Goal: Task Accomplishment & Management: Manage account settings

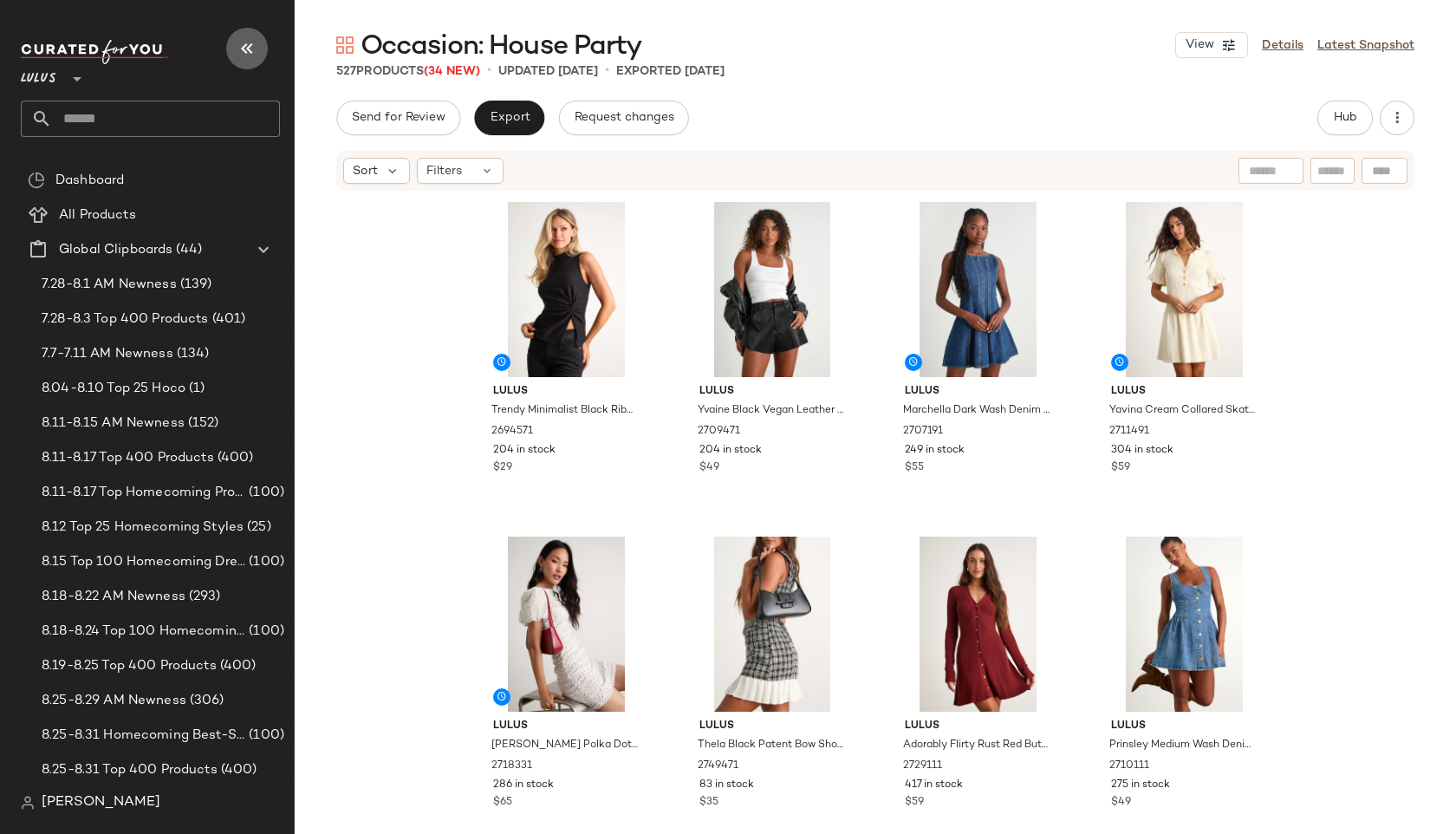
click at [231, 50] on button "button" at bounding box center [247, 48] width 42 height 42
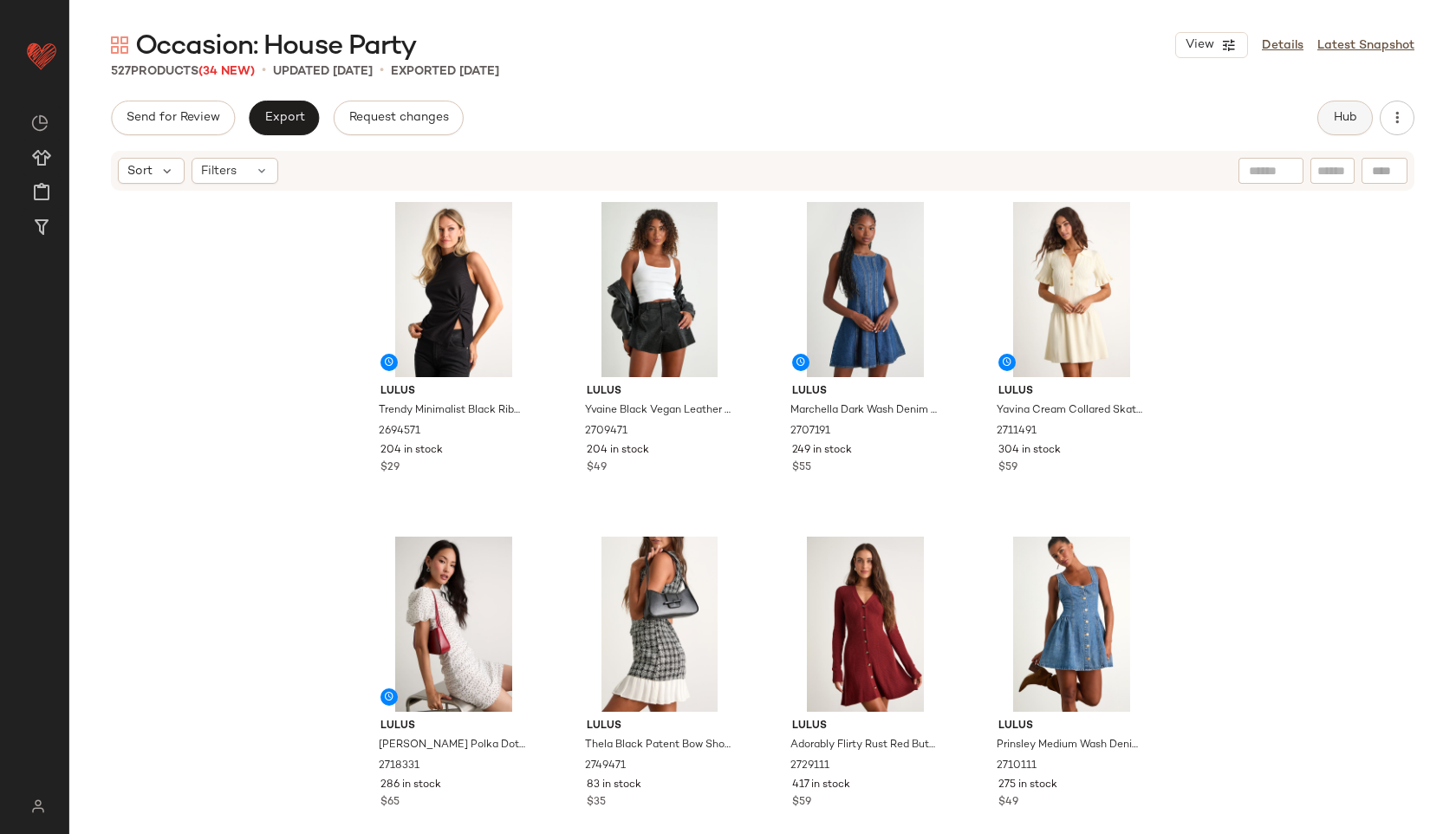
click at [1358, 115] on button "Hub" at bounding box center [1345, 118] width 56 height 35
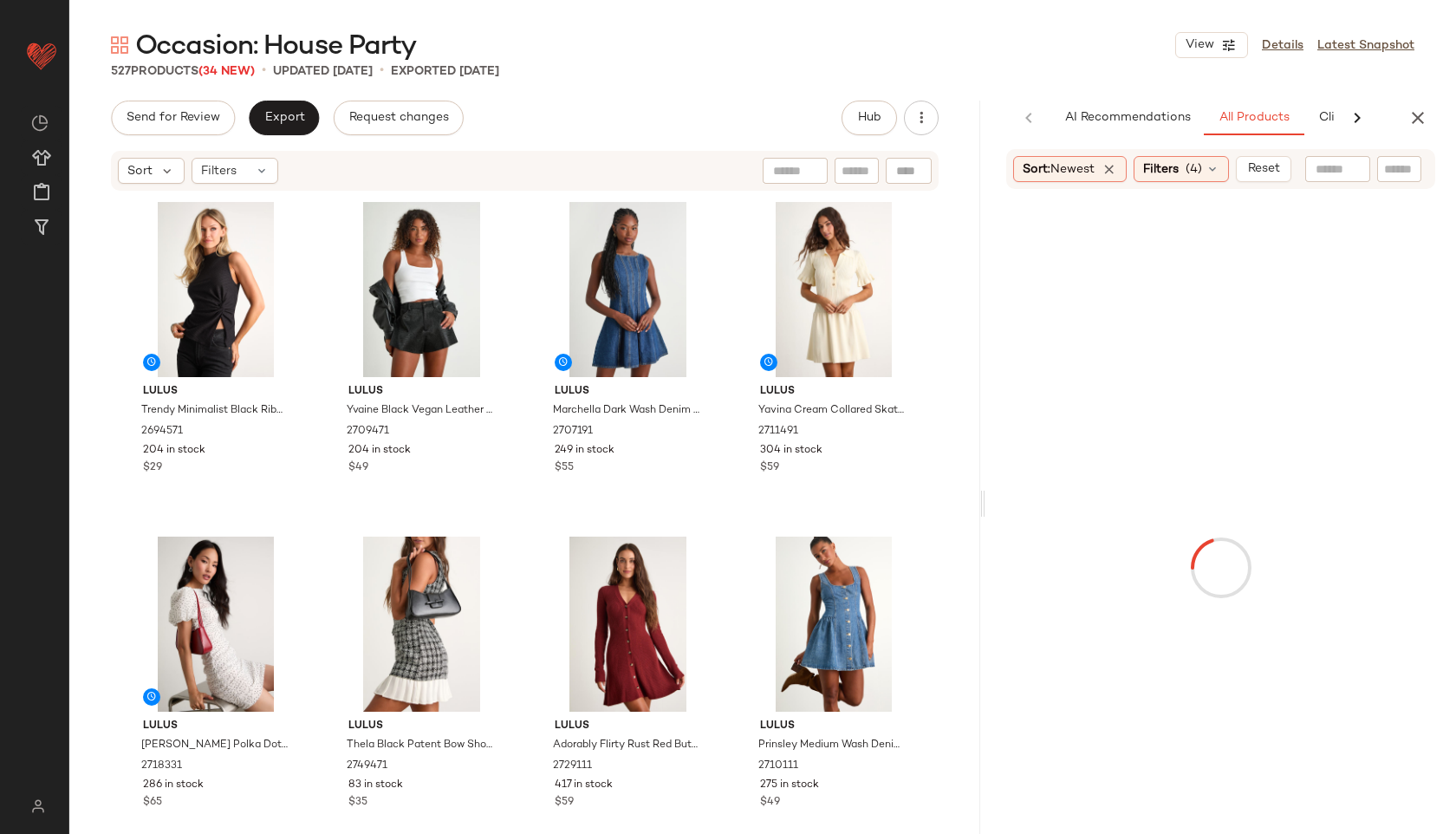
drag, startPoint x: 765, startPoint y: 506, endPoint x: 1225, endPoint y: 540, distance: 461.3
click at [1225, 540] on div "Occasion: House Party View Details Latest Snapshot 527 Products (34 New) • upda…" at bounding box center [762, 430] width 1387 height 806
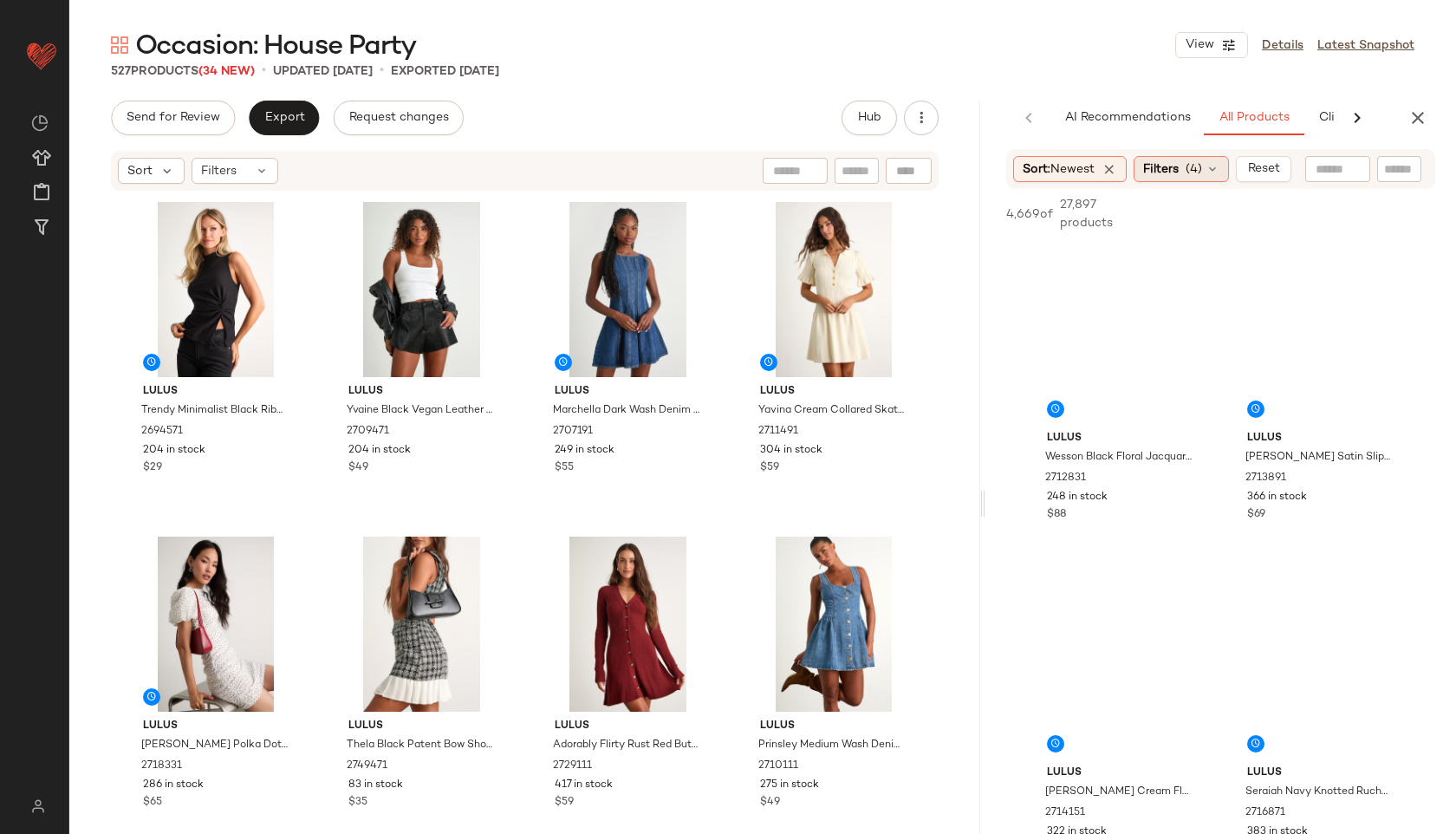
click at [1220, 169] on icon at bounding box center [1212, 169] width 14 height 14
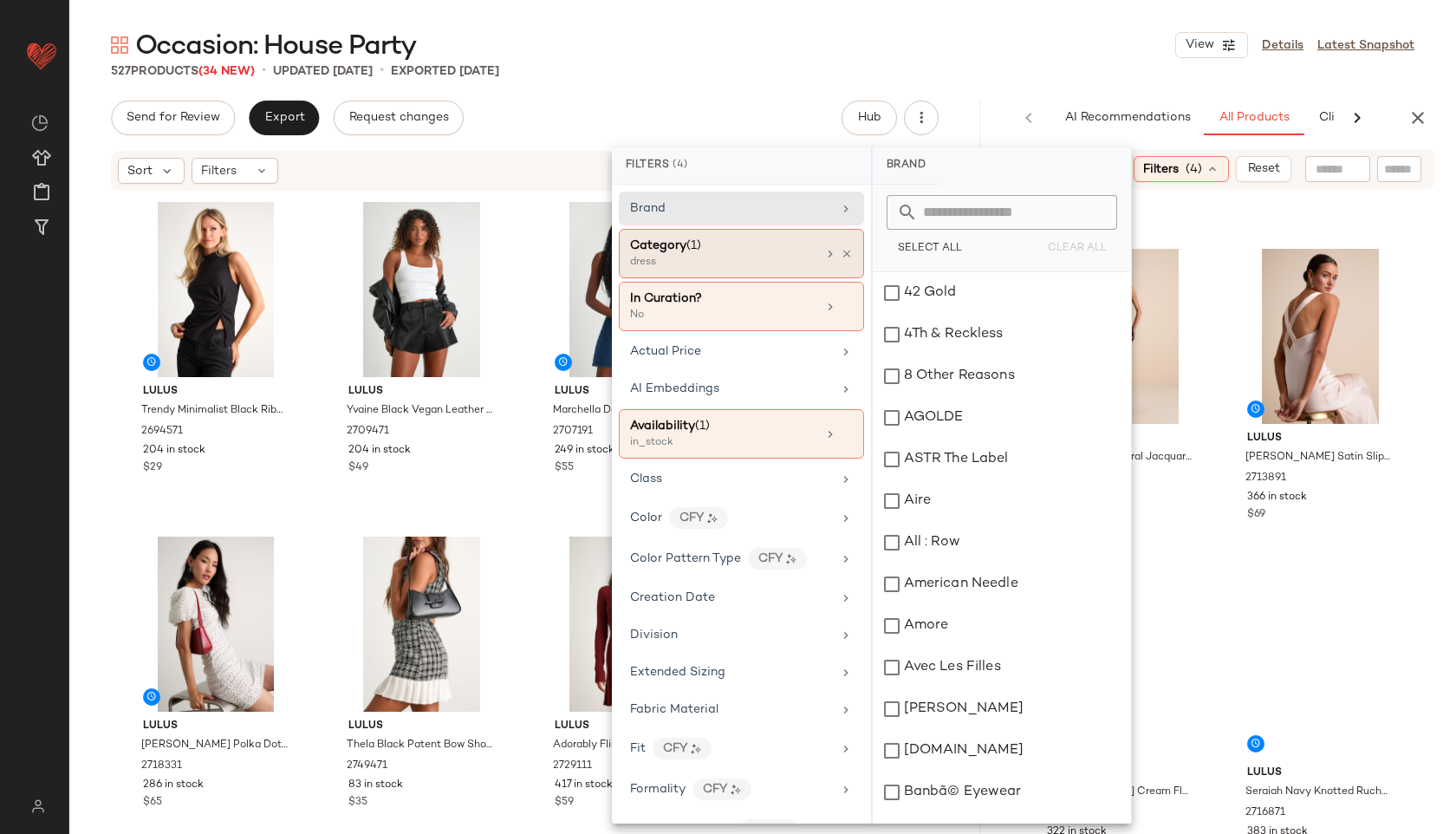
click at [726, 257] on div "dress" at bounding box center [717, 263] width 173 height 16
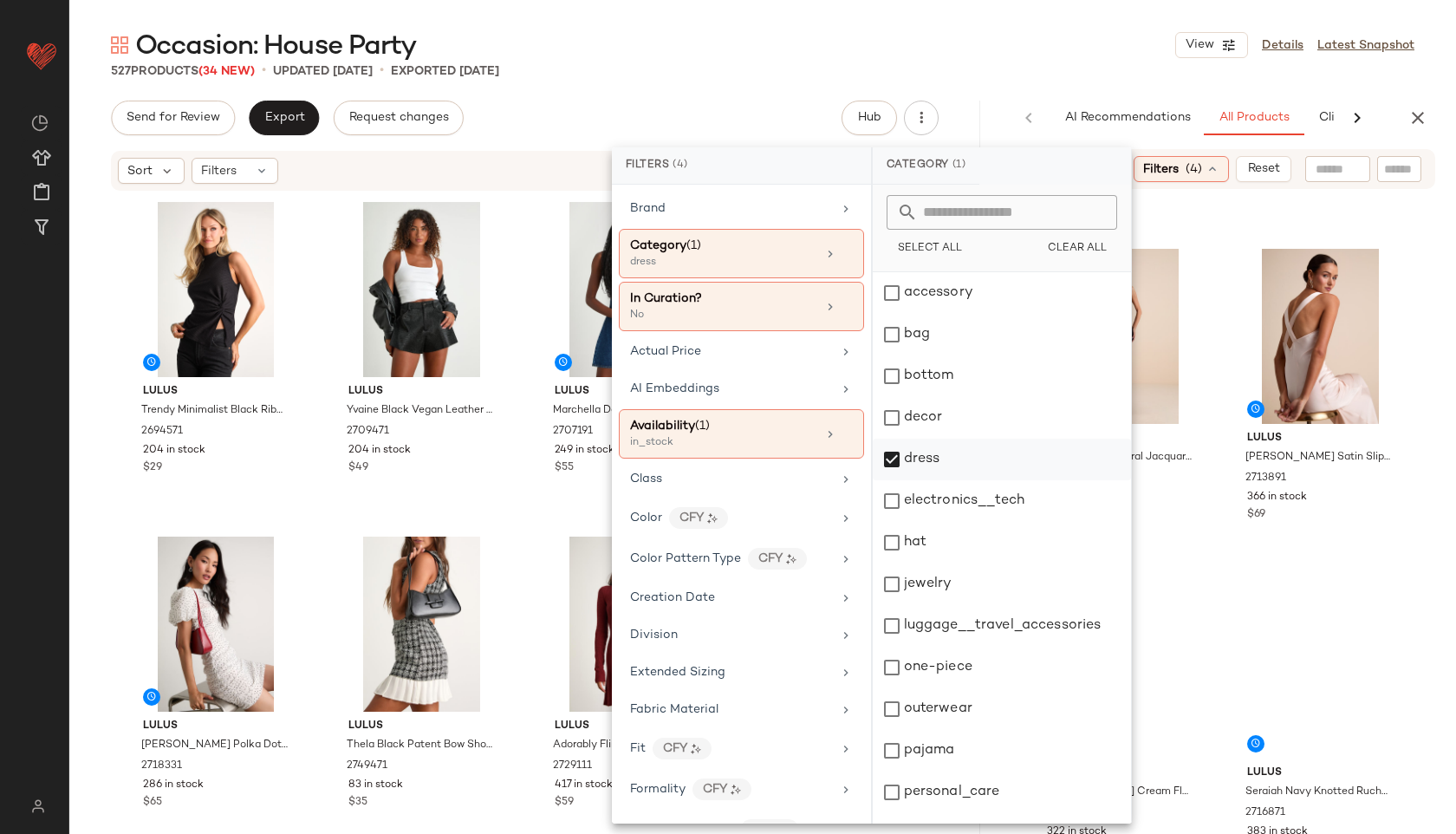
click at [899, 465] on div "dress" at bounding box center [1002, 459] width 258 height 42
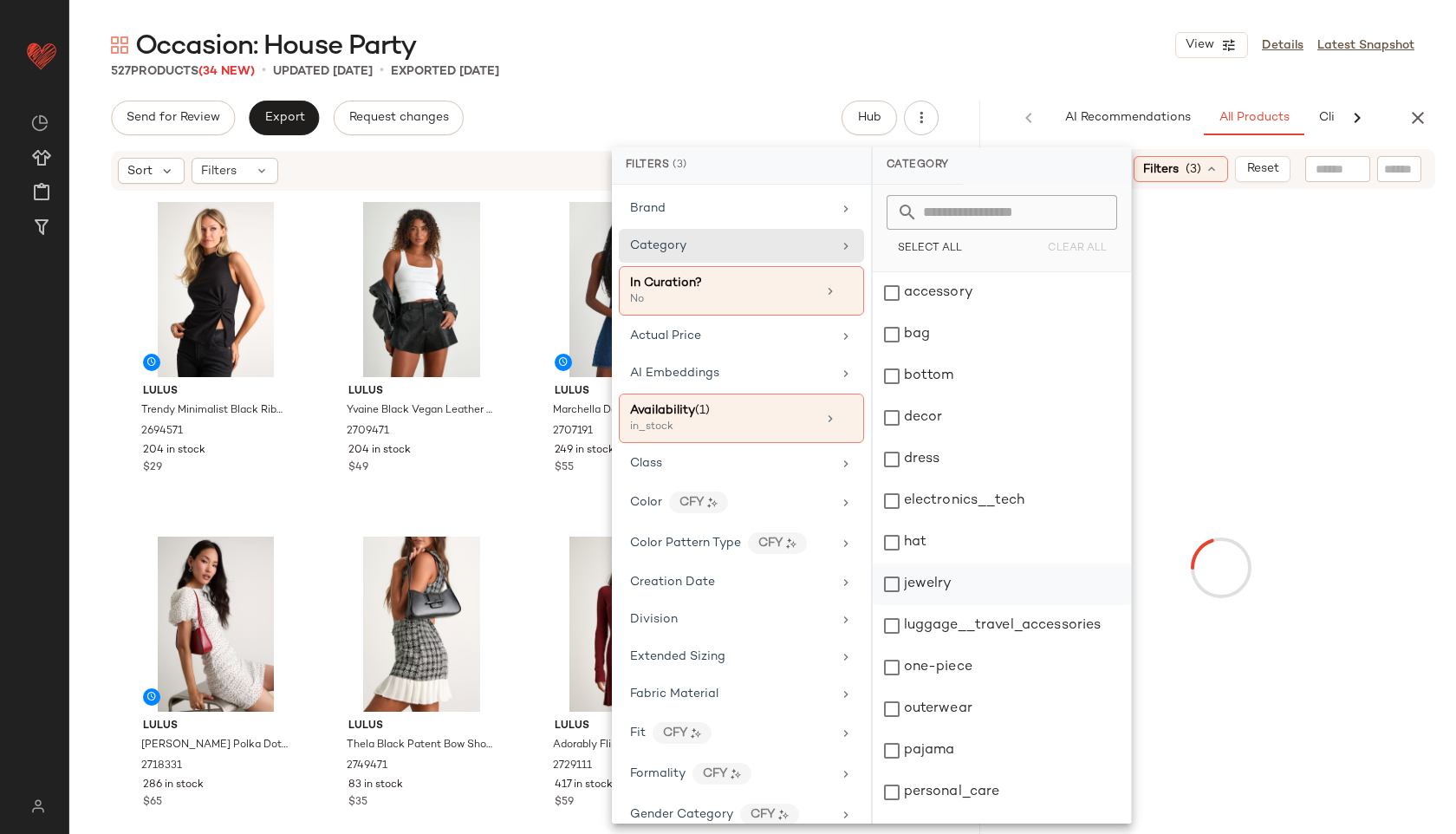
click at [915, 577] on div "jewelry" at bounding box center [1002, 584] width 258 height 42
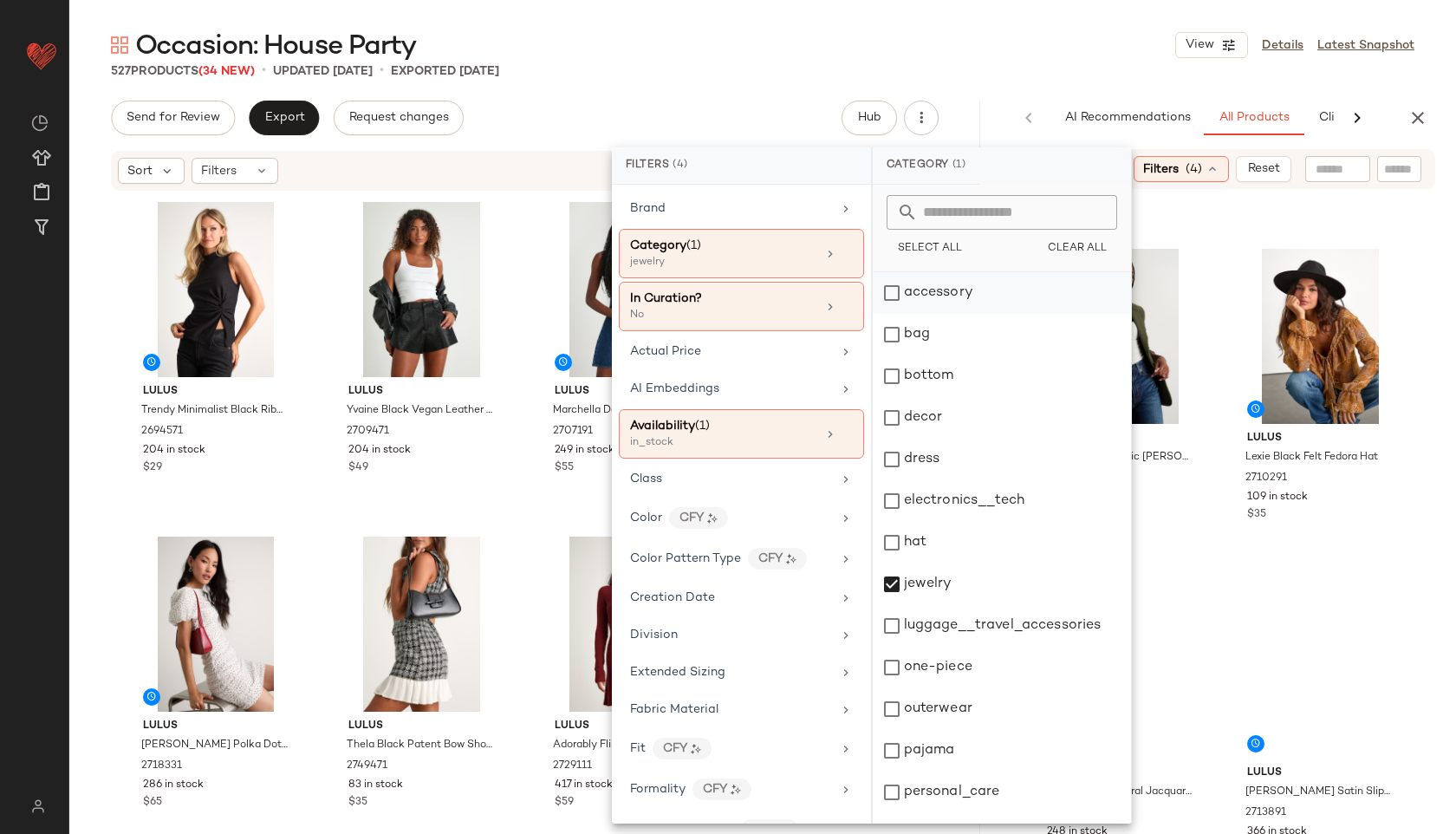
click at [941, 300] on div "accessory" at bounding box center [1002, 292] width 258 height 42
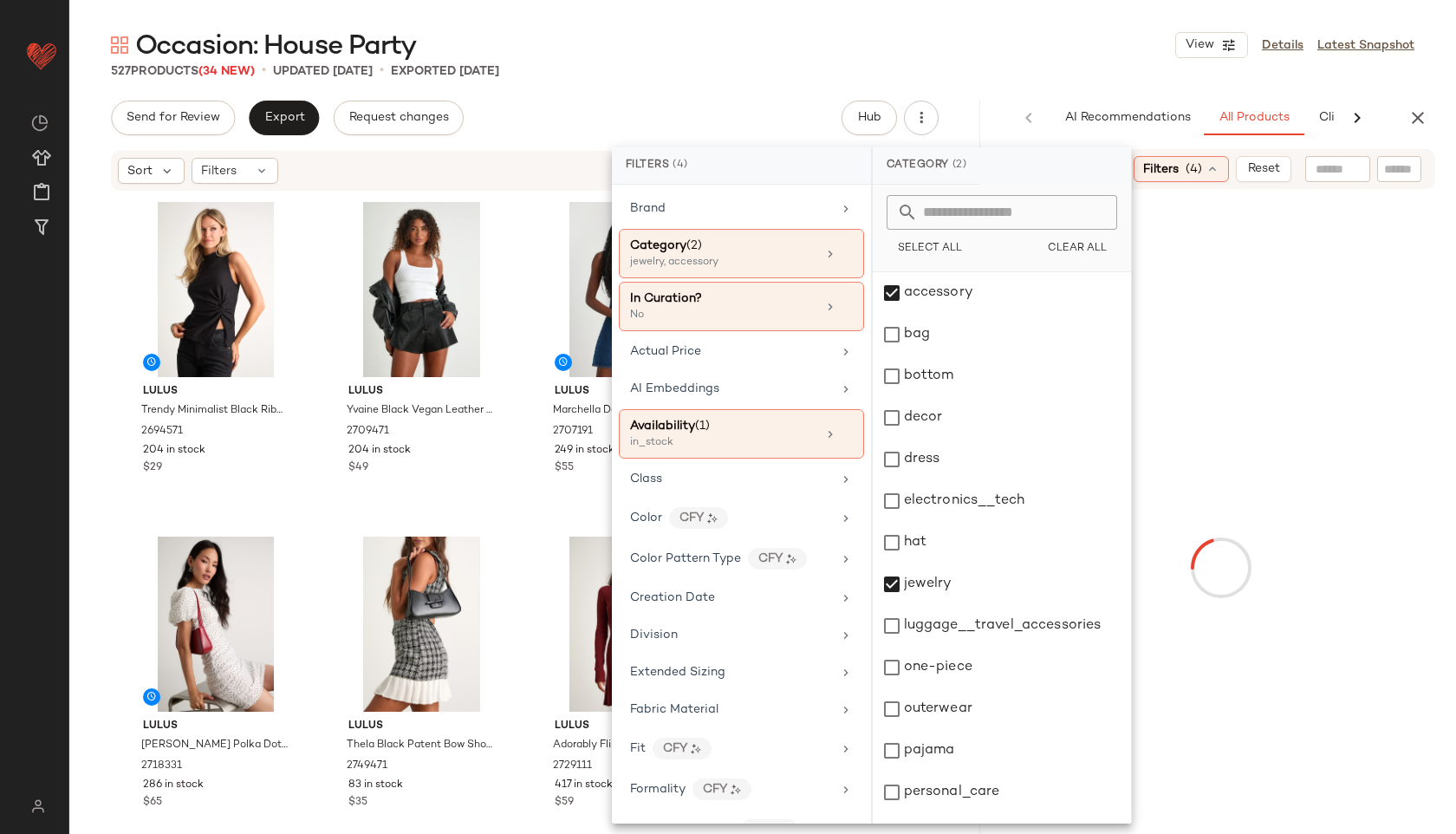
click at [962, 35] on div "Occasion: House Party View Details Latest Snapshot" at bounding box center [762, 45] width 1387 height 35
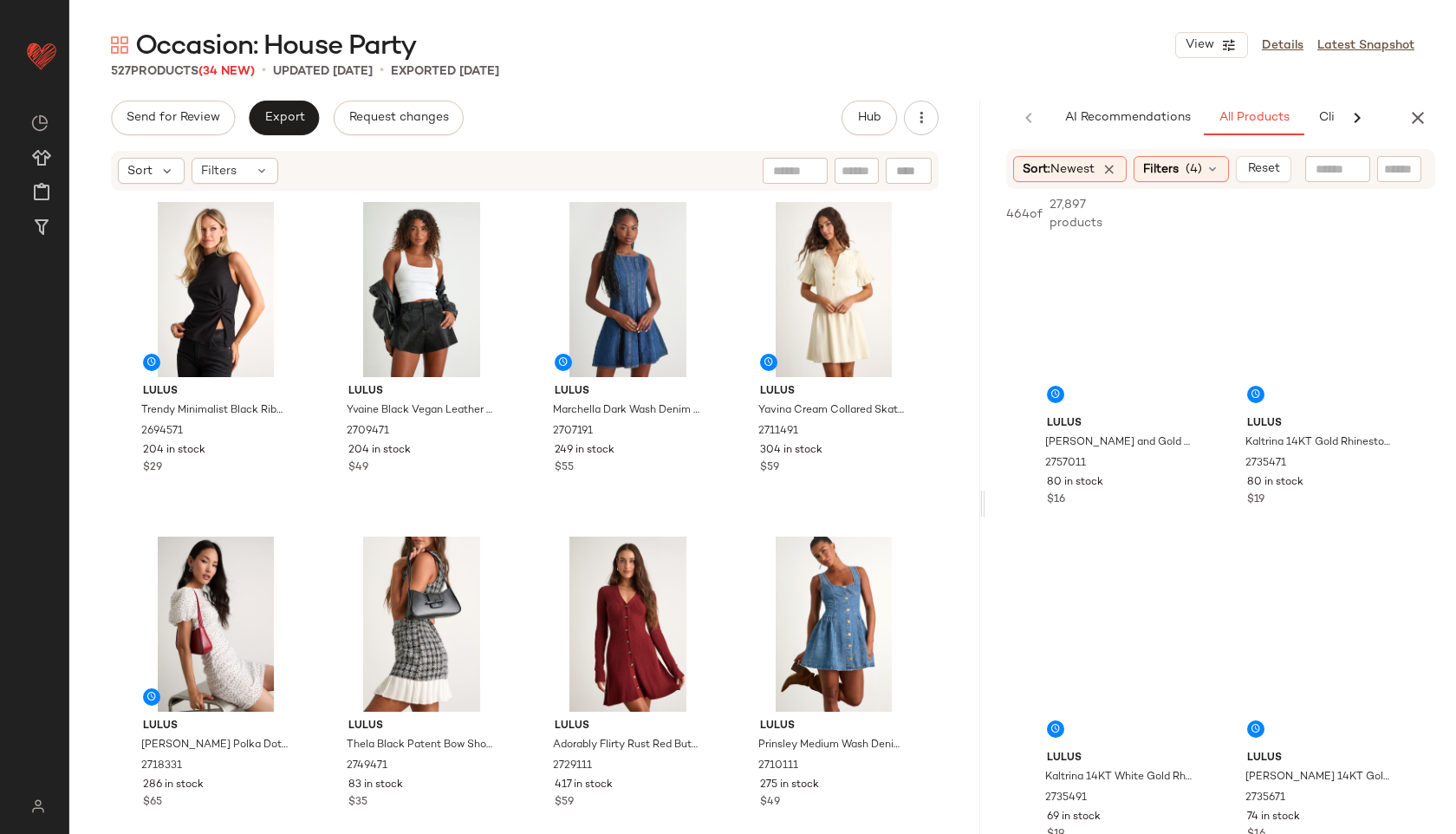
scroll to position [2358, 0]
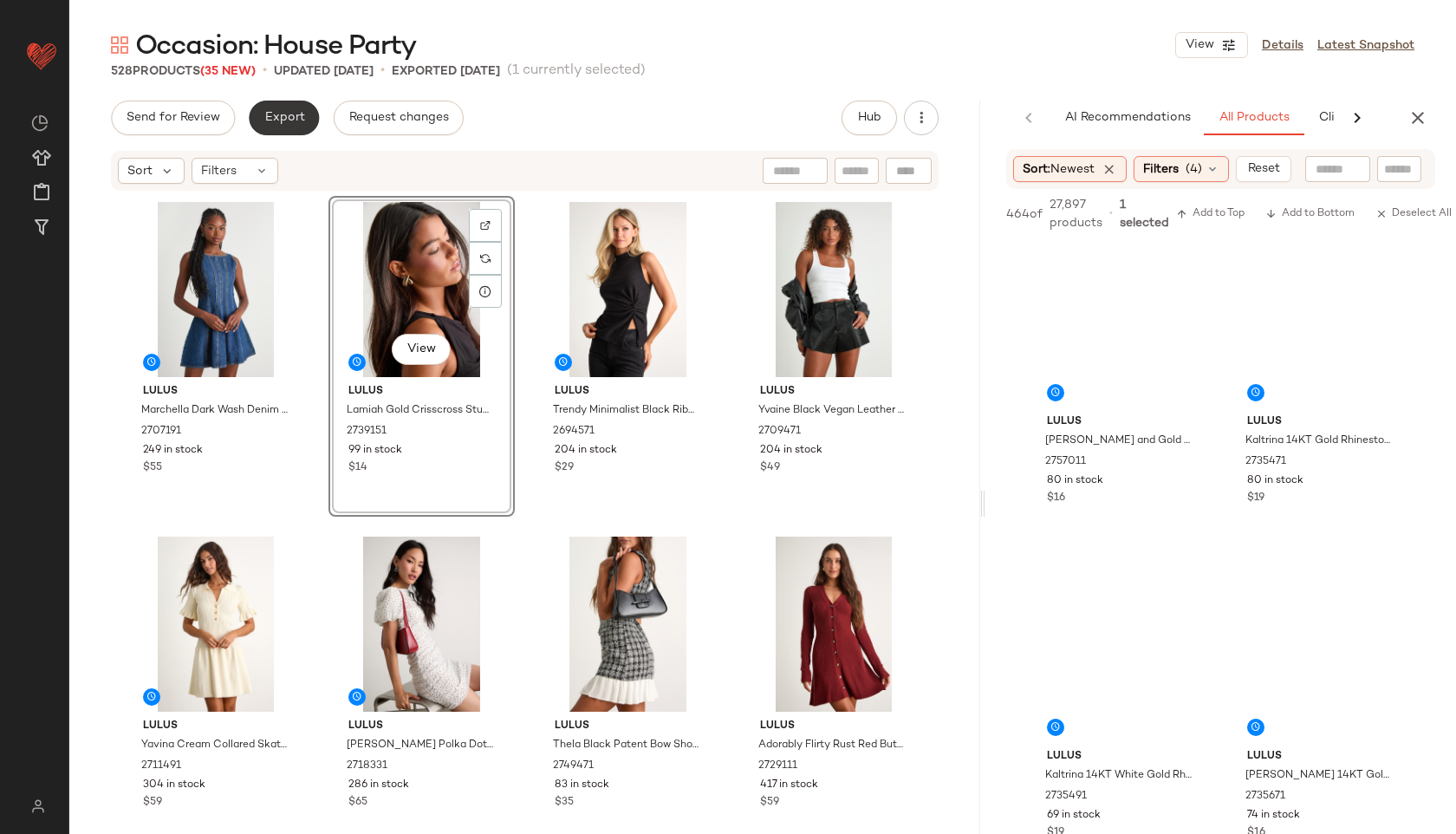
click at [271, 118] on span "Export" at bounding box center [284, 118] width 41 height 14
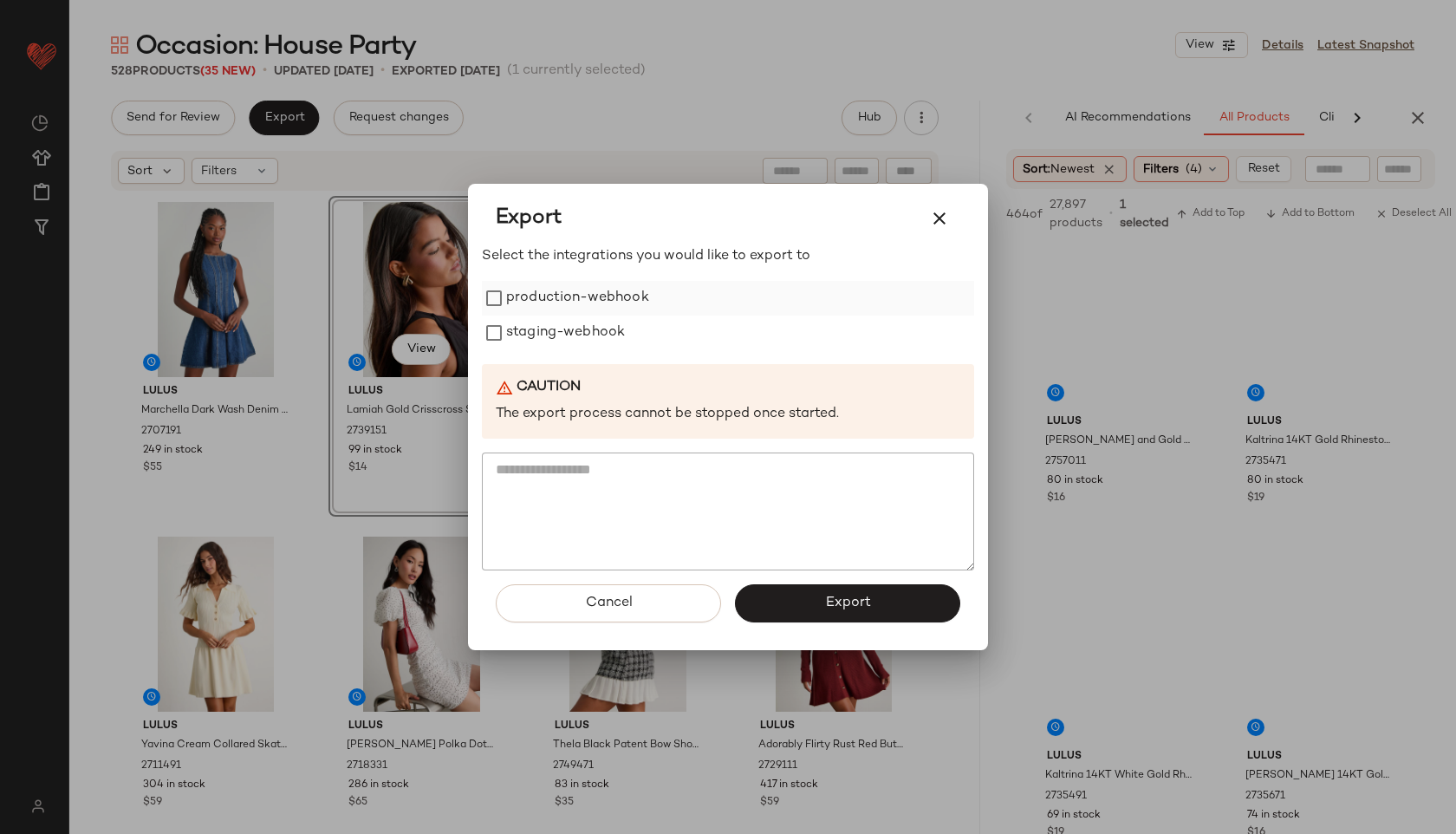
click at [518, 286] on label "production-webhook" at bounding box center [577, 298] width 143 height 35
click at [525, 342] on label "staging-webhook" at bounding box center [565, 333] width 119 height 35
click at [847, 623] on div "Cancel Export" at bounding box center [728, 610] width 492 height 80
click at [788, 594] on button "Export" at bounding box center [847, 603] width 225 height 38
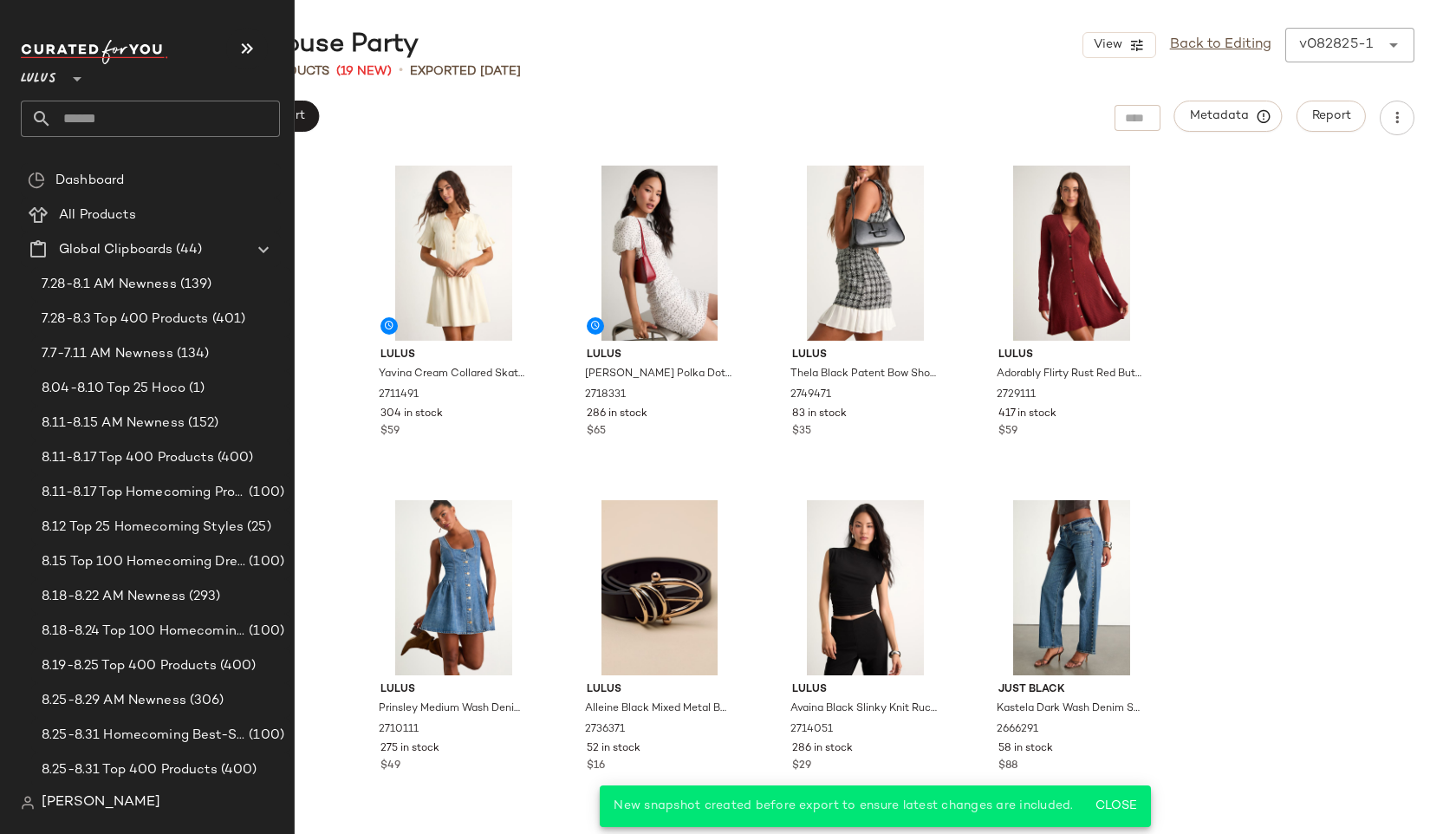
click at [93, 120] on input "text" at bounding box center [166, 118] width 228 height 36
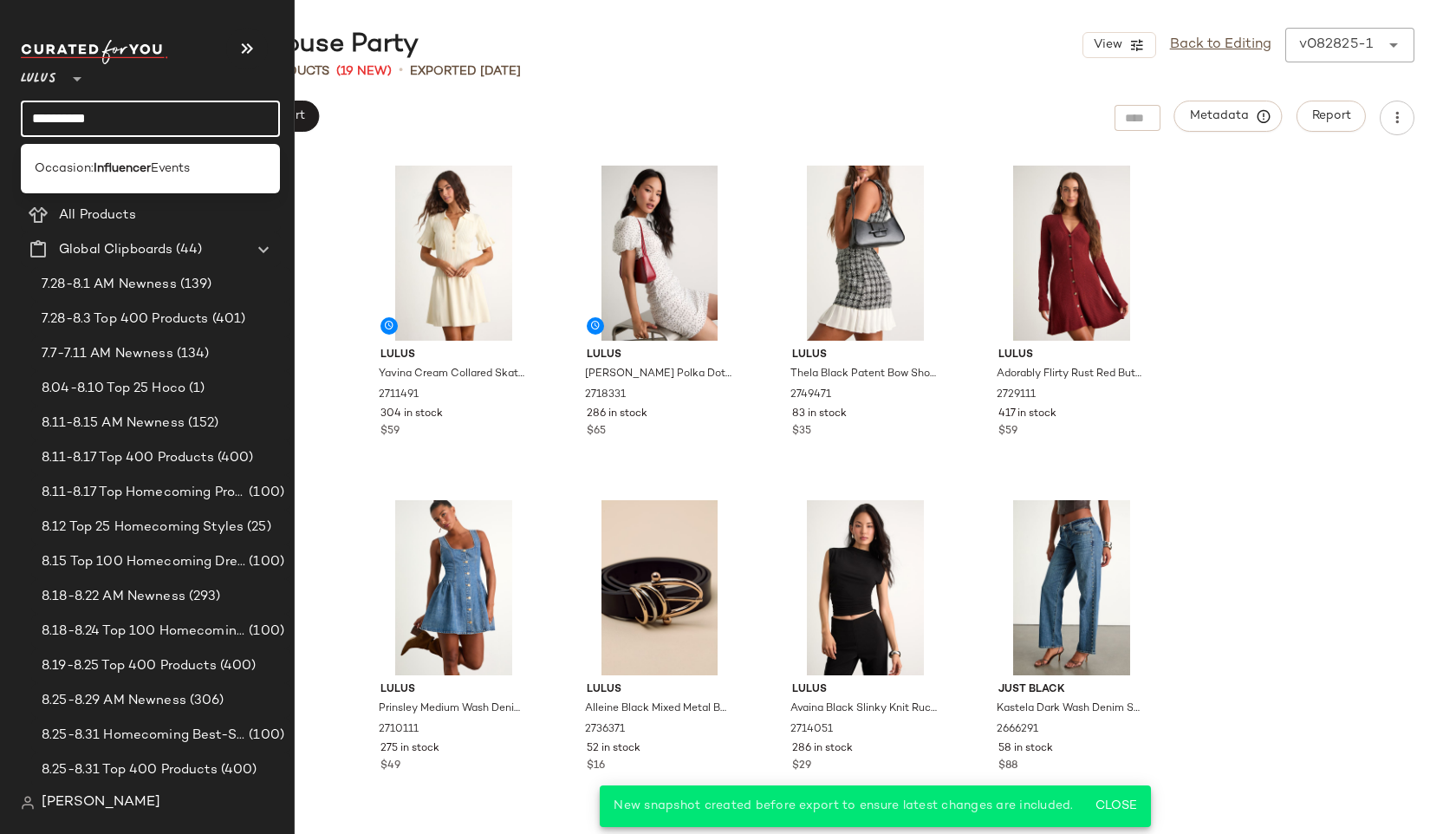
type input "**********"
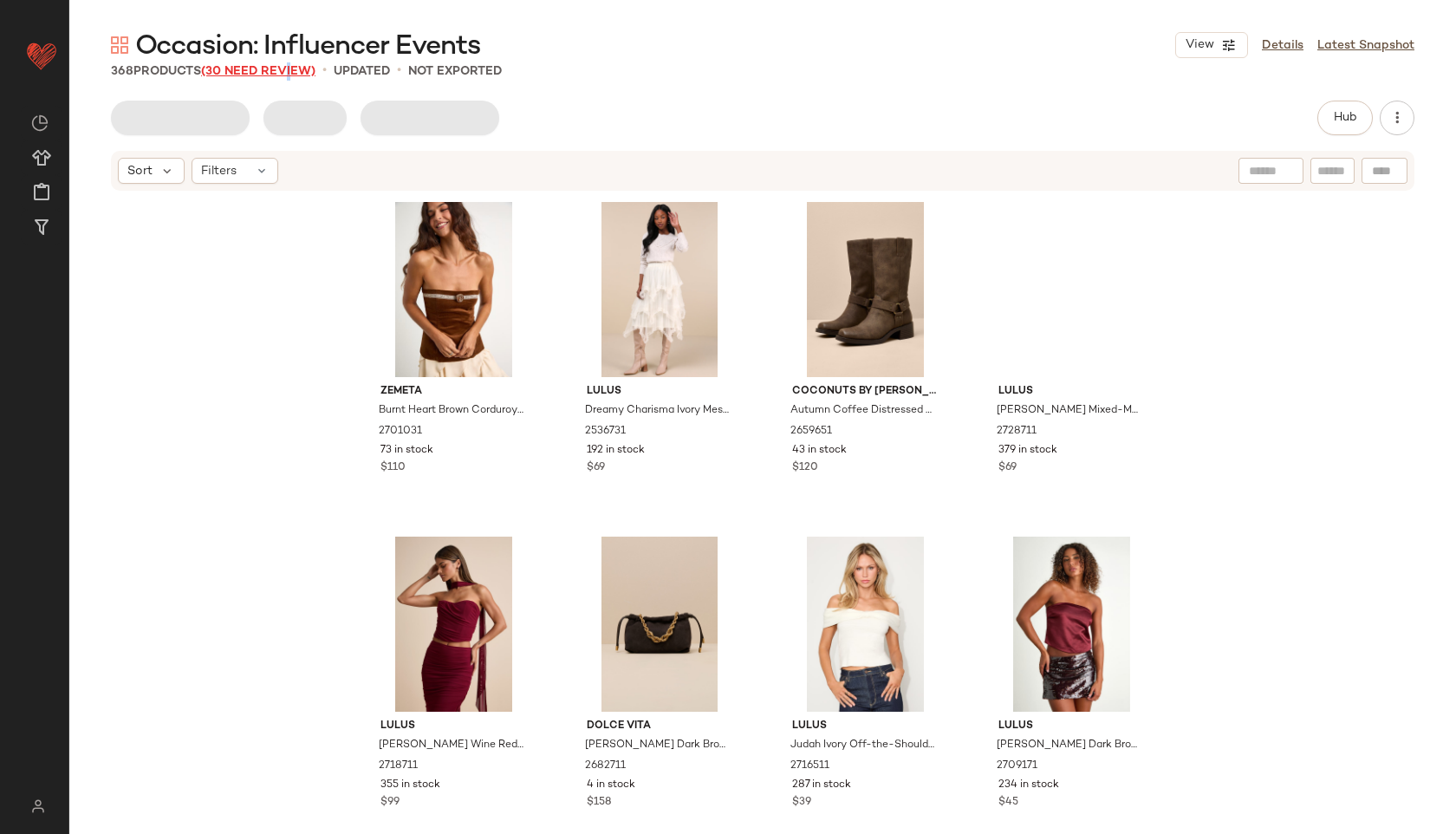
click at [288, 65] on span "(30 Need Review)" at bounding box center [257, 71] width 114 height 13
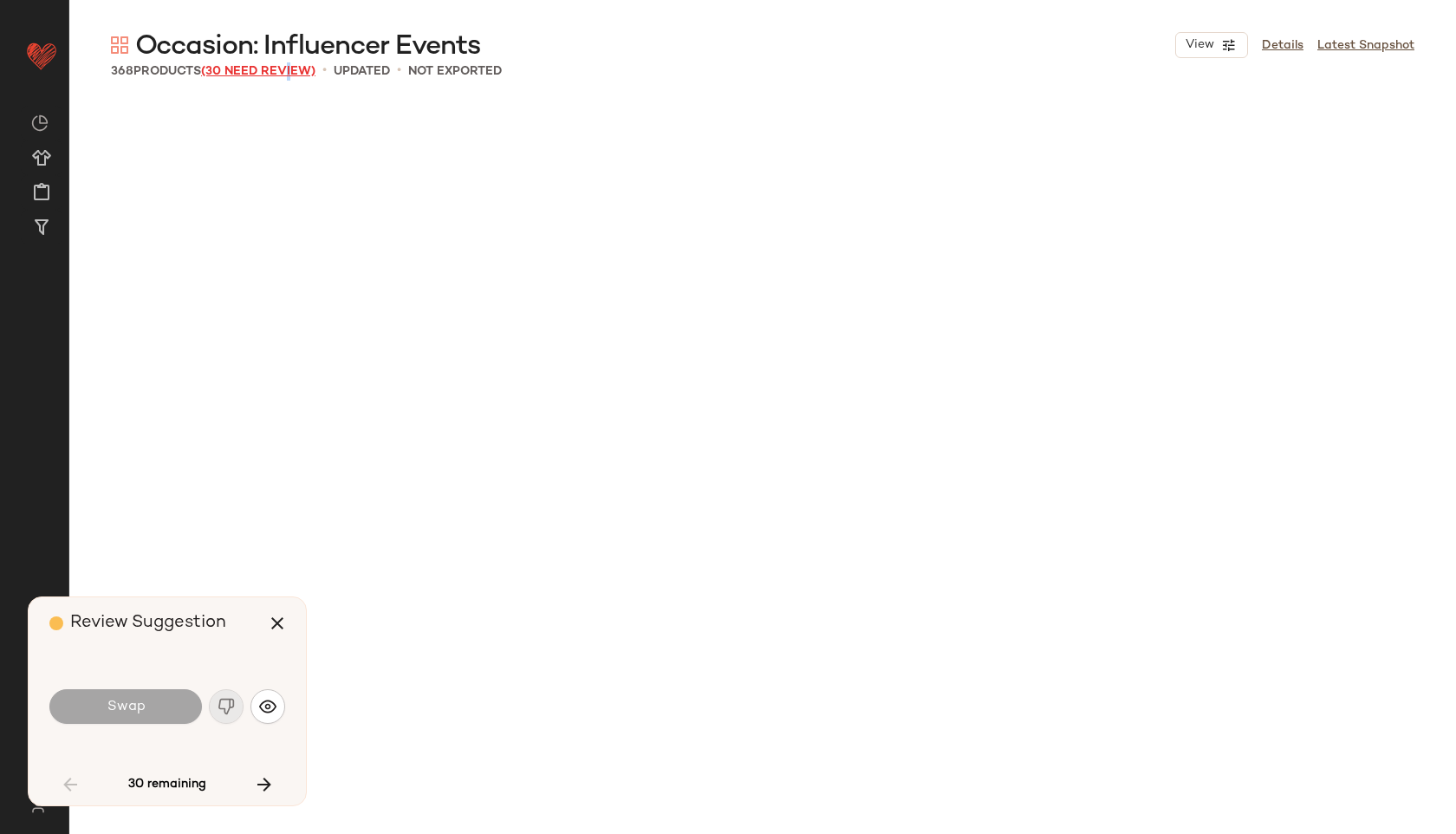
scroll to position [2342, 0]
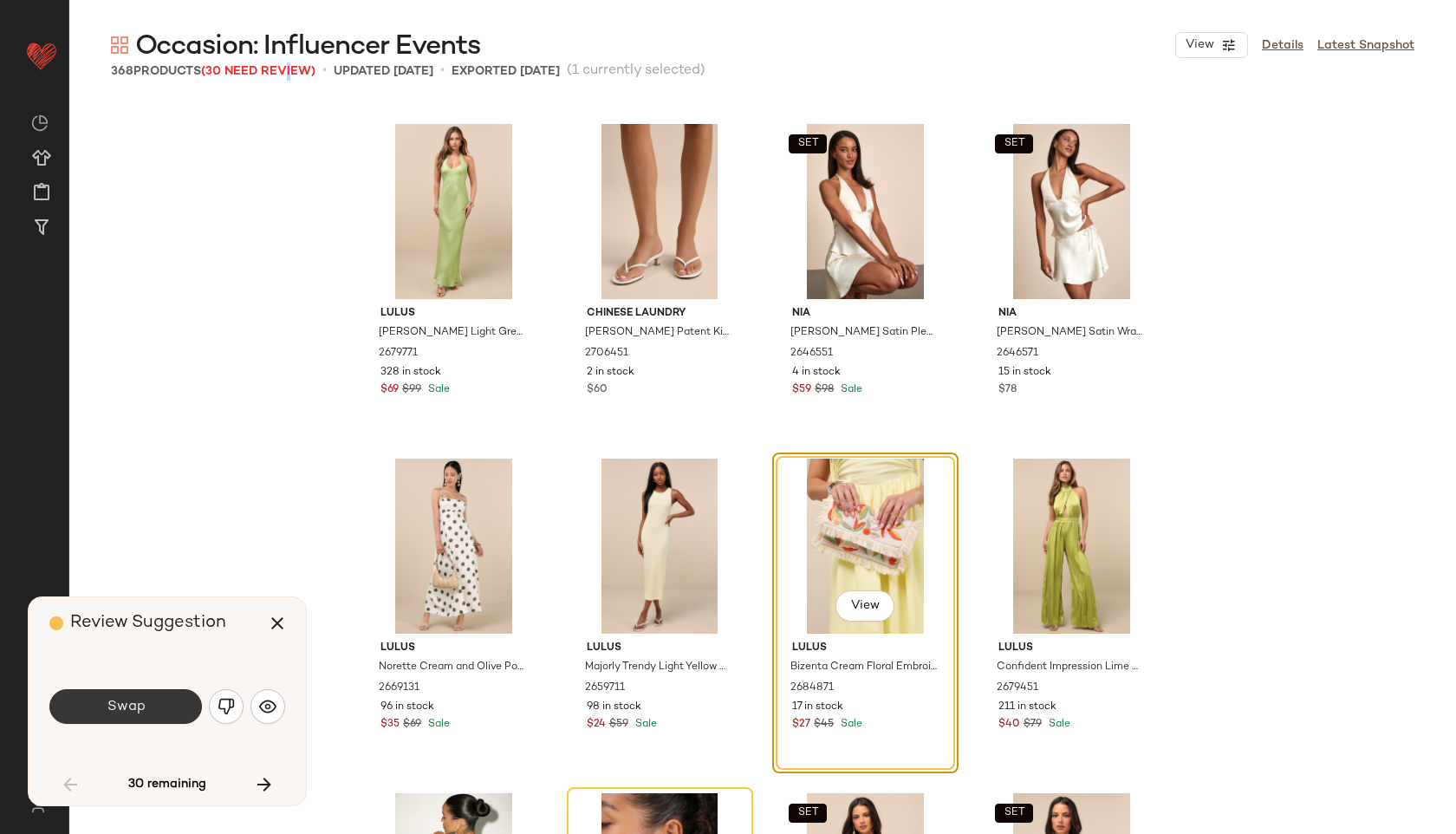
click at [156, 702] on button "Swap" at bounding box center [126, 706] width 153 height 35
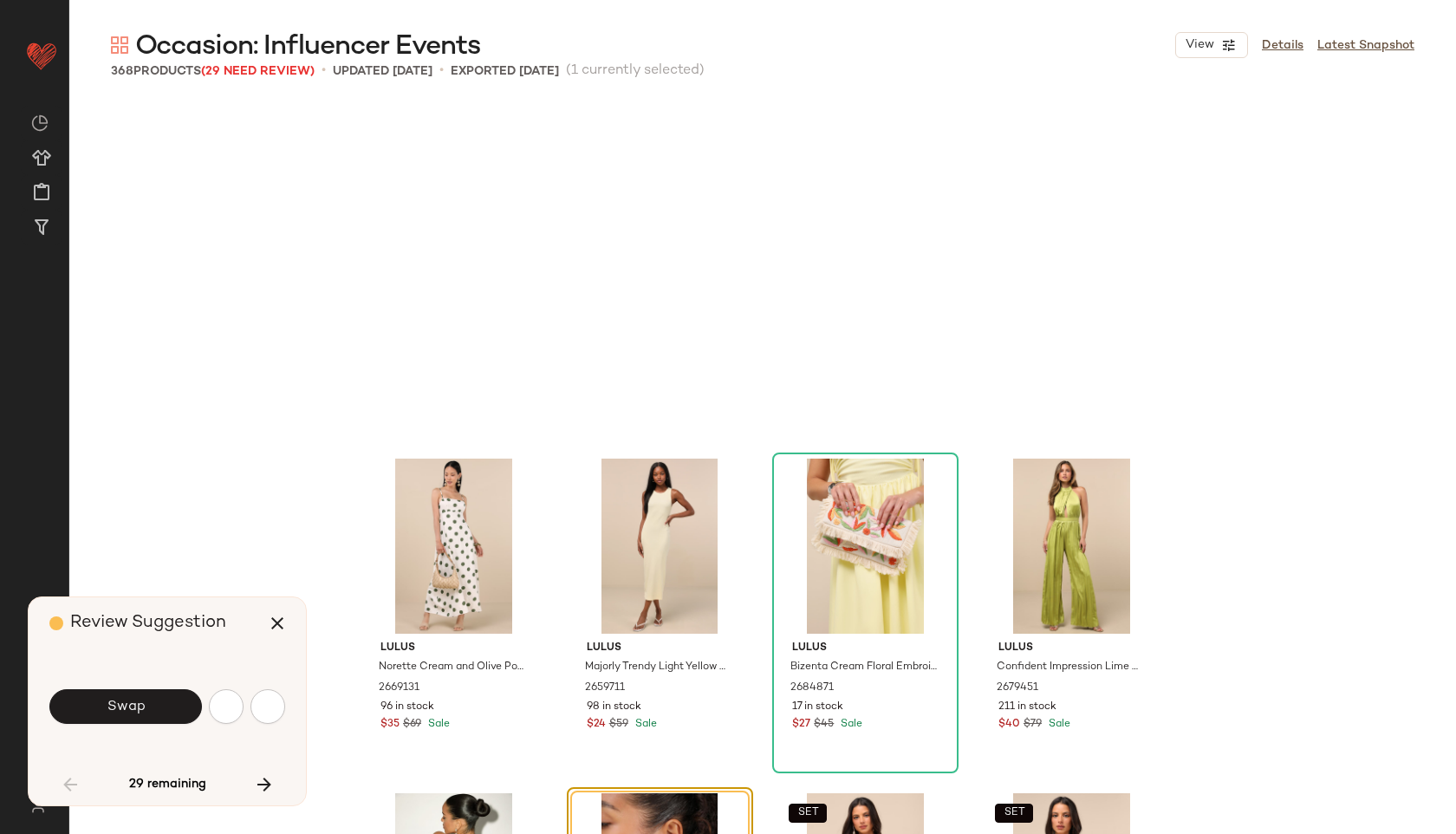
scroll to position [2676, 0]
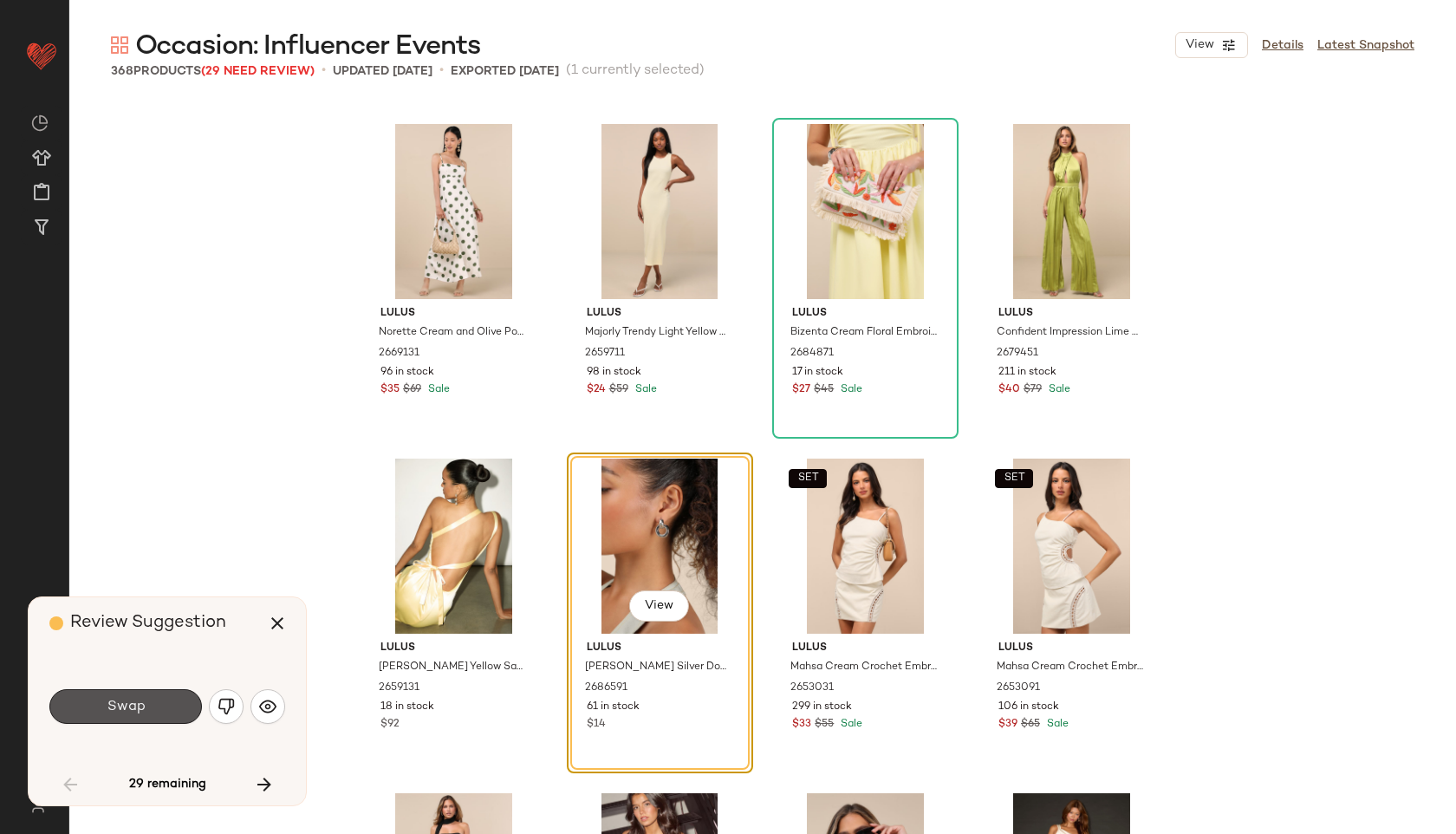
click at [156, 702] on button "Swap" at bounding box center [126, 706] width 153 height 35
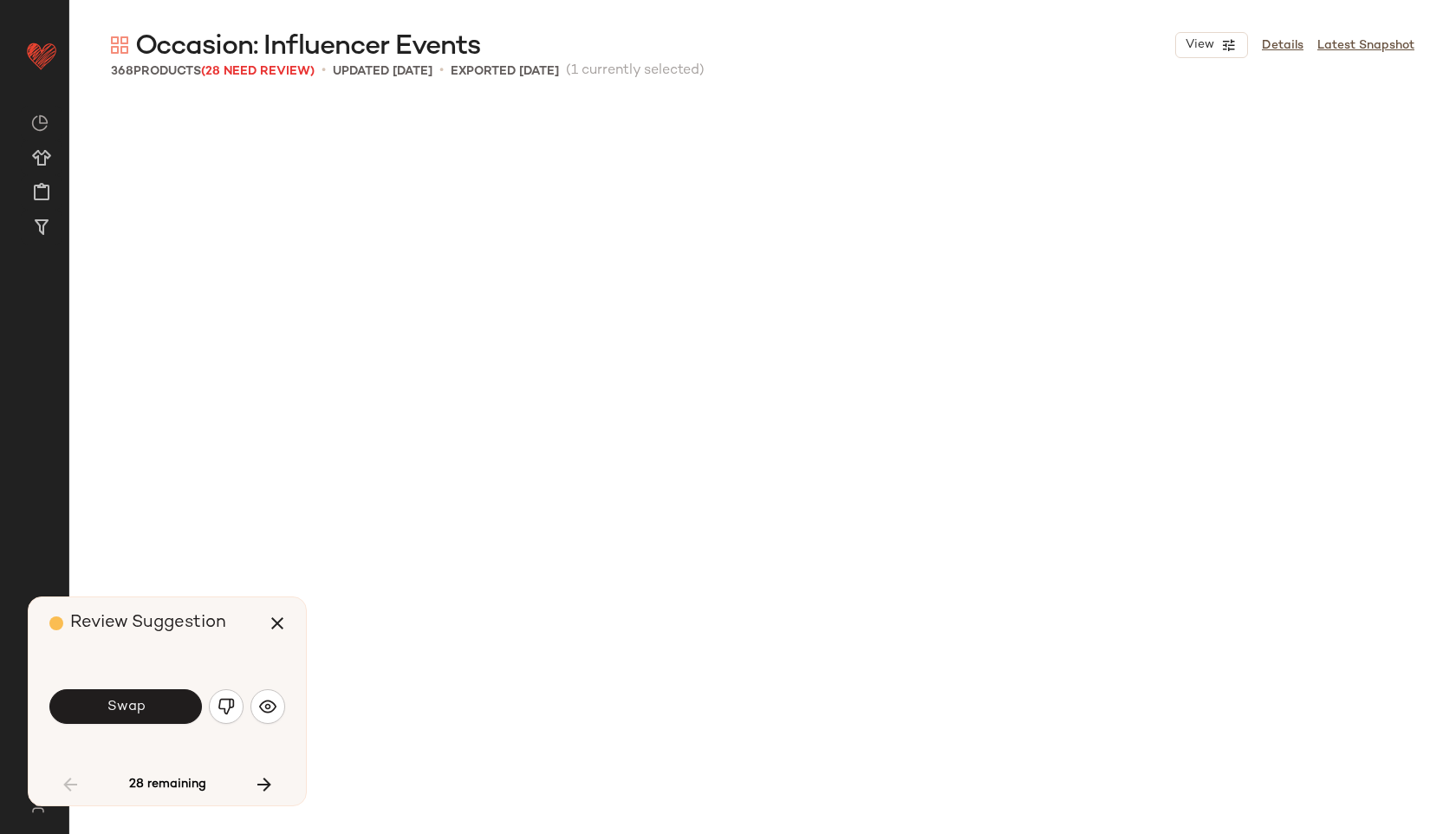
scroll to position [3680, 0]
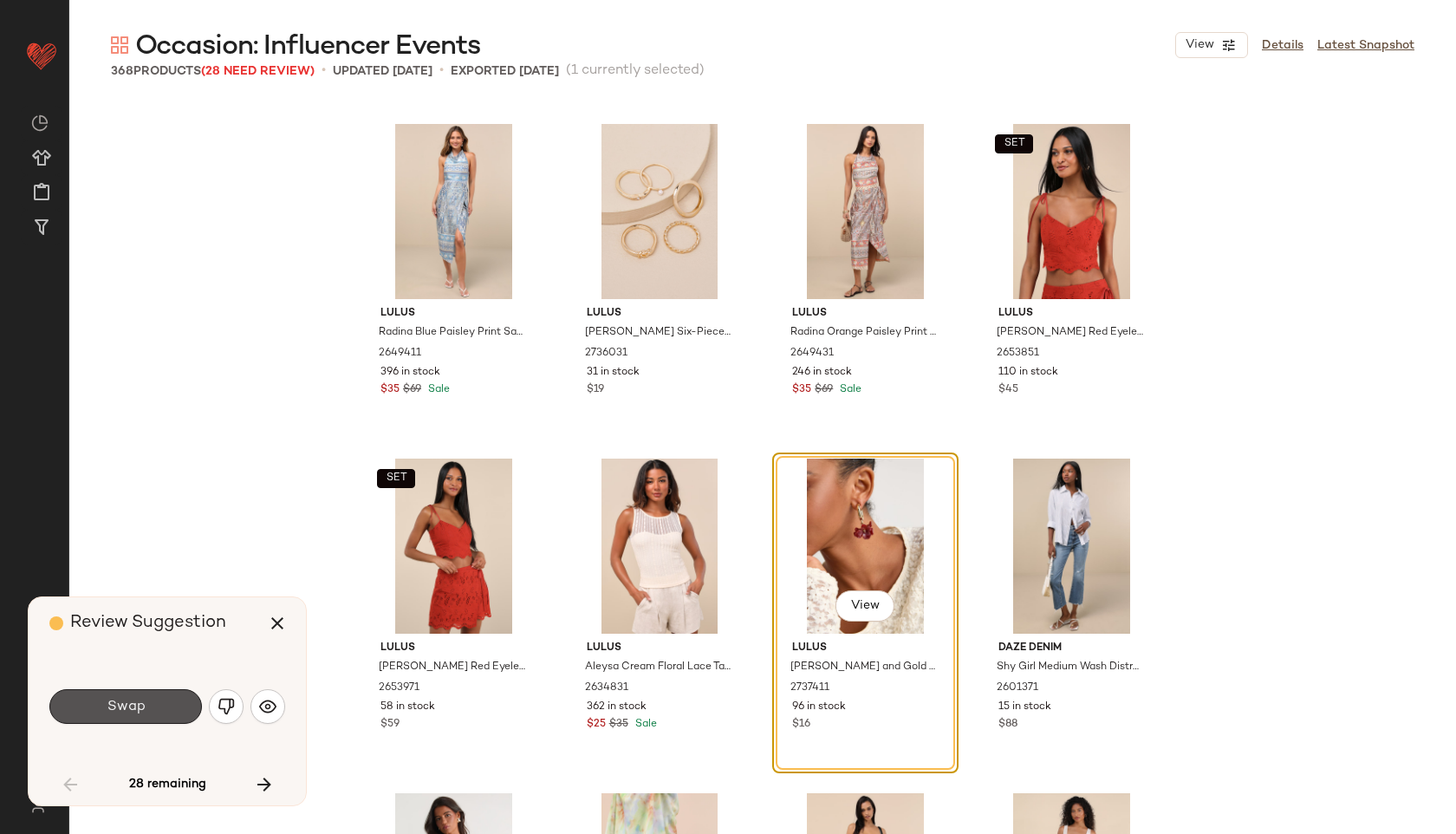
click at [156, 702] on button "Swap" at bounding box center [126, 706] width 153 height 35
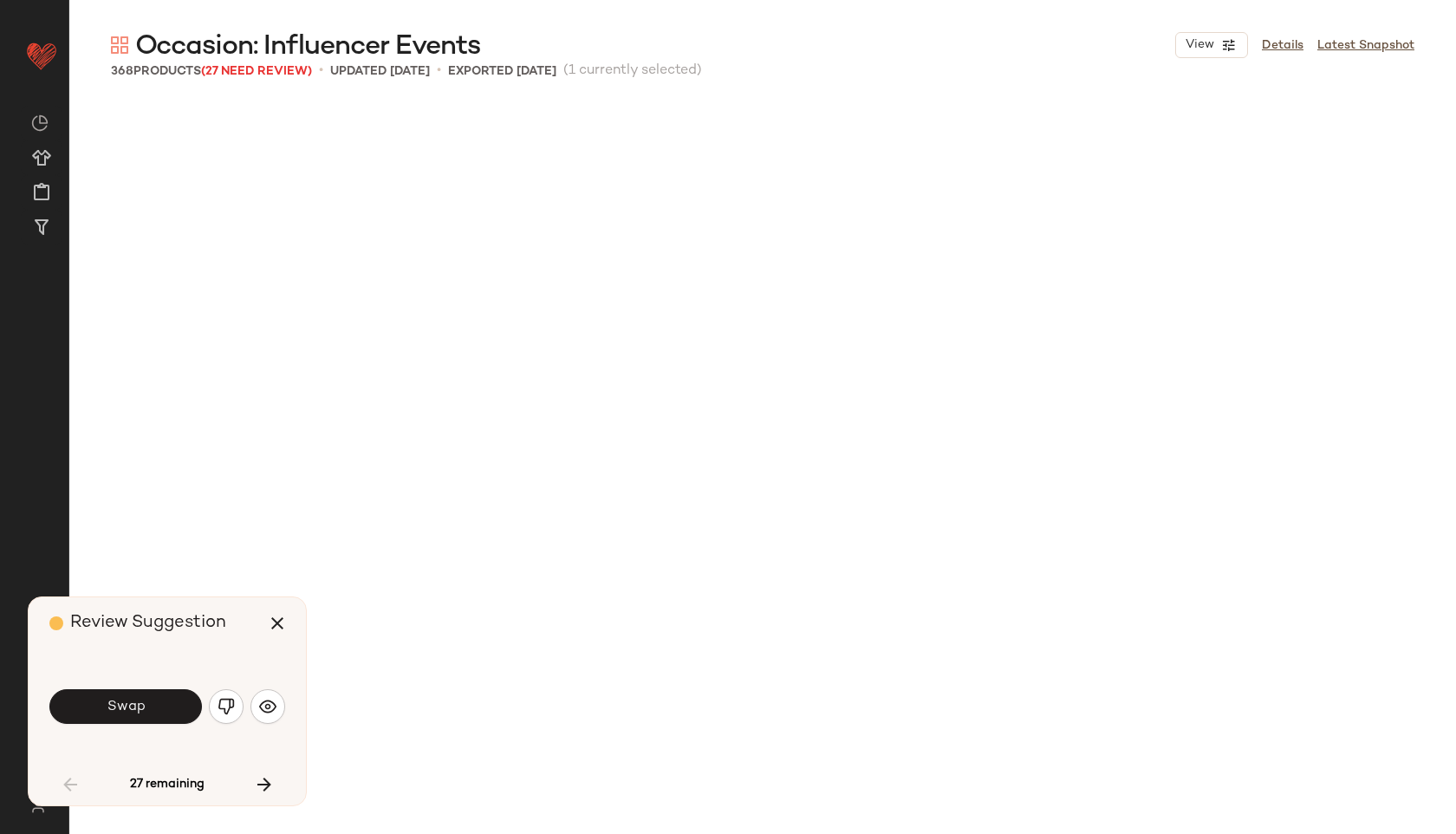
scroll to position [4683, 0]
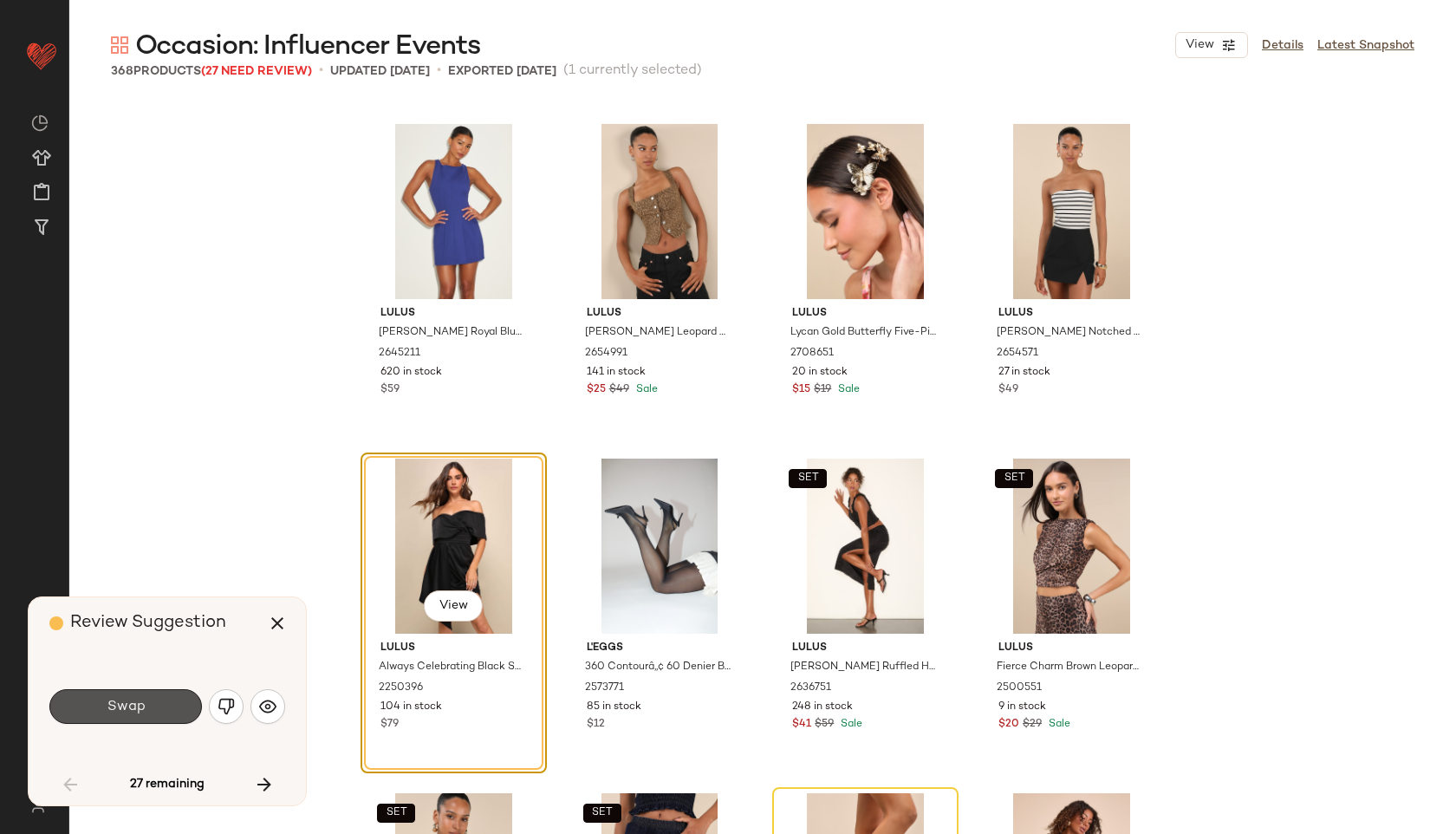
click at [156, 702] on button "Swap" at bounding box center [126, 706] width 153 height 35
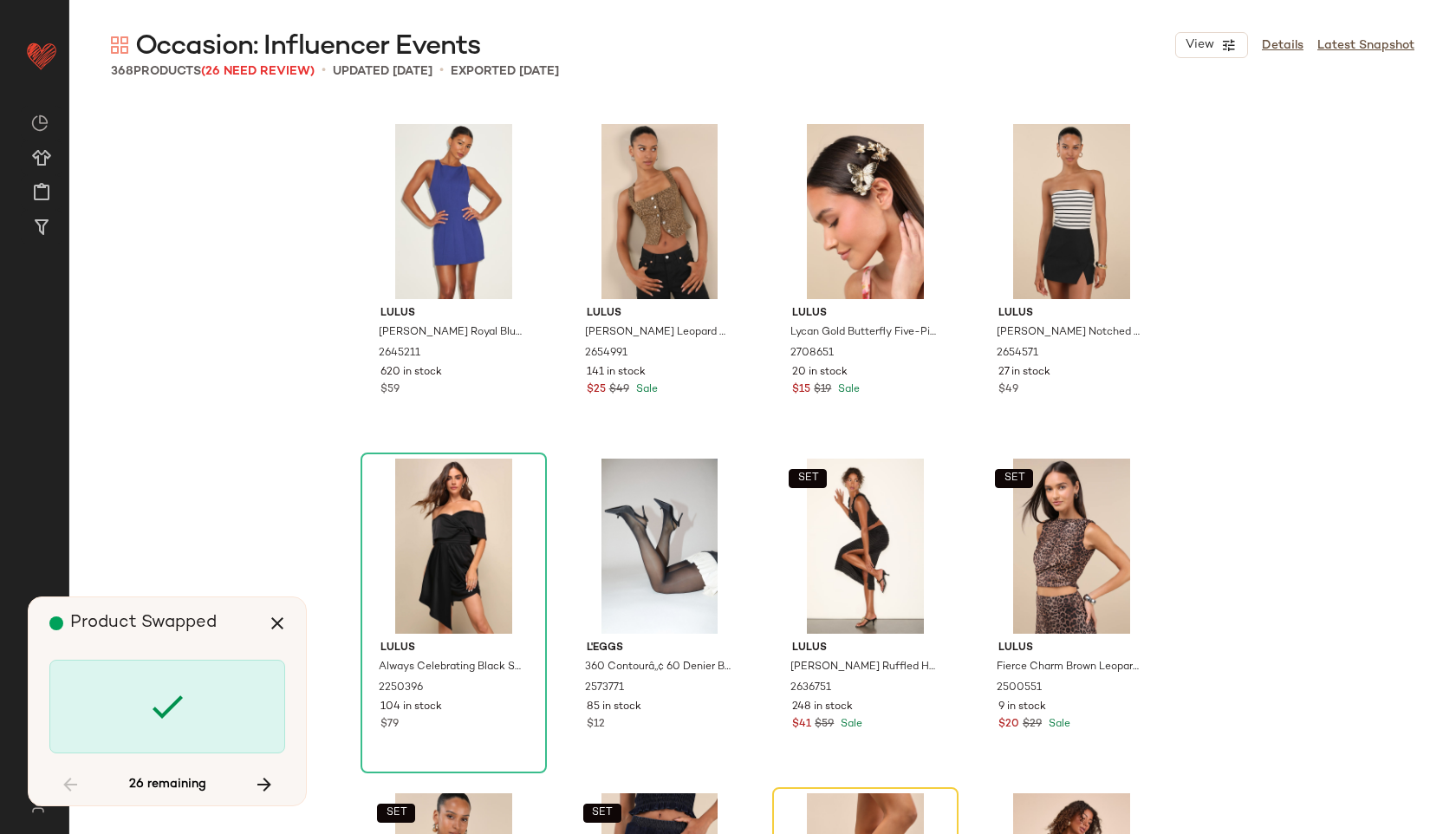
scroll to position [5018, 0]
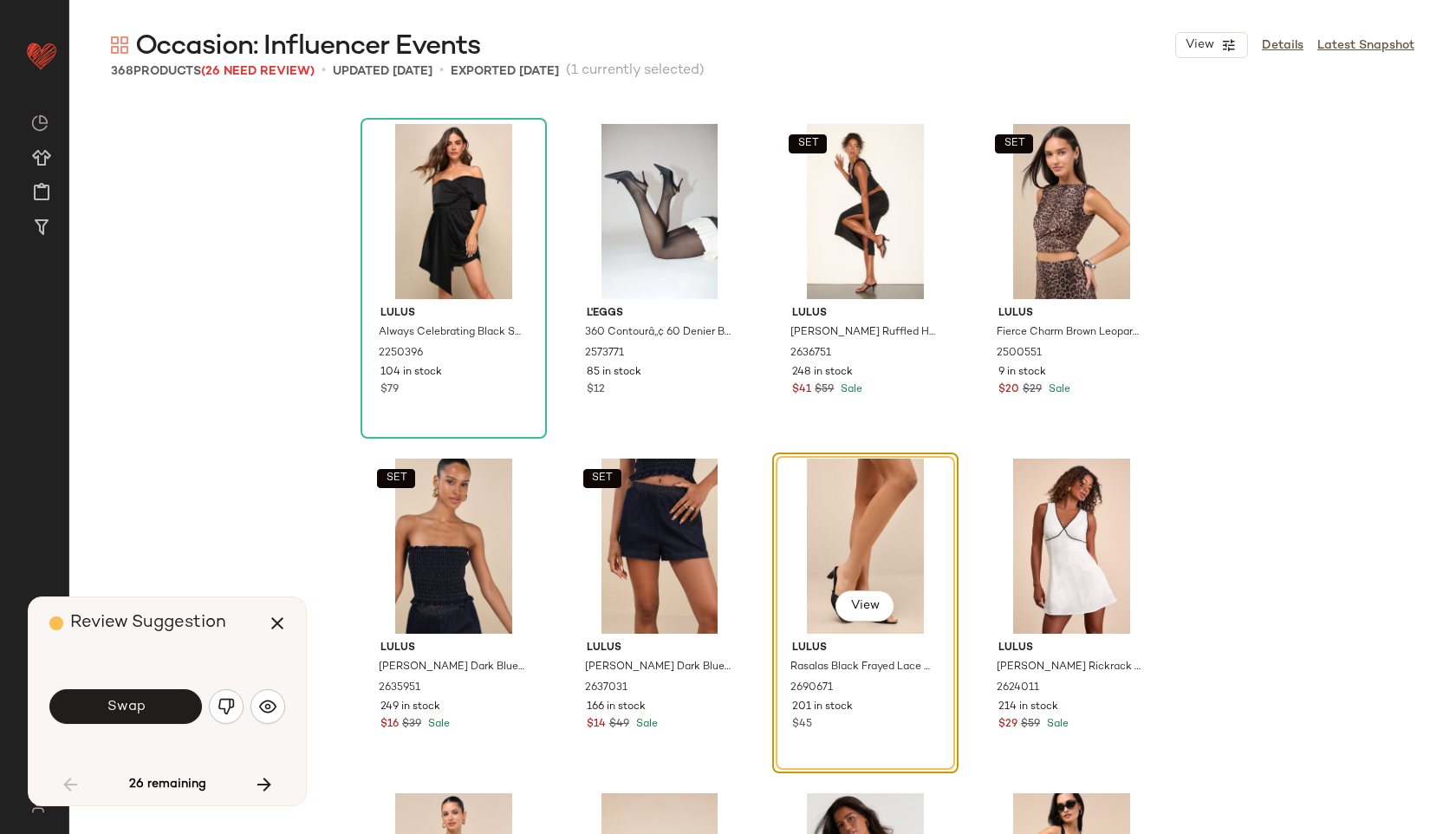
click at [156, 702] on button "Swap" at bounding box center [126, 706] width 153 height 35
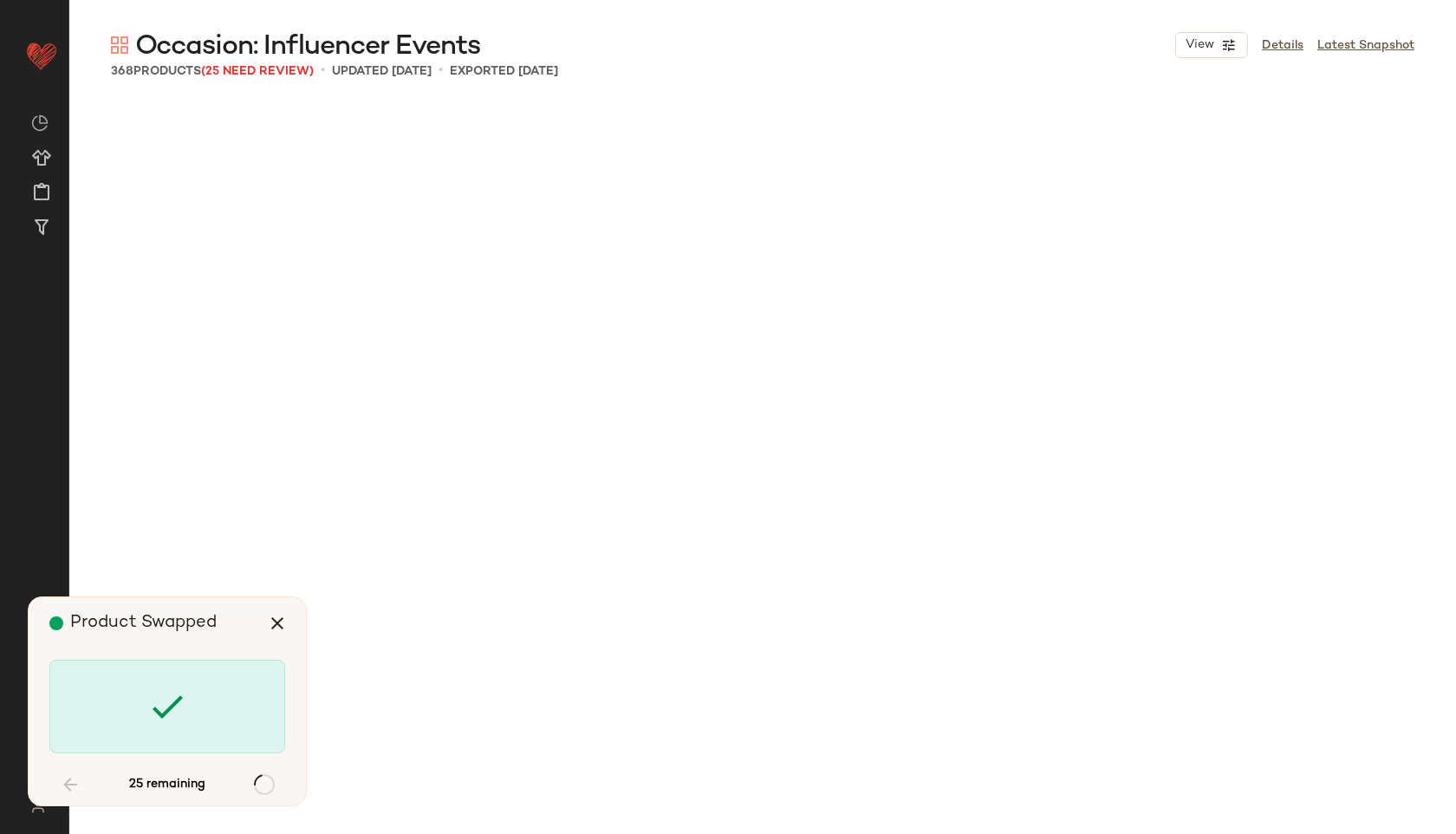
scroll to position [7694, 0]
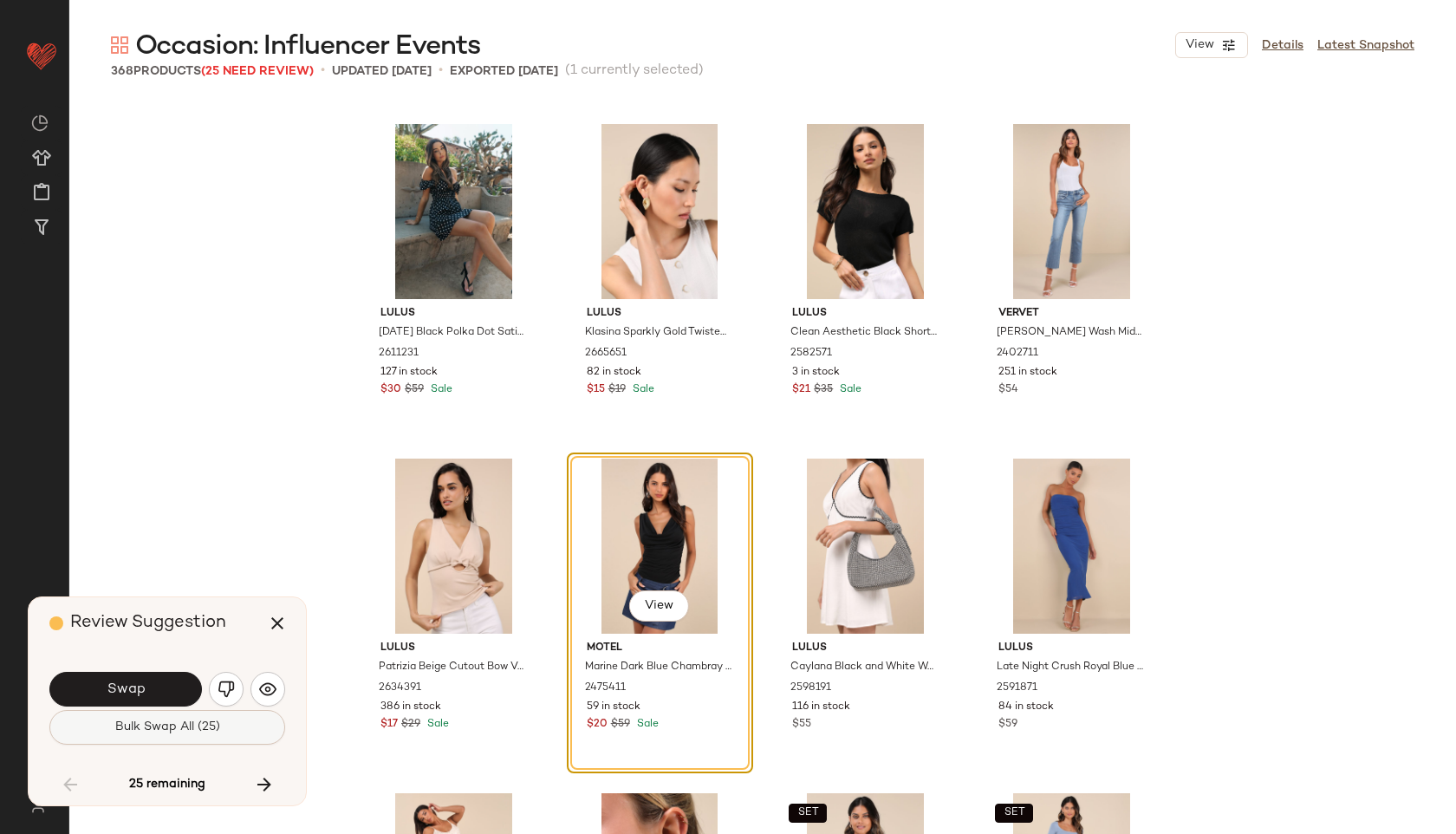
click at [170, 718] on button "Bulk Swap All (25)" at bounding box center [168, 728] width 236 height 35
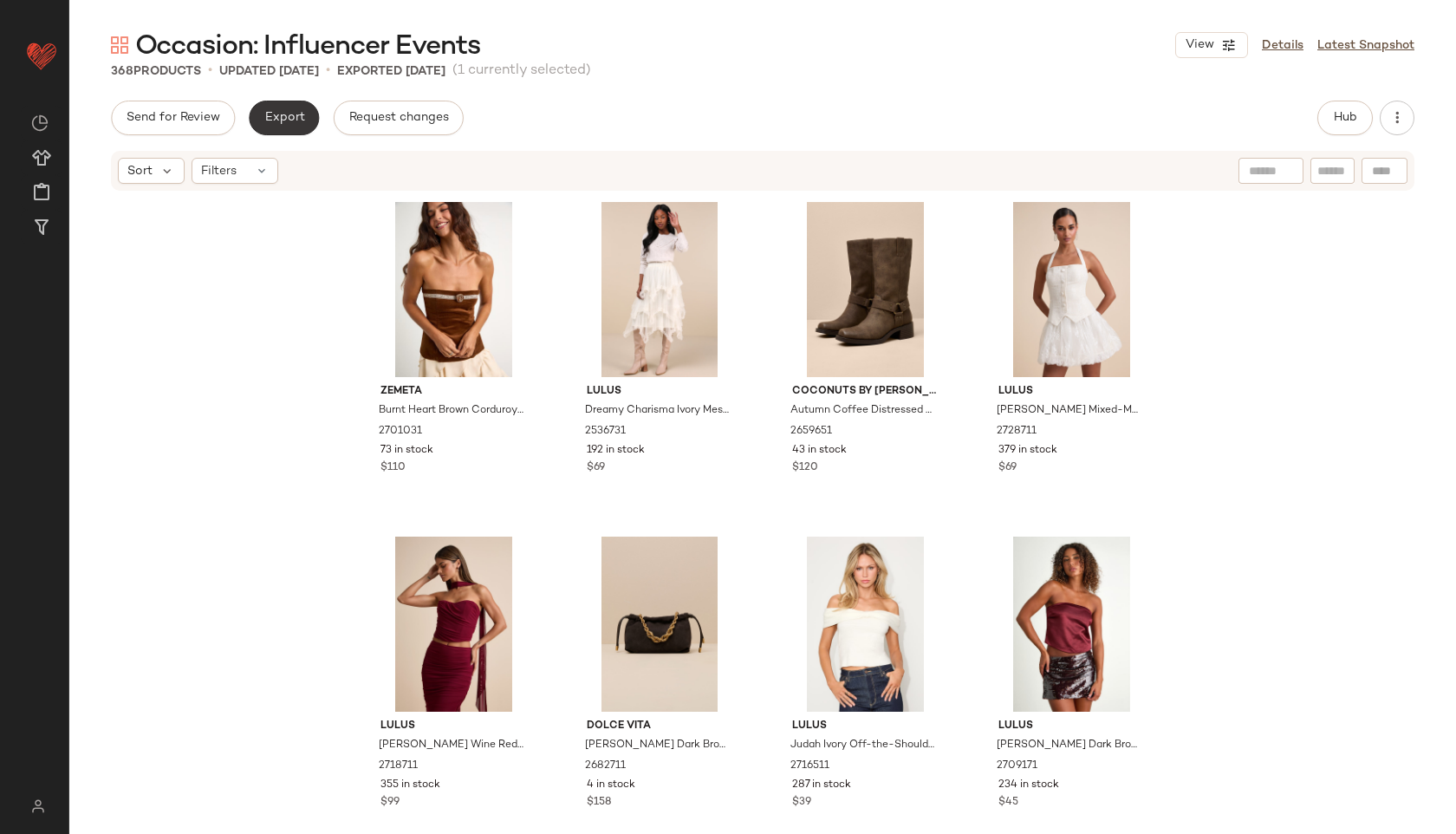
click at [279, 113] on span "Export" at bounding box center [284, 118] width 41 height 14
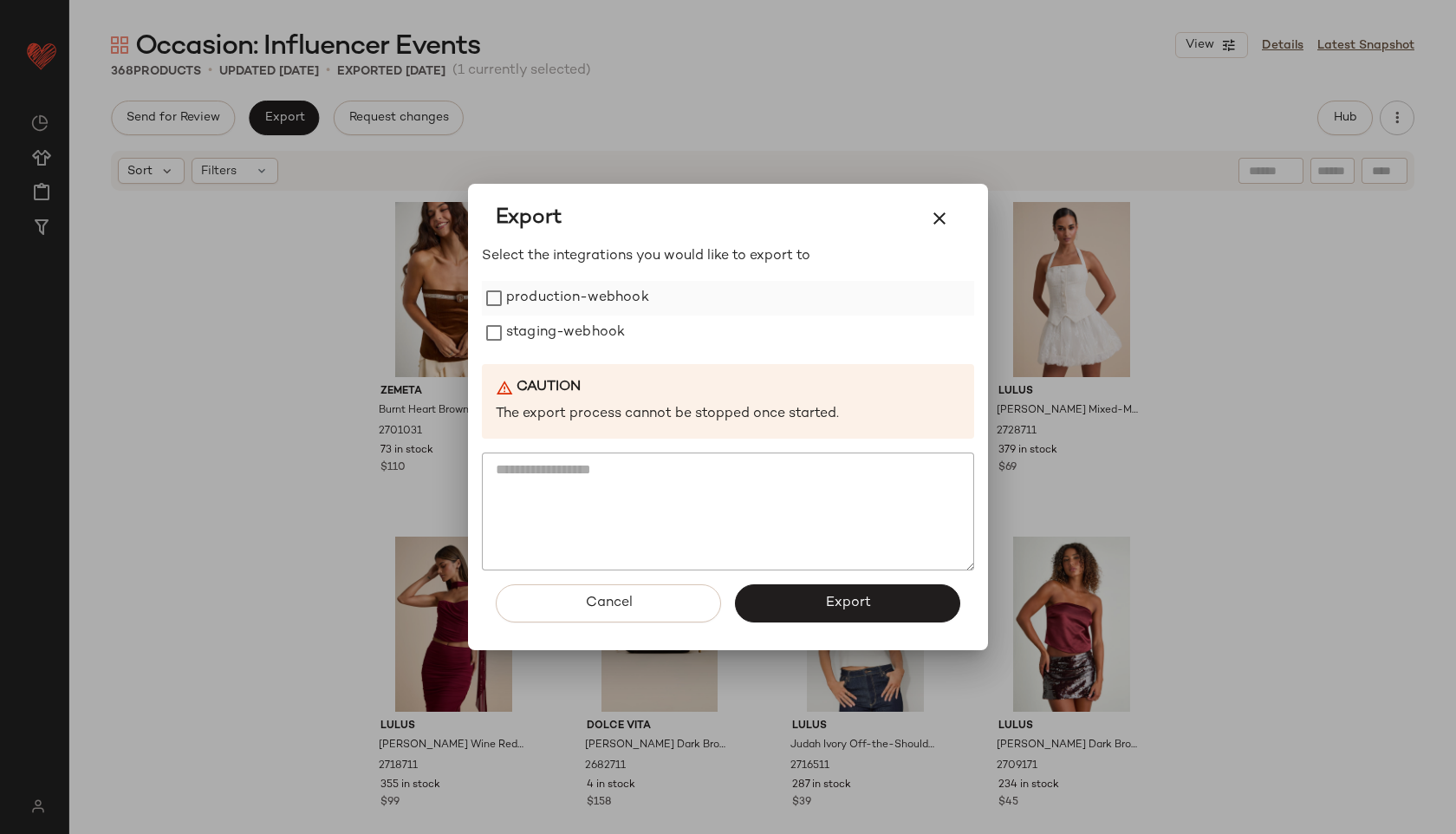
click at [614, 305] on label "production-webhook" at bounding box center [577, 298] width 143 height 35
click at [602, 348] on label "staging-webhook" at bounding box center [565, 333] width 119 height 35
click at [812, 590] on button "Export" at bounding box center [847, 603] width 225 height 38
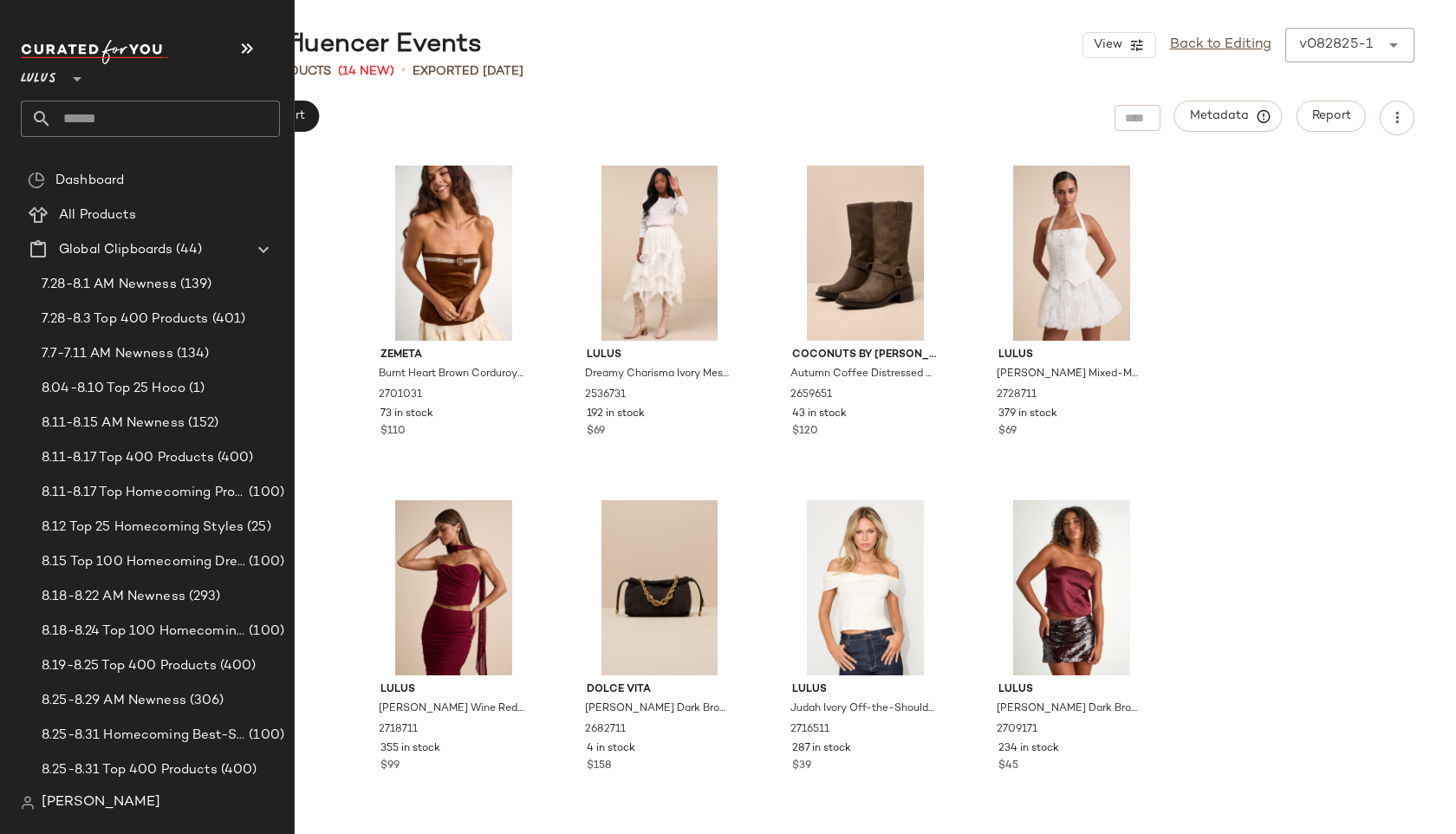
click at [68, 124] on input "text" at bounding box center [166, 118] width 228 height 36
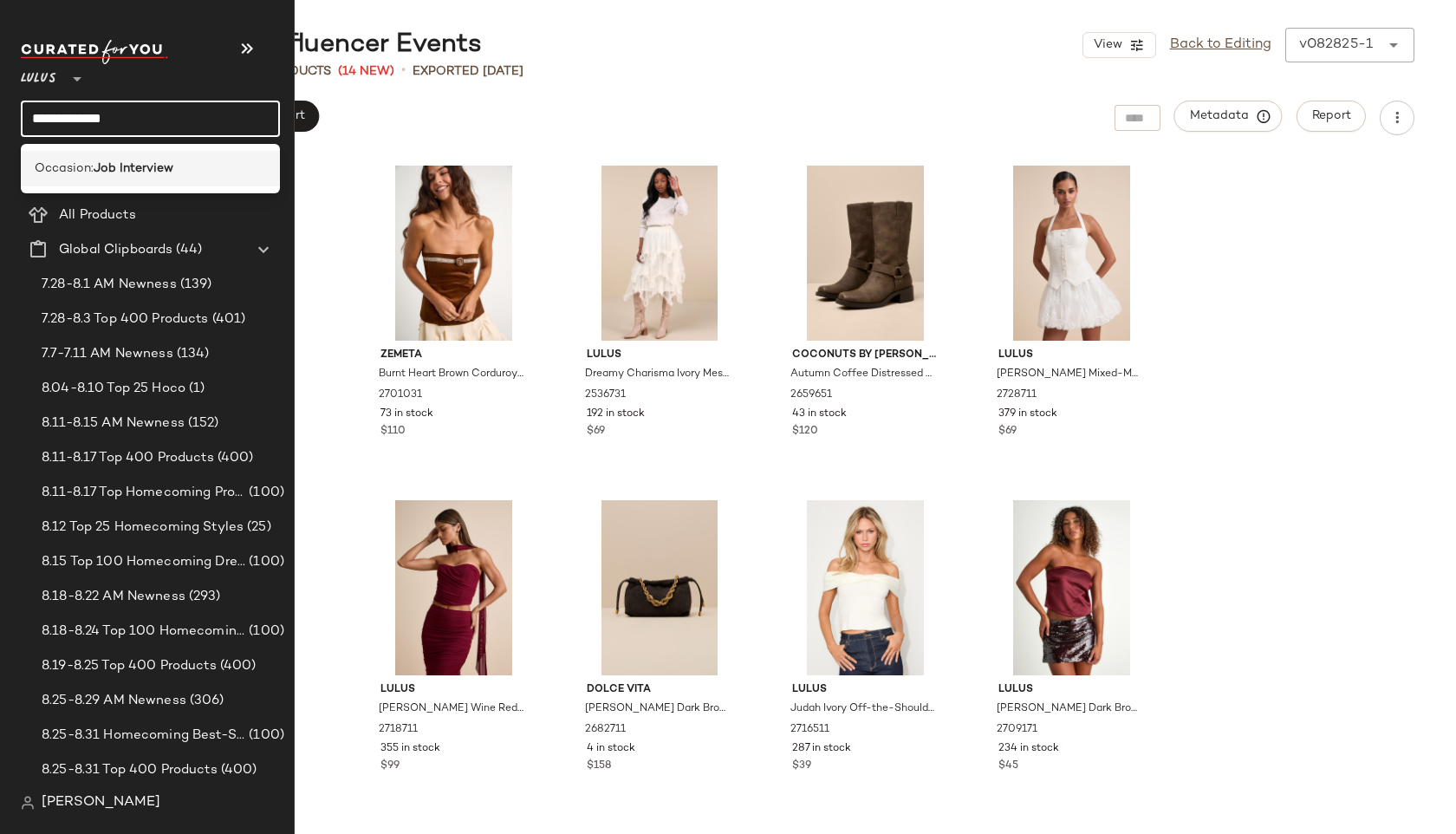
type input "**********"
click at [89, 168] on span "Occasion:" at bounding box center [64, 169] width 58 height 19
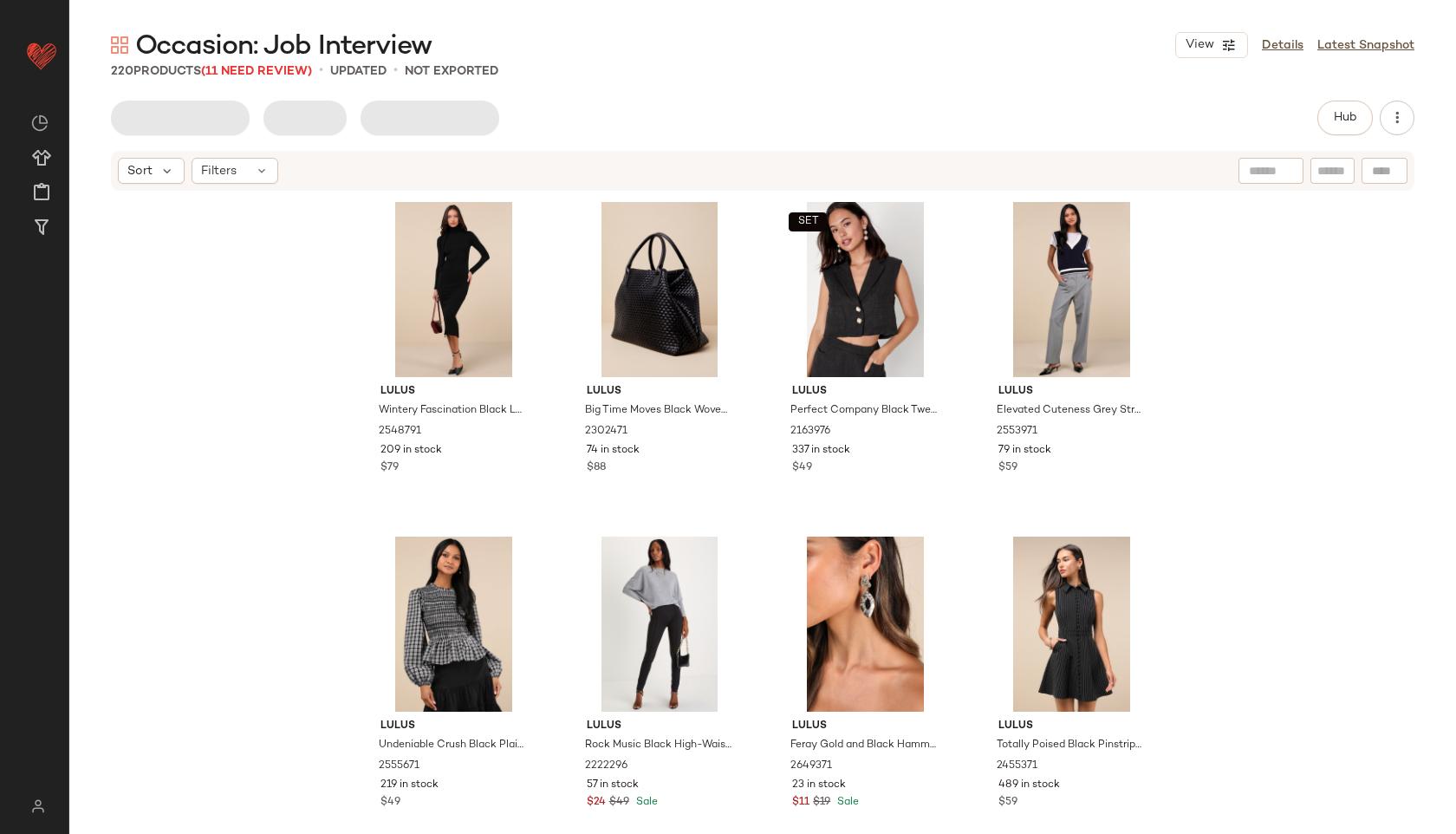
click at [280, 60] on span "Occasion: Job Interview" at bounding box center [284, 47] width 296 height 35
click at [280, 67] on span "(11 Need Review)" at bounding box center [256, 71] width 111 height 13
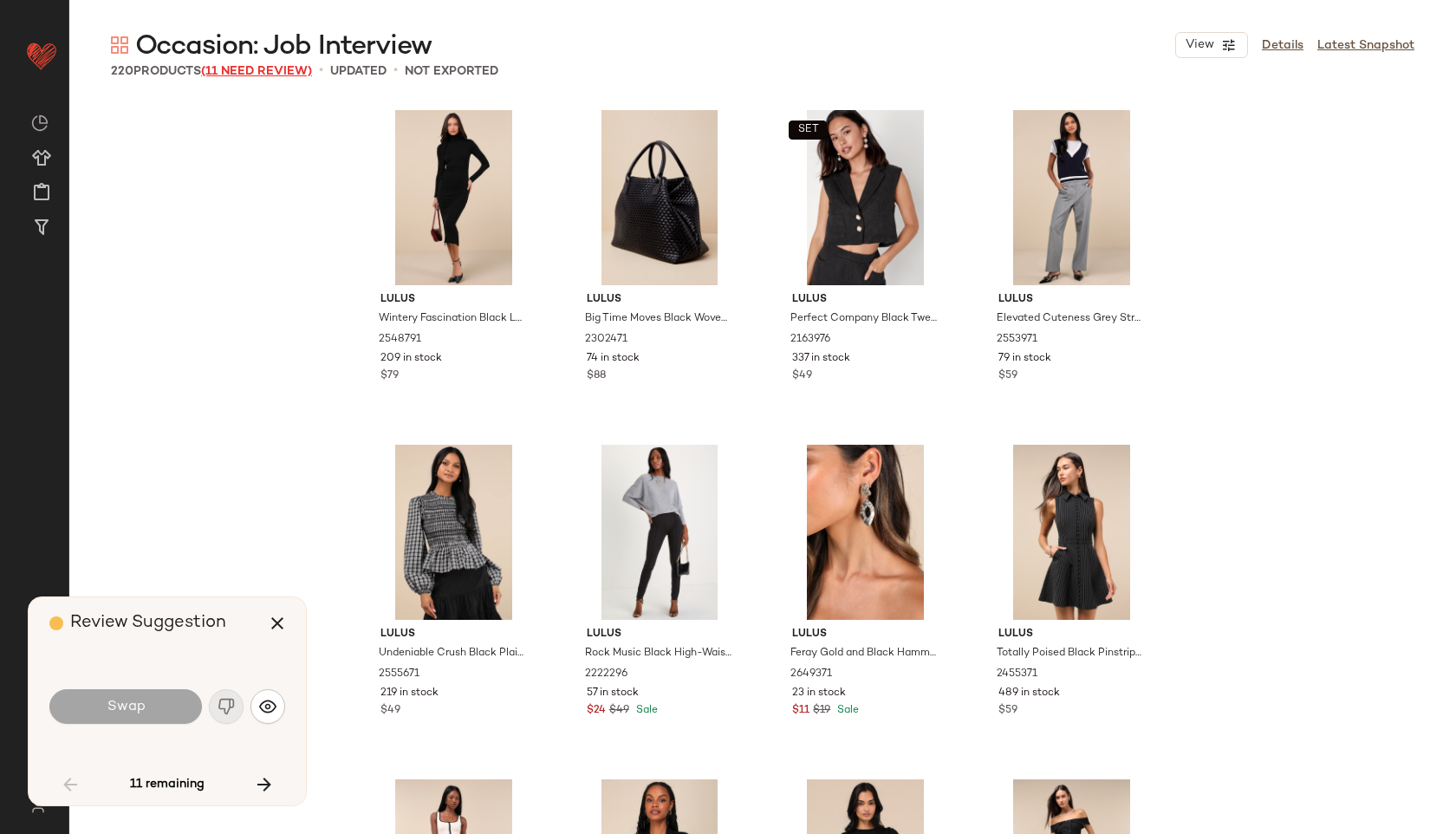
scroll to position [3346, 0]
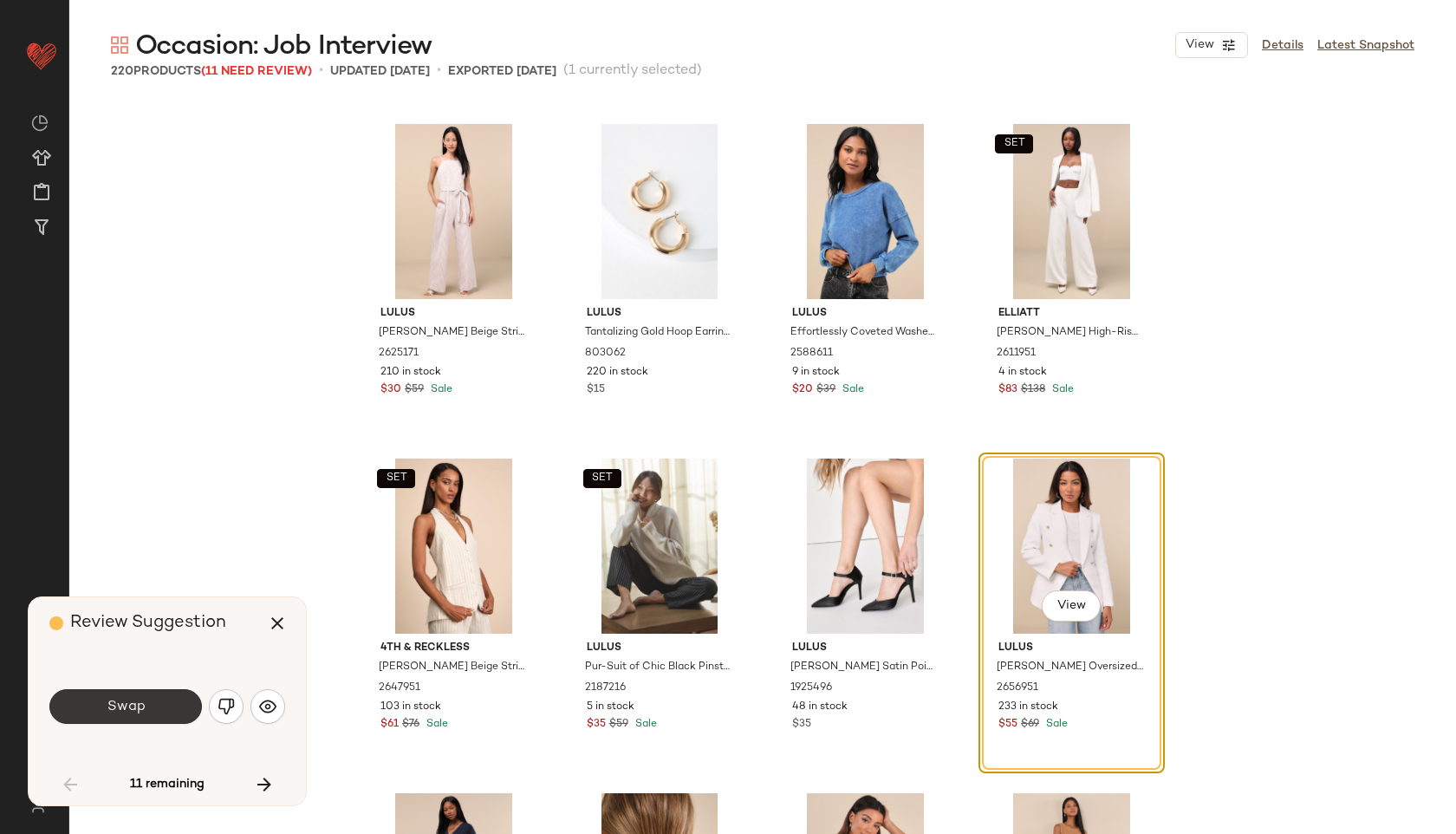
click at [147, 714] on button "Swap" at bounding box center [126, 706] width 153 height 35
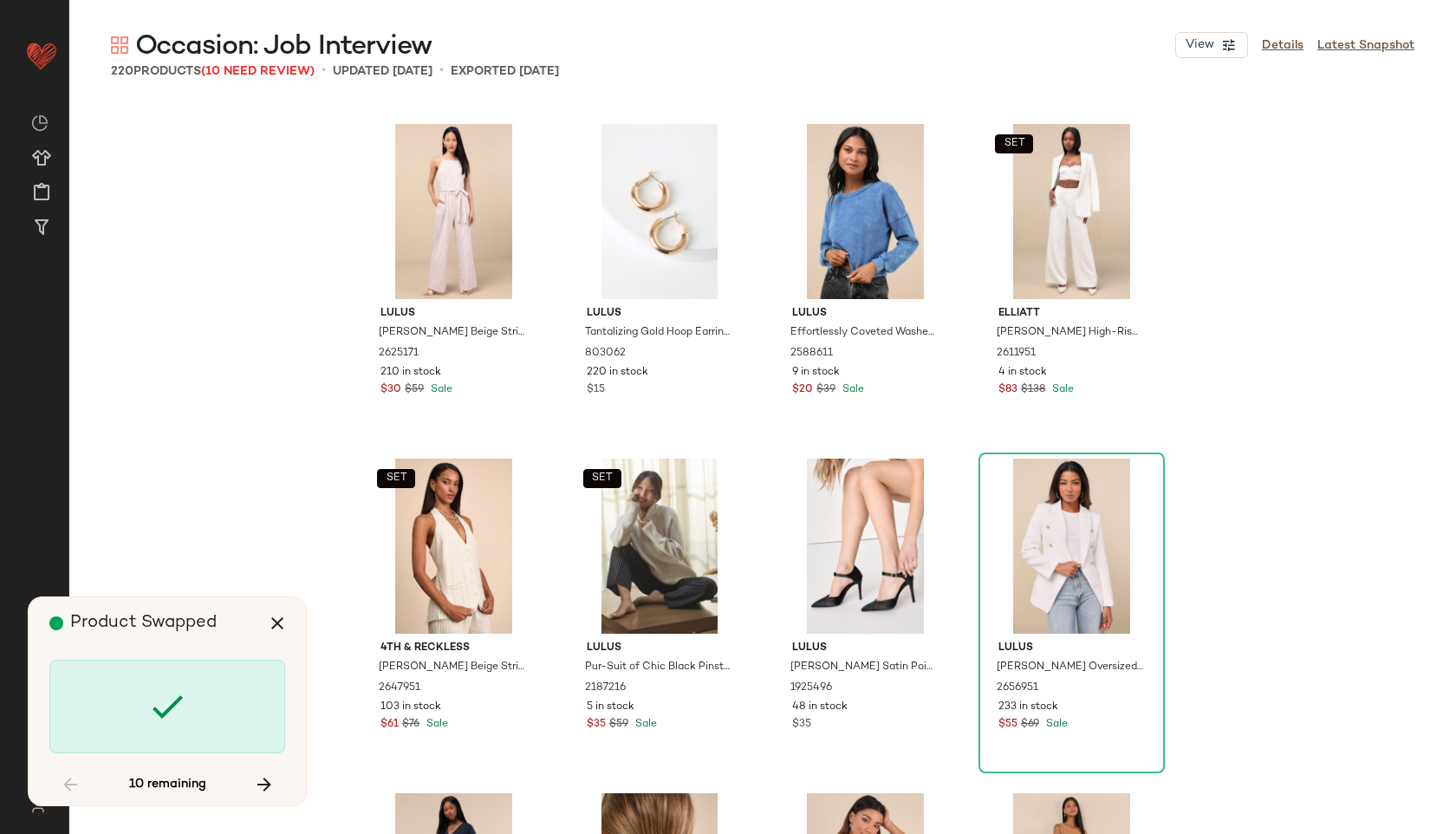
scroll to position [4014, 0]
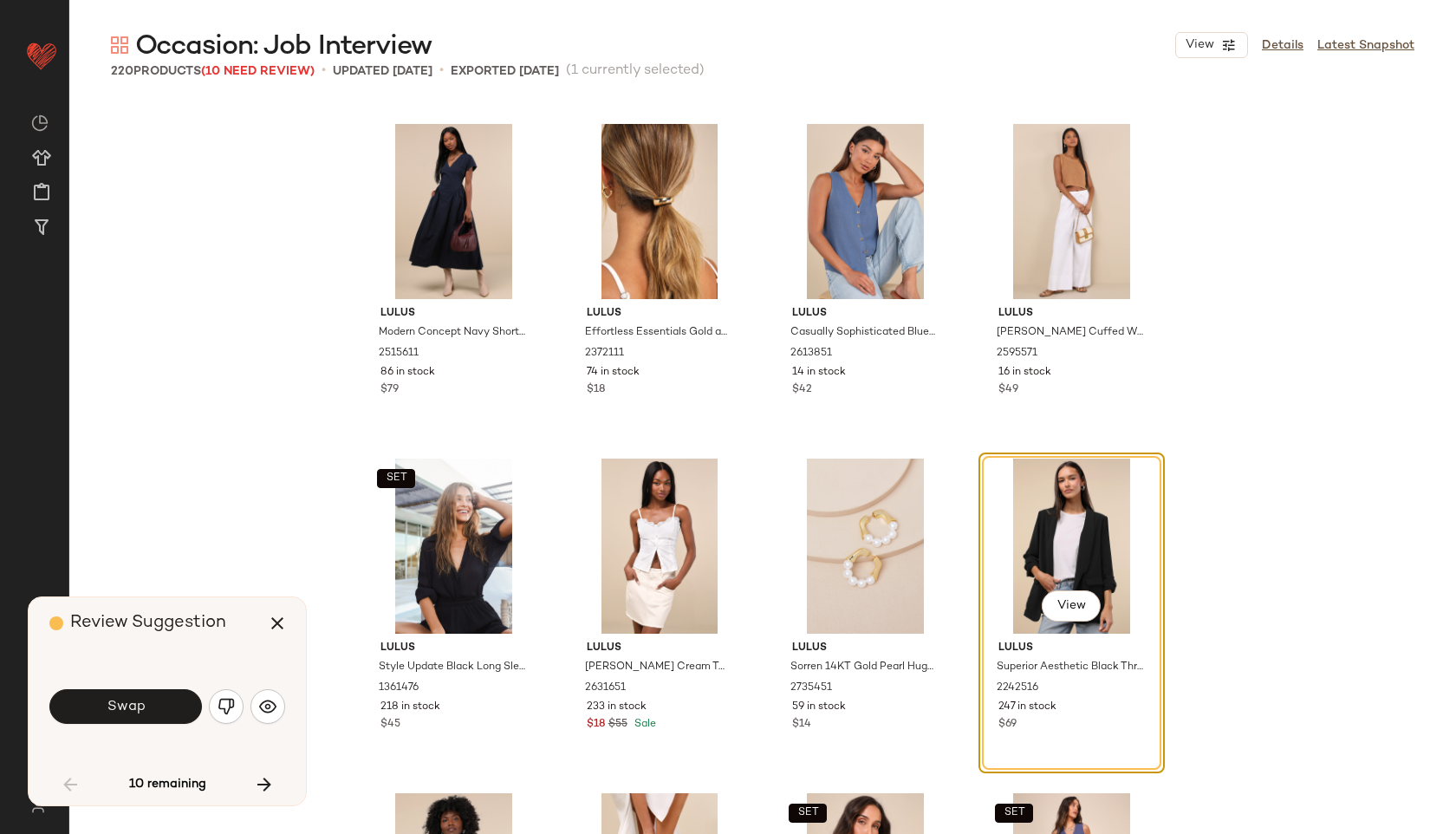
click at [147, 714] on button "Swap" at bounding box center [126, 706] width 153 height 35
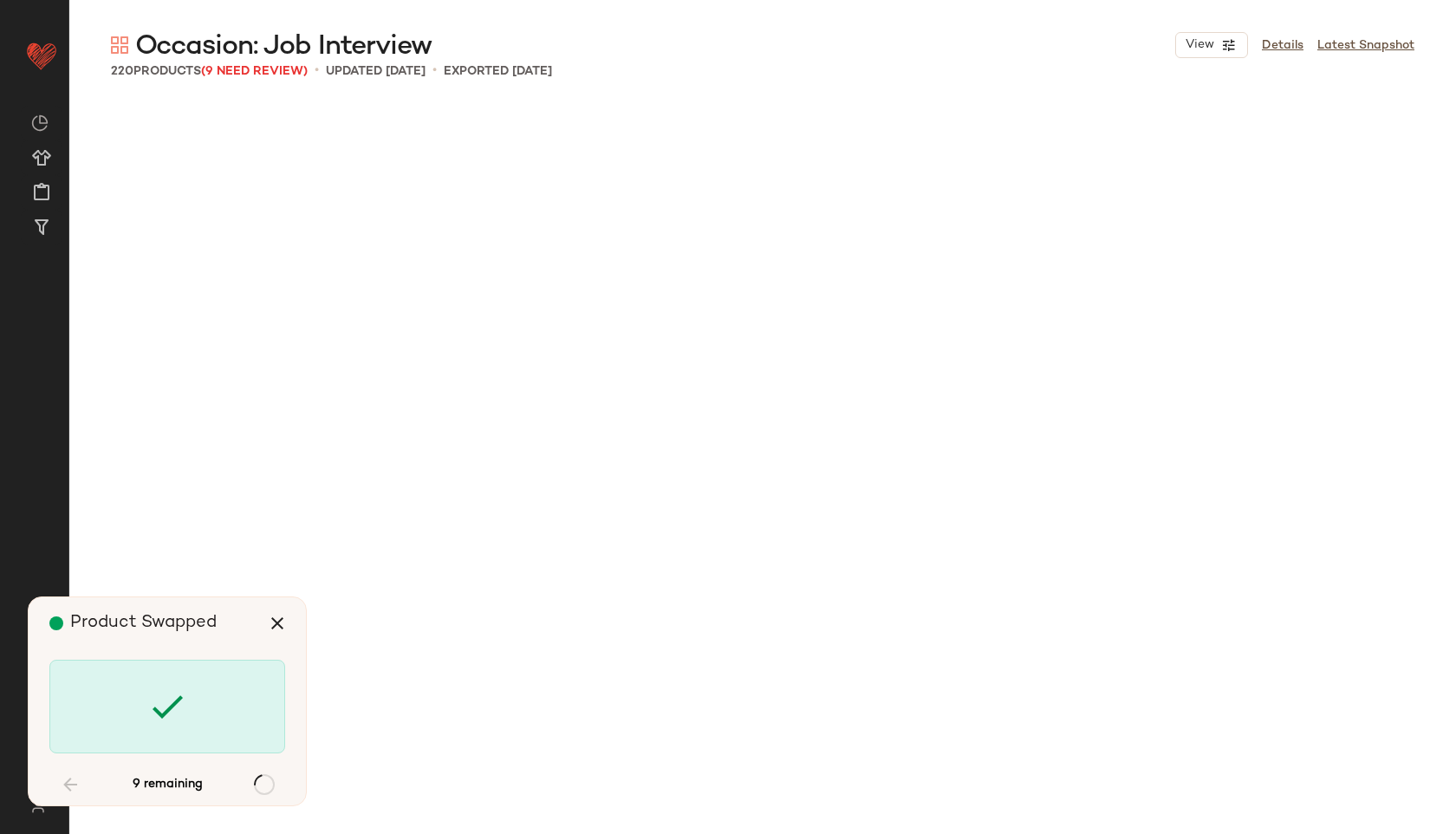
scroll to position [8698, 0]
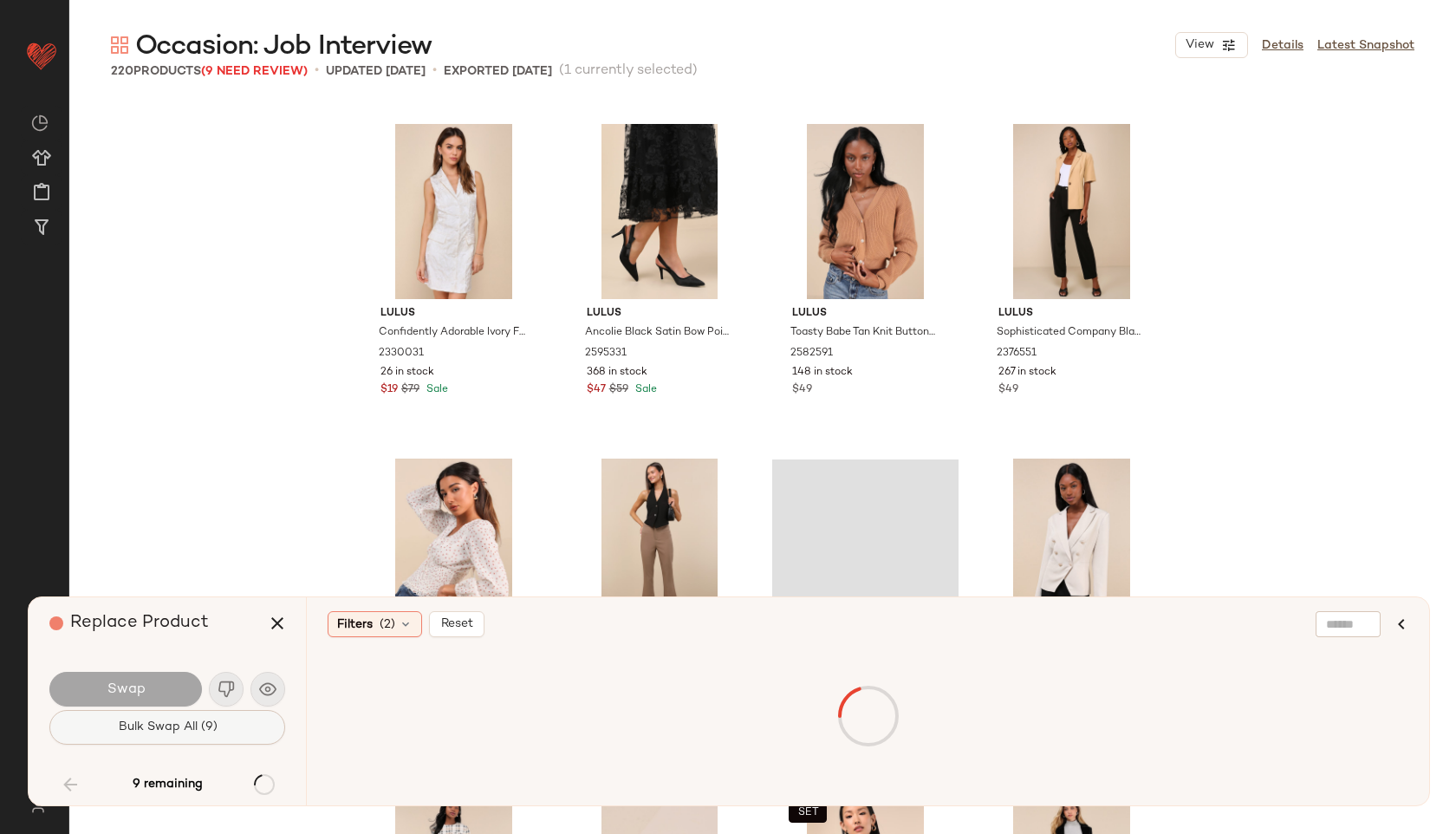
click at [151, 723] on span "Bulk Swap All (9)" at bounding box center [167, 727] width 99 height 14
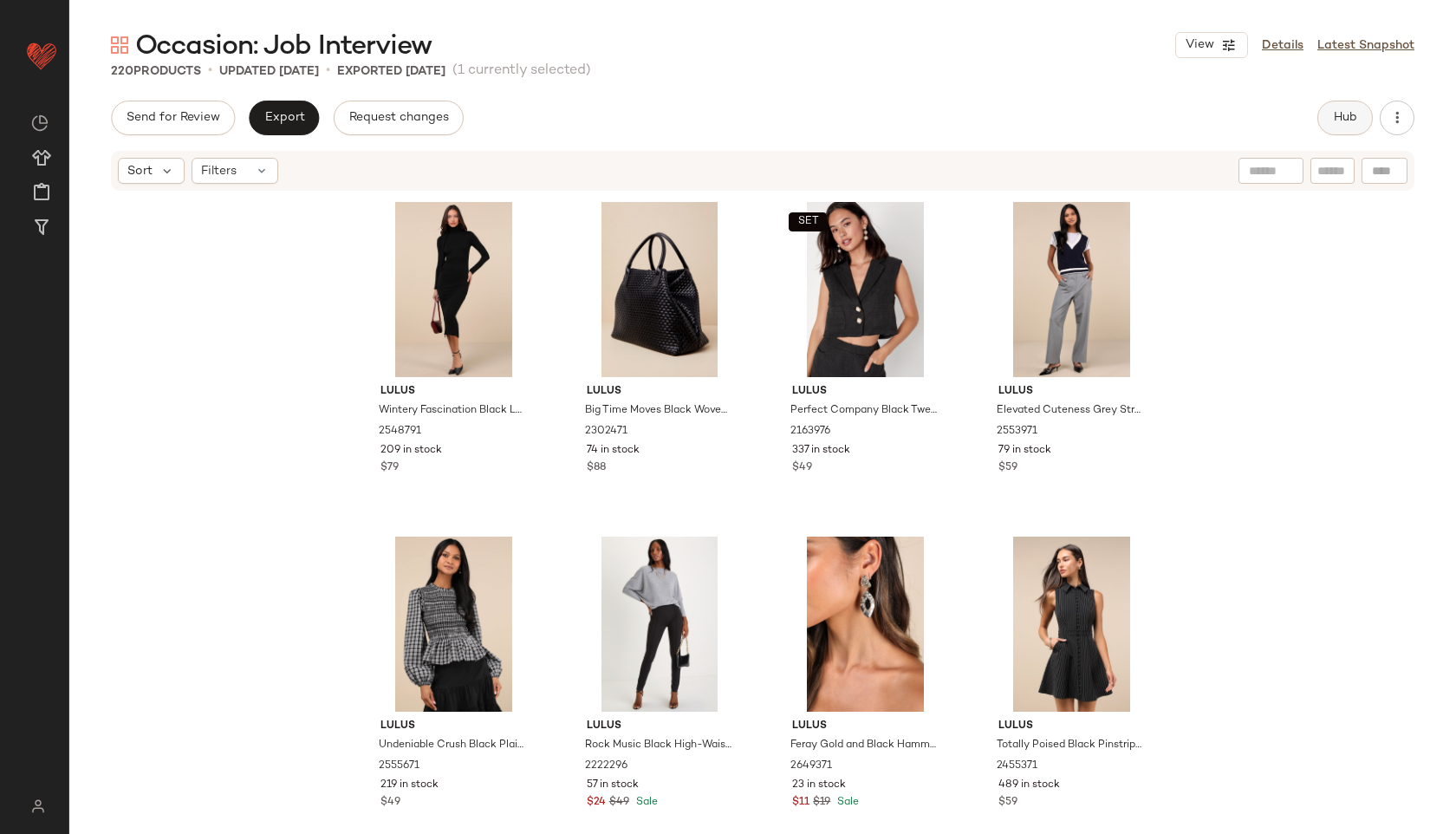
click at [1355, 114] on span "Hub" at bounding box center [1345, 118] width 24 height 14
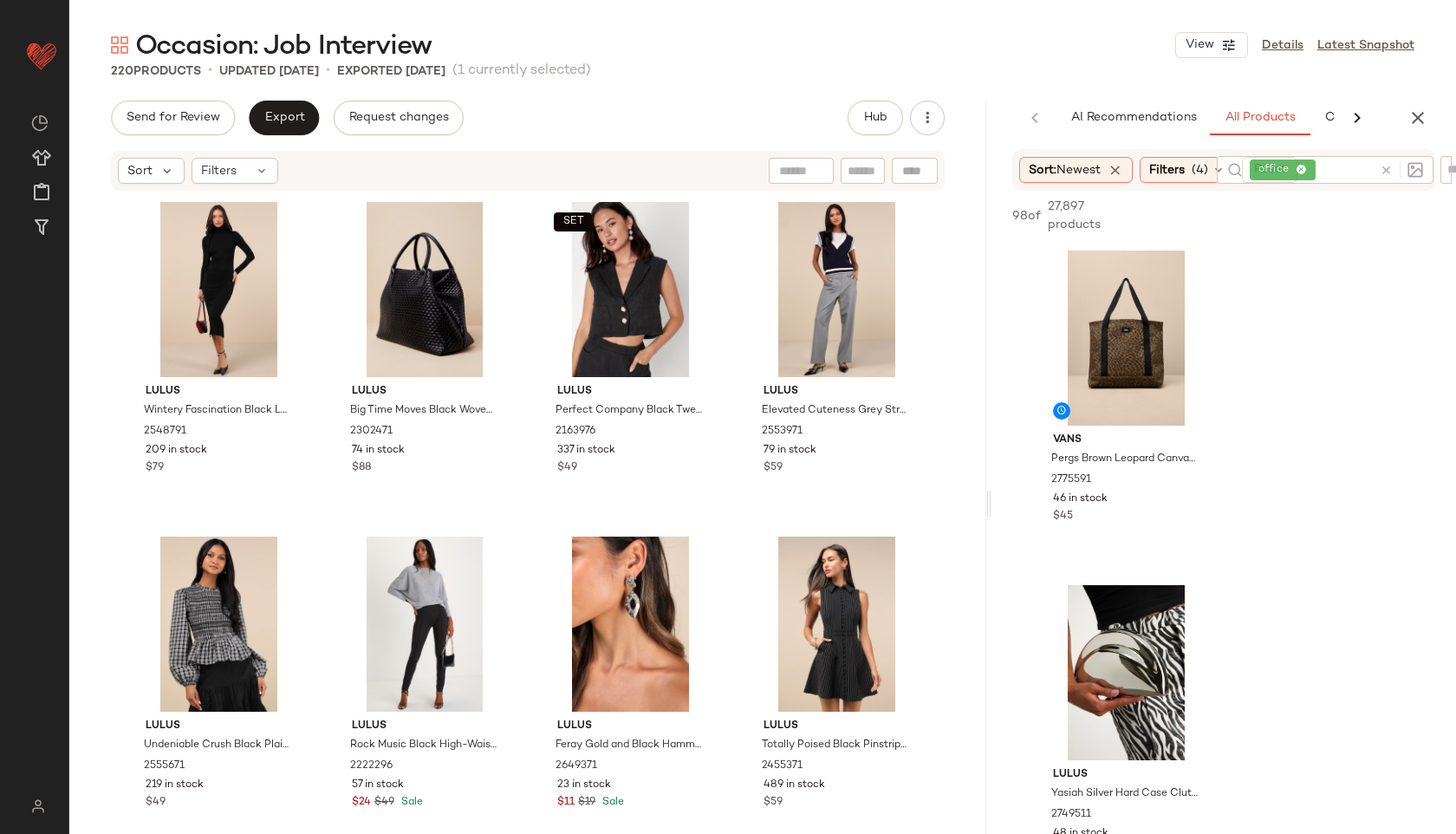
drag, startPoint x: 760, startPoint y: 498, endPoint x: 1054, endPoint y: 427, distance: 302.5
click at [1054, 427] on div "Occasion: Job Interview View Details Latest Snapshot 220 Products • updated Aug…" at bounding box center [762, 430] width 1387 height 806
click at [1181, 187] on div "Sort: Newest Filters (4) Reset office" at bounding box center [1224, 170] width 423 height 42
click at [1181, 178] on div "Filters (4)" at bounding box center [1188, 170] width 96 height 26
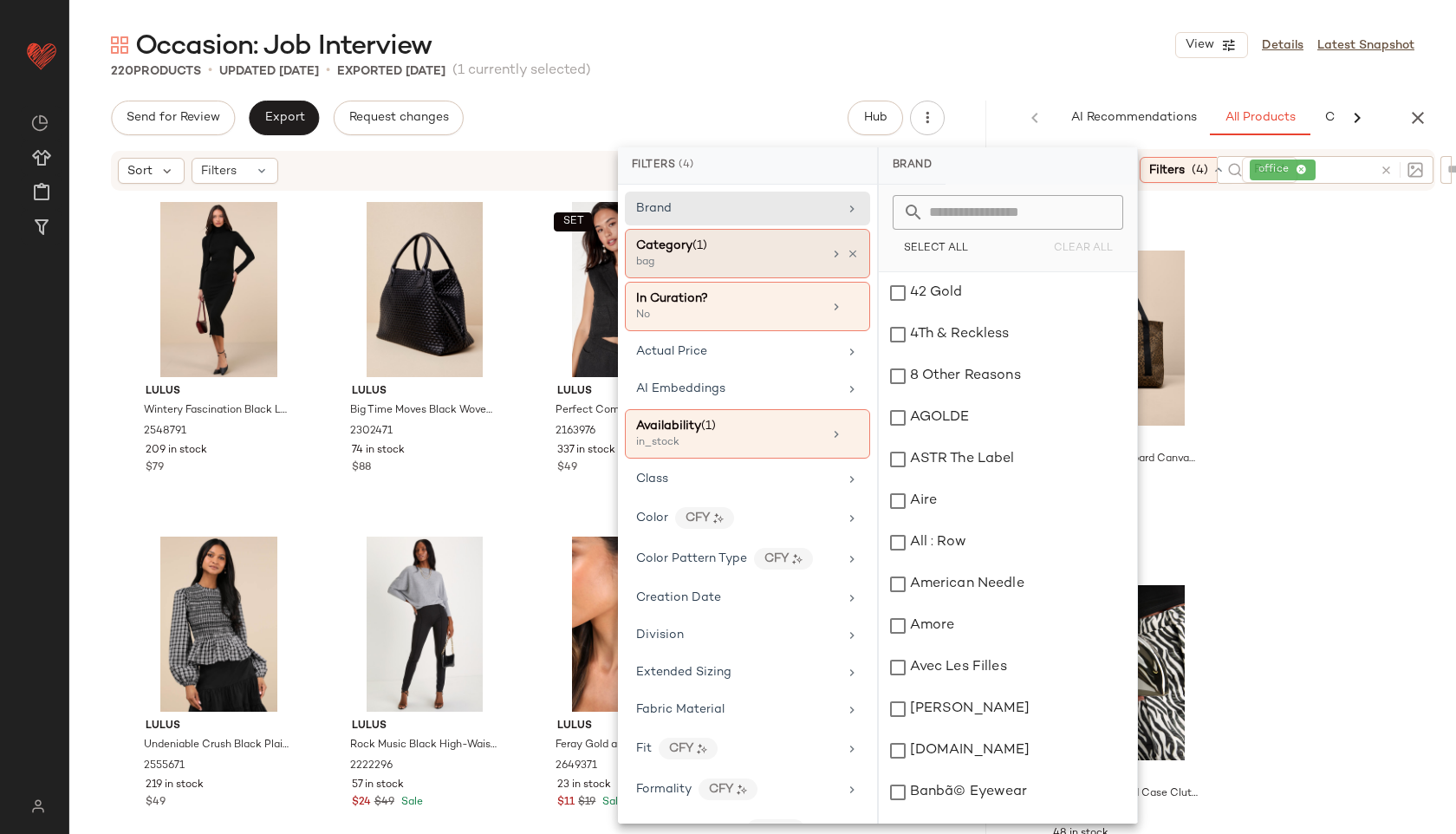
click at [679, 246] on span "Category" at bounding box center [665, 246] width 57 height 13
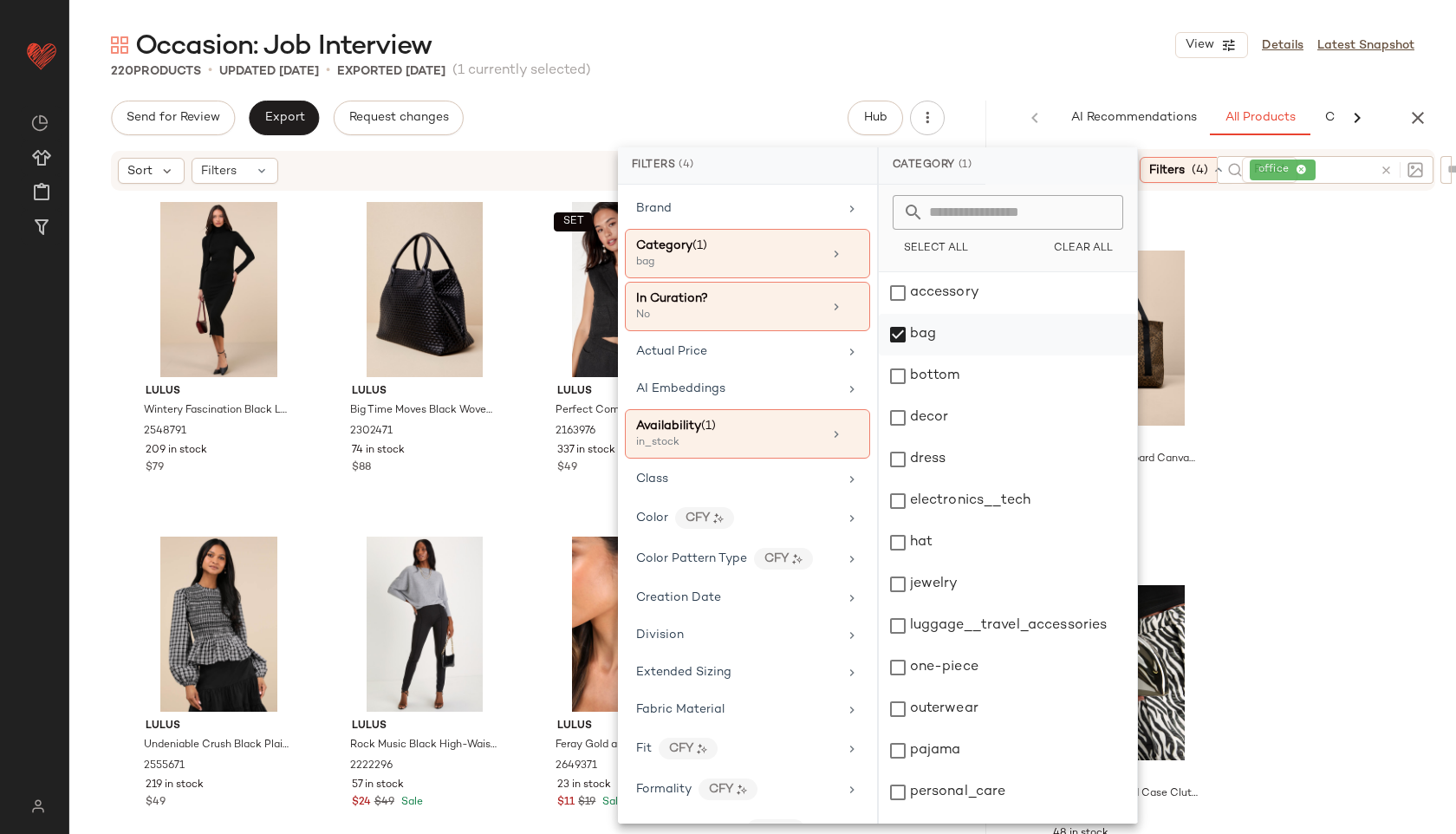
click at [929, 348] on div "bag" at bounding box center [1008, 334] width 258 height 42
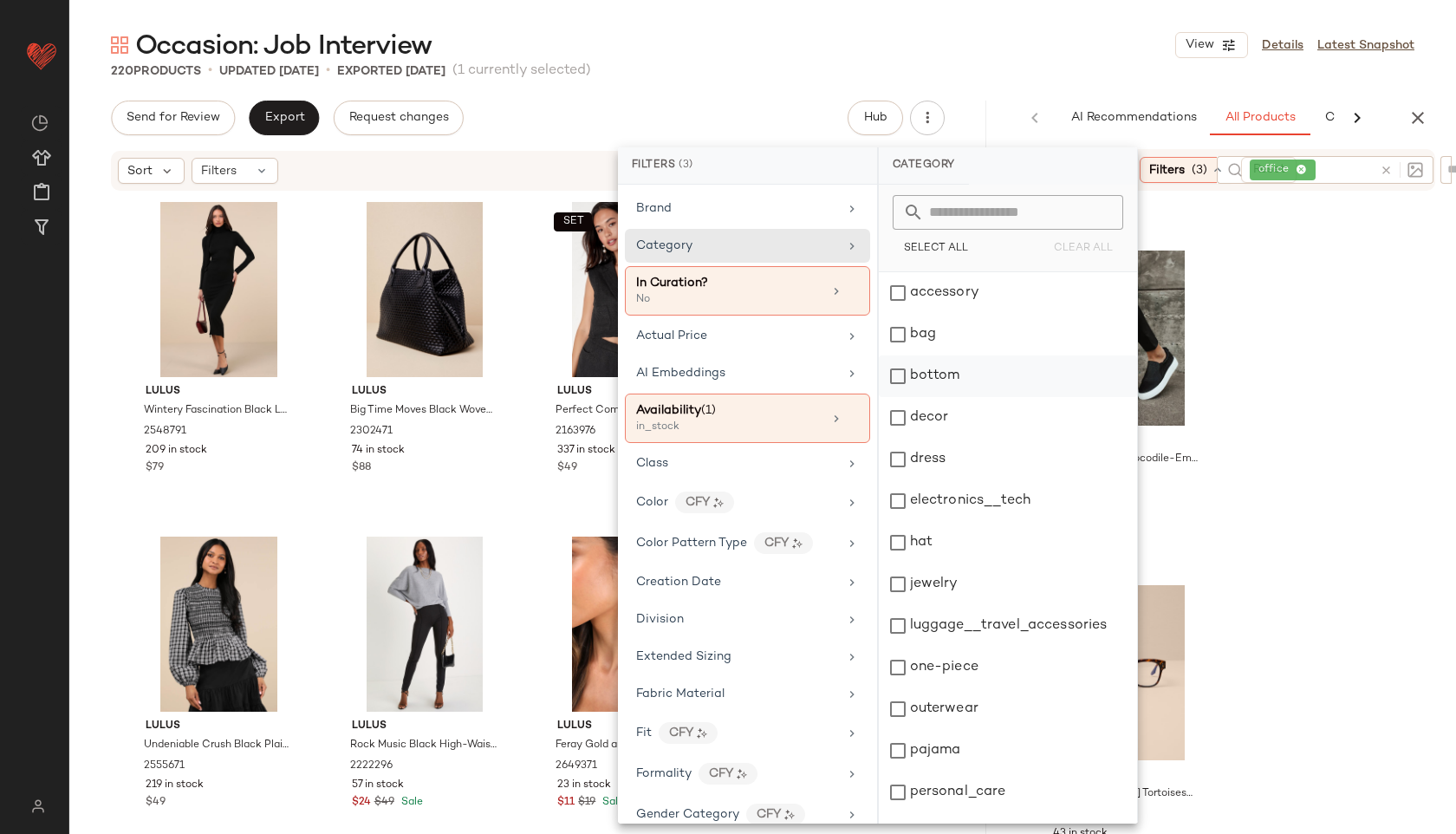
click at [922, 378] on div "bottom" at bounding box center [1008, 376] width 258 height 42
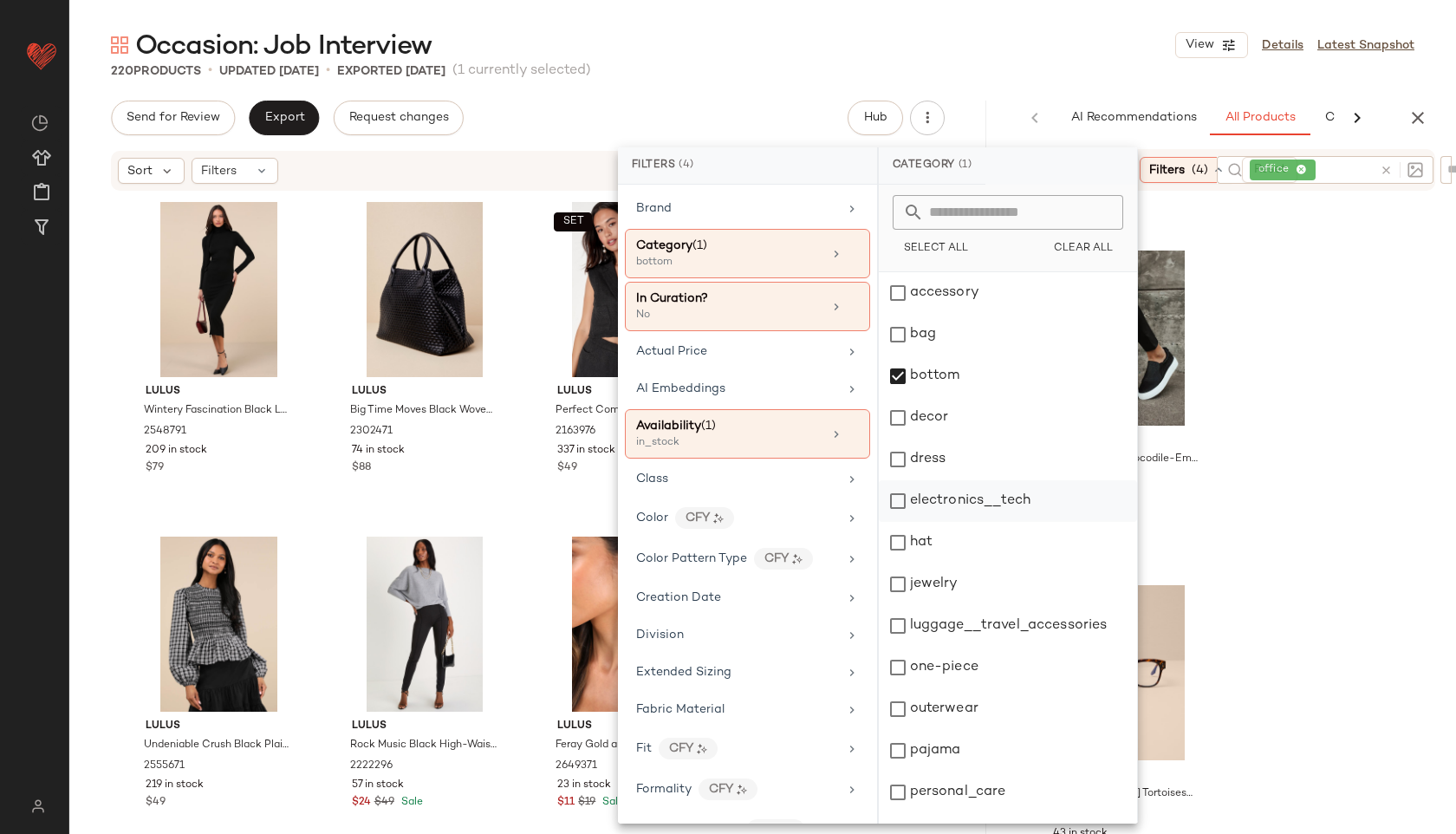
scroll to position [156, 0]
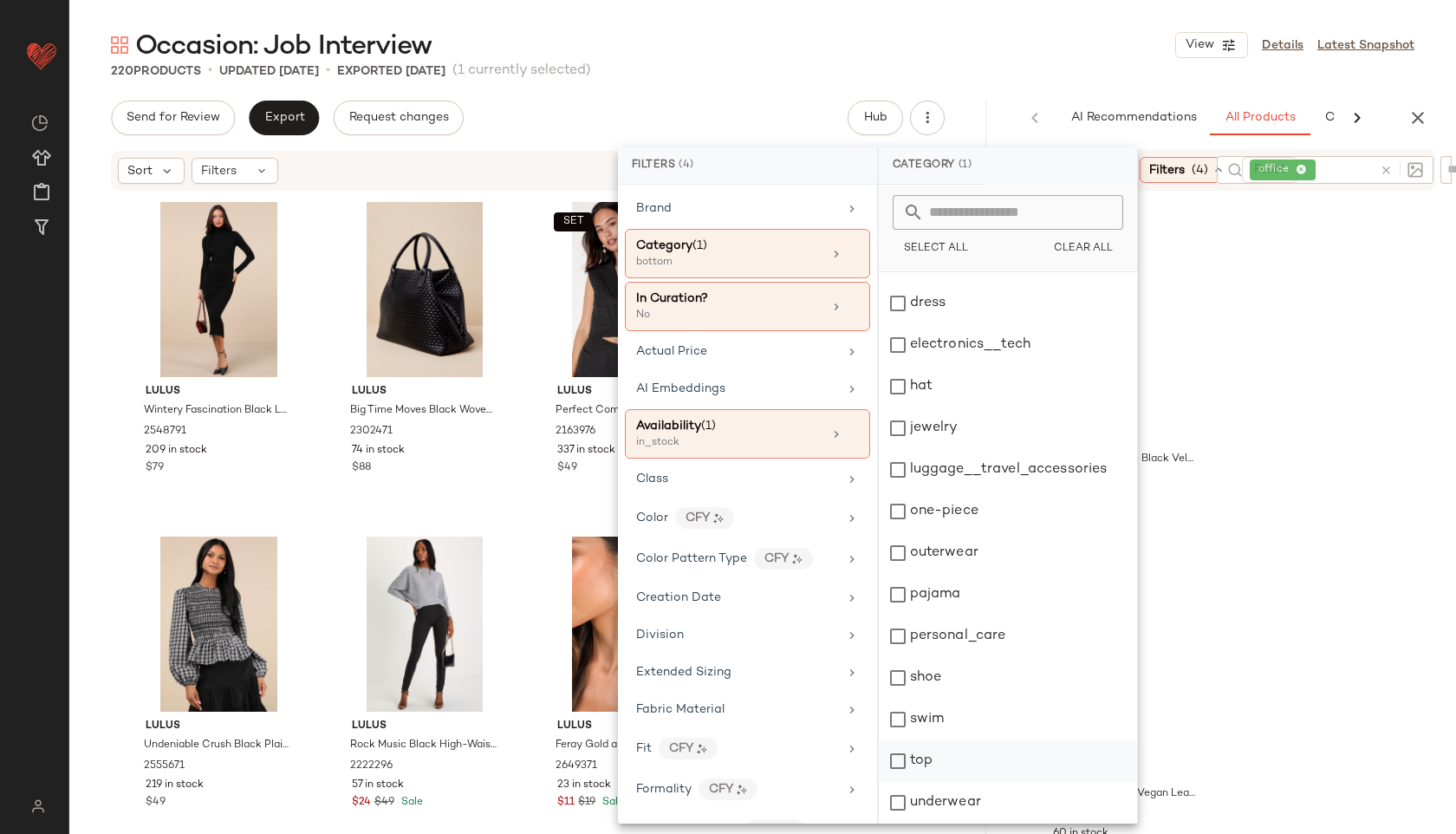
click at [921, 751] on div "top" at bounding box center [1008, 761] width 258 height 42
click at [1011, 65] on div "220 Products • updated Aug 28th • Exported Aug 28th (1 currently selected)" at bounding box center [762, 71] width 1387 height 18
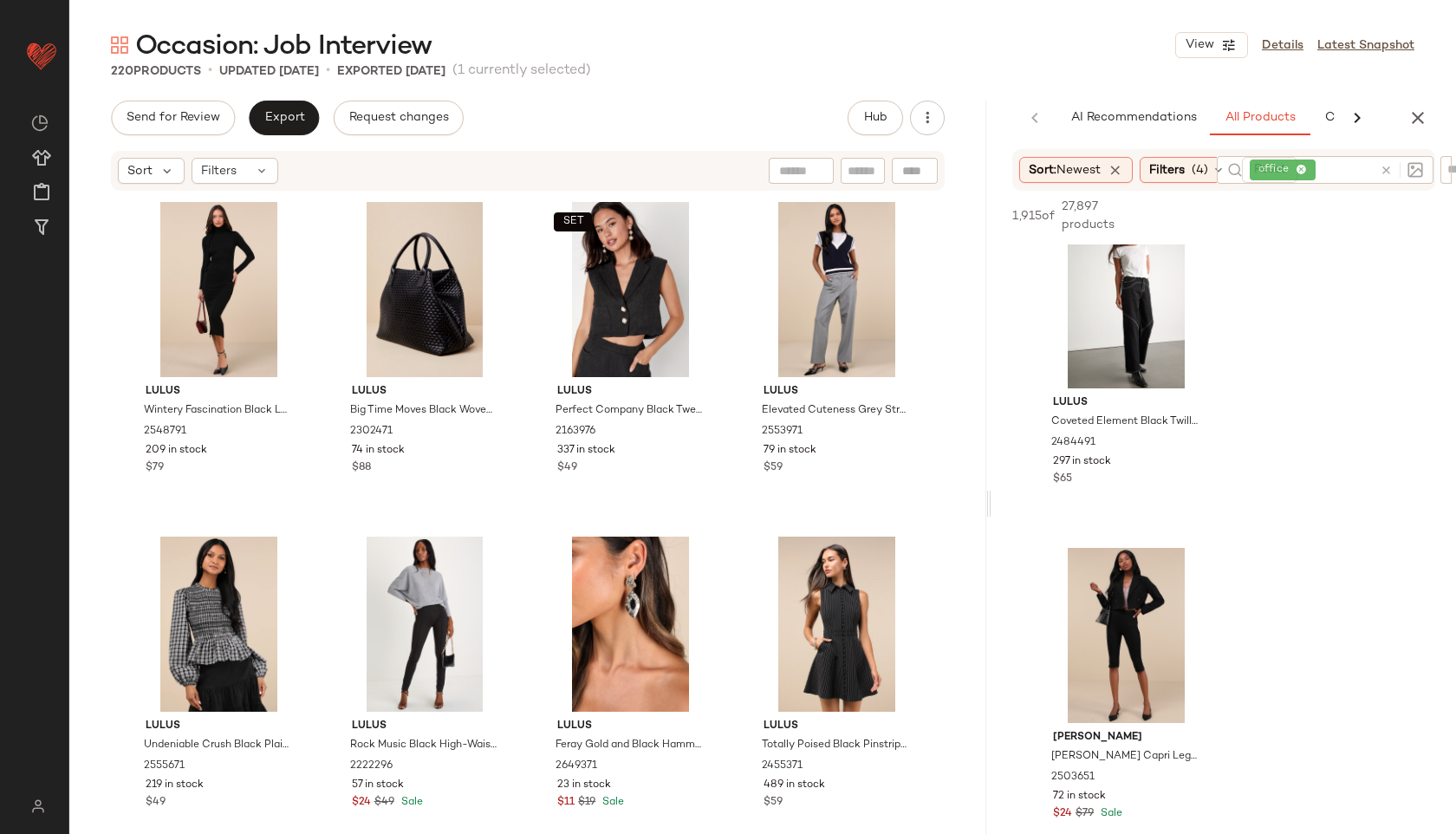
scroll to position [1768, 0]
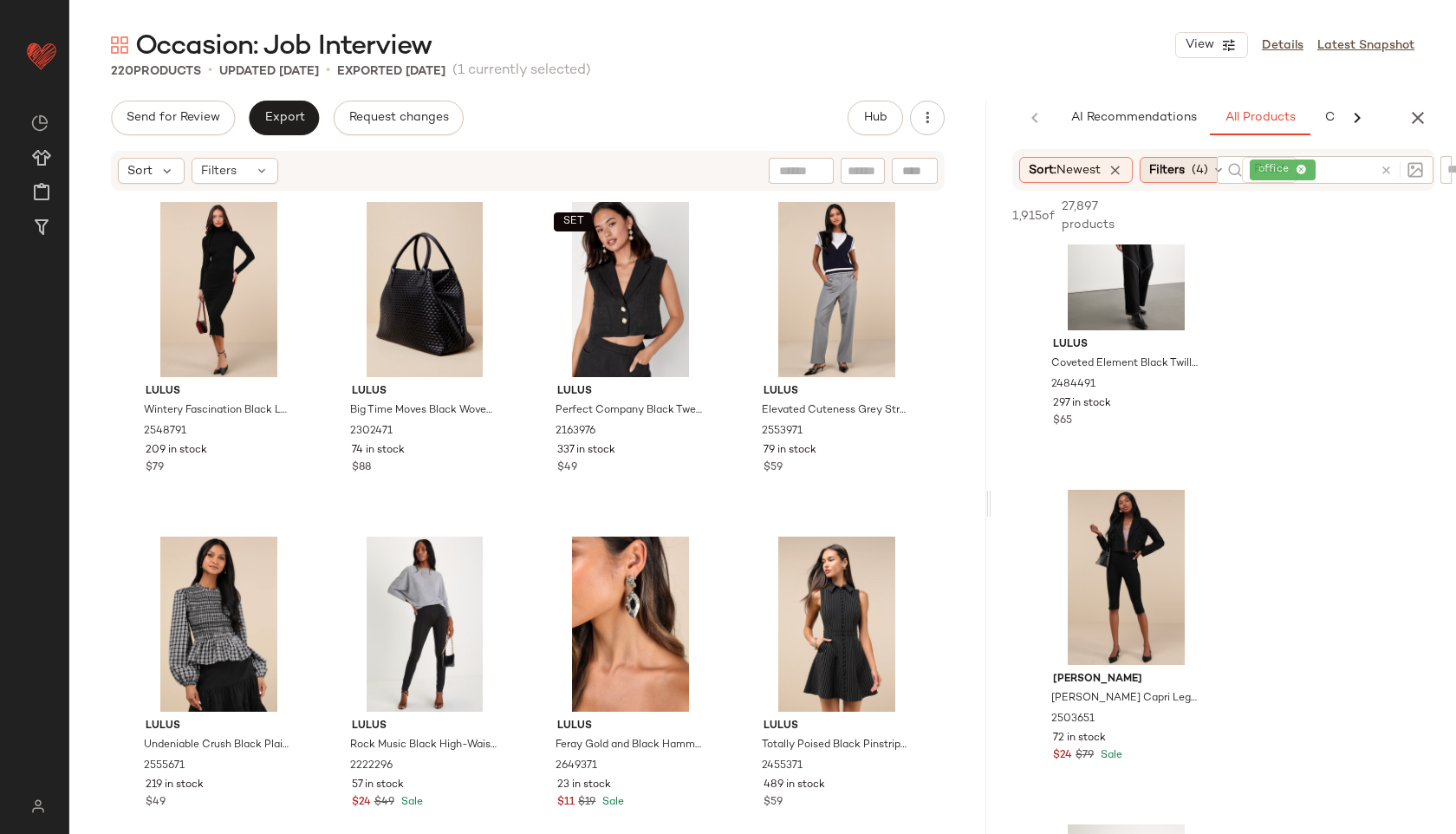
click at [1172, 177] on span "Filters" at bounding box center [1168, 170] width 35 height 19
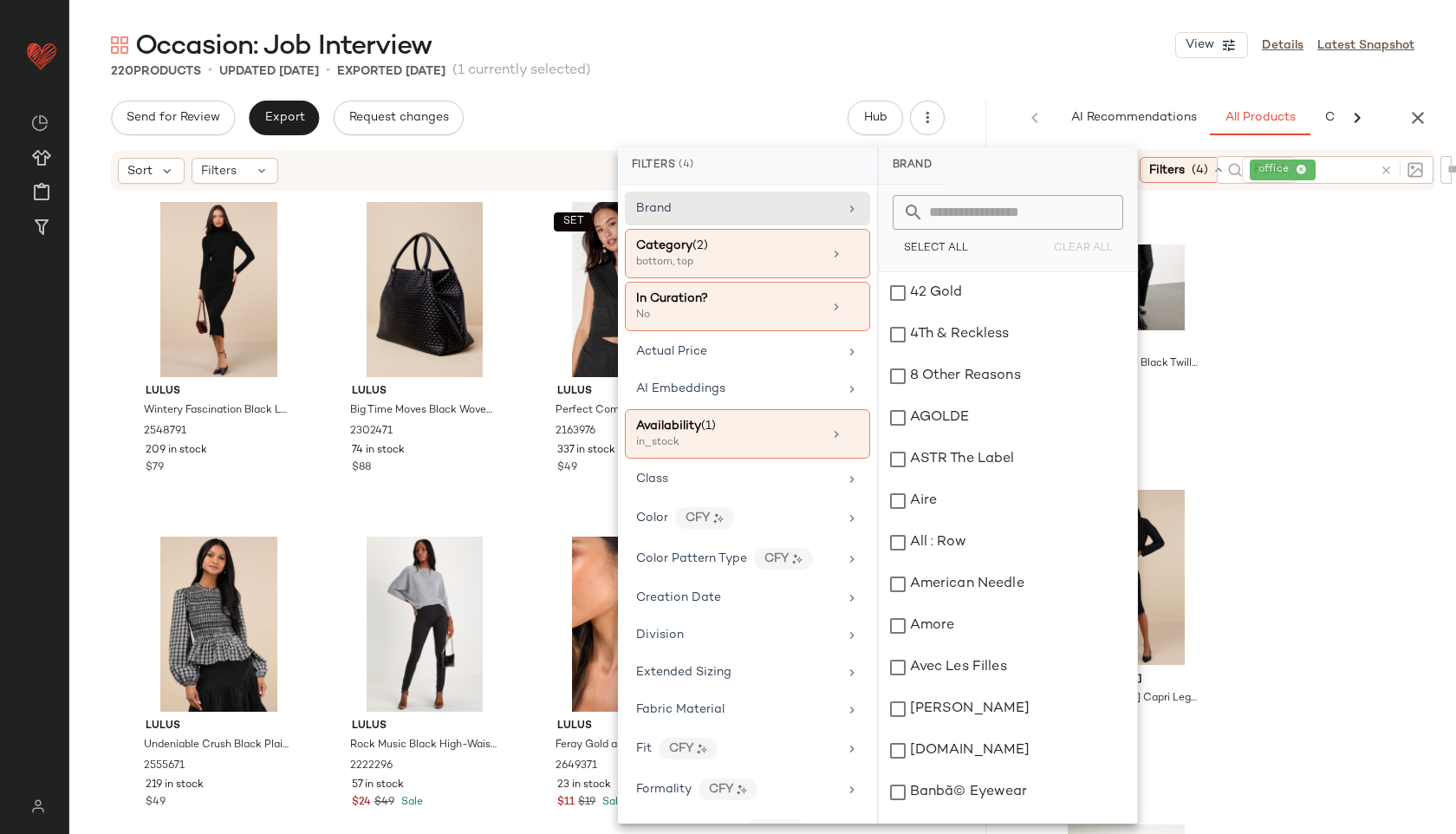
click at [1062, 68] on div "220 Products • updated Aug 28th • Exported Aug 28th (1 currently selected)" at bounding box center [762, 71] width 1387 height 18
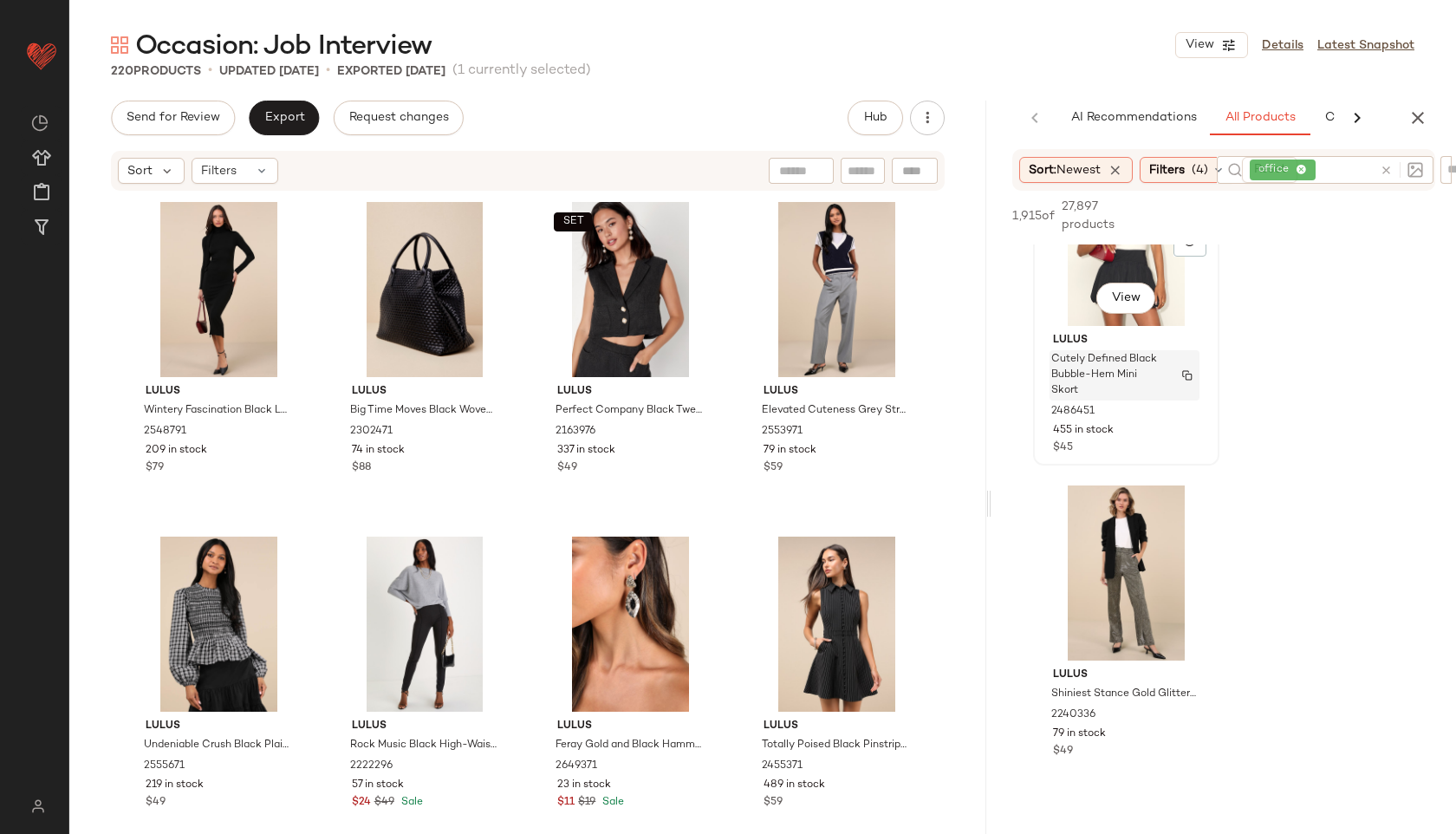
scroll to position [4466, 0]
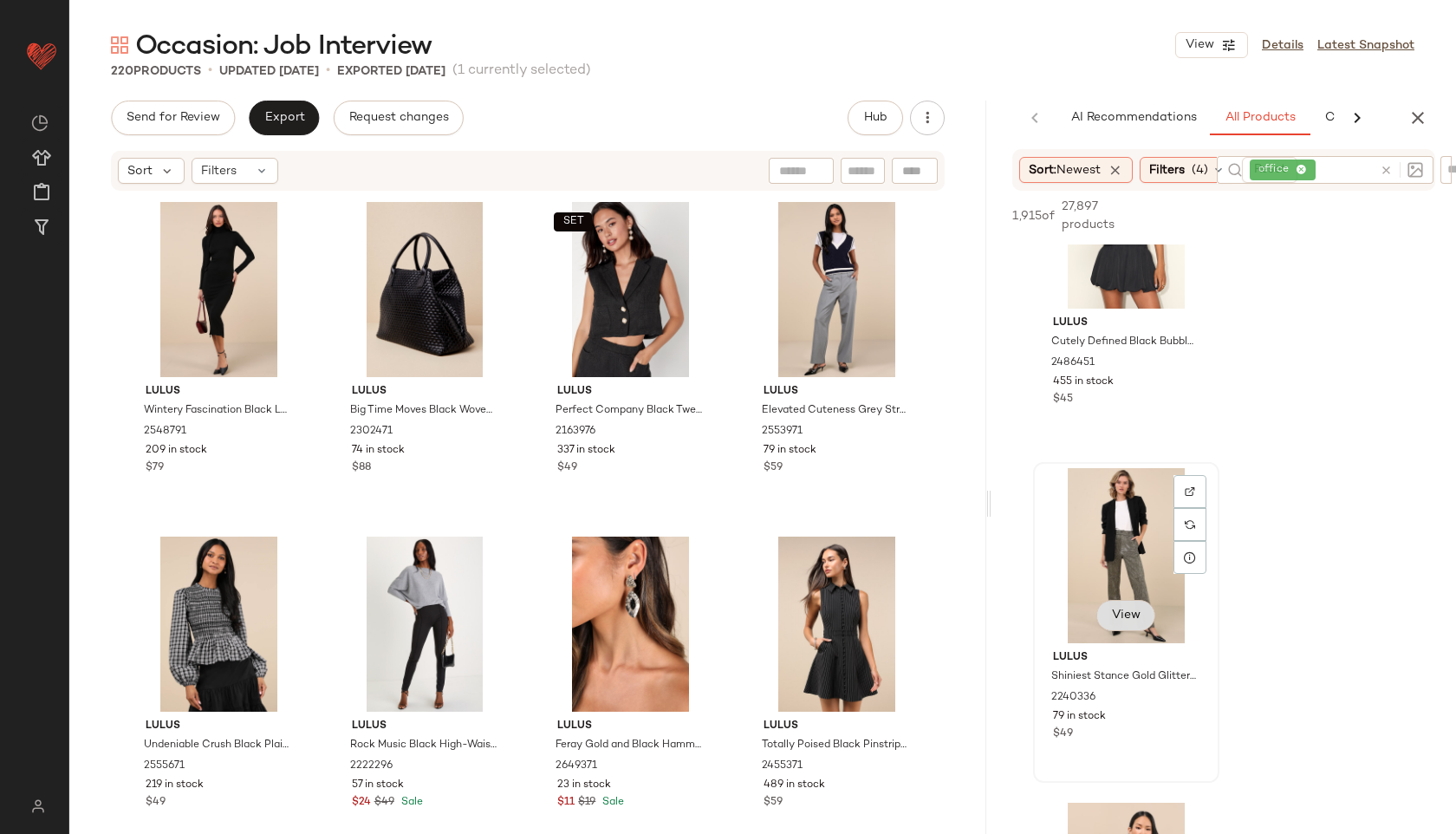
click at [1147, 621] on button "View" at bounding box center [1126, 616] width 58 height 31
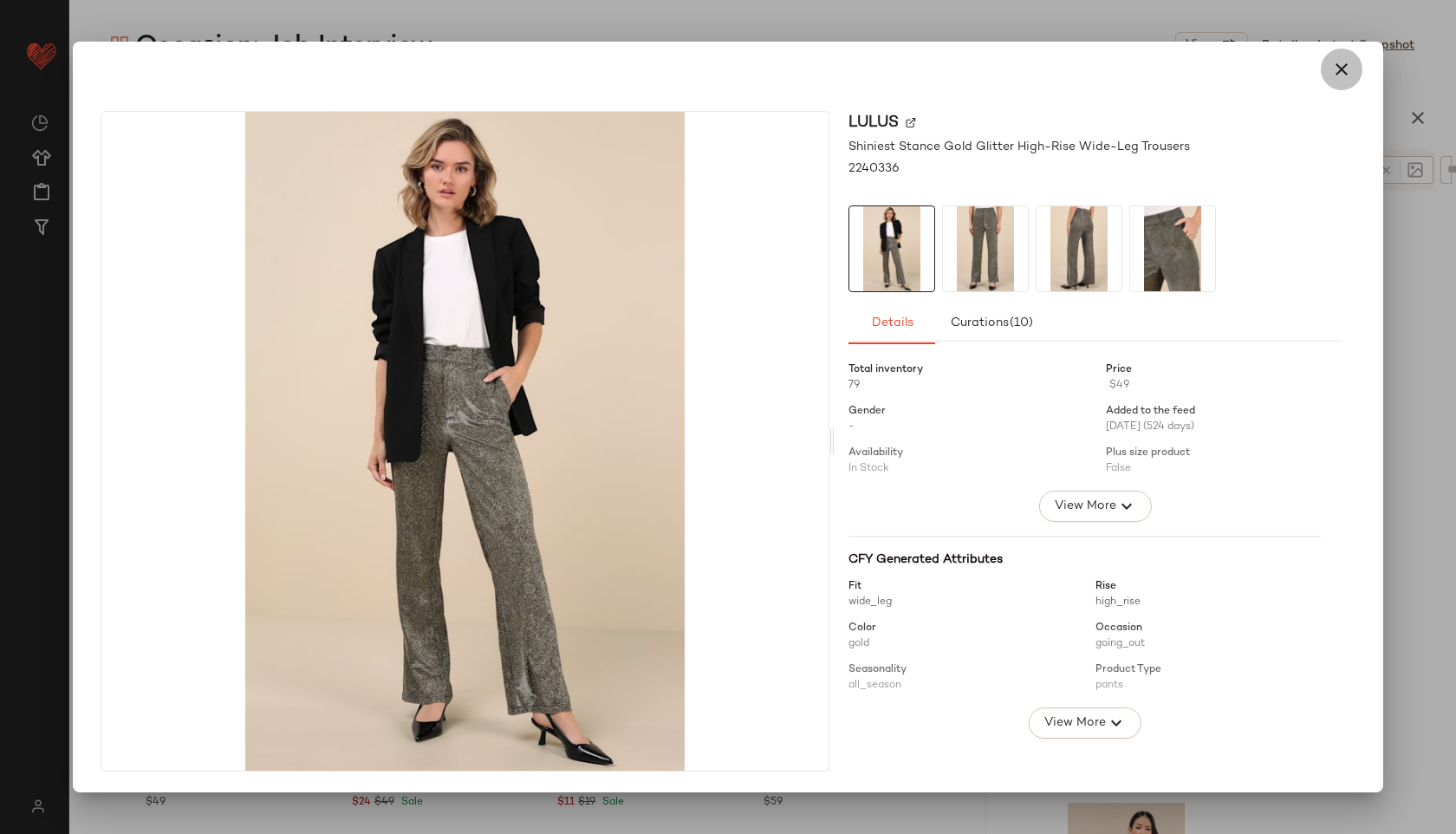
click at [1330, 60] on button "button" at bounding box center [1342, 69] width 42 height 42
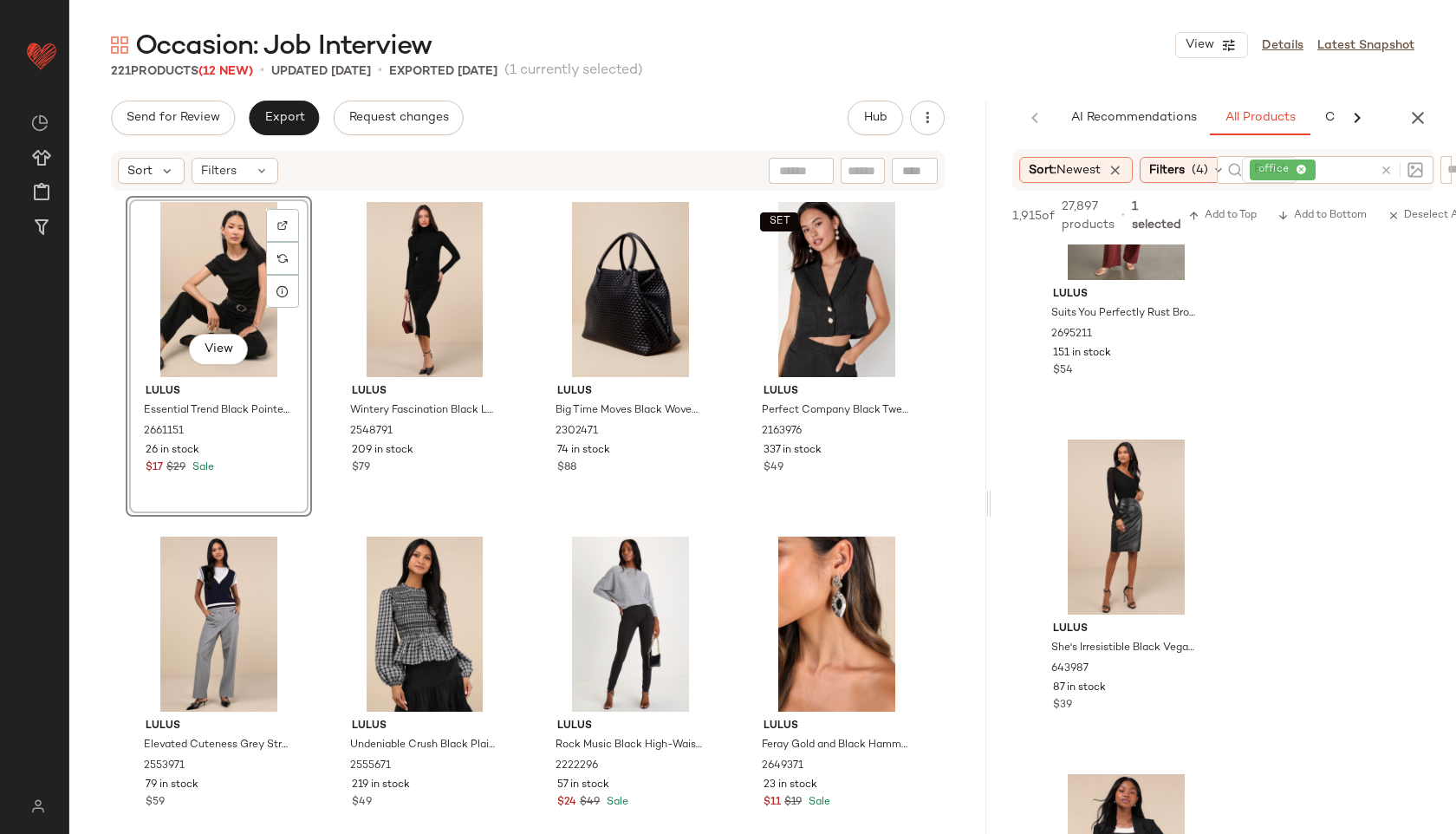
scroll to position [2827, 0]
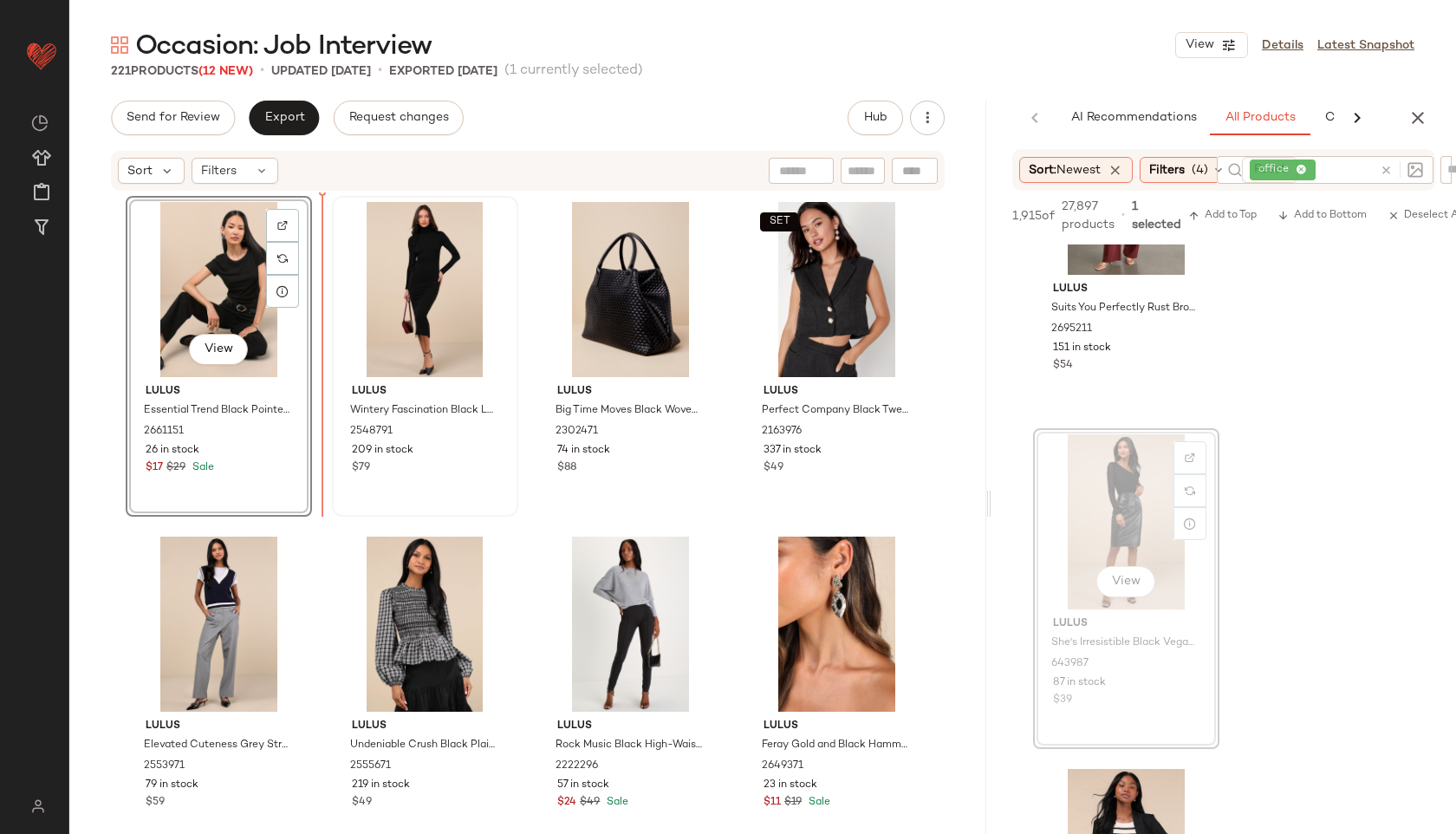
drag, startPoint x: 1134, startPoint y: 520, endPoint x: 328, endPoint y: 294, distance: 837.1
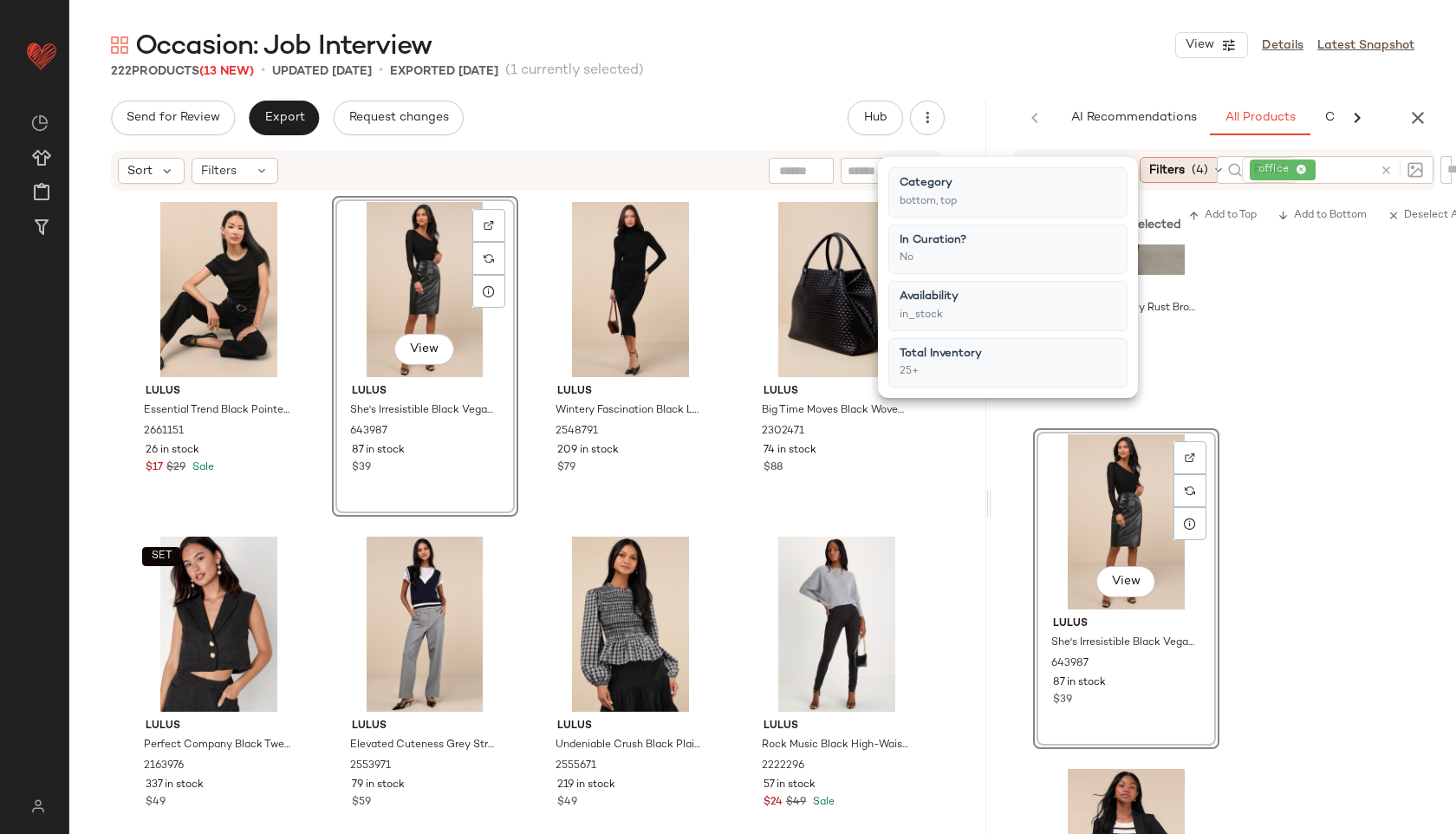
click at [1184, 164] on span "Filters" at bounding box center [1168, 170] width 35 height 19
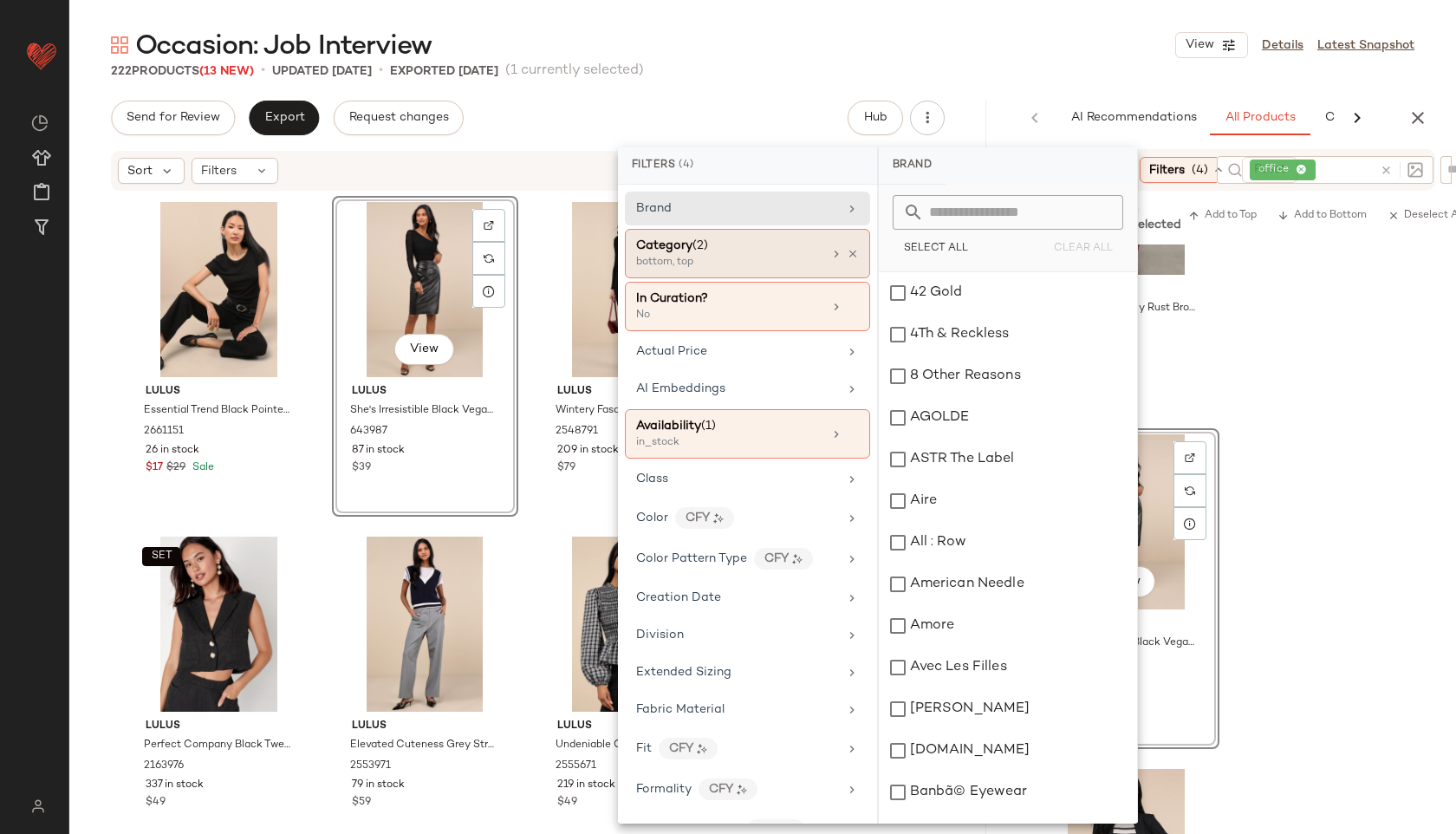
click at [743, 259] on div "bottom, top" at bounding box center [723, 263] width 173 height 16
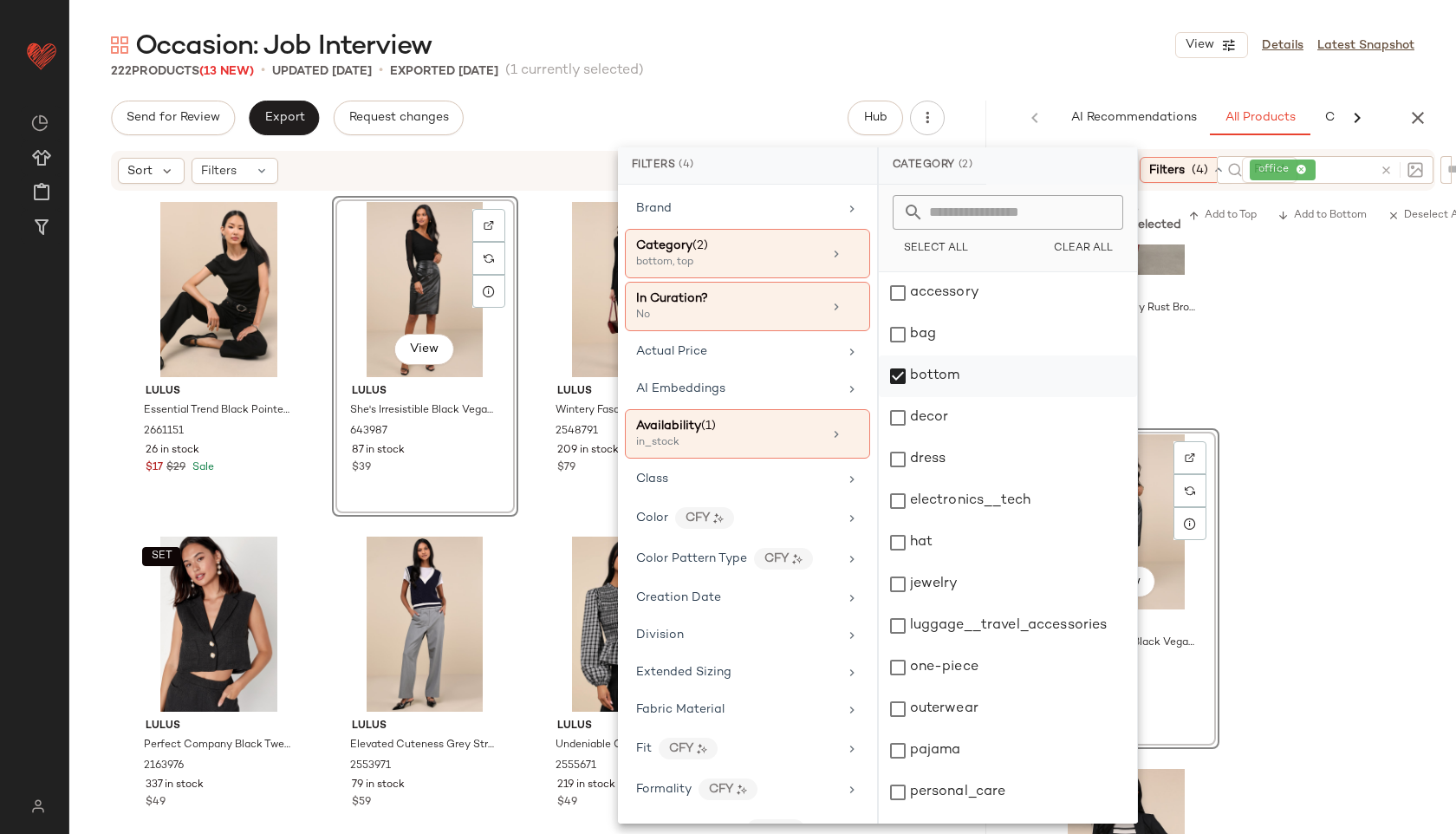
click at [955, 373] on div "bottom" at bounding box center [1008, 376] width 258 height 42
click at [942, 456] on div "dress" at bounding box center [1008, 459] width 258 height 42
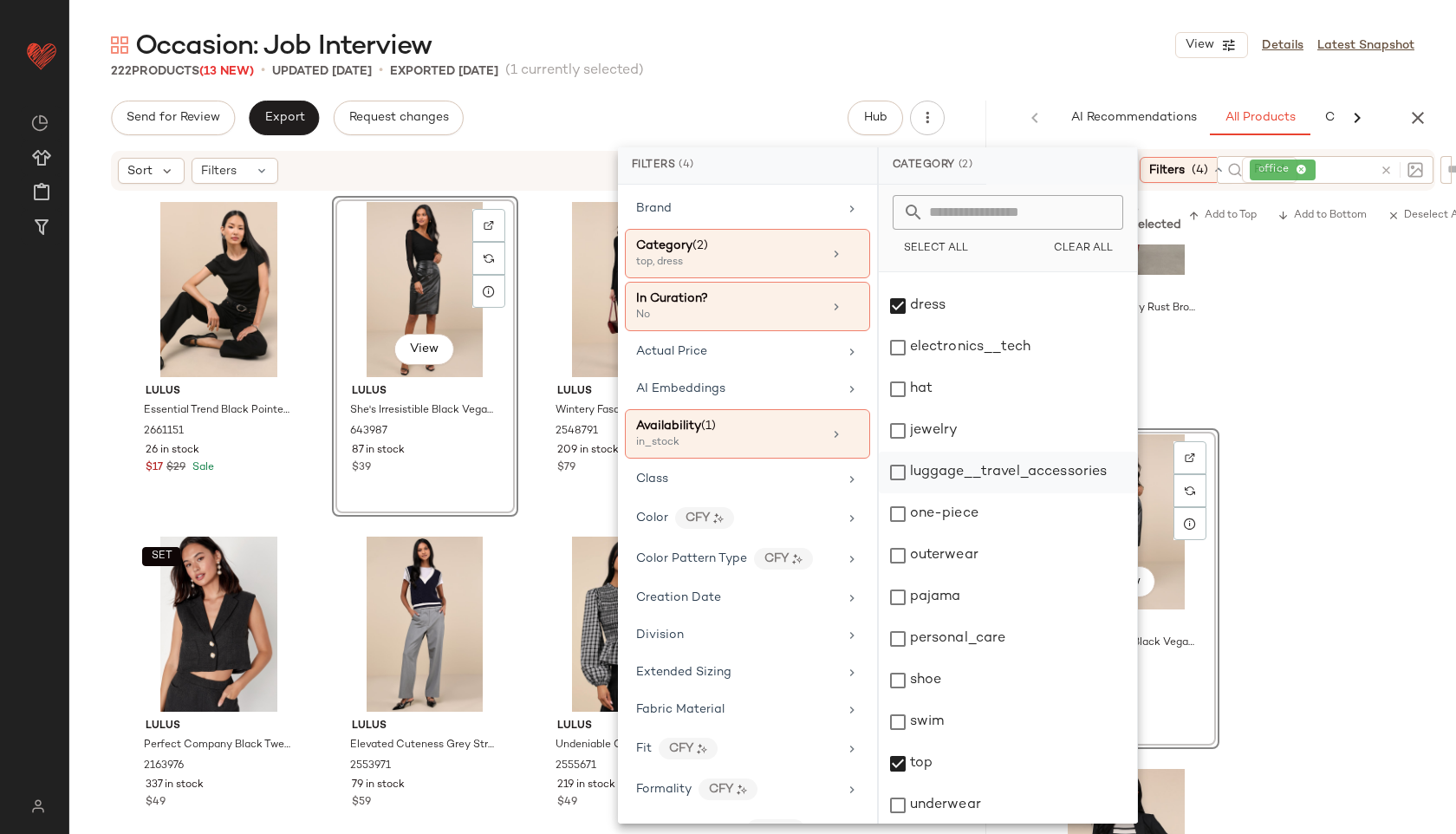
scroll to position [156, 0]
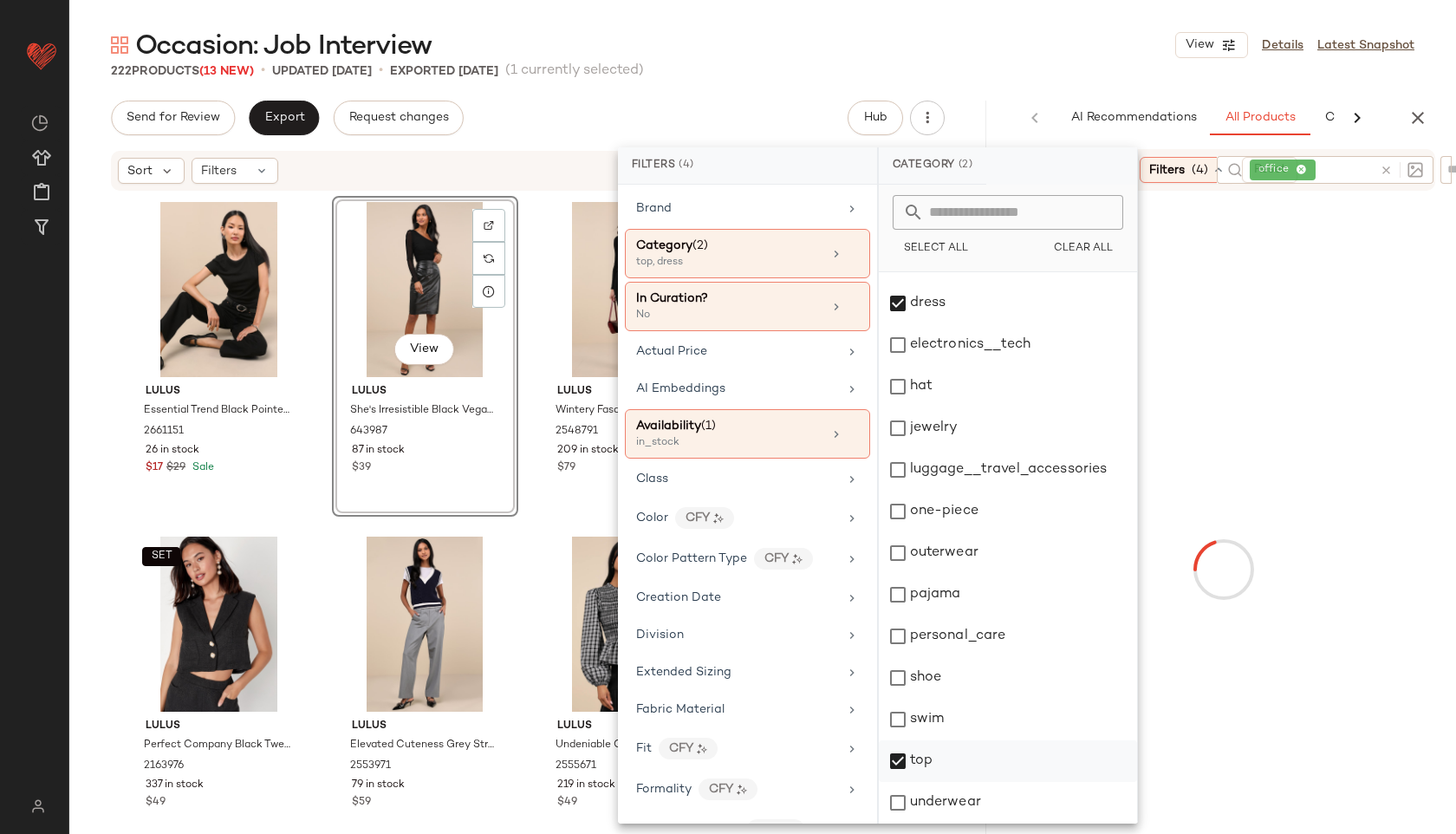
click at [934, 757] on div "top" at bounding box center [1008, 761] width 258 height 42
click at [1018, 71] on div "222 Products (13 New) • updated Sep 4th • Exported Aug 28th (1 currently select…" at bounding box center [762, 71] width 1387 height 18
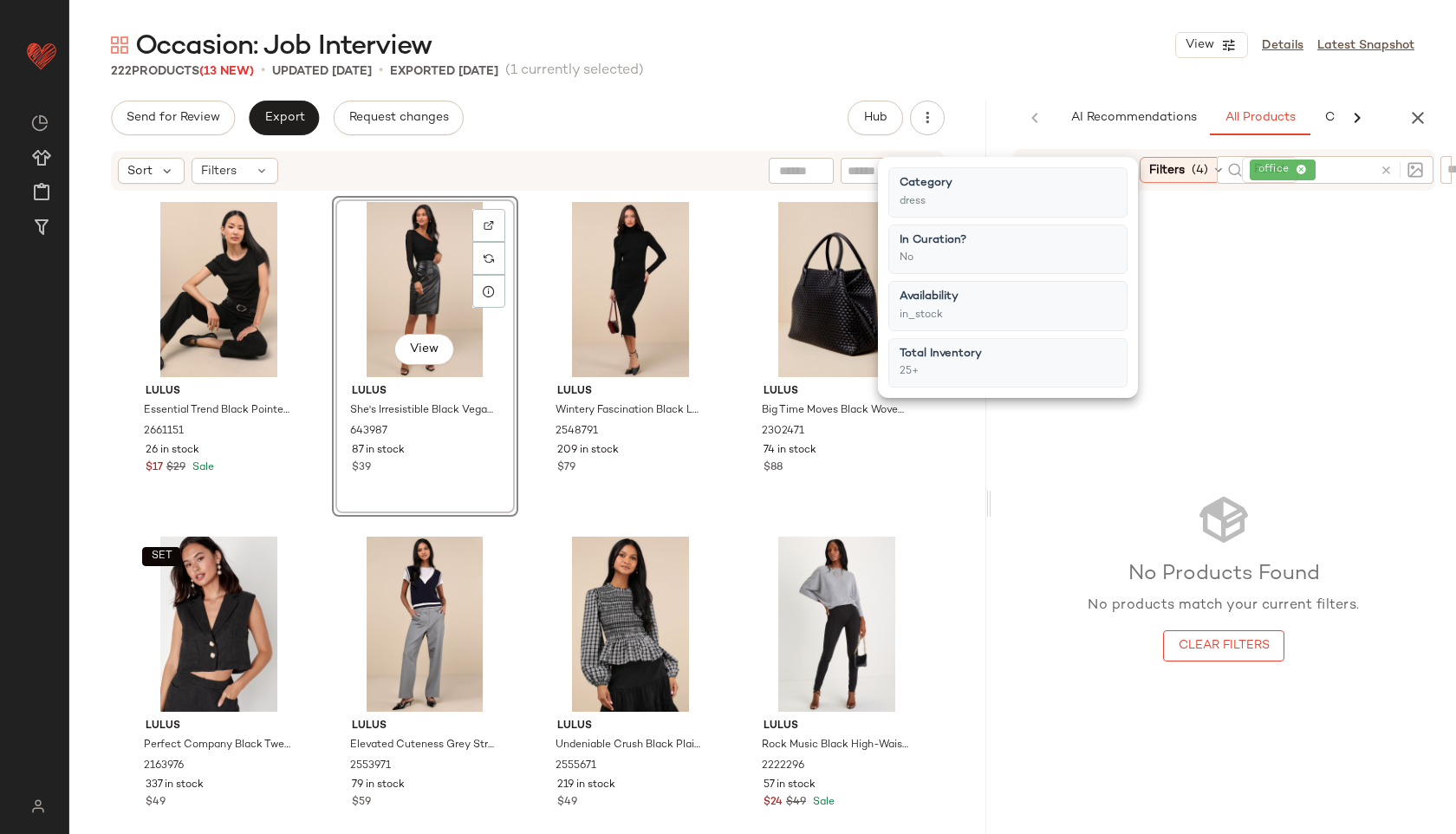
click at [1020, 46] on div "Occasion: Job Interview View Details Latest Snapshot" at bounding box center [762, 45] width 1387 height 35
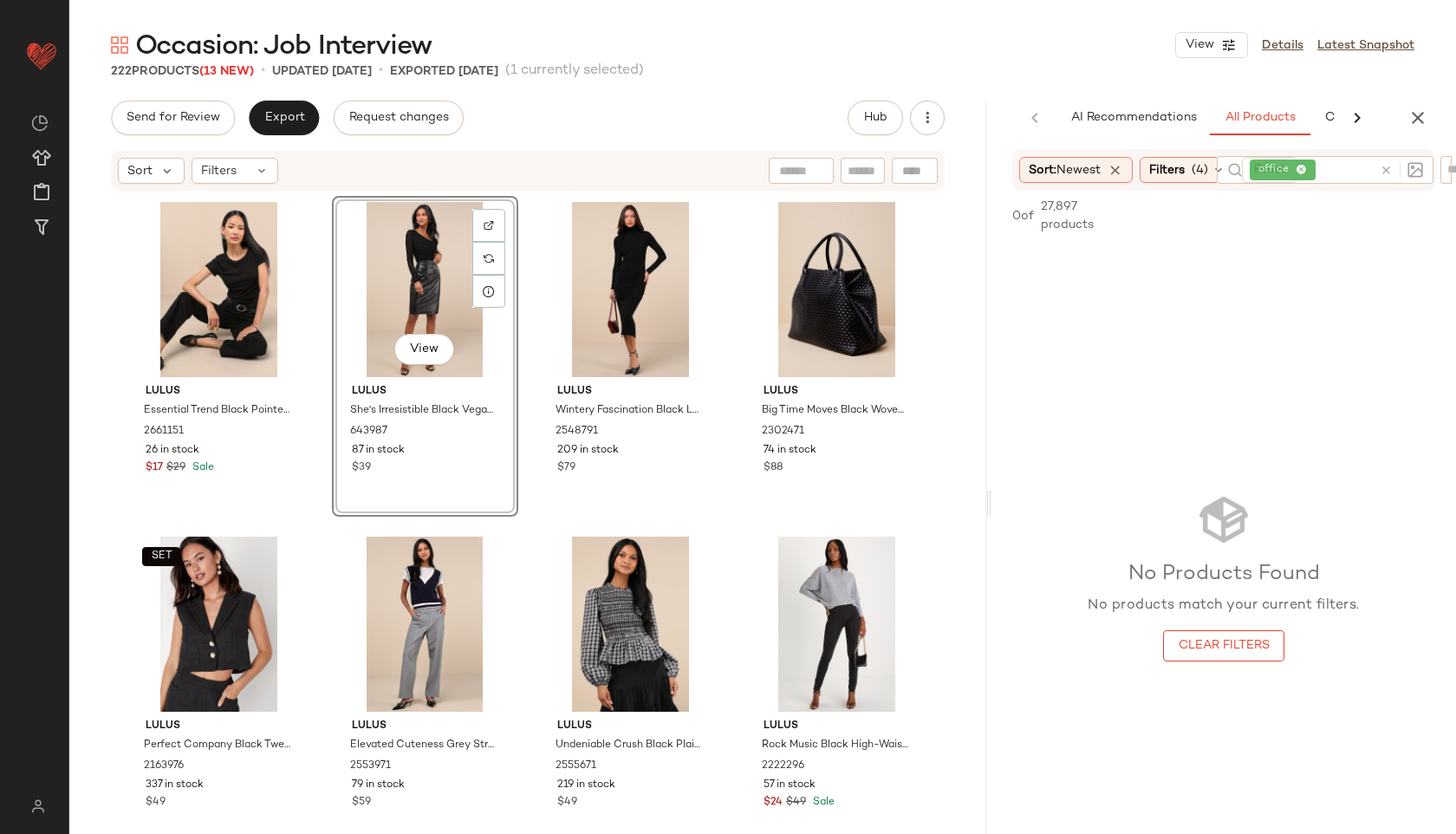
click at [1303, 168] on icon at bounding box center [1302, 171] width 12 height 12
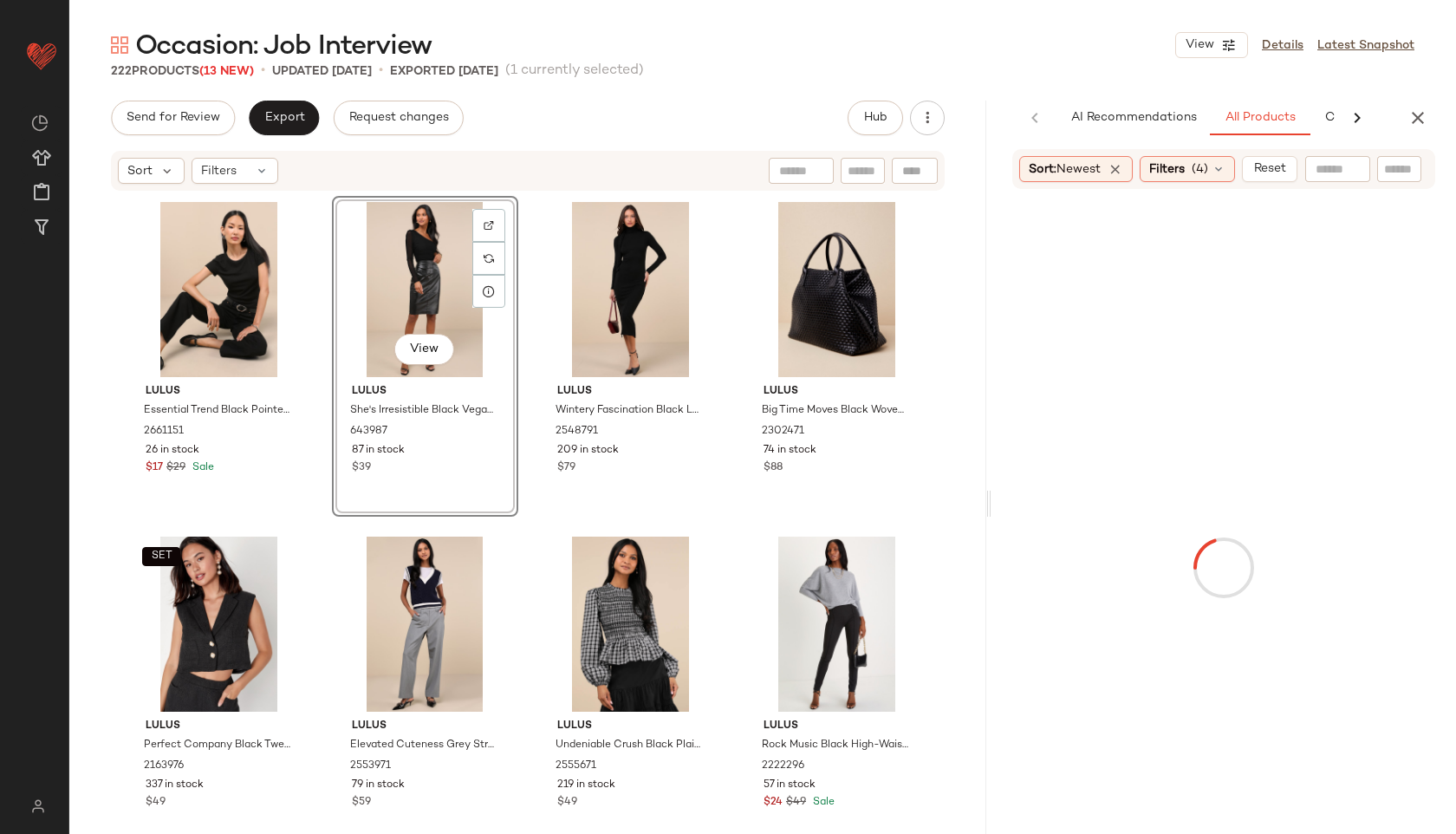
click at [1114, 82] on div "Occasion: Job Interview View Details Latest Snapshot 222 Products (13 New) • up…" at bounding box center [762, 430] width 1387 height 806
click at [1169, 156] on div "Filters (4)" at bounding box center [1188, 169] width 96 height 26
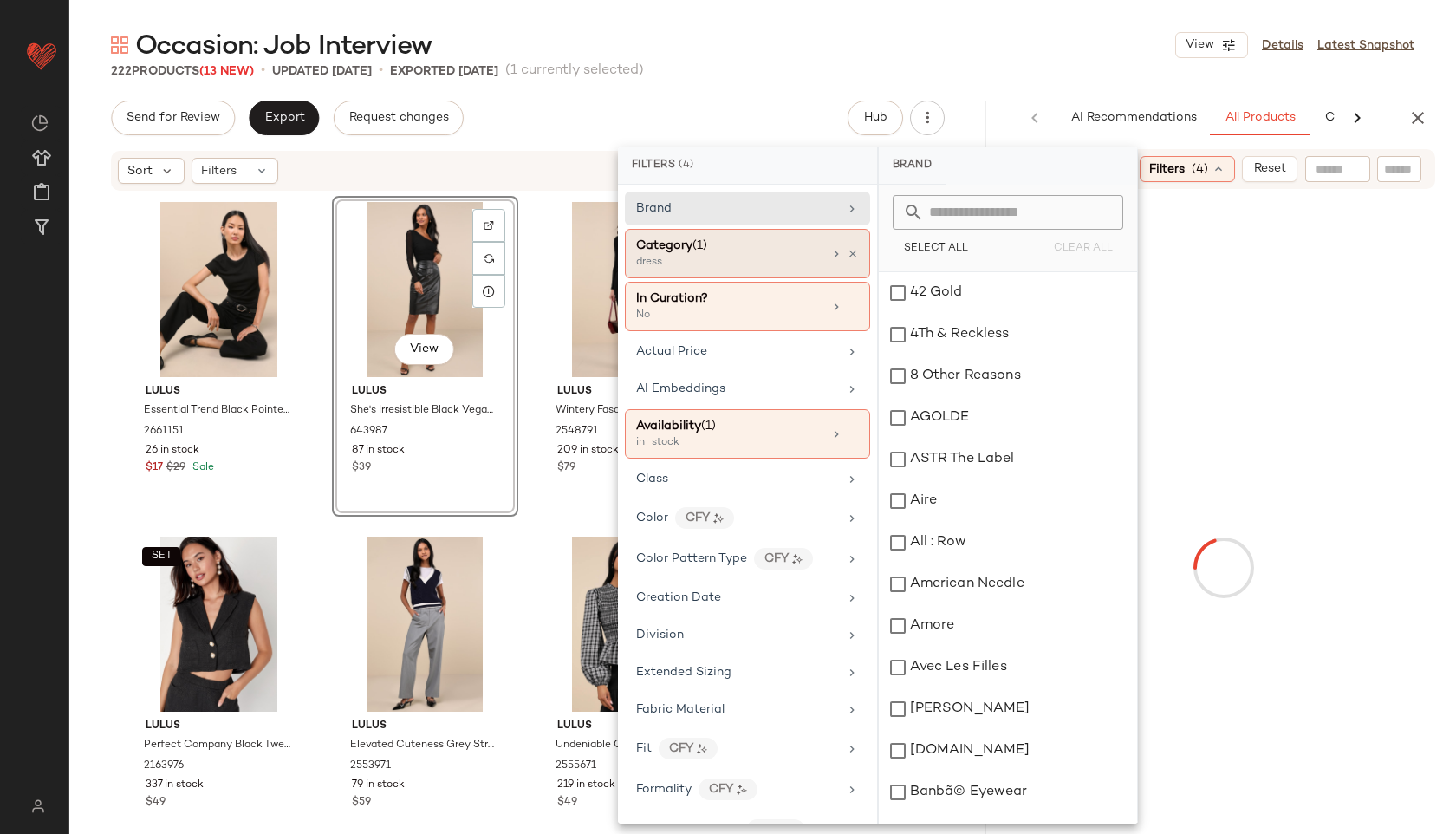
click at [771, 246] on div "Category (1)" at bounding box center [729, 246] width 186 height 19
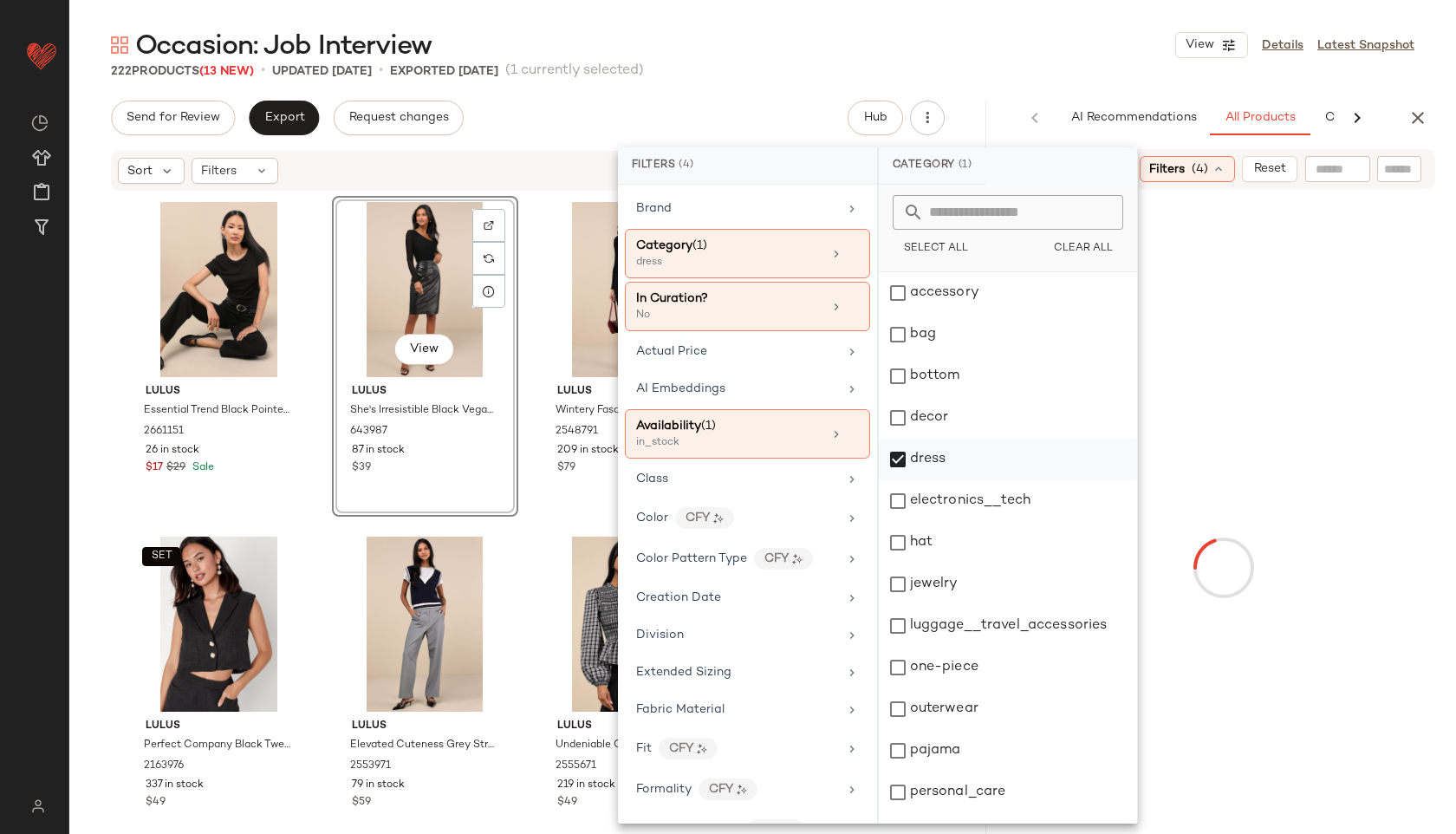
click at [929, 445] on div "dress" at bounding box center [1008, 459] width 258 height 42
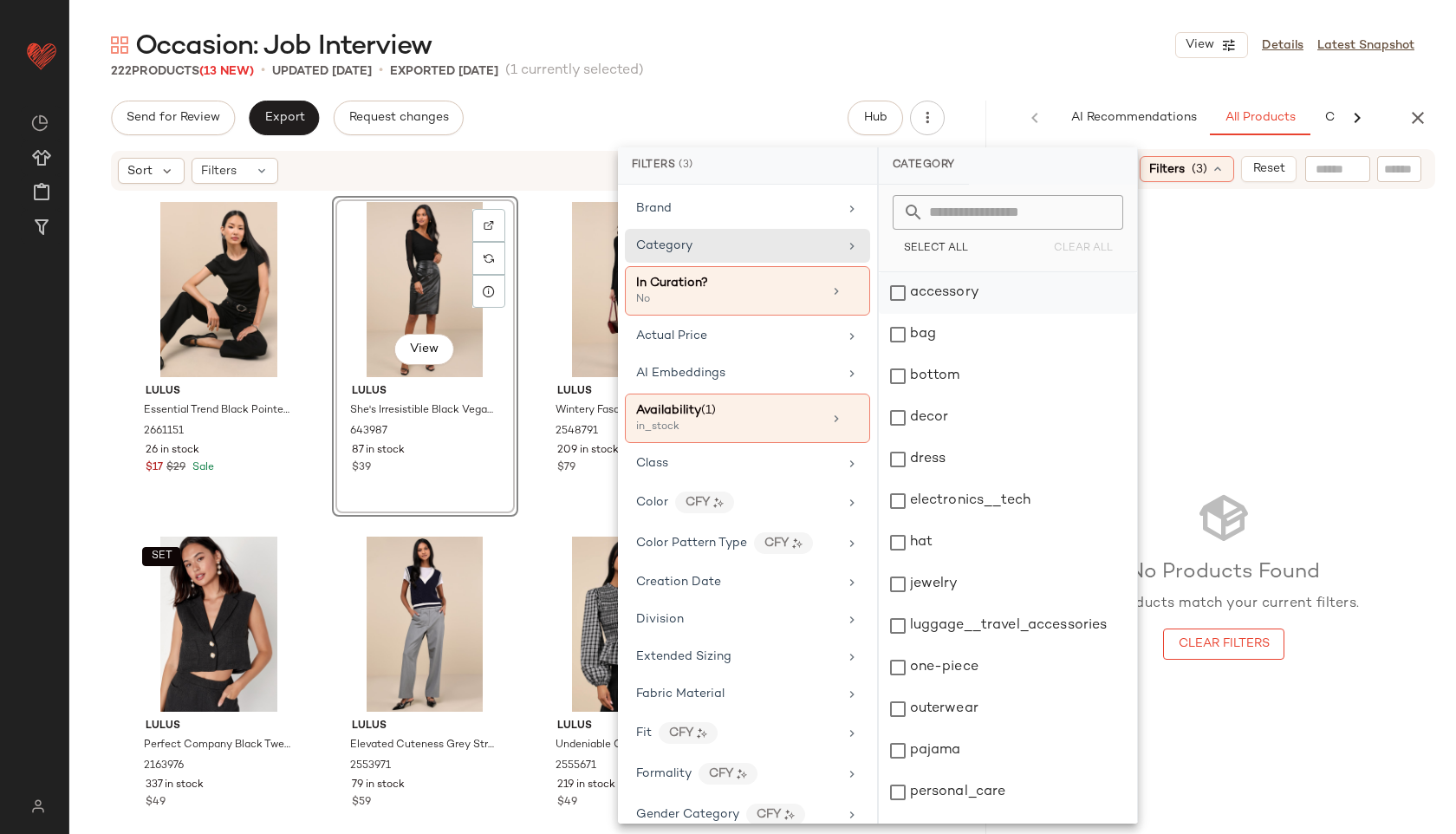
click at [930, 307] on div "accessory" at bounding box center [1008, 292] width 258 height 42
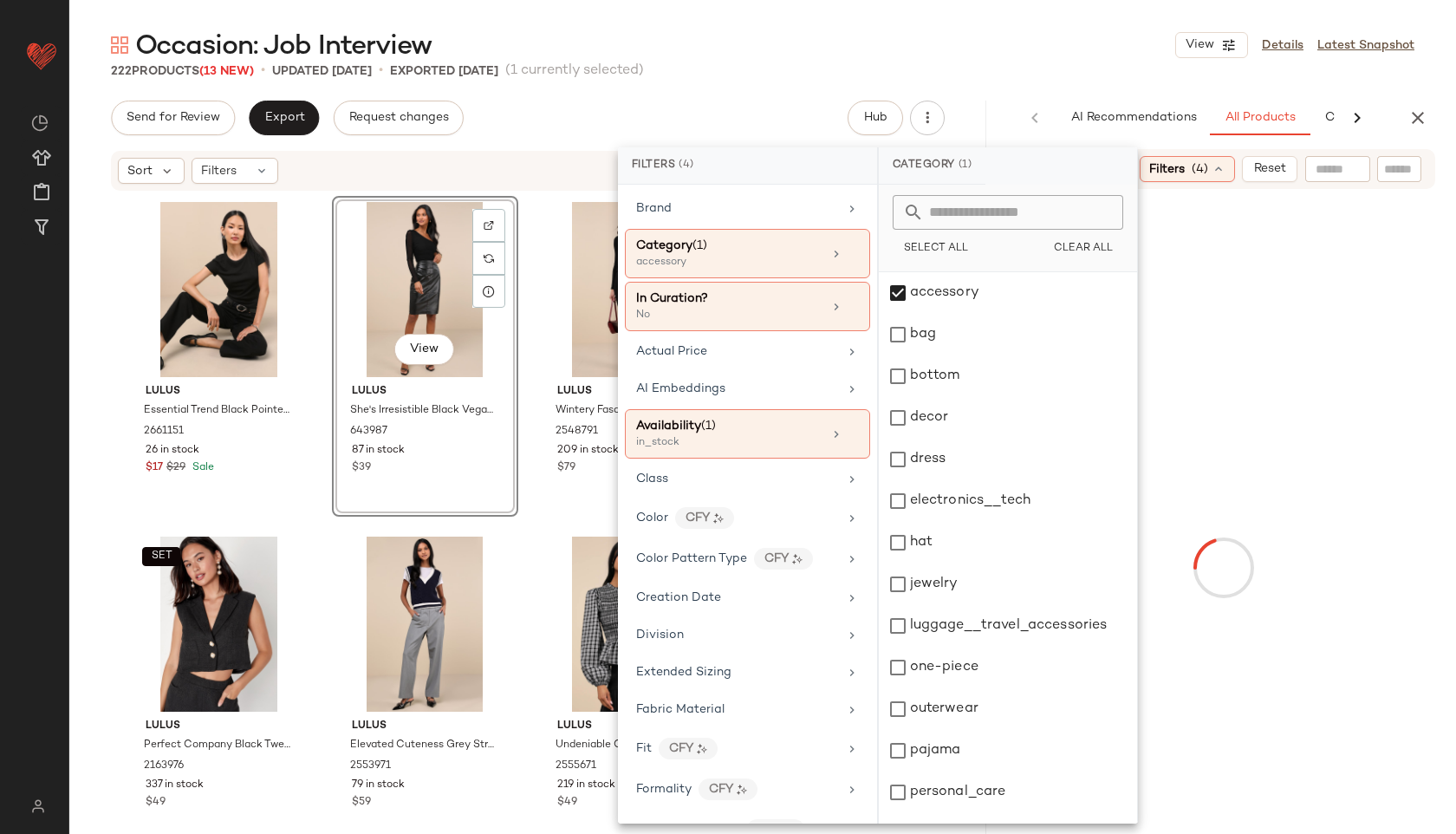
click at [953, 86] on div "Occasion: Job Interview View Details Latest Snapshot 222 Products (13 New) • up…" at bounding box center [762, 430] width 1387 height 806
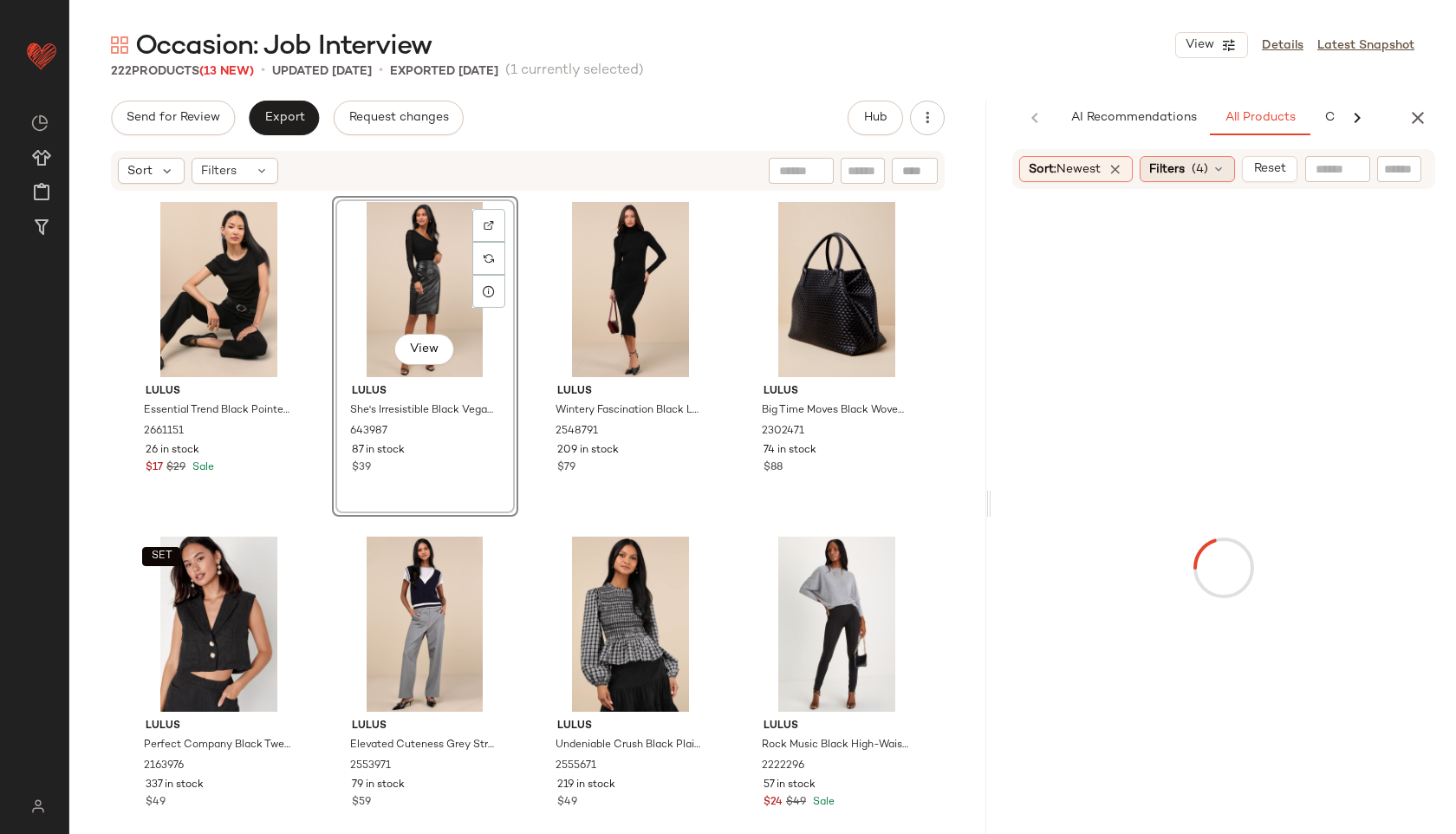
click at [1206, 164] on span "(4)" at bounding box center [1200, 170] width 17 height 19
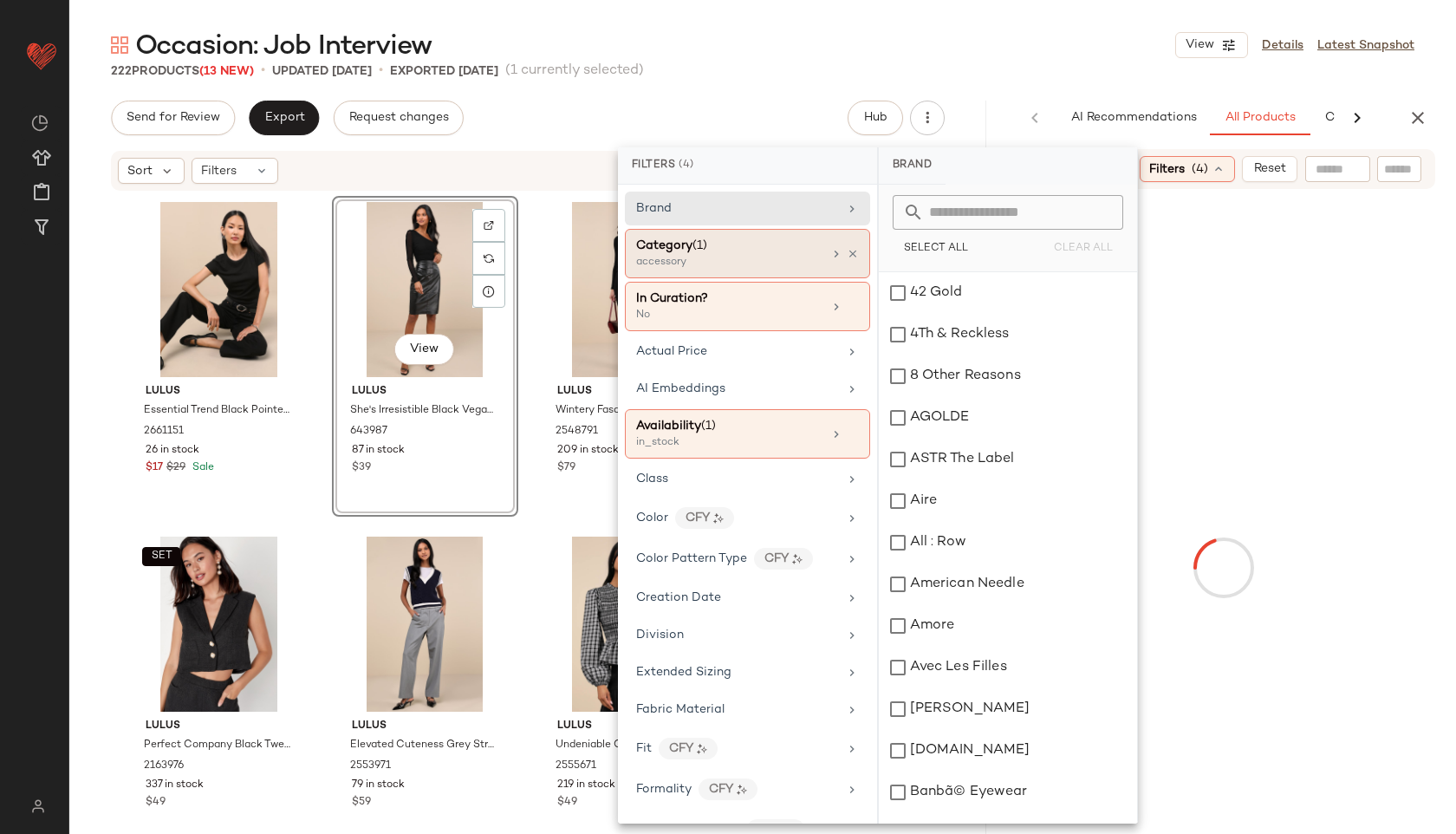
click at [787, 255] on div "accessory" at bounding box center [723, 263] width 173 height 16
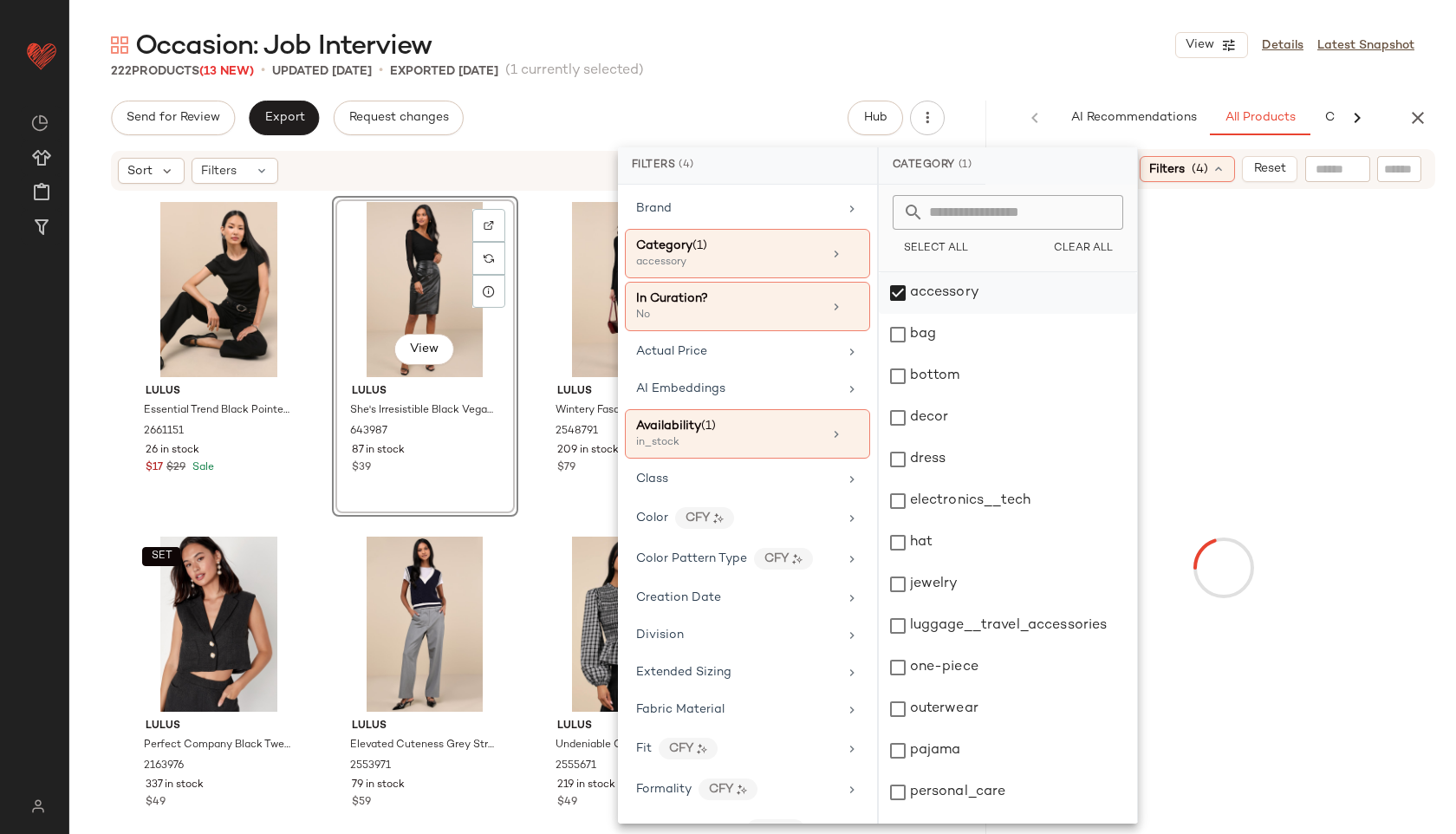
click at [961, 287] on div "accessory" at bounding box center [1008, 292] width 258 height 42
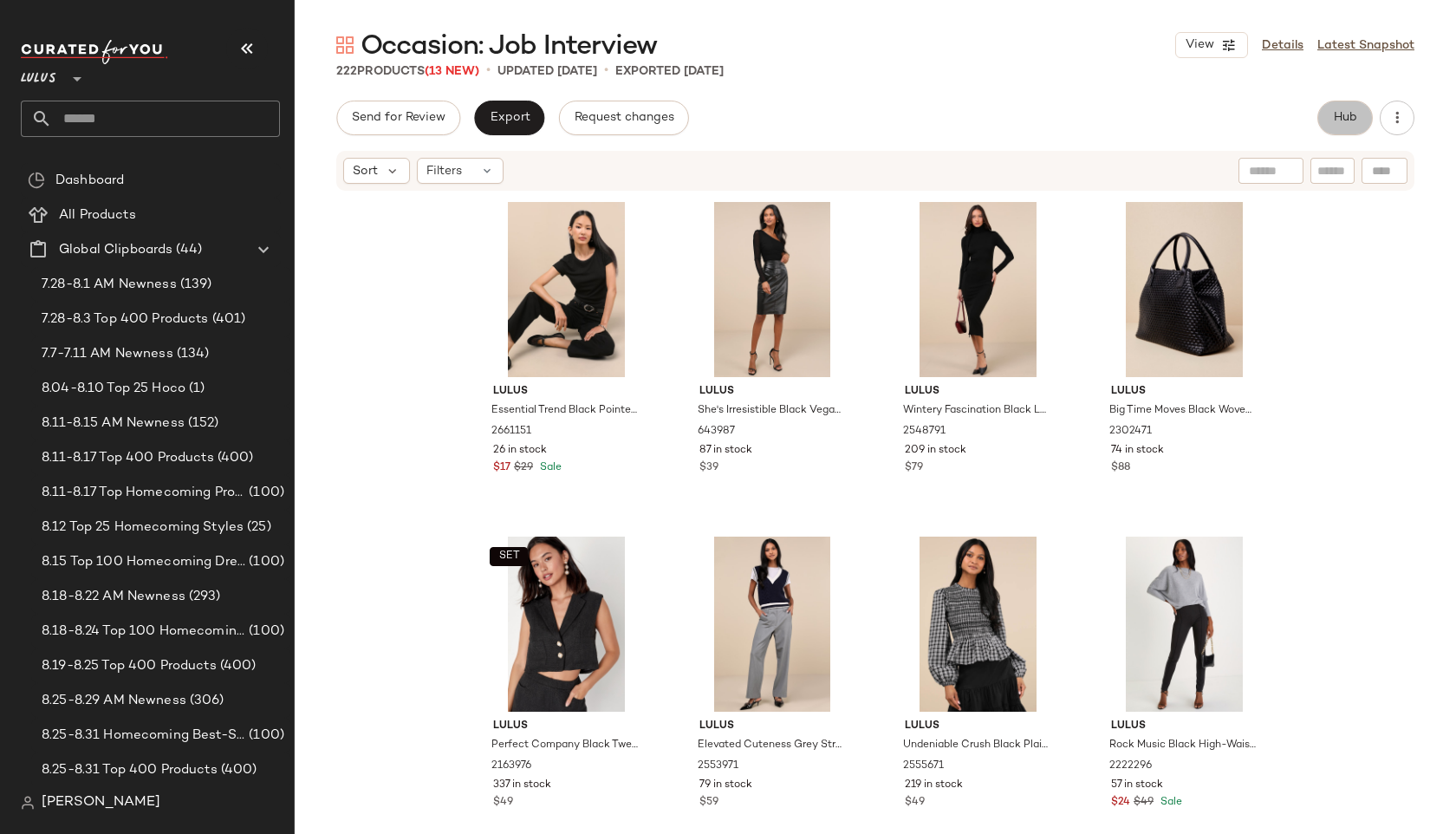
click at [1330, 118] on button "Hub" at bounding box center [1345, 118] width 56 height 35
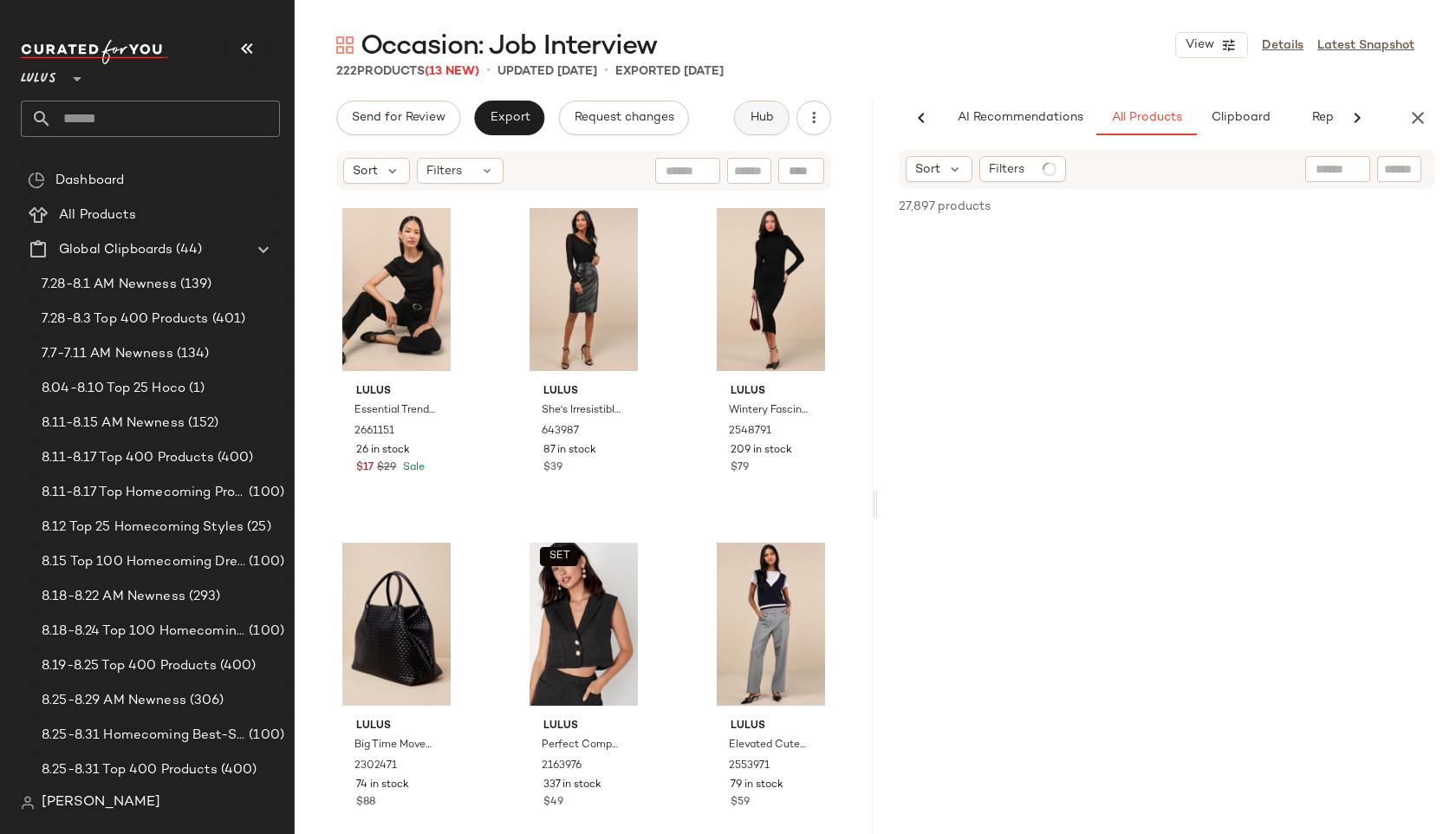
scroll to position [0, 50]
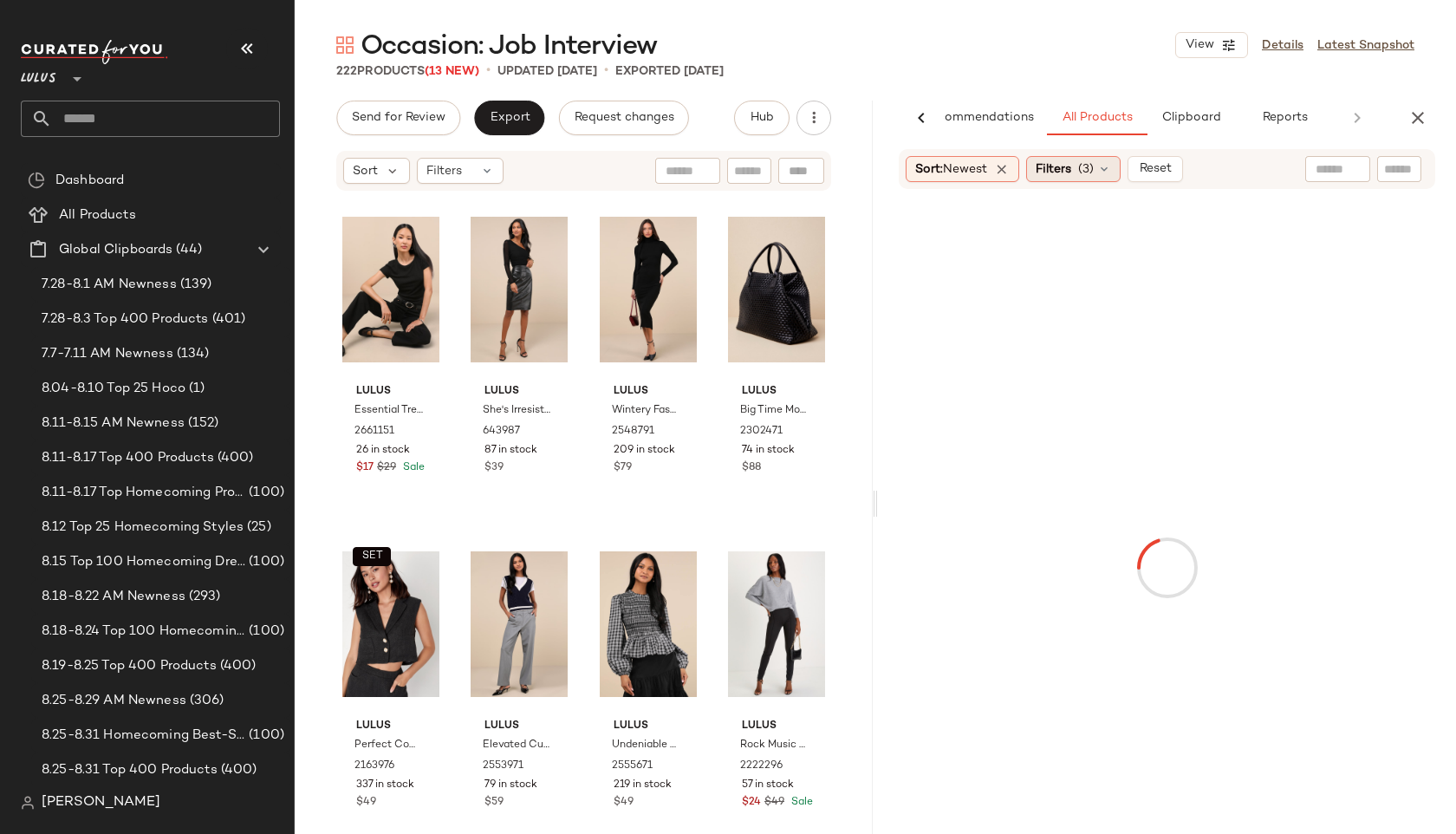
click at [1082, 161] on div "Filters (3)" at bounding box center [1073, 169] width 95 height 26
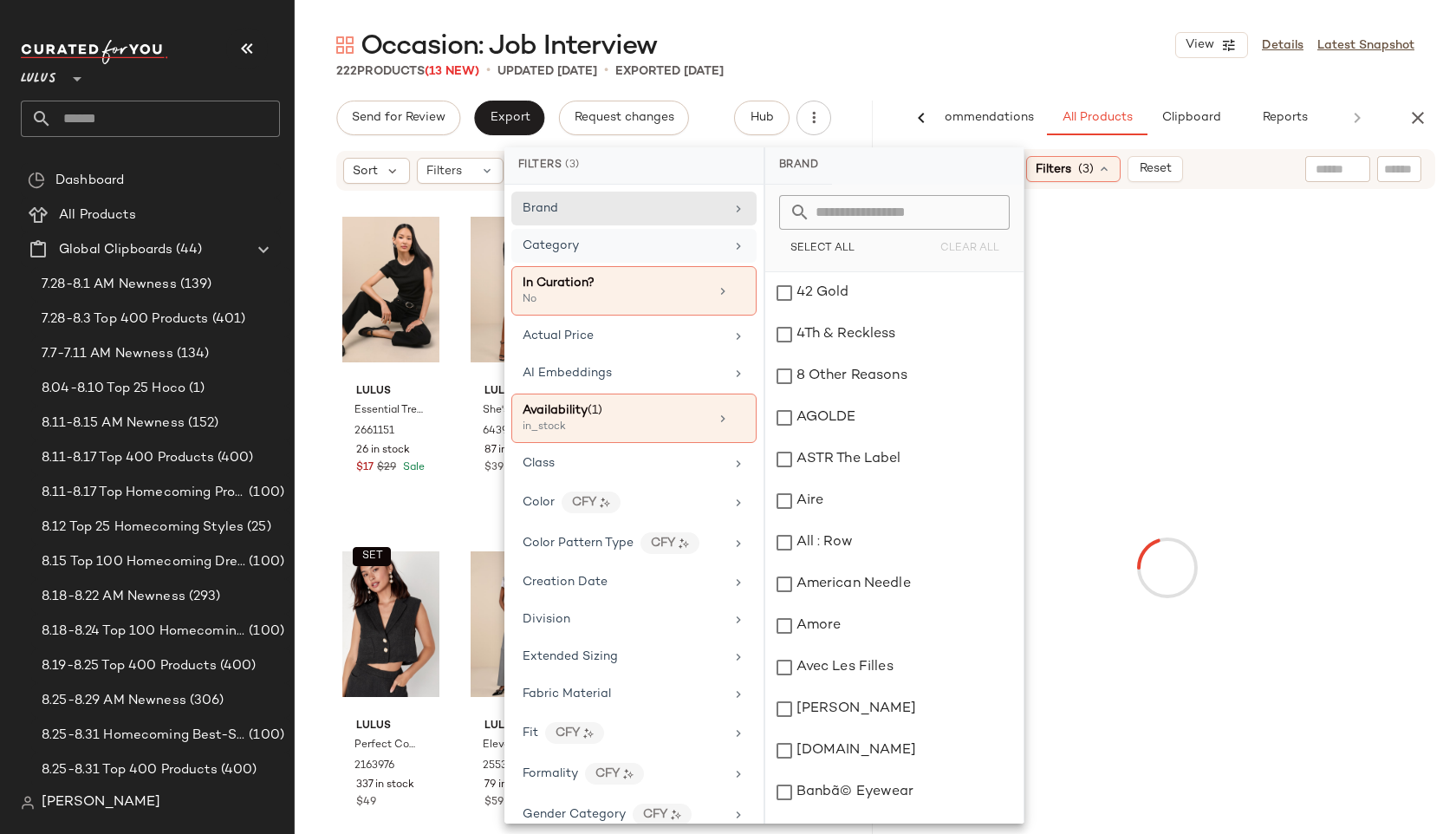
click at [651, 244] on div "Category" at bounding box center [623, 246] width 202 height 19
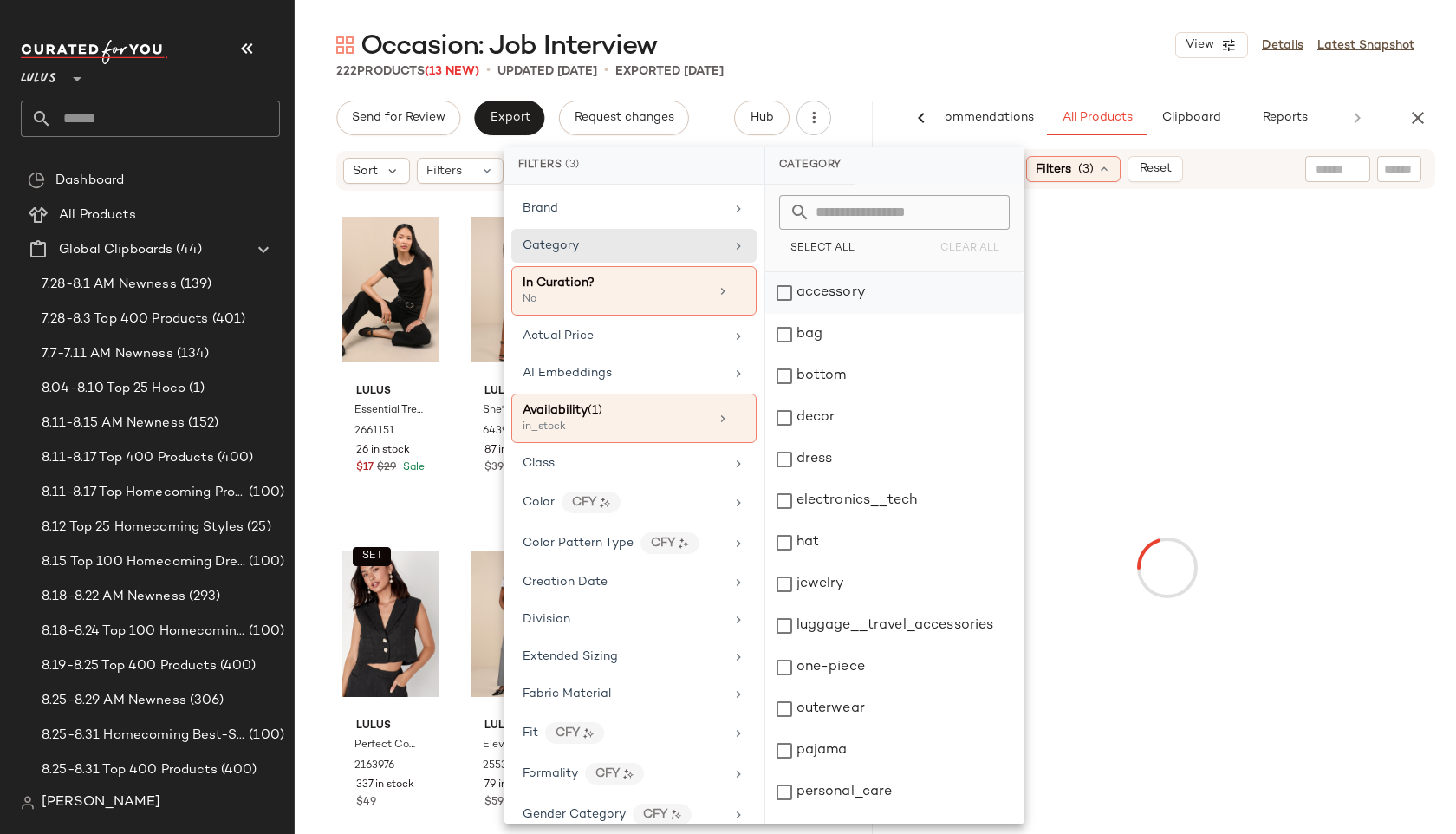
click at [800, 284] on div "accessory" at bounding box center [894, 292] width 258 height 42
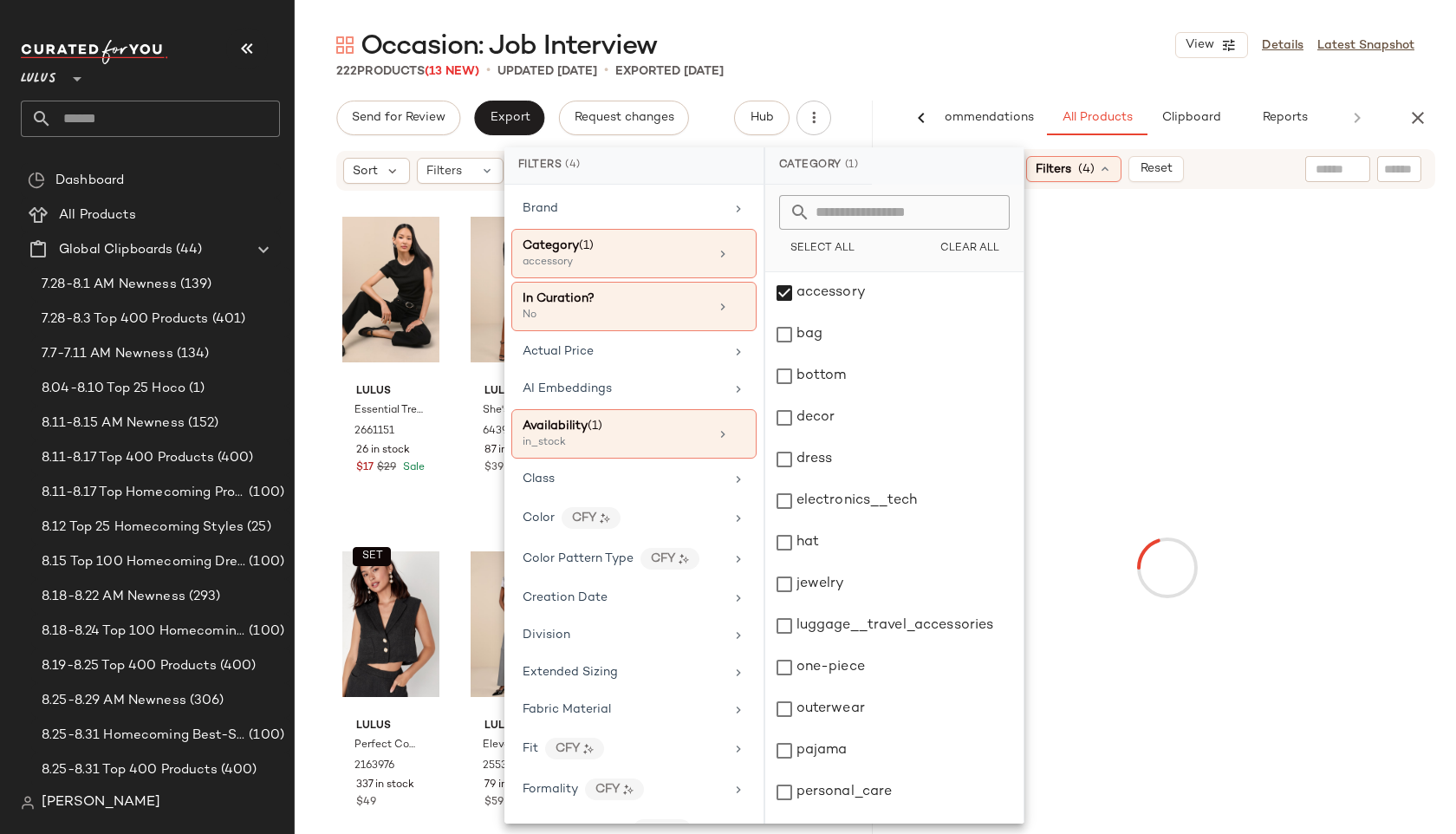
click at [942, 47] on div "Occasion: Job Interview View Details Latest Snapshot" at bounding box center [875, 45] width 1162 height 35
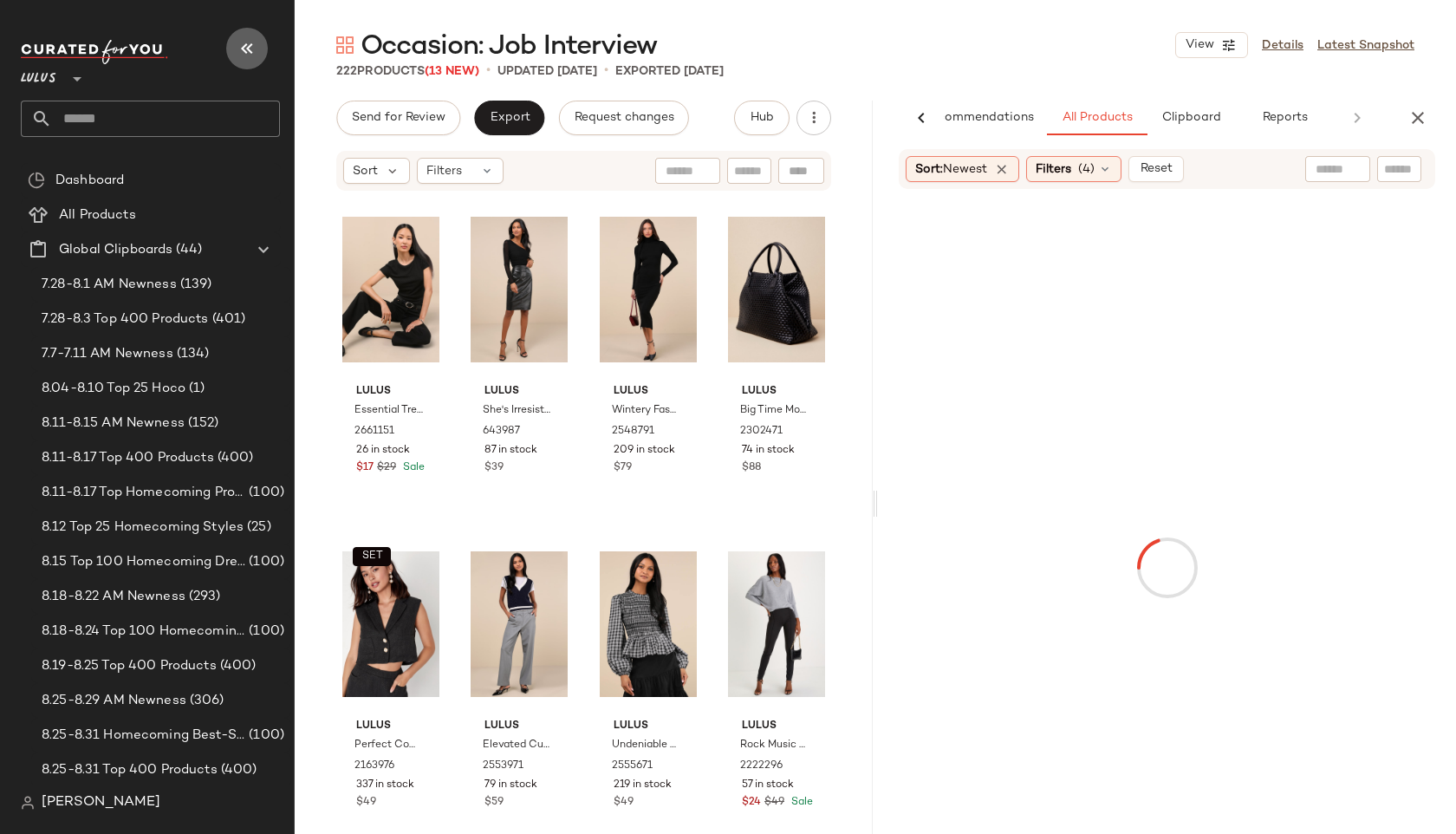
click at [245, 43] on icon "button" at bounding box center [247, 48] width 20 height 20
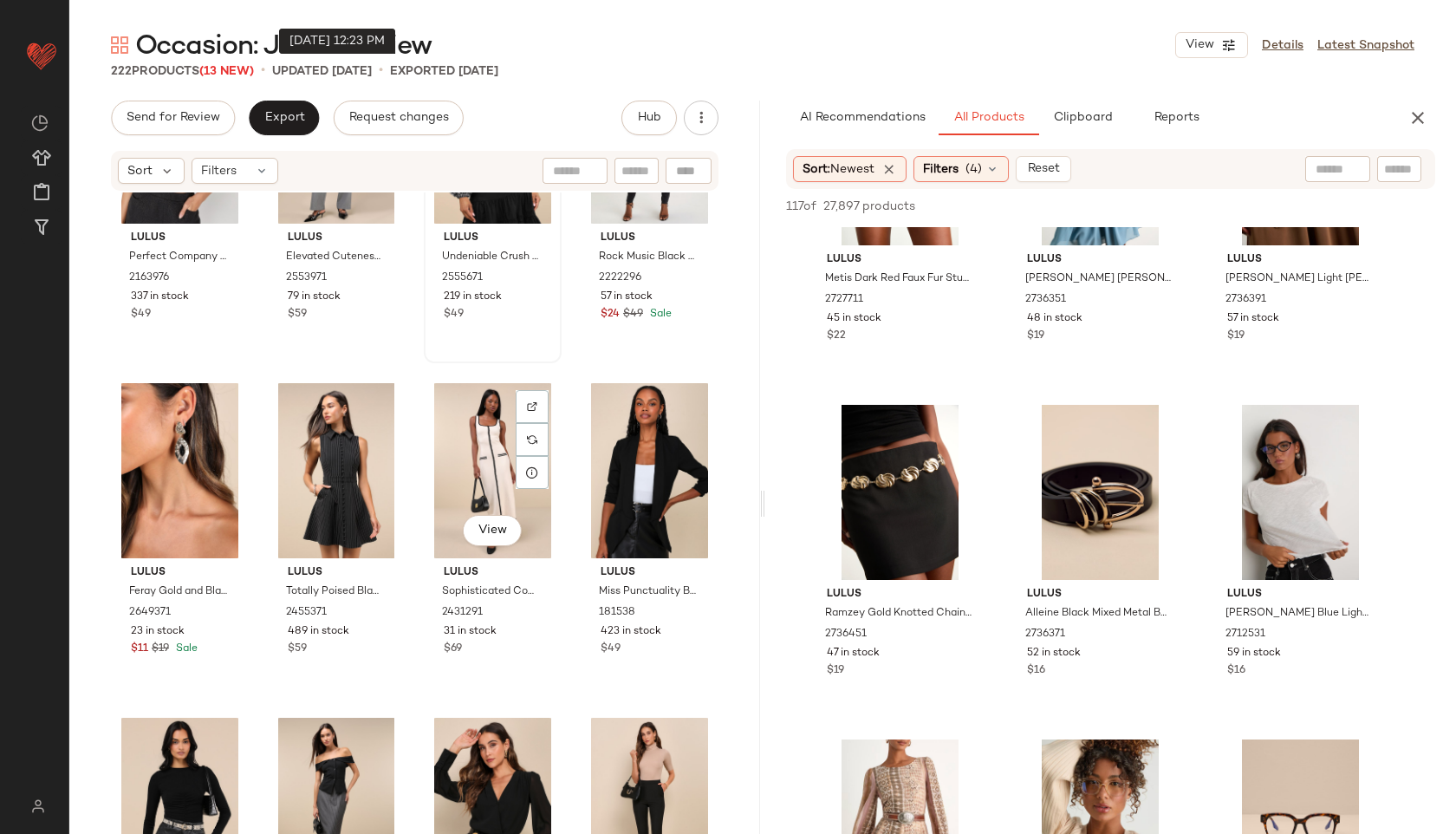
scroll to position [0, 0]
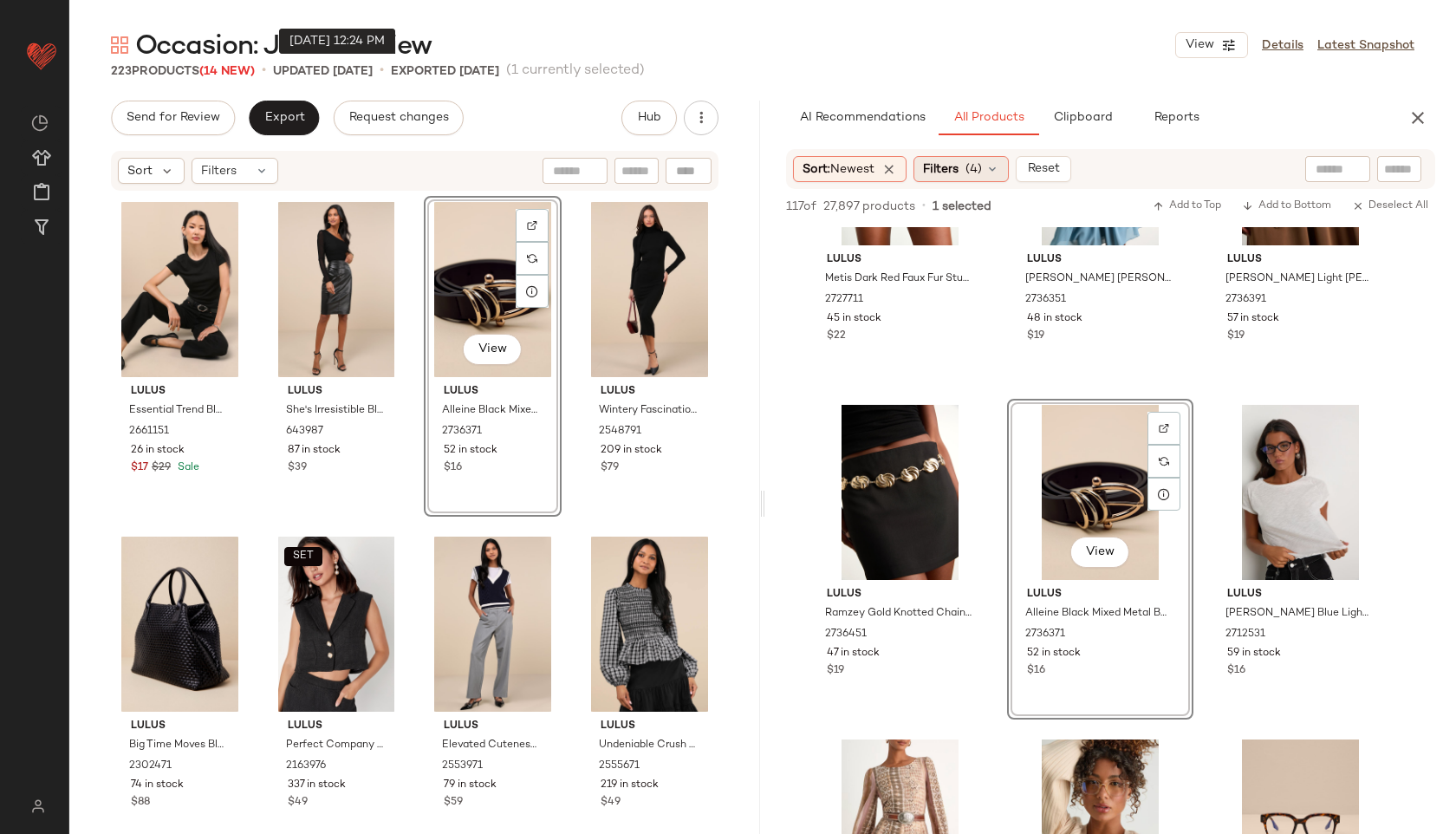
click at [959, 172] on span "Filters" at bounding box center [940, 170] width 35 height 19
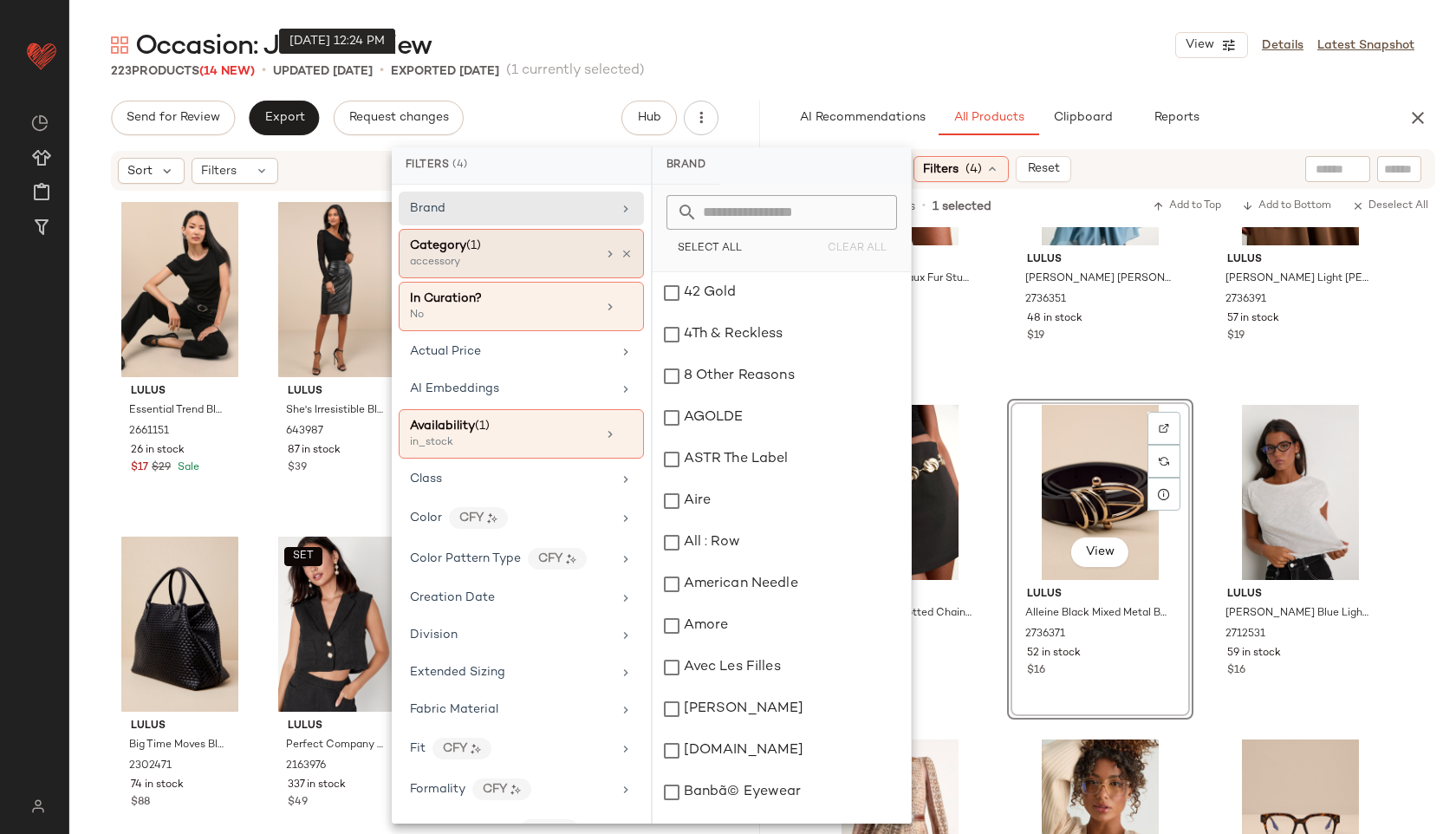
click at [532, 267] on div "accessory" at bounding box center [497, 263] width 173 height 16
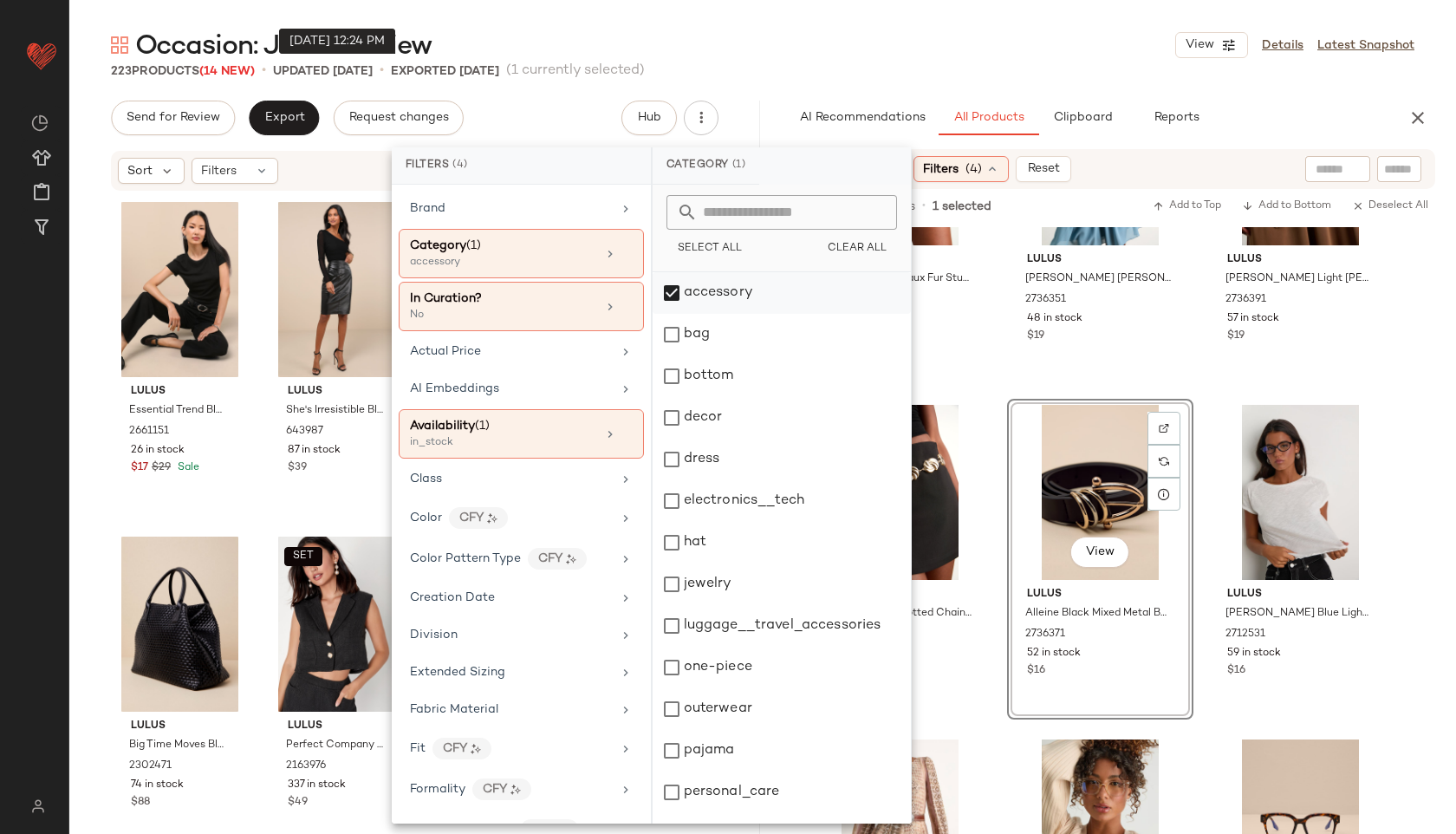
click at [686, 298] on div "accessory" at bounding box center [782, 292] width 258 height 42
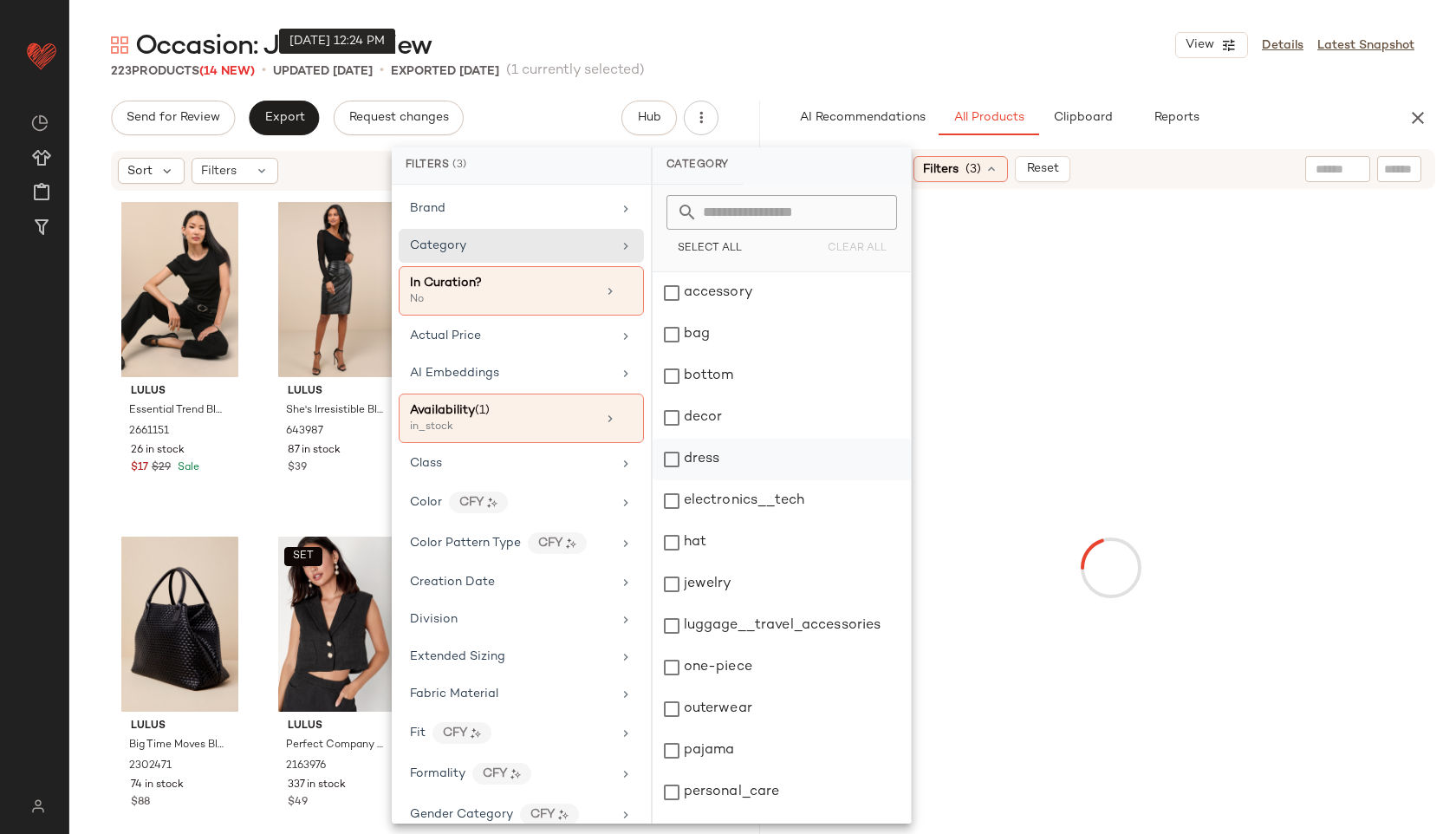
click at [712, 461] on div "dress" at bounding box center [782, 459] width 258 height 42
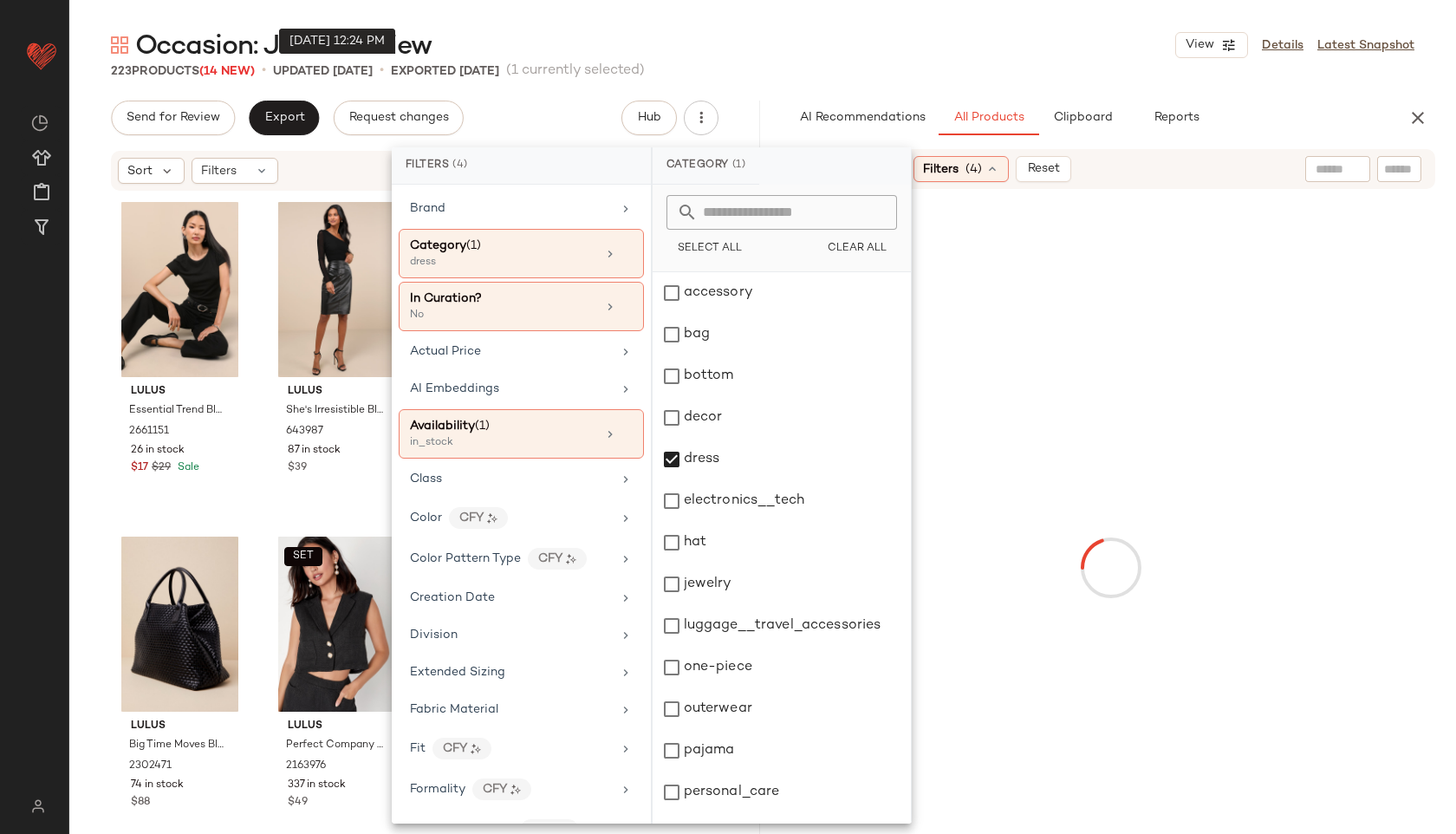
click at [829, 78] on div "223 Products (14 New) • updated Sep 4th • Exported Aug 28th (1 currently select…" at bounding box center [762, 71] width 1387 height 18
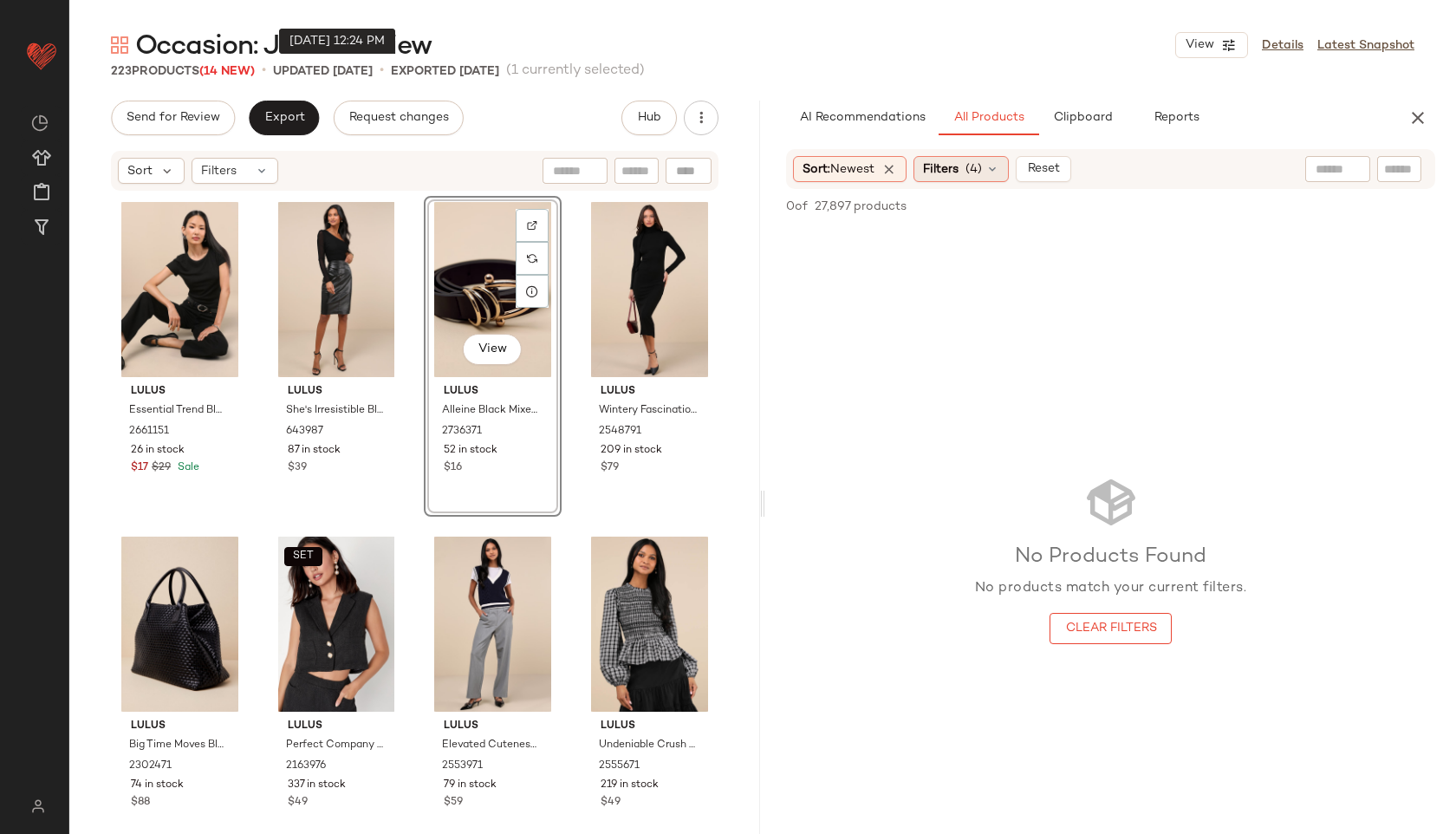
click at [954, 169] on span "Filters" at bounding box center [940, 170] width 35 height 19
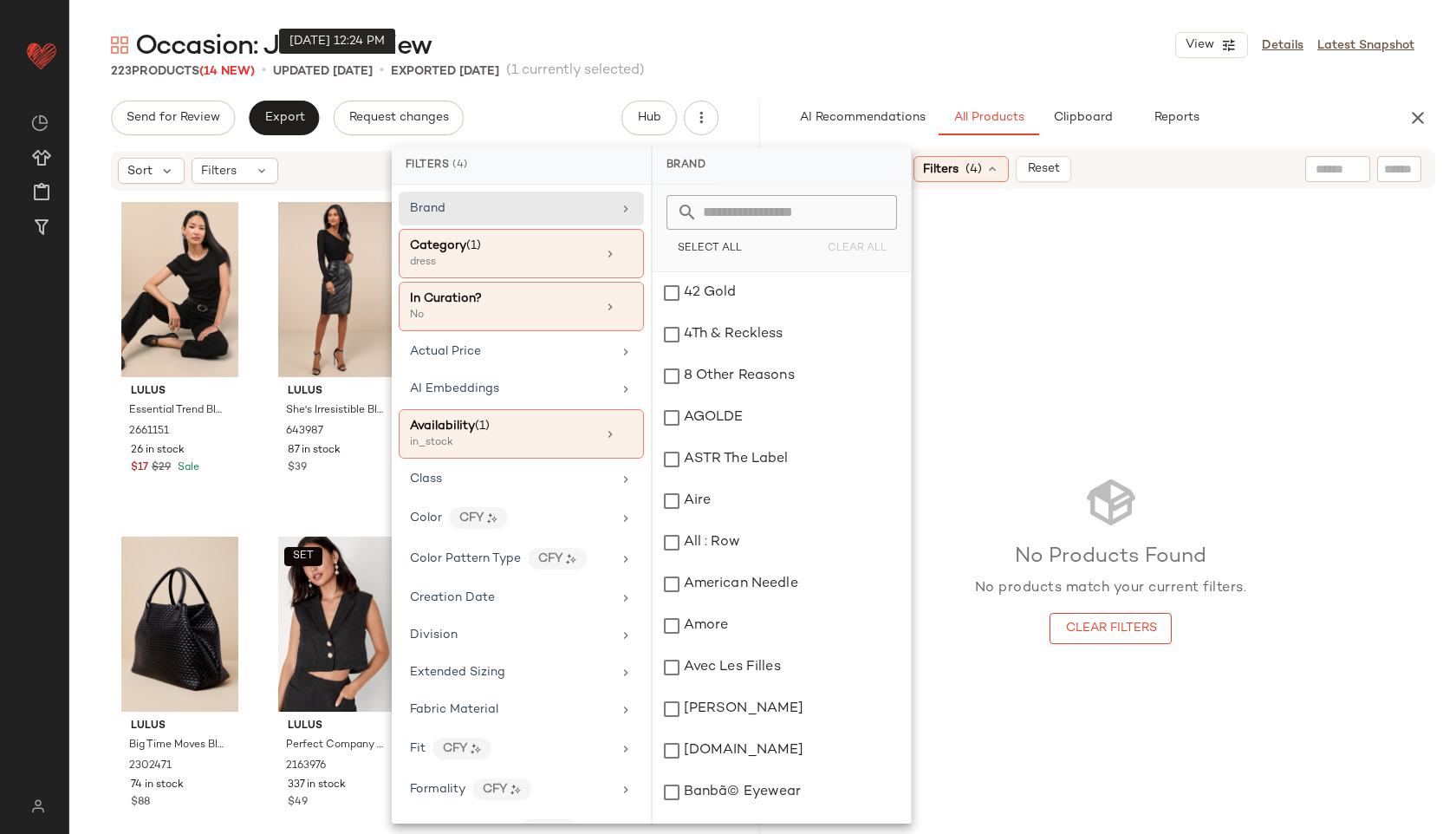
click at [778, 32] on div "Occasion: Job Interview View Details Latest Snapshot" at bounding box center [762, 45] width 1387 height 35
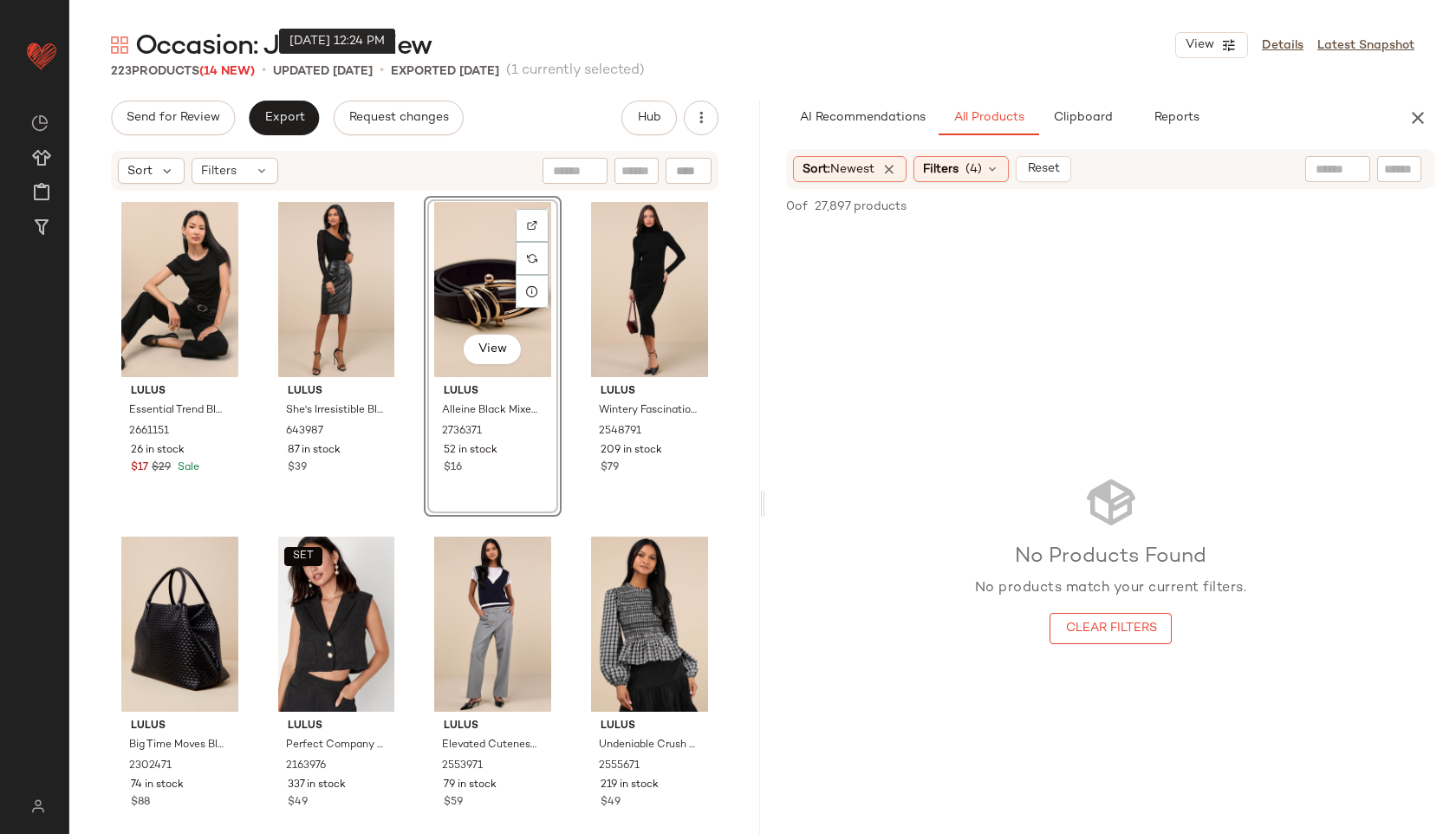
click at [807, 32] on div "Occasion: Job Interview View Details Latest Snapshot" at bounding box center [762, 45] width 1387 height 35
click at [978, 181] on div "Filters (4)" at bounding box center [962, 169] width 96 height 26
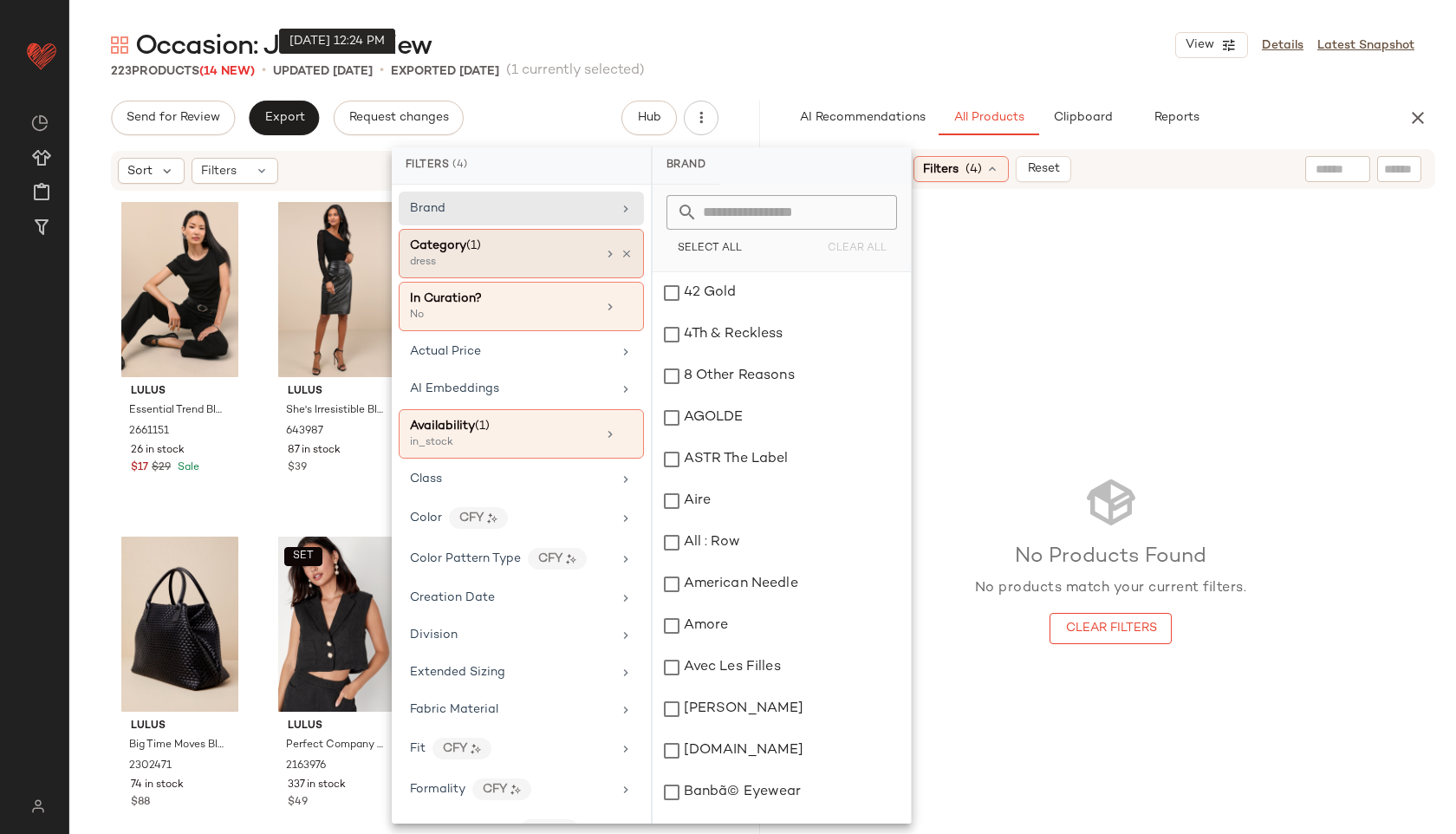
click at [553, 255] on div "dress" at bounding box center [497, 263] width 173 height 16
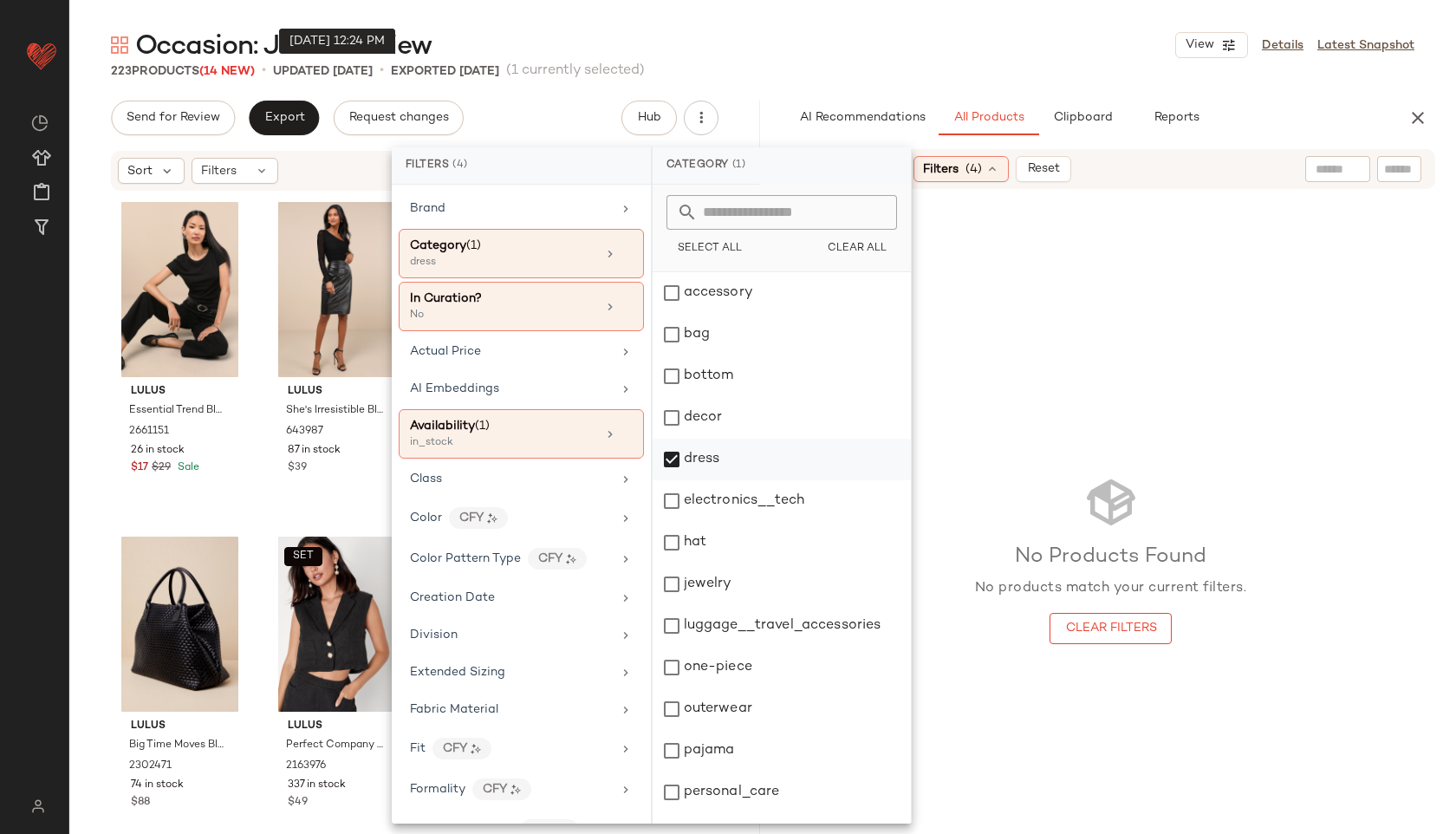
click at [713, 478] on div "dress" at bounding box center [782, 459] width 258 height 42
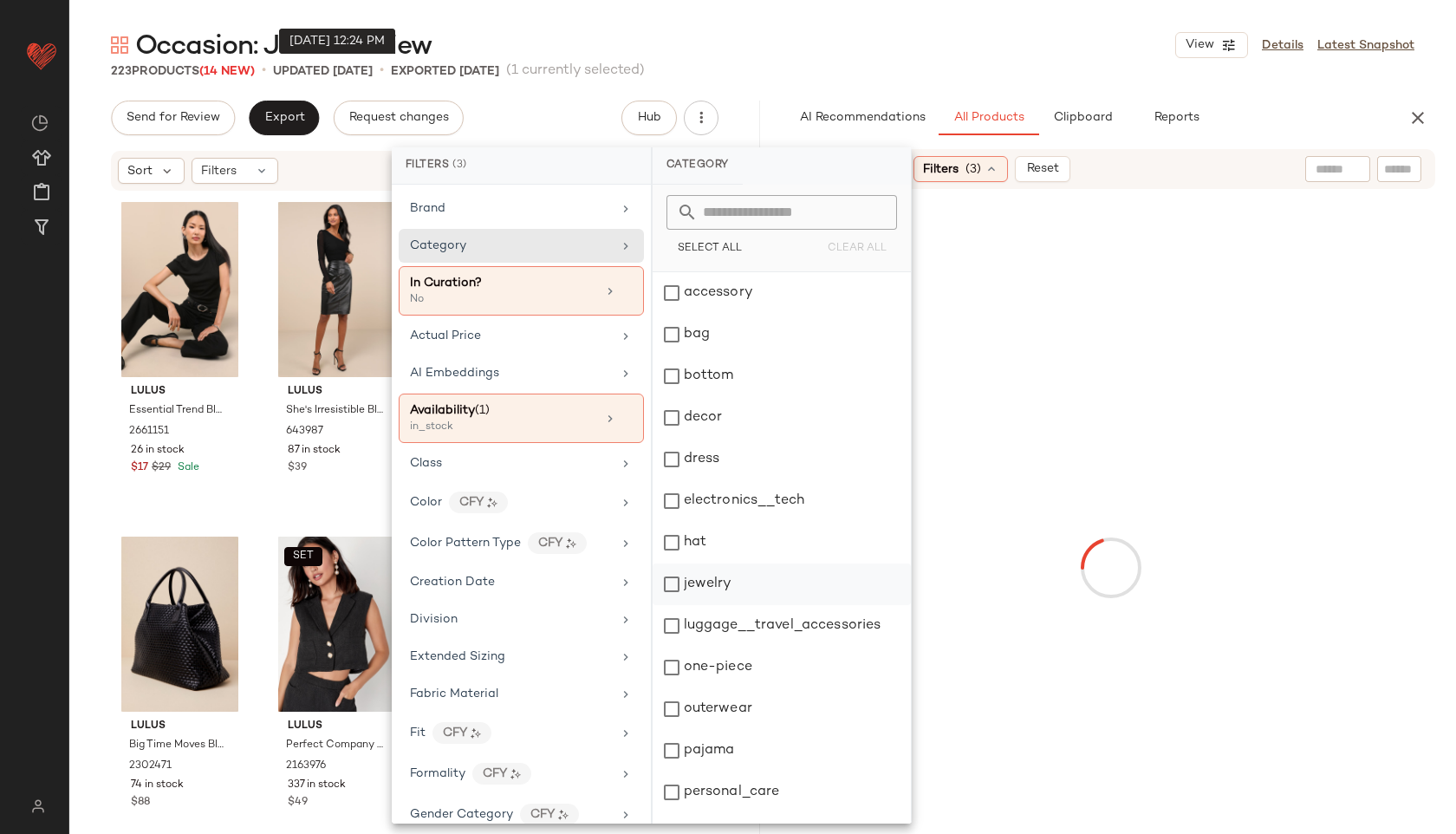
click at [707, 579] on div "jewelry" at bounding box center [782, 584] width 258 height 42
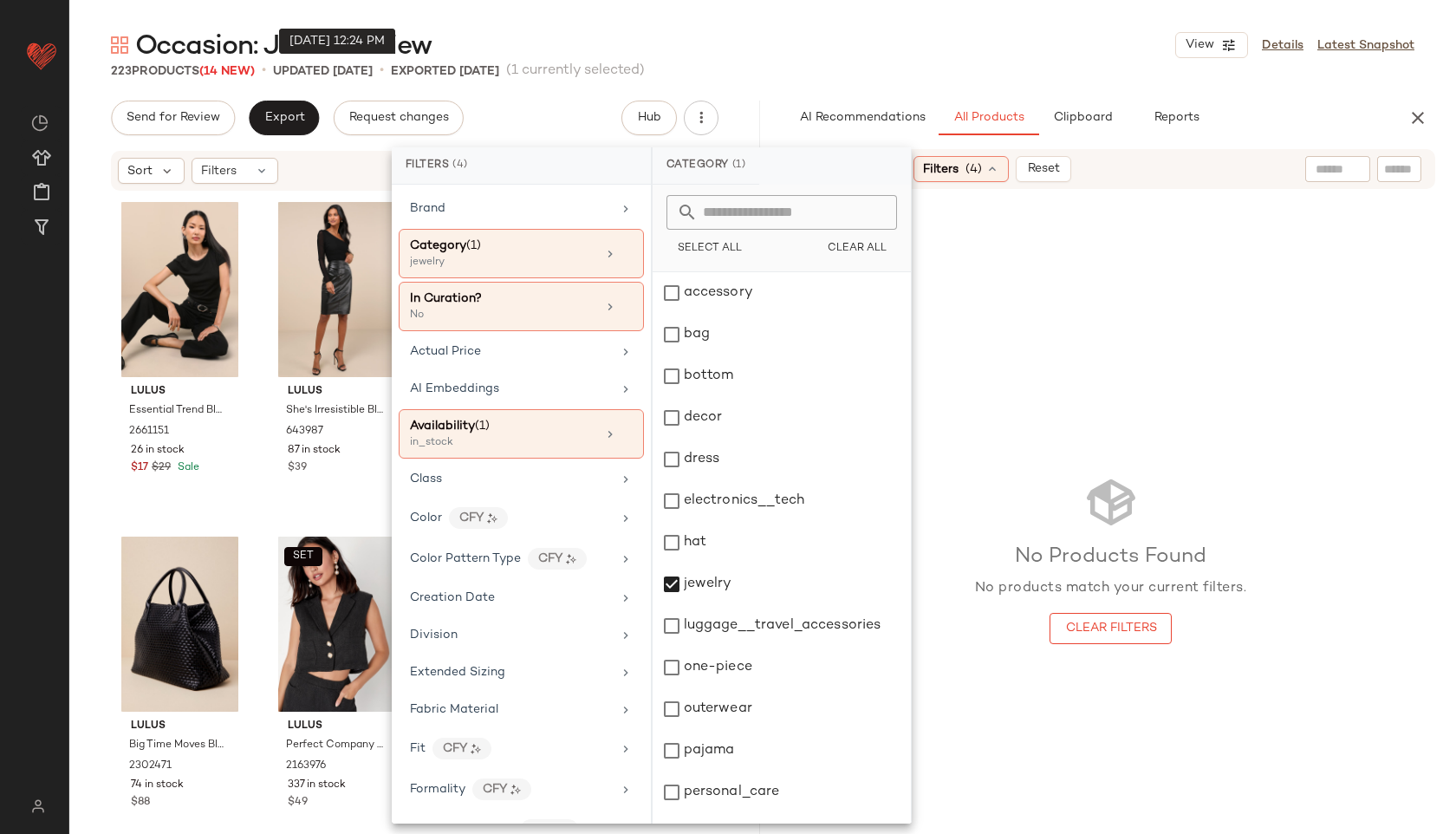
click at [860, 48] on div "Occasion: Job Interview View Details Latest Snapshot" at bounding box center [762, 45] width 1387 height 35
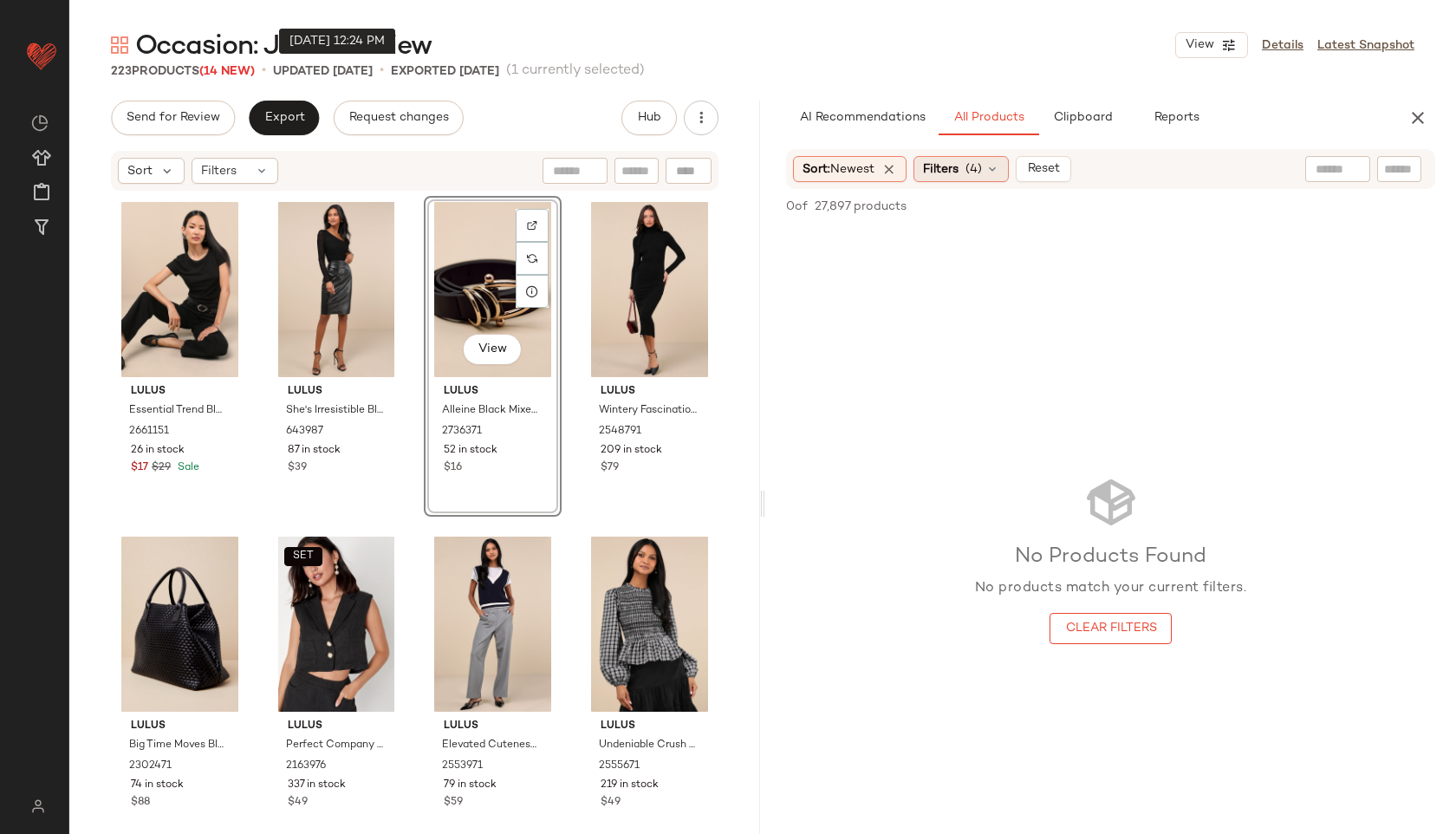
click at [966, 162] on div "Filters (4)" at bounding box center [962, 169] width 96 height 26
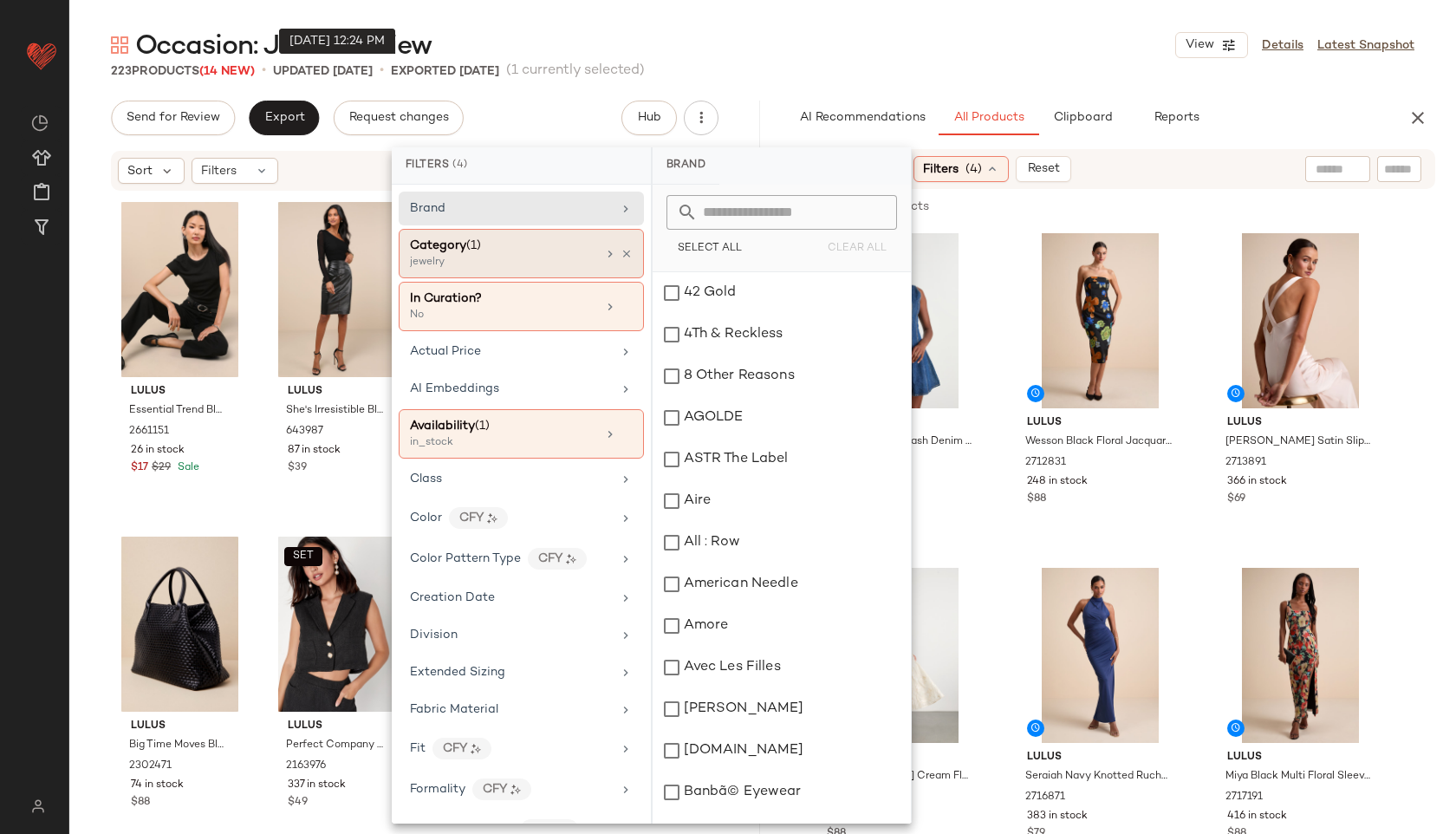
click at [499, 263] on div "jewelry" at bounding box center [497, 263] width 173 height 16
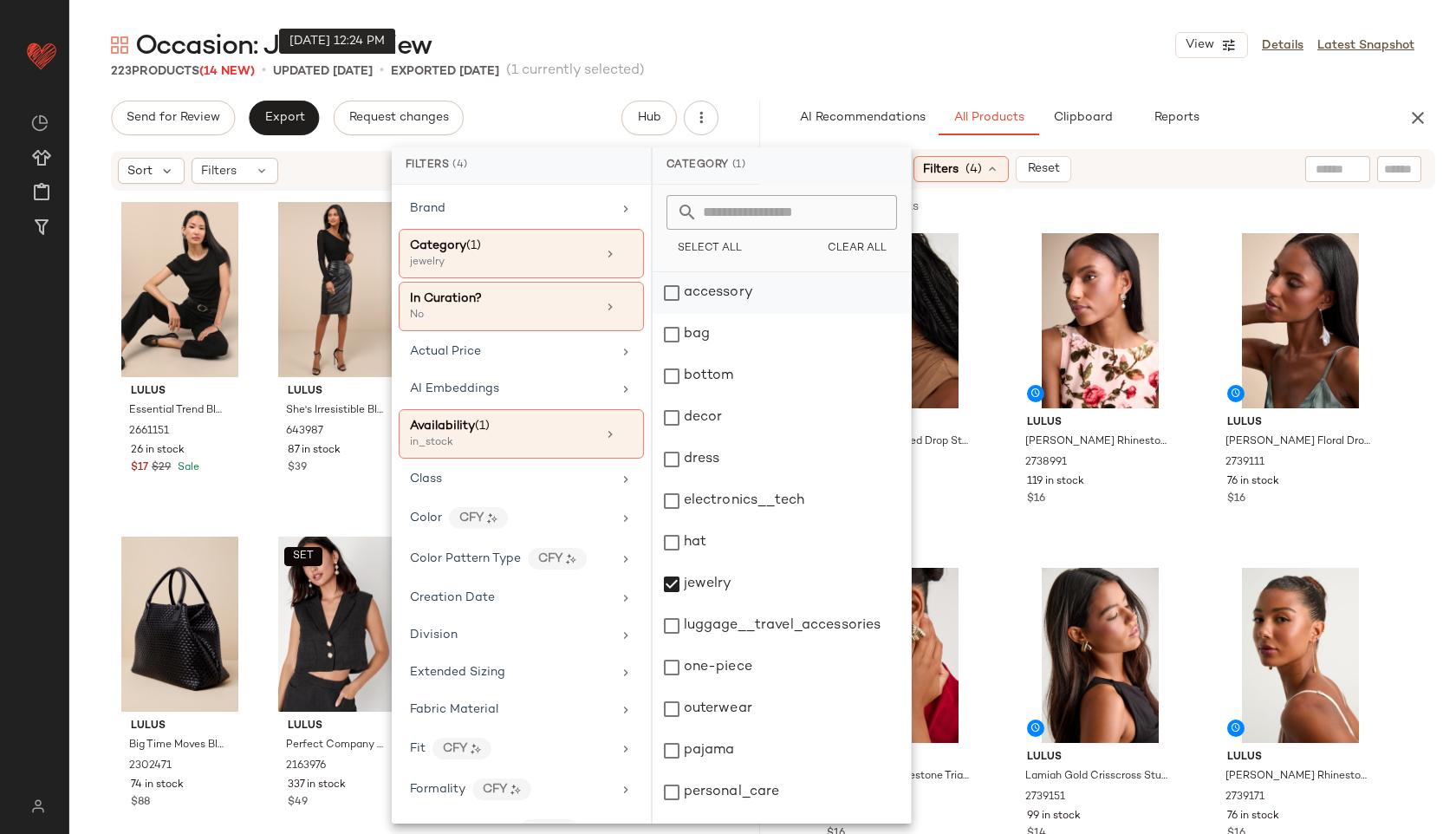
click at [750, 292] on div "accessory" at bounding box center [782, 292] width 258 height 42
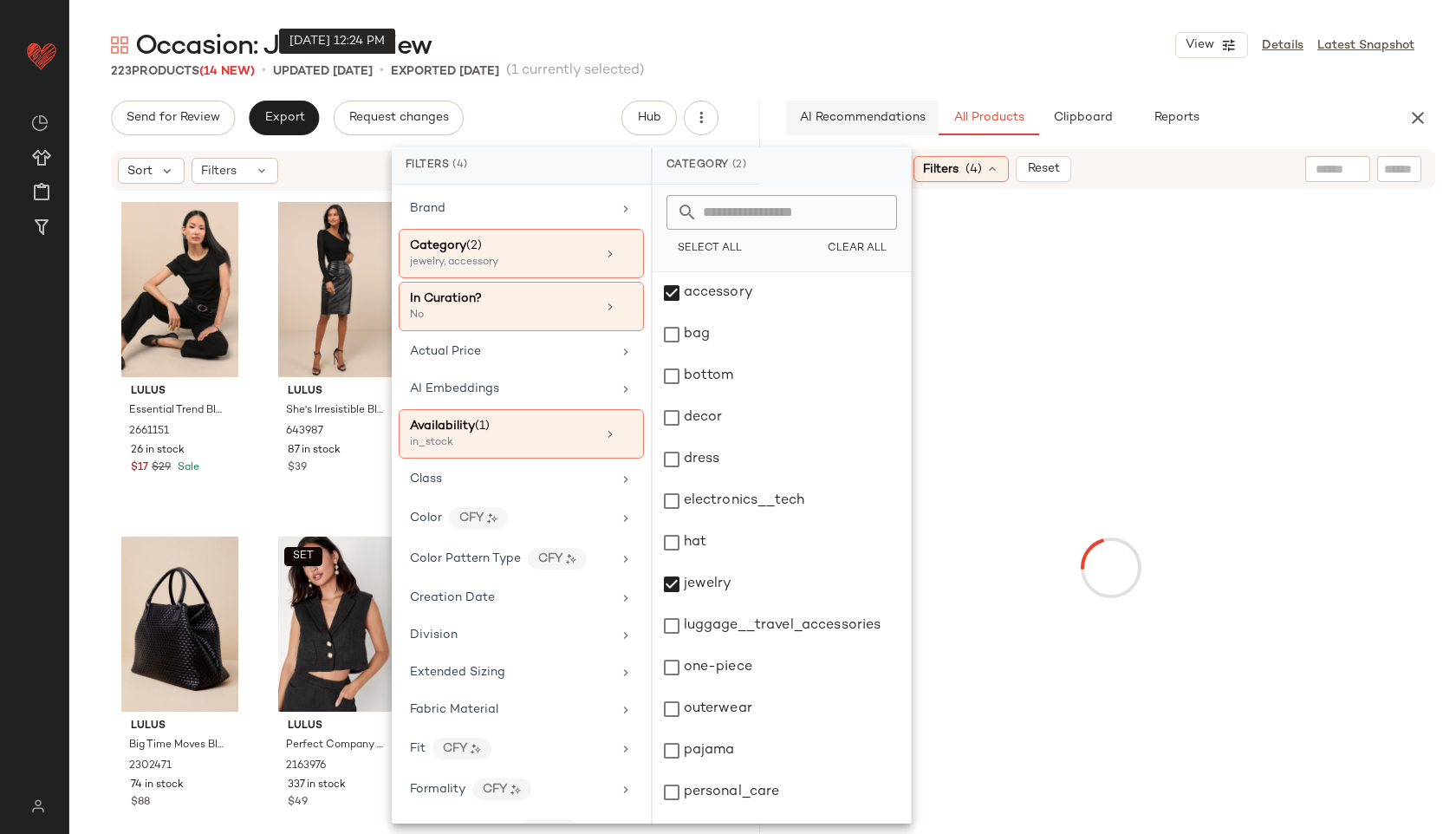
click at [814, 117] on span "AI Recommendations" at bounding box center [862, 118] width 127 height 14
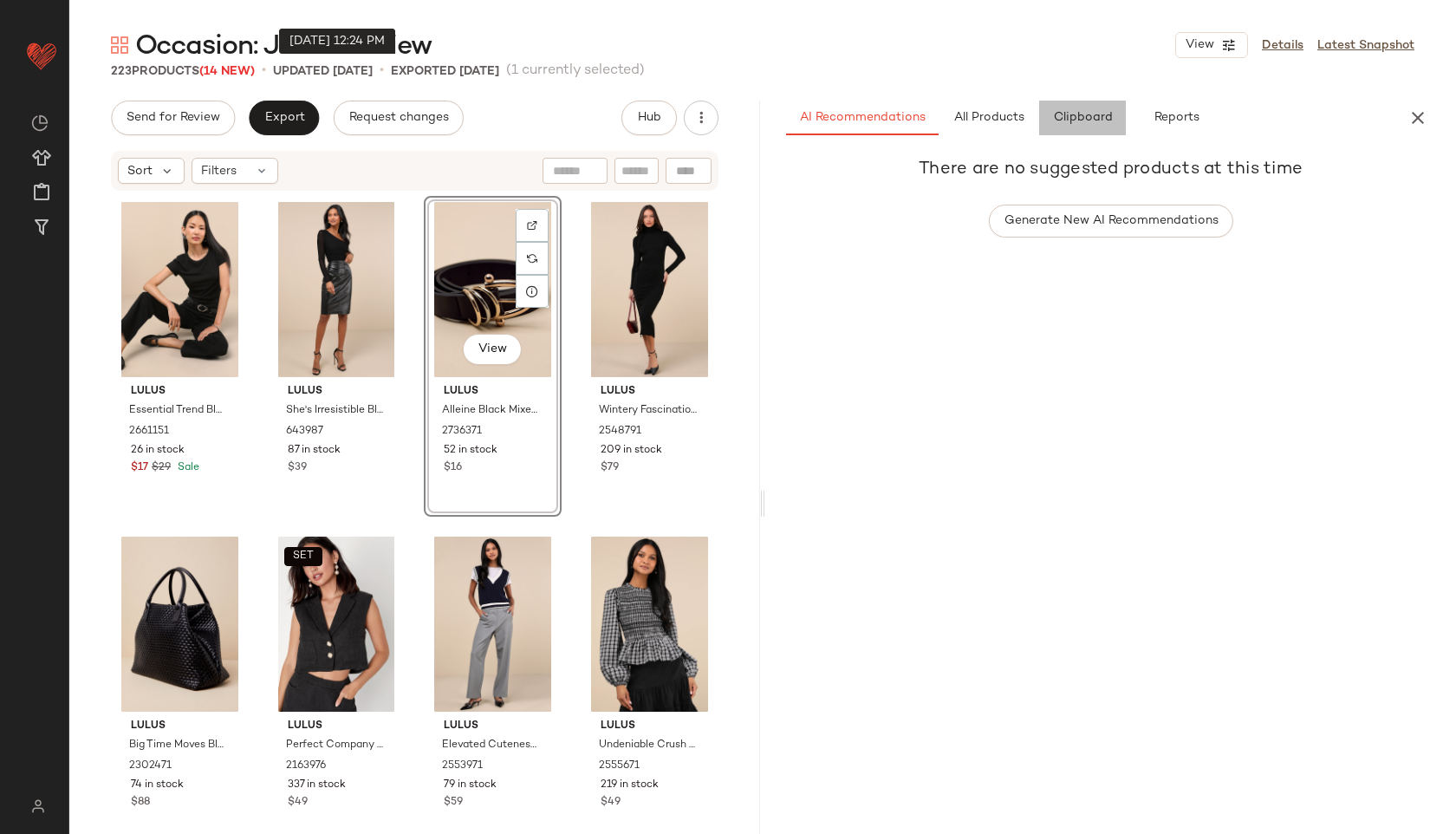
click at [1092, 128] on button "Clipboard" at bounding box center [1083, 118] width 87 height 35
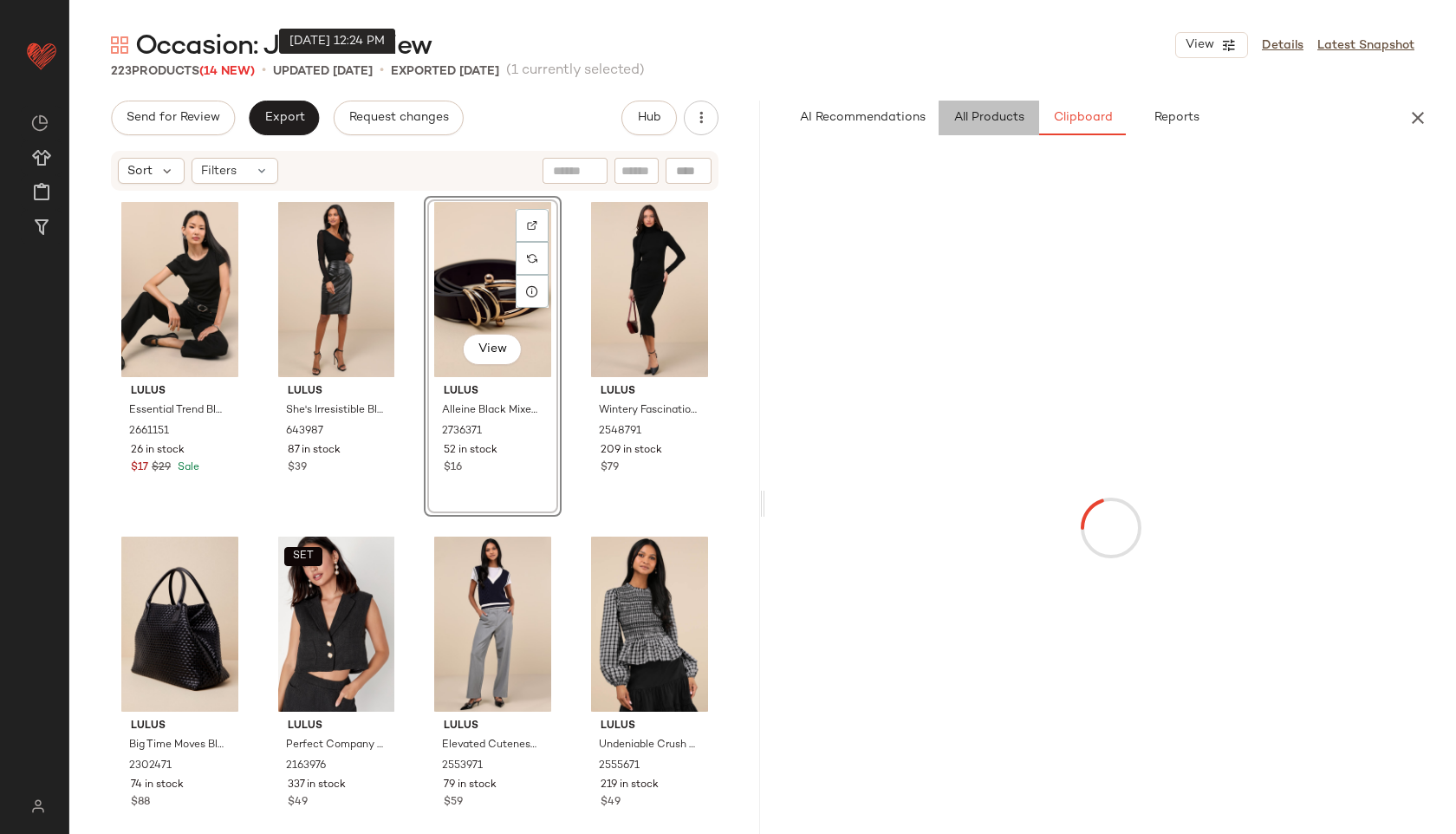
click at [993, 123] on span "All Products" at bounding box center [988, 118] width 71 height 14
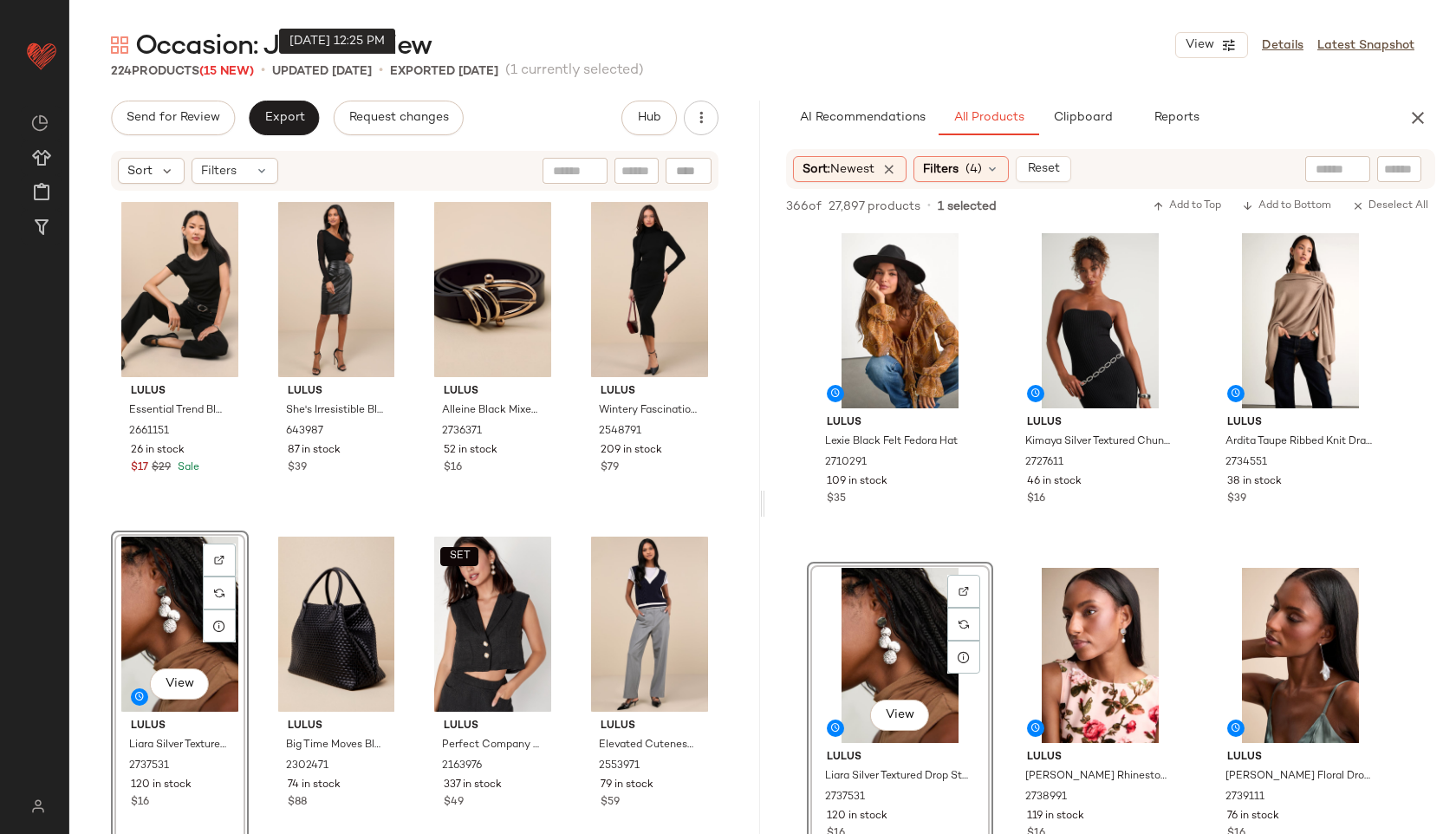
click at [163, 640] on div "View" at bounding box center [179, 625] width 126 height 175
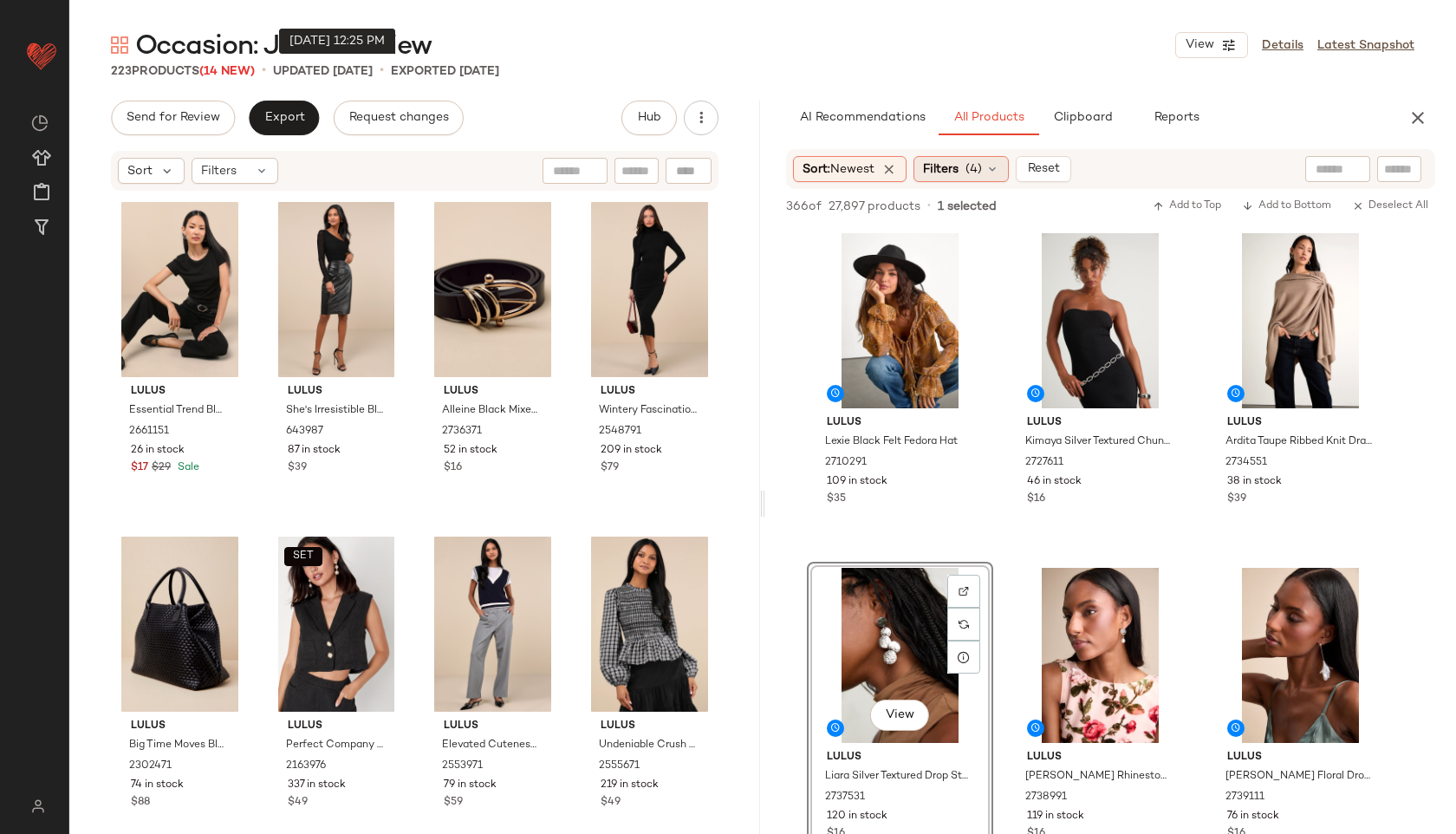
click at [970, 159] on div "Filters (4)" at bounding box center [962, 169] width 96 height 26
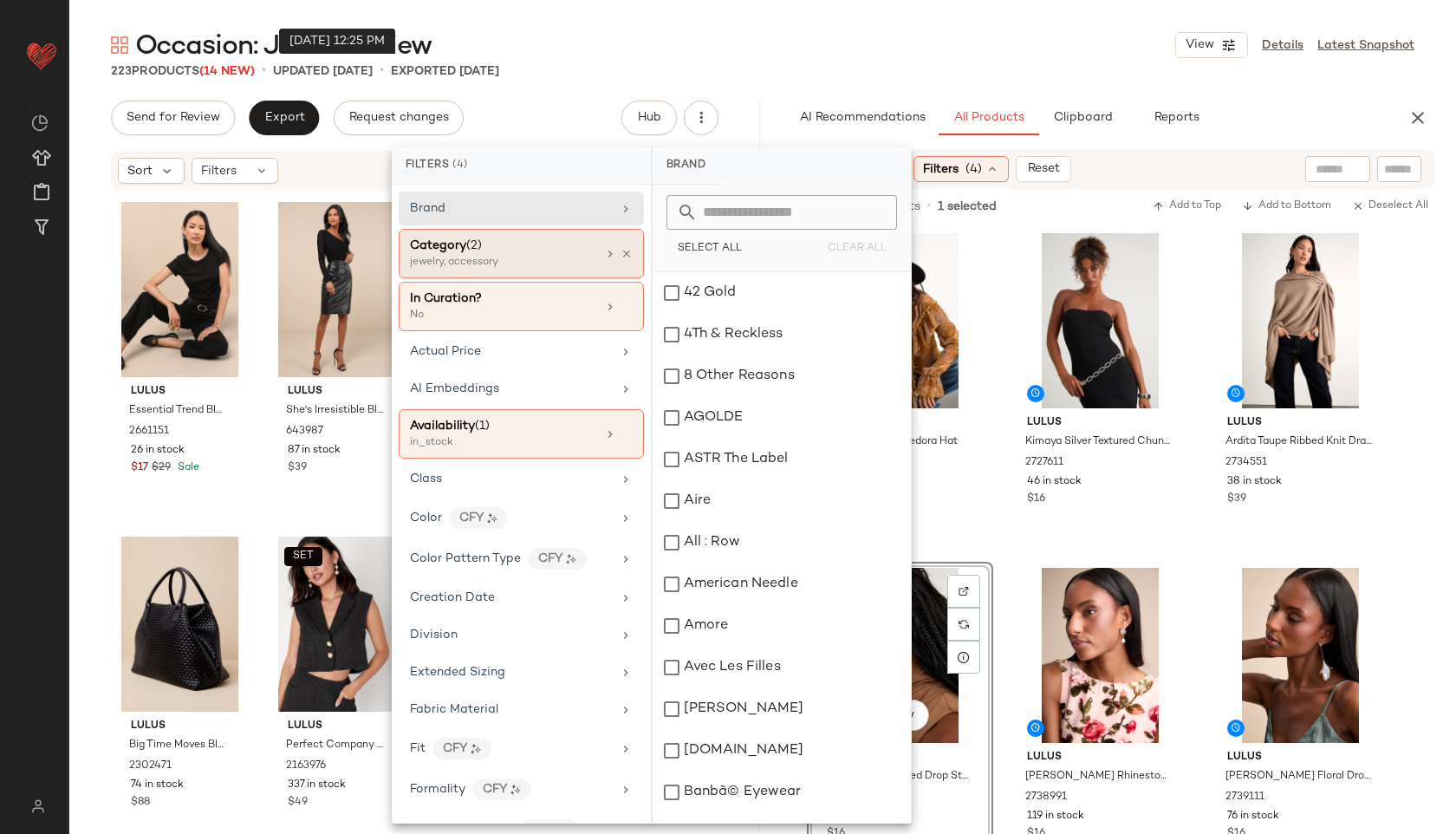
click at [492, 256] on div "jewelry, accessory" at bounding box center [497, 263] width 173 height 16
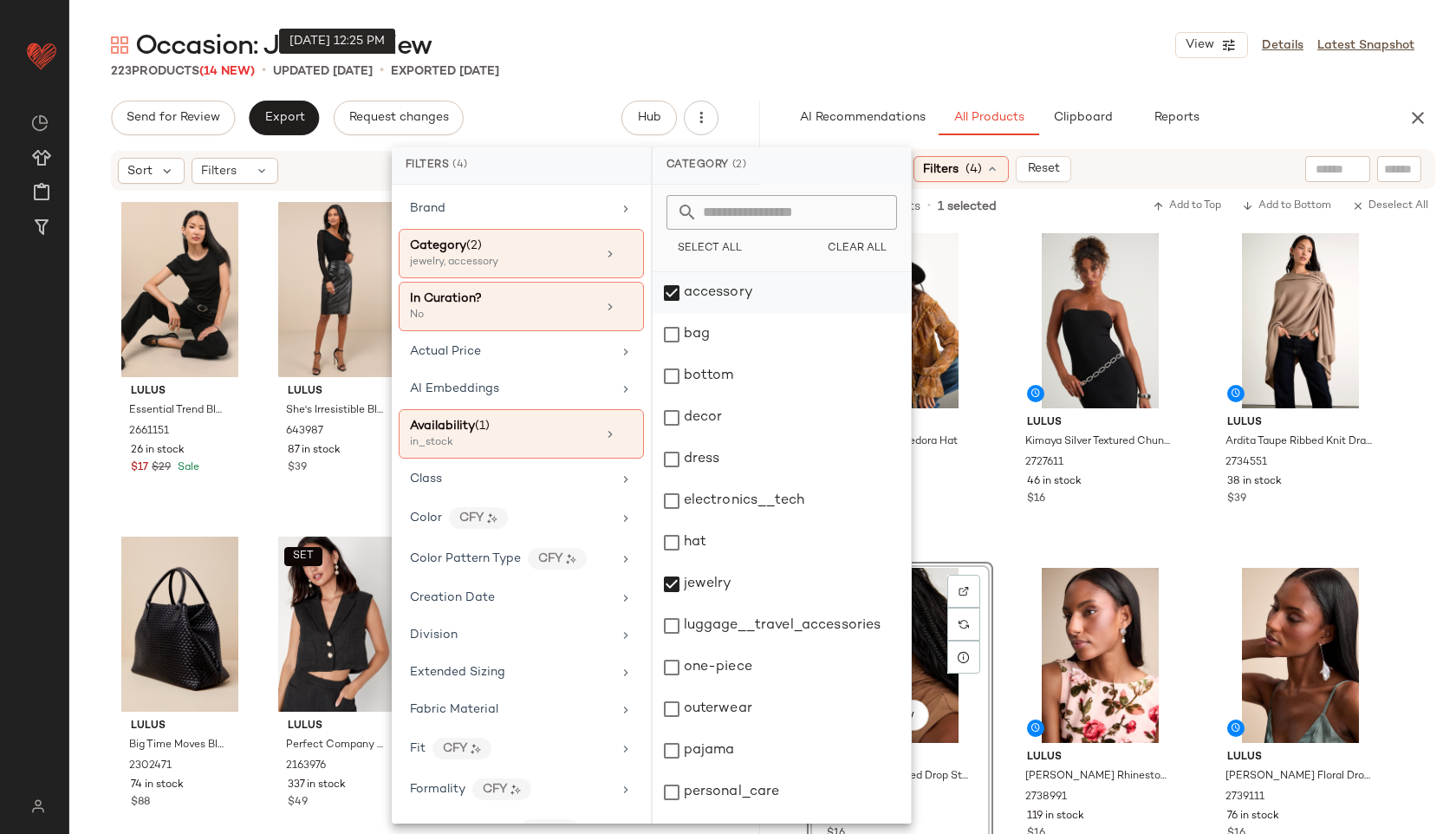
click at [716, 302] on div "accessory" at bounding box center [782, 292] width 258 height 42
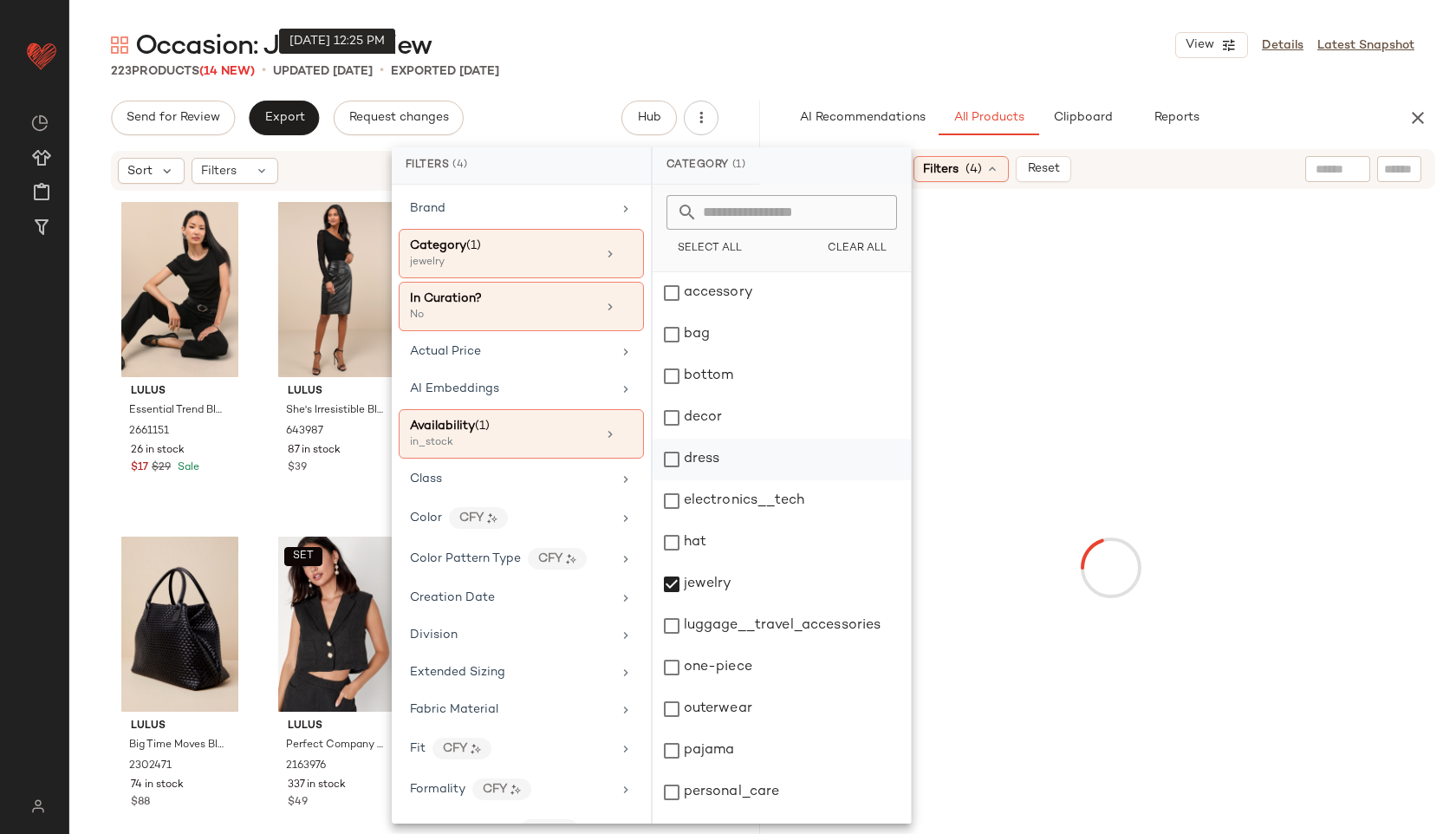
click at [707, 472] on div "dress" at bounding box center [782, 459] width 258 height 42
click at [684, 592] on div "jewelry" at bounding box center [782, 584] width 258 height 42
click at [956, 63] on div "223 Products (14 New) • updated Sep 4th • Exported Aug 28th" at bounding box center [762, 71] width 1387 height 18
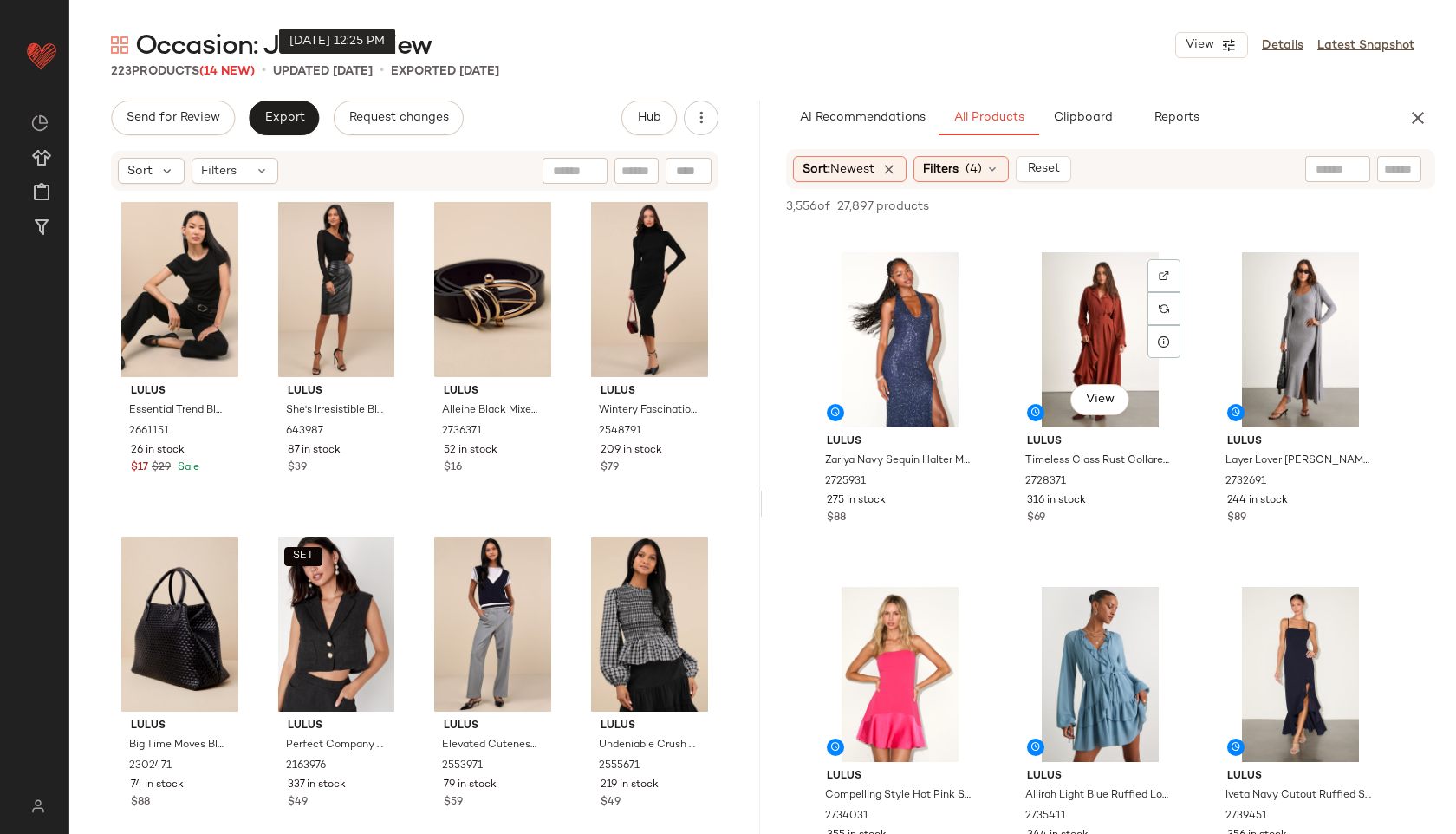
scroll to position [1321, 0]
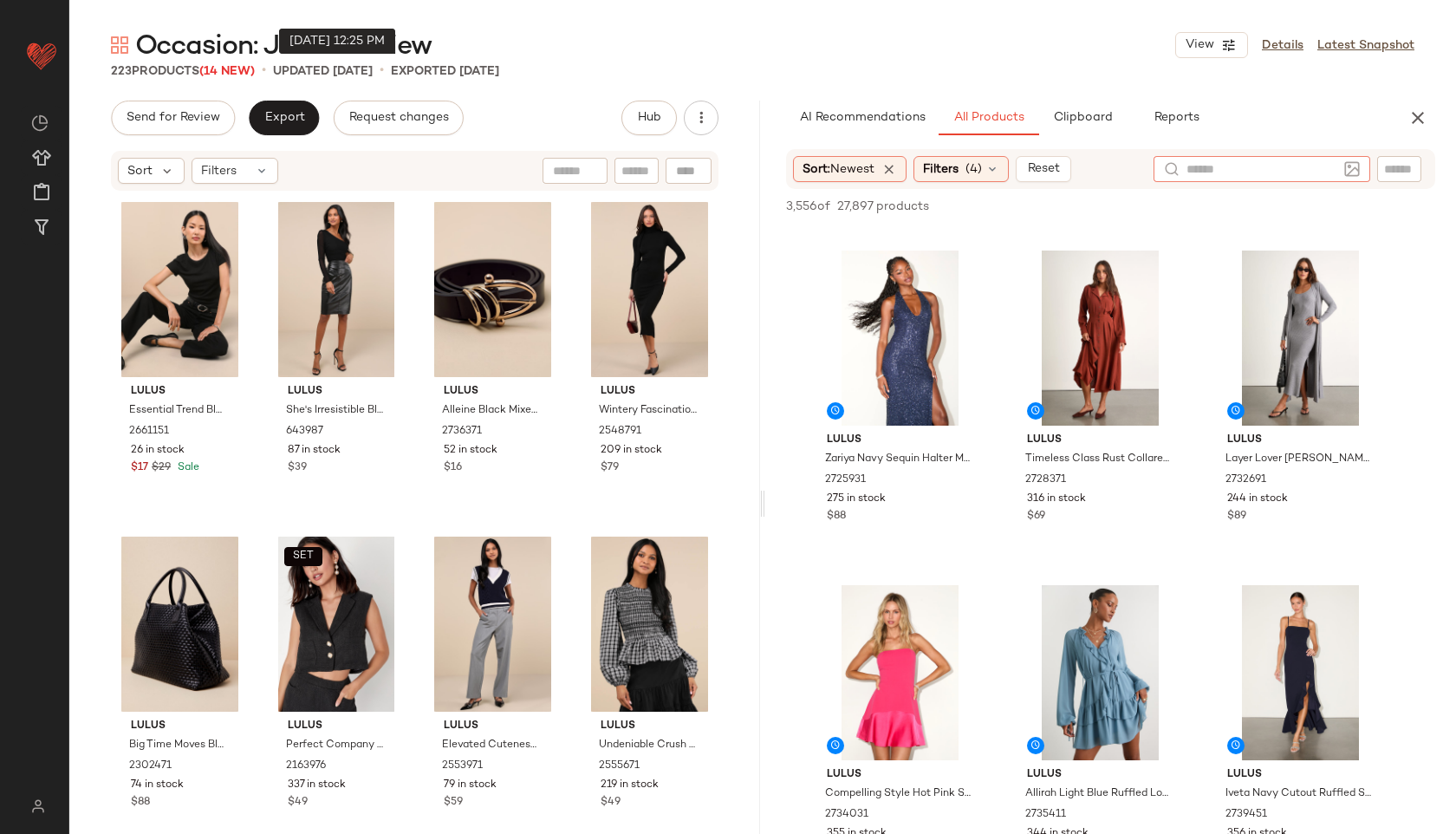
click at [1336, 170] on input "text" at bounding box center [1262, 170] width 151 height 19
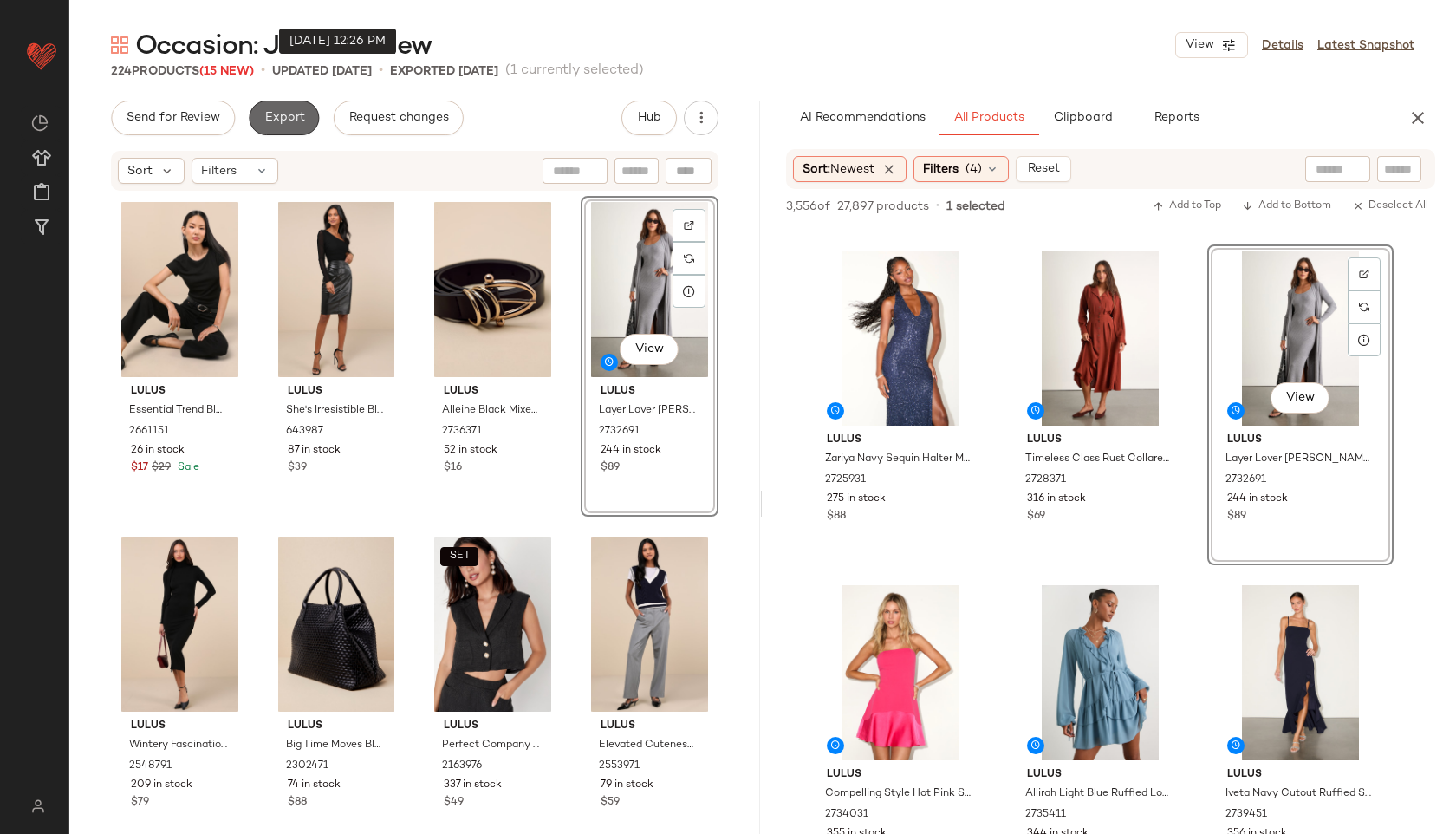
click at [288, 118] on span "Export" at bounding box center [284, 118] width 41 height 14
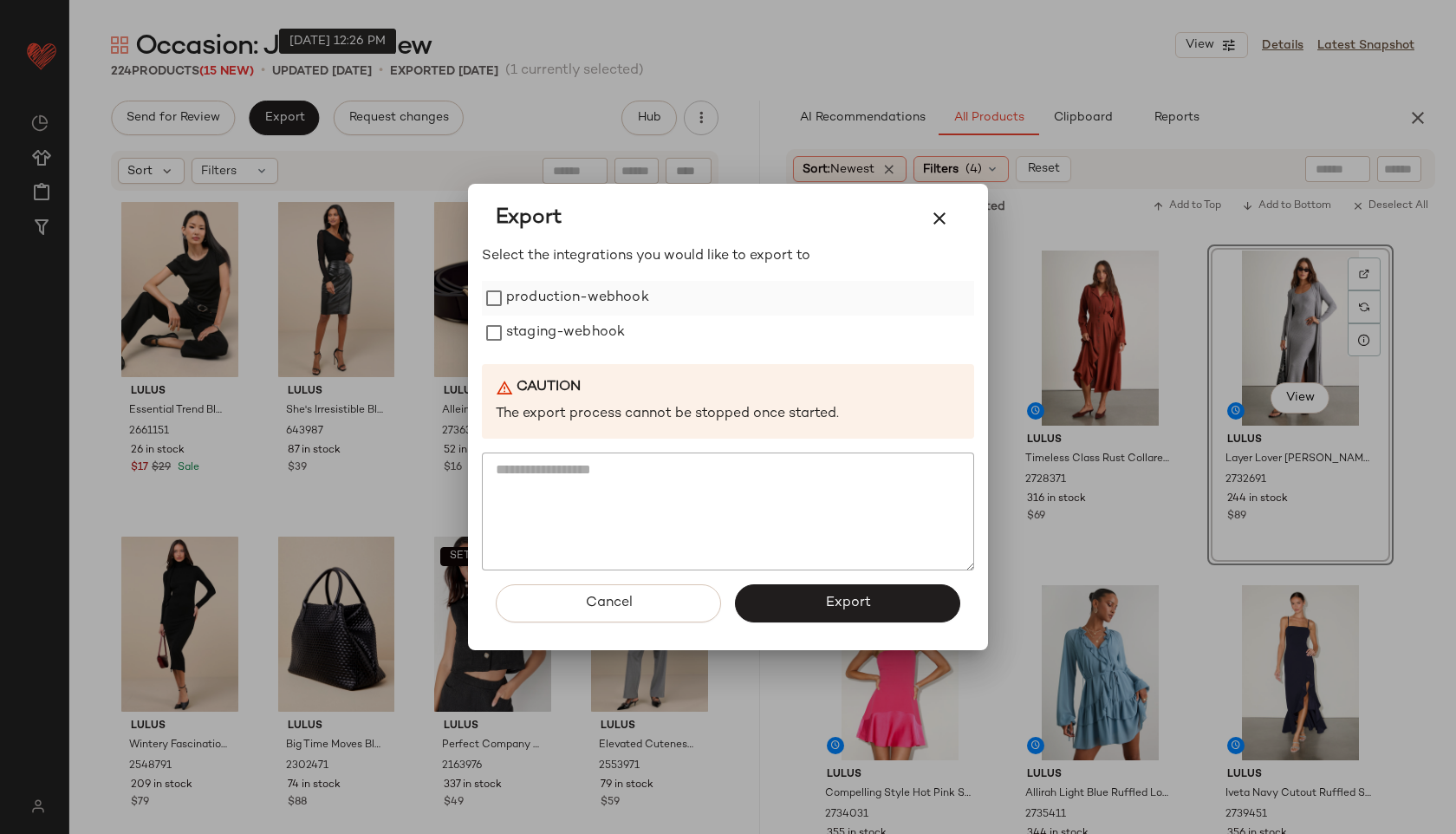
click at [526, 289] on label "production-webhook" at bounding box center [577, 298] width 143 height 35
click at [538, 328] on label "staging-webhook" at bounding box center [565, 333] width 119 height 35
click at [814, 594] on button "Export" at bounding box center [847, 603] width 225 height 38
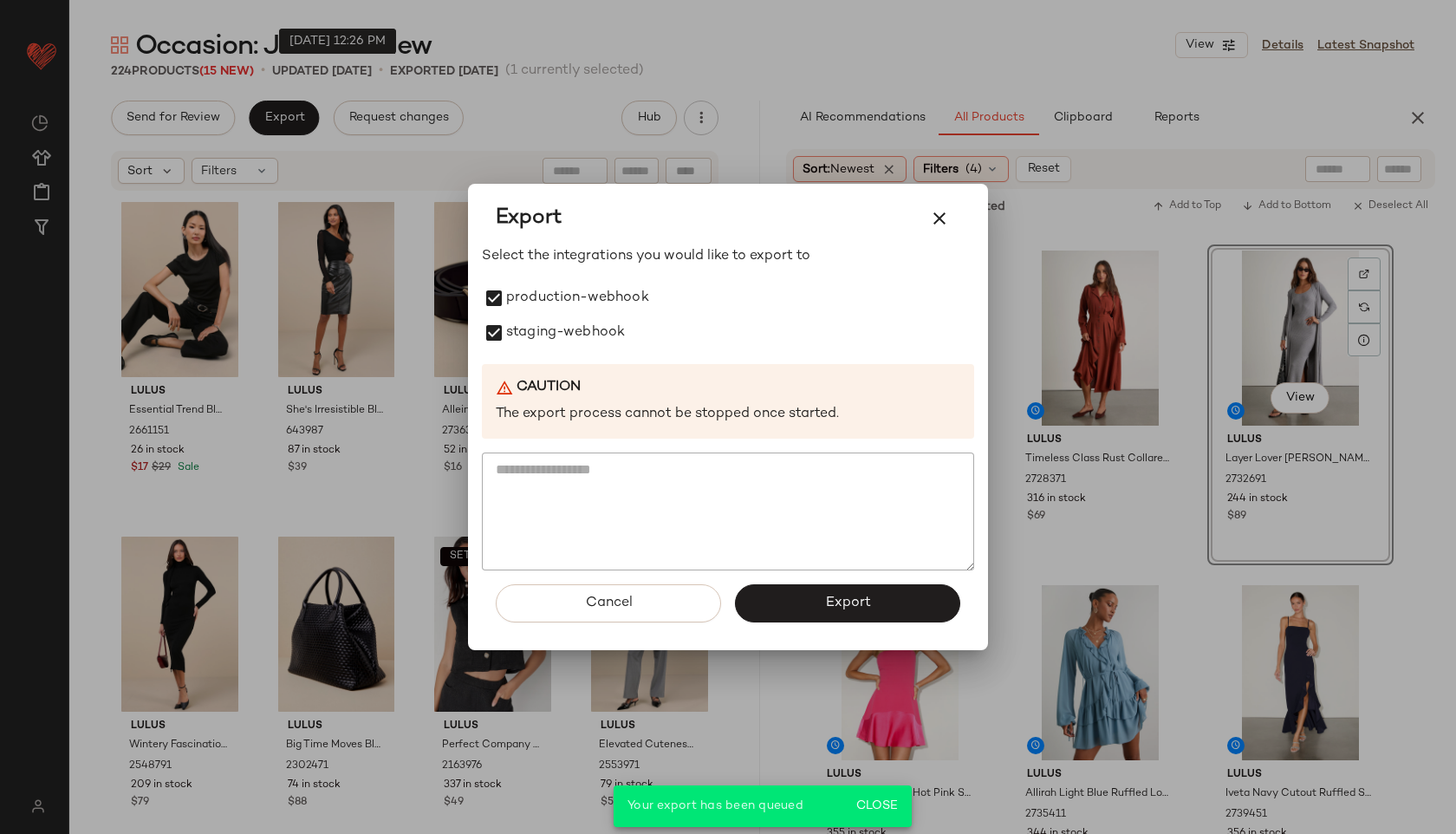
scroll to position [1655, 0]
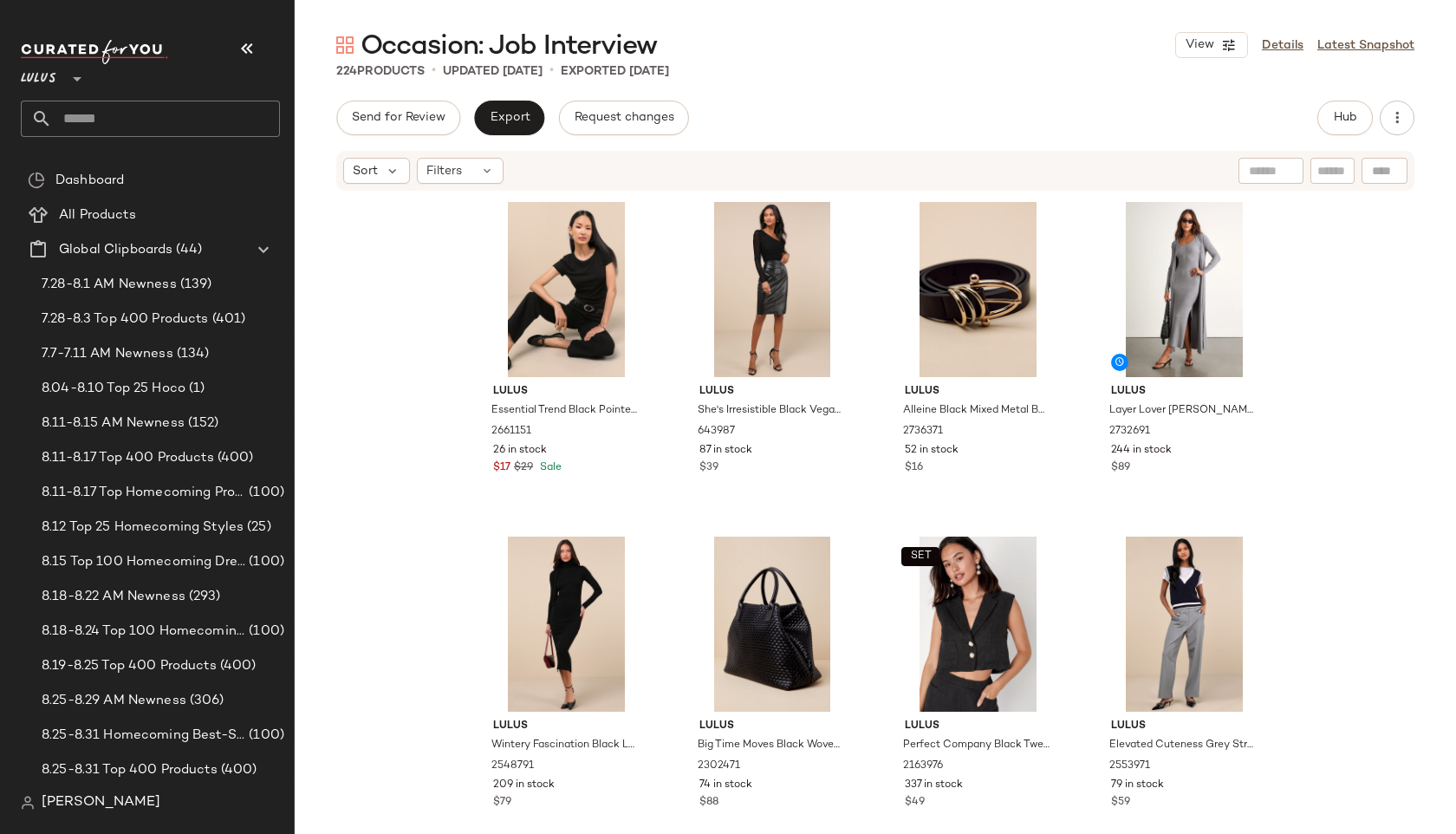
click at [185, 118] on input "text" at bounding box center [166, 118] width 228 height 36
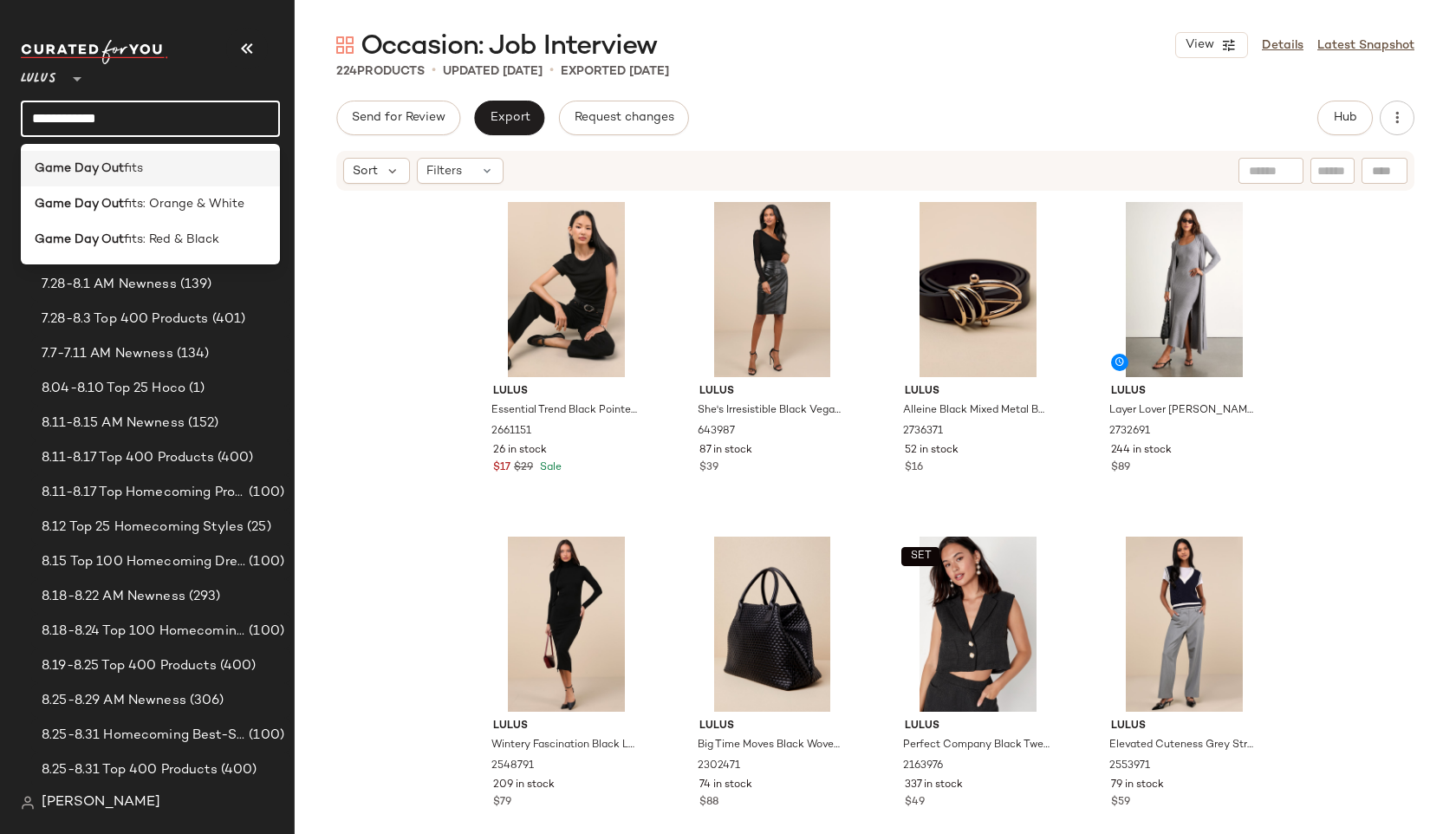
type input "**********"
click at [210, 157] on div "Game Day Out fits" at bounding box center [150, 169] width 259 height 35
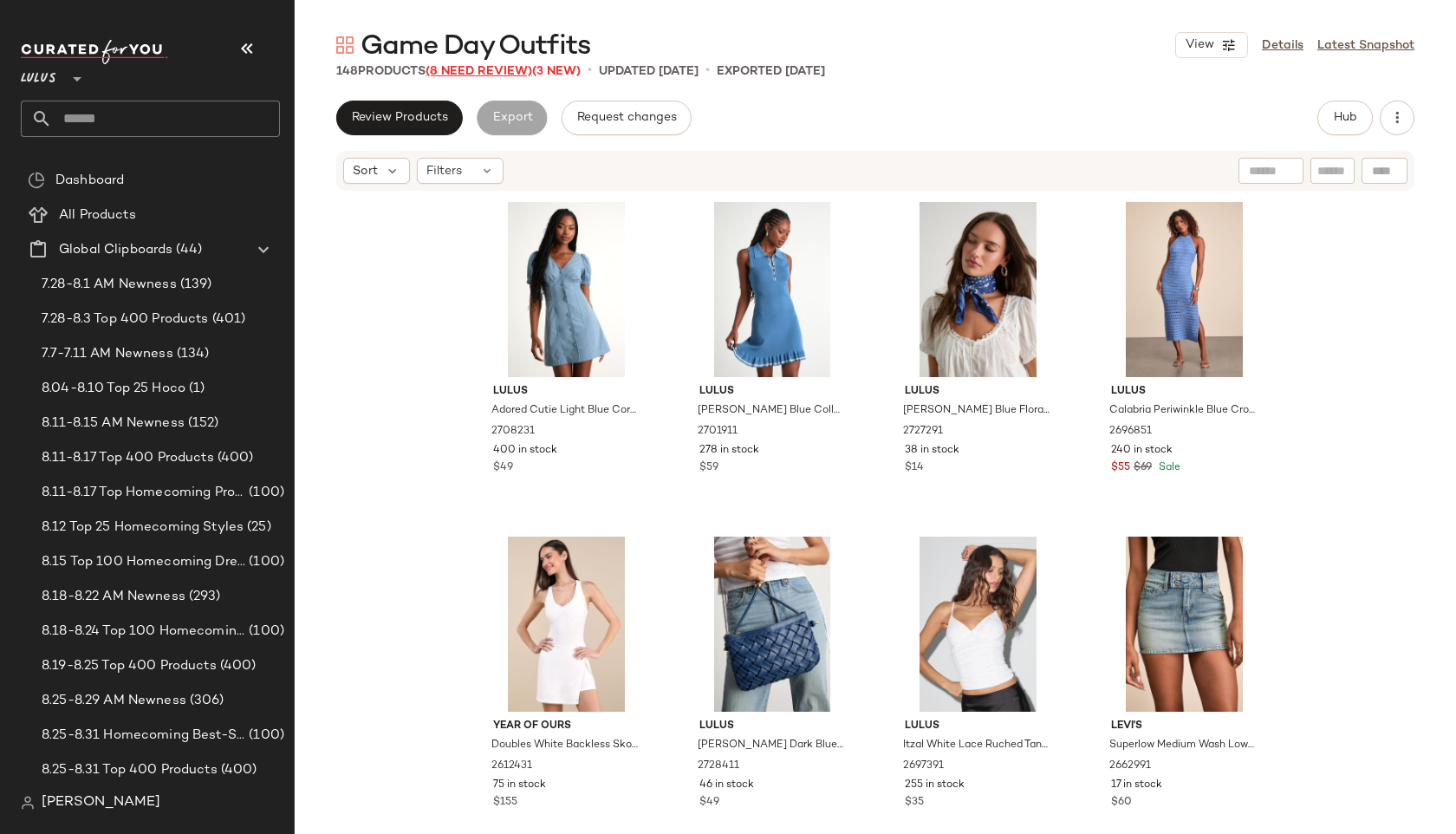
click at [510, 67] on span "(8 Need Review)" at bounding box center [479, 71] width 106 height 13
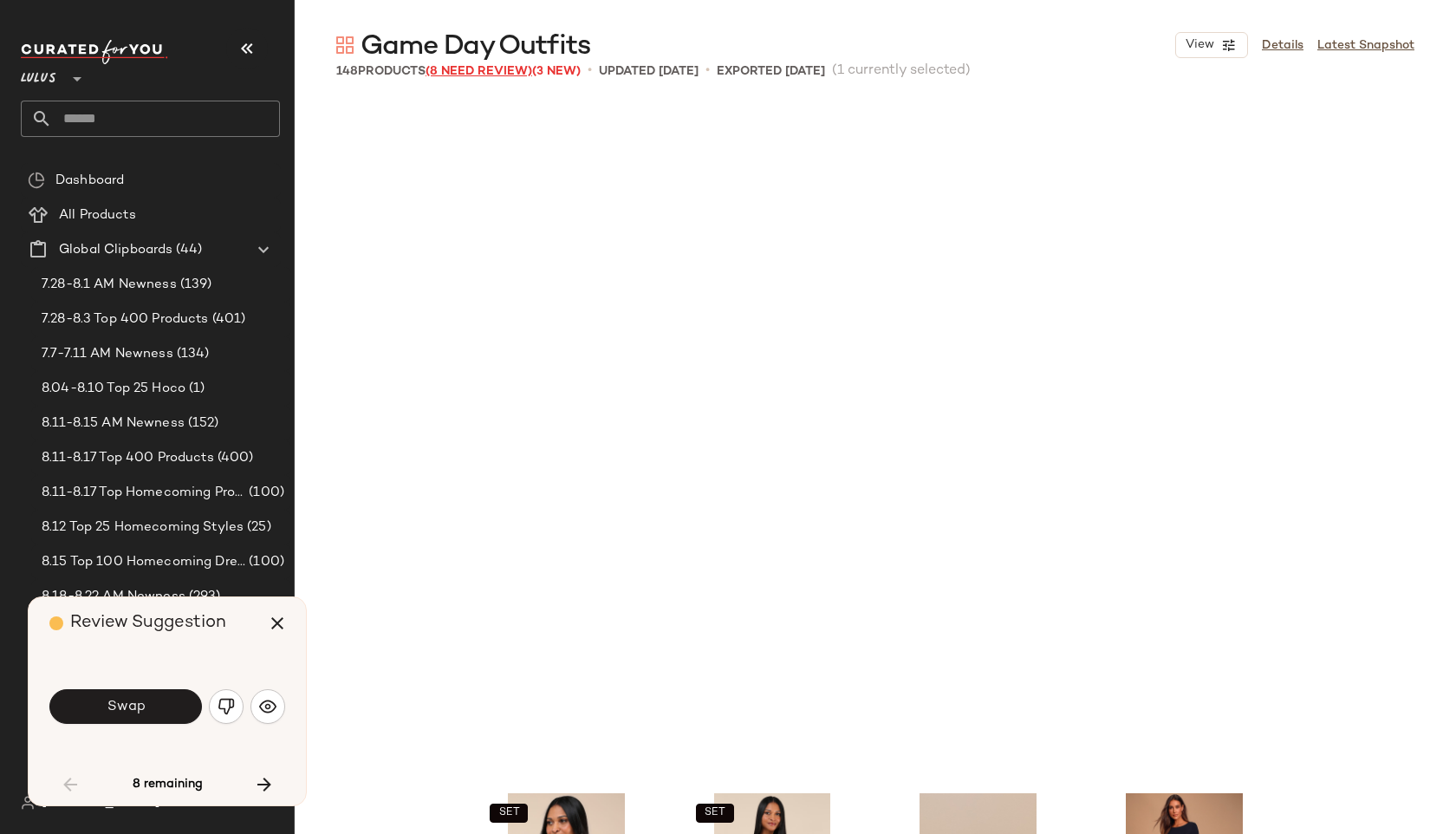
scroll to position [683, 0]
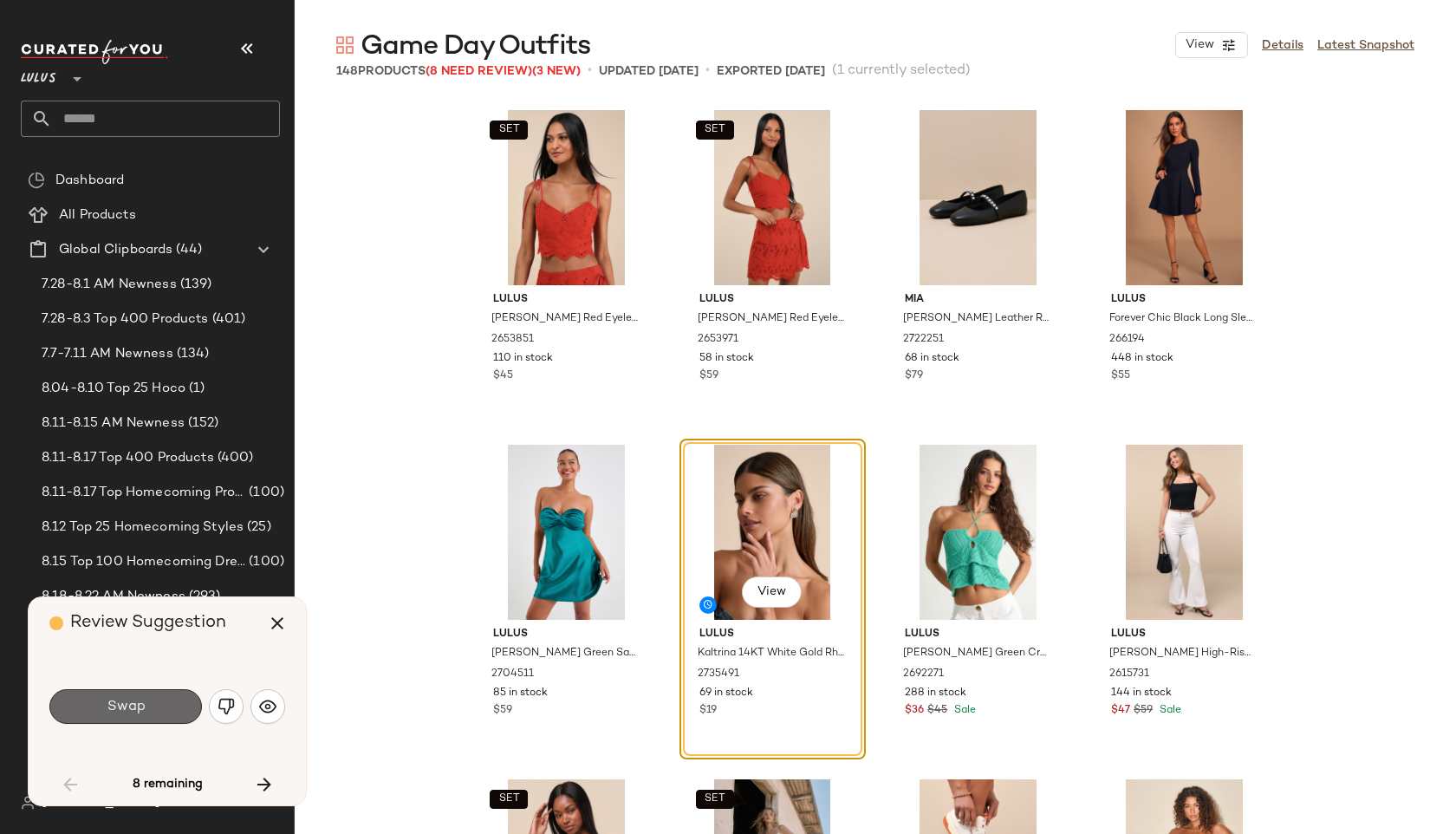
click at [138, 717] on button "Swap" at bounding box center [126, 706] width 153 height 35
click at [139, 724] on div "Swap" at bounding box center [168, 706] width 236 height 42
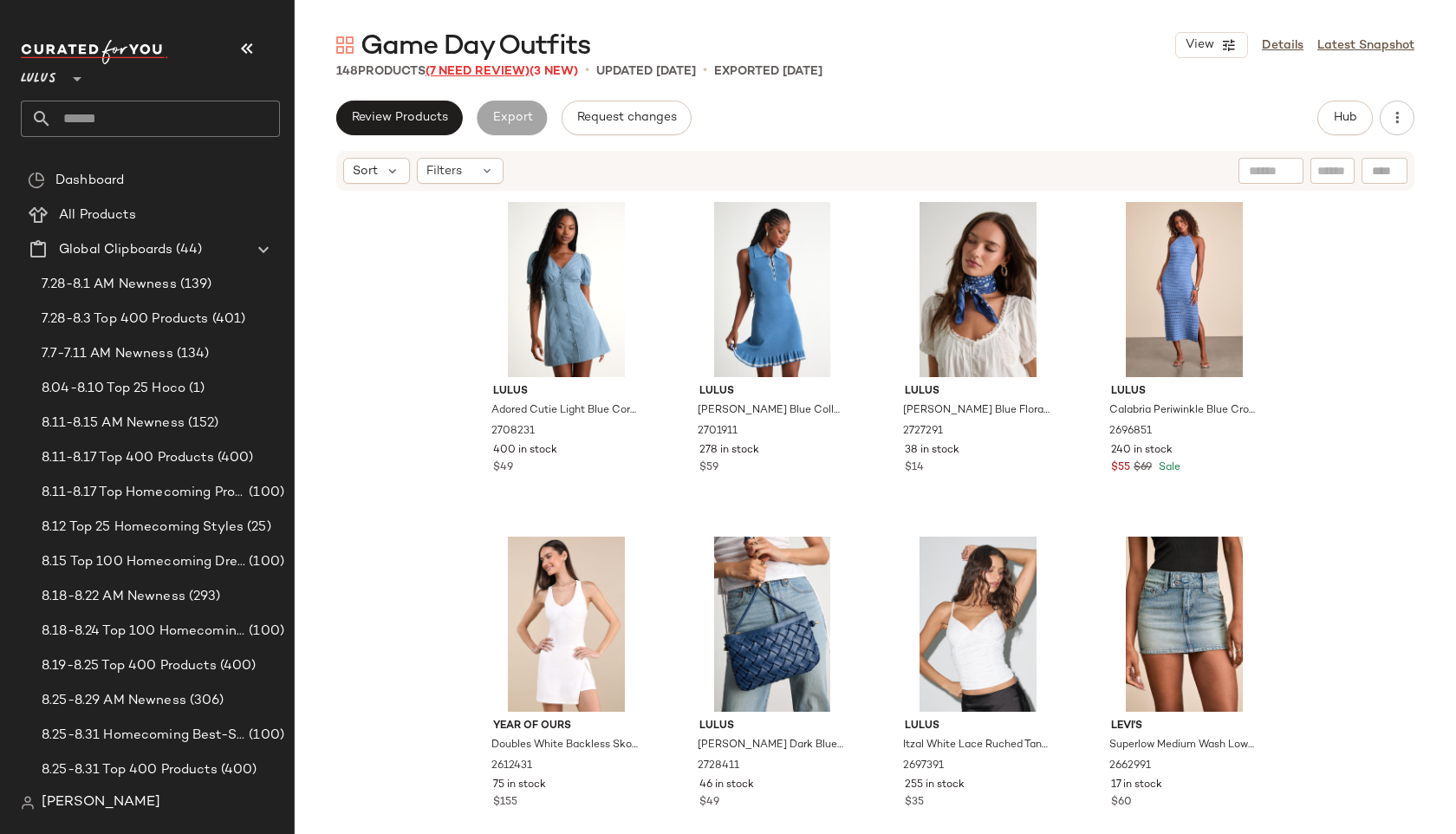
click at [492, 70] on span "(7 Need Review)" at bounding box center [478, 71] width 104 height 13
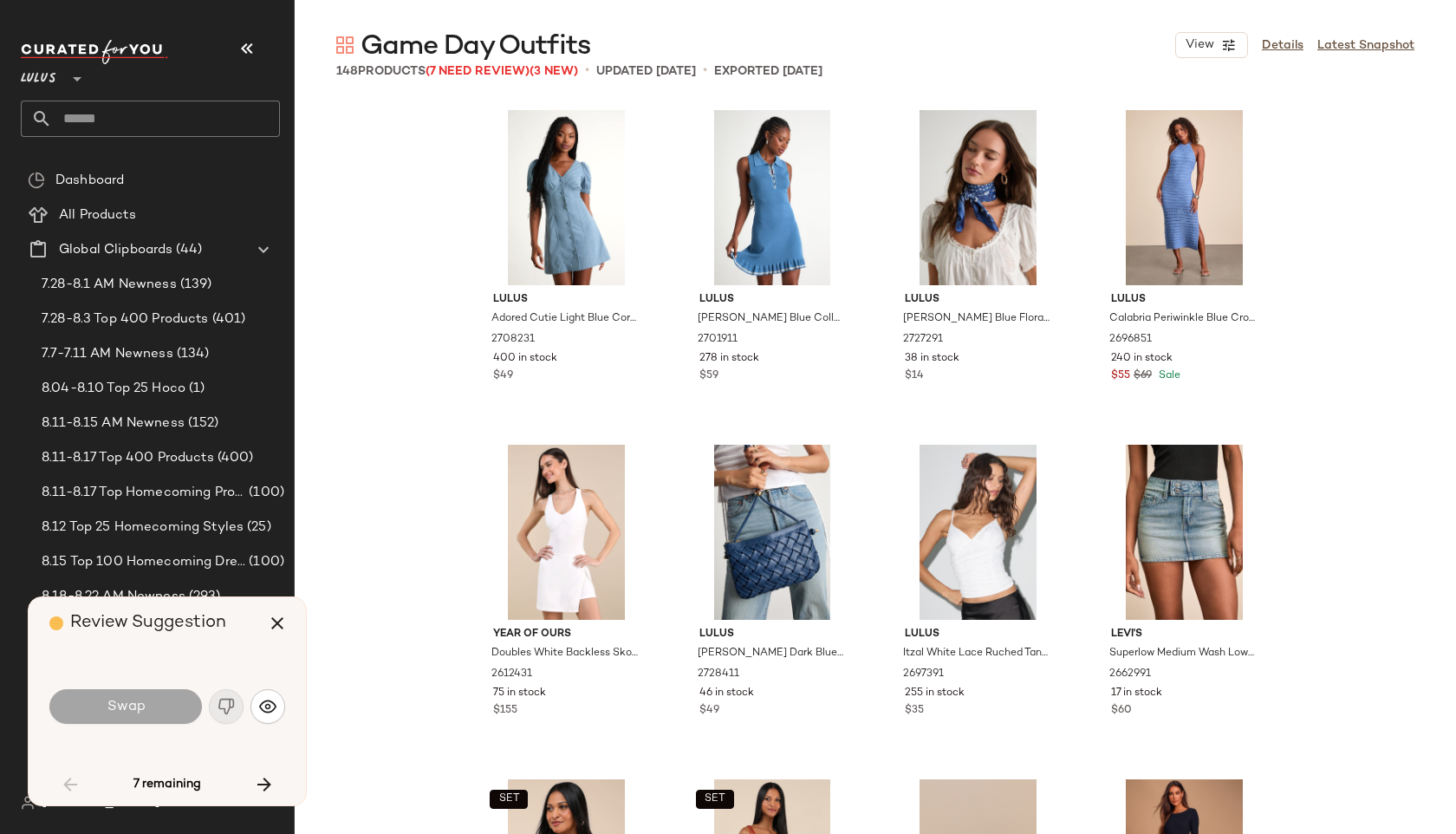
scroll to position [2007, 0]
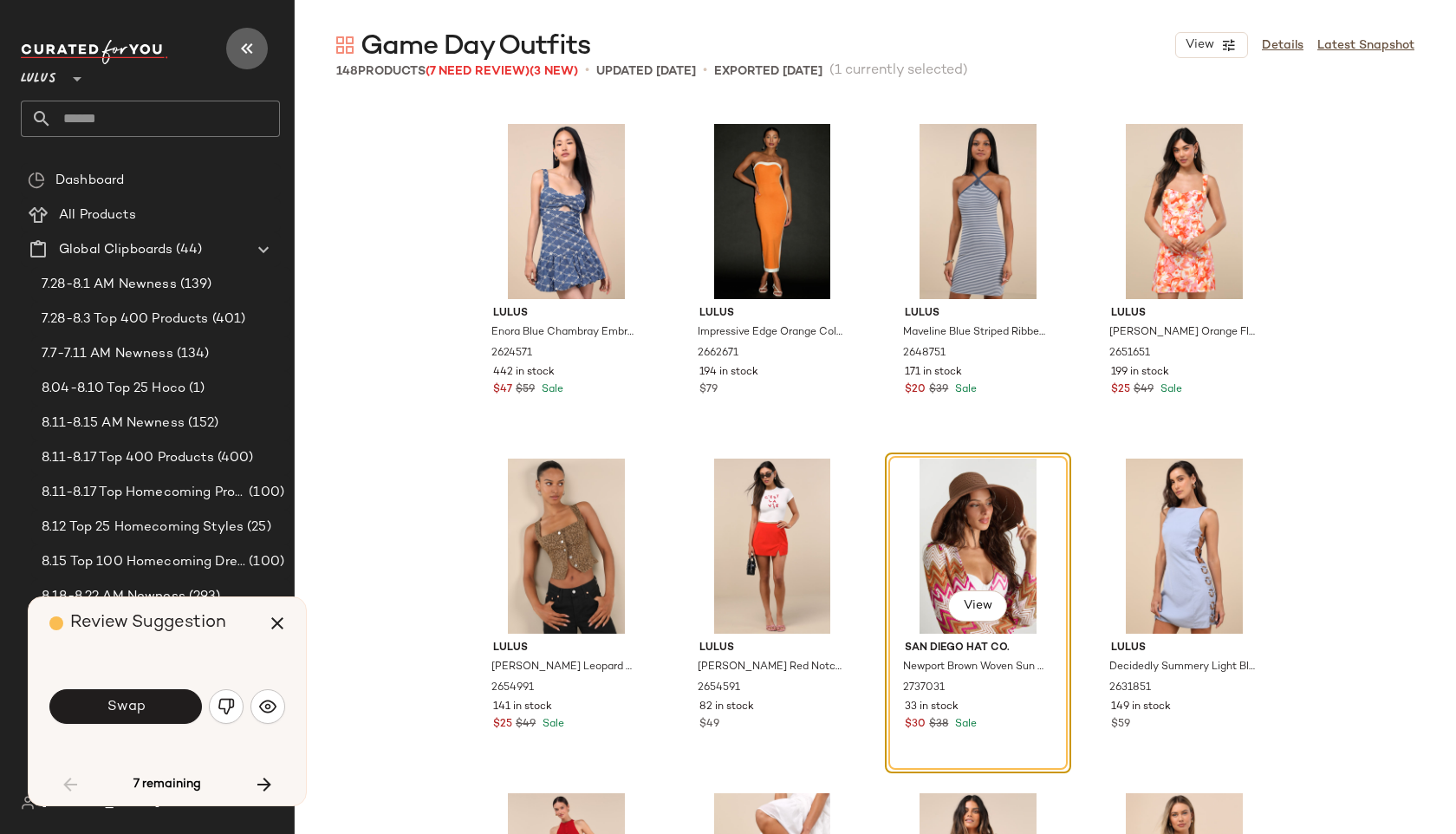
click at [251, 53] on icon "button" at bounding box center [247, 48] width 20 height 20
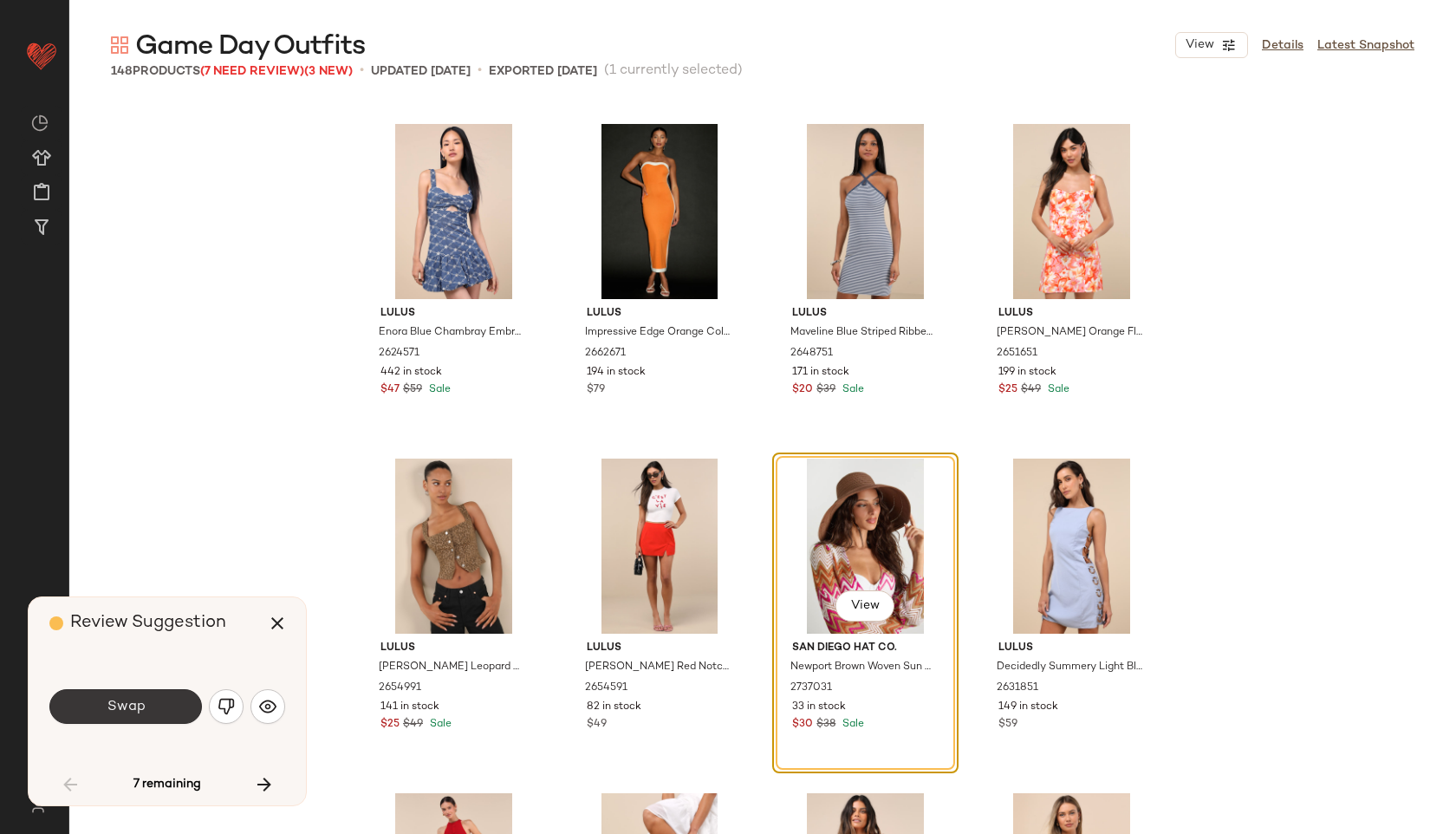
click at [154, 700] on button "Swap" at bounding box center [126, 706] width 153 height 35
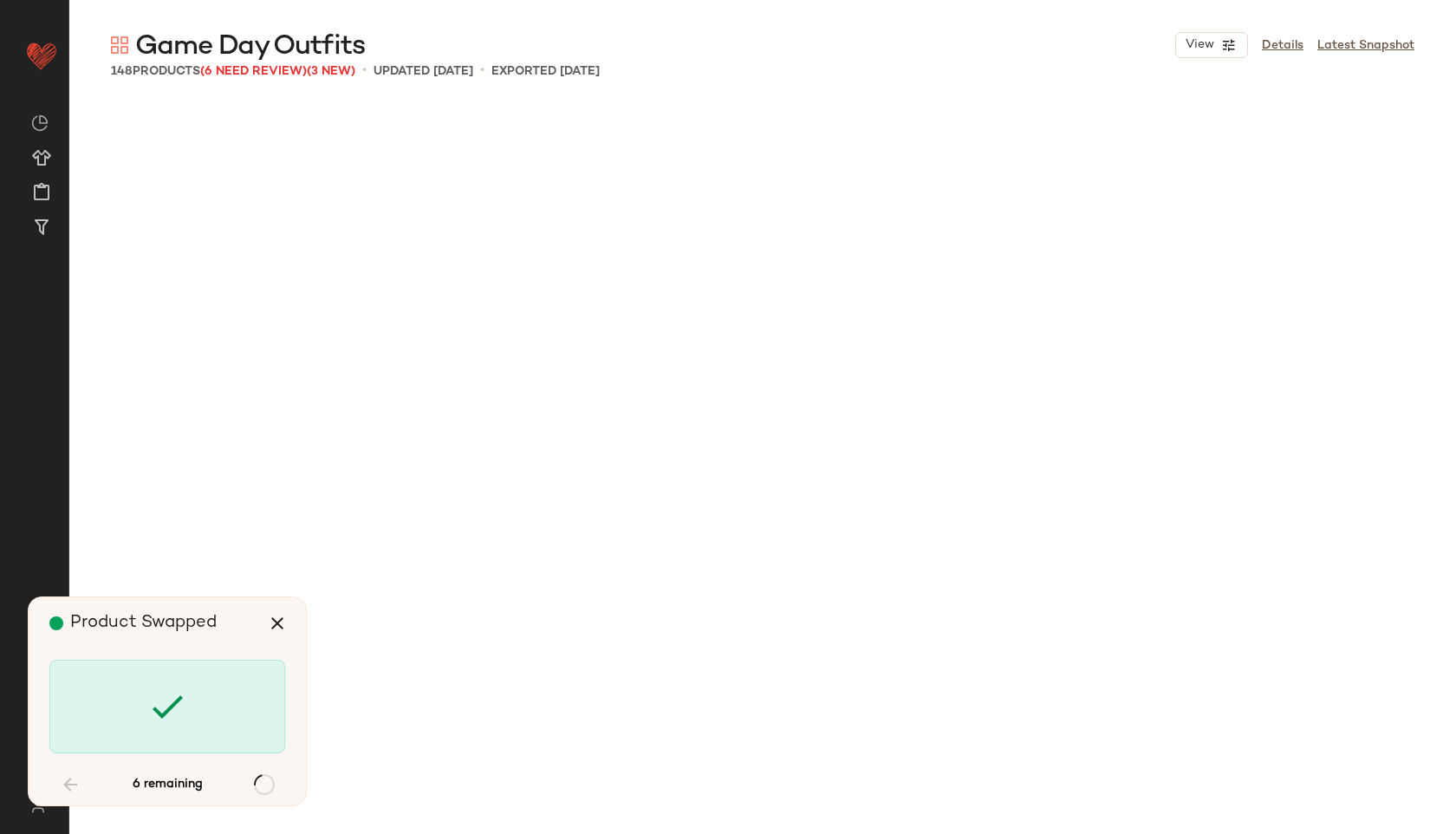
scroll to position [3346, 0]
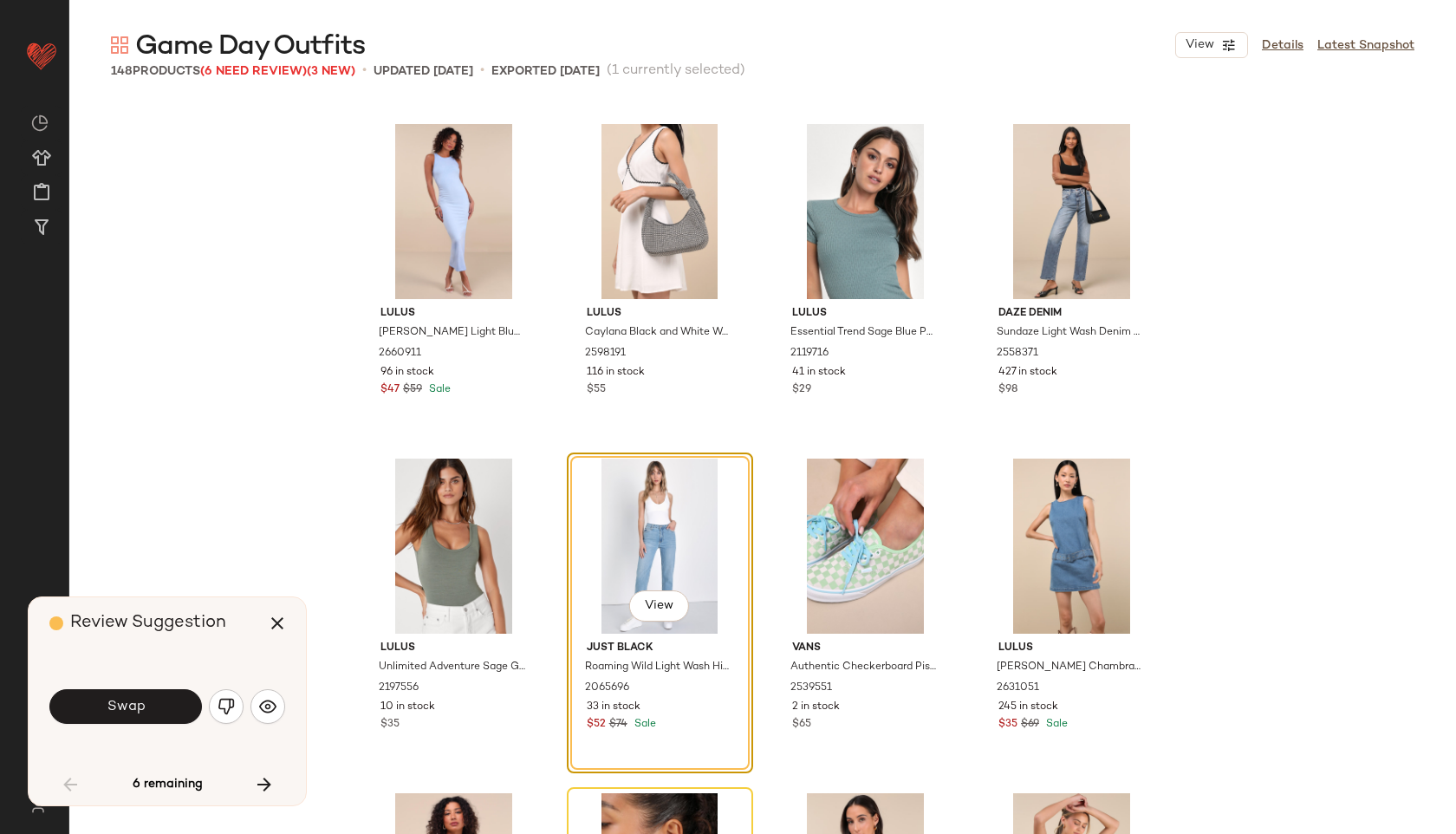
click at [154, 700] on button "Swap" at bounding box center [126, 706] width 153 height 35
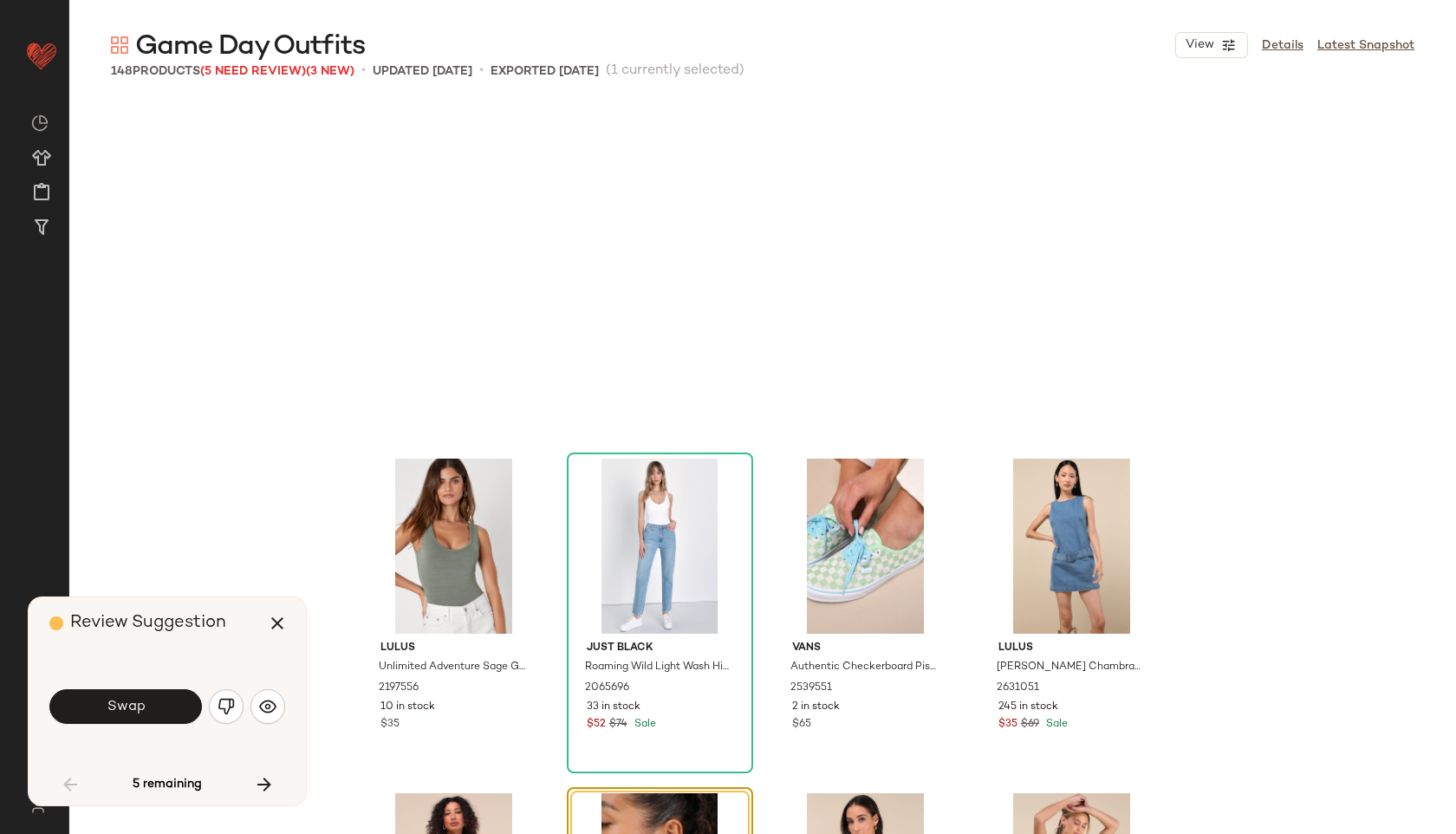
scroll to position [3680, 0]
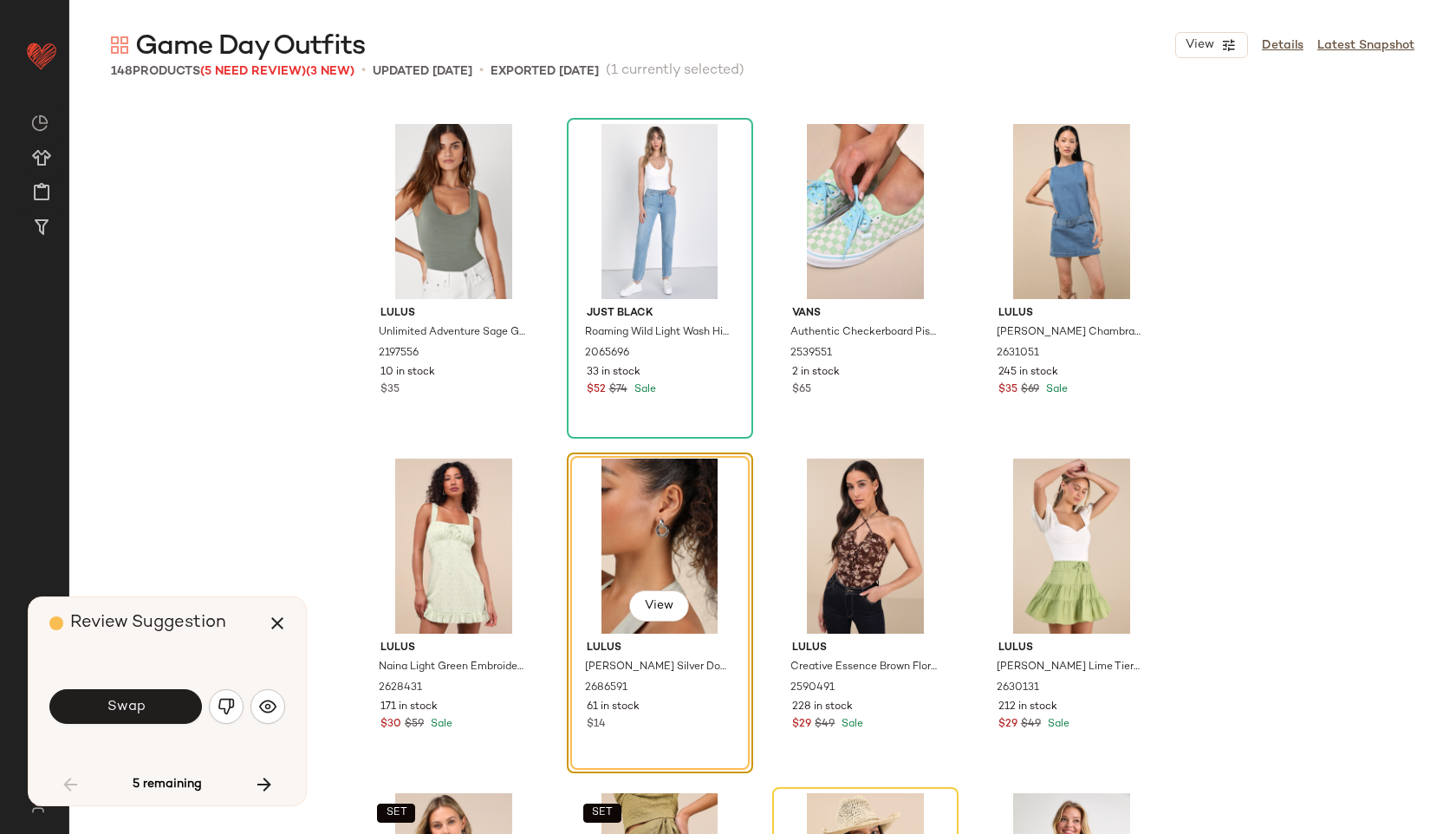
click at [154, 700] on button "Swap" at bounding box center [126, 706] width 153 height 35
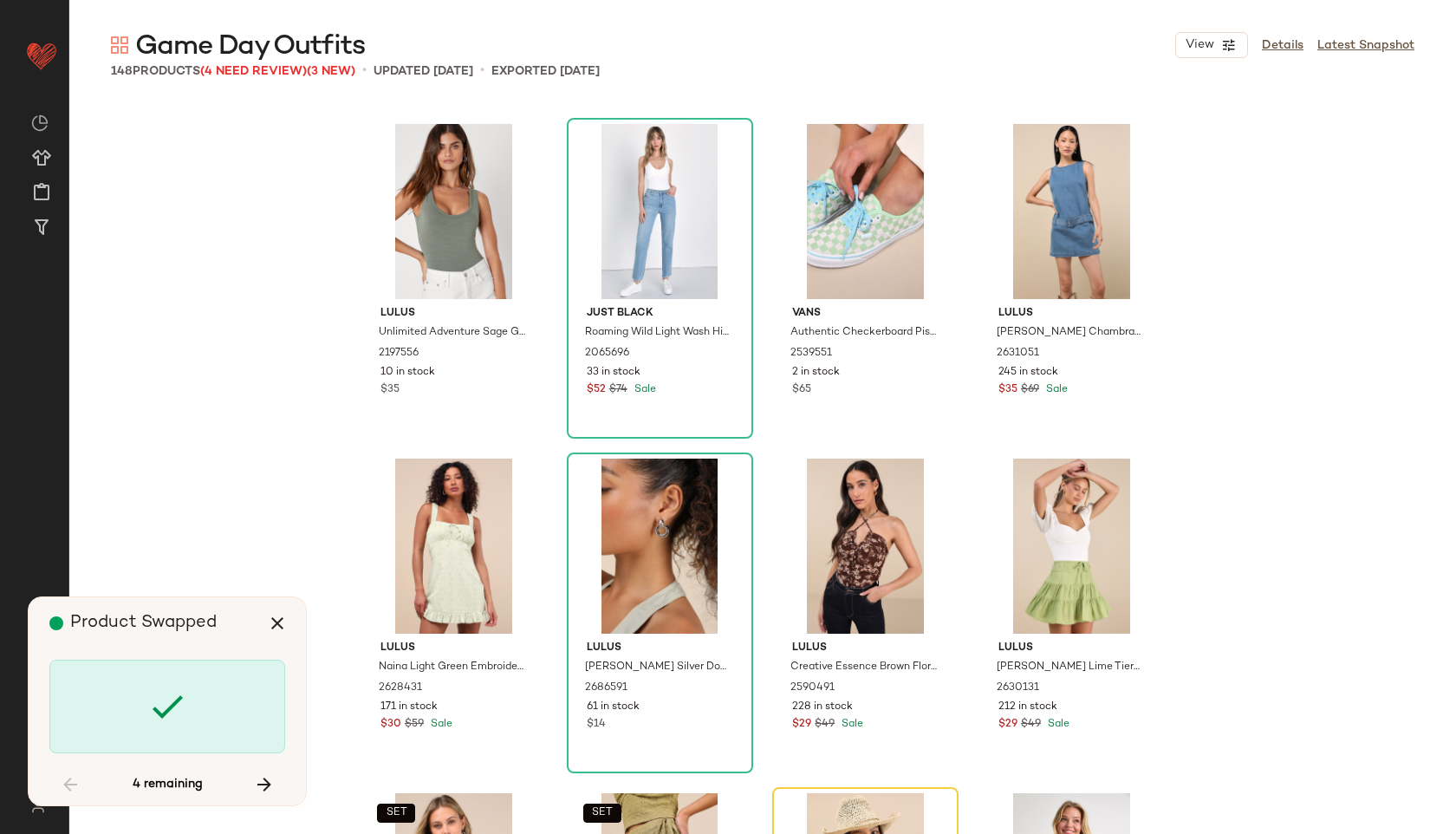
scroll to position [4014, 0]
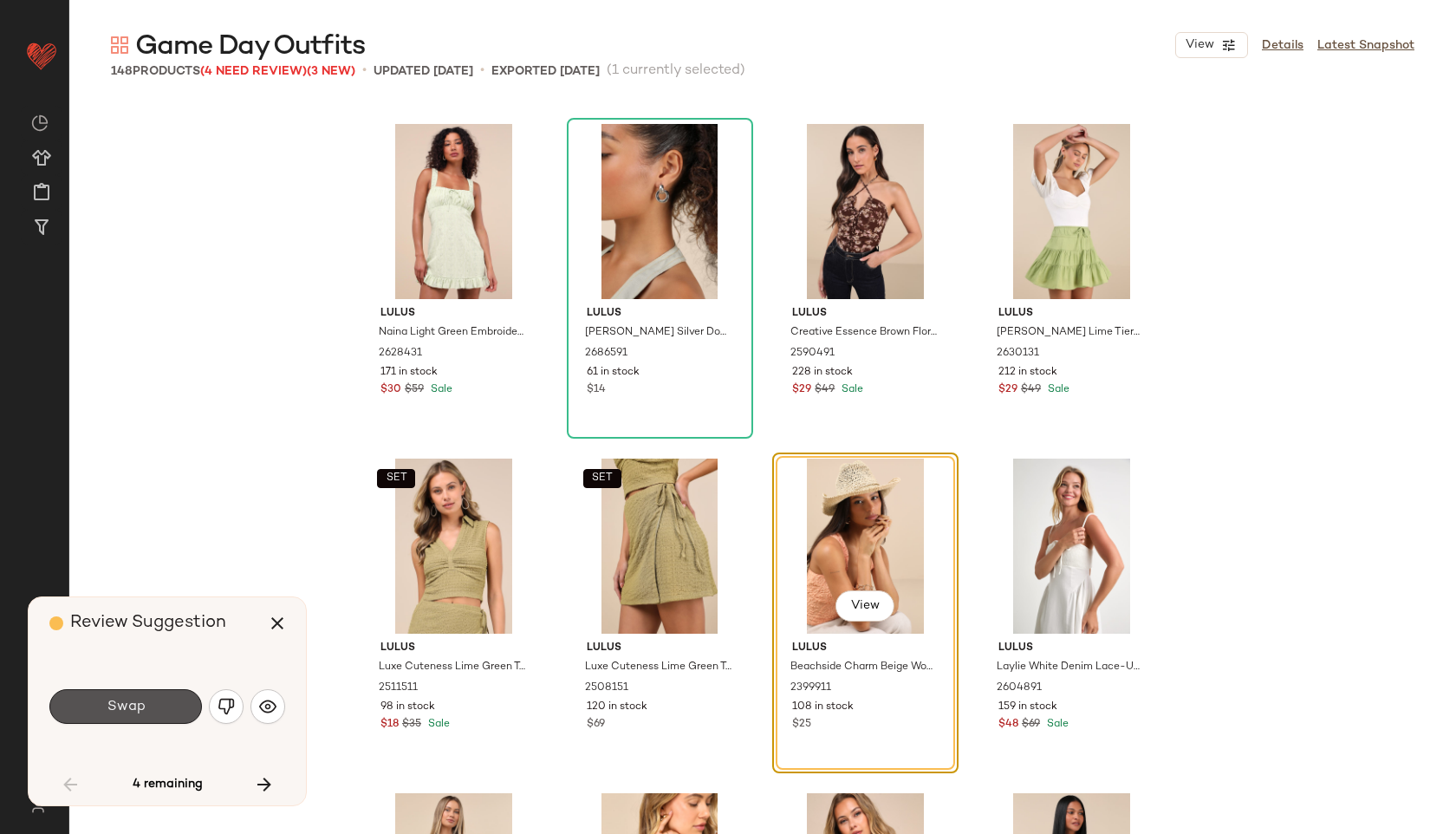
click at [154, 700] on button "Swap" at bounding box center [126, 706] width 153 height 35
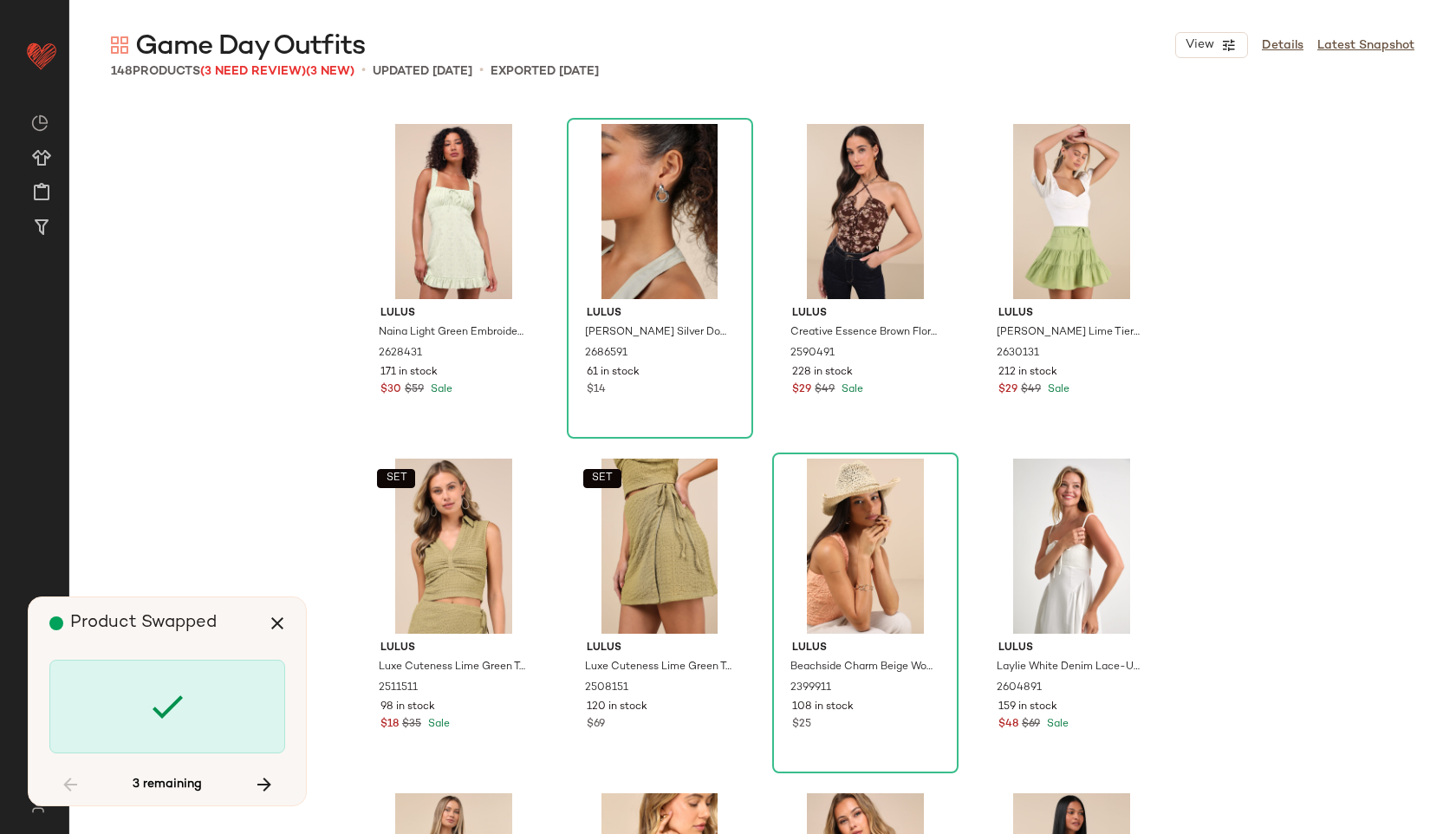
scroll to position [5018, 0]
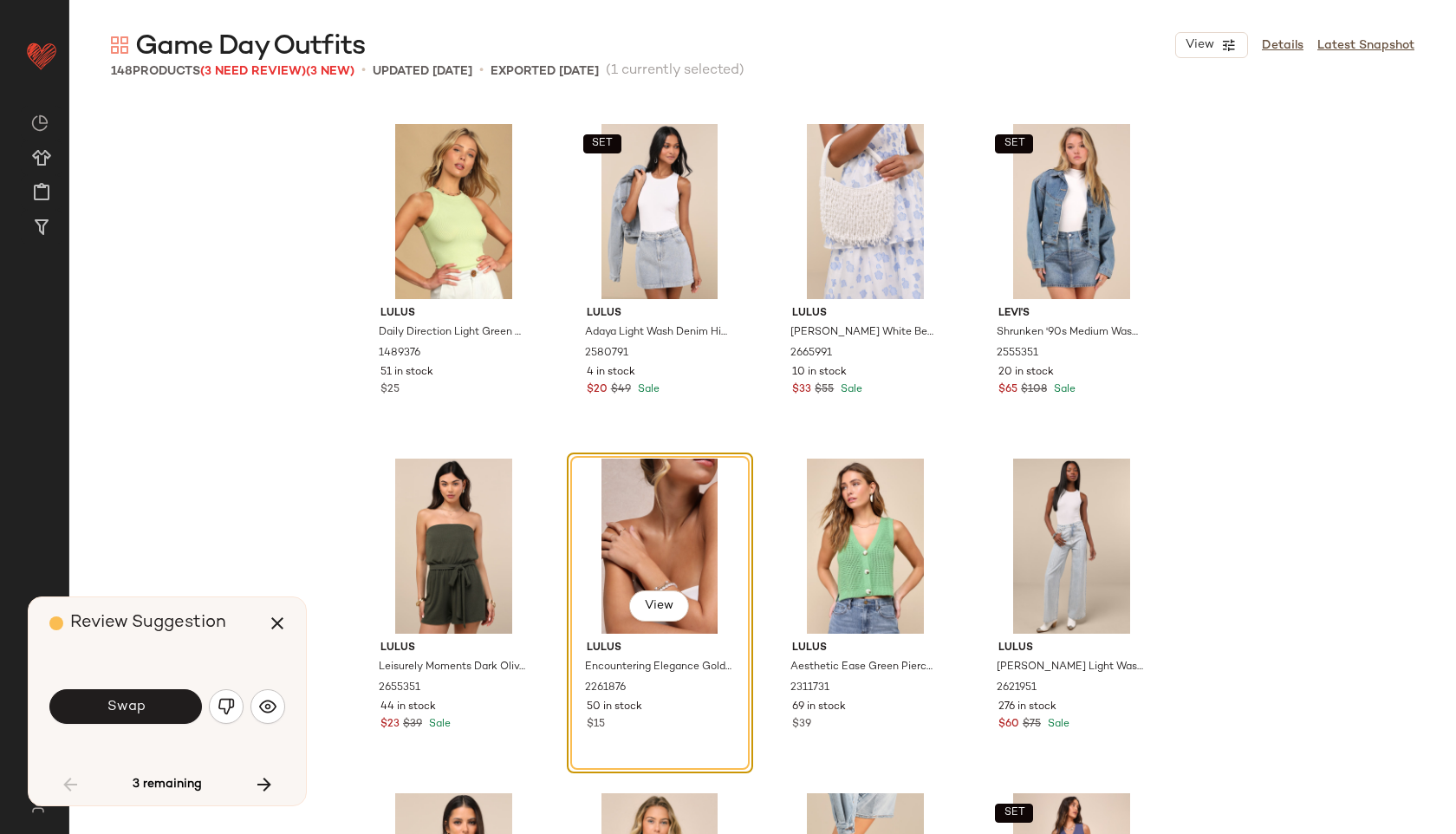
click at [154, 700] on button "Swap" at bounding box center [126, 706] width 153 height 35
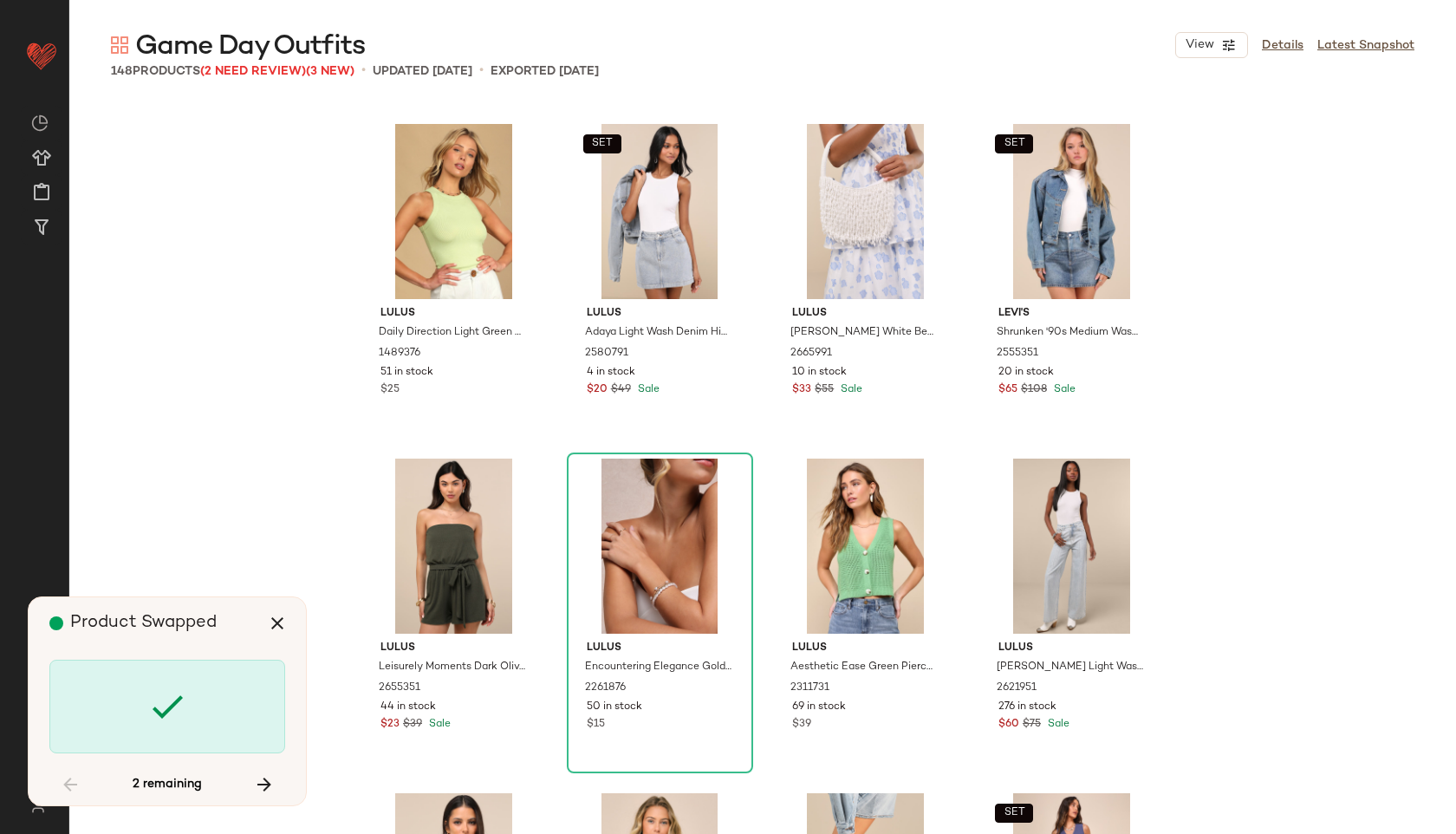
scroll to position [5687, 0]
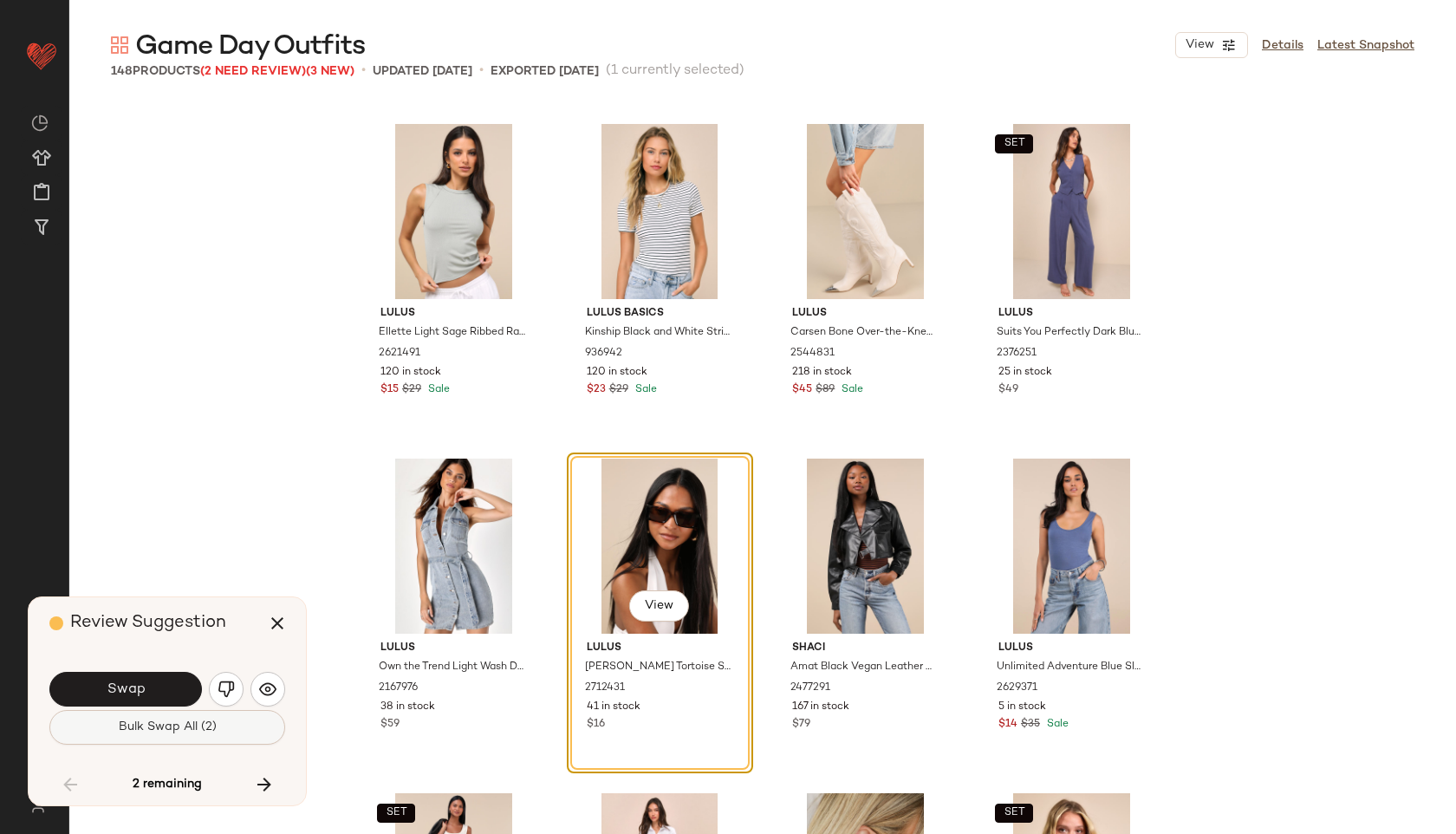
click at [172, 731] on span "Bulk Swap All (2)" at bounding box center [167, 727] width 98 height 14
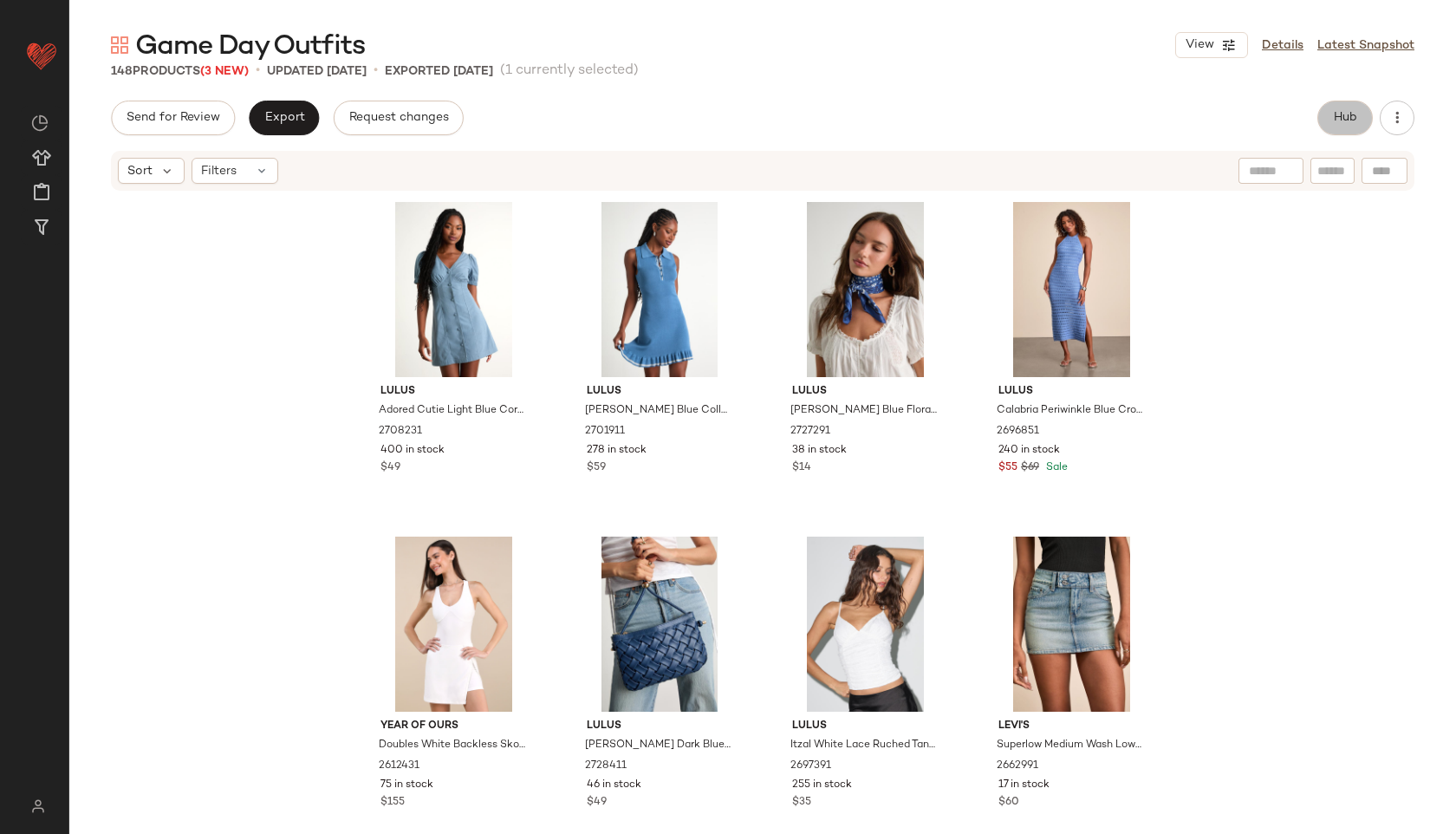
click at [1343, 130] on button "Hub" at bounding box center [1345, 118] width 56 height 35
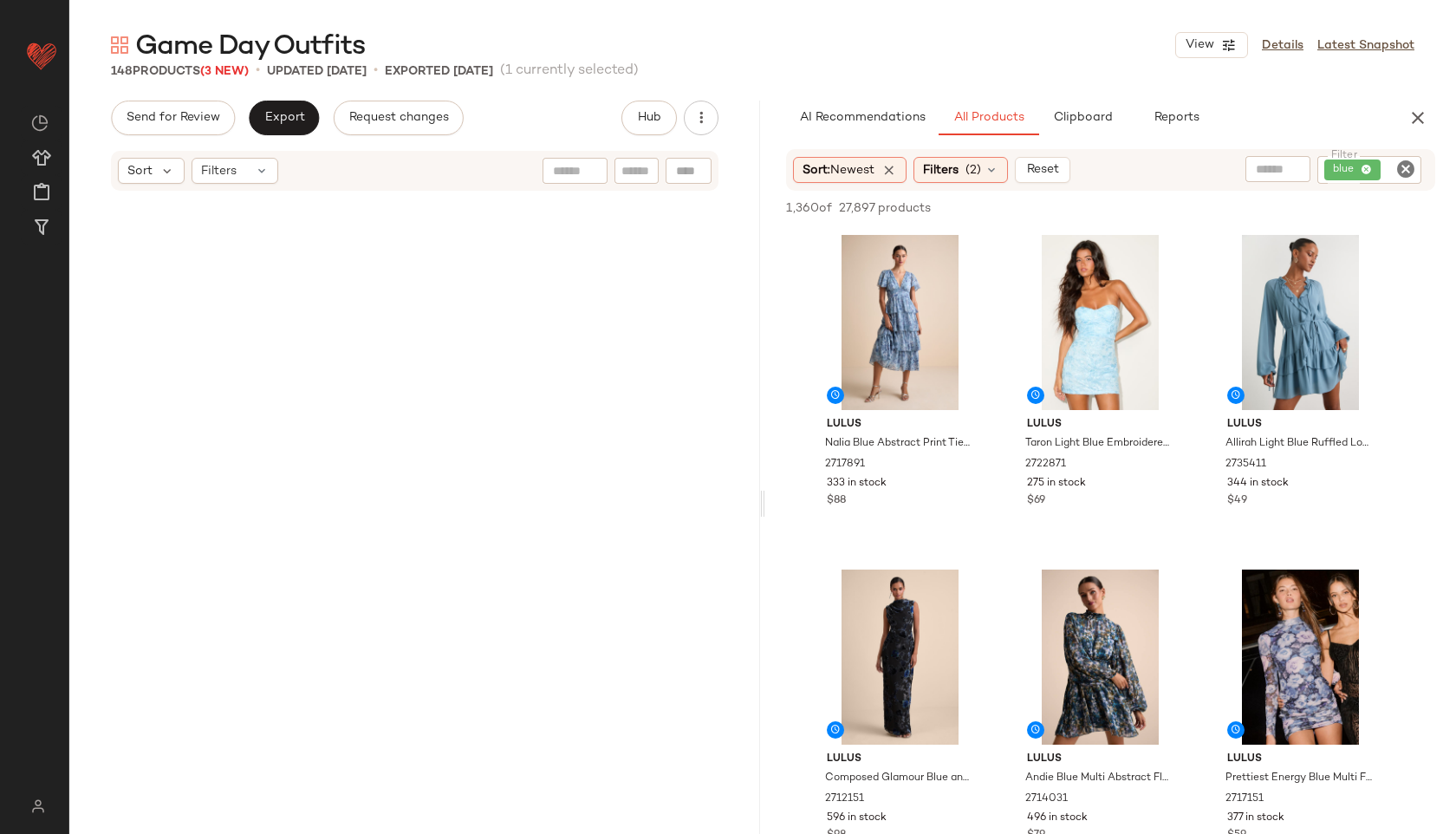
scroll to position [977, 0]
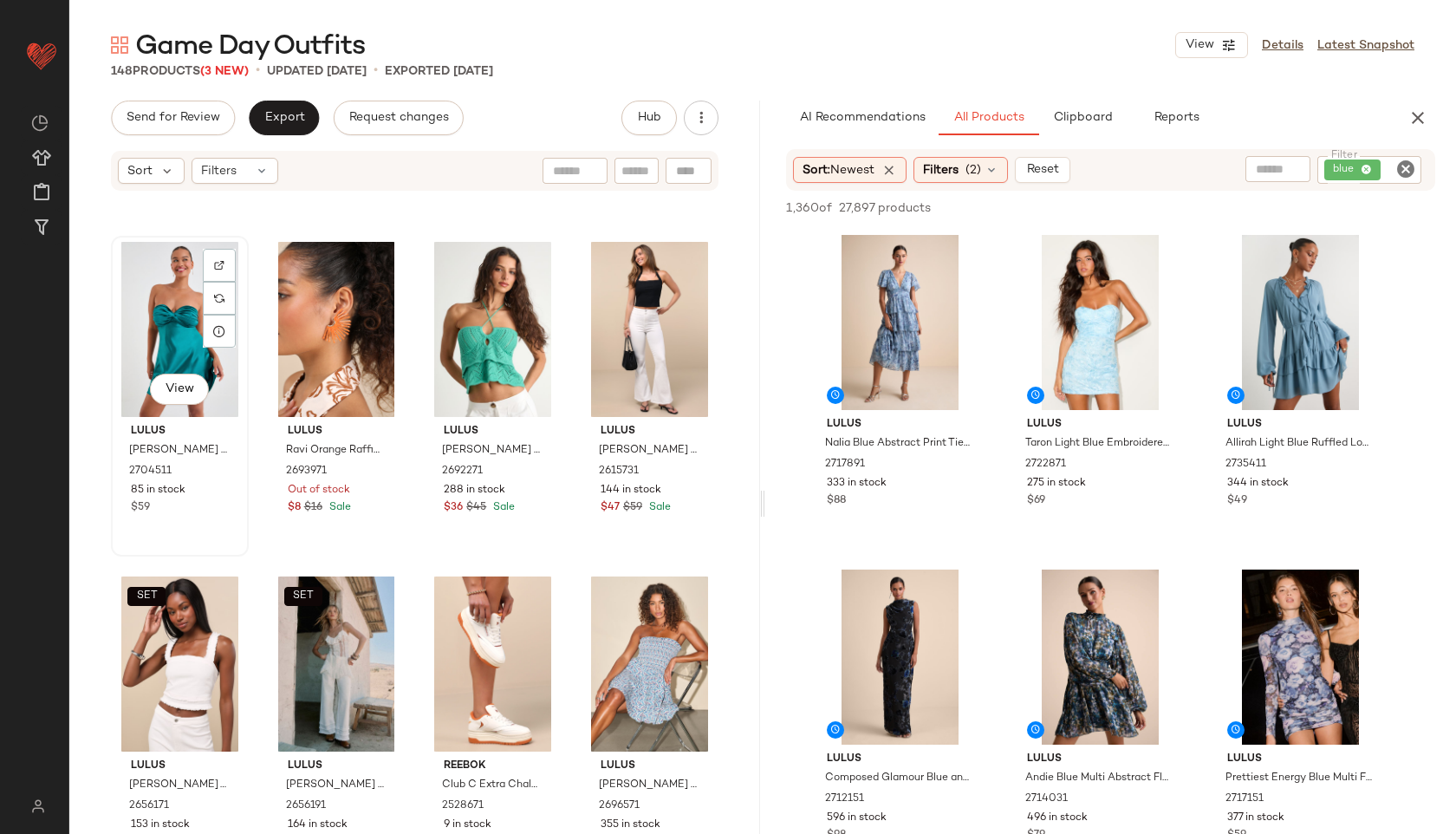
click at [160, 331] on div "View" at bounding box center [179, 329] width 126 height 175
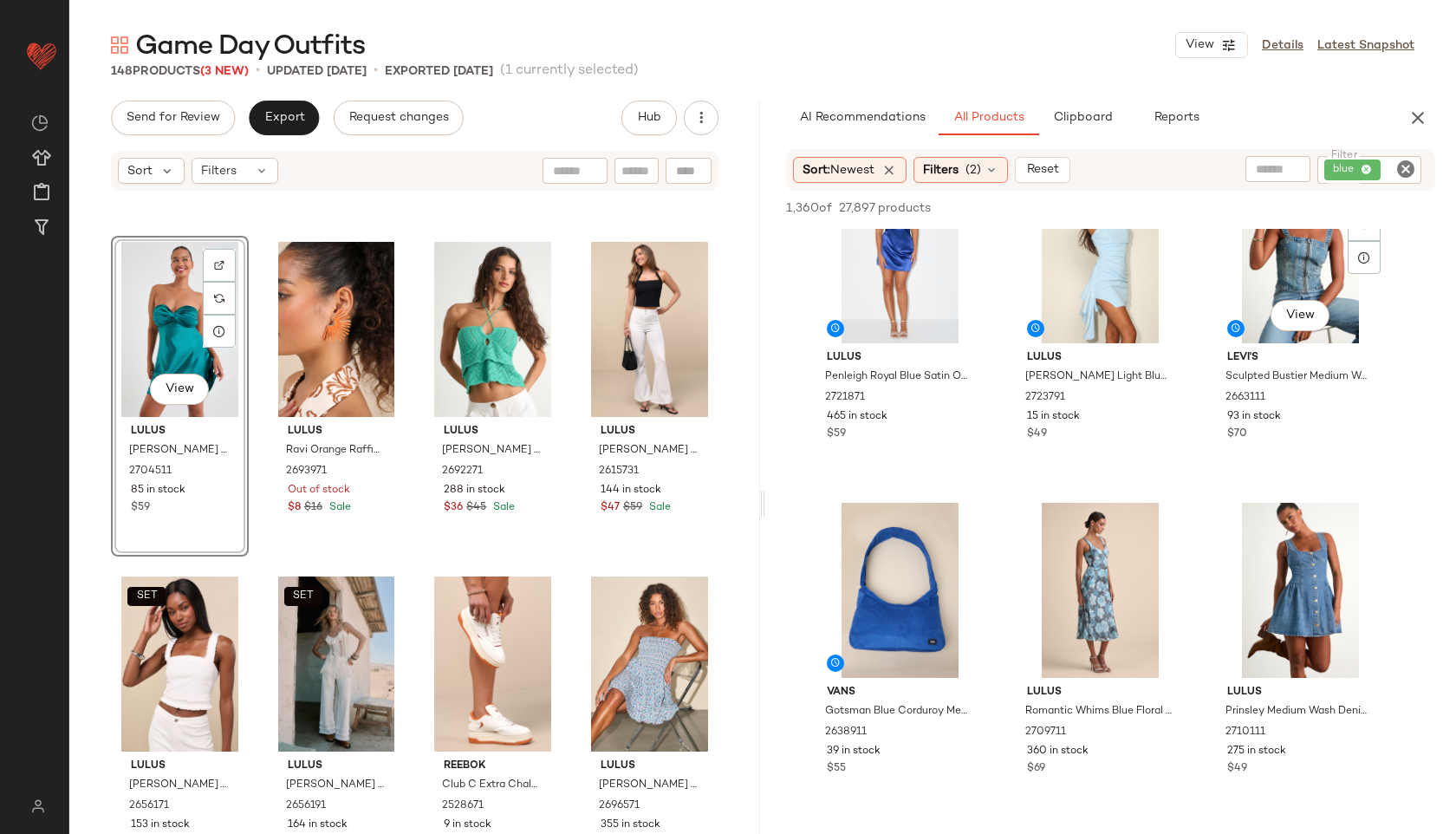
scroll to position [2078, 0]
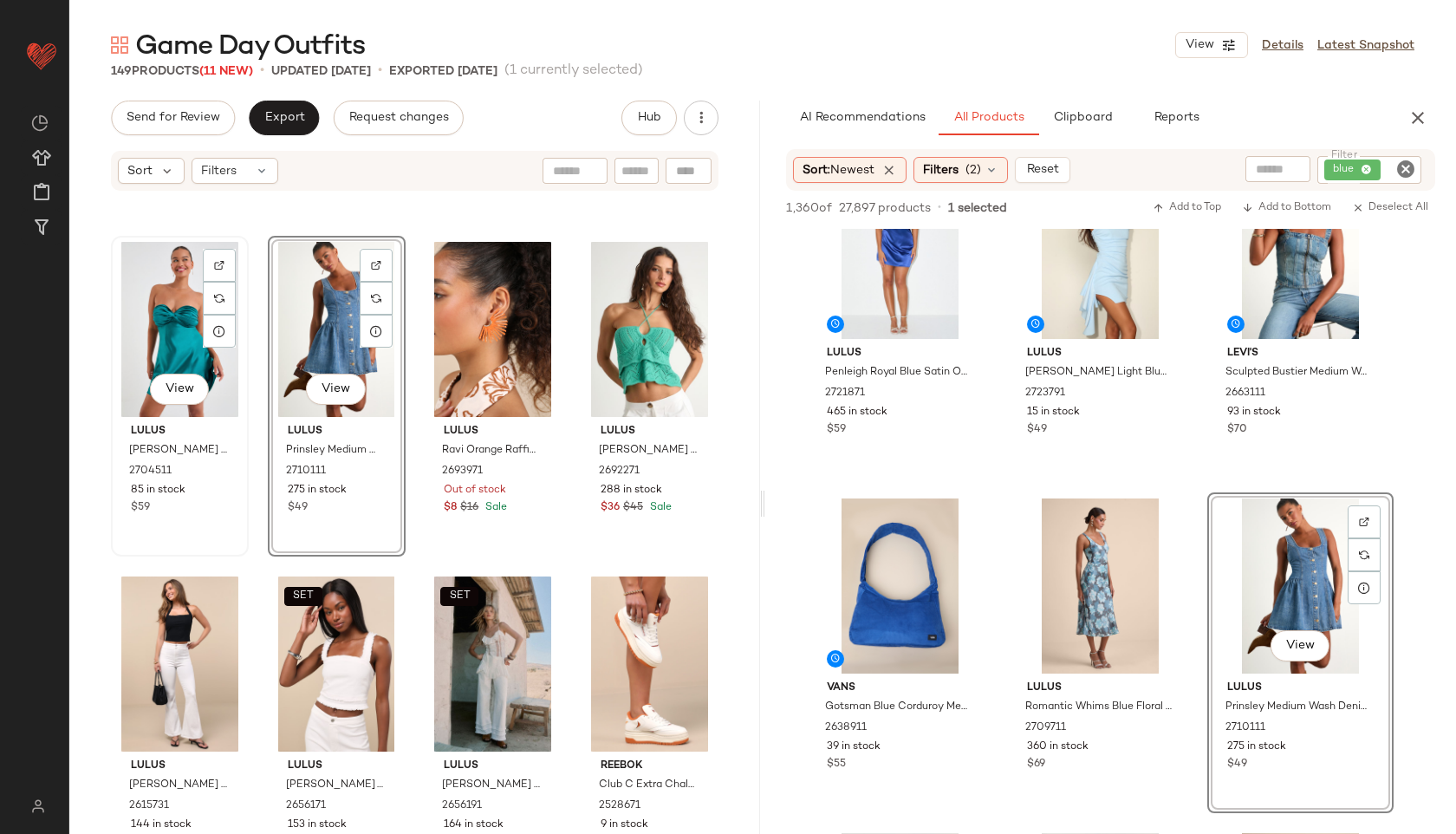
click at [190, 329] on div "View" at bounding box center [179, 329] width 126 height 175
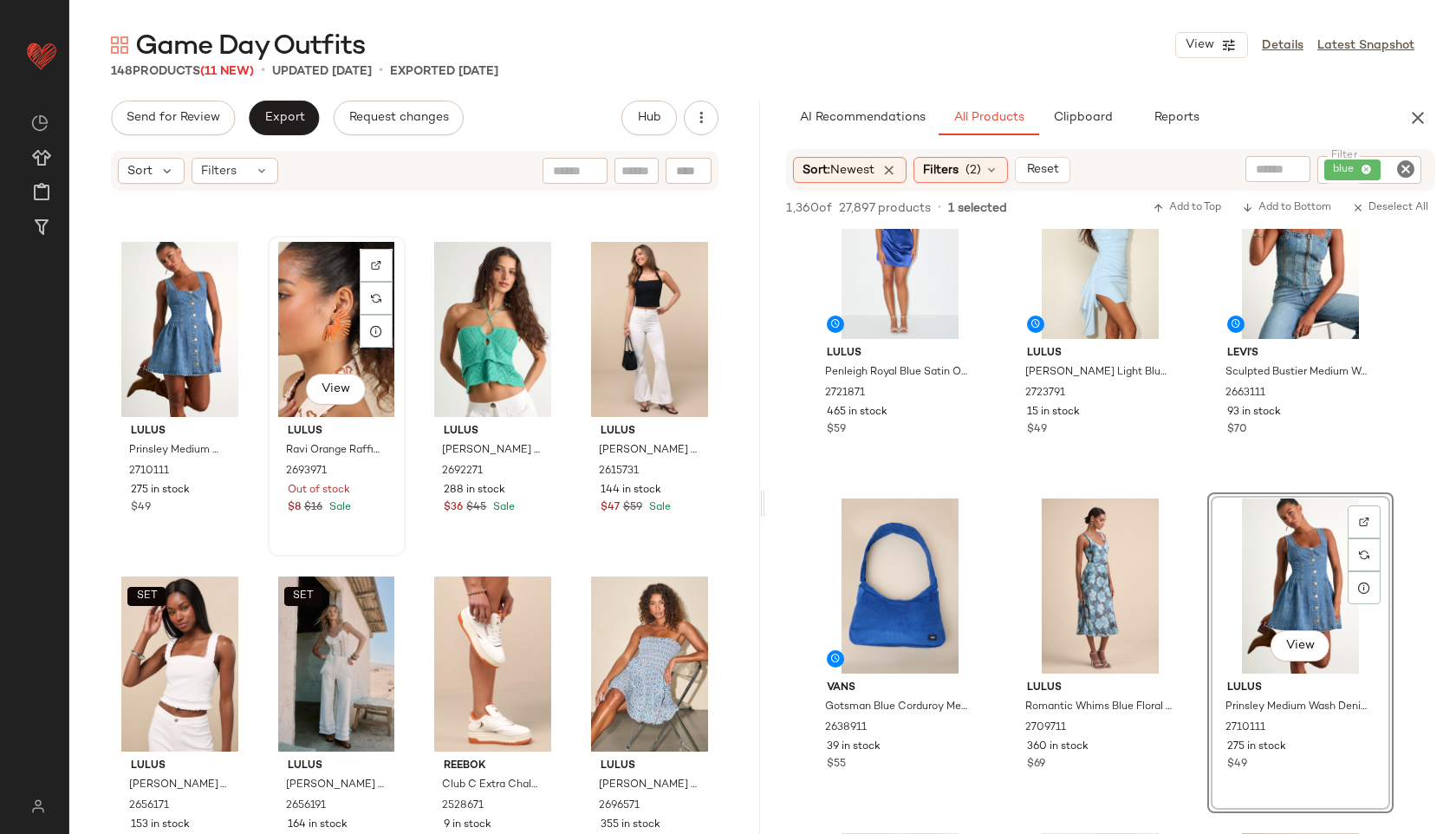
click at [336, 350] on div "View" at bounding box center [336, 329] width 126 height 175
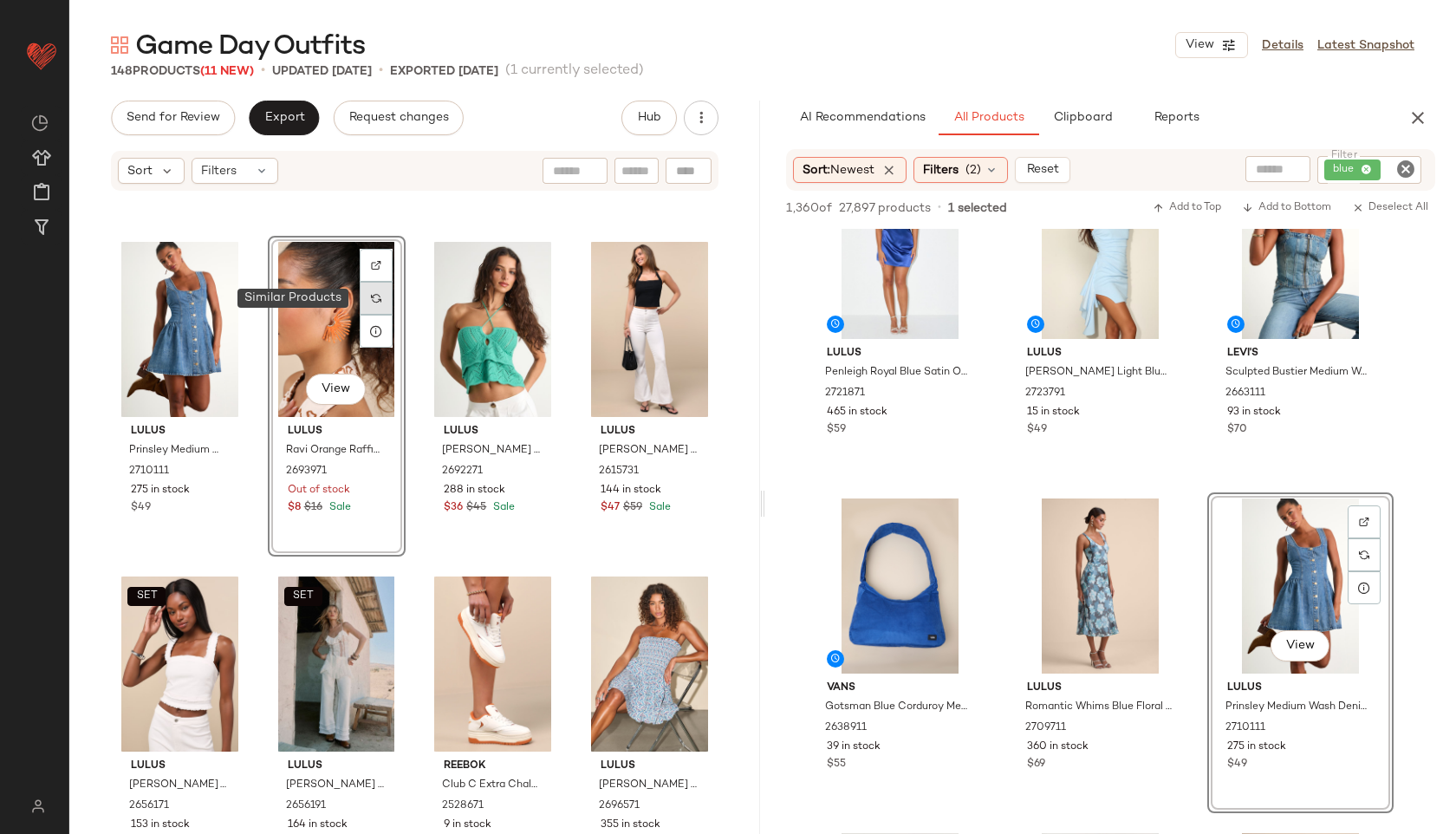
click at [380, 292] on div at bounding box center [376, 298] width 33 height 33
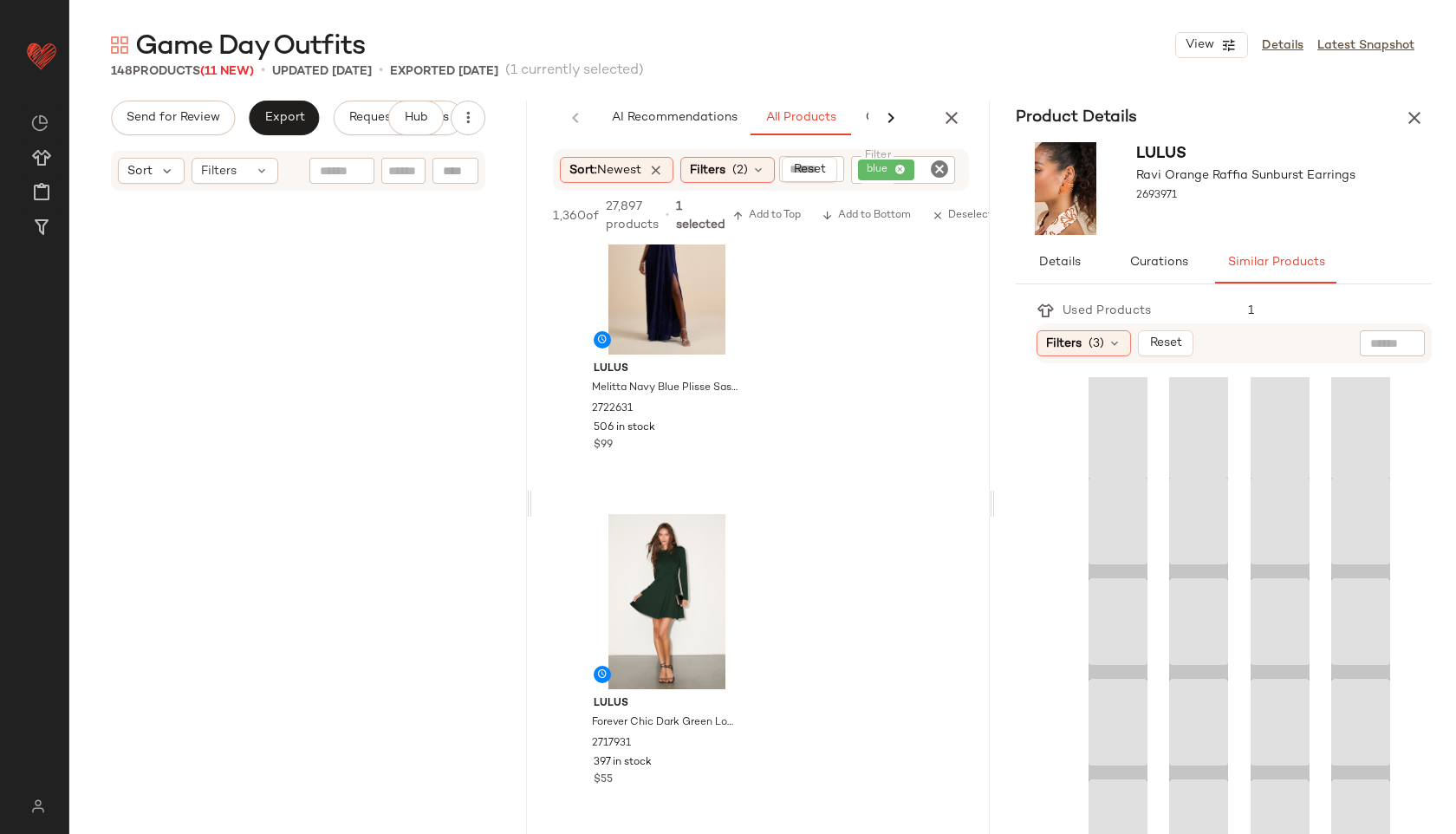
scroll to position [201, 0]
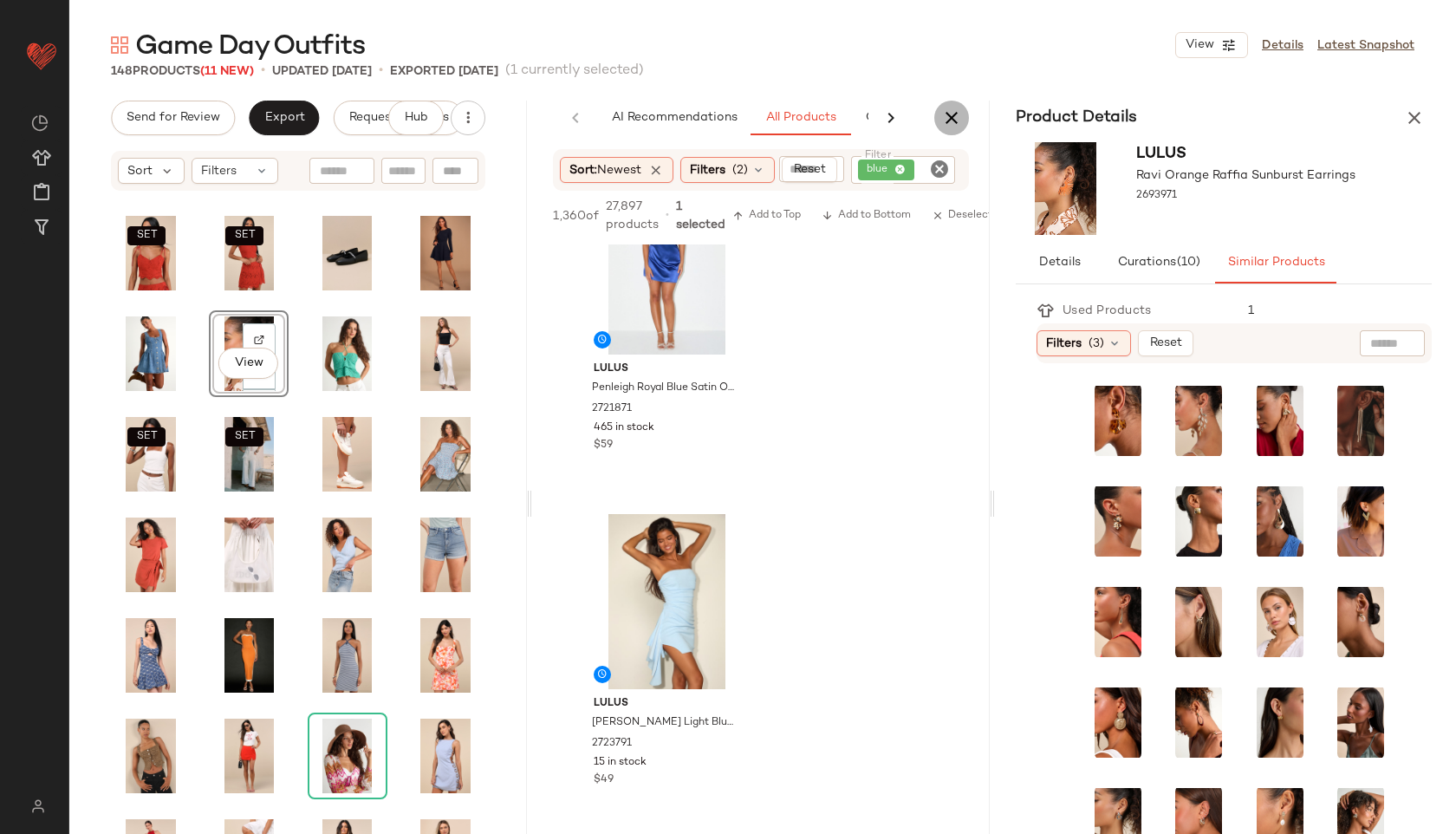
click at [953, 110] on icon "button" at bounding box center [951, 117] width 20 height 20
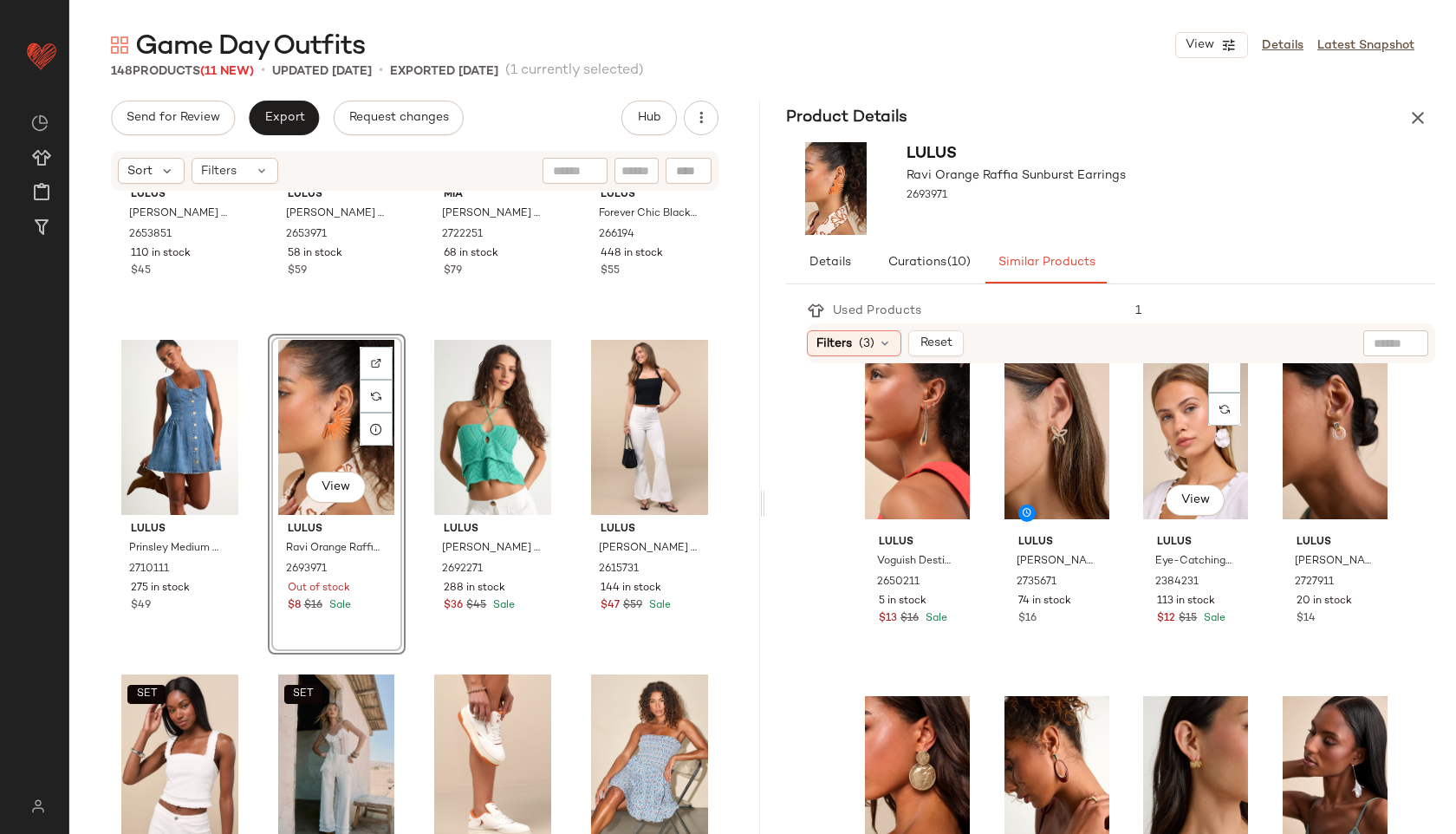
scroll to position [598, 0]
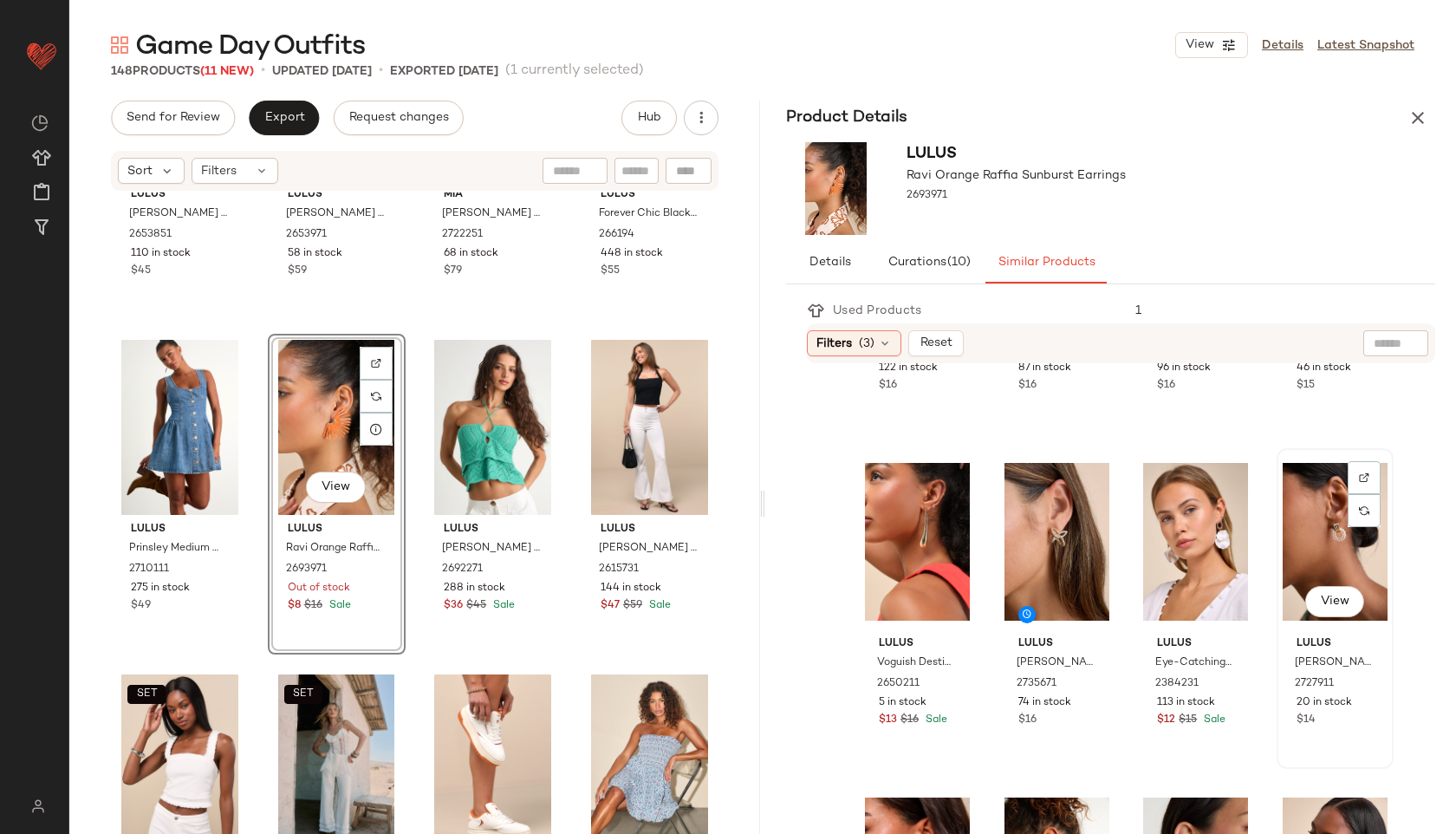
click at [1306, 538] on div "View" at bounding box center [1336, 542] width 105 height 175
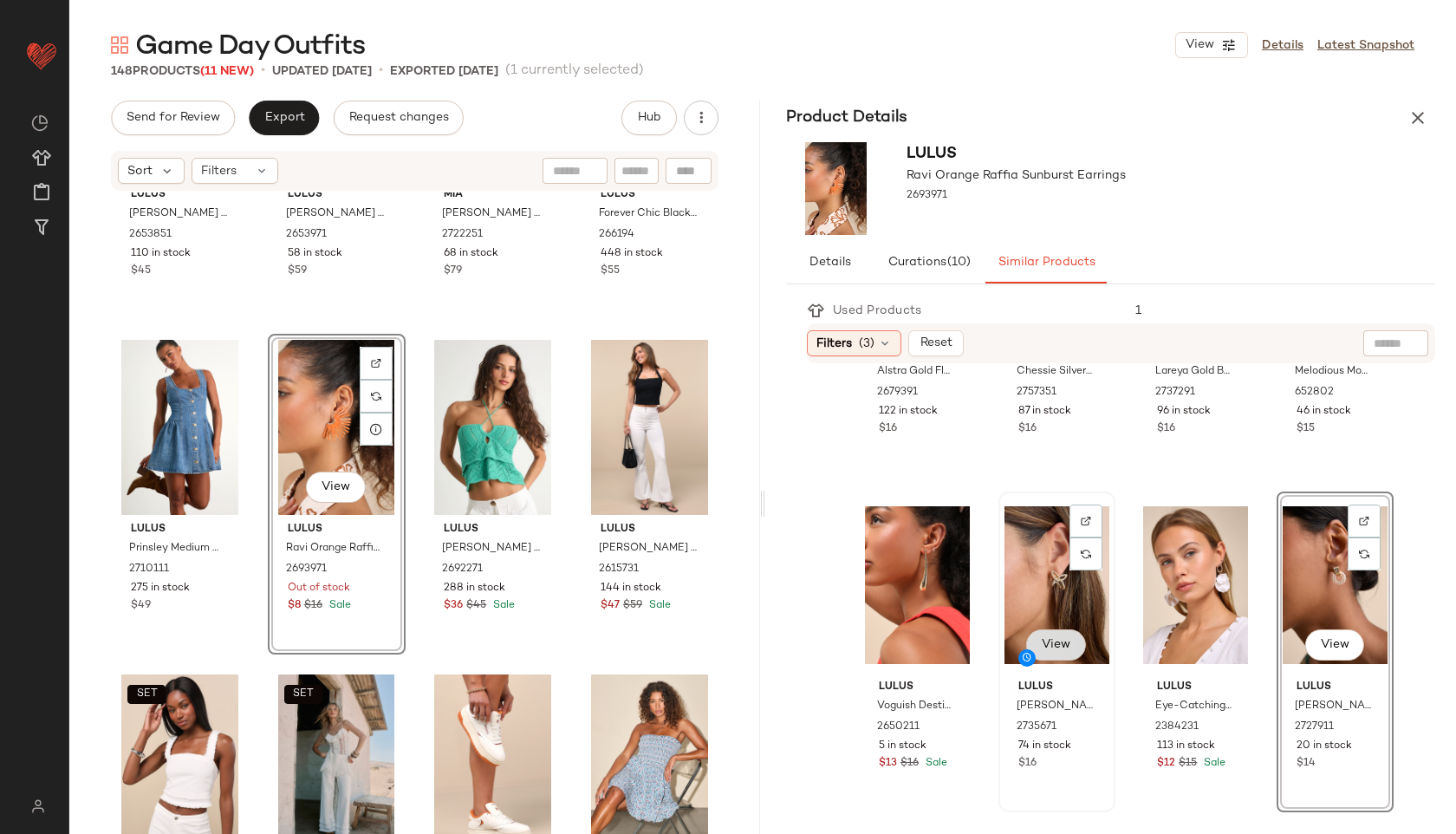
scroll to position [468, 0]
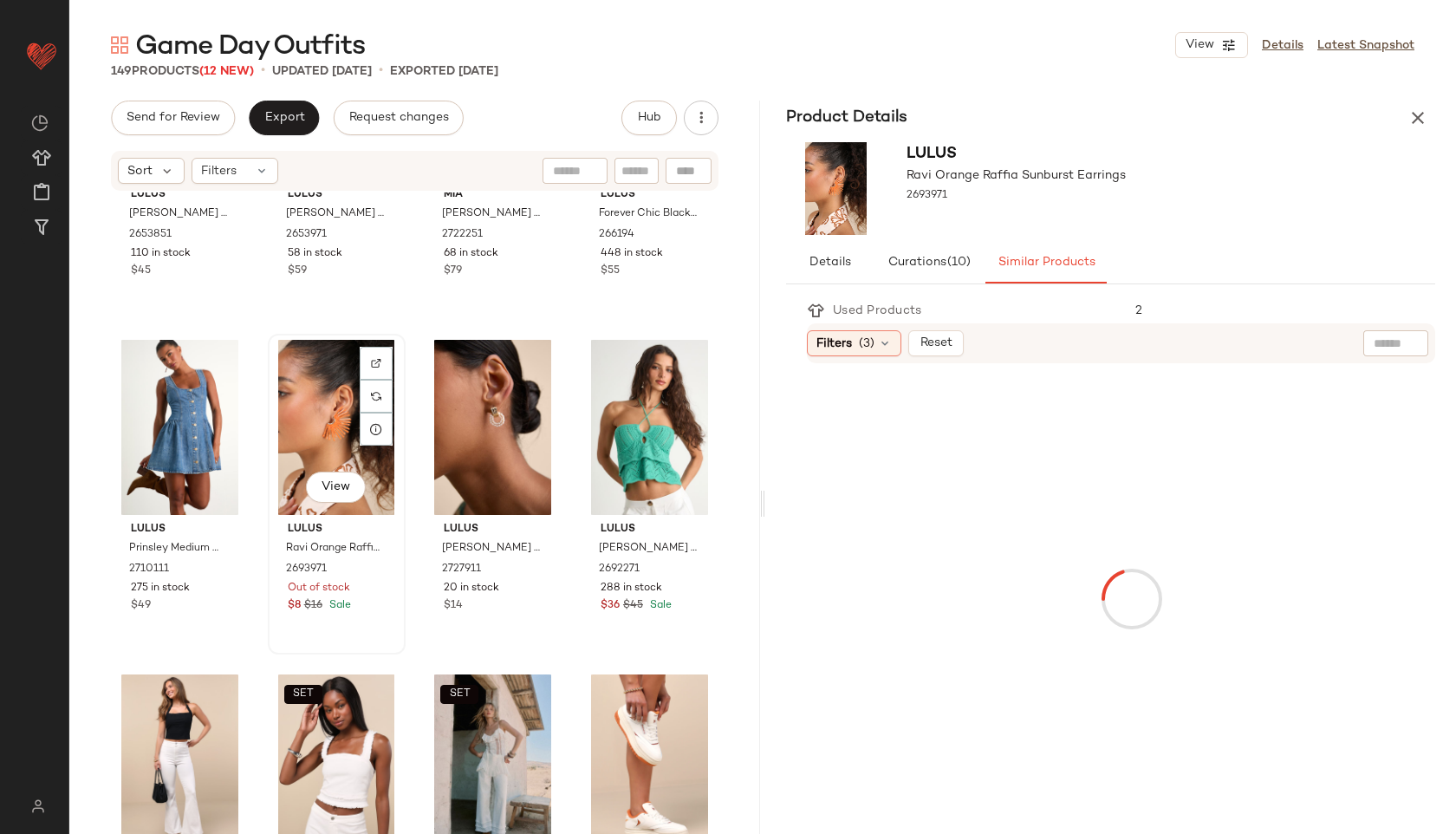
click at [336, 426] on div "View" at bounding box center [336, 428] width 126 height 175
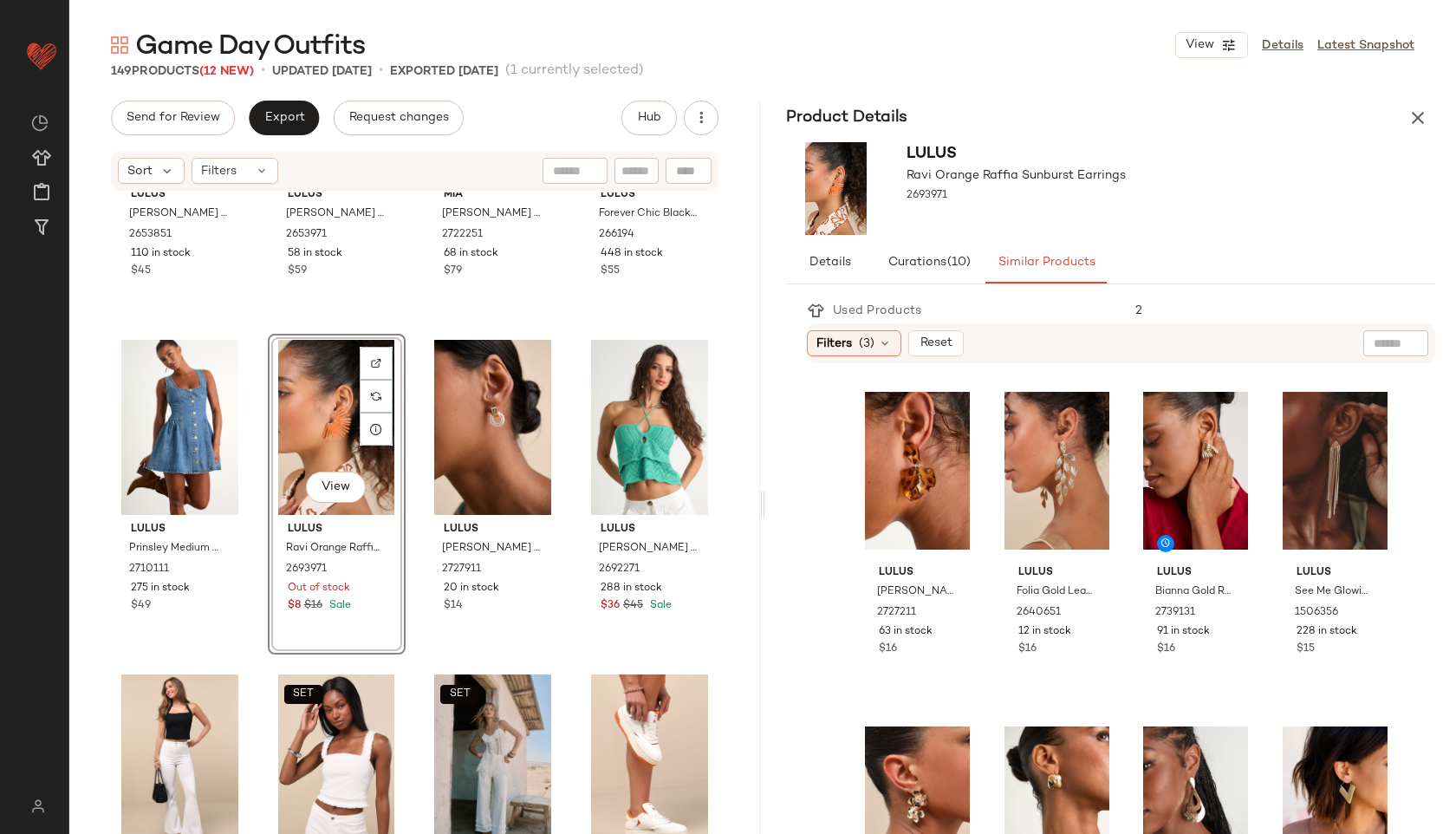
click at [309, 397] on div "View" at bounding box center [336, 428] width 126 height 175
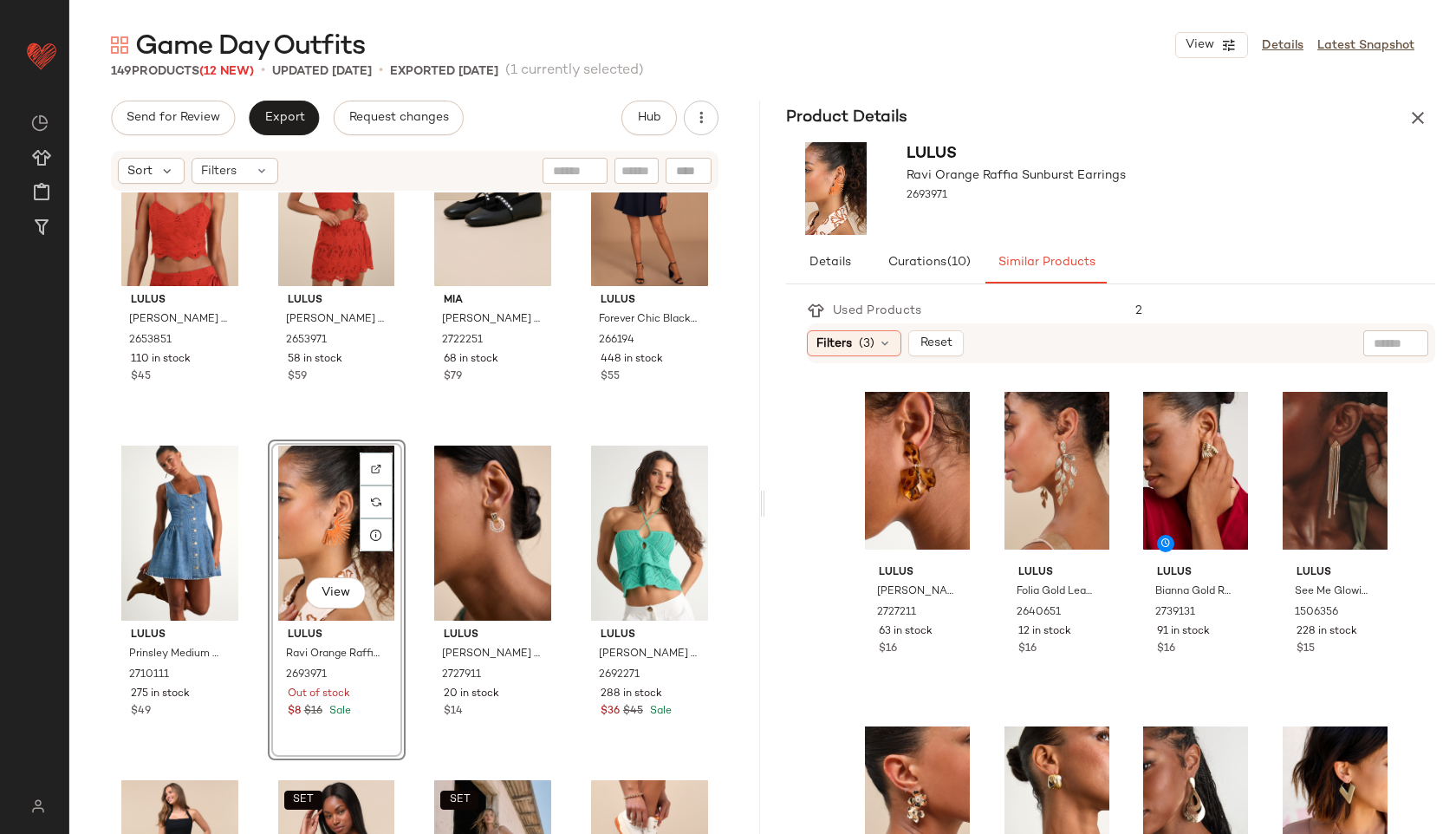
scroll to position [770, 0]
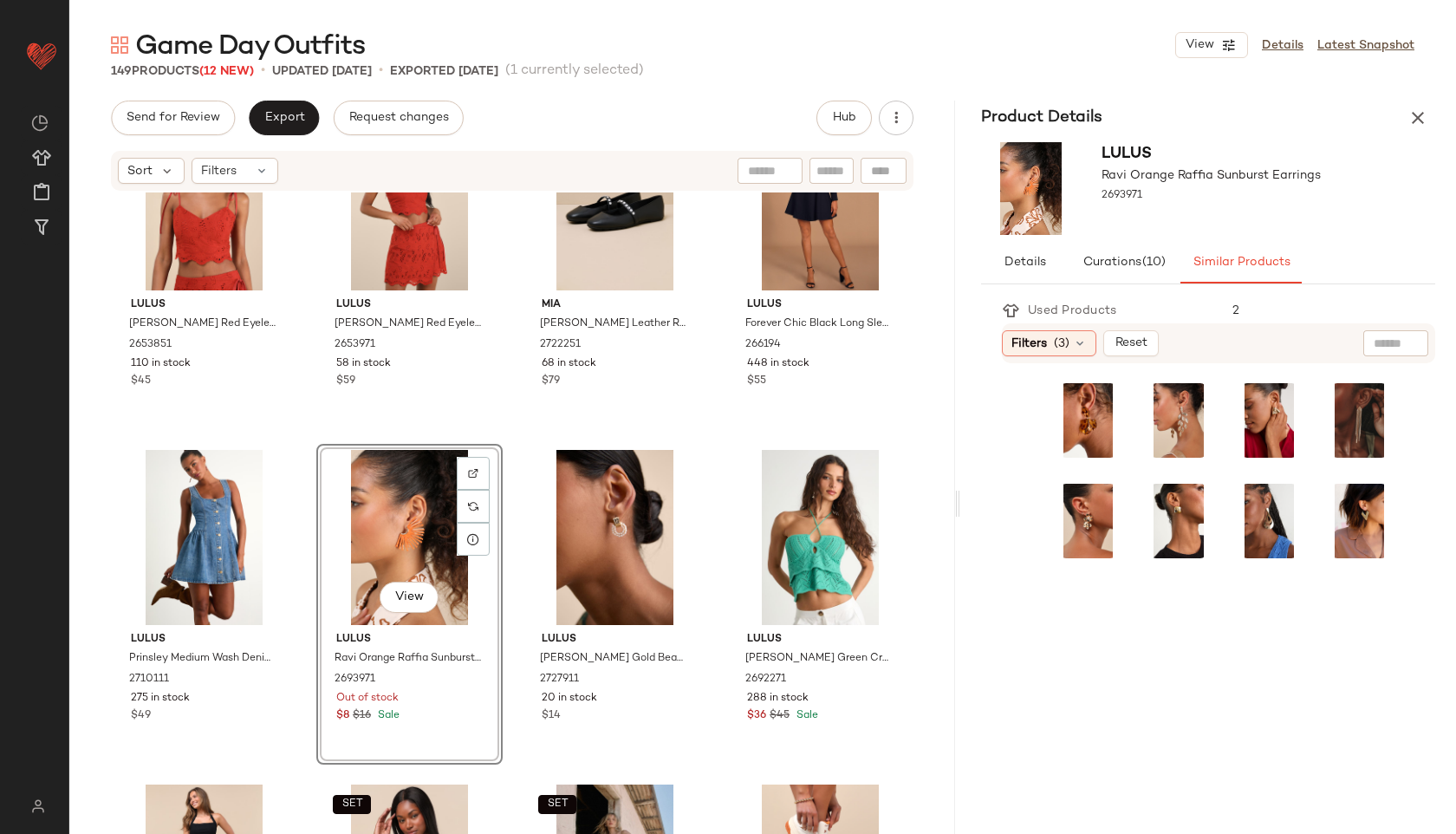
drag, startPoint x: 762, startPoint y: 501, endPoint x: 969, endPoint y: 505, distance: 207.0
click at [969, 505] on div "Game Day Outfits View Details Latest Snapshot 149 Products (12 New) • updated S…" at bounding box center [762, 430] width 1387 height 806
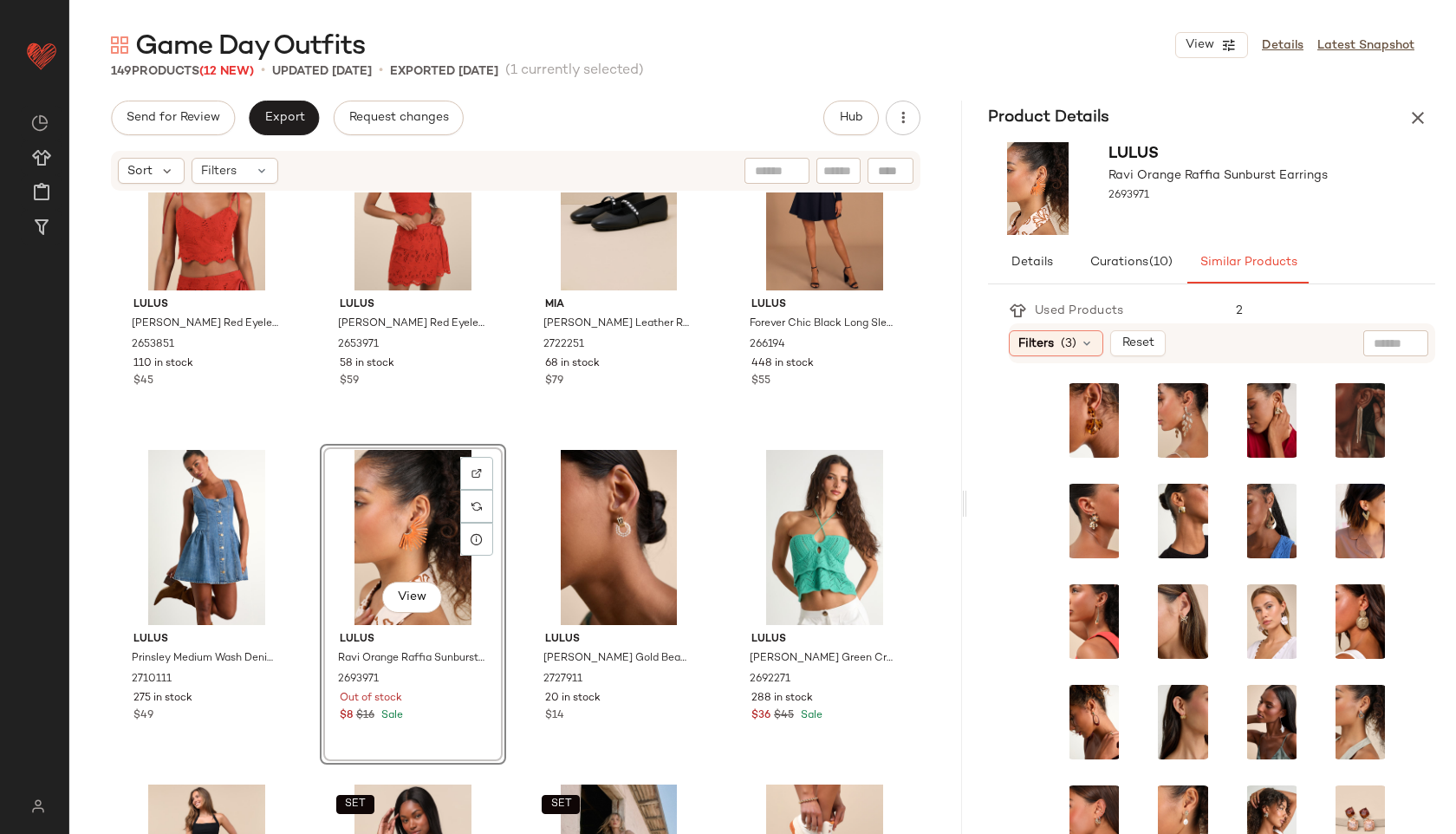
click at [386, 550] on div "View" at bounding box center [412, 538] width 174 height 175
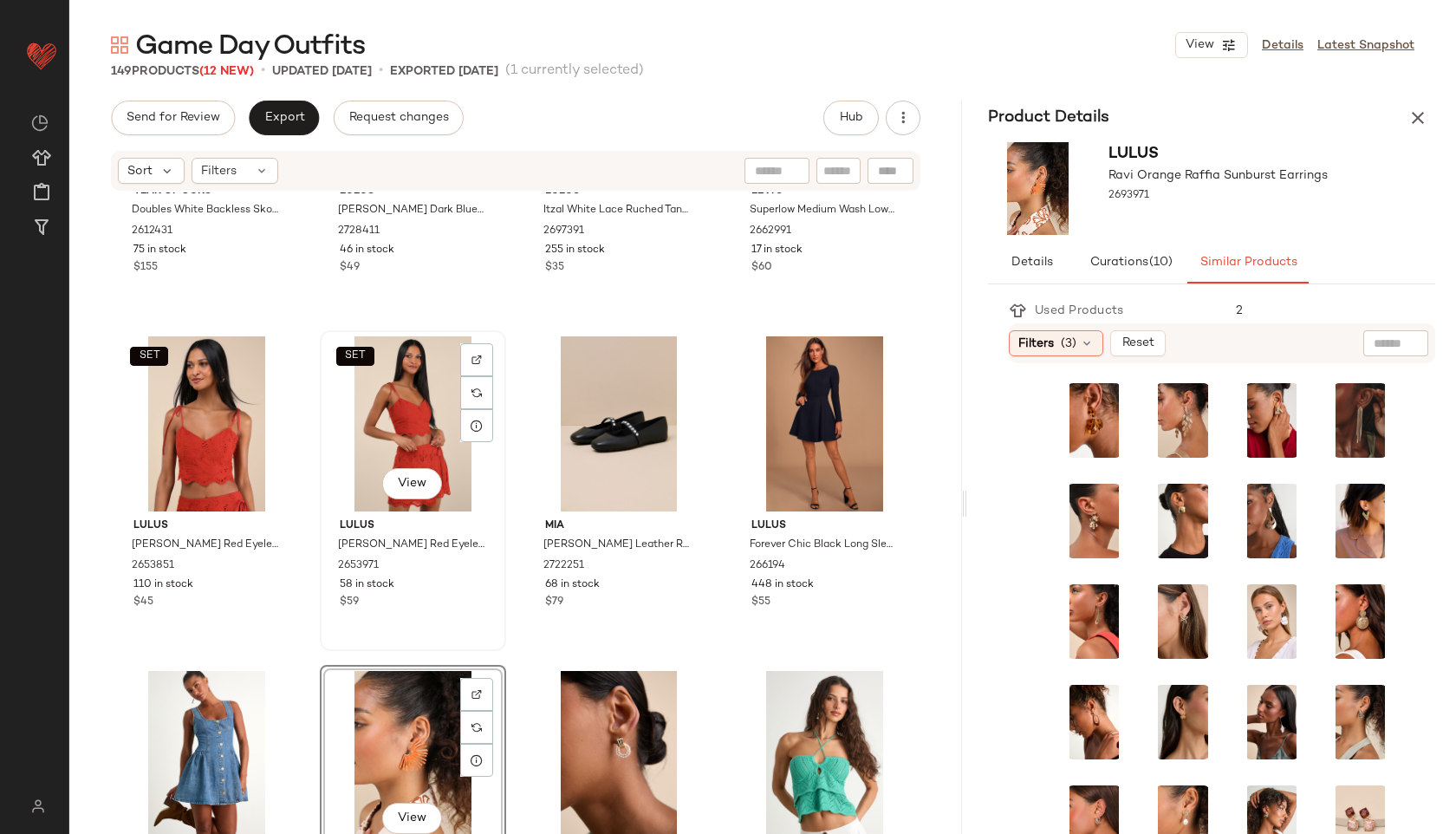
scroll to position [749, 0]
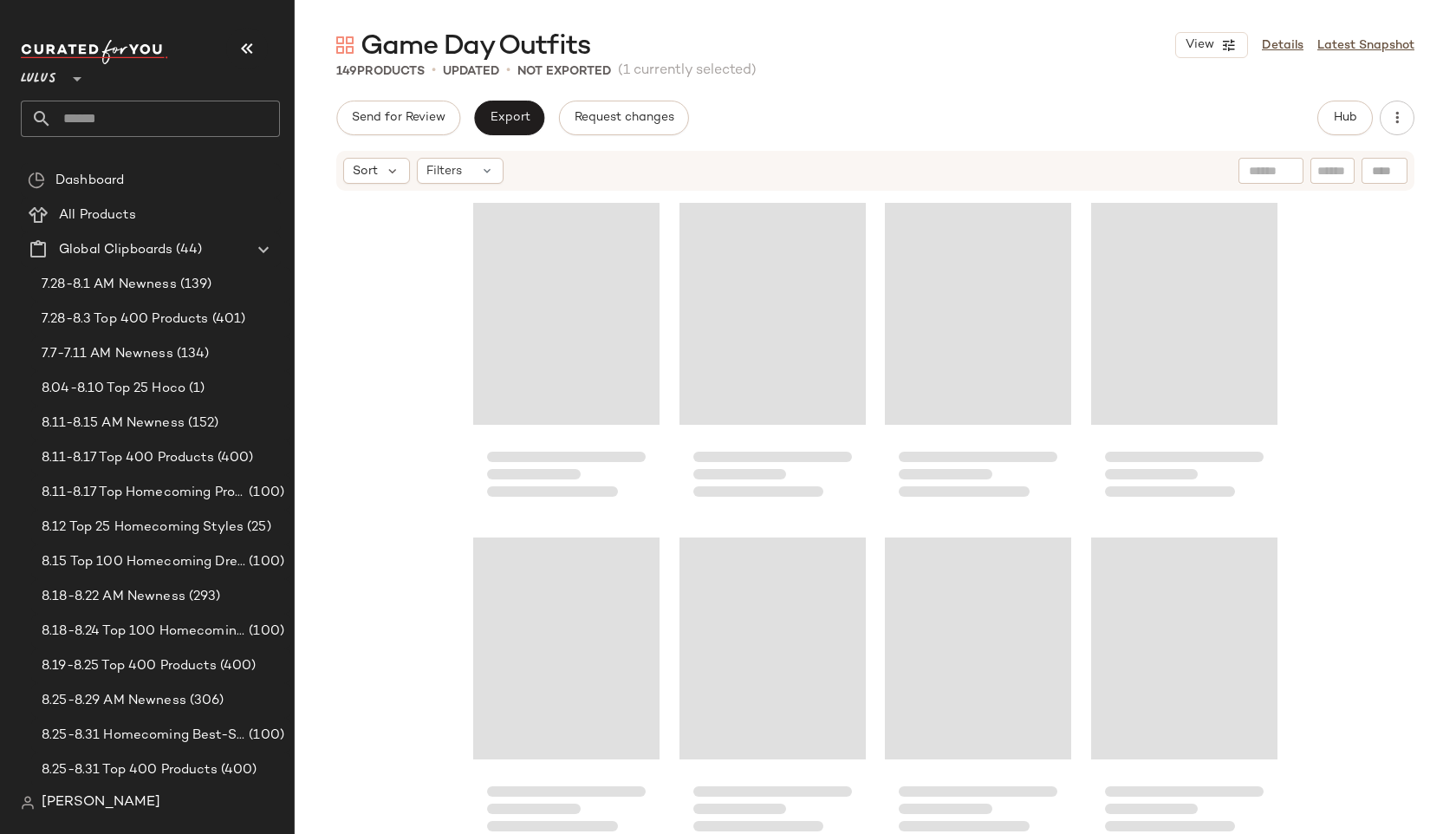
scroll to position [683, 0]
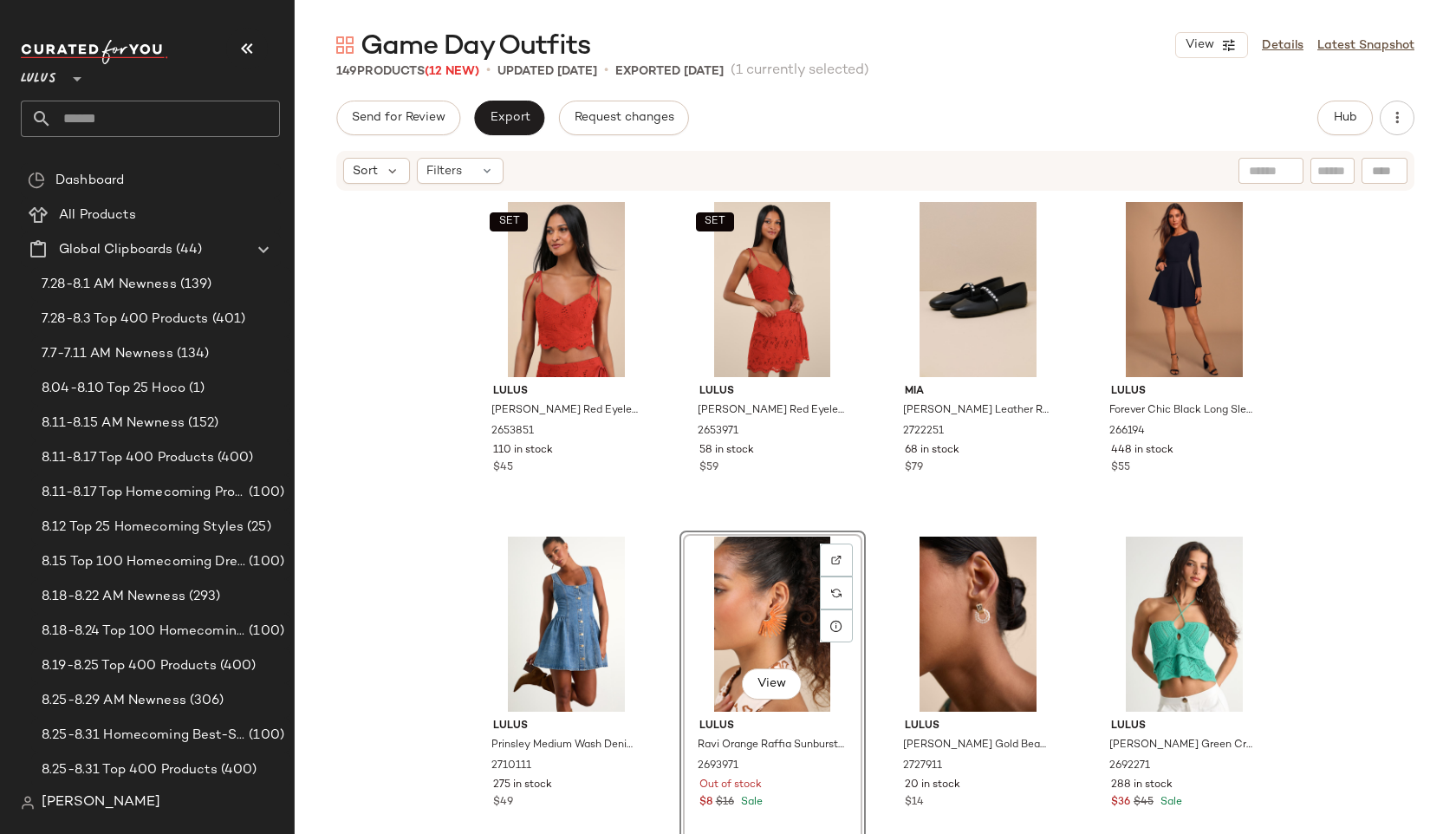
click at [732, 622] on div "View" at bounding box center [773, 625] width 174 height 175
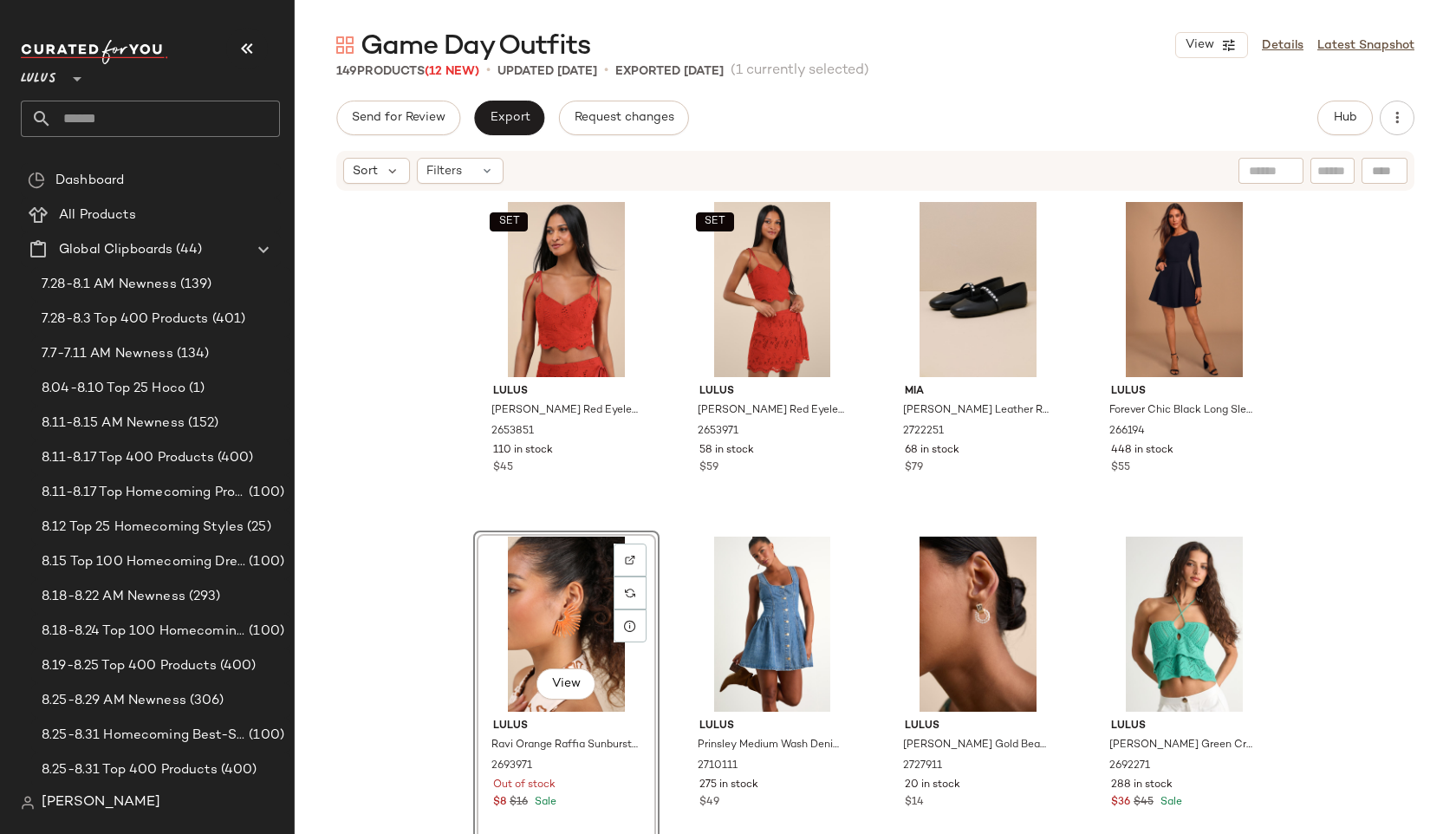
click at [525, 615] on div "View" at bounding box center [566, 625] width 174 height 175
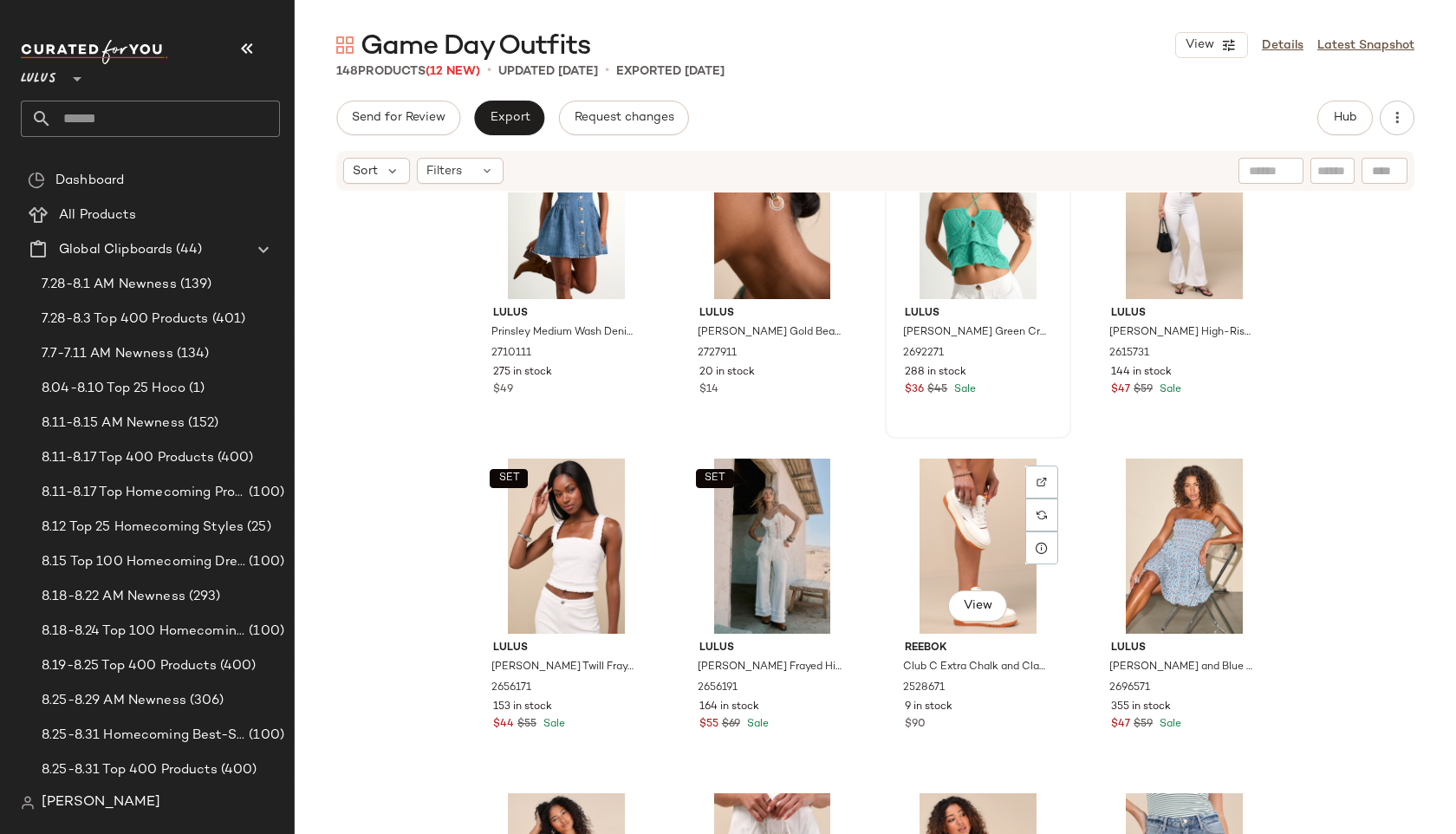
scroll to position [1145, 0]
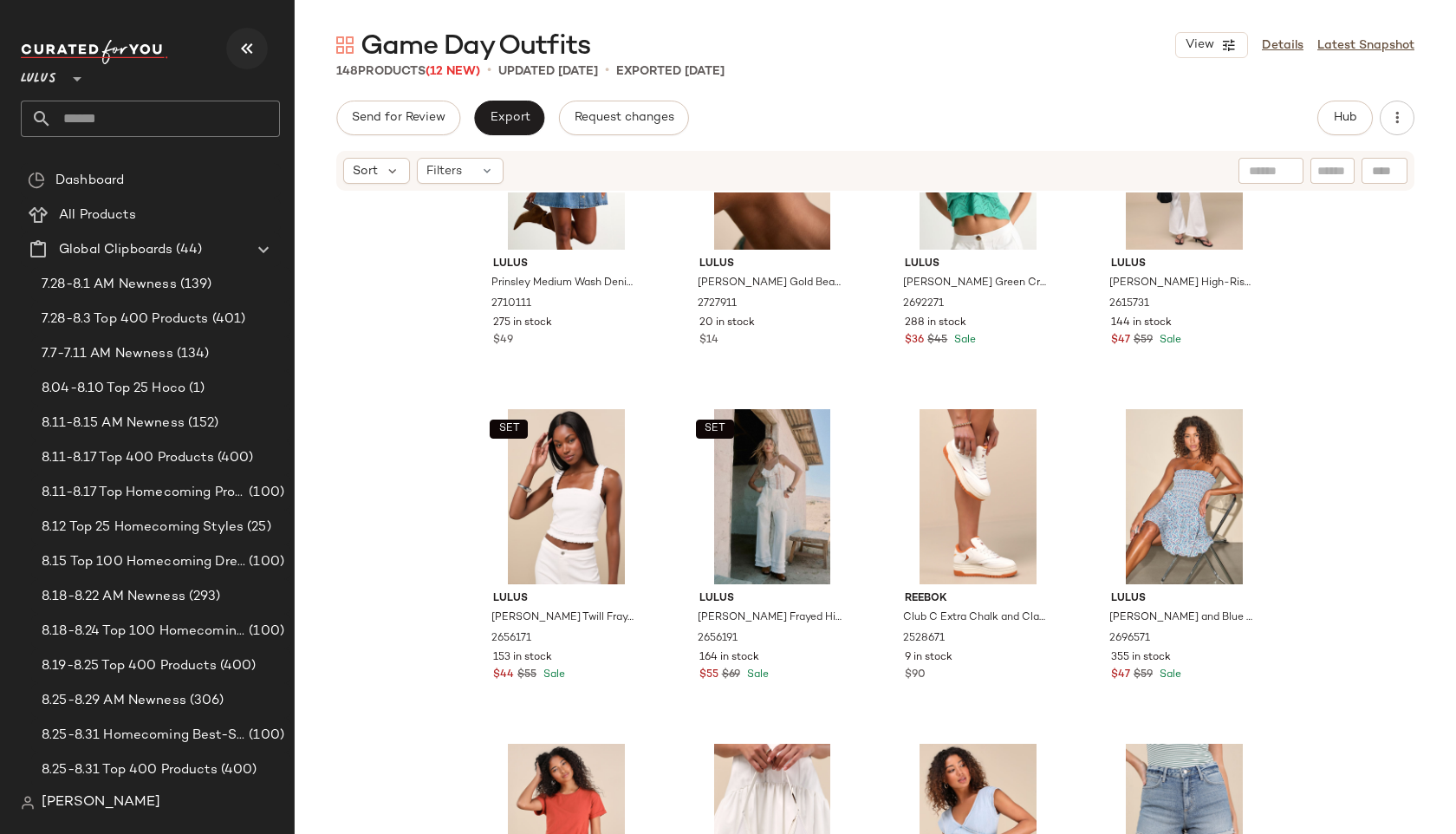
click at [244, 38] on icon "button" at bounding box center [247, 48] width 20 height 20
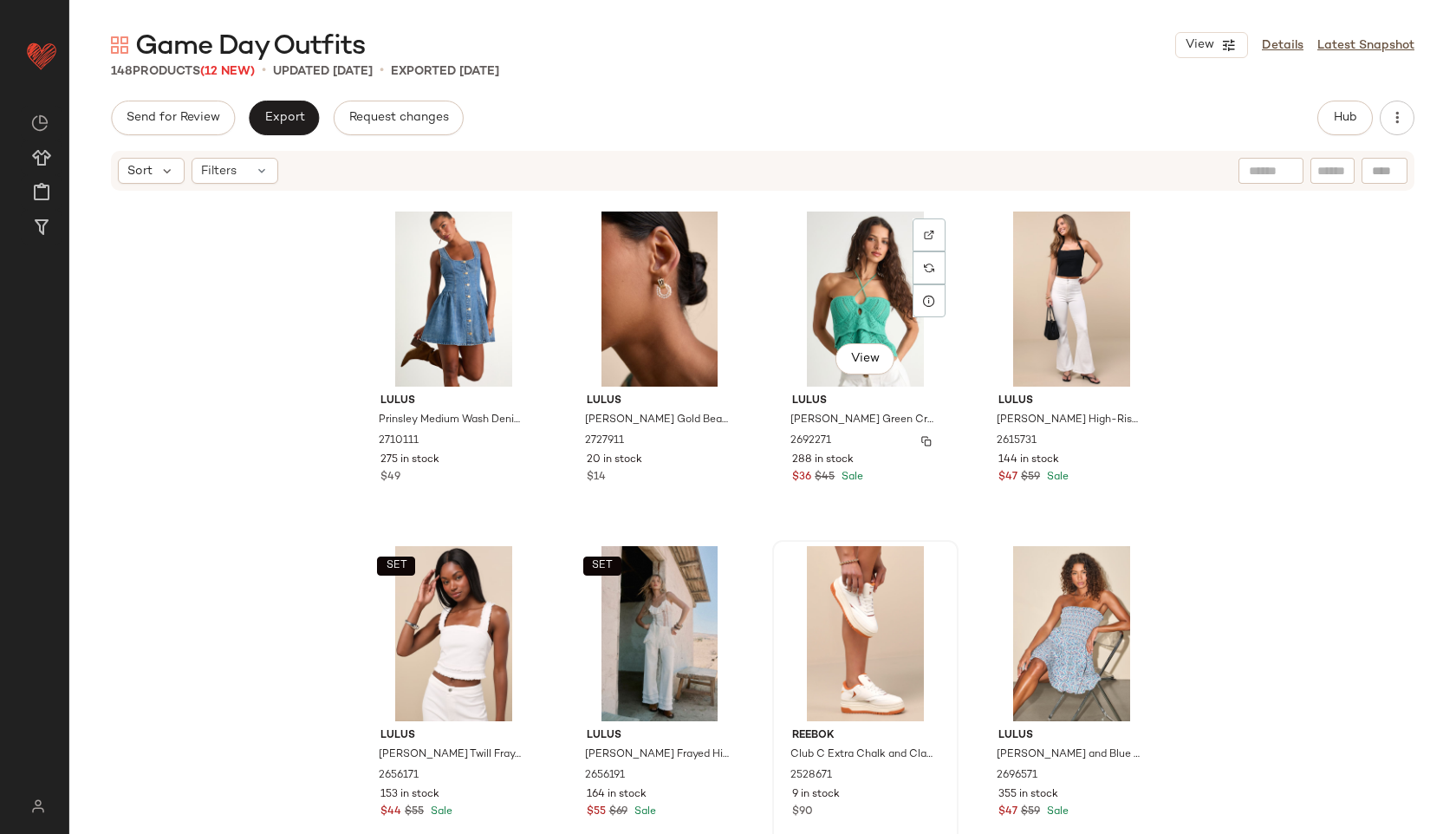
scroll to position [1022, 0]
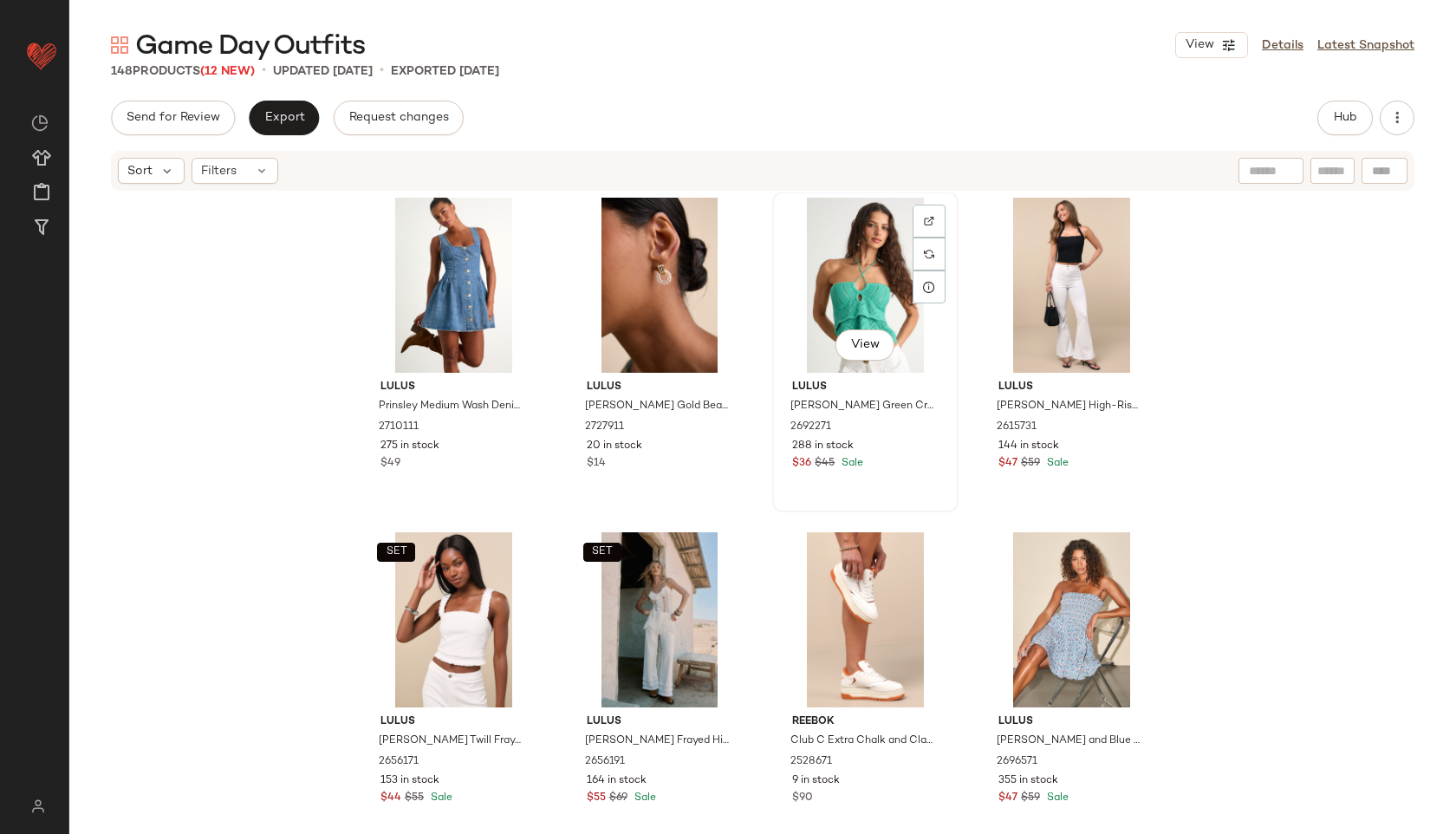
click at [842, 256] on div "View" at bounding box center [865, 285] width 174 height 175
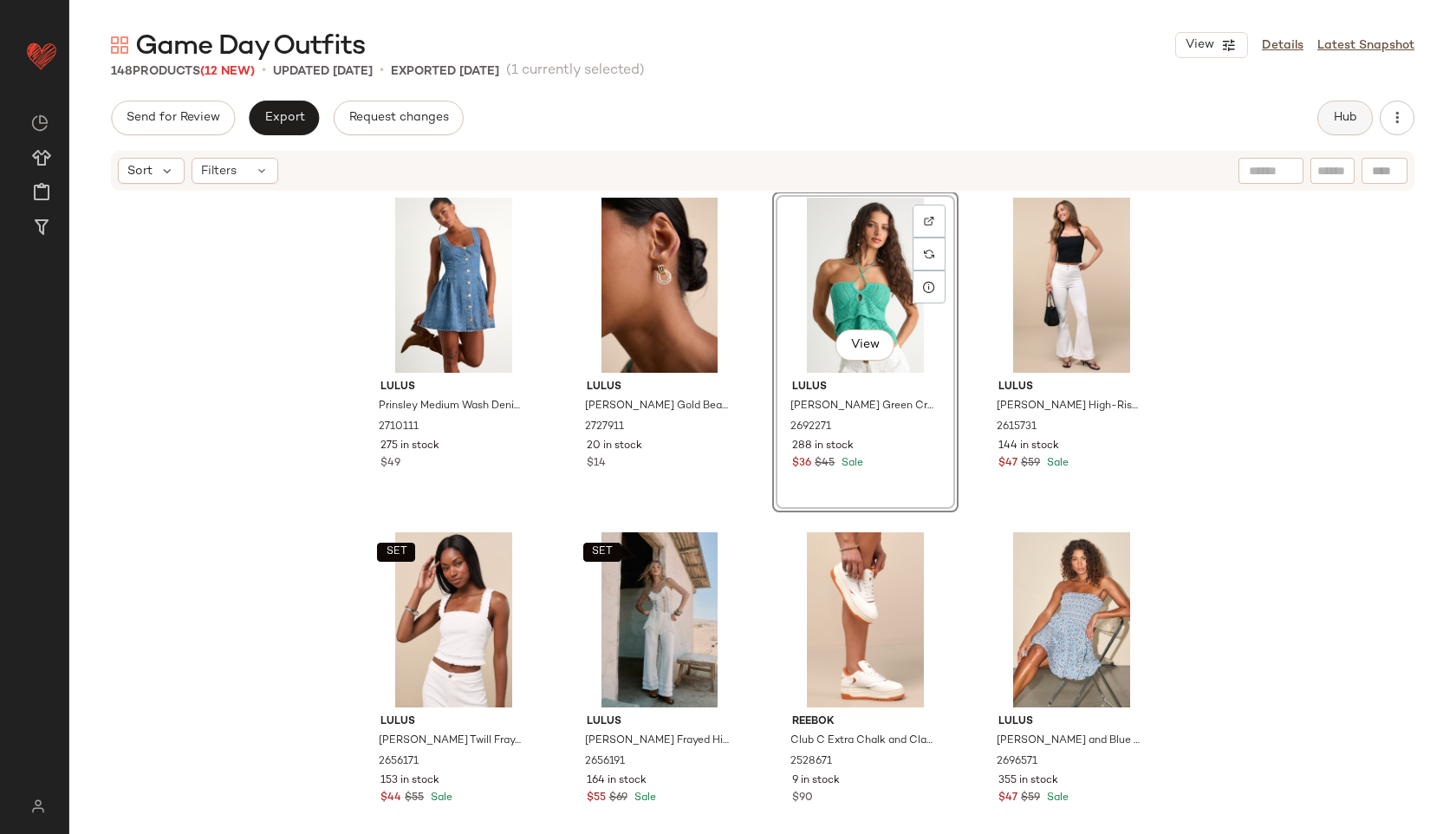
click at [1333, 112] on span "Hub" at bounding box center [1345, 118] width 24 height 14
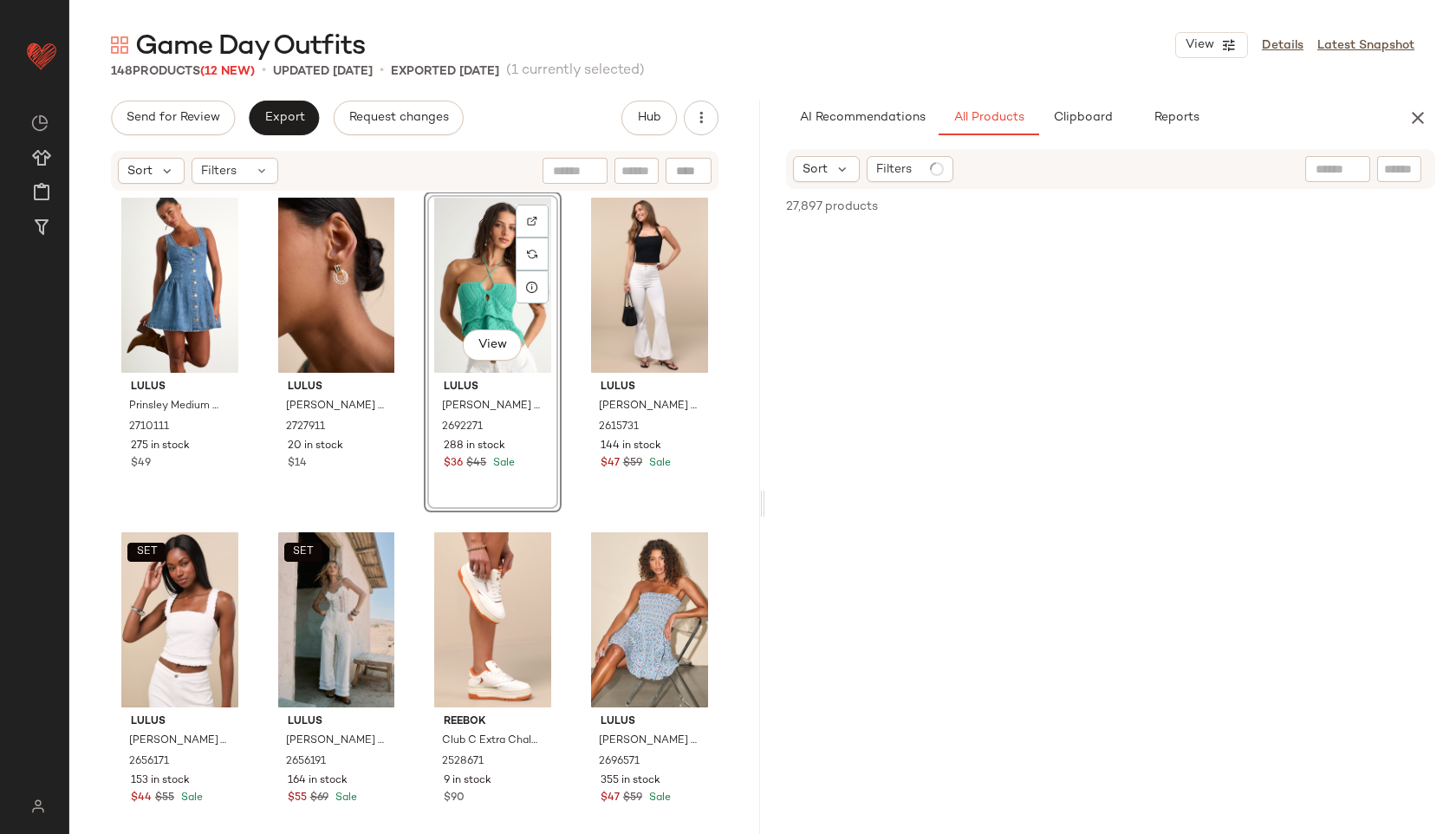
click at [1342, 166] on div at bounding box center [1338, 169] width 65 height 26
type input "*******"
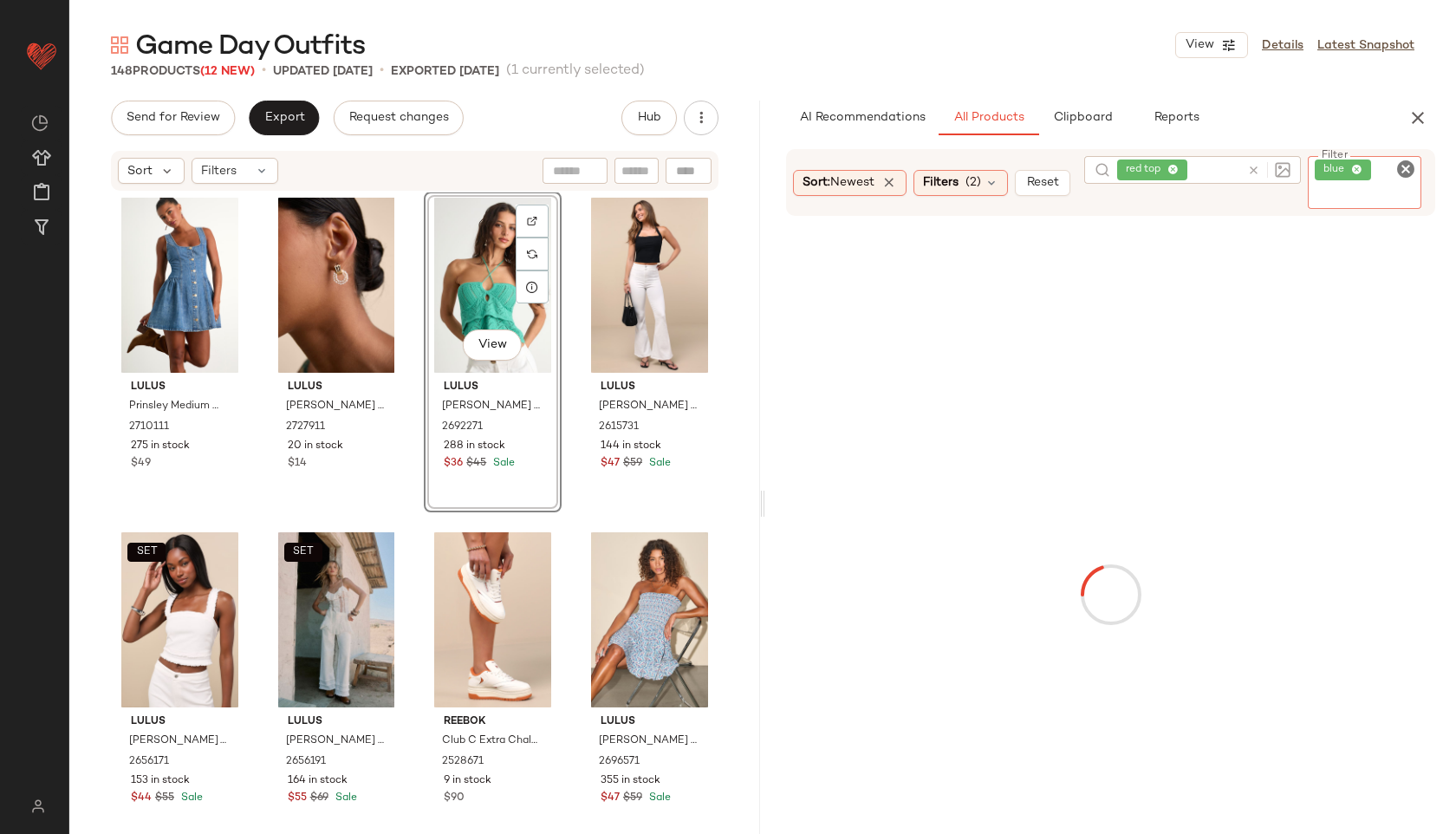
click at [1362, 170] on icon at bounding box center [1358, 171] width 12 height 12
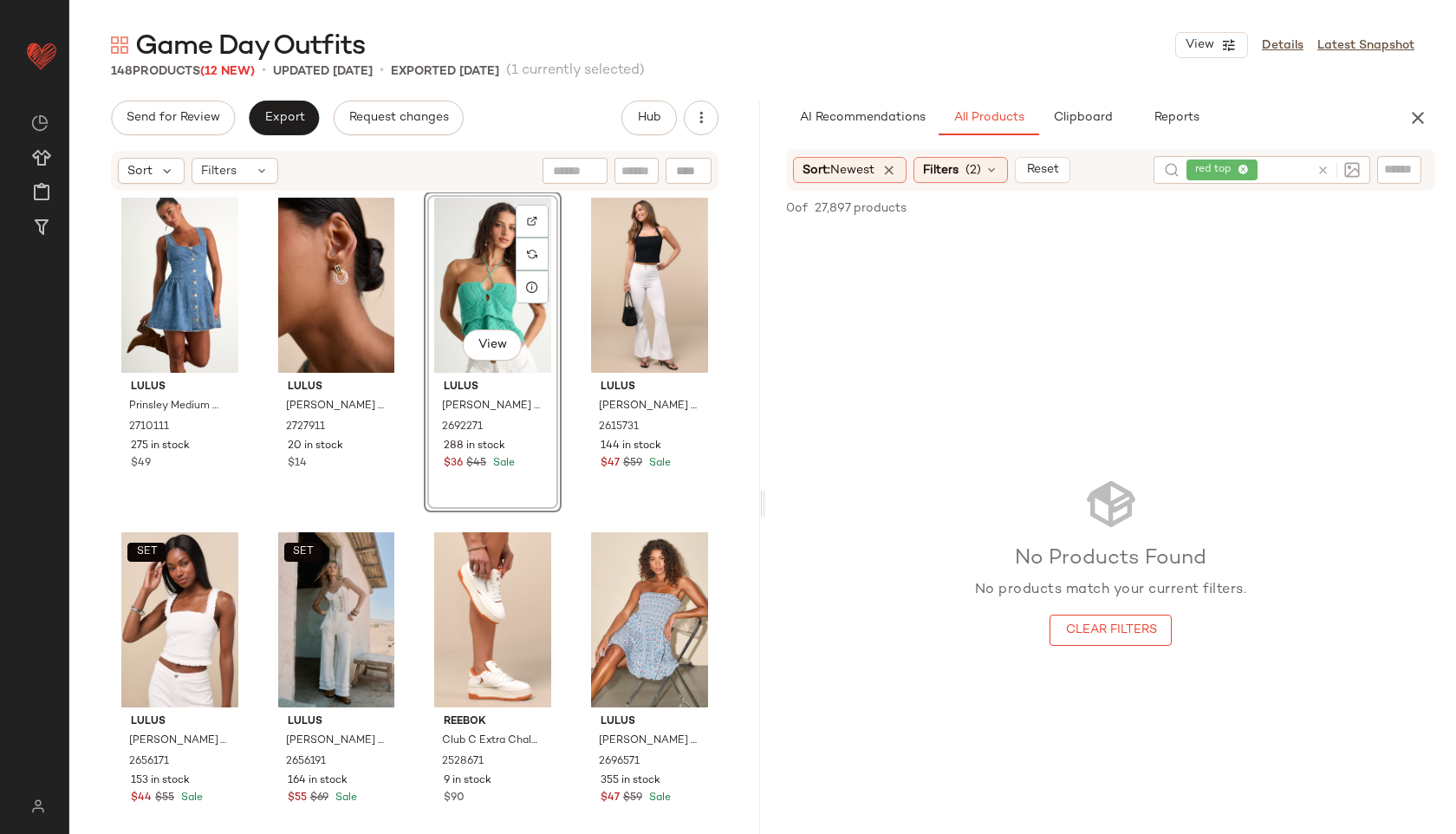
click at [1071, 38] on div "Game Day Outfits View Details Latest Snapshot" at bounding box center [762, 45] width 1387 height 35
click at [981, 173] on span "(2)" at bounding box center [974, 170] width 16 height 19
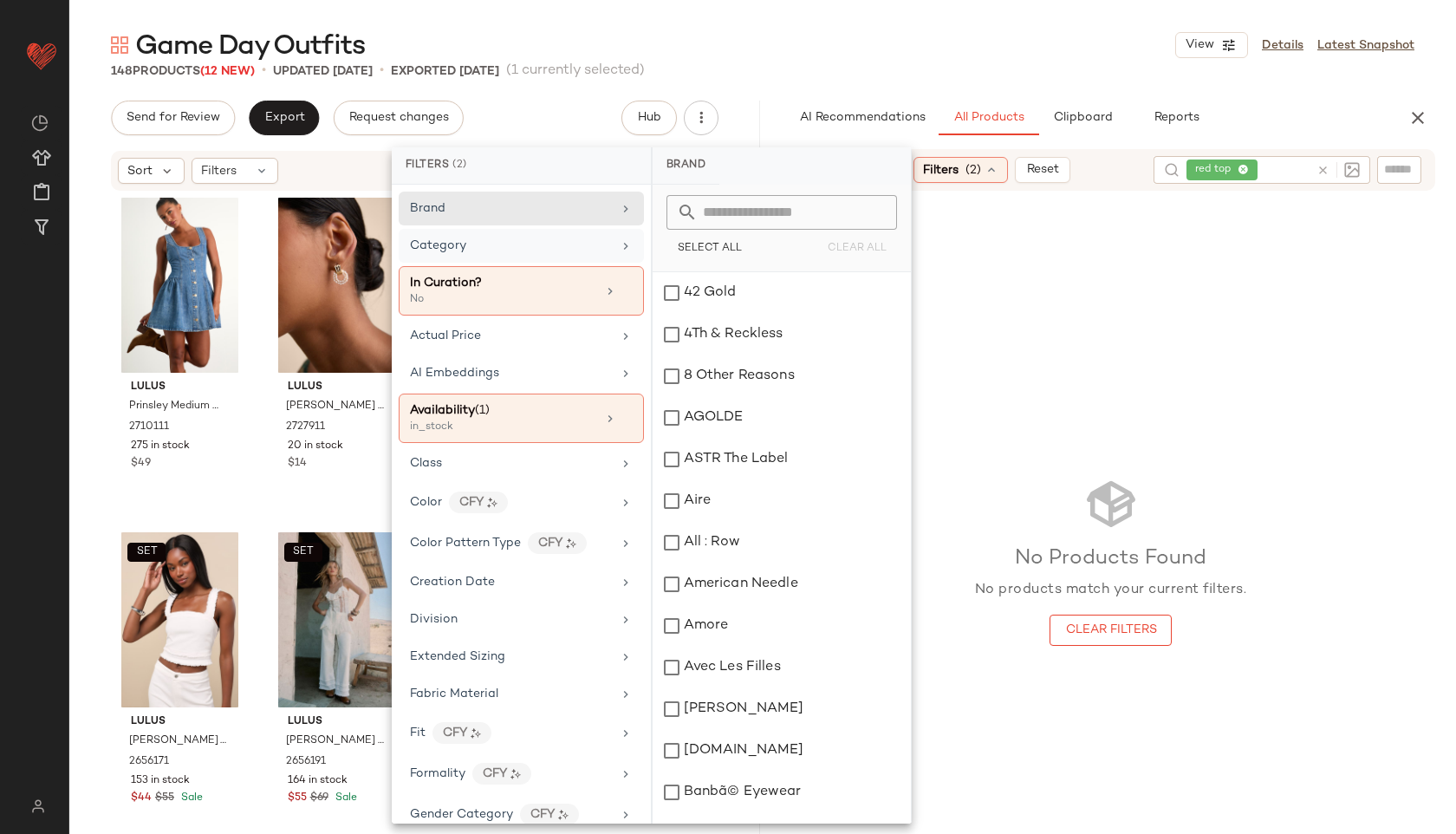
click at [534, 249] on div "Category" at bounding box center [511, 246] width 202 height 19
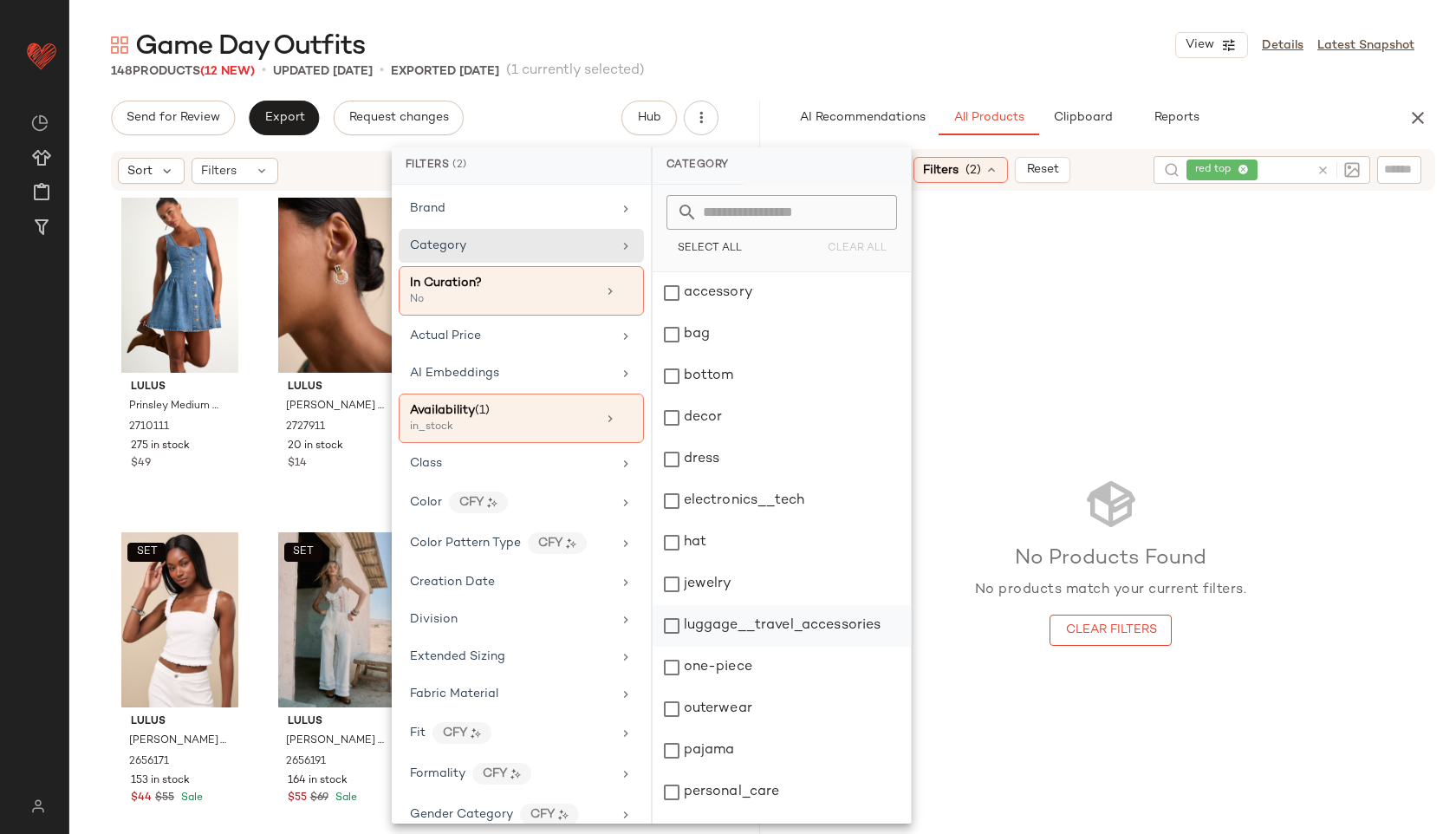
scroll to position [156, 0]
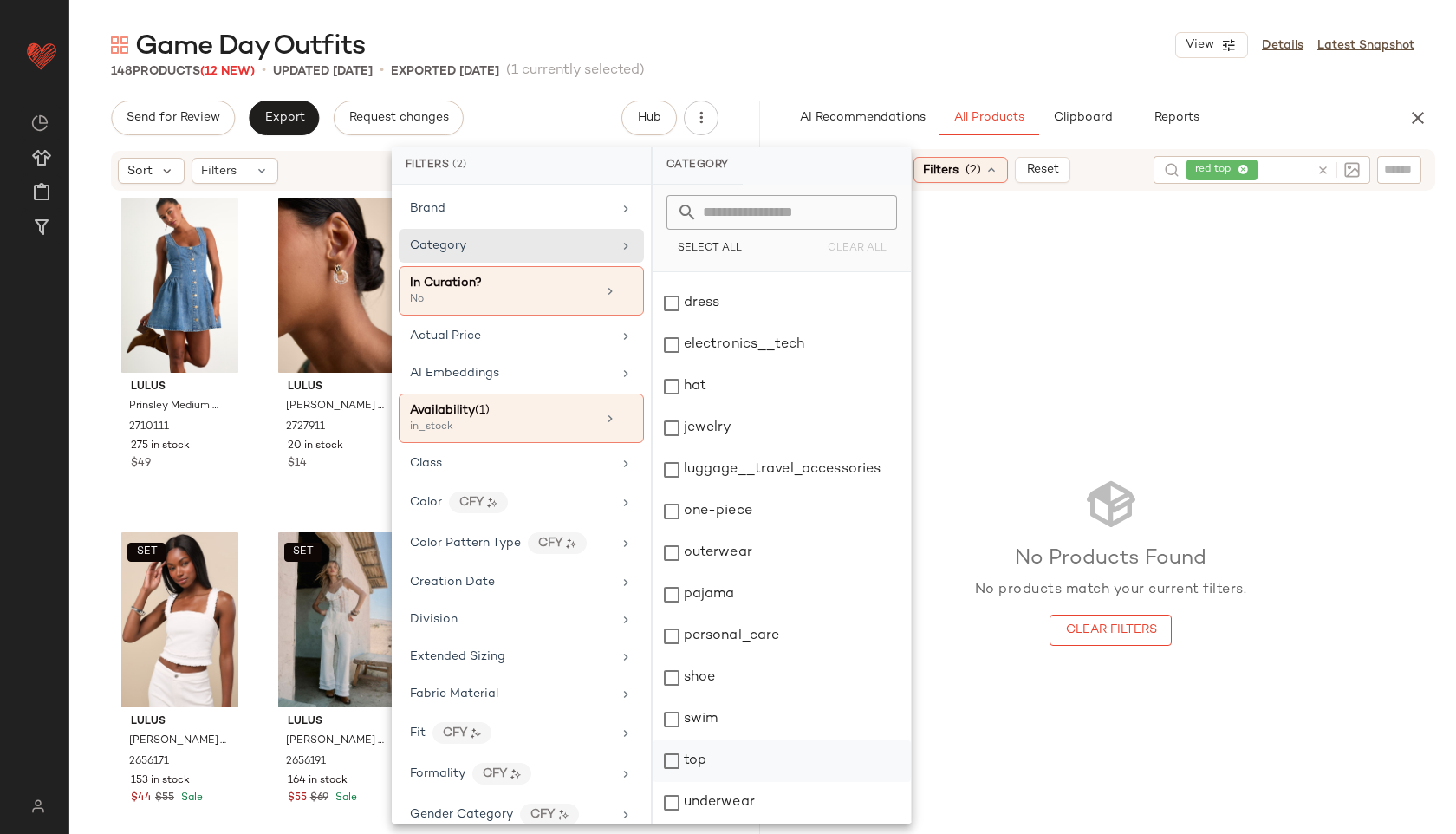
click at [710, 768] on div "top" at bounding box center [782, 761] width 258 height 42
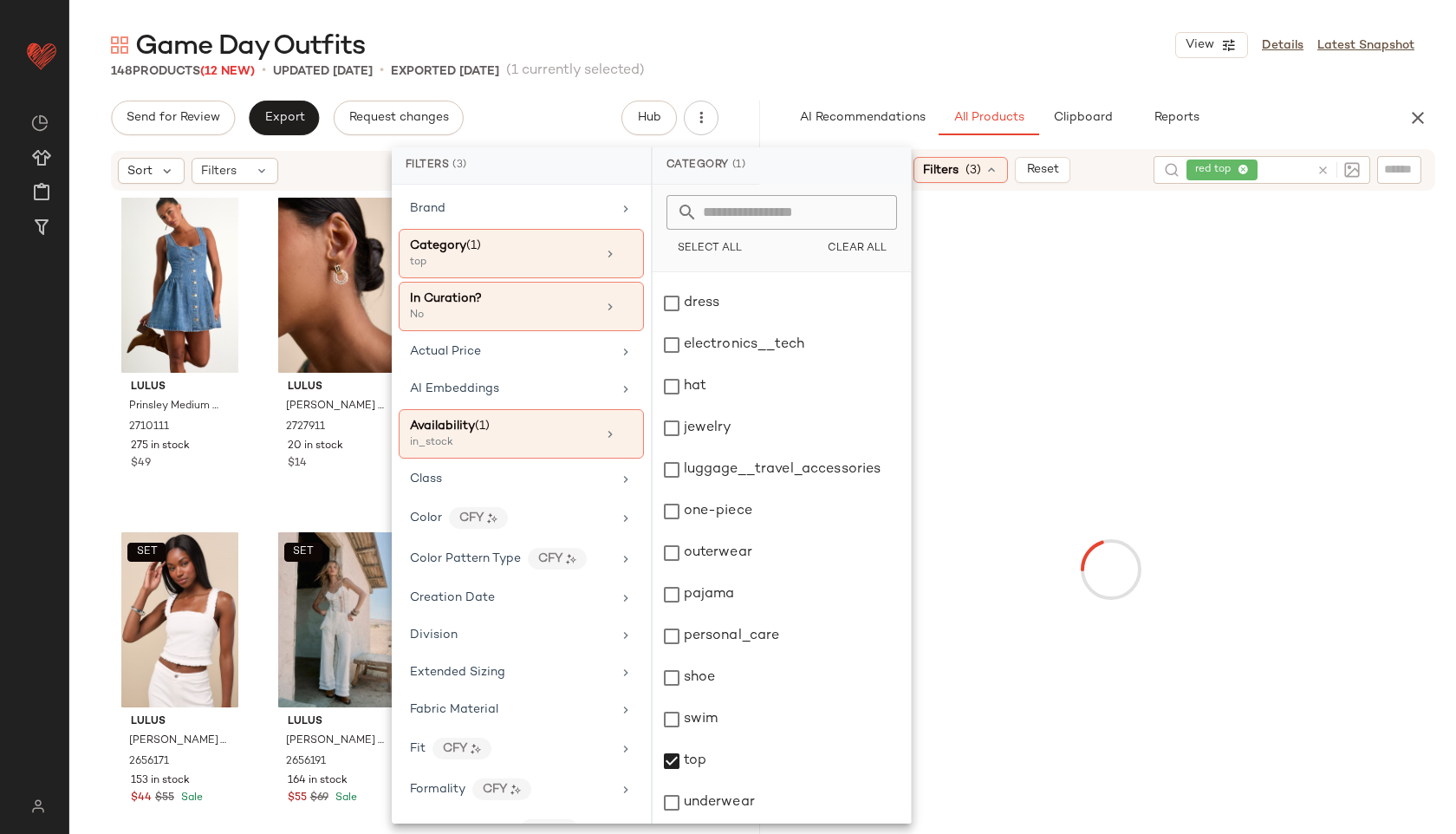
click at [1323, 170] on icon at bounding box center [1322, 170] width 13 height 13
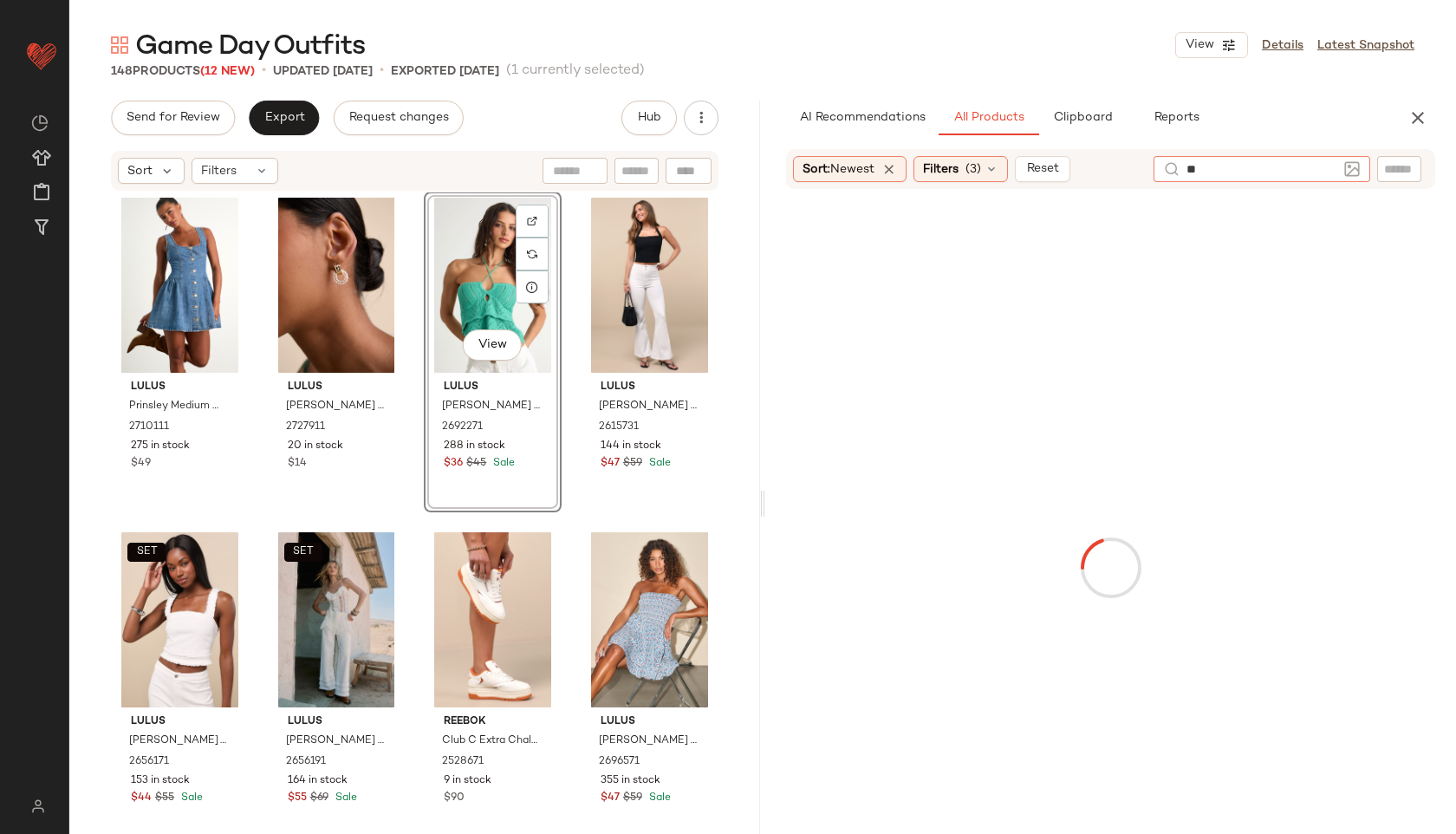
type input "***"
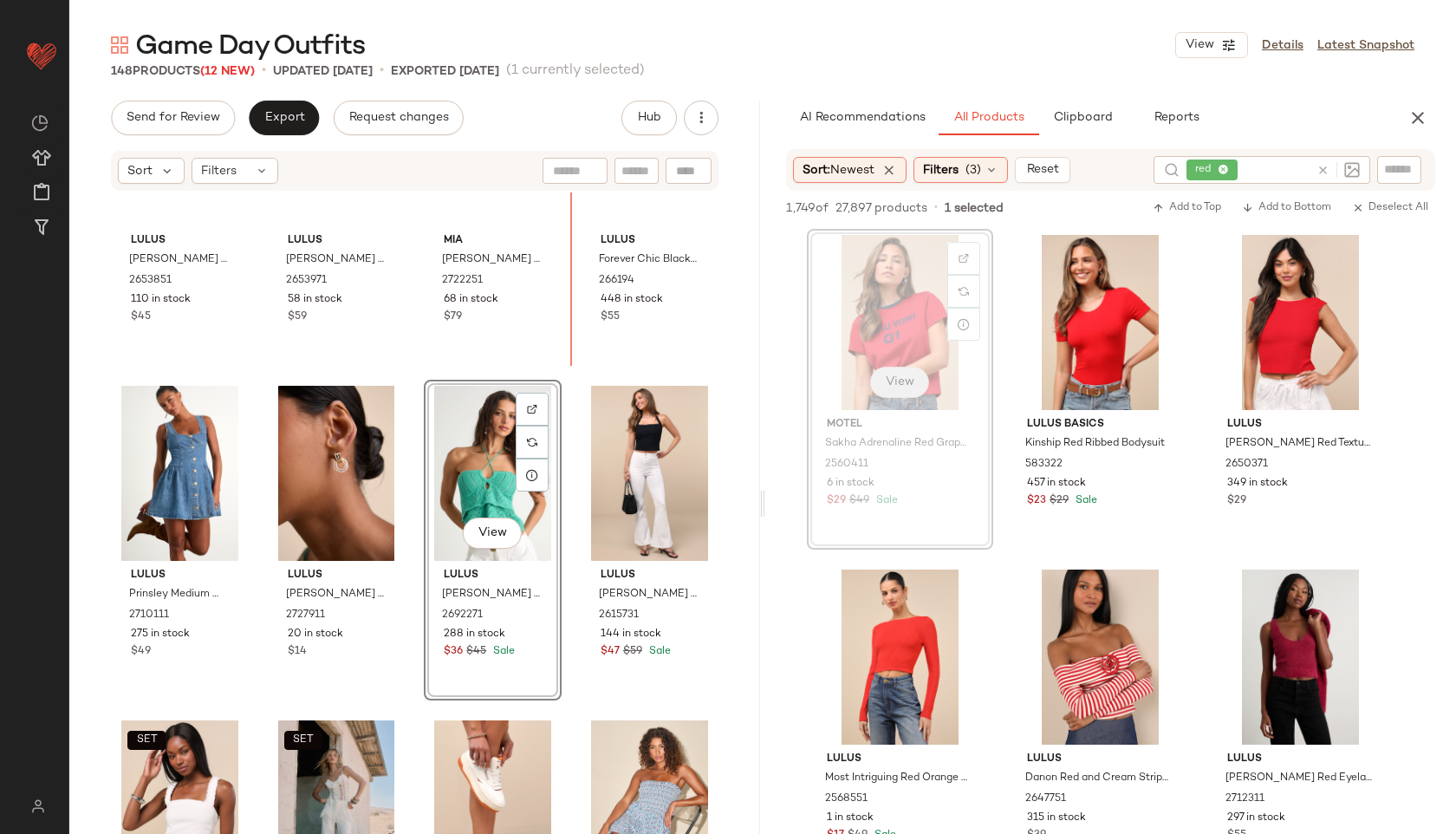
scroll to position [720, 0]
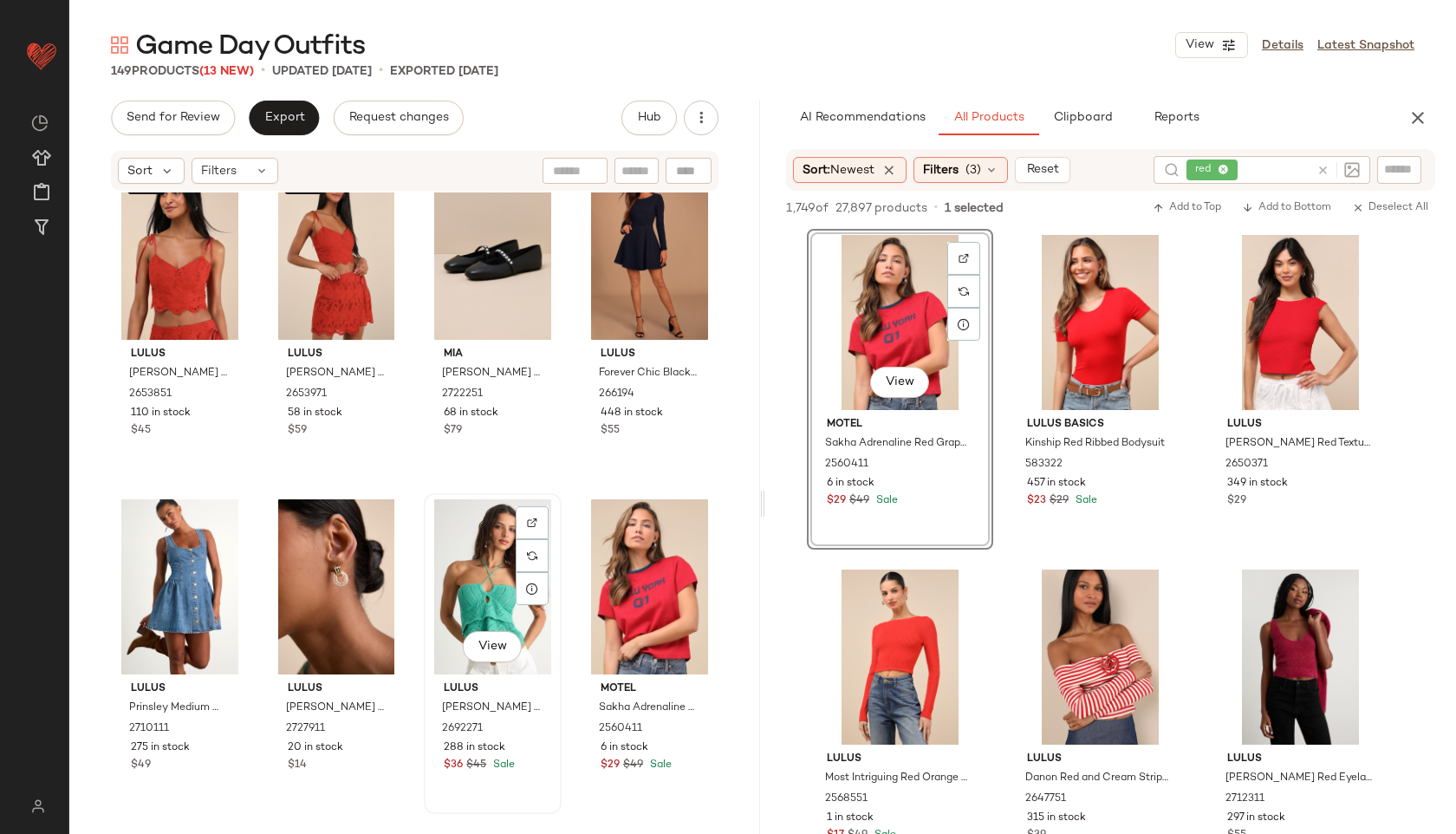
click at [492, 578] on div "View" at bounding box center [492, 587] width 126 height 175
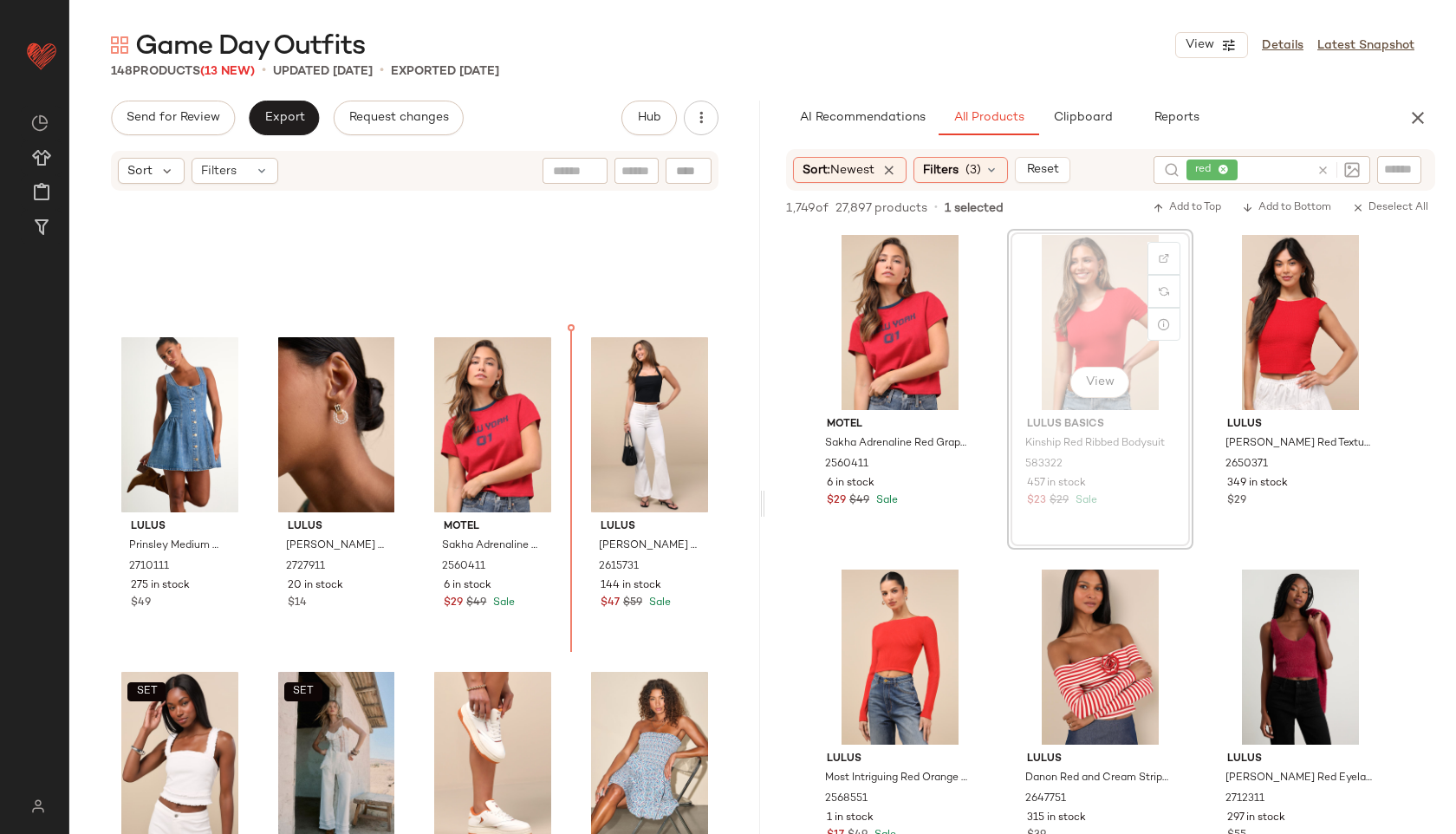
scroll to position [883, 0]
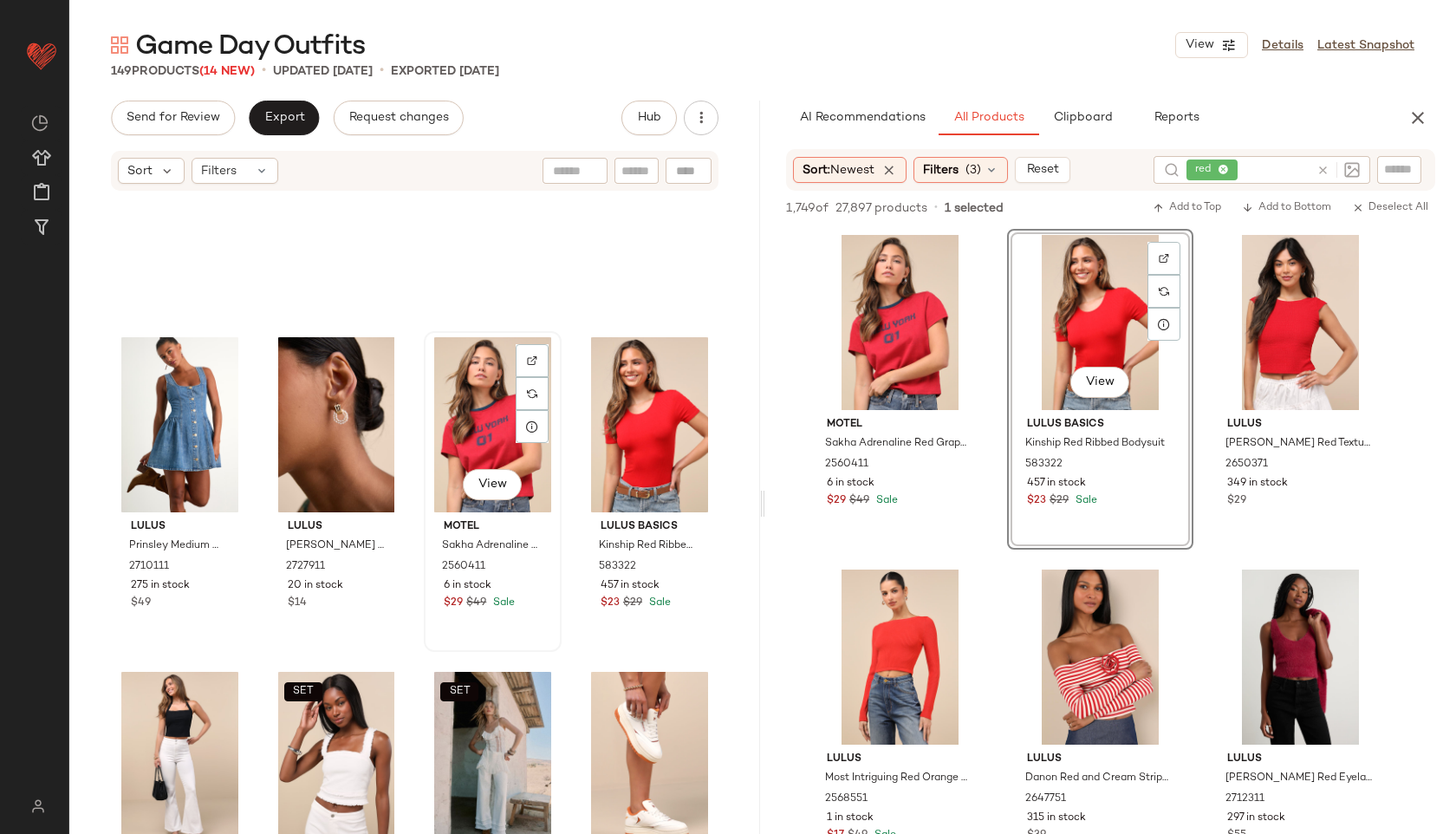
click at [481, 431] on div "View" at bounding box center [492, 425] width 126 height 175
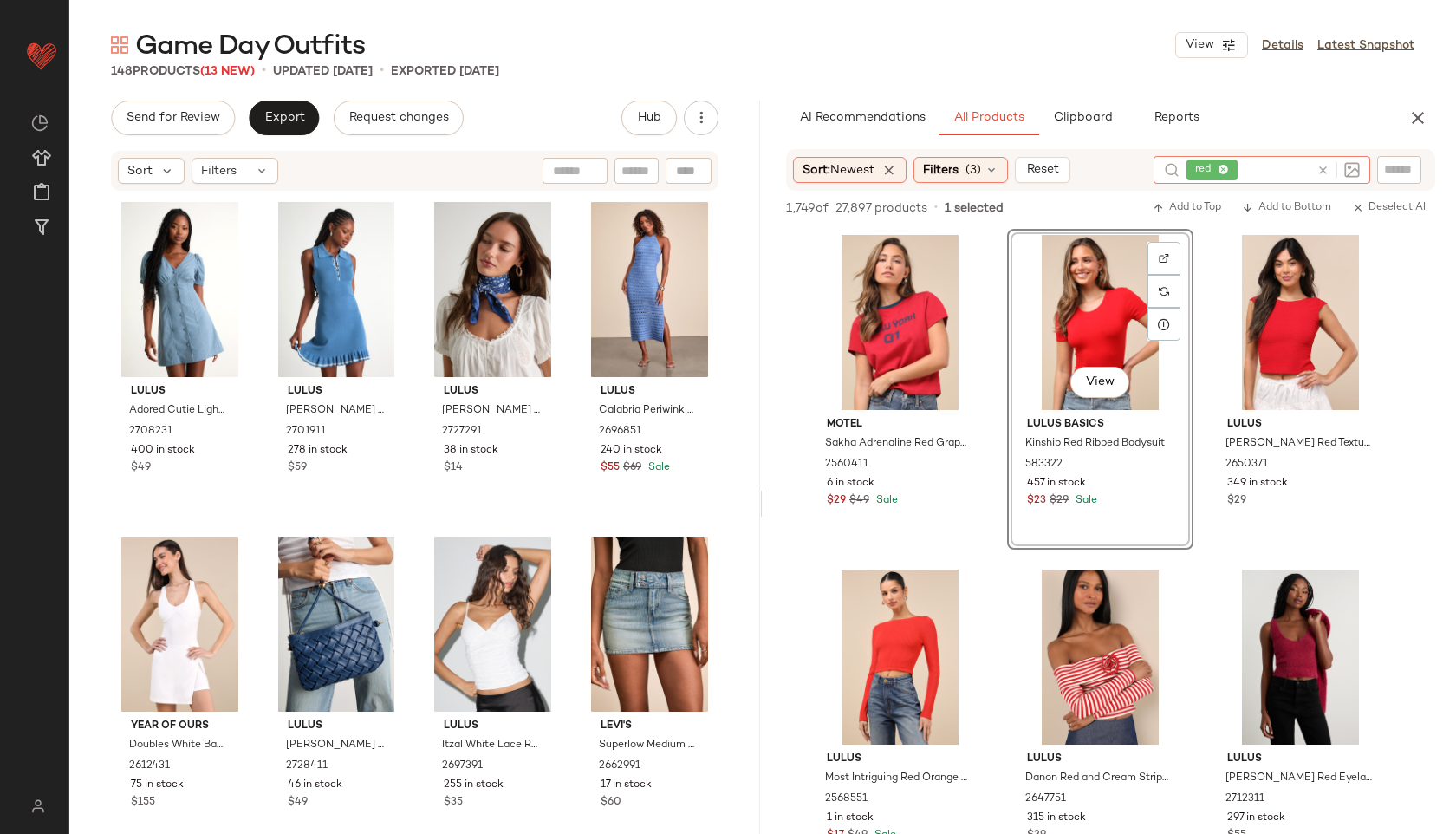
click at [1324, 169] on icon at bounding box center [1322, 170] width 13 height 13
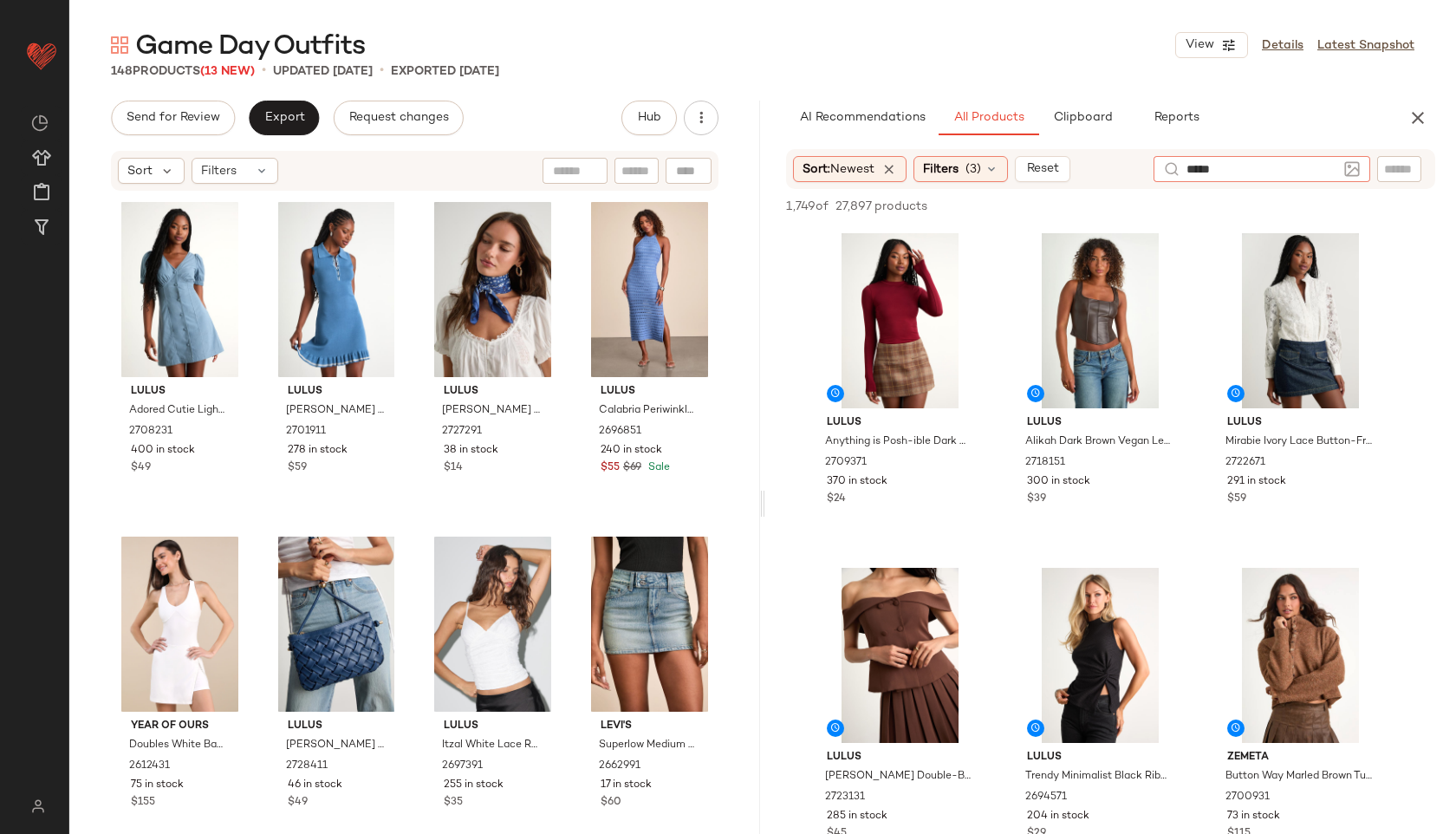
type input "******"
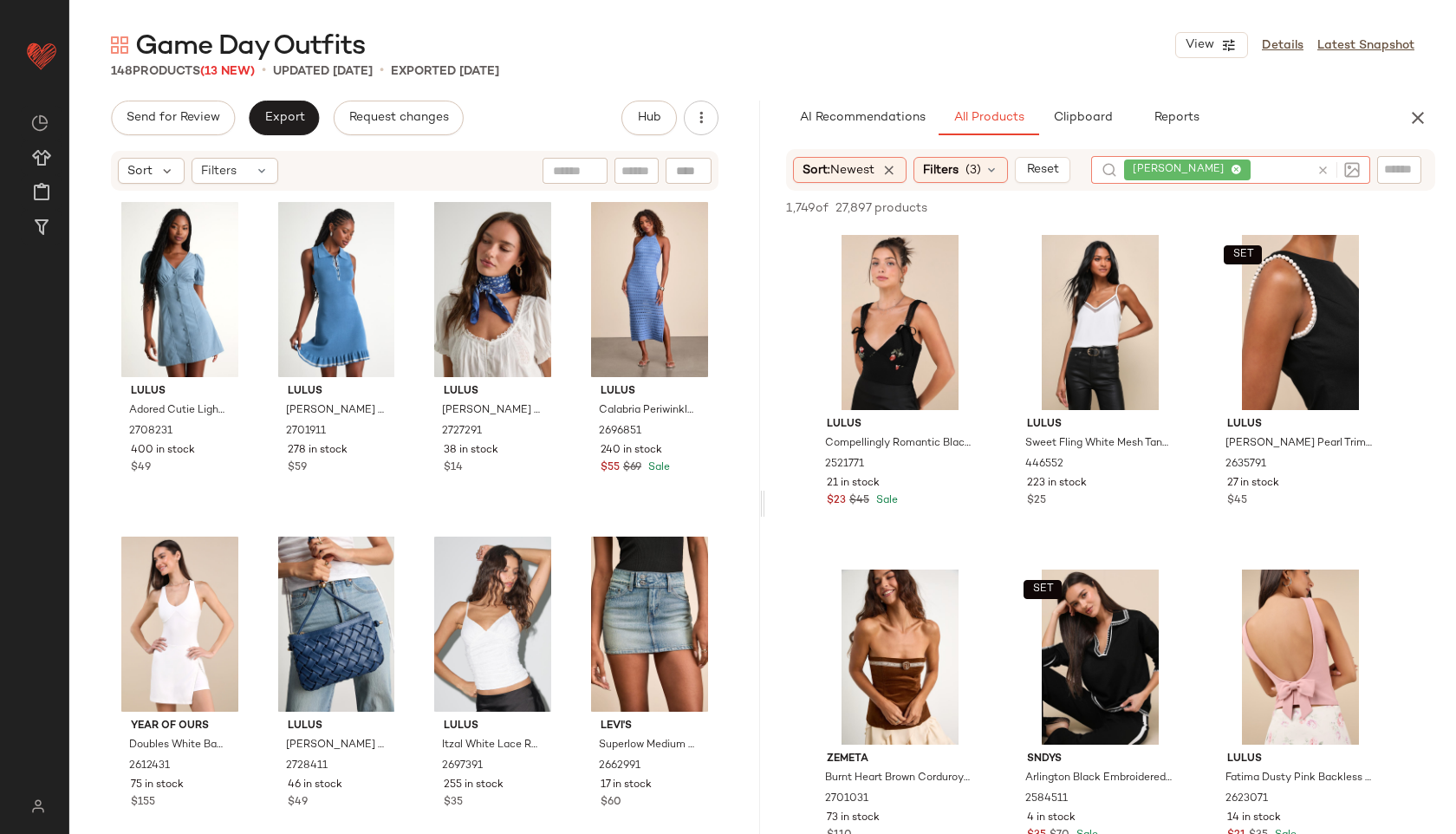
click at [1325, 174] on icon at bounding box center [1322, 170] width 13 height 13
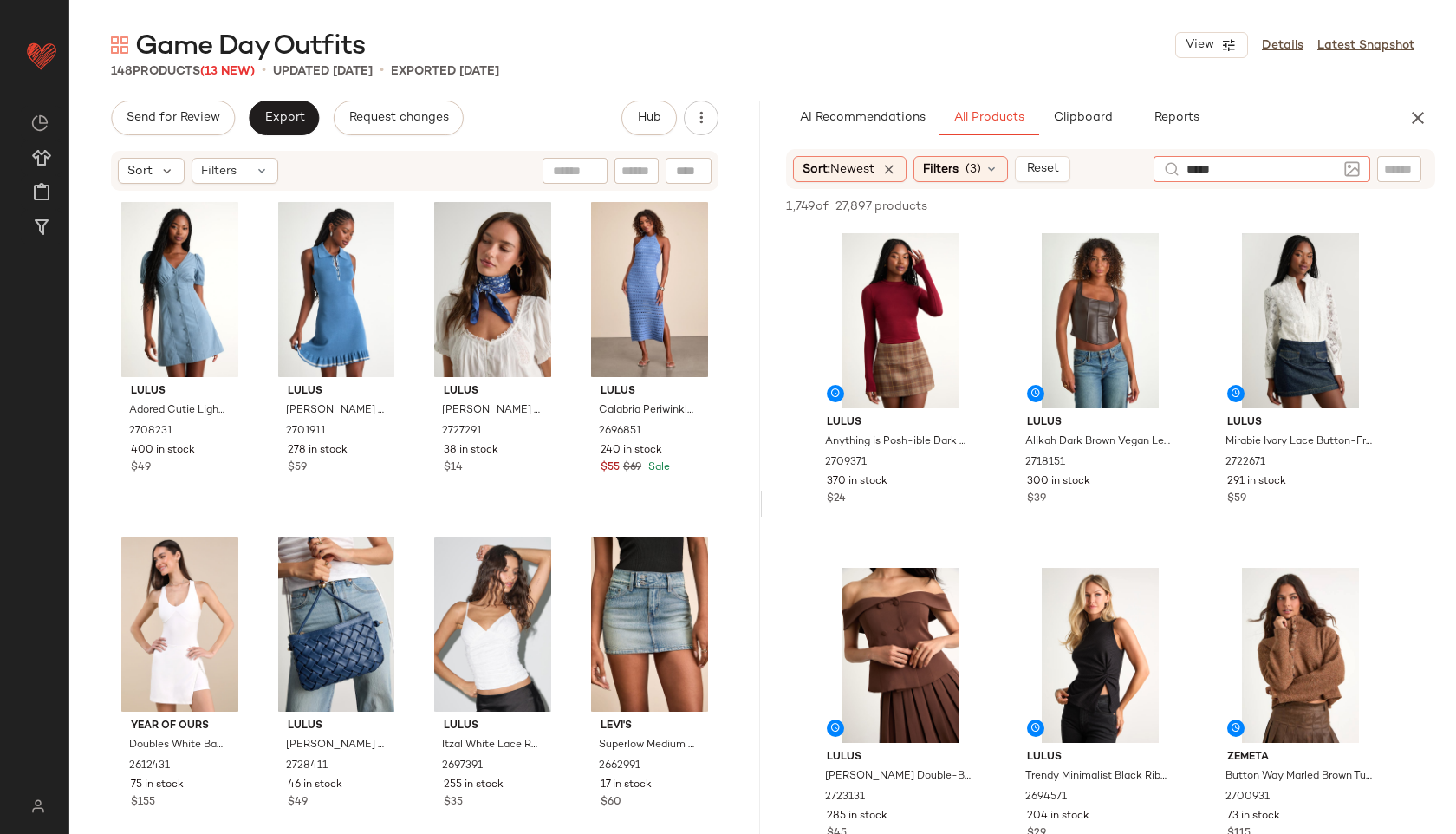
type input "******"
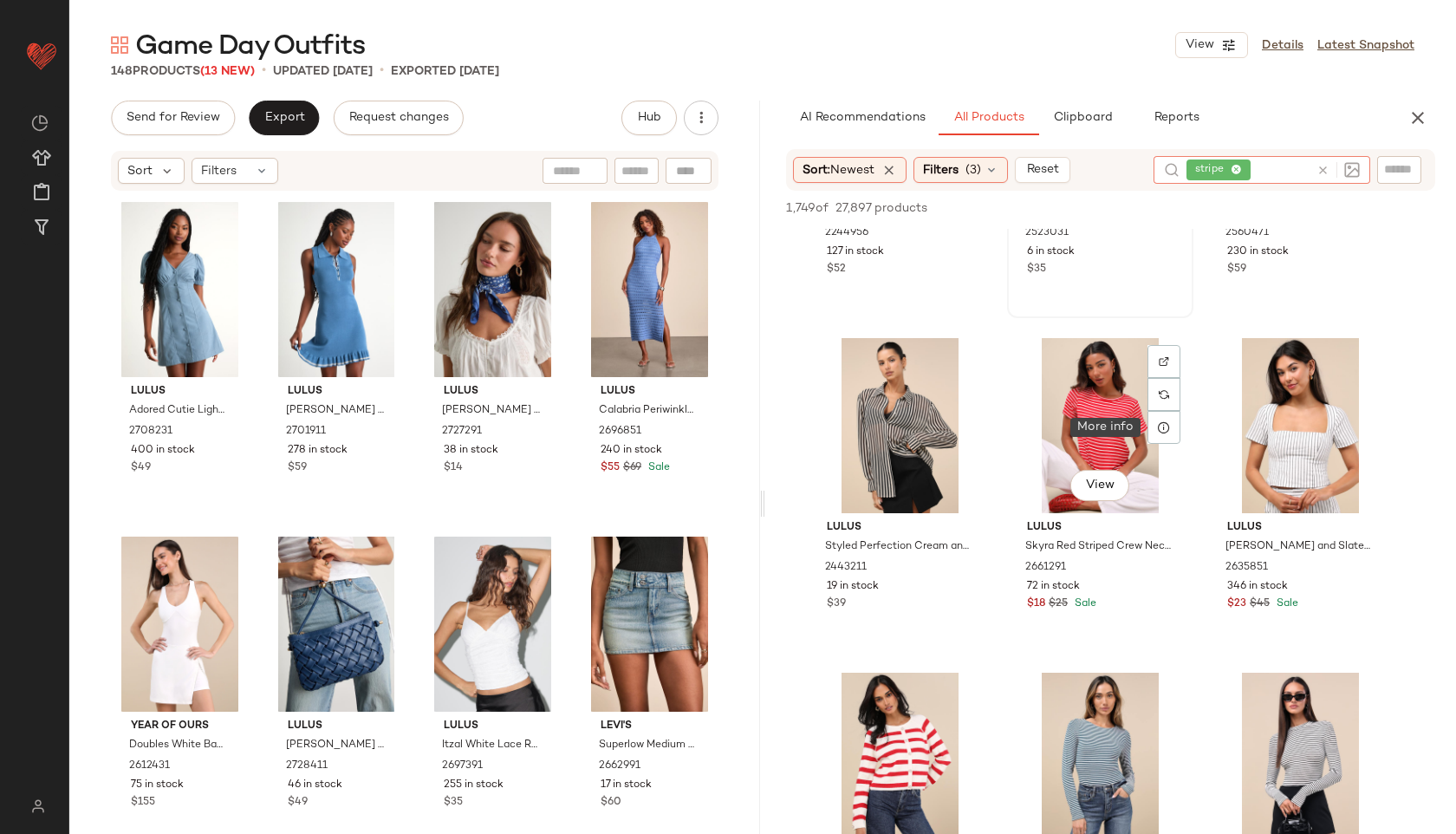
scroll to position [294, 0]
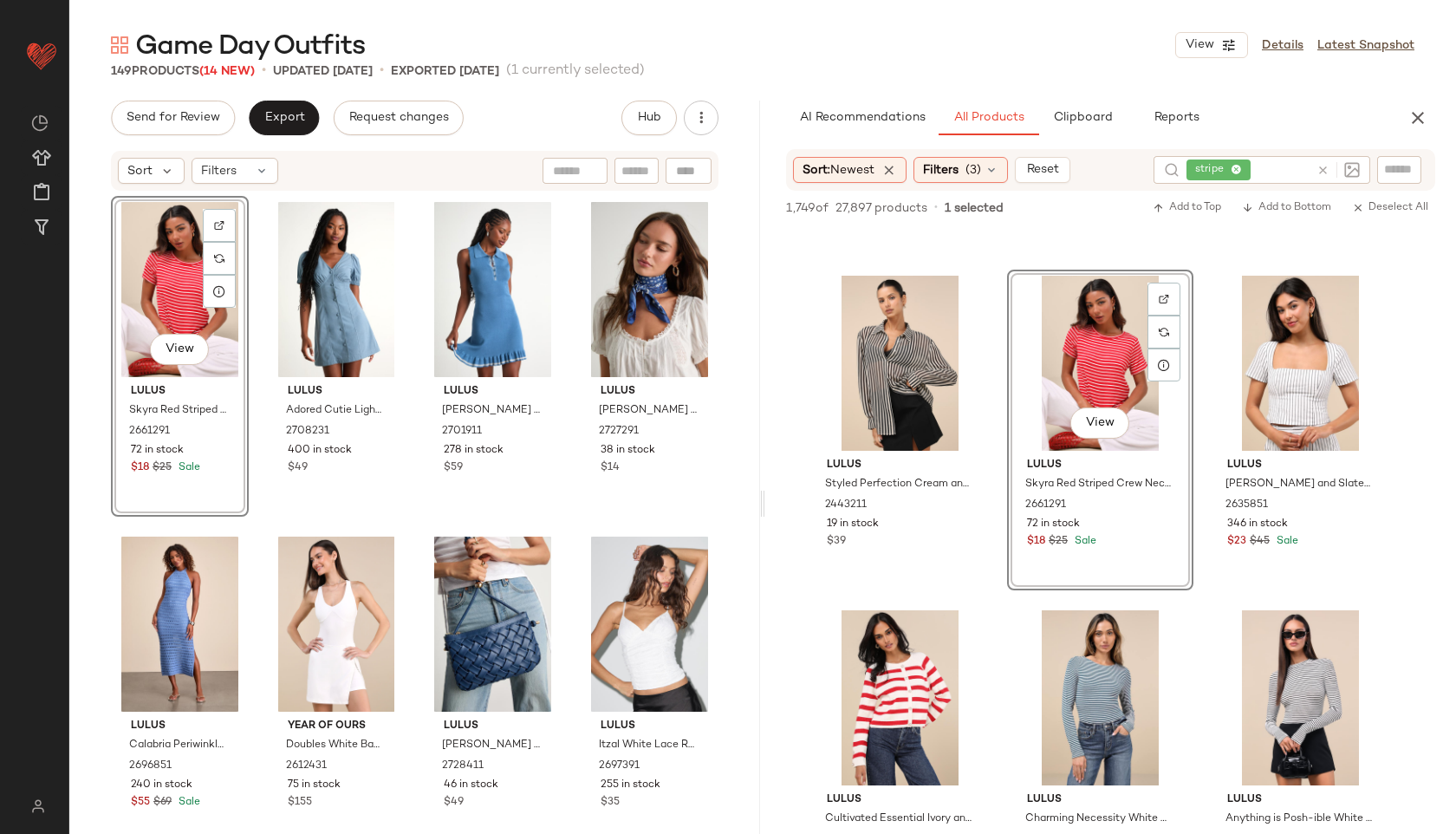
click at [1241, 171] on icon at bounding box center [1237, 171] width 12 height 12
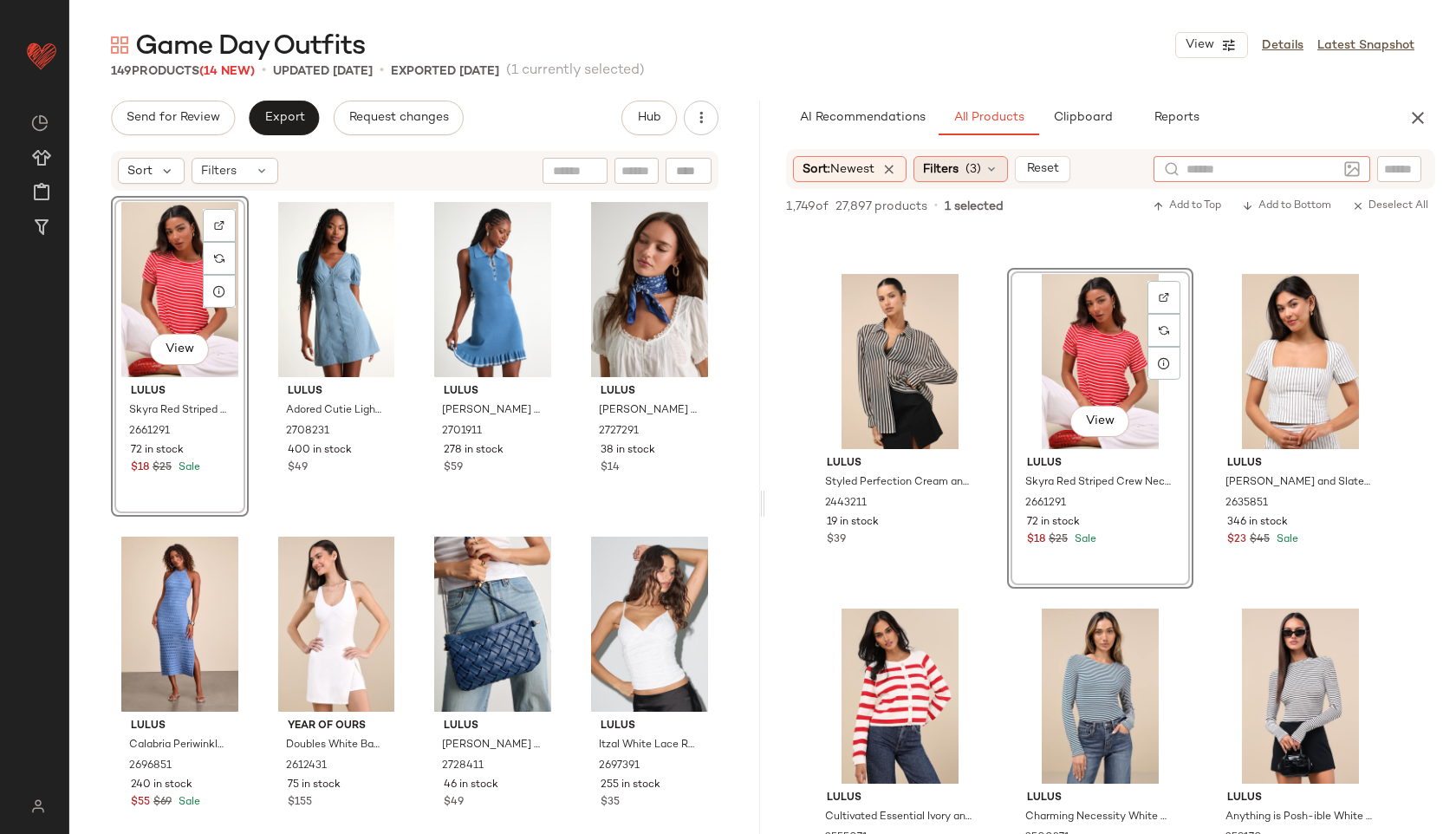
click at [965, 156] on div "Filters (3)" at bounding box center [961, 169] width 95 height 26
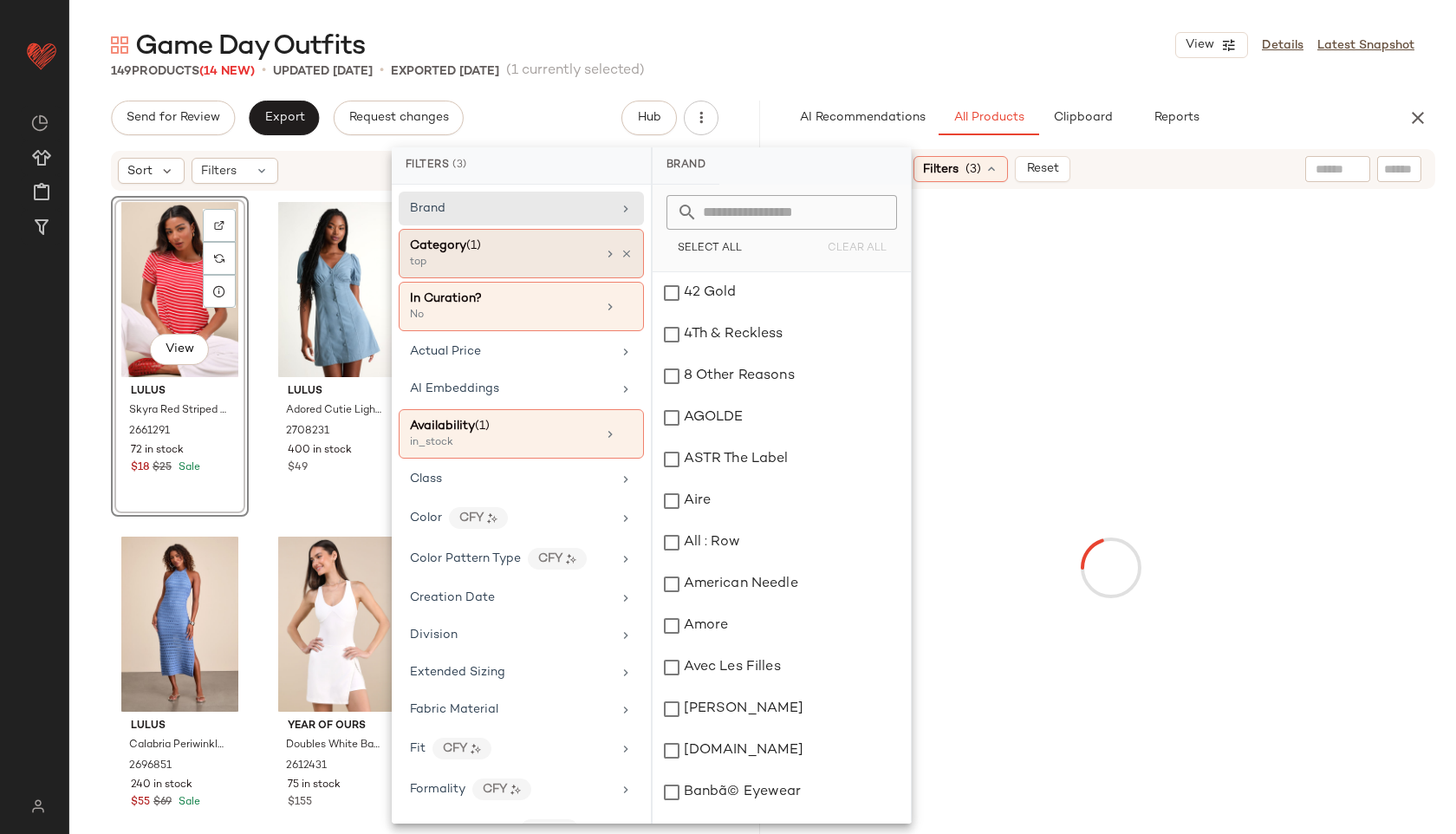
click at [491, 256] on div "top" at bounding box center [497, 263] width 173 height 16
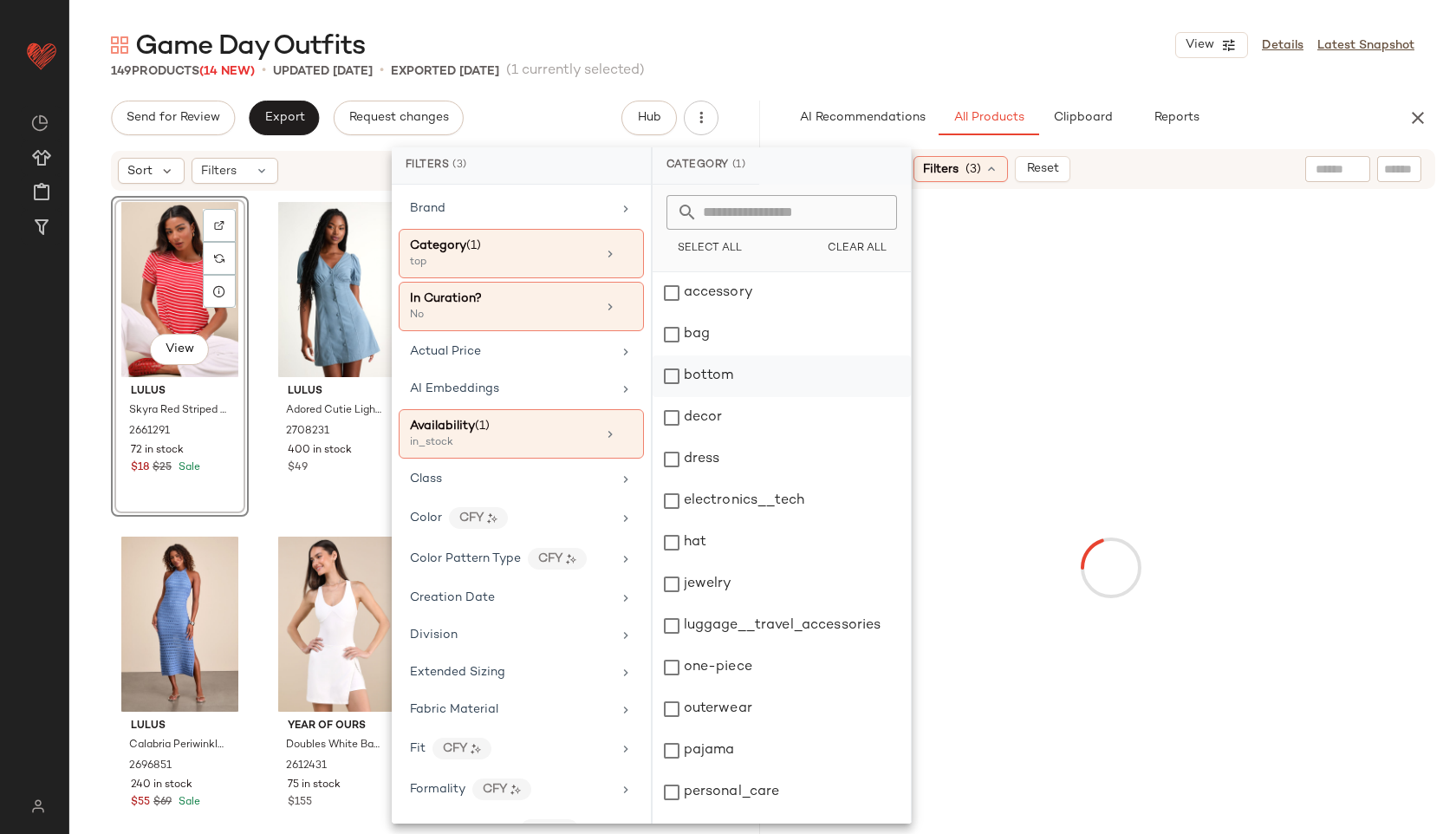
click at [729, 377] on div "bottom" at bounding box center [782, 376] width 258 height 42
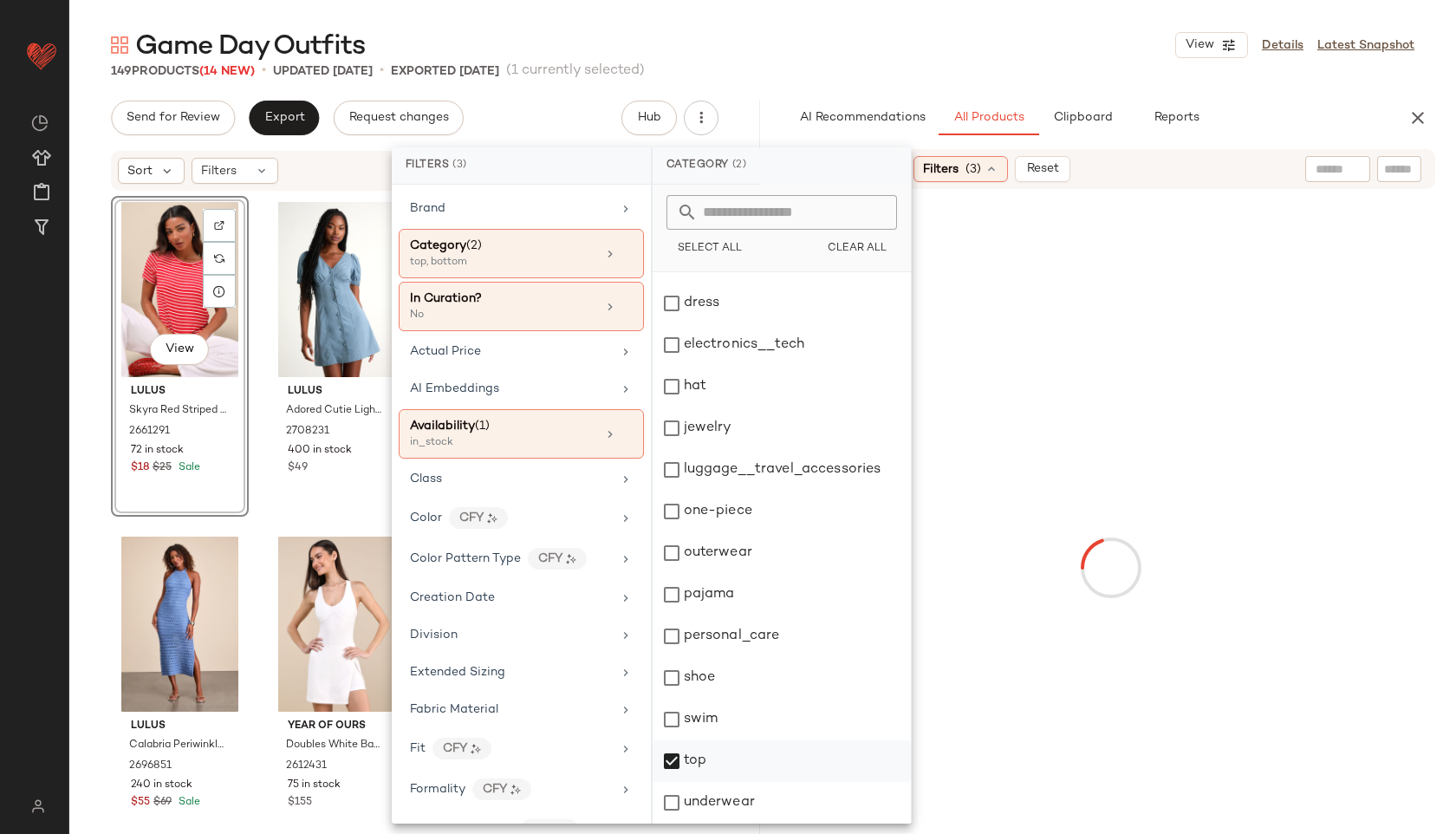
click at [699, 766] on div "top" at bounding box center [782, 761] width 258 height 42
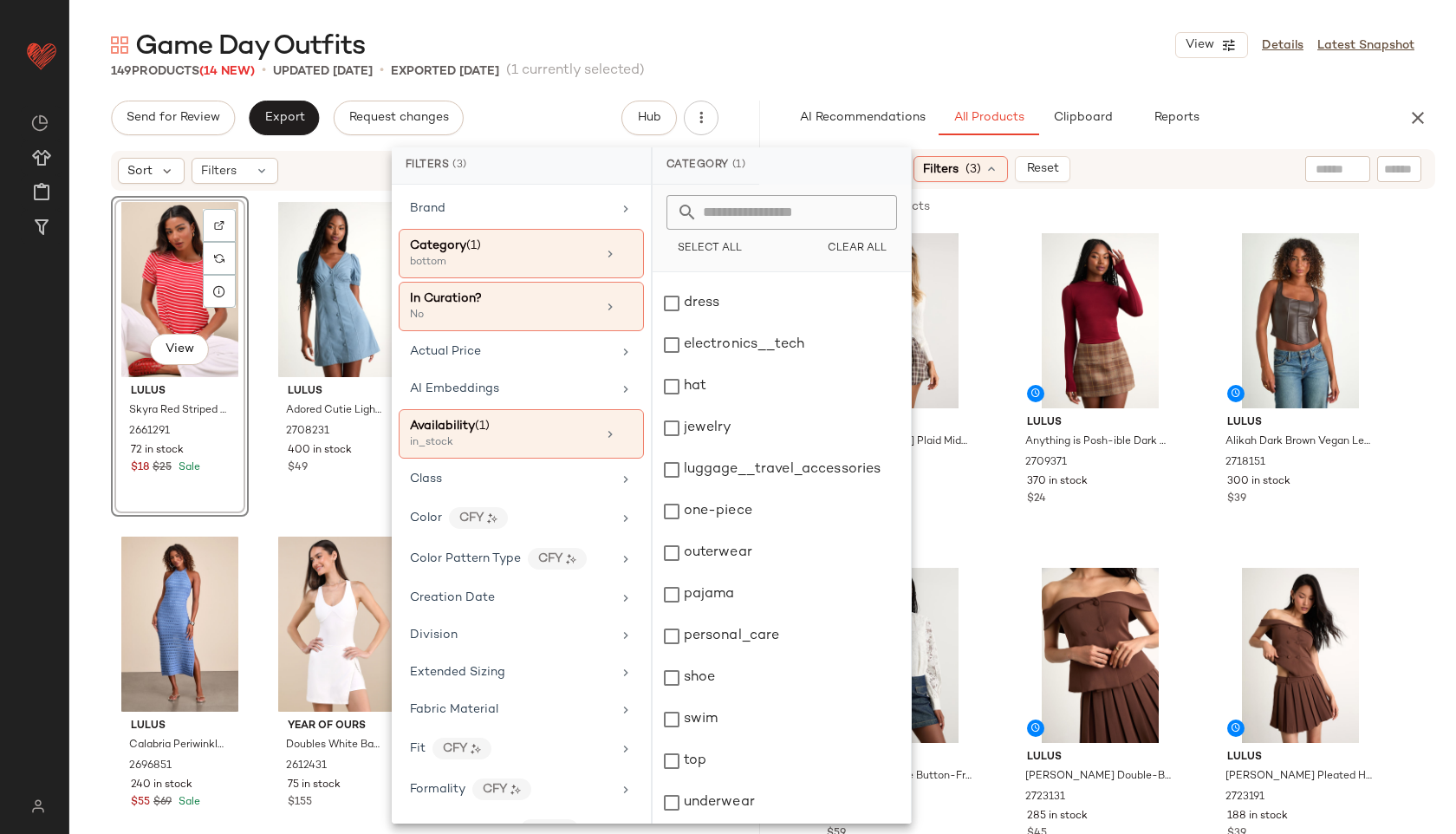
click at [836, 43] on div "Game Day Outfits View Details Latest Snapshot" at bounding box center [762, 45] width 1387 height 35
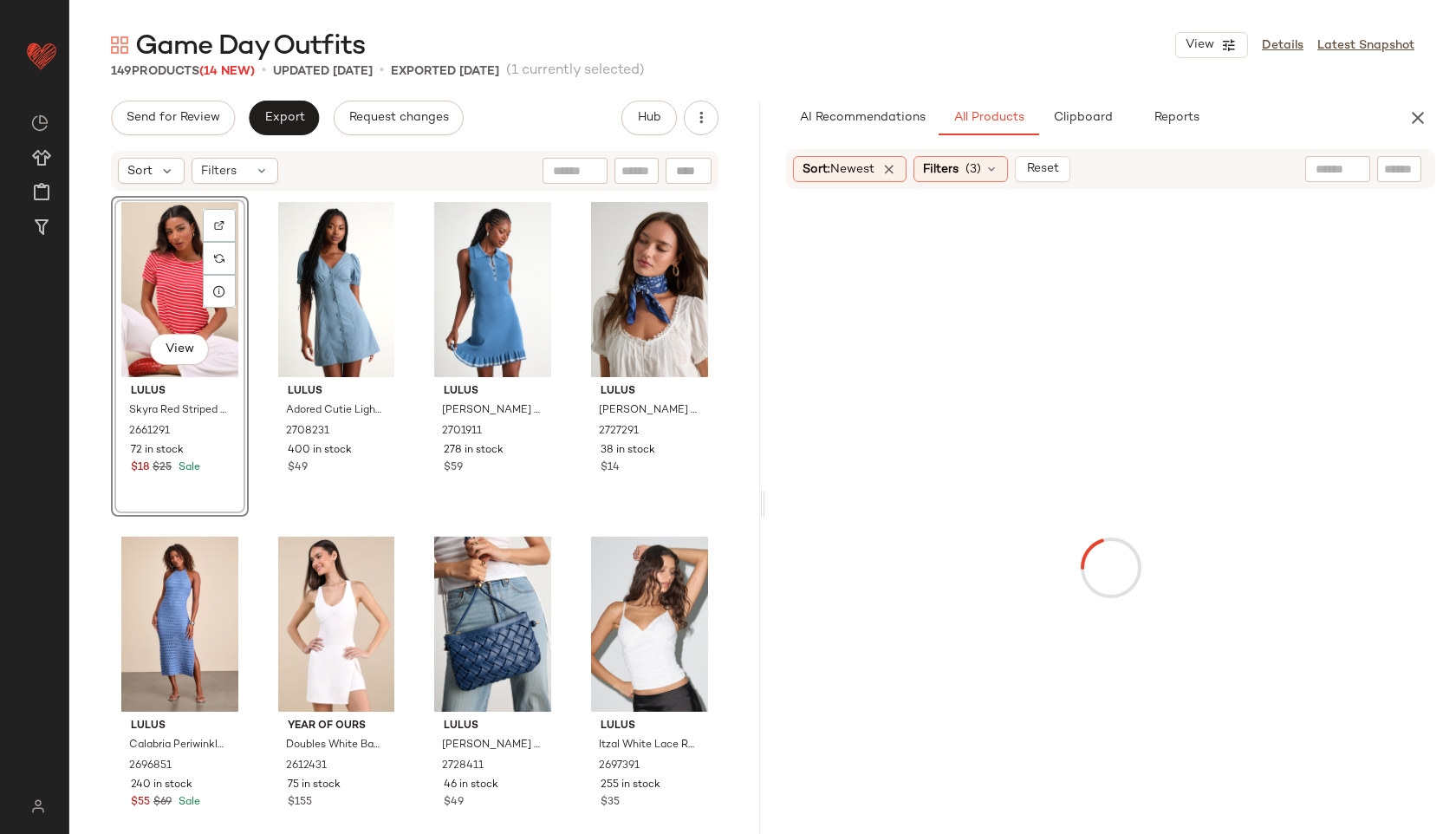
click at [1318, 170] on input "text" at bounding box center [1337, 170] width 44 height 19
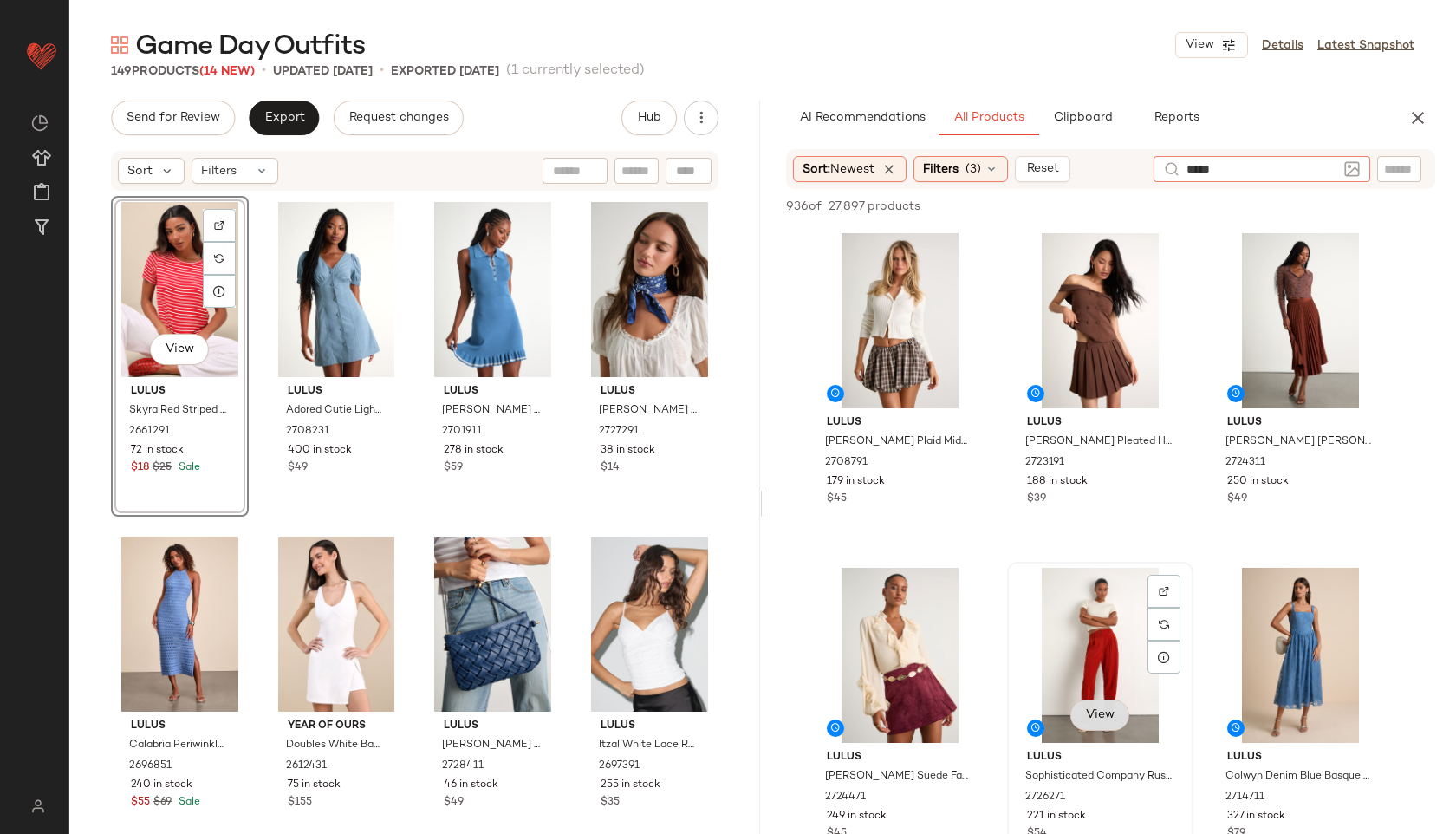
scroll to position [108, 0]
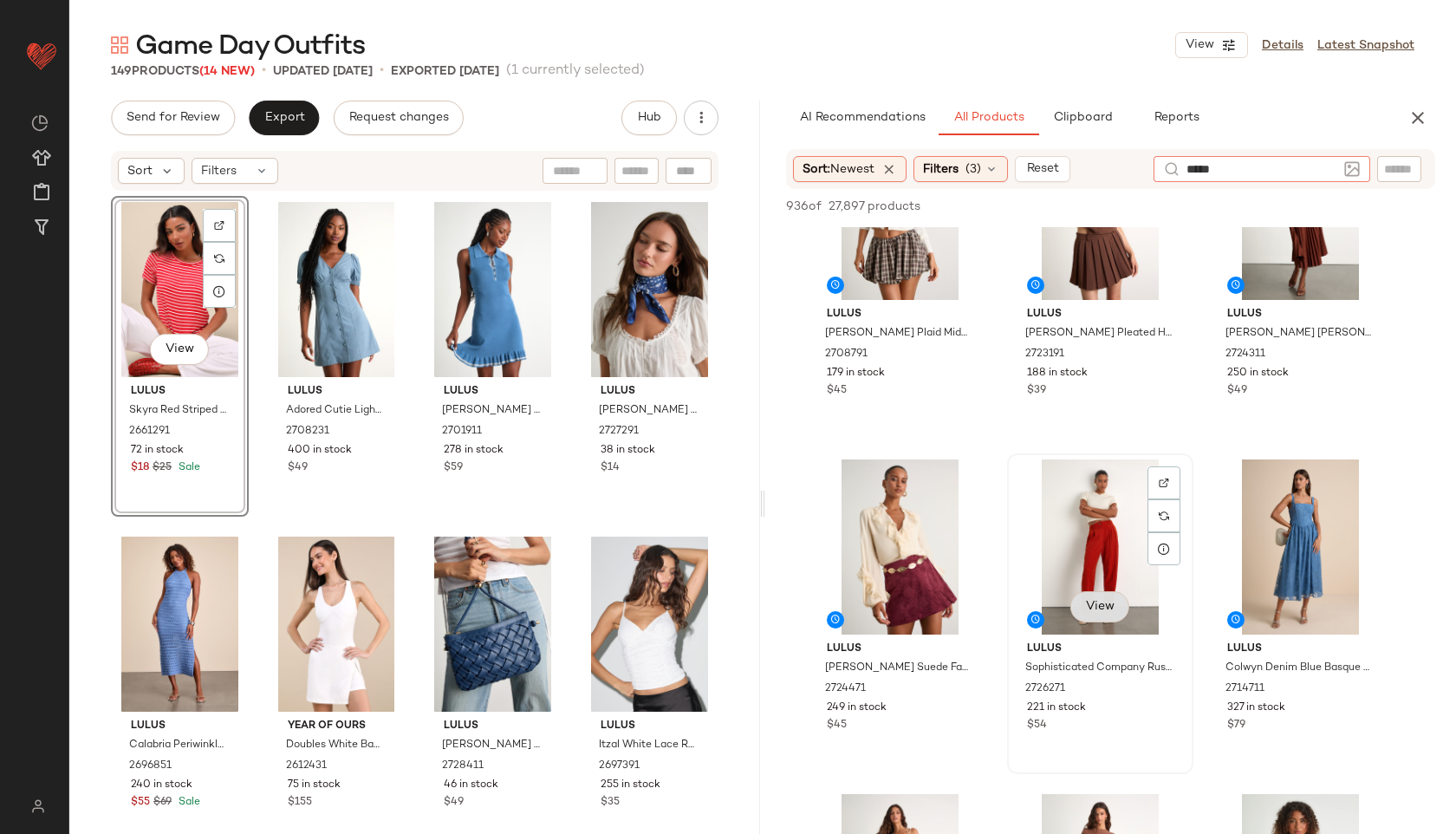
type input "*****"
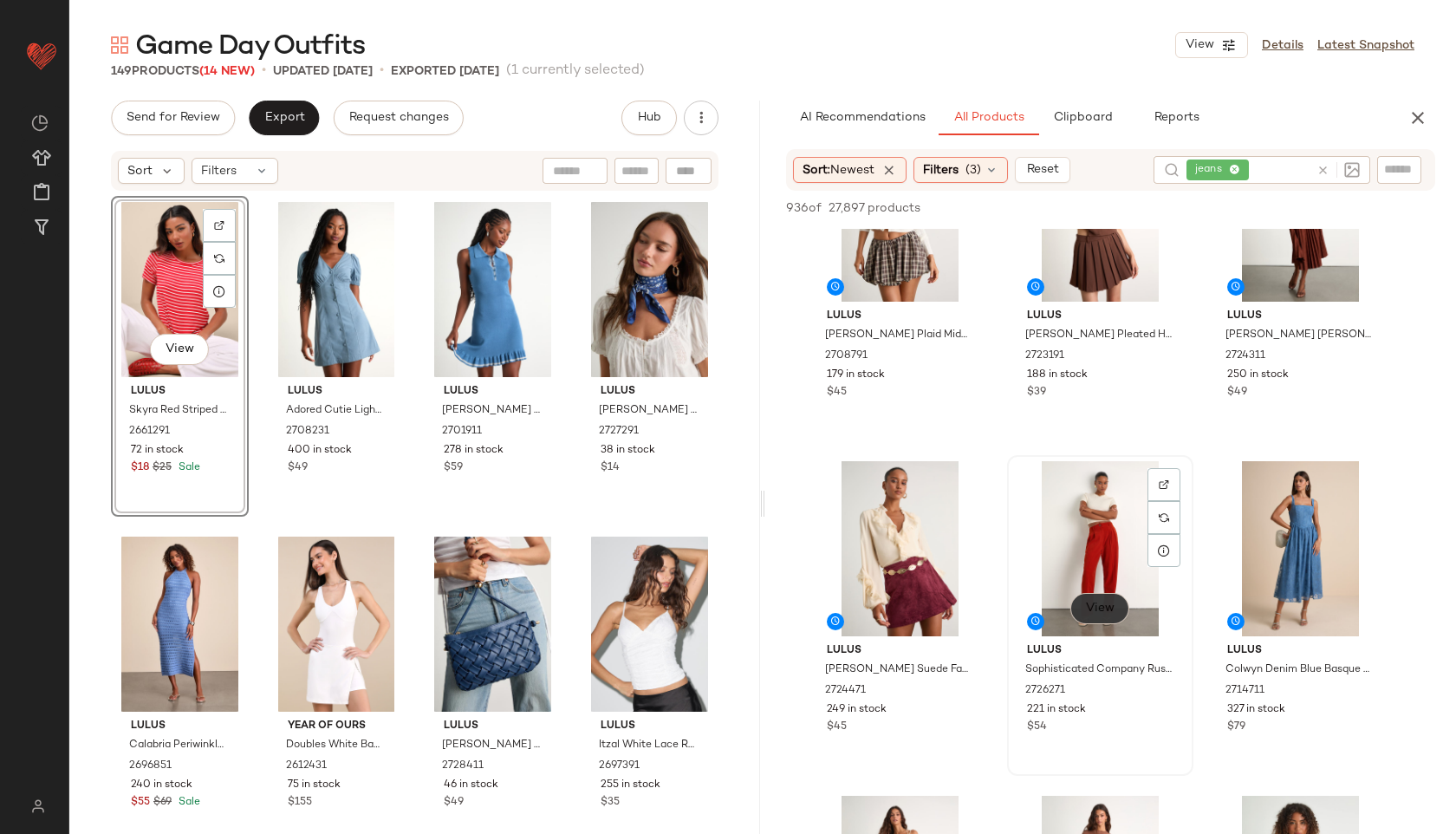
click at [1095, 608] on span "View" at bounding box center [1100, 608] width 29 height 14
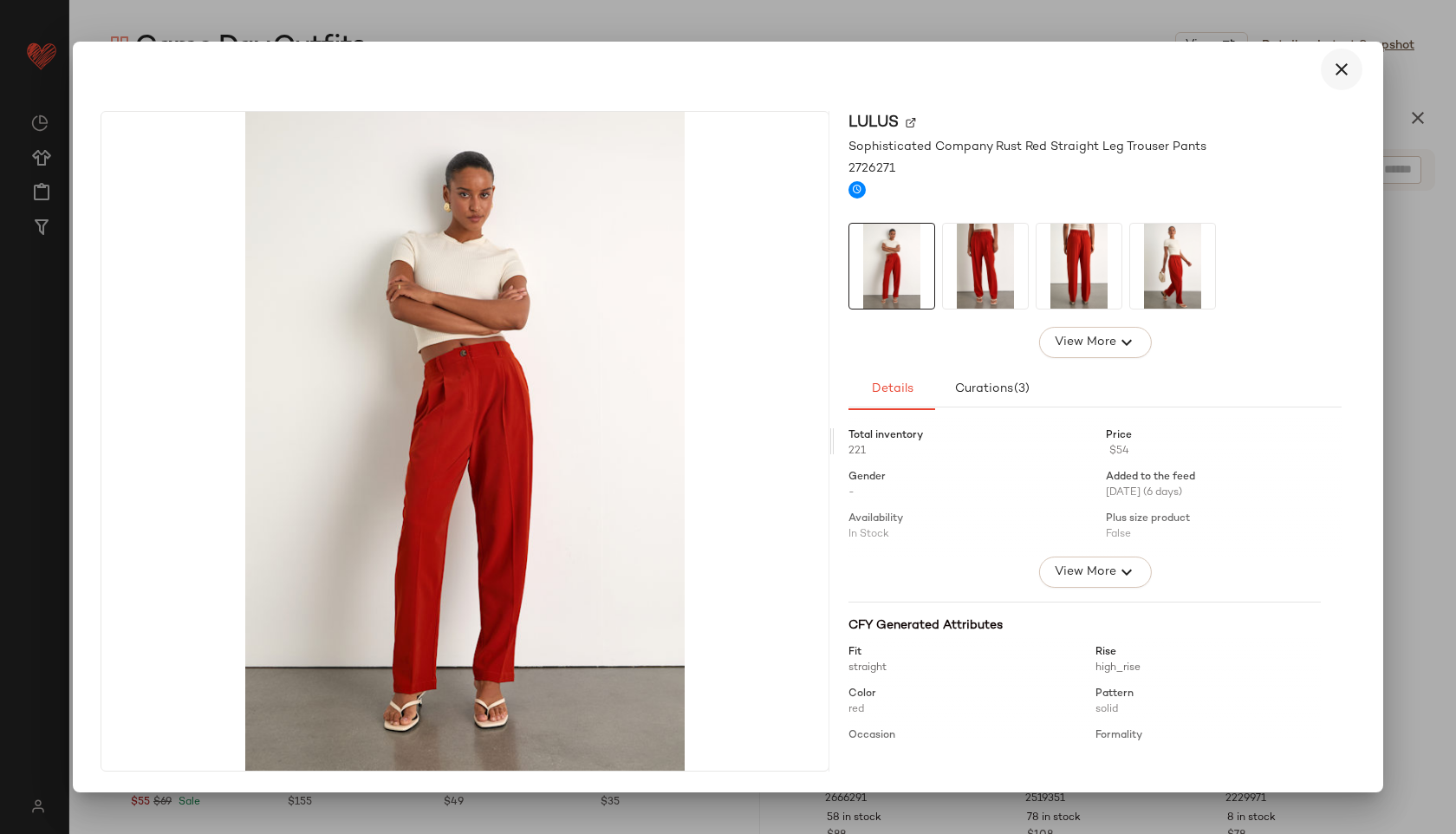
click at [1343, 58] on icon "button" at bounding box center [1341, 68] width 20 height 20
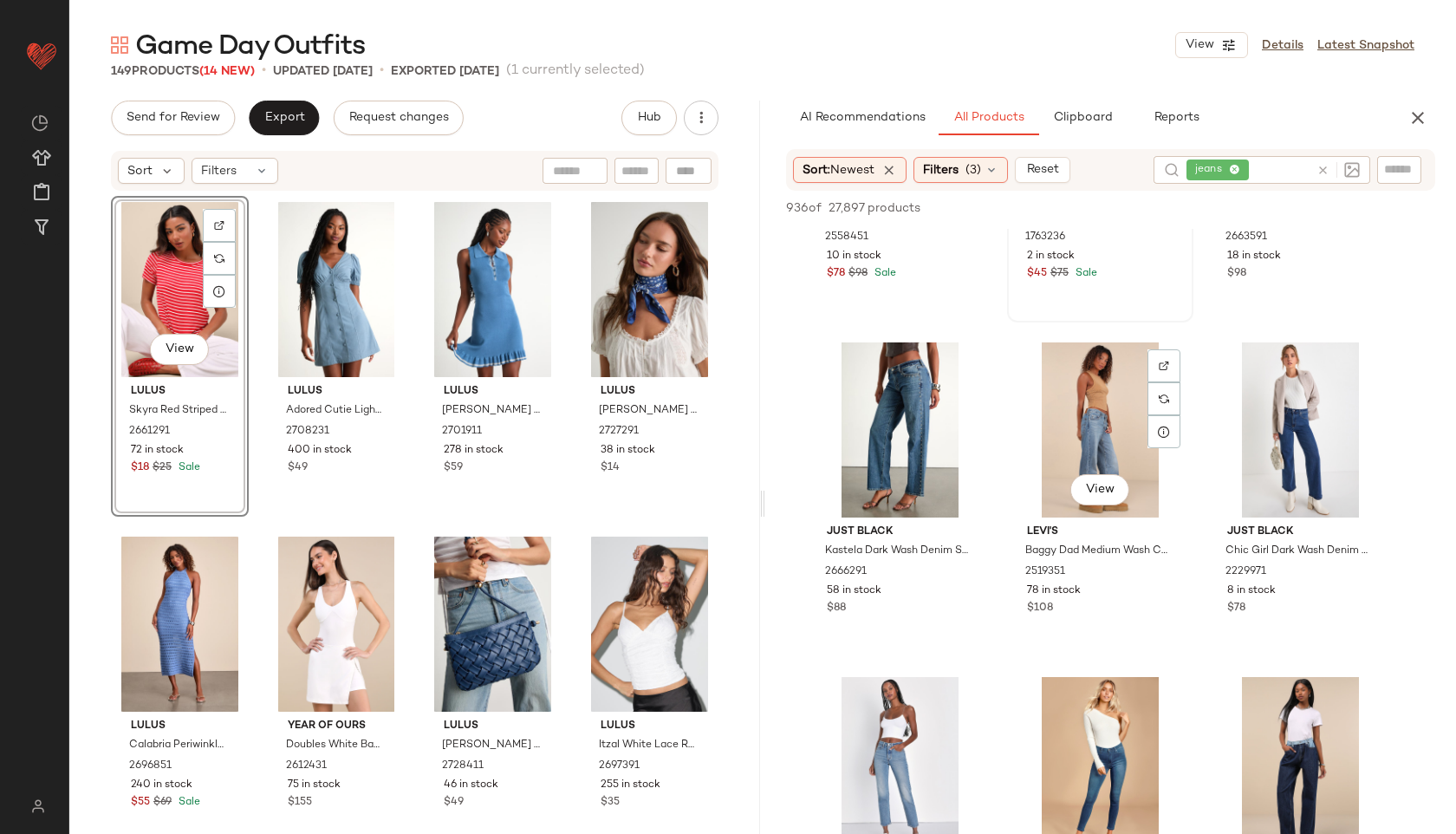
scroll to position [233, 0]
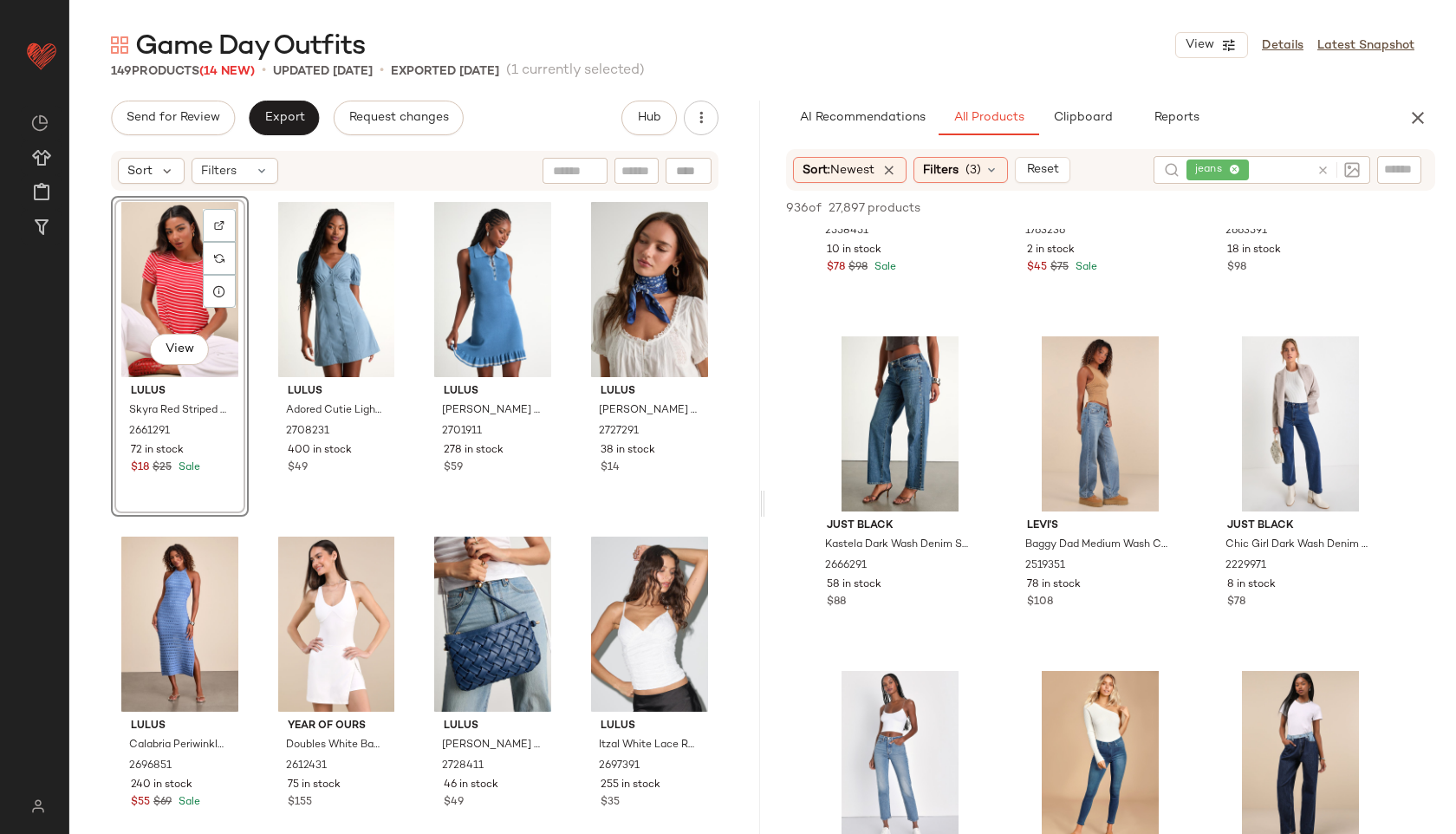
click at [1320, 168] on icon at bounding box center [1322, 170] width 13 height 13
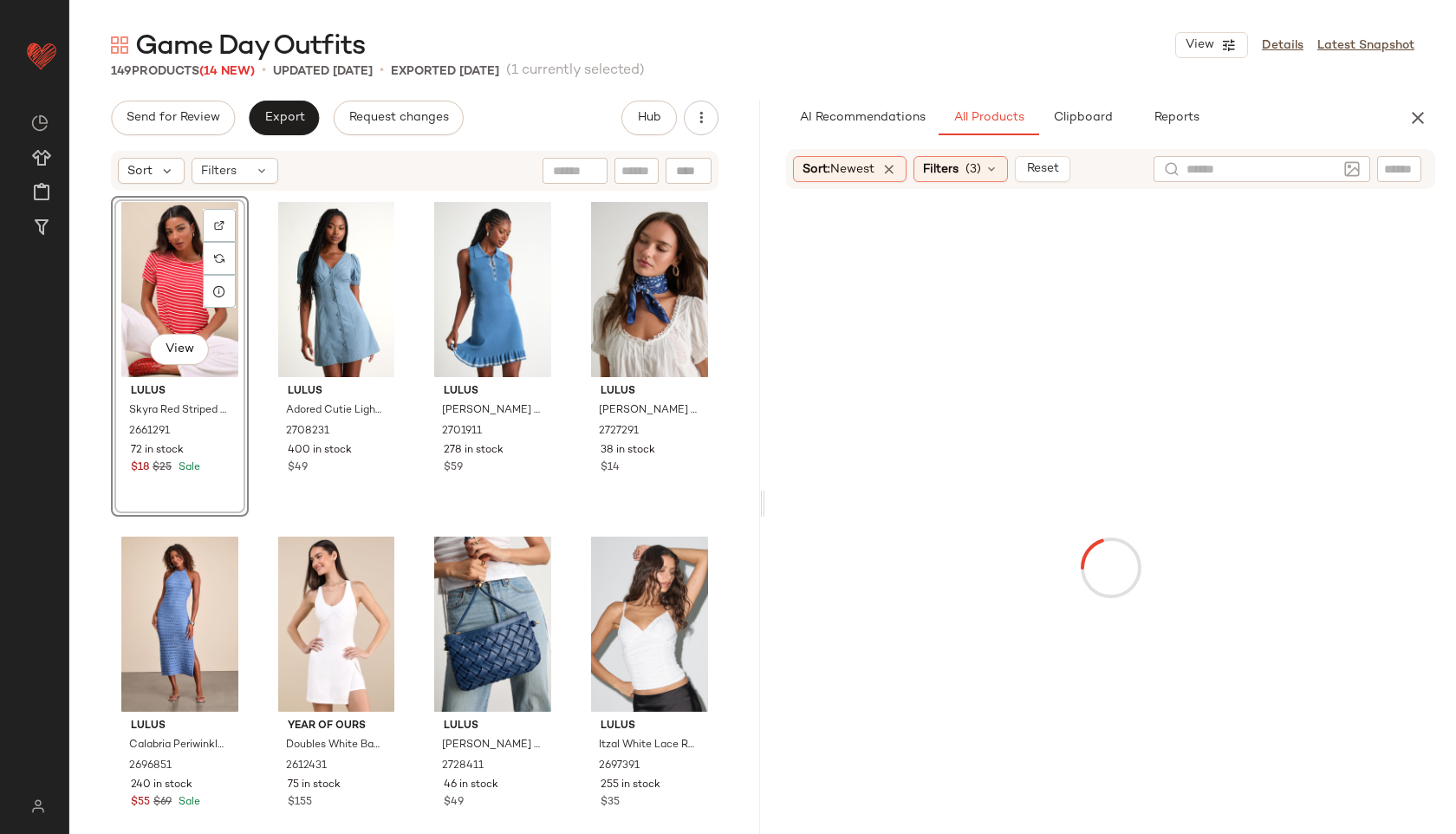
click at [1087, 59] on div "Game Day Outfits View Details Latest Snapshot" at bounding box center [762, 45] width 1387 height 35
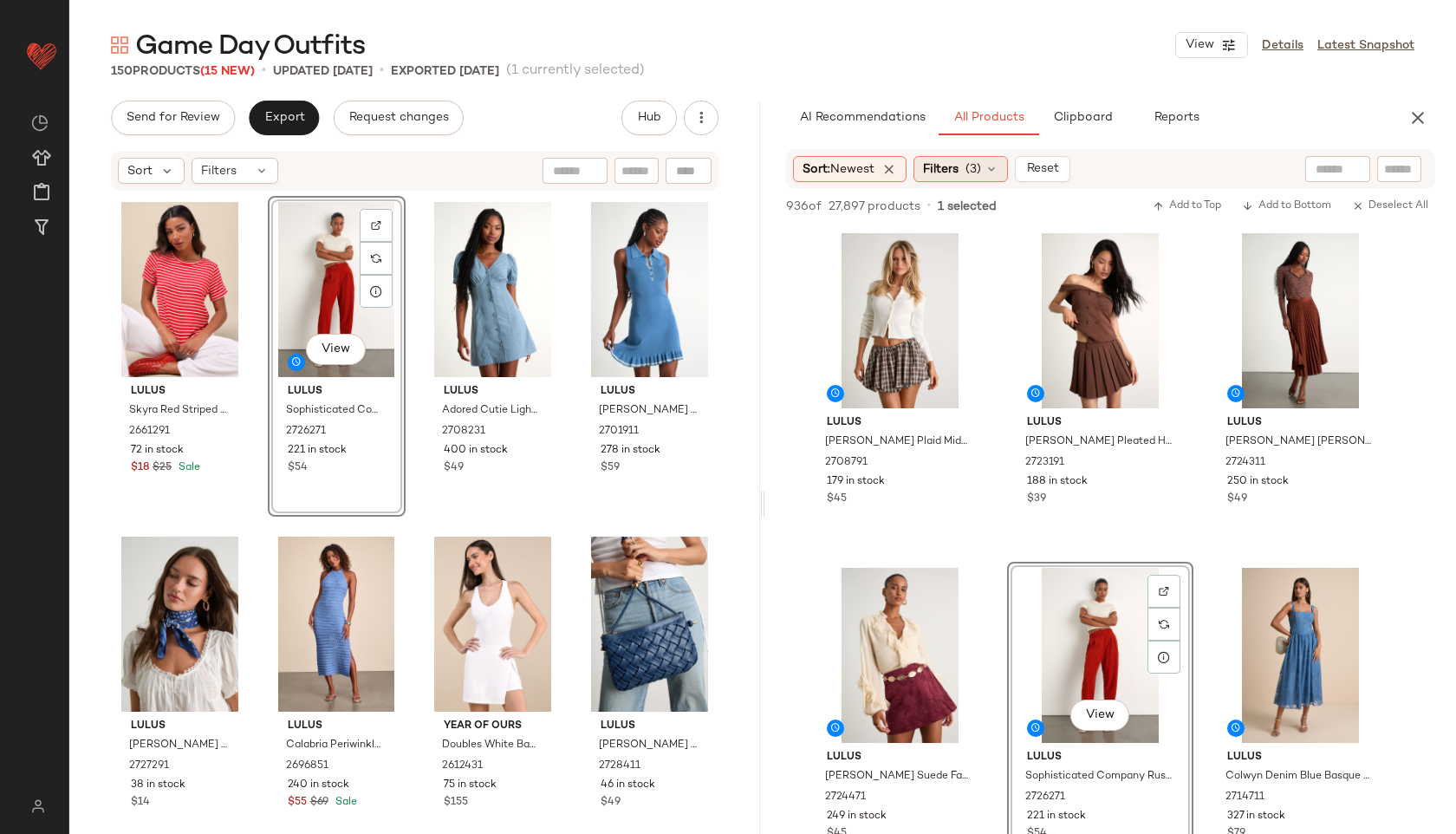
click at [989, 172] on icon at bounding box center [992, 169] width 14 height 14
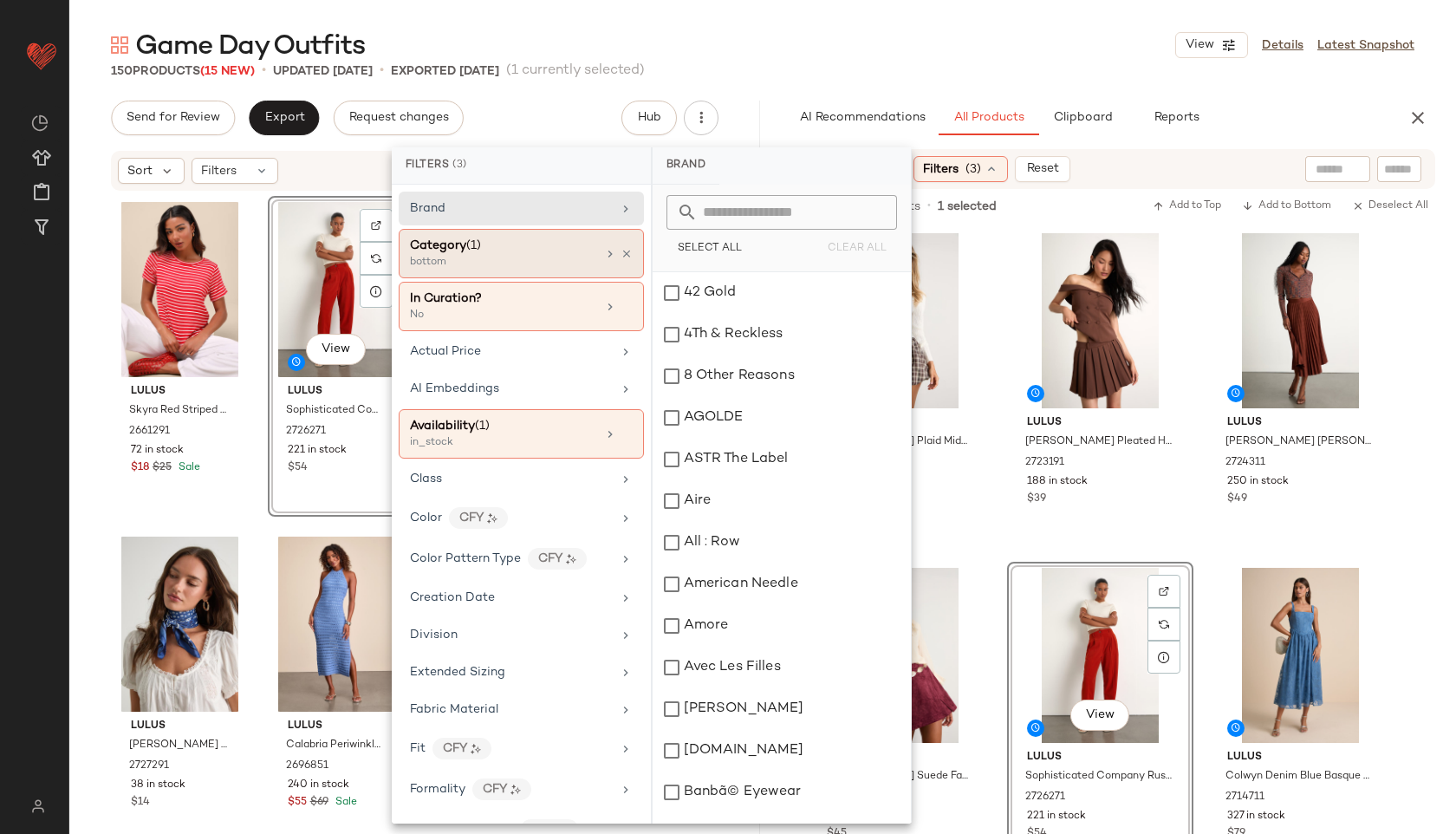
click at [491, 257] on div "bottom" at bounding box center [497, 263] width 173 height 16
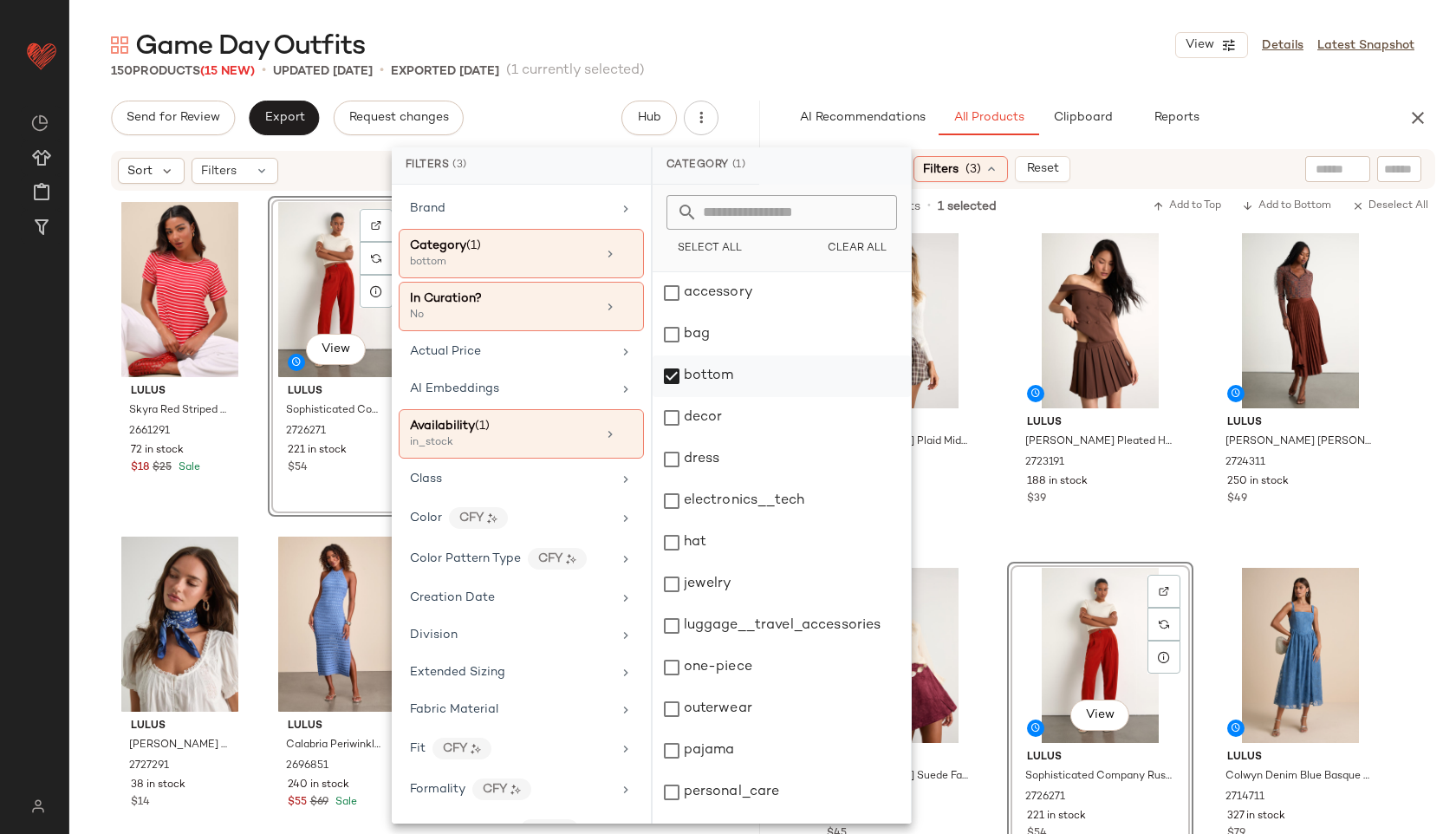
click at [709, 362] on div "bottom" at bounding box center [782, 376] width 258 height 42
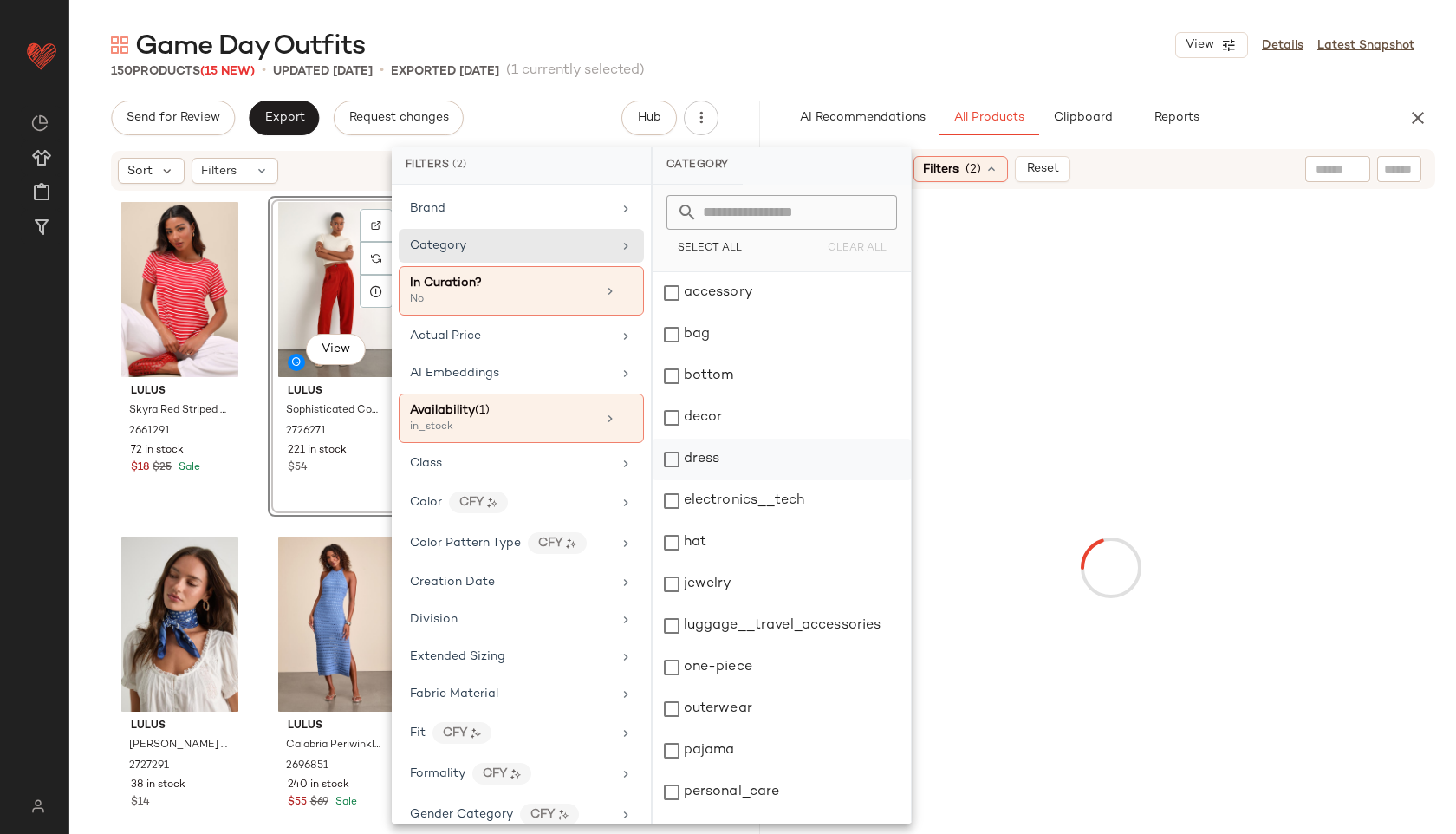
click at [701, 447] on div "dress" at bounding box center [782, 459] width 258 height 42
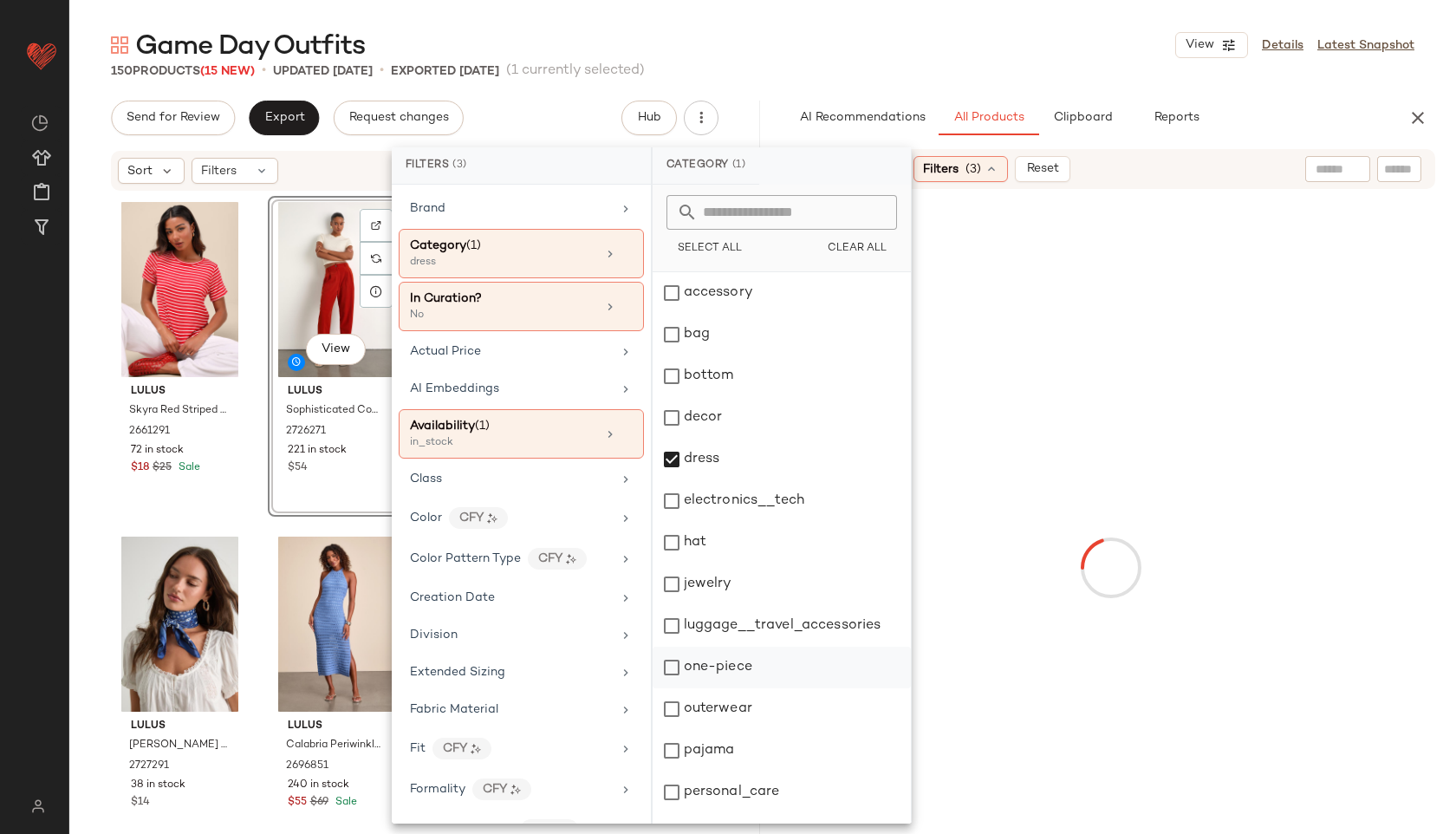
click at [724, 663] on div "one-piece" at bounding box center [782, 667] width 258 height 42
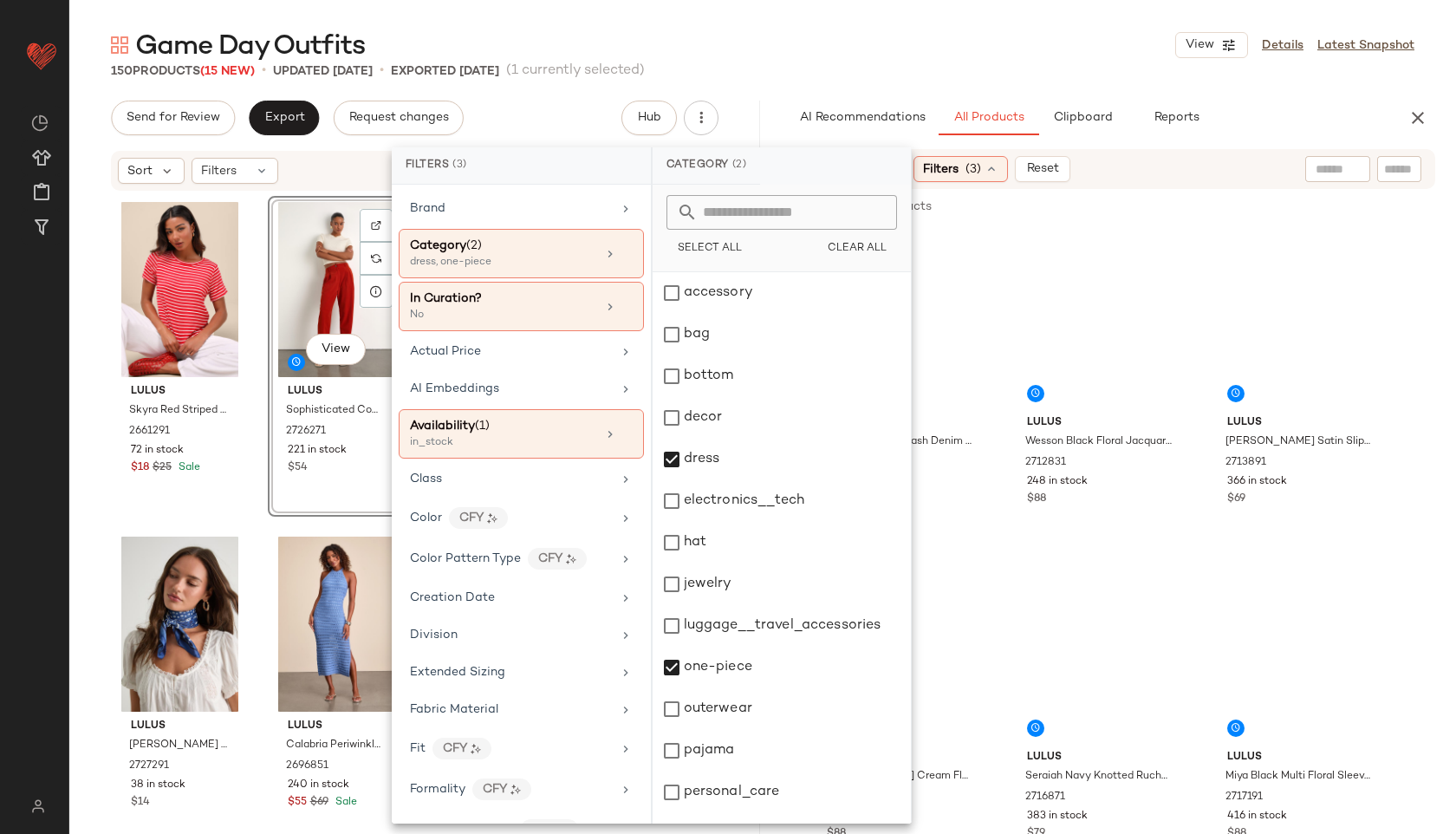
click at [814, 49] on div "Game Day Outfits View Details Latest Snapshot" at bounding box center [762, 45] width 1387 height 35
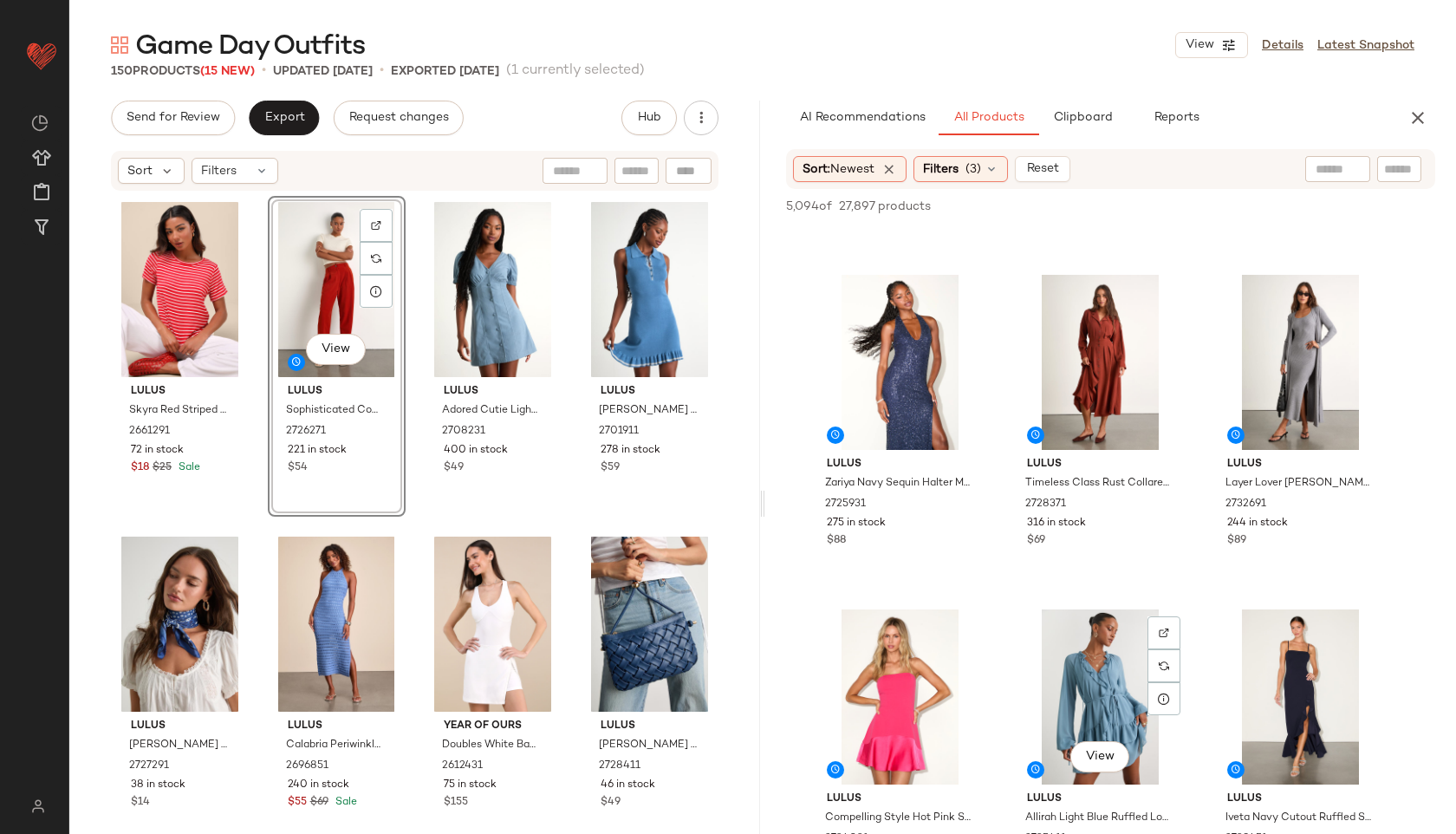
scroll to position [1295, 0]
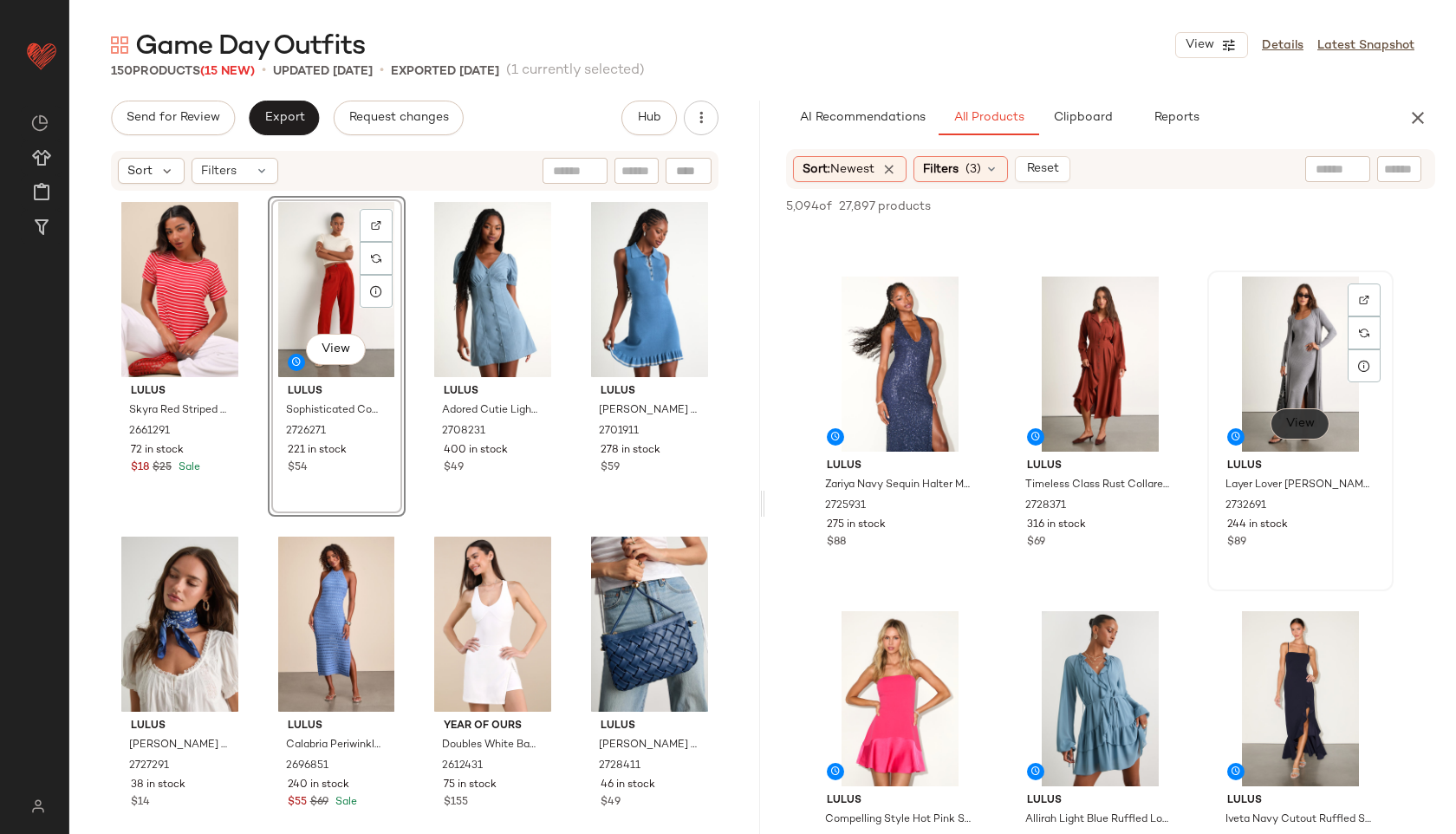
click at [1292, 420] on span "View" at bounding box center [1300, 424] width 29 height 14
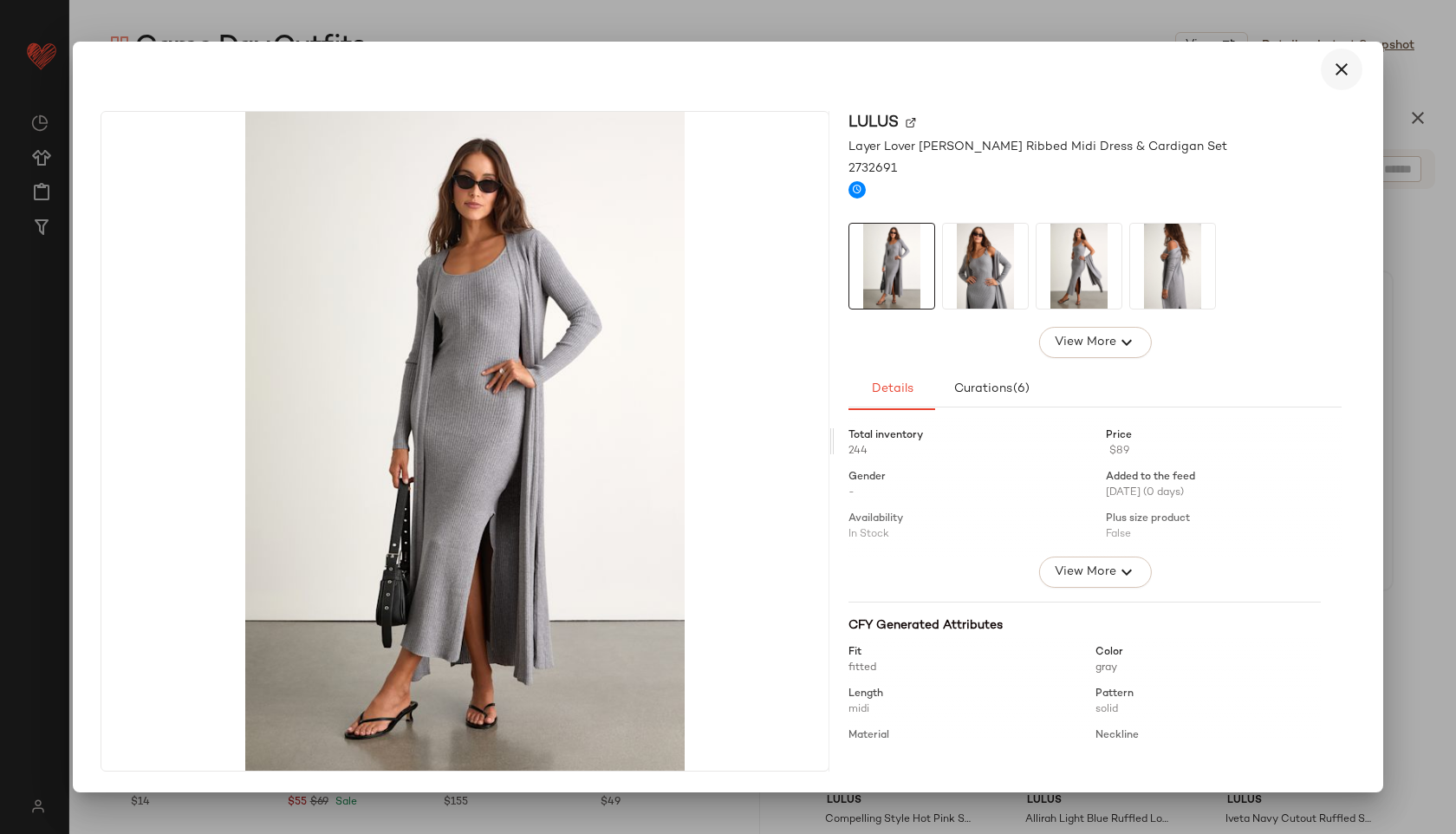
click at [1338, 69] on icon "button" at bounding box center [1341, 68] width 20 height 20
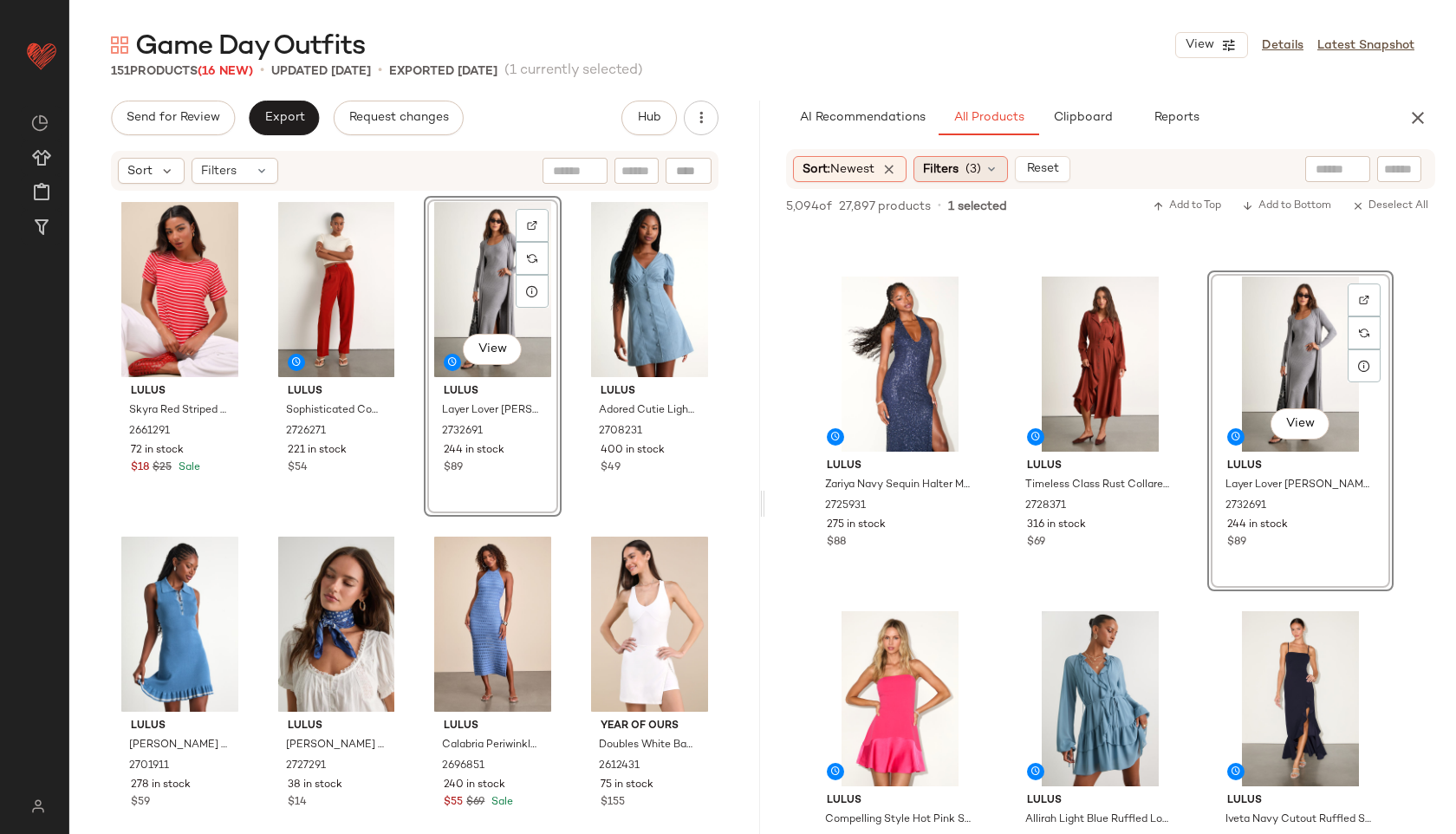
click at [981, 163] on span "(3)" at bounding box center [974, 170] width 16 height 19
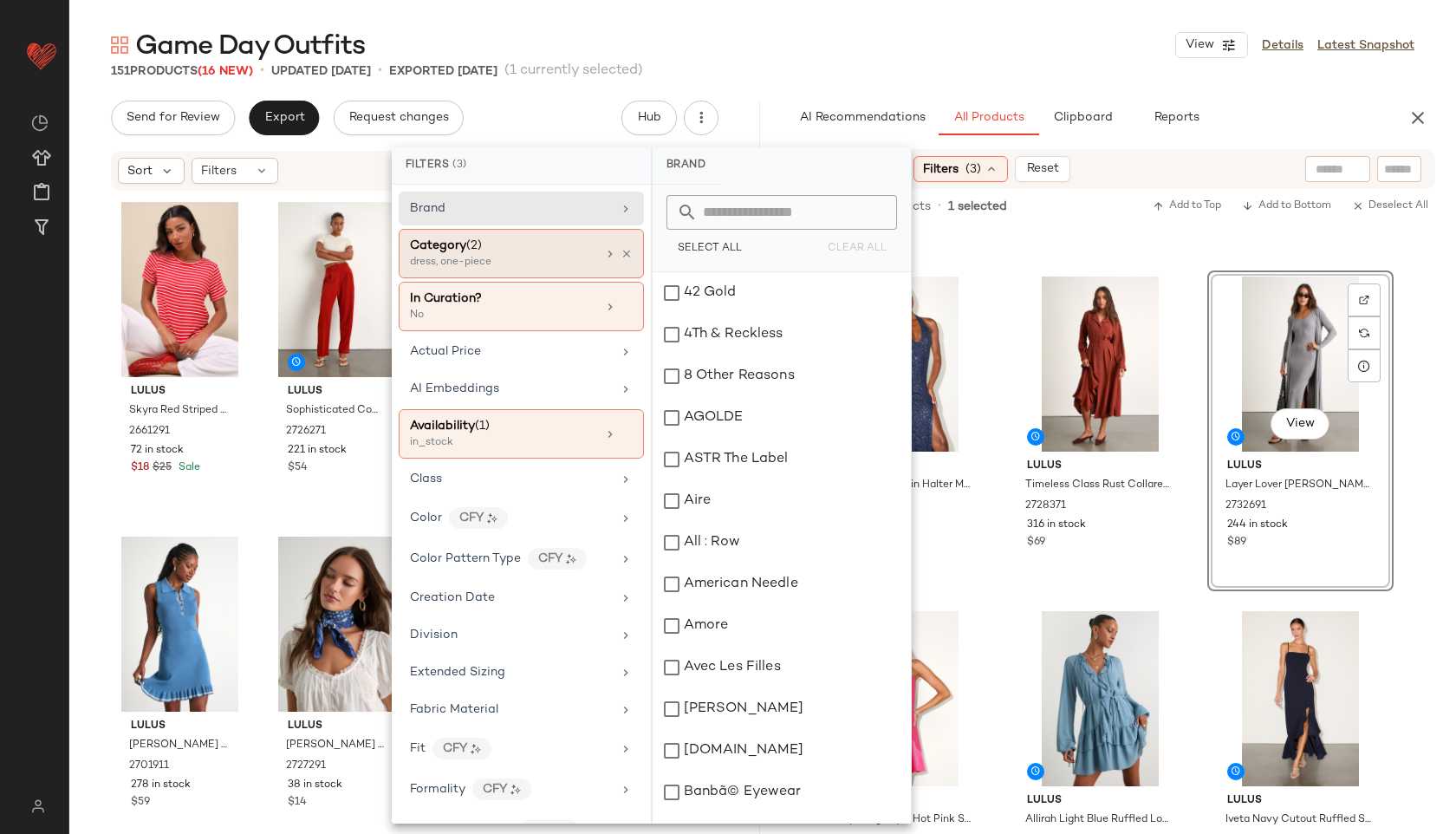
click at [499, 273] on div "Category (2) dress, one-piece" at bounding box center [521, 253] width 246 height 50
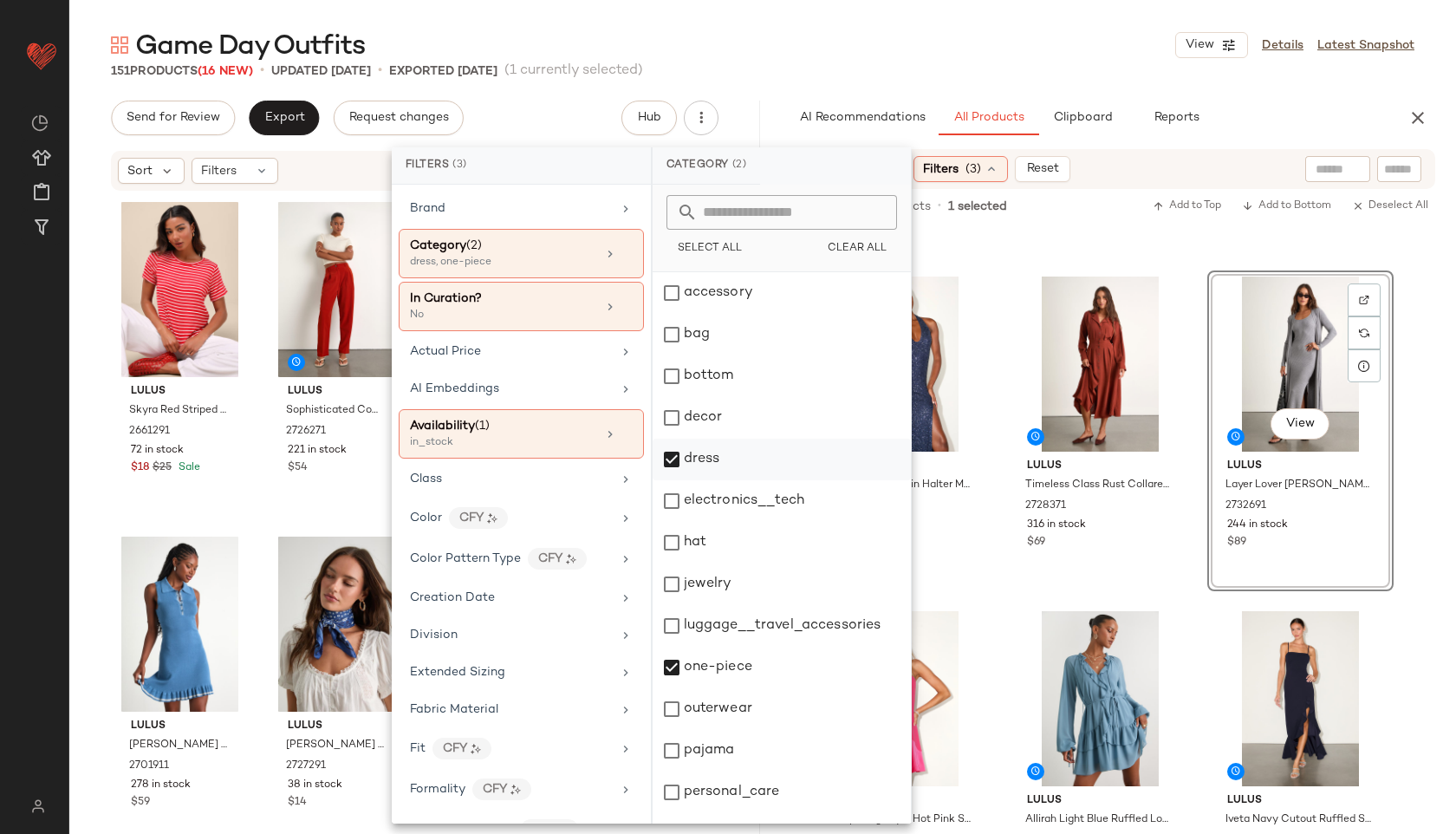
click at [683, 474] on div "dress" at bounding box center [782, 459] width 258 height 42
click at [719, 662] on div "one-piece" at bounding box center [782, 667] width 258 height 42
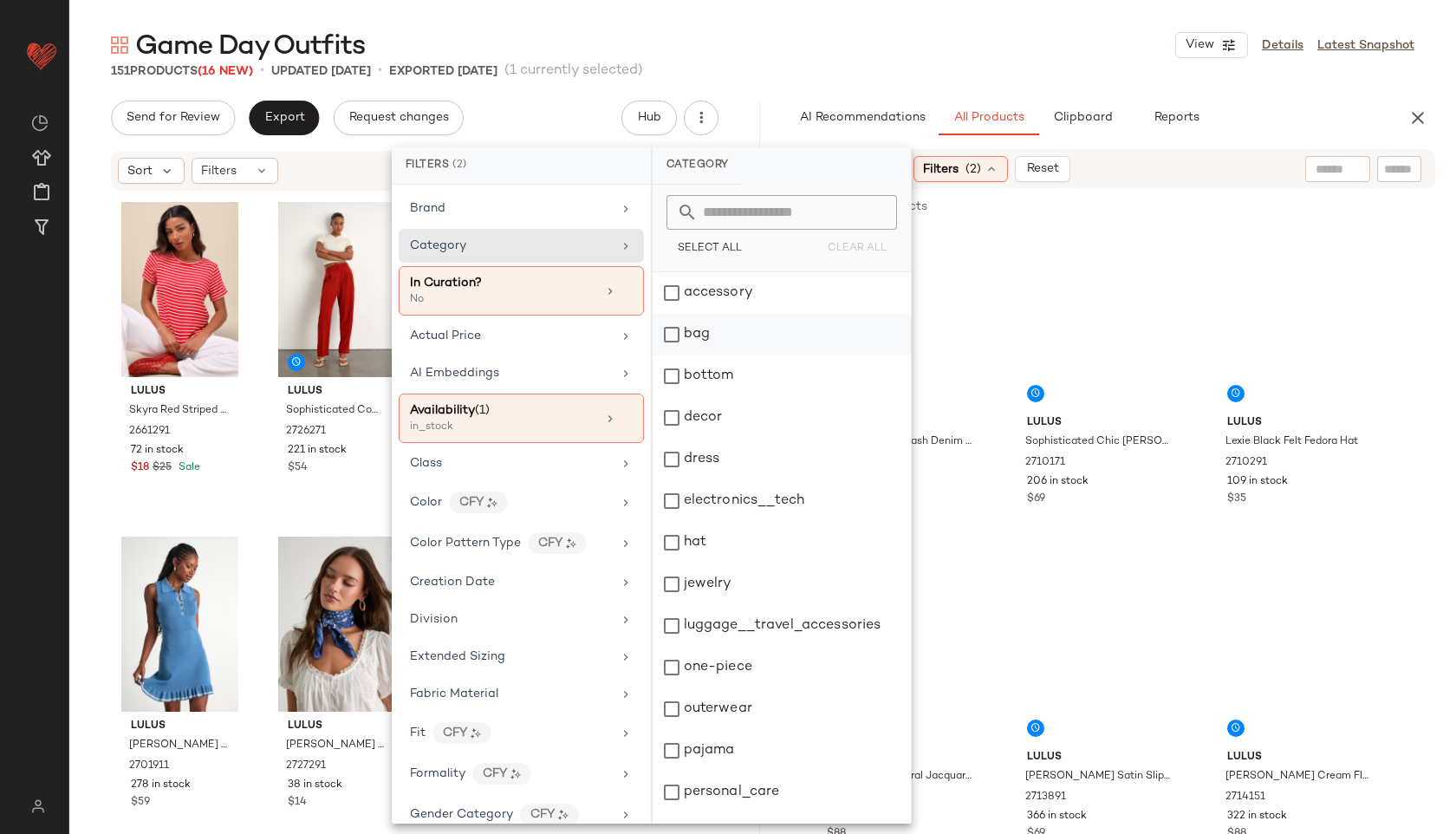
click at [713, 343] on div "bag" at bounding box center [782, 334] width 258 height 42
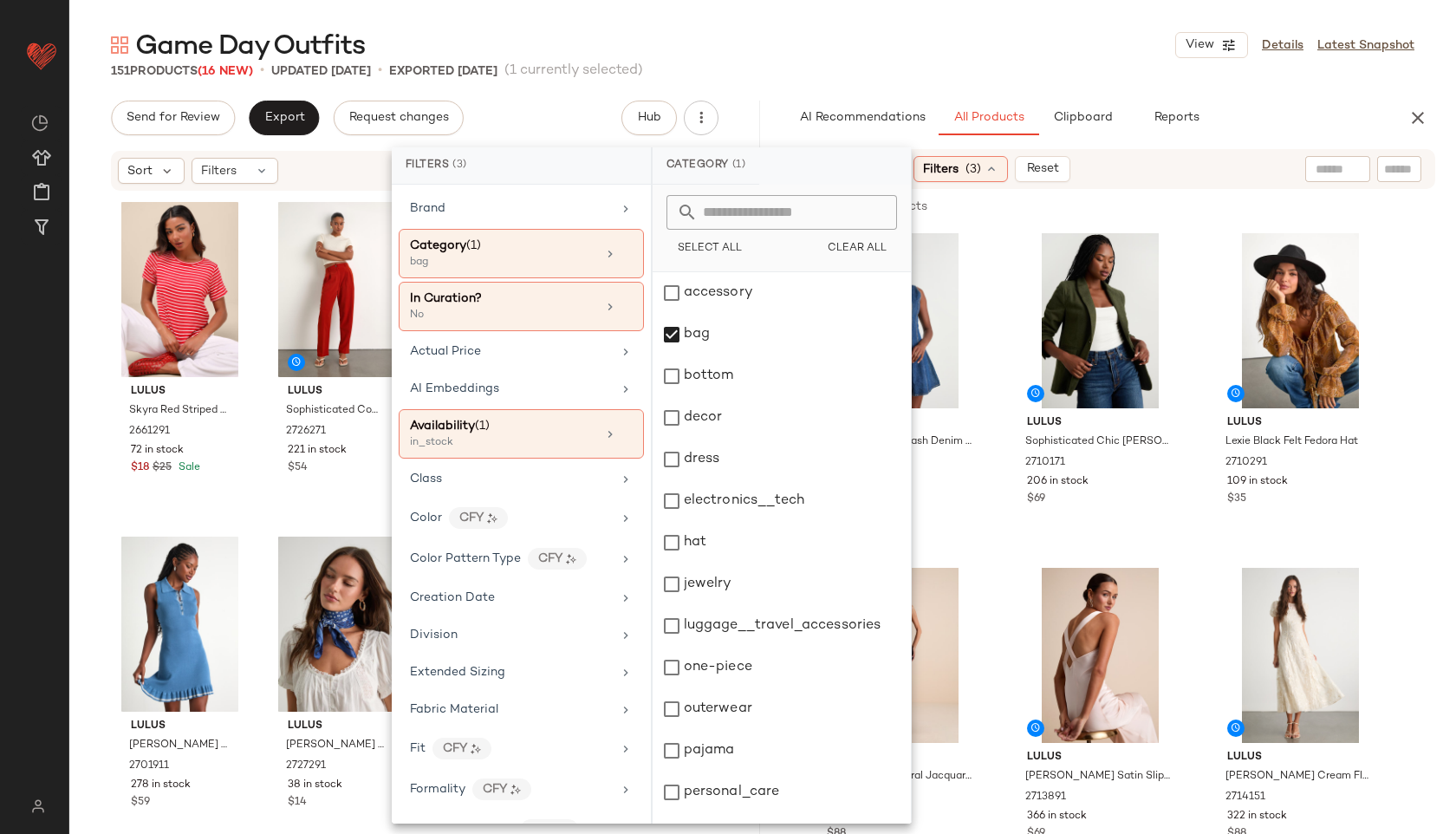
click at [731, 59] on div "Game Day Outfits View Details Latest Snapshot" at bounding box center [762, 45] width 1387 height 35
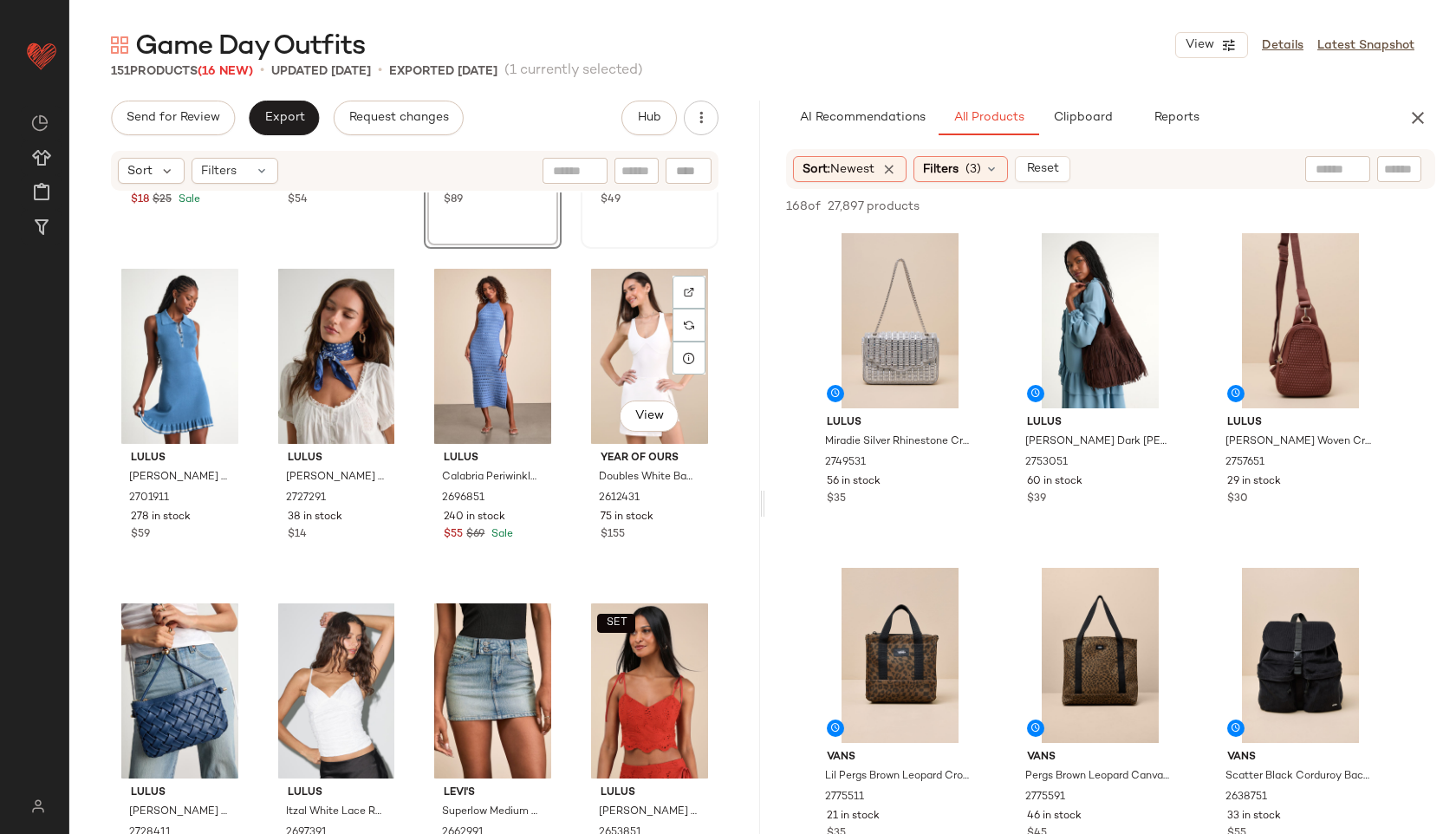
scroll to position [0, 0]
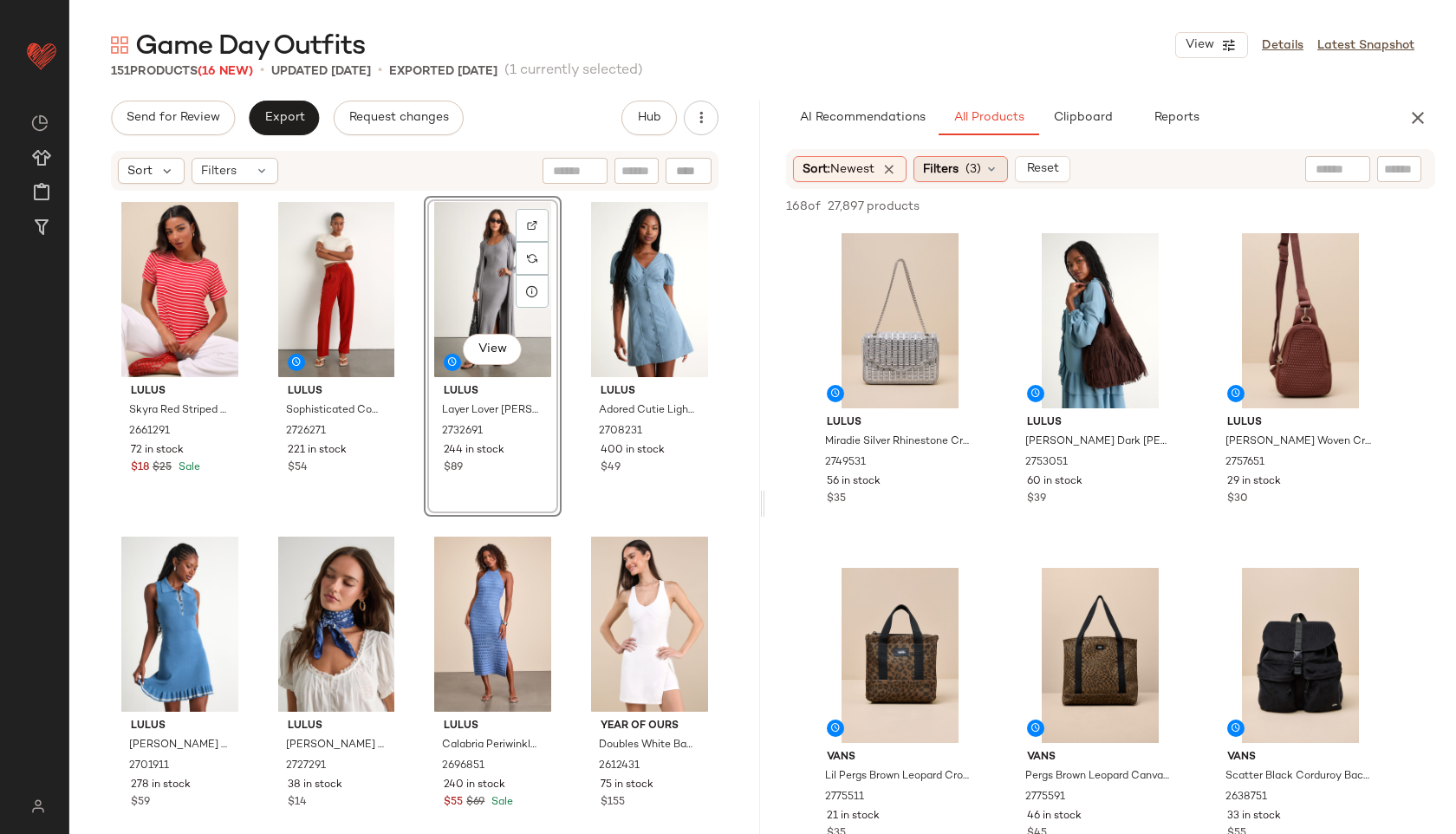
click at [981, 162] on span "(3)" at bounding box center [974, 170] width 16 height 19
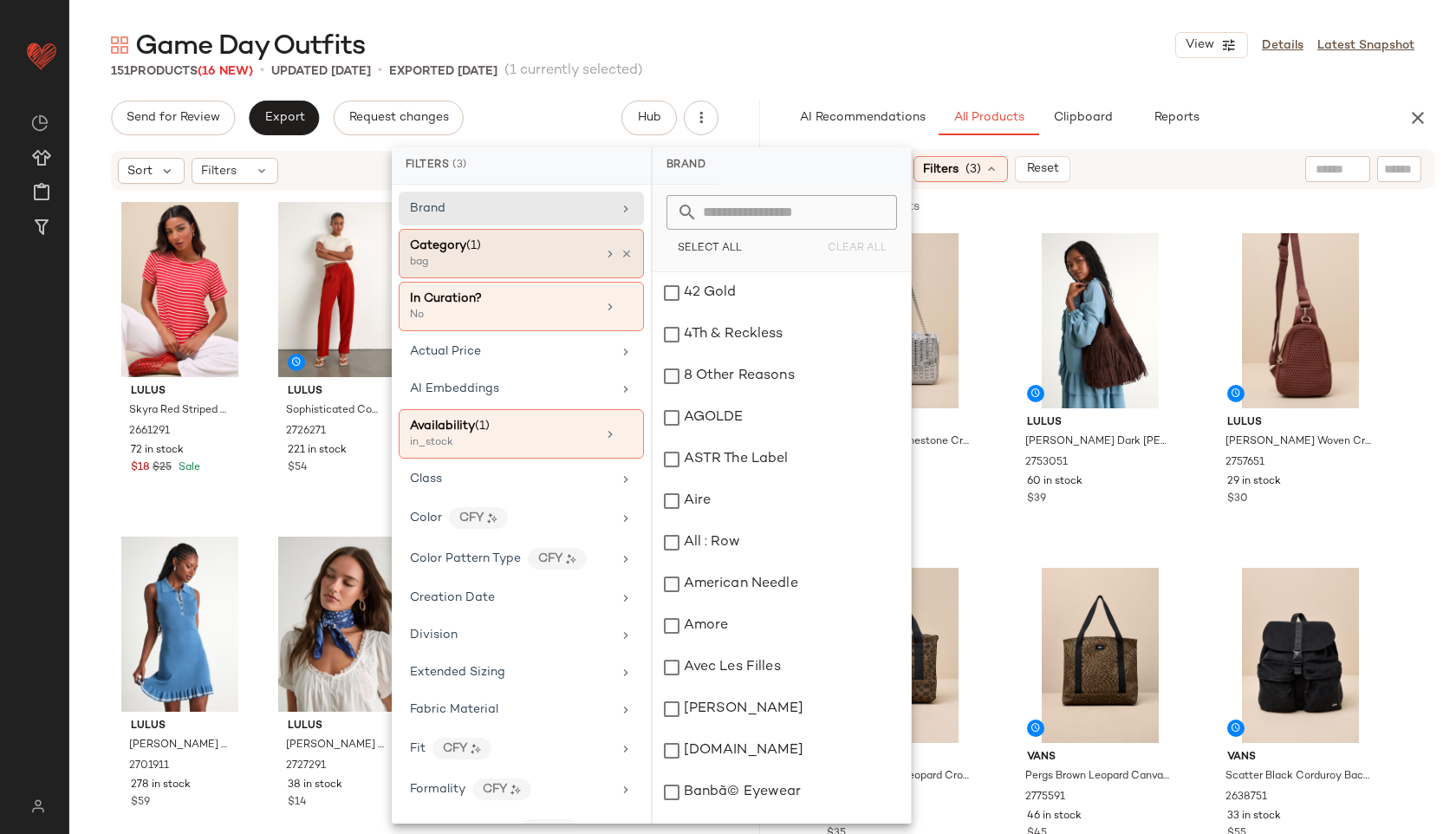
click at [479, 250] on span "(1)" at bounding box center [474, 246] width 15 height 13
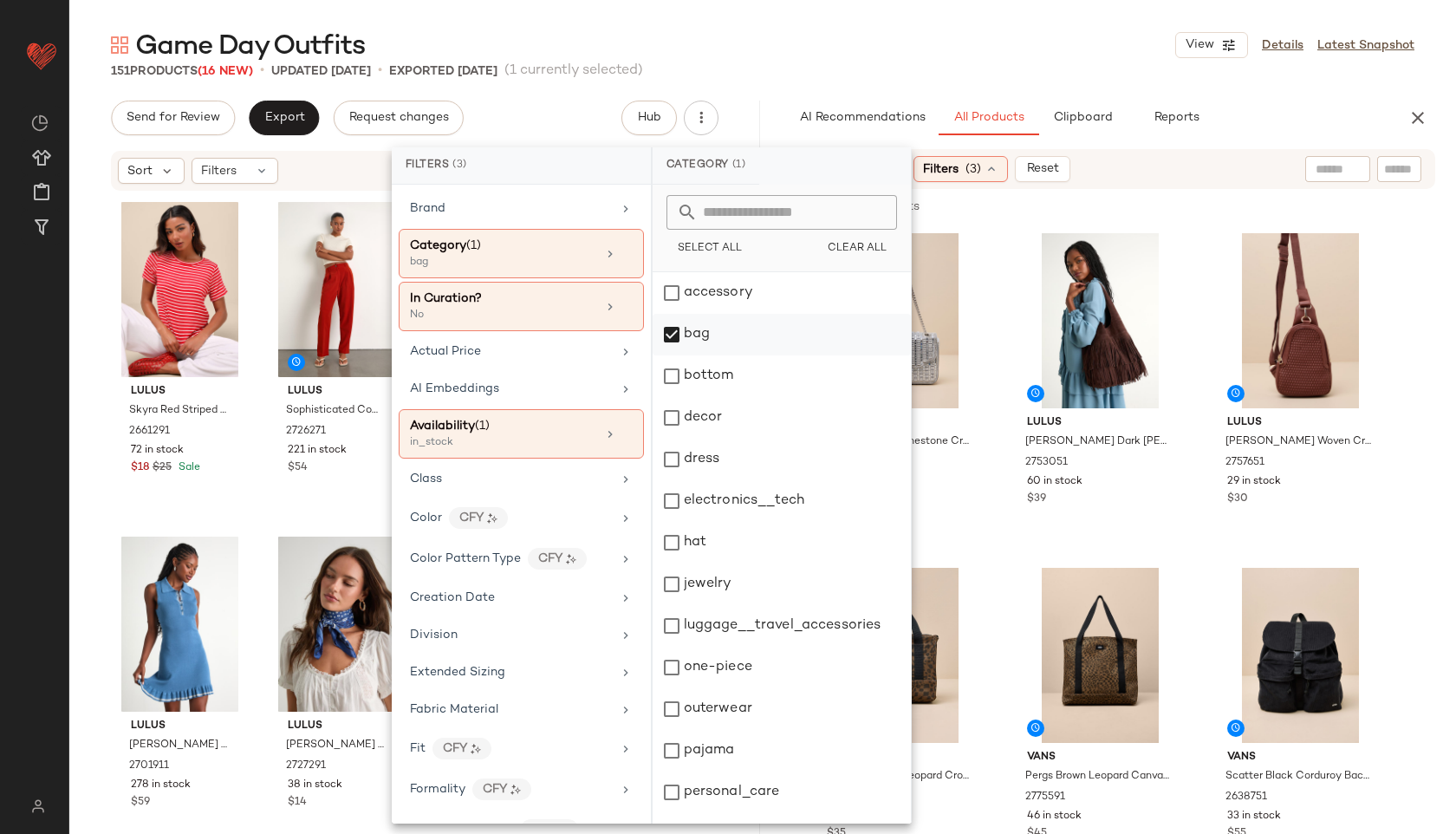
click at [712, 332] on div "bag" at bounding box center [782, 334] width 258 height 42
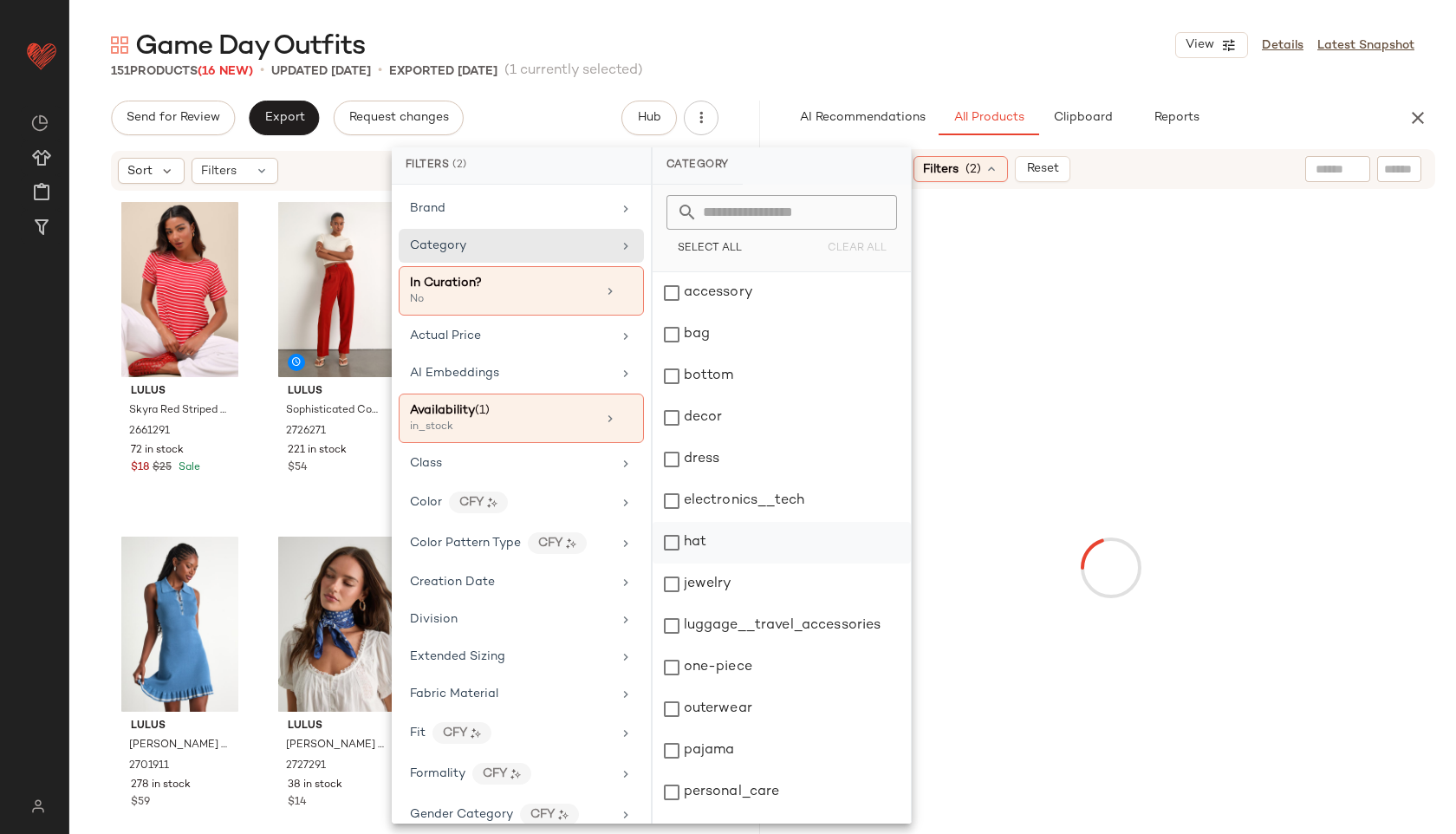
scroll to position [156, 0]
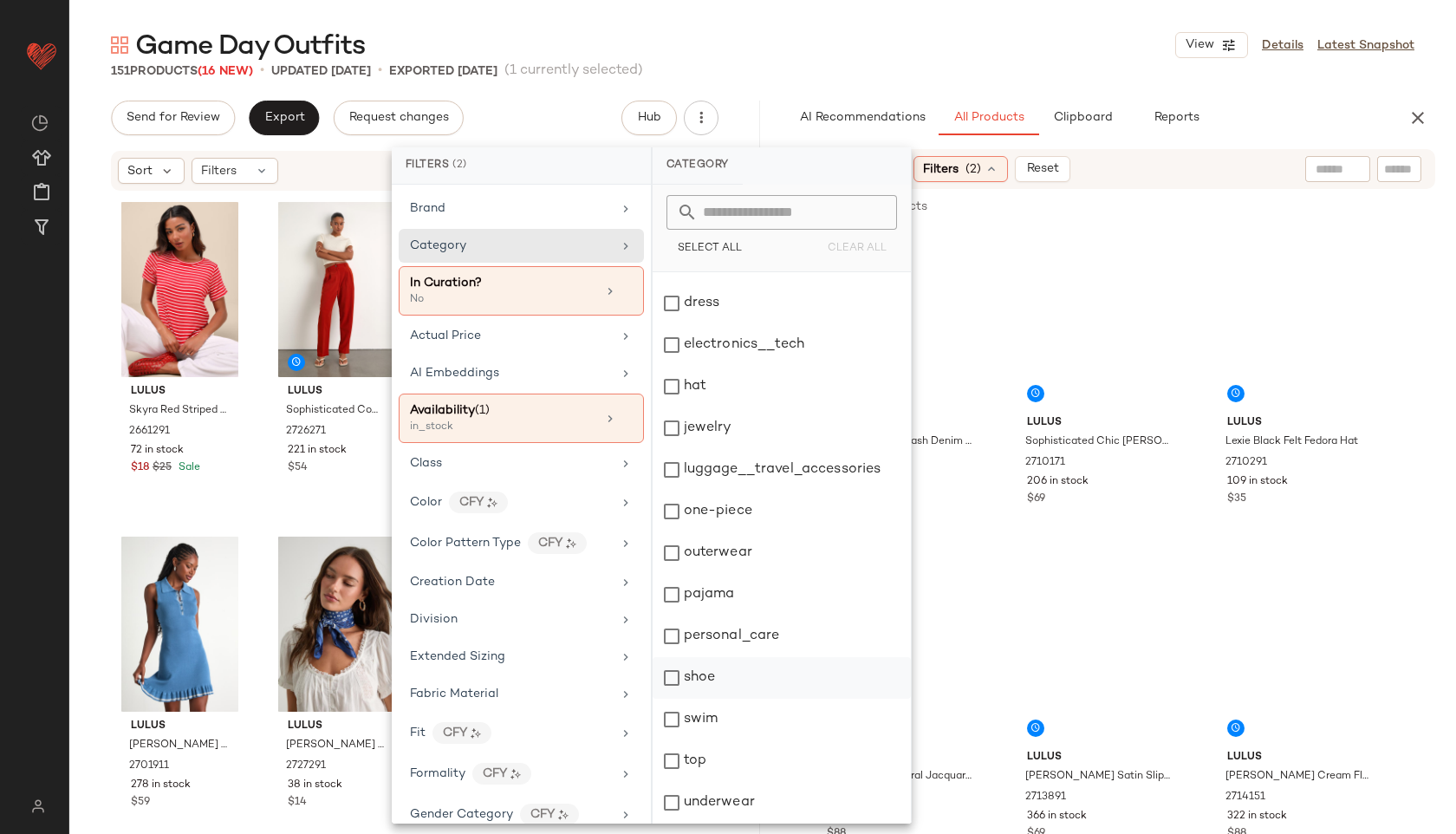
click at [723, 683] on div "shoe" at bounding box center [782, 677] width 258 height 42
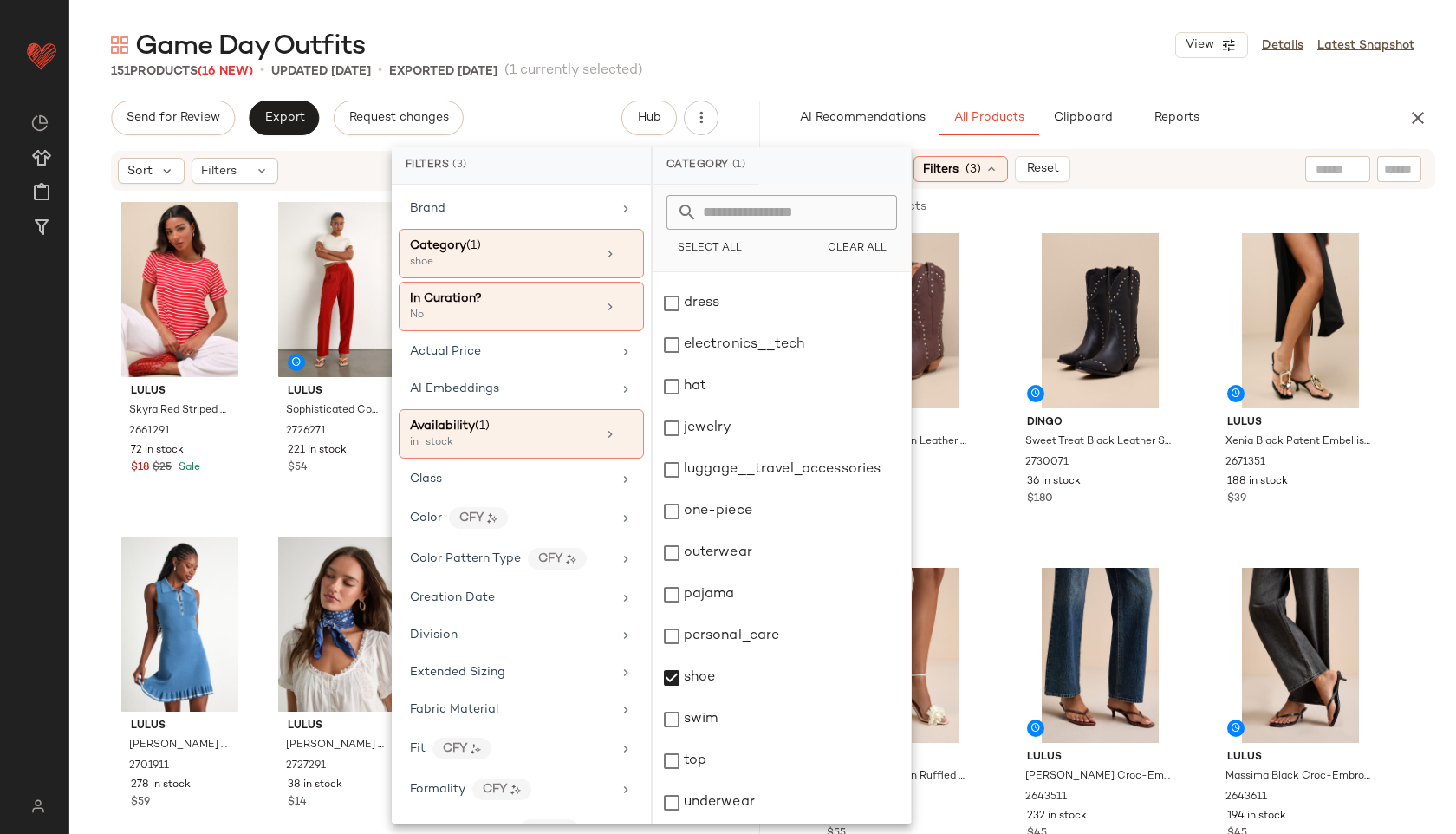
click at [916, 37] on div "Game Day Outfits View Details Latest Snapshot" at bounding box center [762, 45] width 1387 height 35
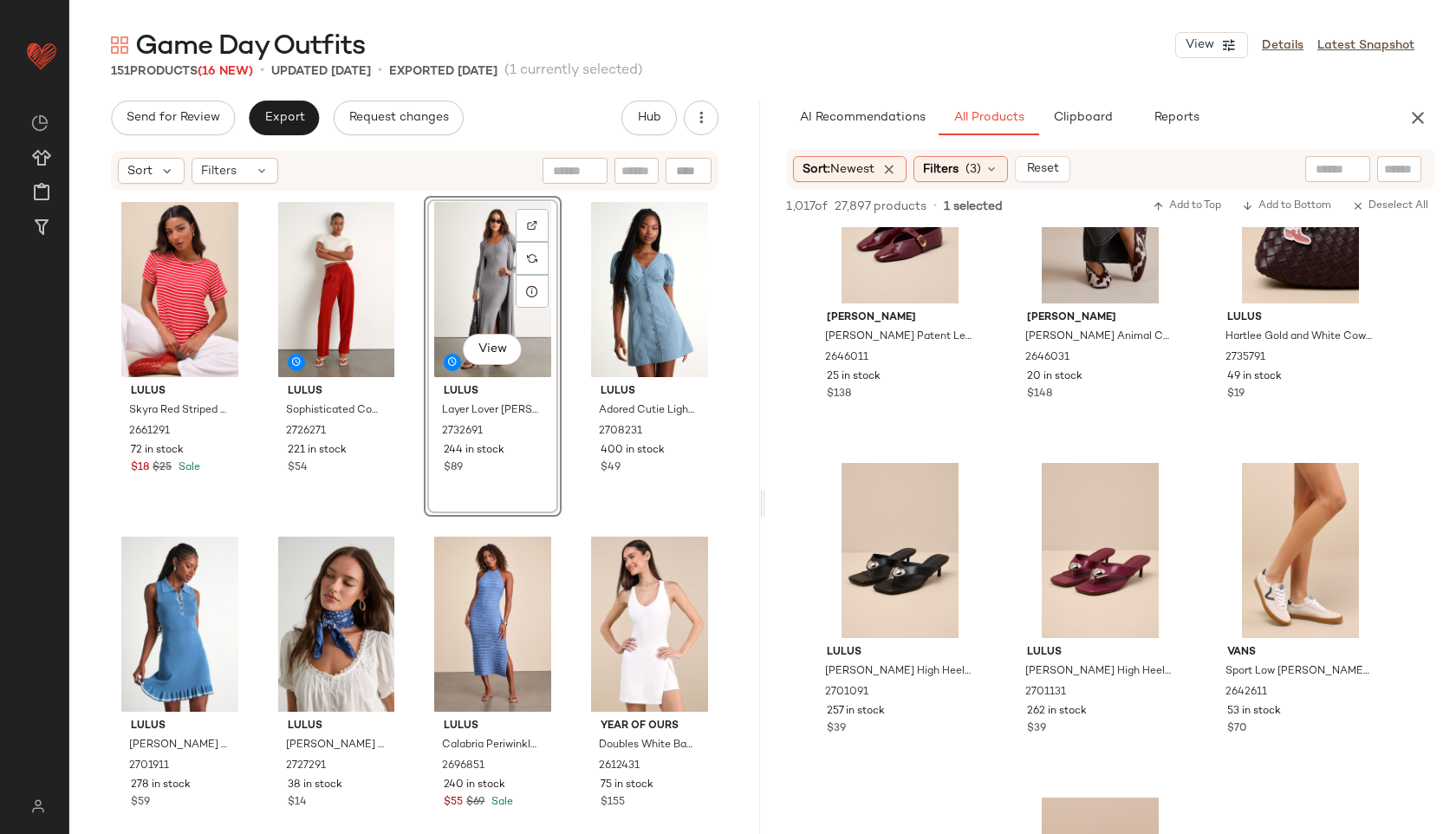
scroll to position [2449, 0]
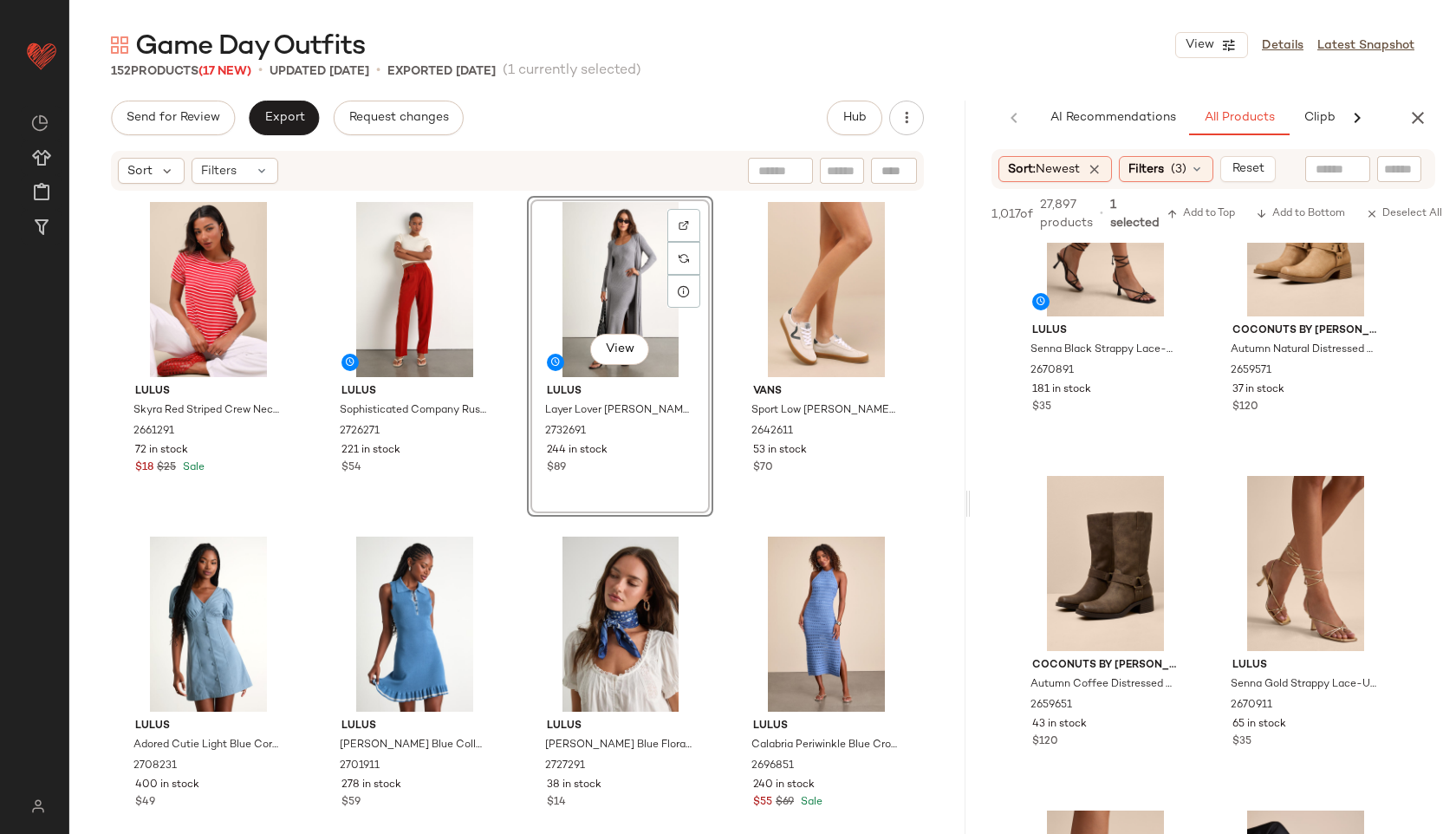
drag, startPoint x: 761, startPoint y: 504, endPoint x: 1013, endPoint y: 497, distance: 252.1
click at [1025, 497] on div "Game Day Outfits View Details Latest Snapshot 152 Products (17 New) • updated S…" at bounding box center [762, 430] width 1387 height 806
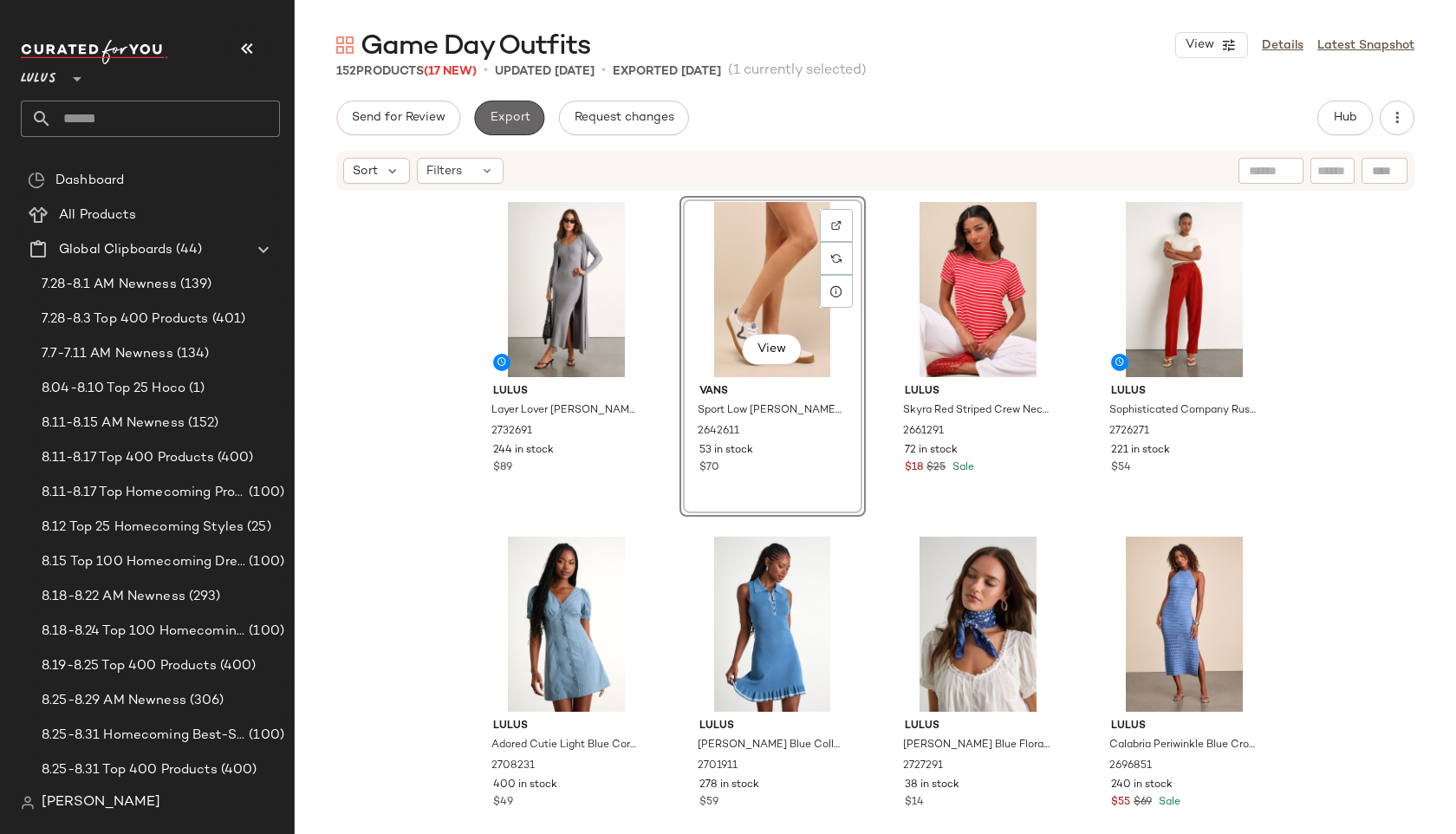
click at [498, 118] on span "Export" at bounding box center [510, 118] width 41 height 14
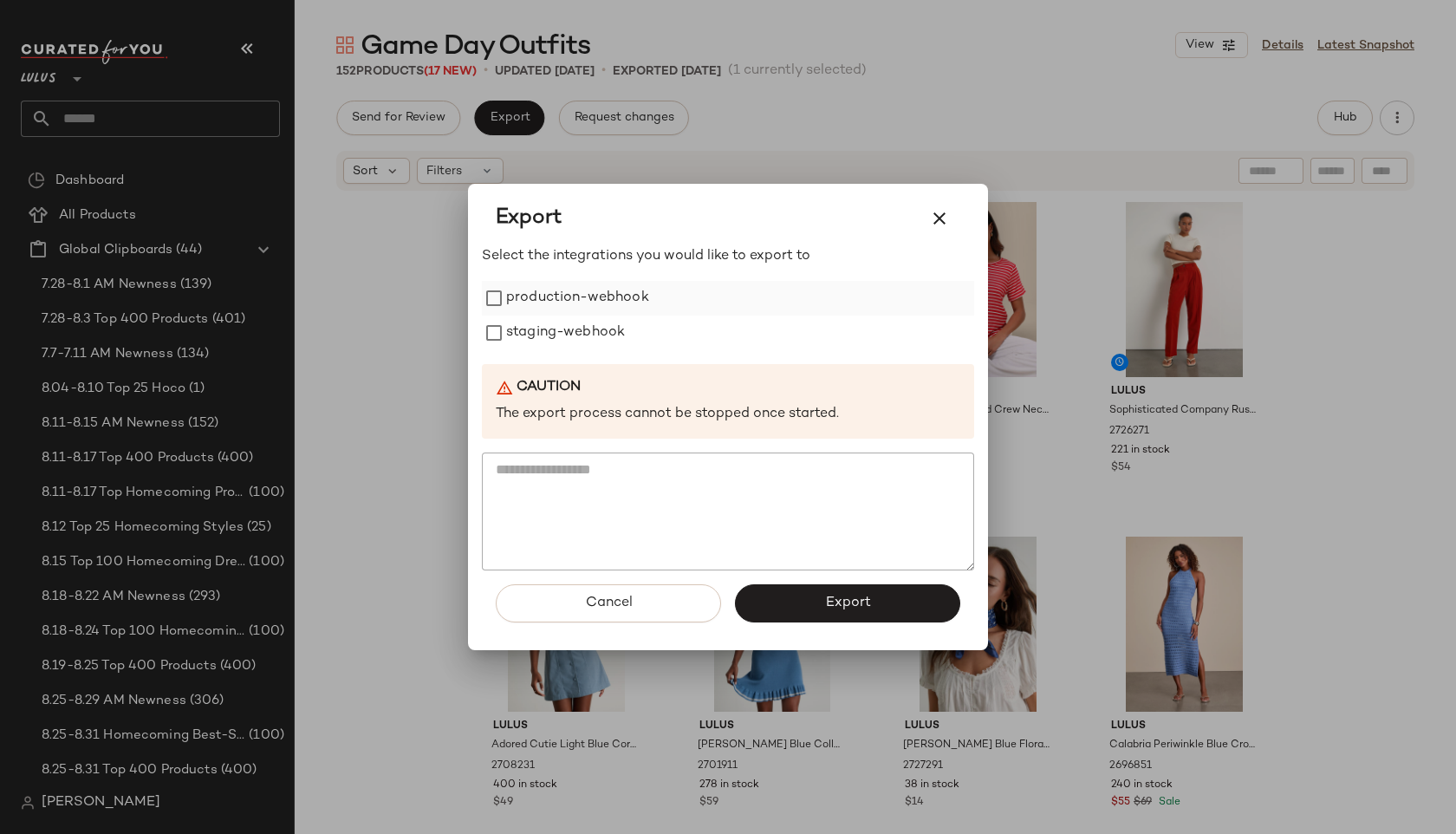
click at [589, 299] on label "production-webhook" at bounding box center [577, 298] width 143 height 35
click at [589, 325] on label "staging-webhook" at bounding box center [565, 333] width 119 height 35
click at [820, 608] on button "Export" at bounding box center [847, 603] width 225 height 38
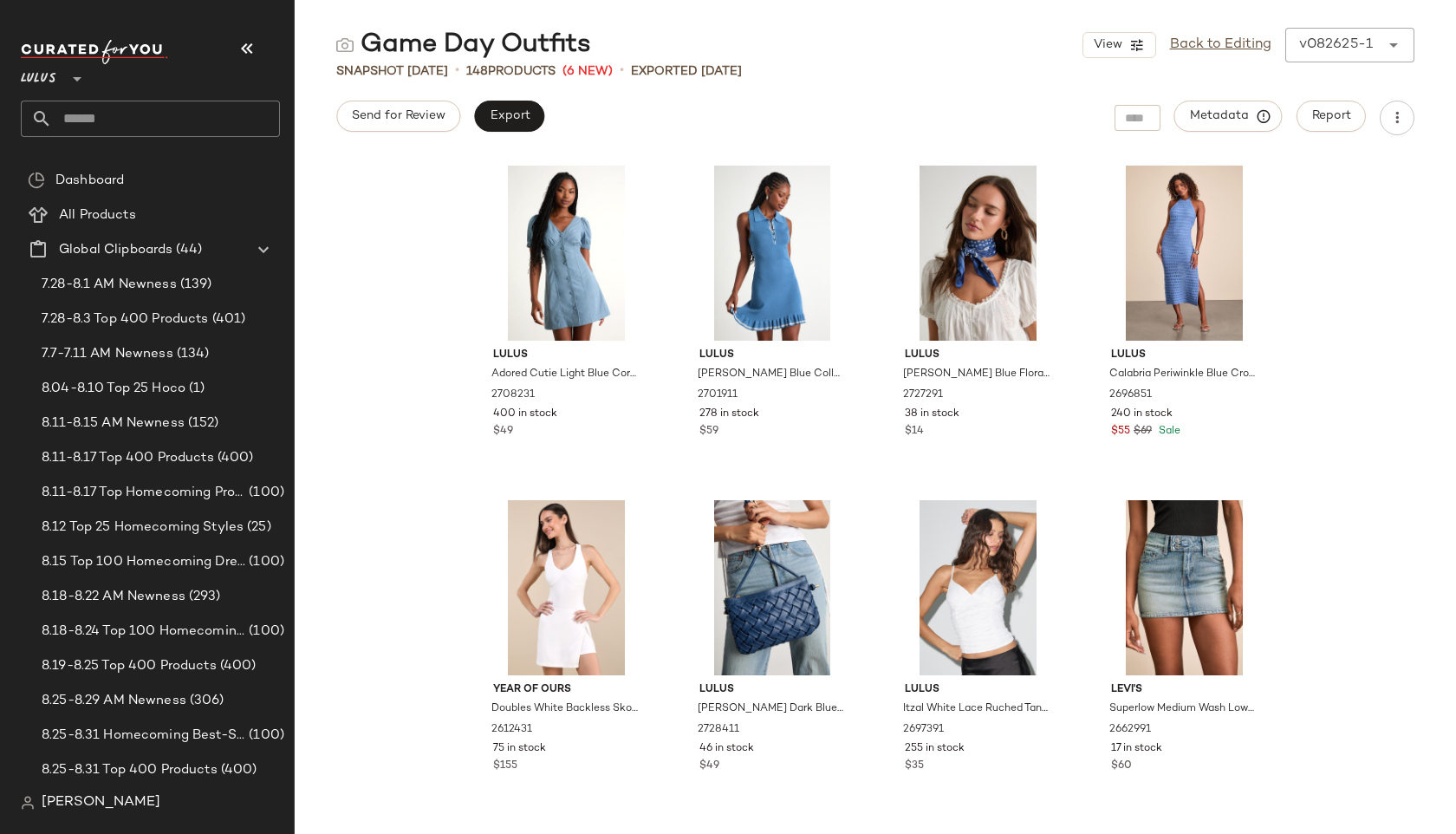
click at [170, 105] on input "text" at bounding box center [166, 118] width 228 height 36
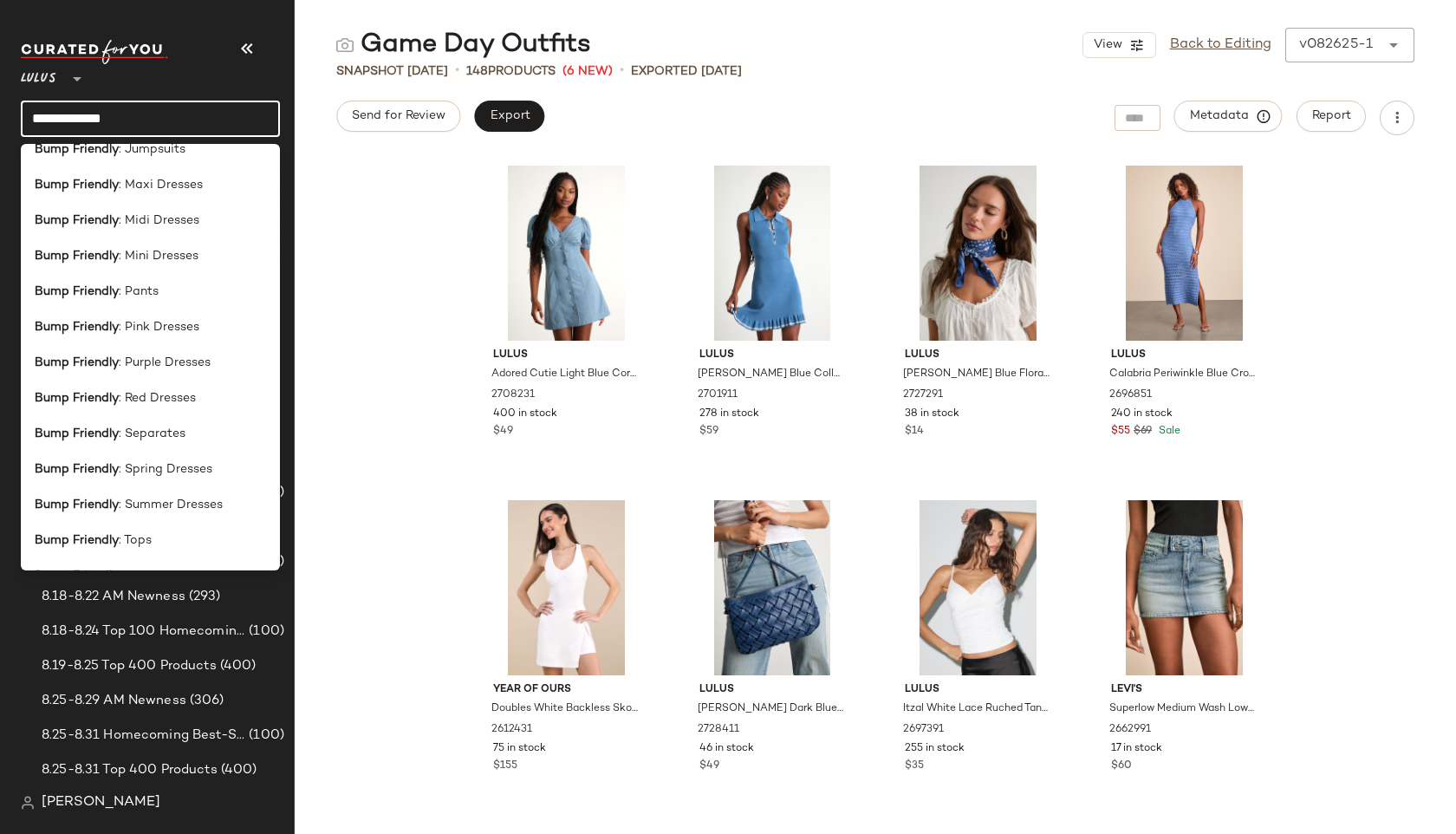
scroll to position [307, 0]
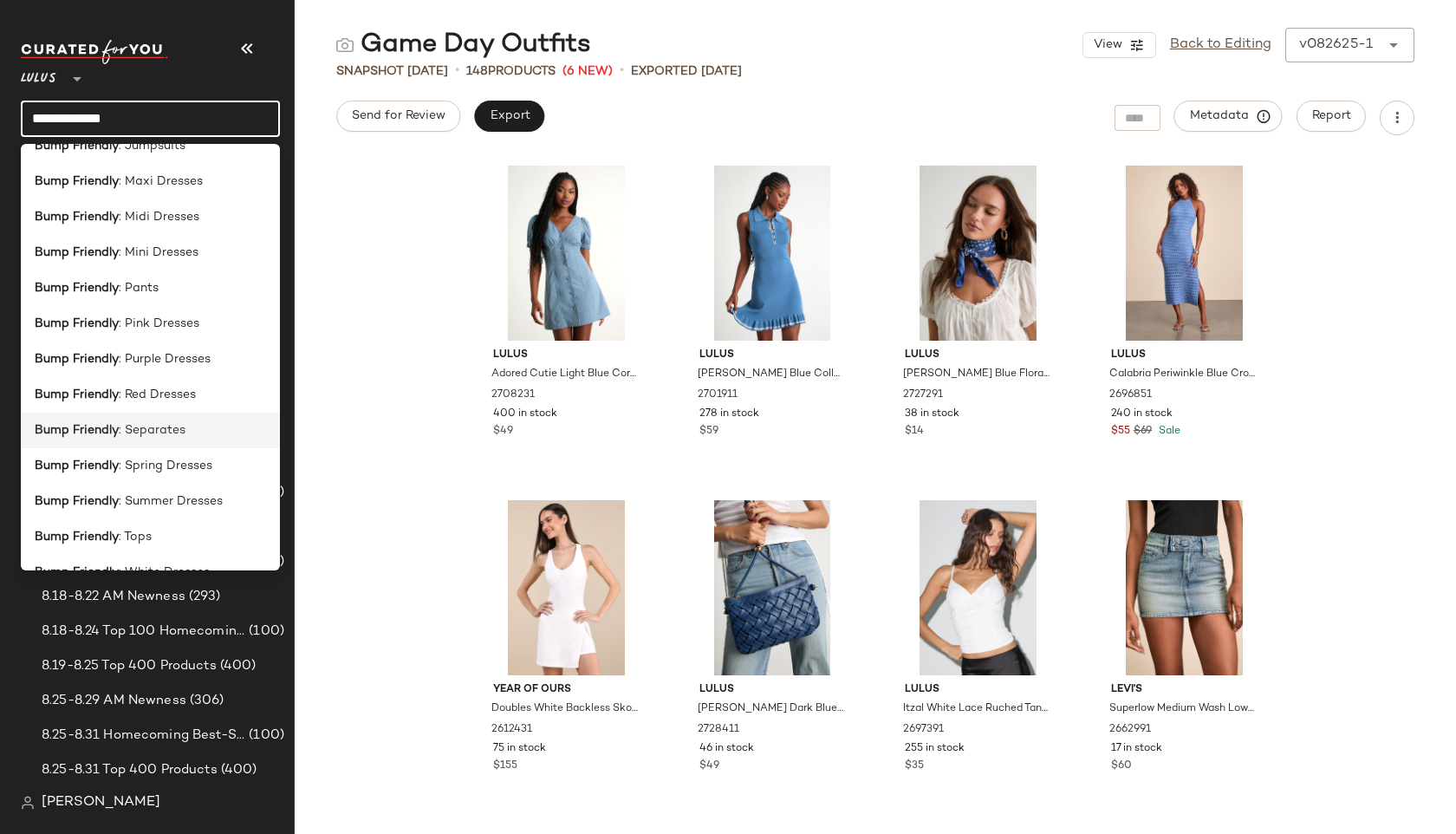
type input "**********"
click at [131, 443] on div "Bump Friendly : Separates" at bounding box center [150, 430] width 259 height 35
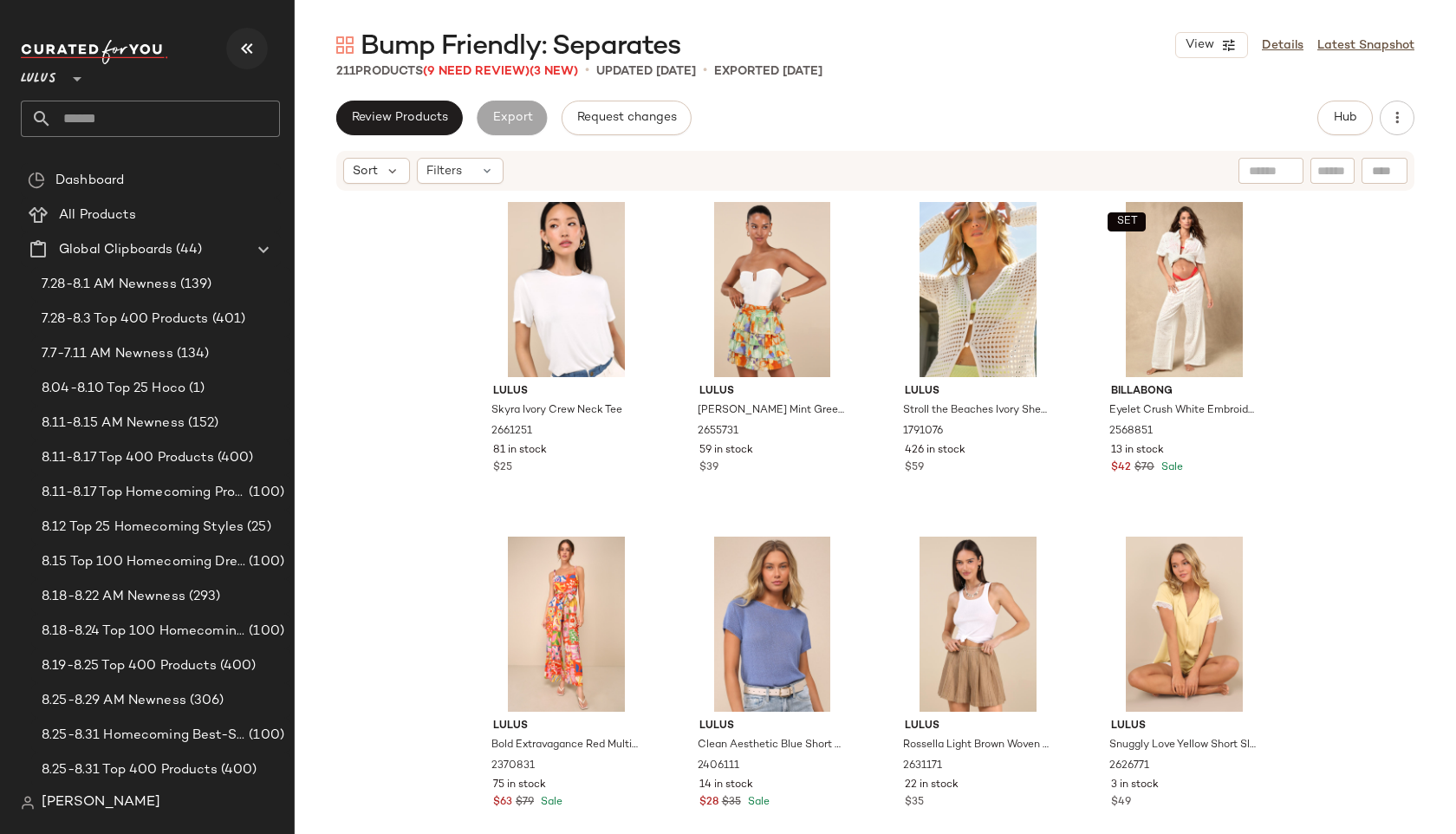
click at [250, 51] on icon "button" at bounding box center [247, 48] width 20 height 20
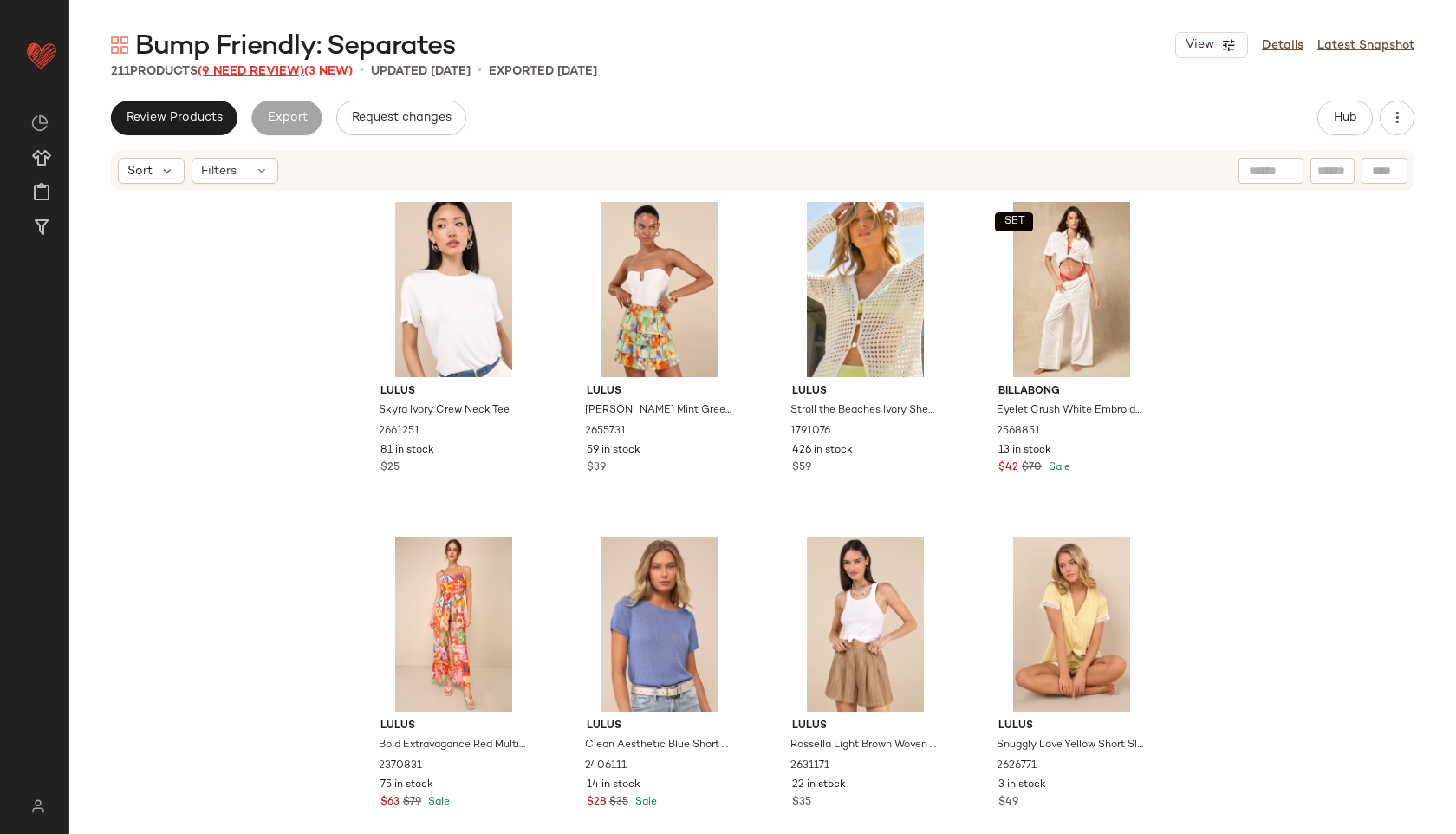
click at [295, 66] on span "(9 Need Review)" at bounding box center [250, 71] width 106 height 13
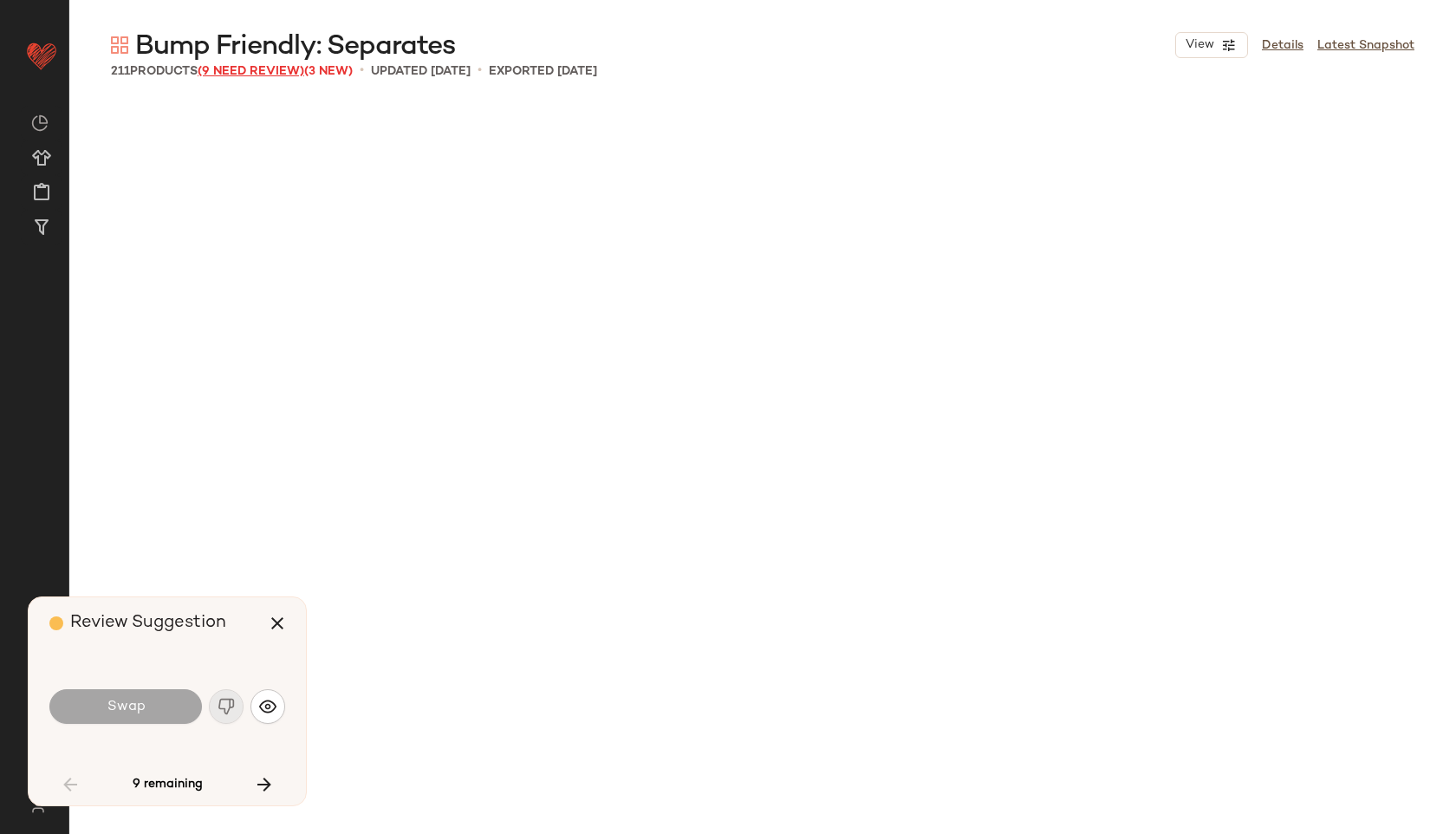
scroll to position [2676, 0]
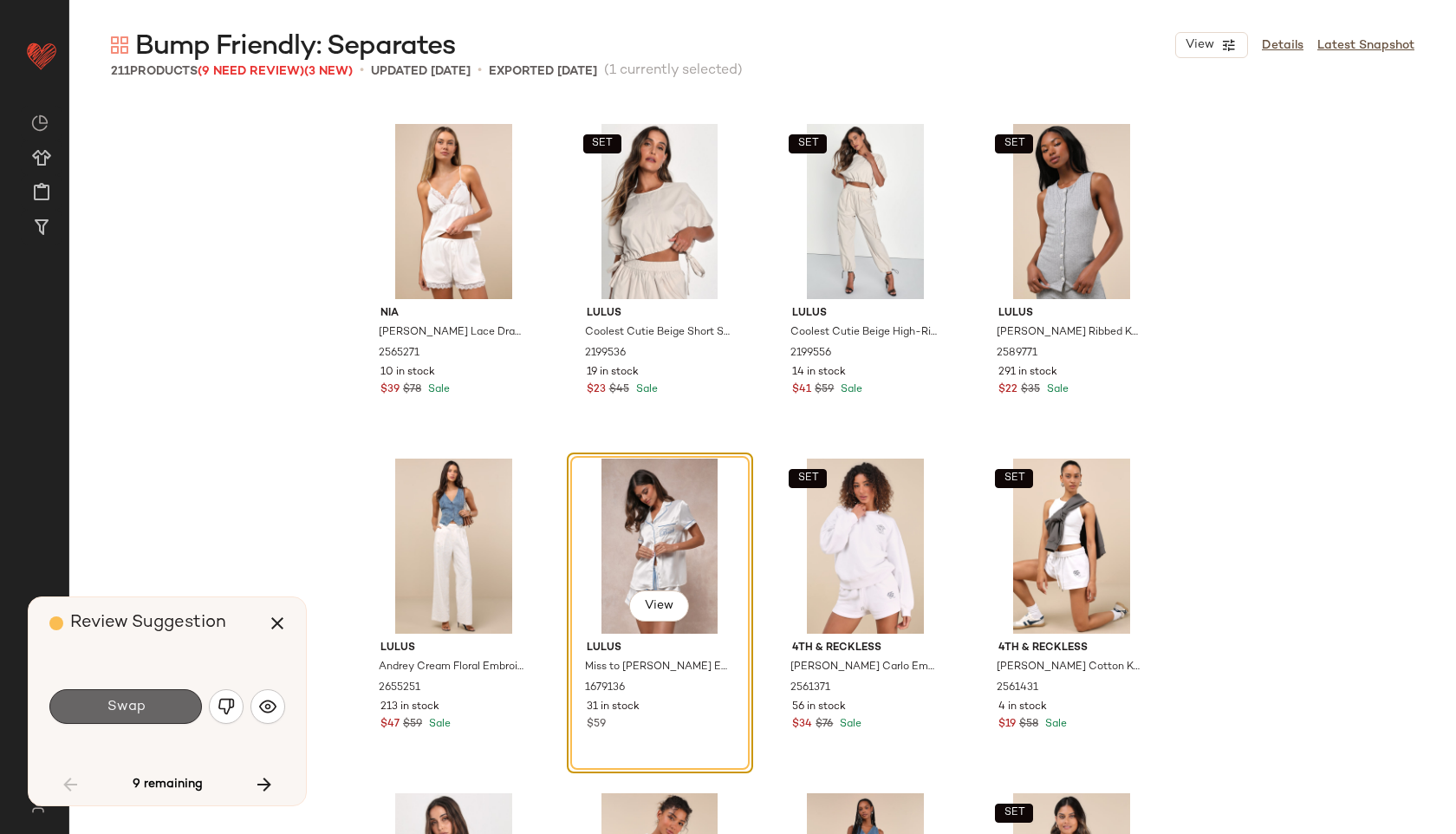
click at [149, 715] on button "Swap" at bounding box center [126, 706] width 153 height 35
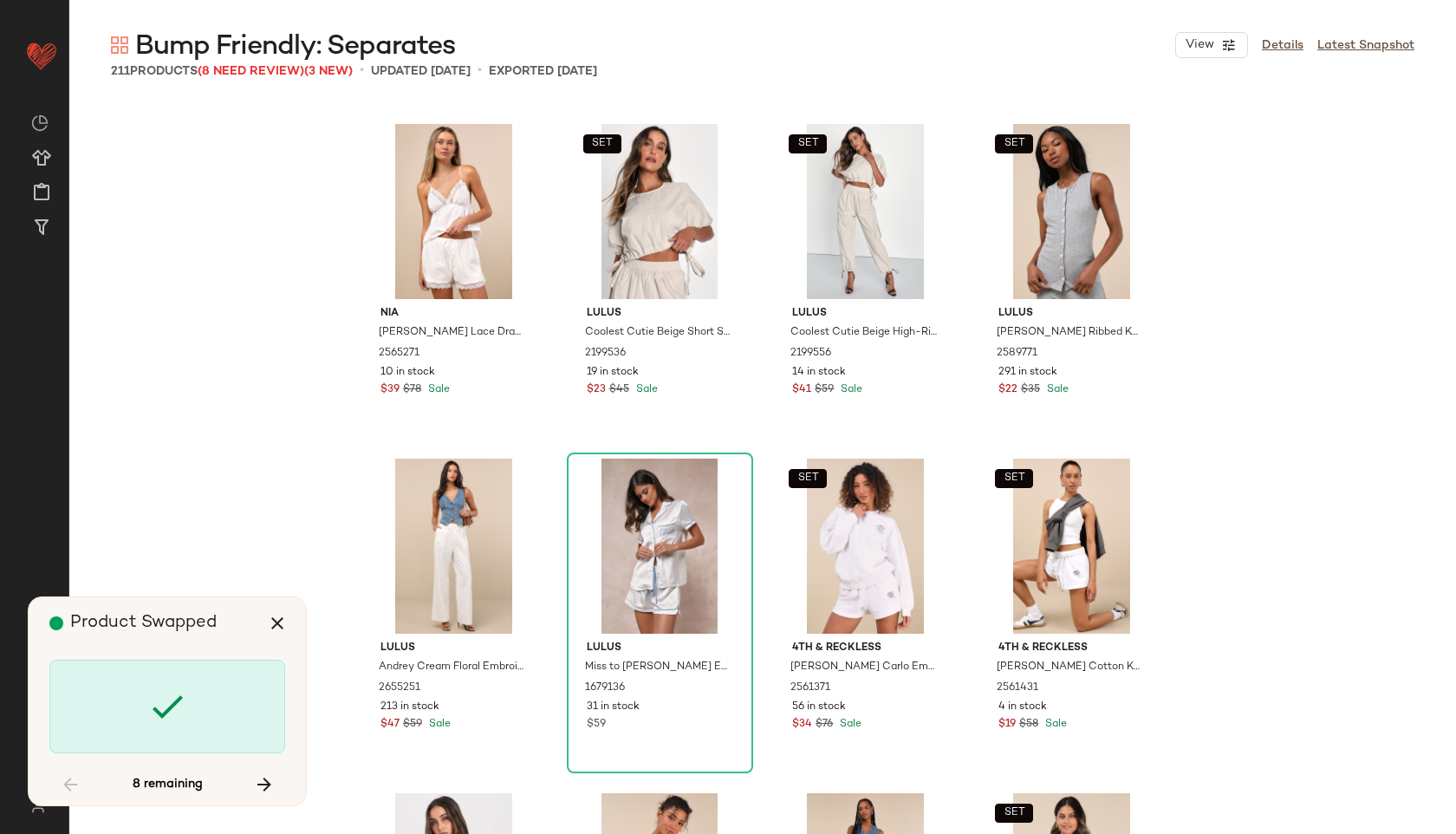
scroll to position [3346, 0]
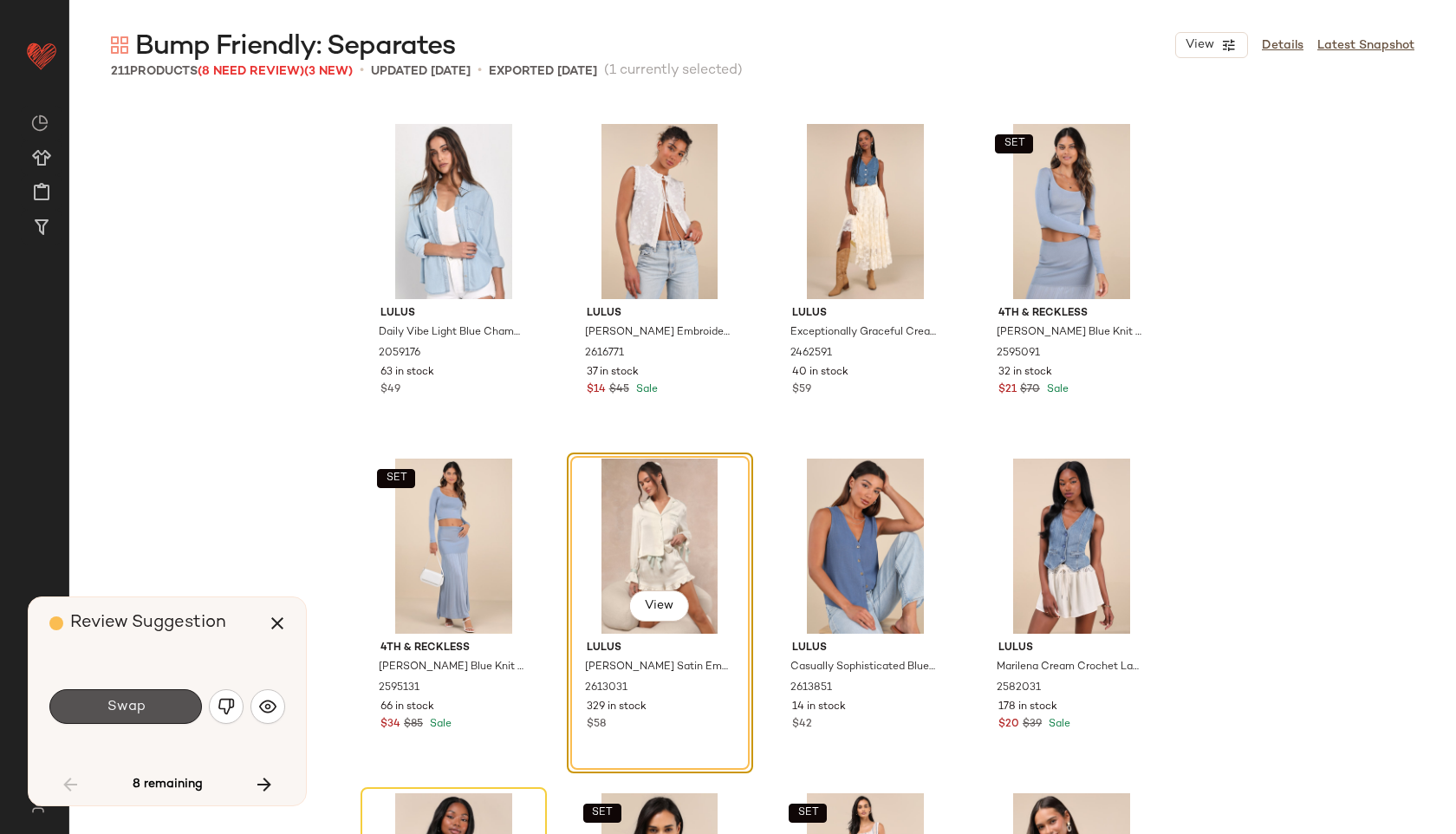
click at [149, 715] on button "Swap" at bounding box center [126, 706] width 153 height 35
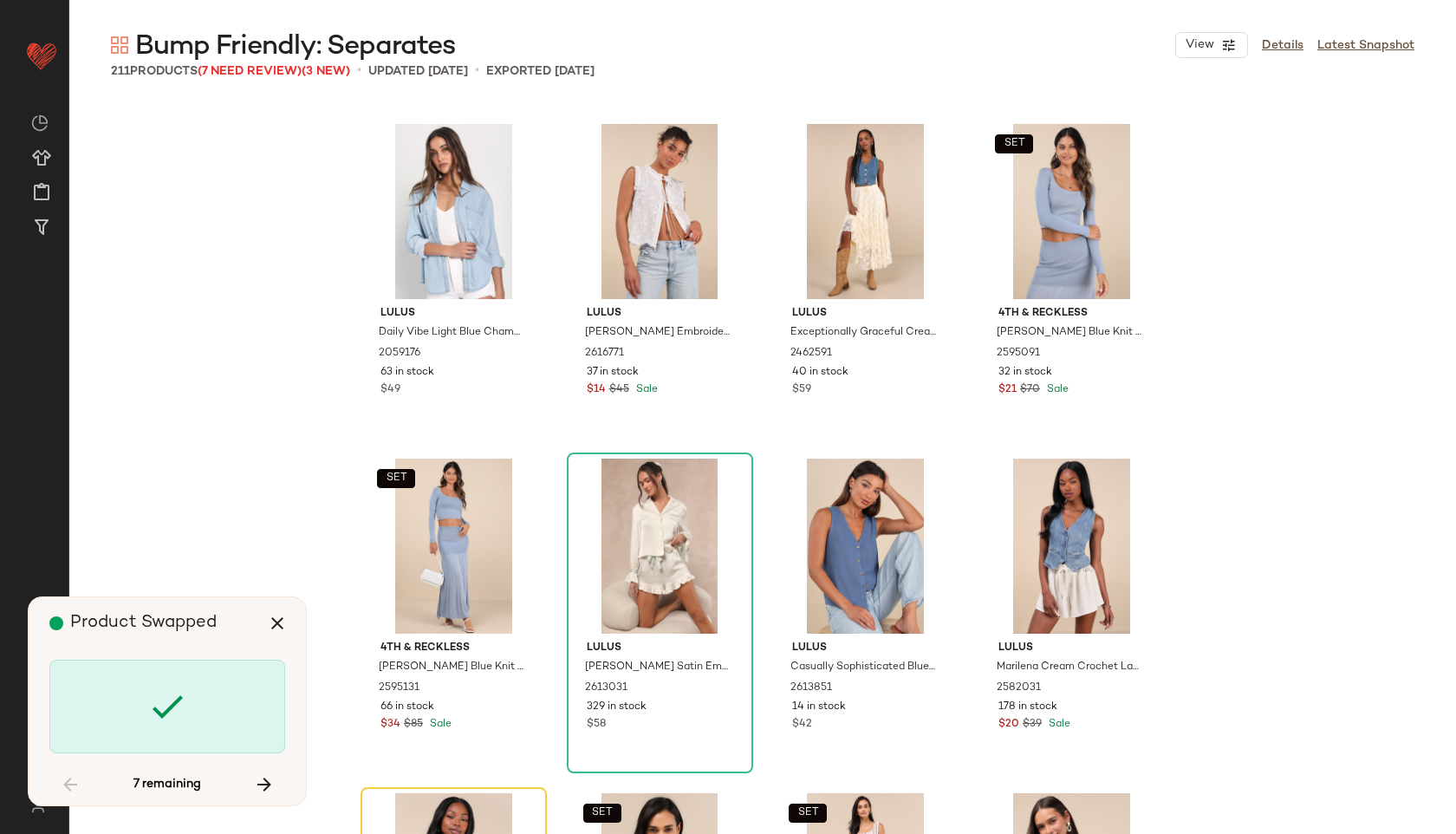
scroll to position [3680, 0]
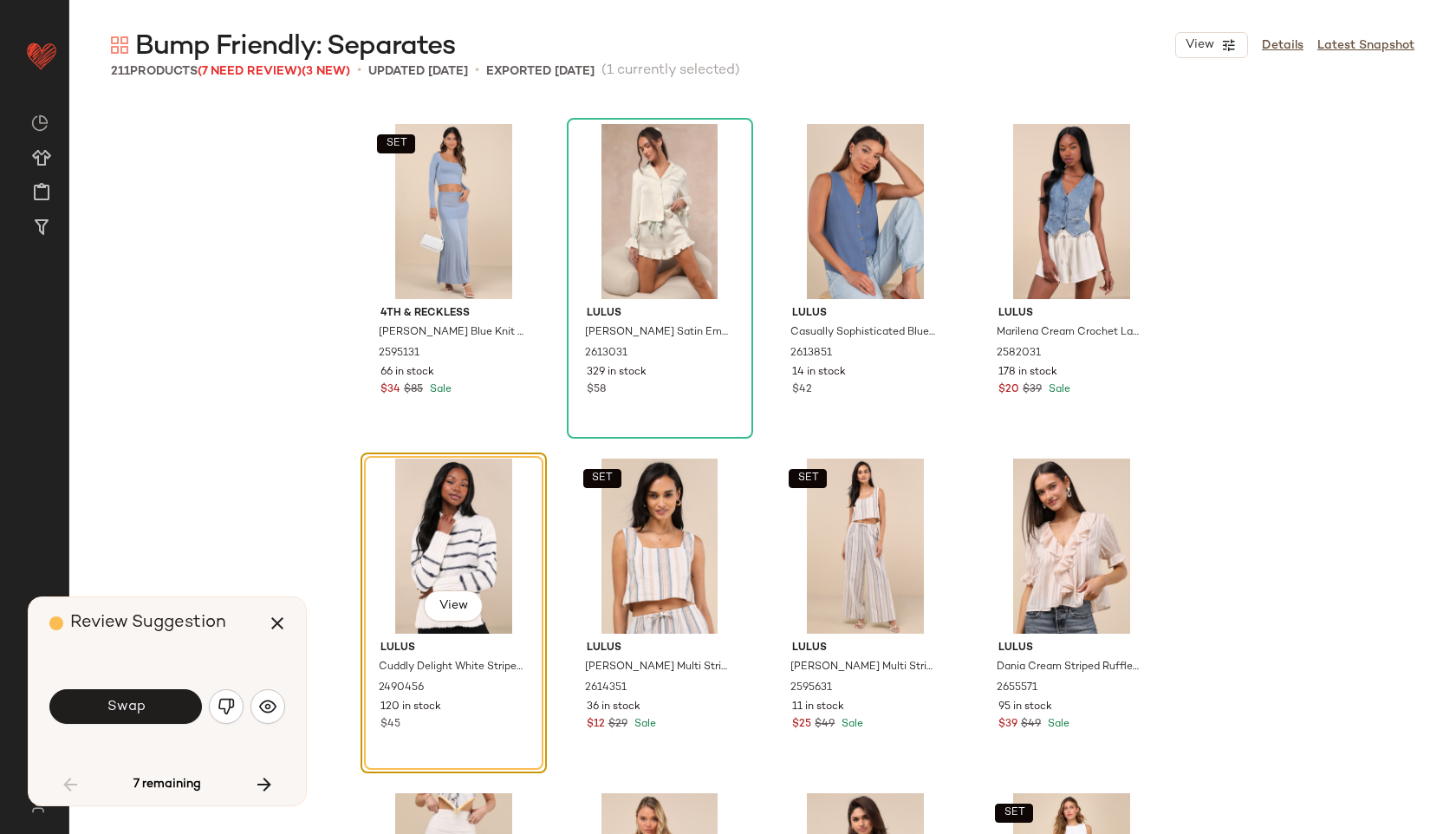
click at [149, 715] on button "Swap" at bounding box center [126, 706] width 153 height 35
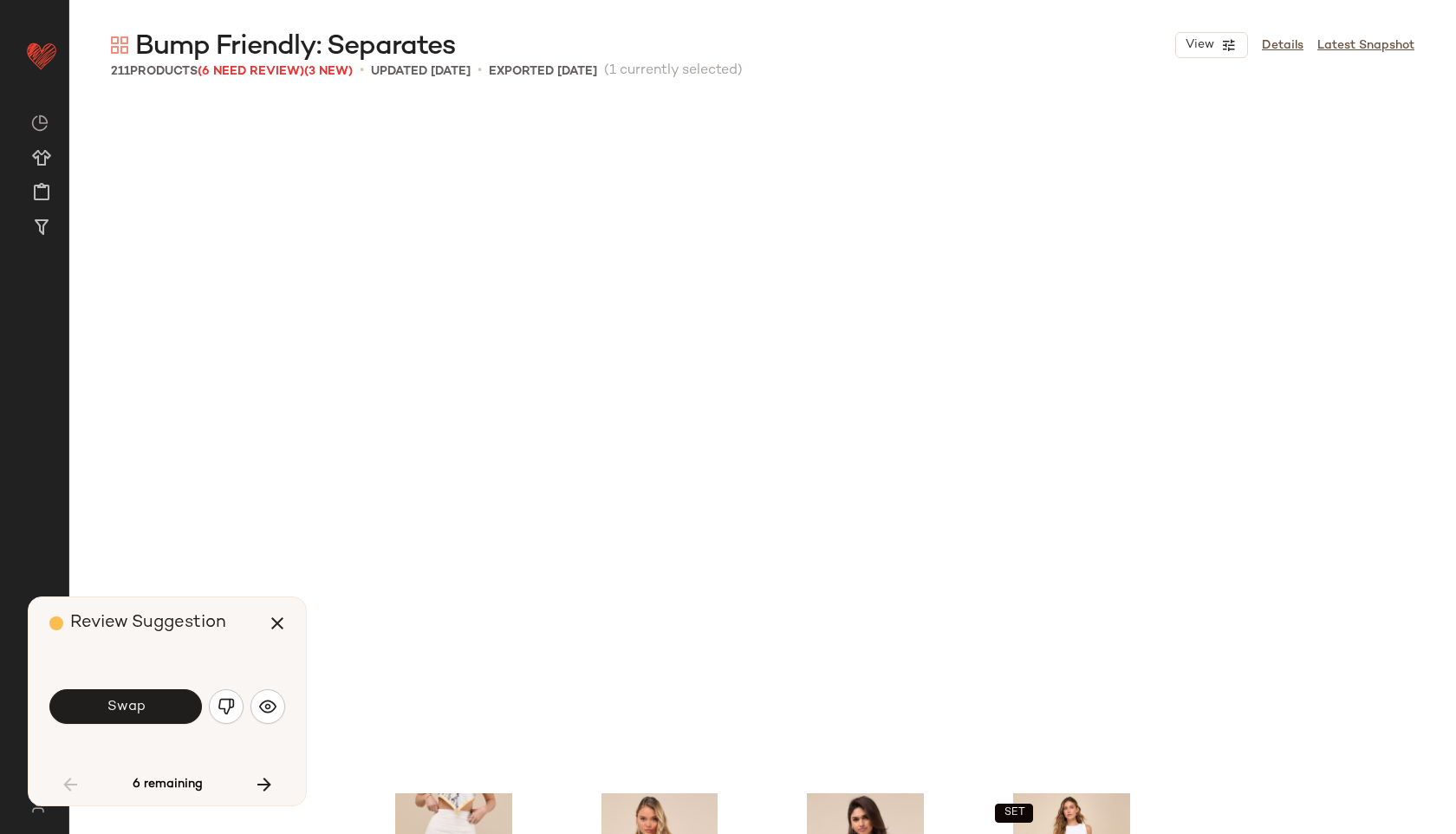
scroll to position [4349, 0]
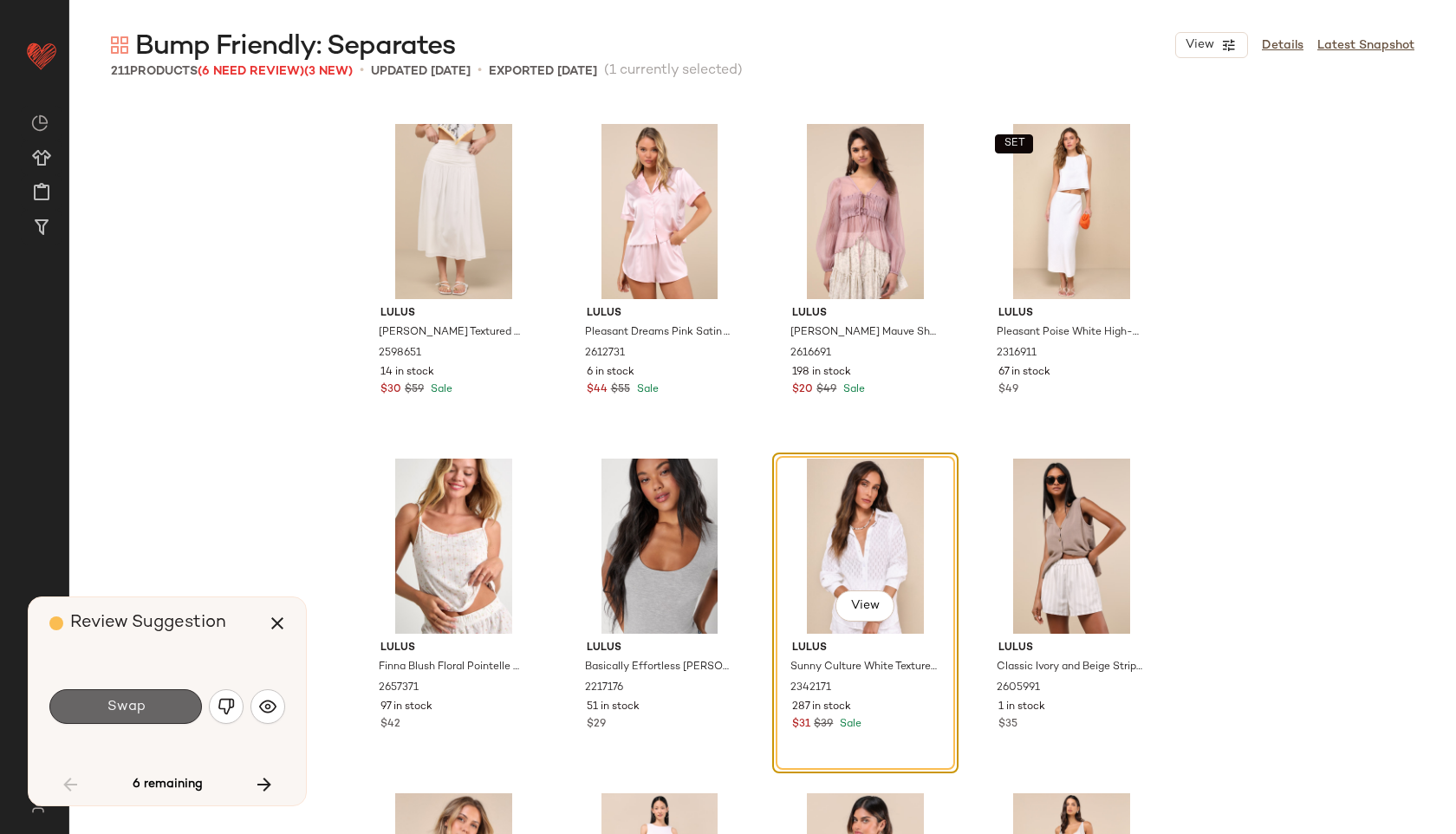
click at [154, 710] on button "Swap" at bounding box center [126, 706] width 153 height 35
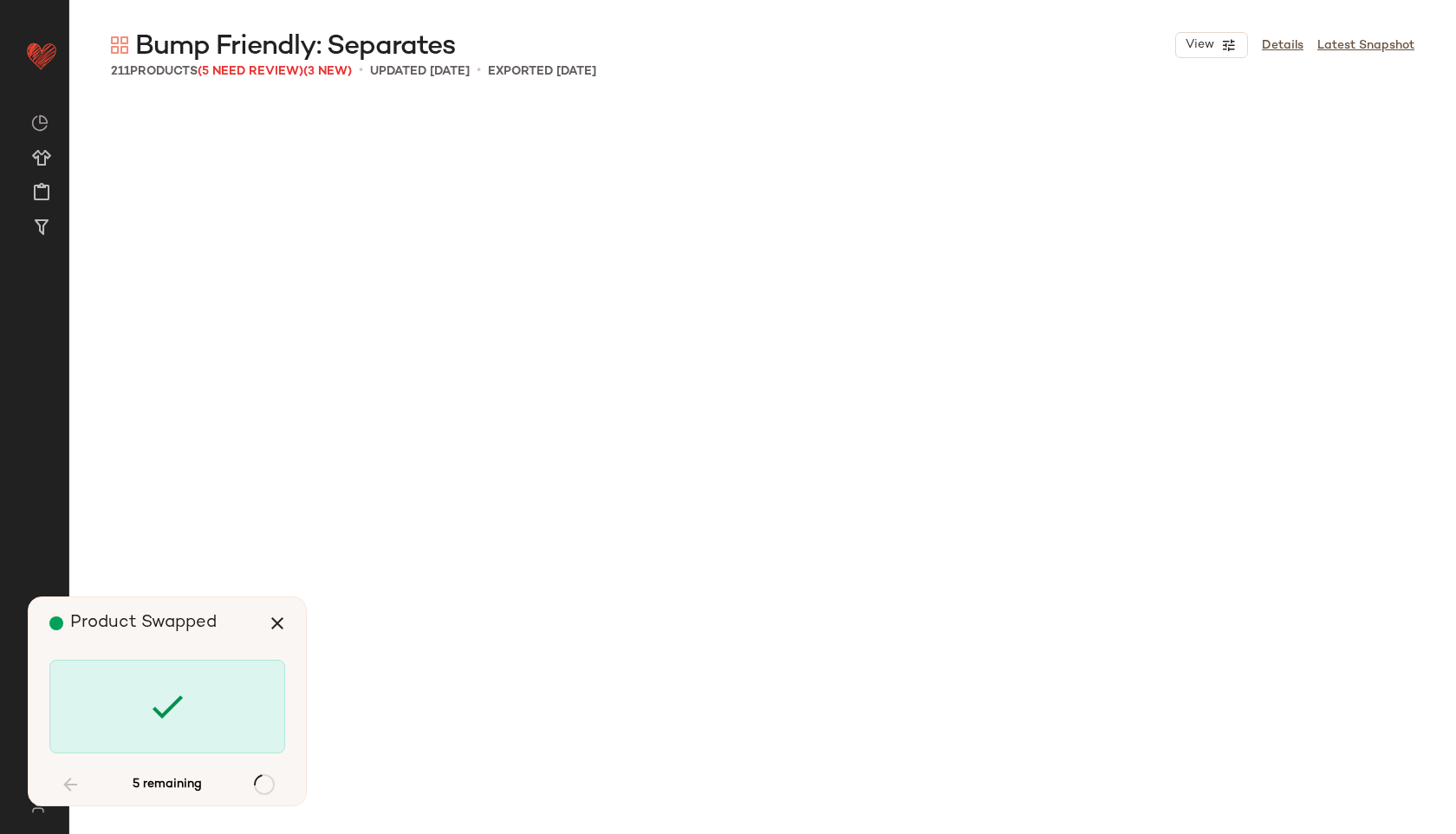
scroll to position [5687, 0]
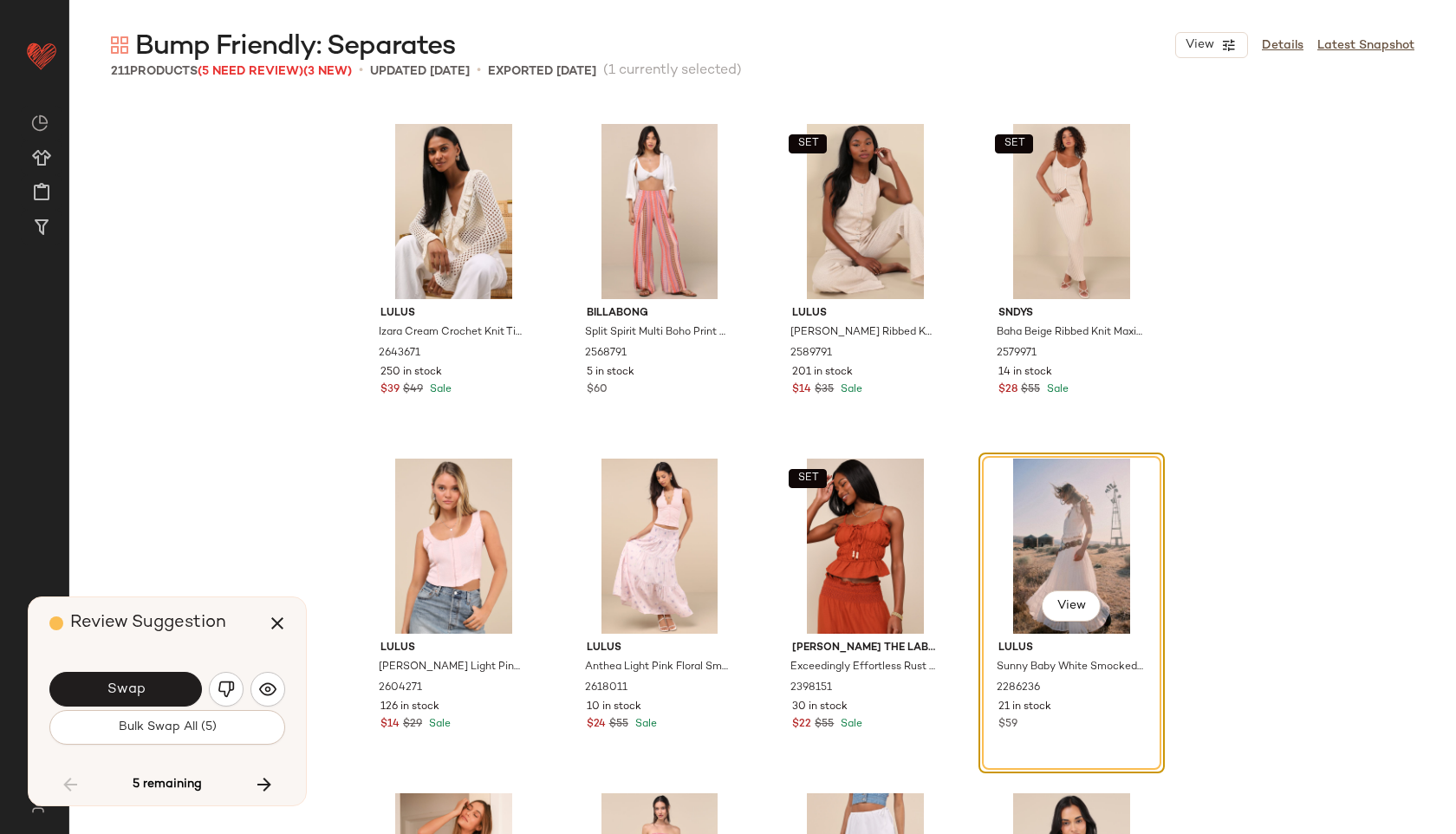
click at [183, 749] on div "Swap Bulk Swap All (5)" at bounding box center [168, 706] width 236 height 94
click at [176, 734] on button "Bulk Swap All (5)" at bounding box center [168, 728] width 236 height 35
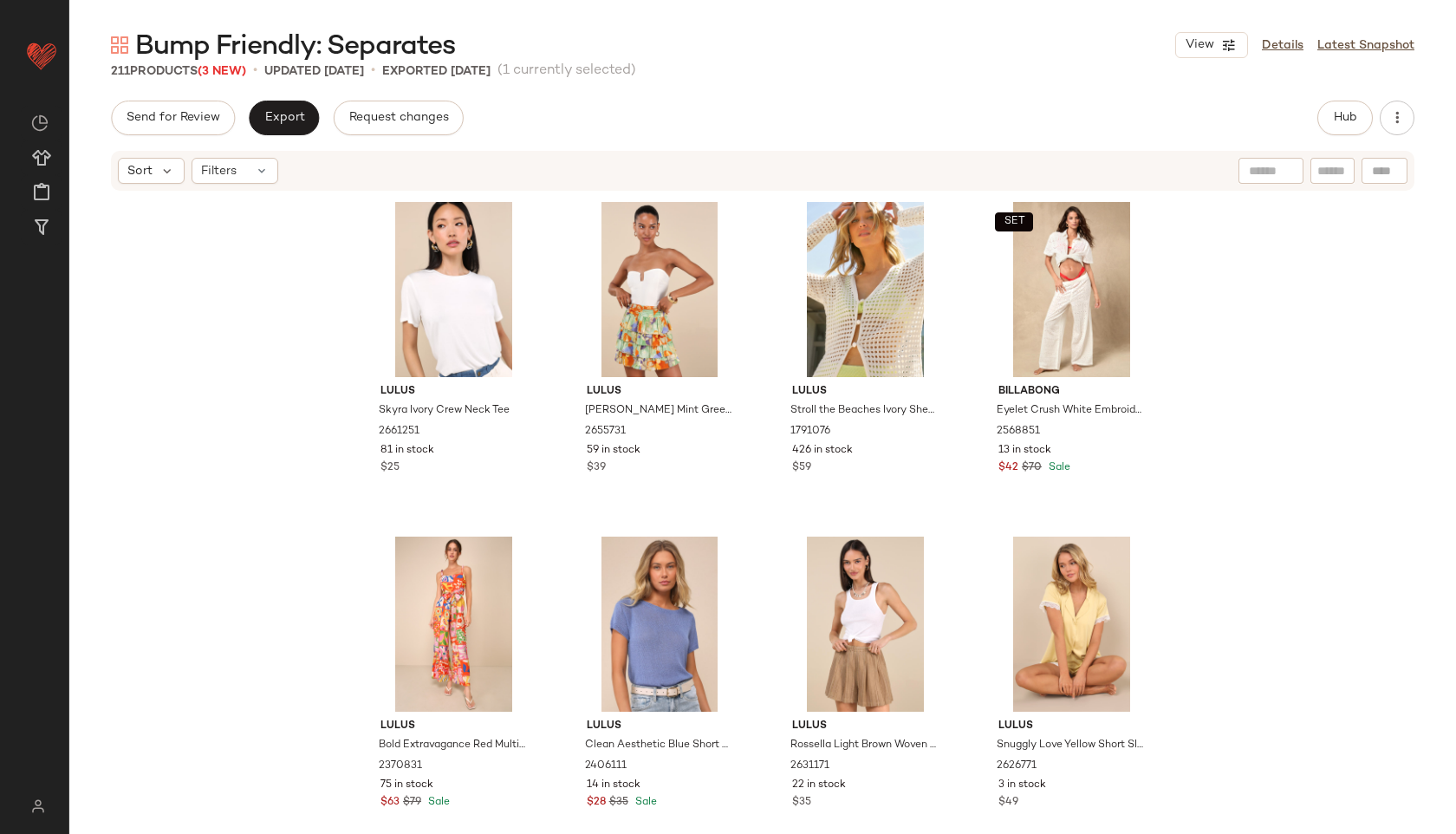
click at [317, 106] on div "Export" at bounding box center [284, 118] width 70 height 35
click at [299, 110] on button "Export" at bounding box center [284, 118] width 70 height 35
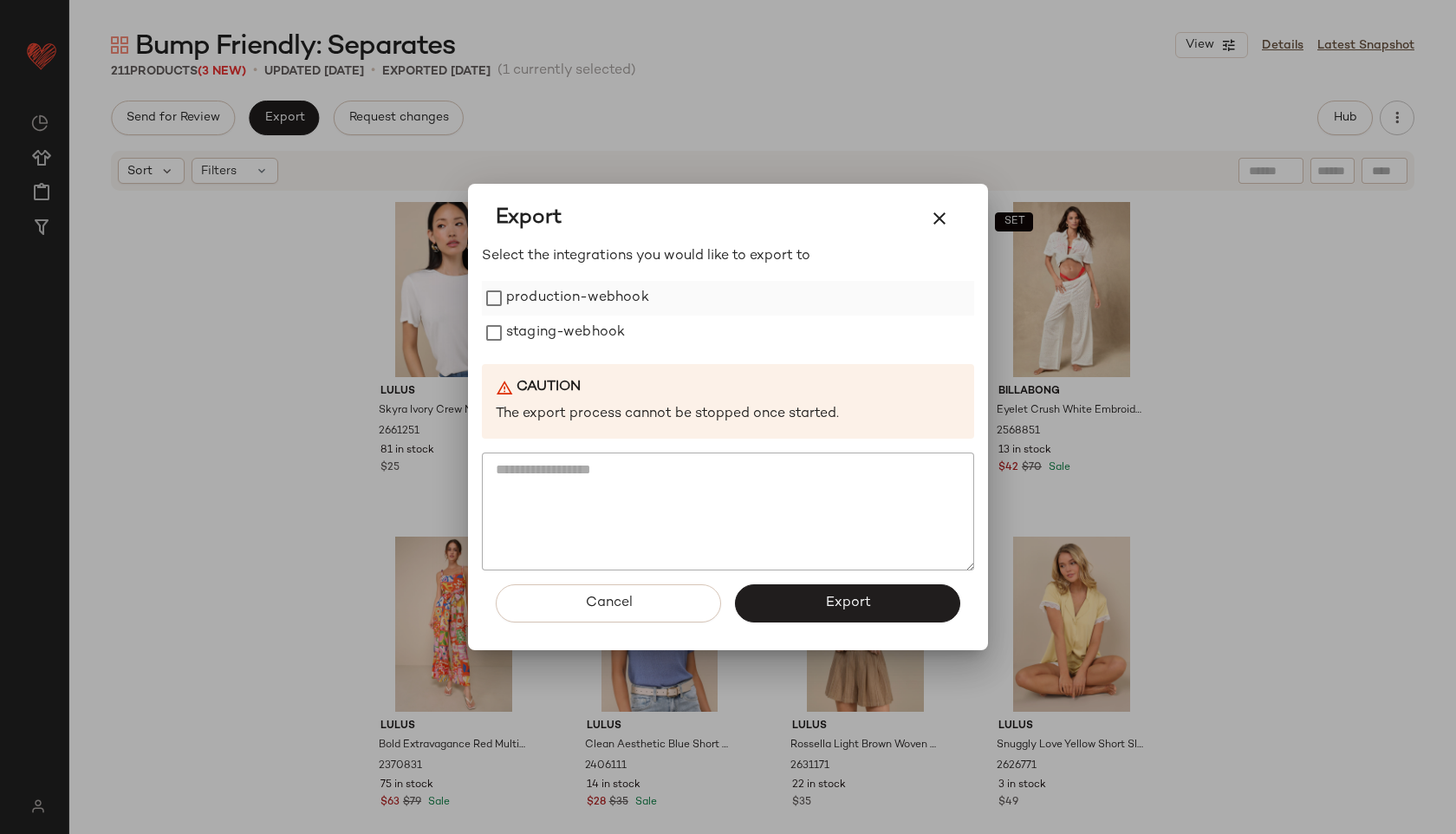
click at [521, 309] on label "production-webhook" at bounding box center [577, 298] width 143 height 35
click at [528, 334] on label "staging-webhook" at bounding box center [565, 333] width 119 height 35
click at [842, 604] on span "Export" at bounding box center [847, 602] width 46 height 17
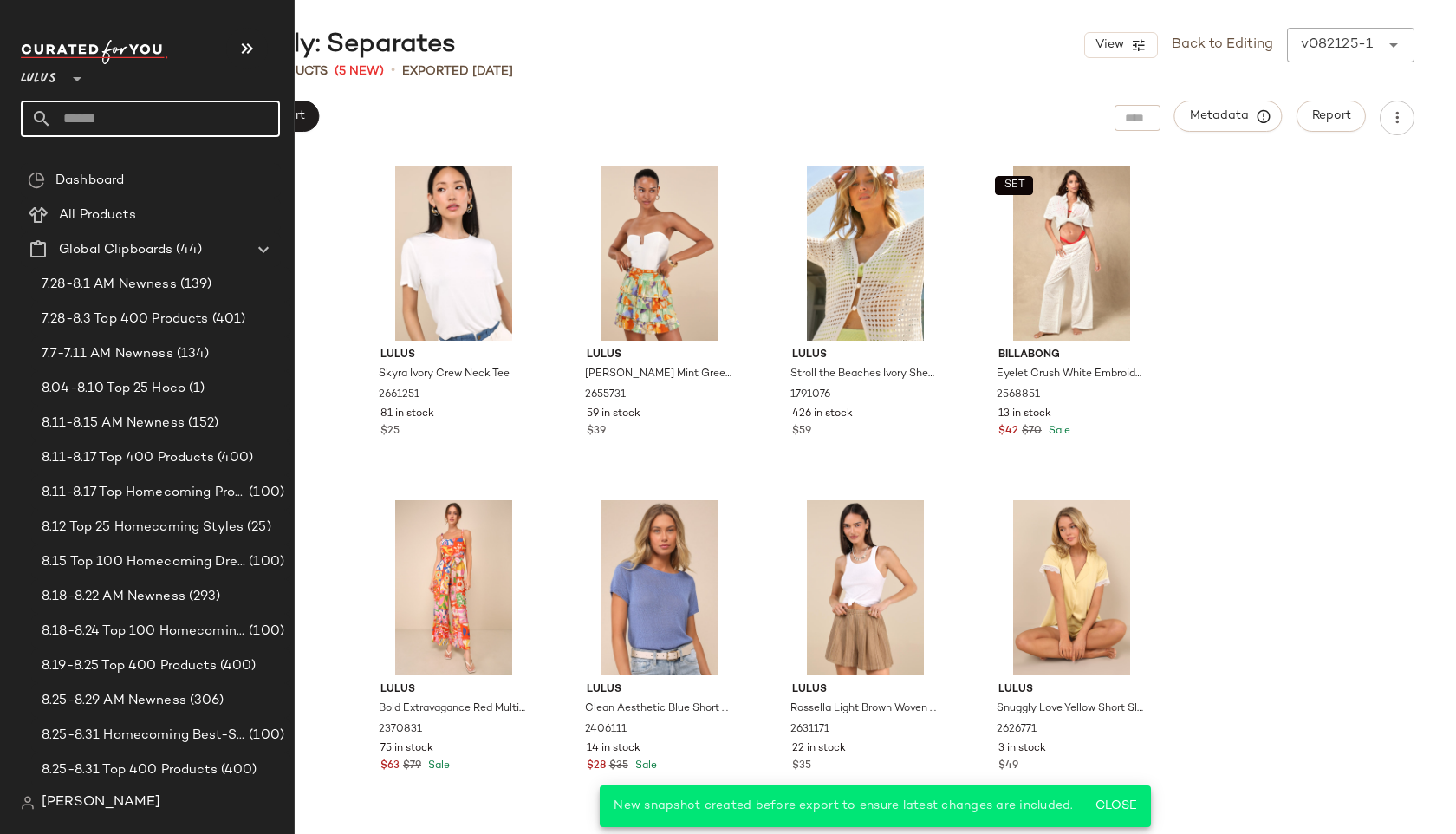
click at [106, 108] on input "text" at bounding box center [166, 118] width 228 height 36
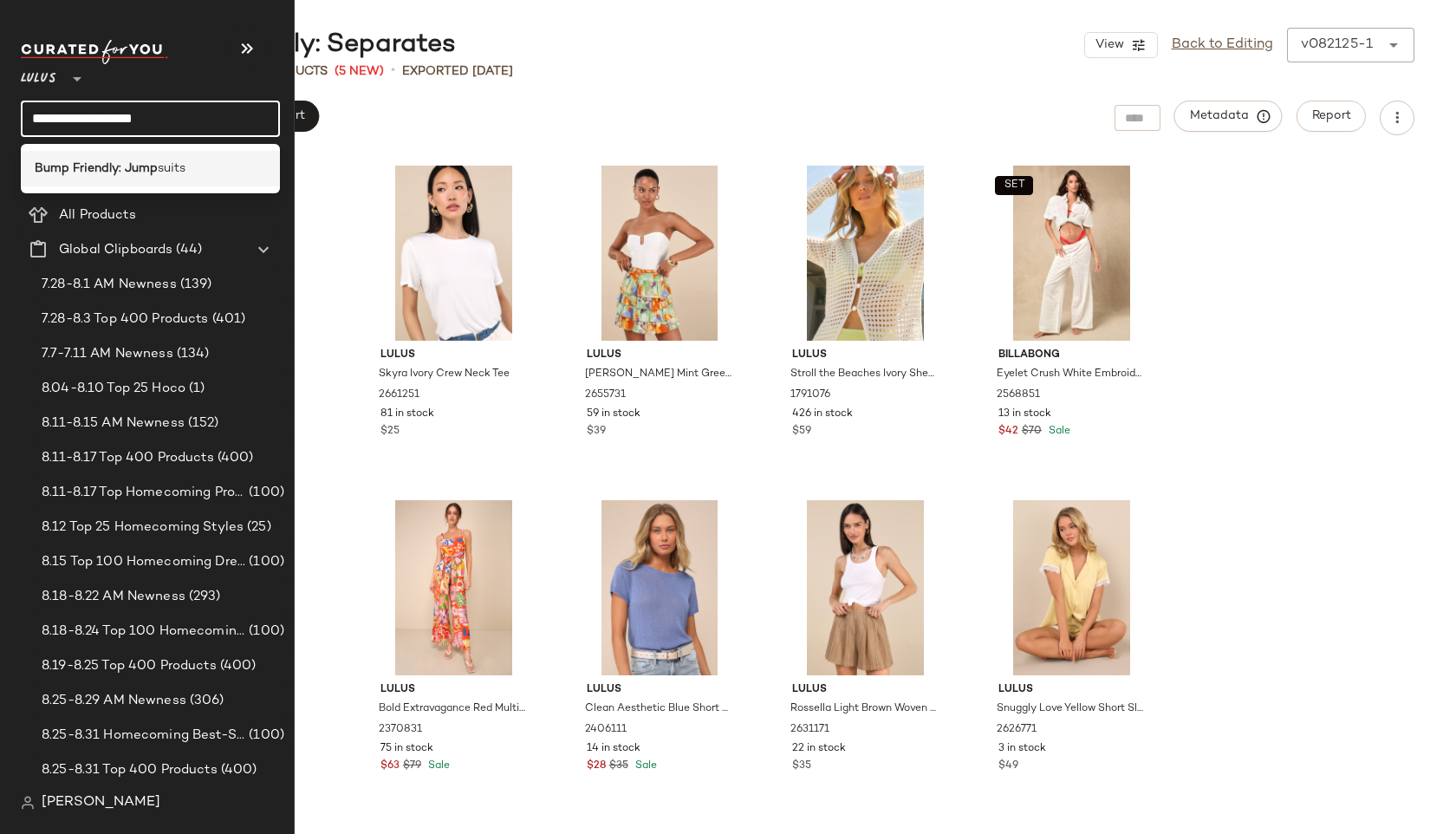
type input "**********"
click at [125, 166] on b "Bump Friendly: Jump" at bounding box center [96, 169] width 123 height 19
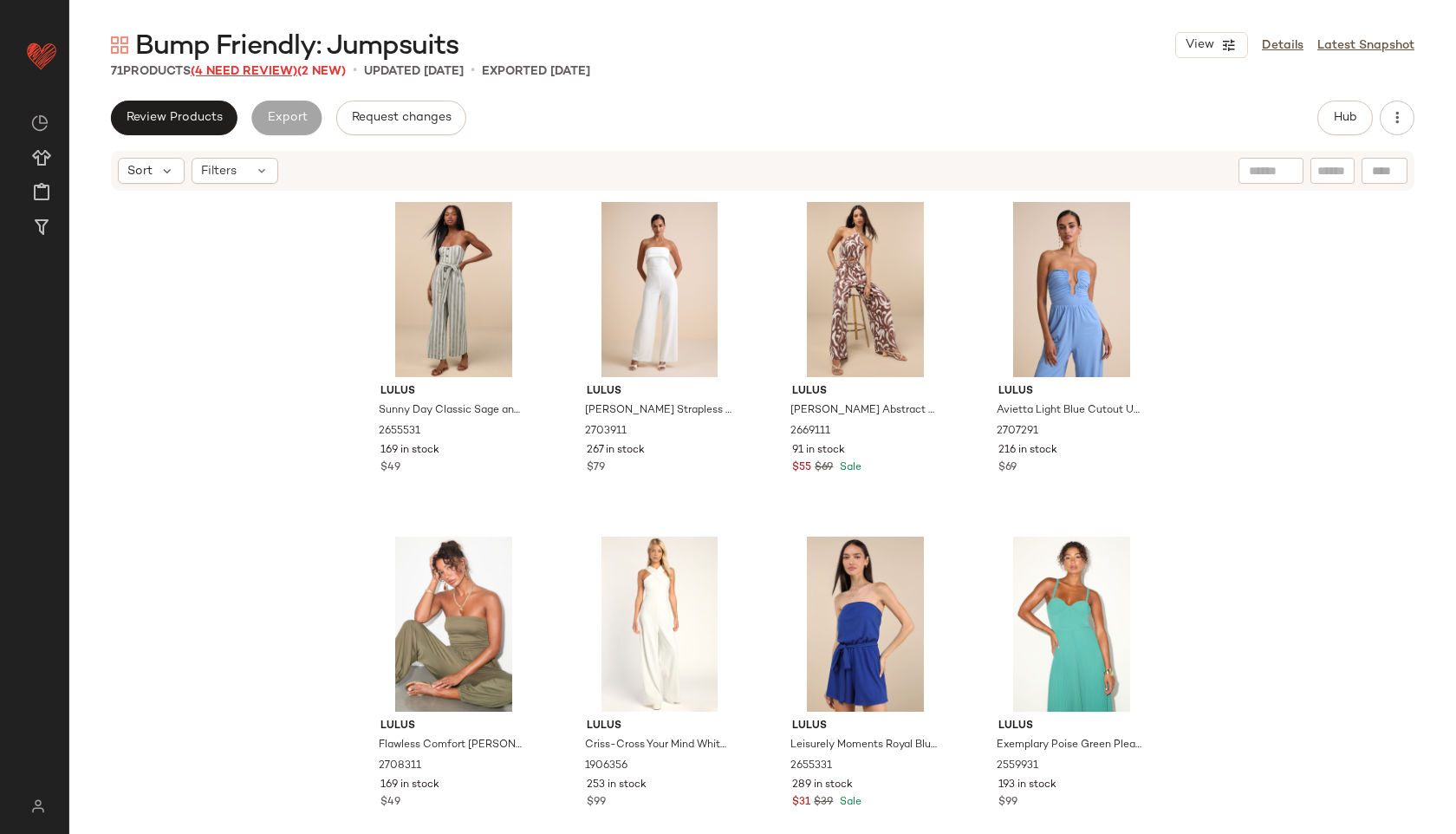
click at [249, 65] on span "(4 Need Review)" at bounding box center [244, 71] width 106 height 13
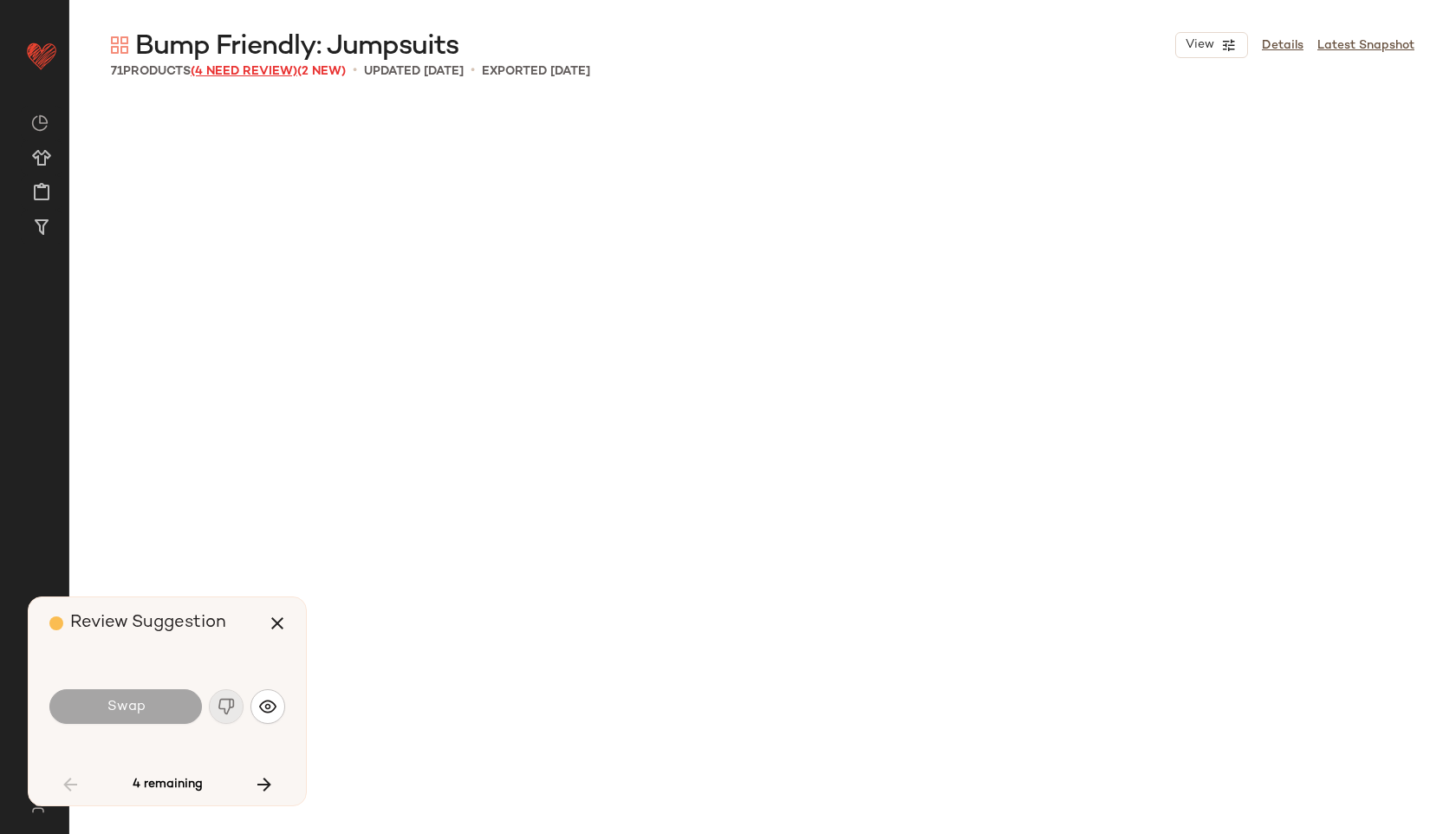
scroll to position [4349, 0]
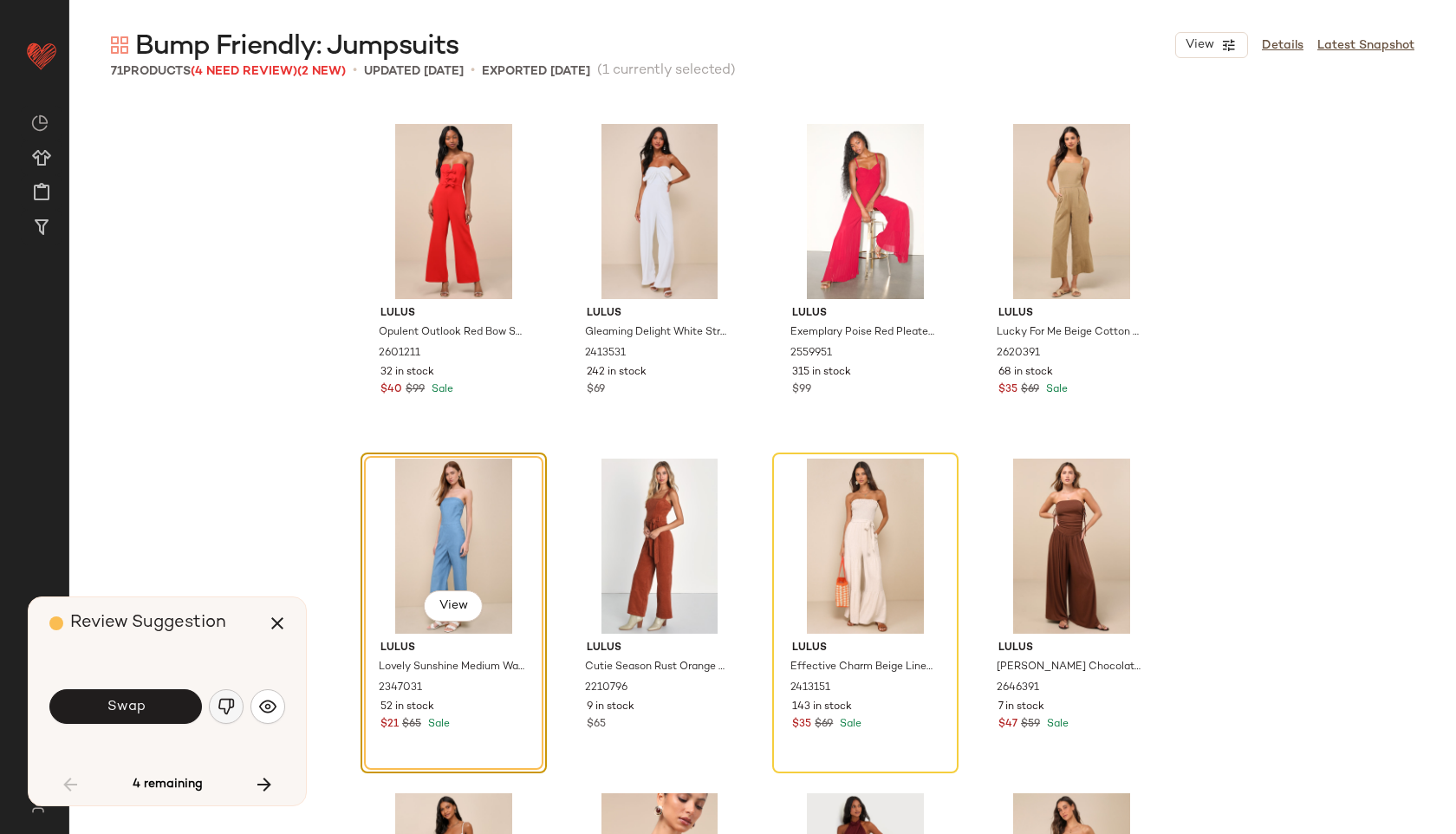
click at [217, 710] on img "button" at bounding box center [226, 706] width 18 height 18
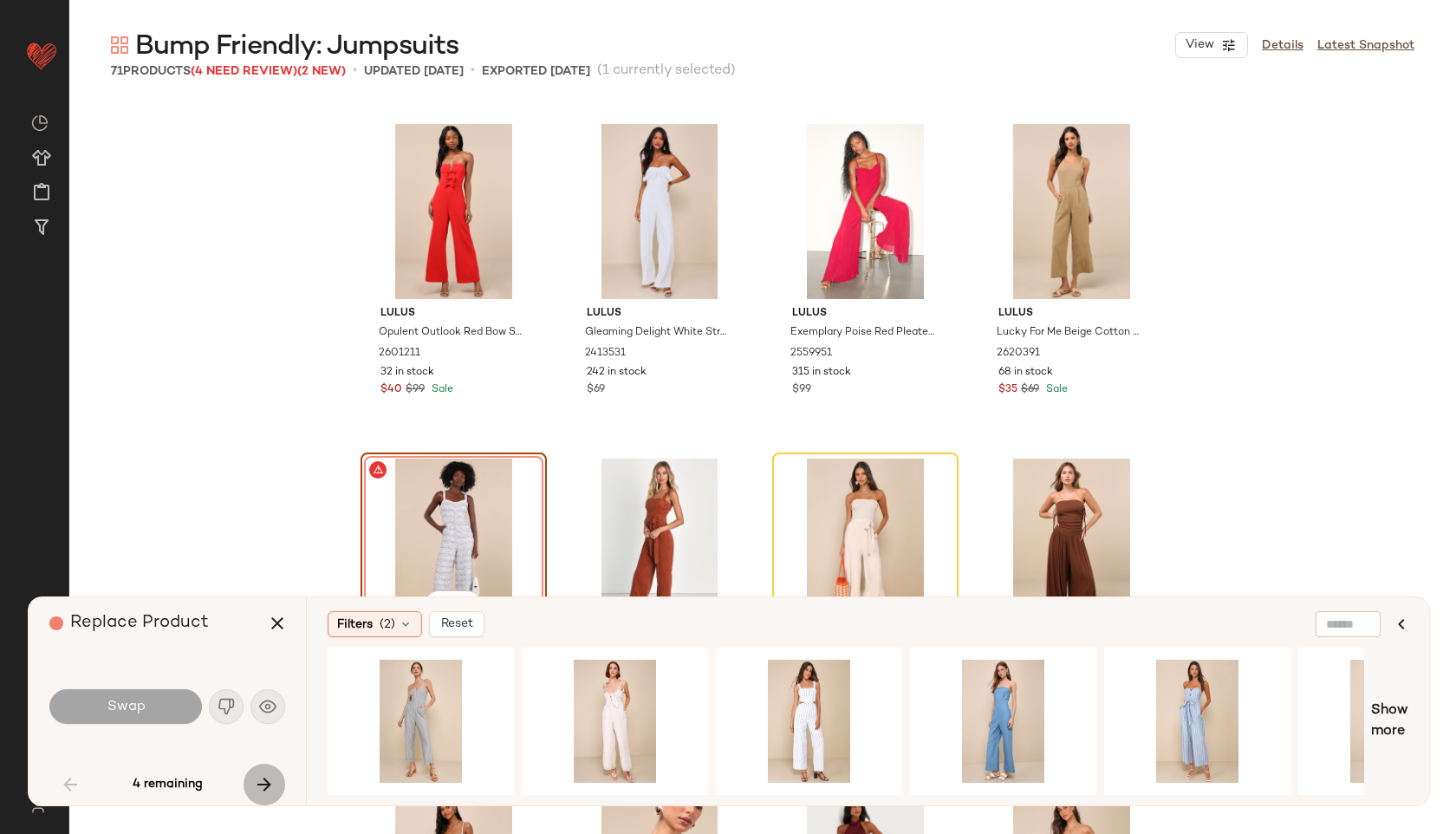
click at [277, 773] on button "button" at bounding box center [264, 784] width 42 height 42
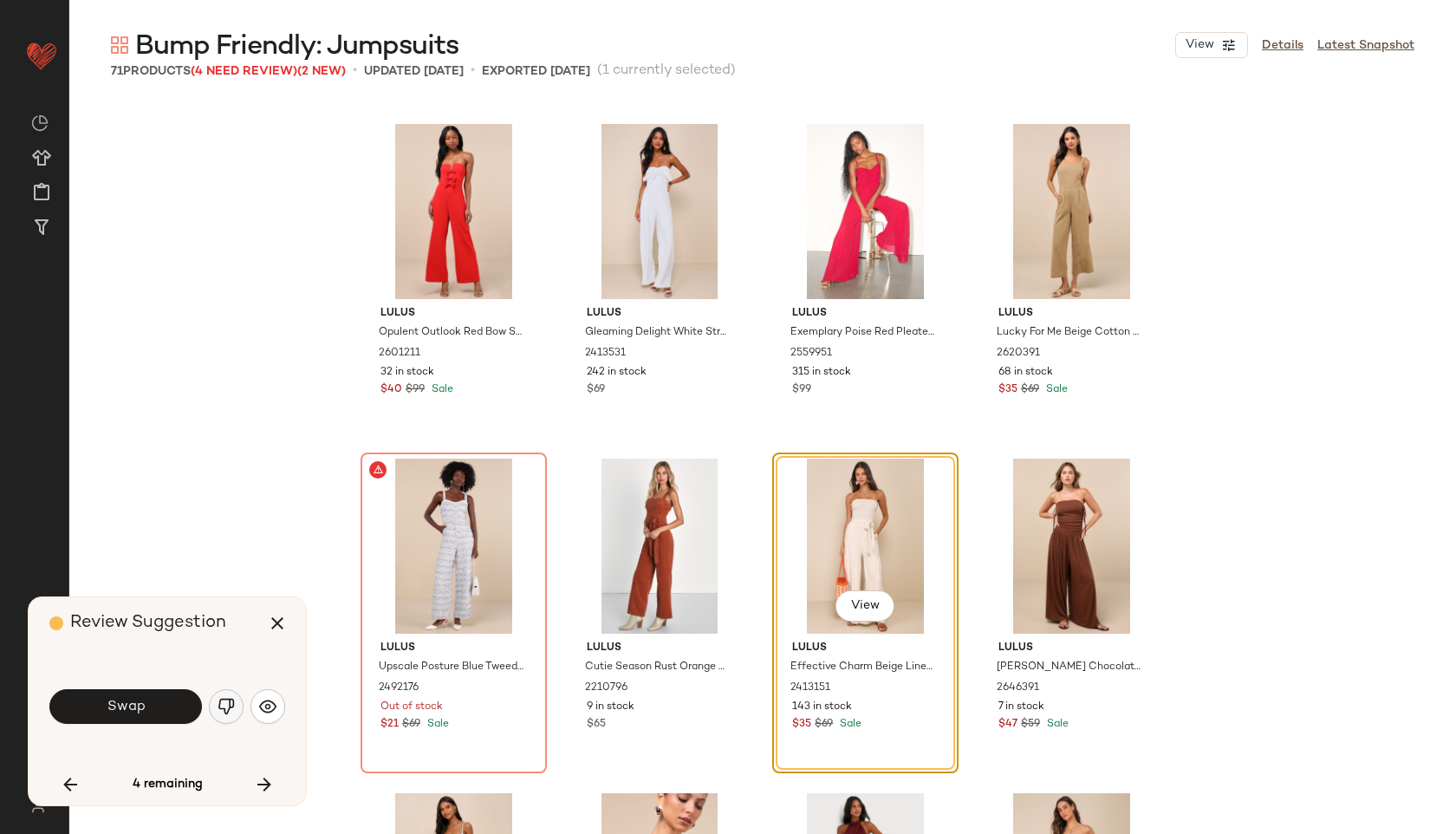
click at [226, 693] on button "button" at bounding box center [226, 706] width 35 height 35
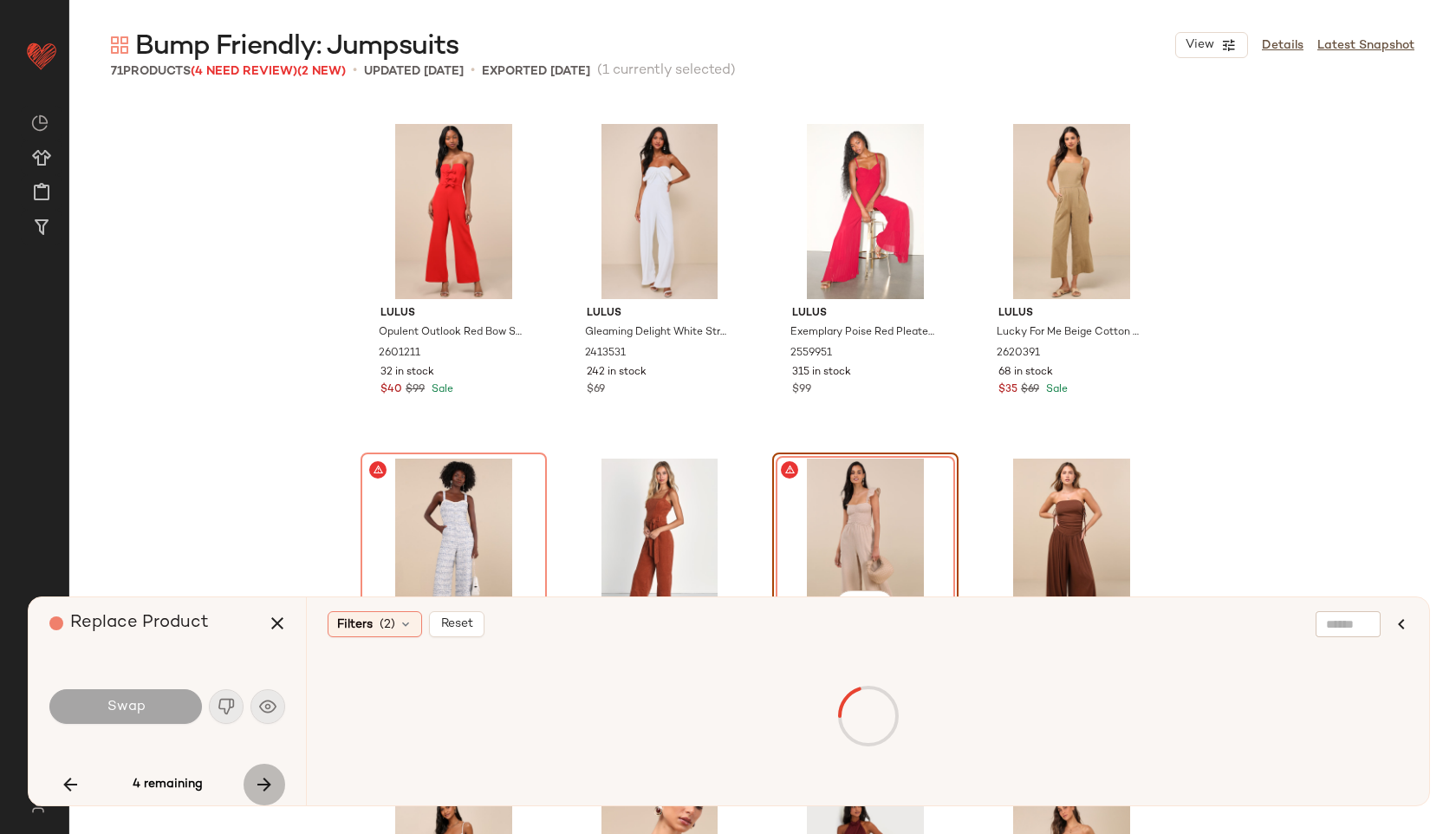
drag, startPoint x: 278, startPoint y: 780, endPoint x: 267, endPoint y: 774, distance: 12.5
click at [278, 780] on button "button" at bounding box center [264, 784] width 42 height 42
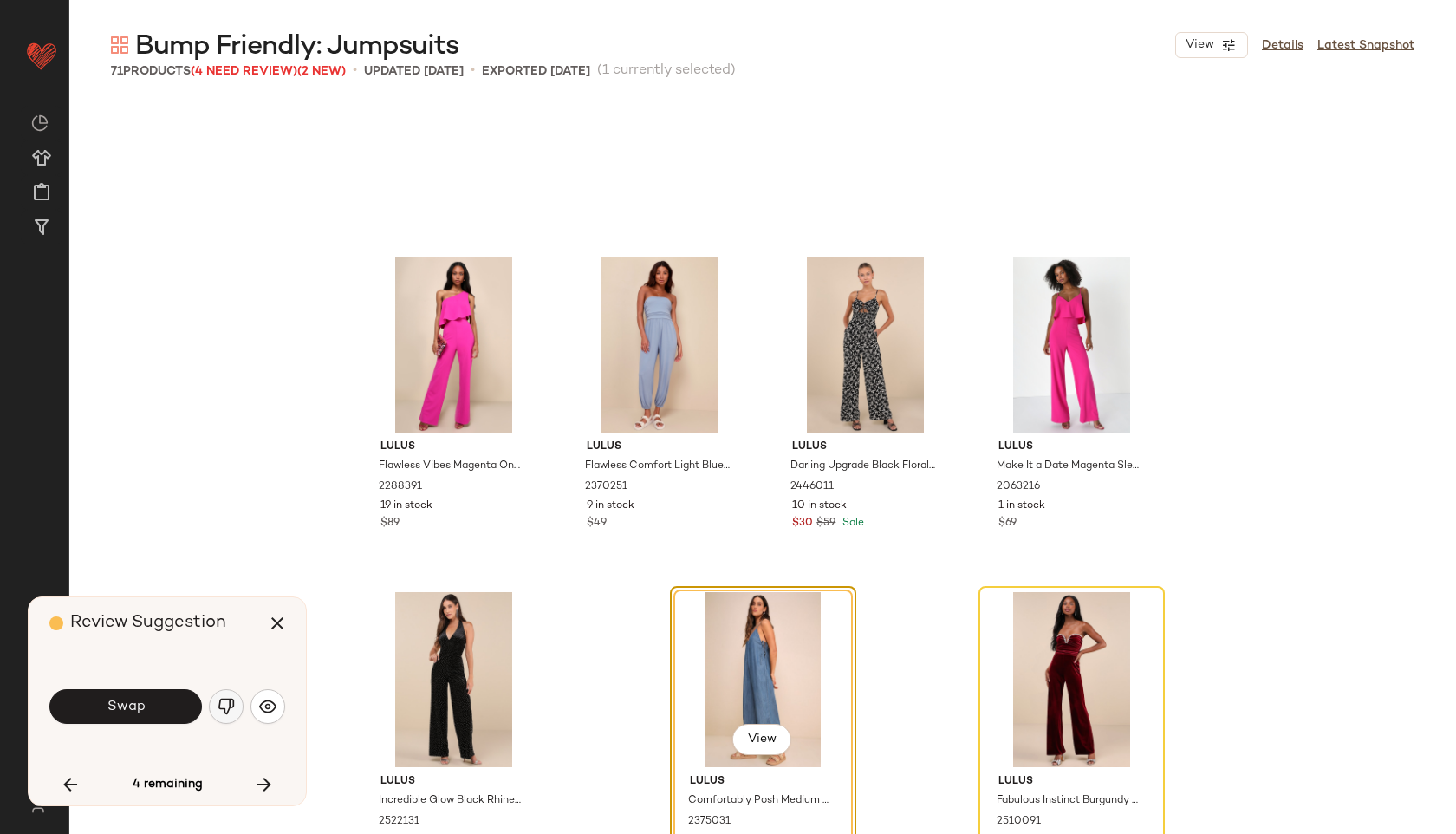
click at [237, 701] on button "button" at bounding box center [226, 706] width 35 height 35
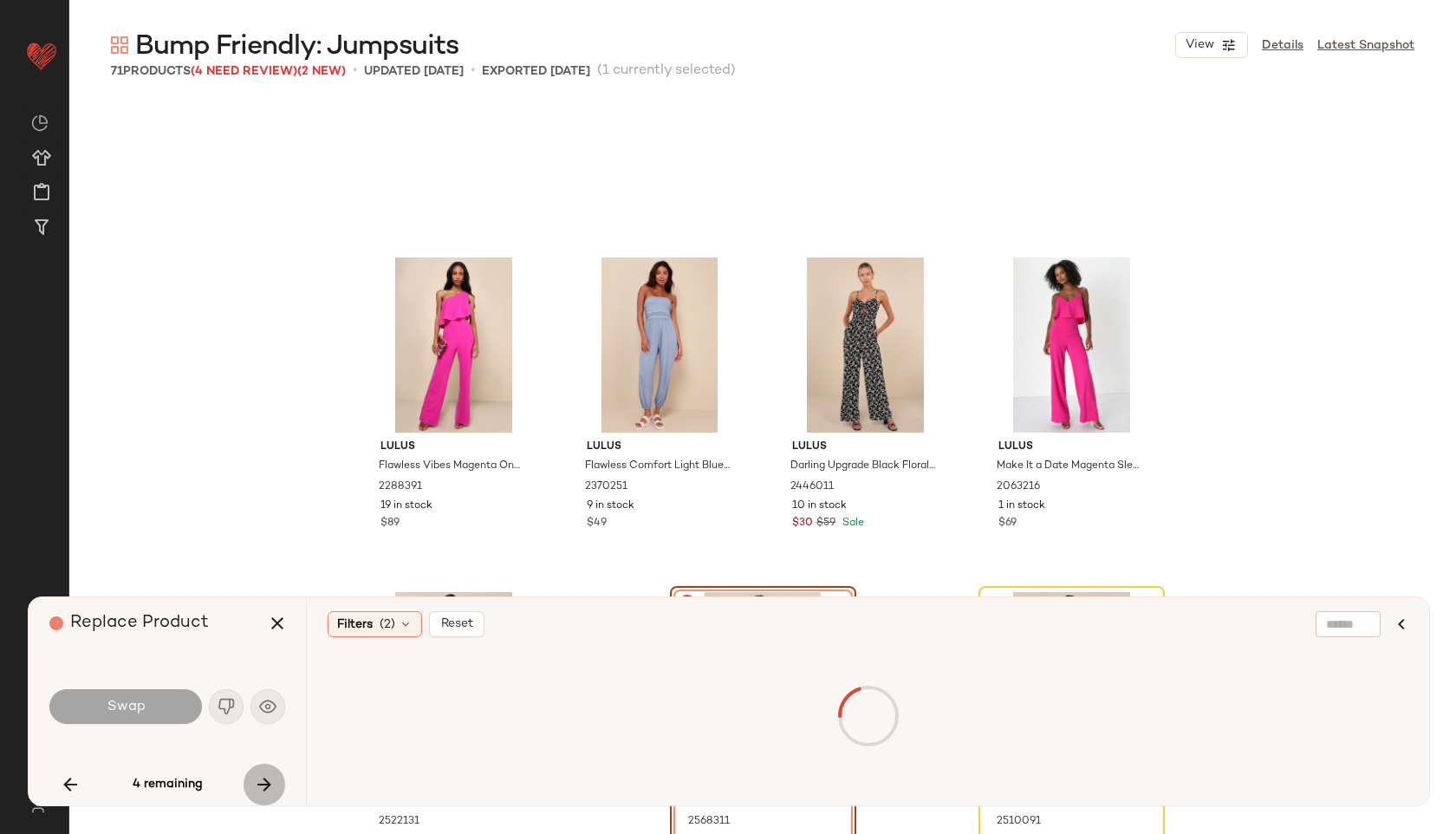
click at [263, 788] on icon "button" at bounding box center [264, 783] width 20 height 20
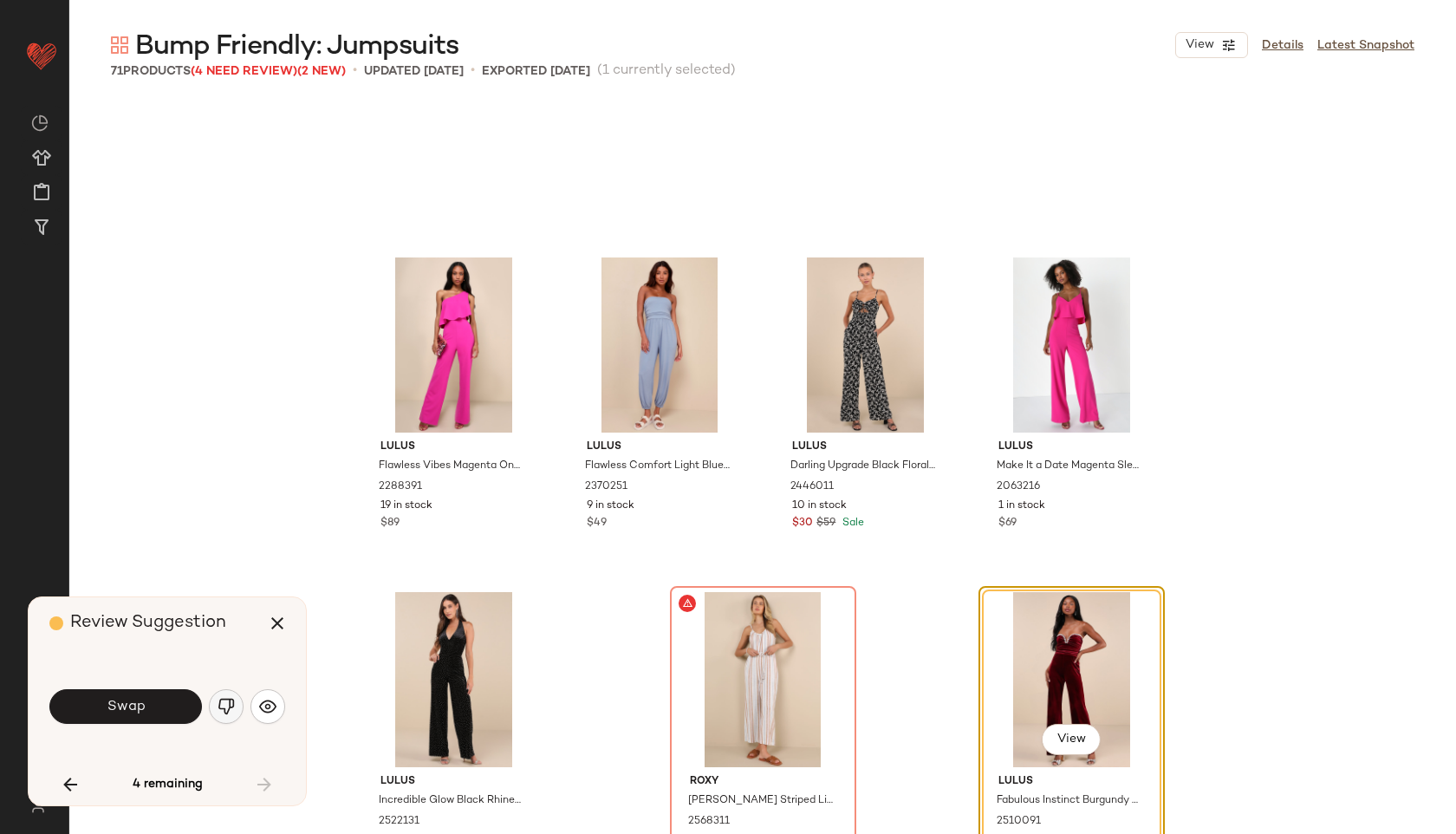
click at [222, 707] on img "button" at bounding box center [226, 706] width 18 height 18
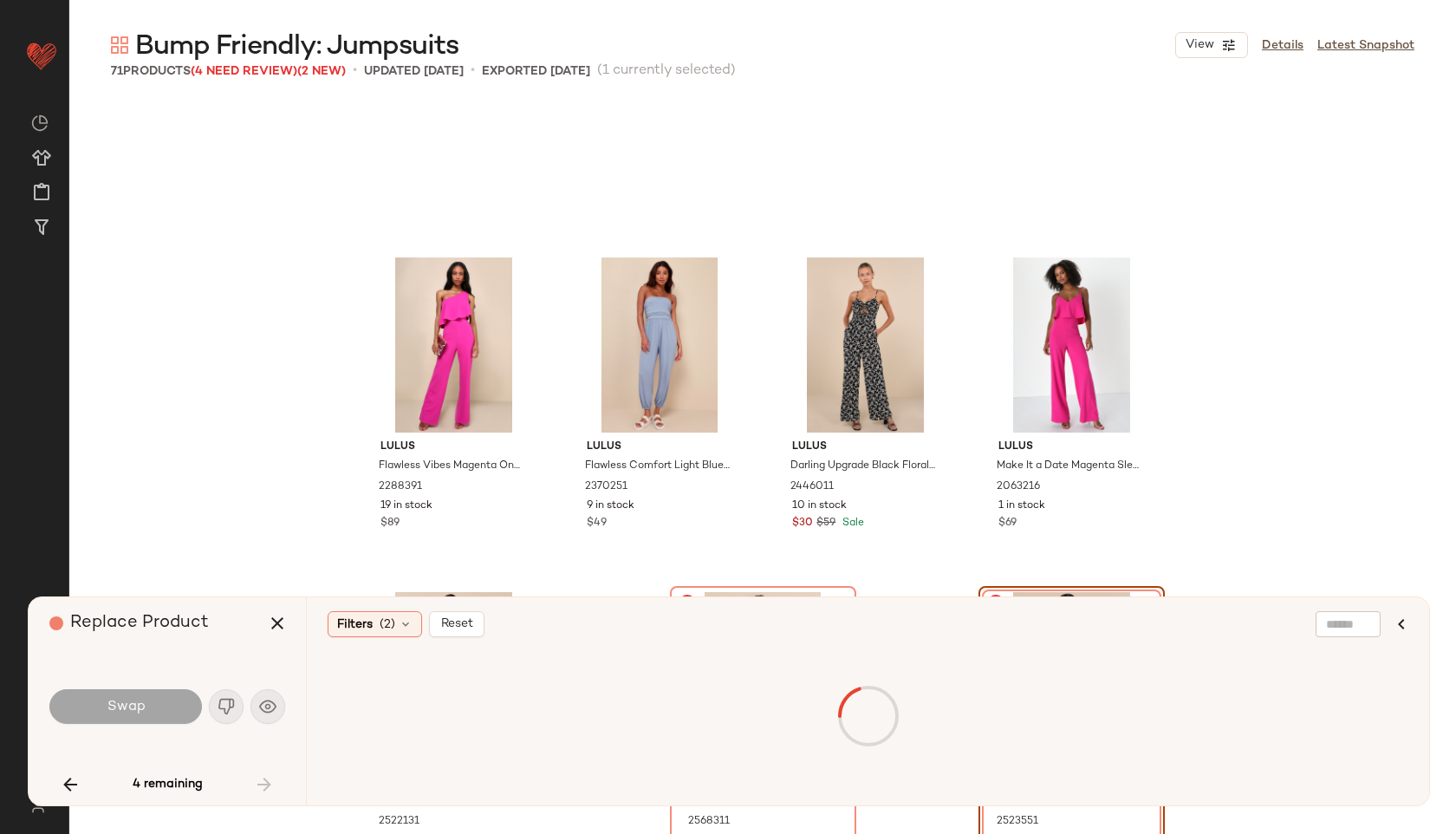
click at [268, 790] on div "4 remaining" at bounding box center [168, 784] width 236 height 42
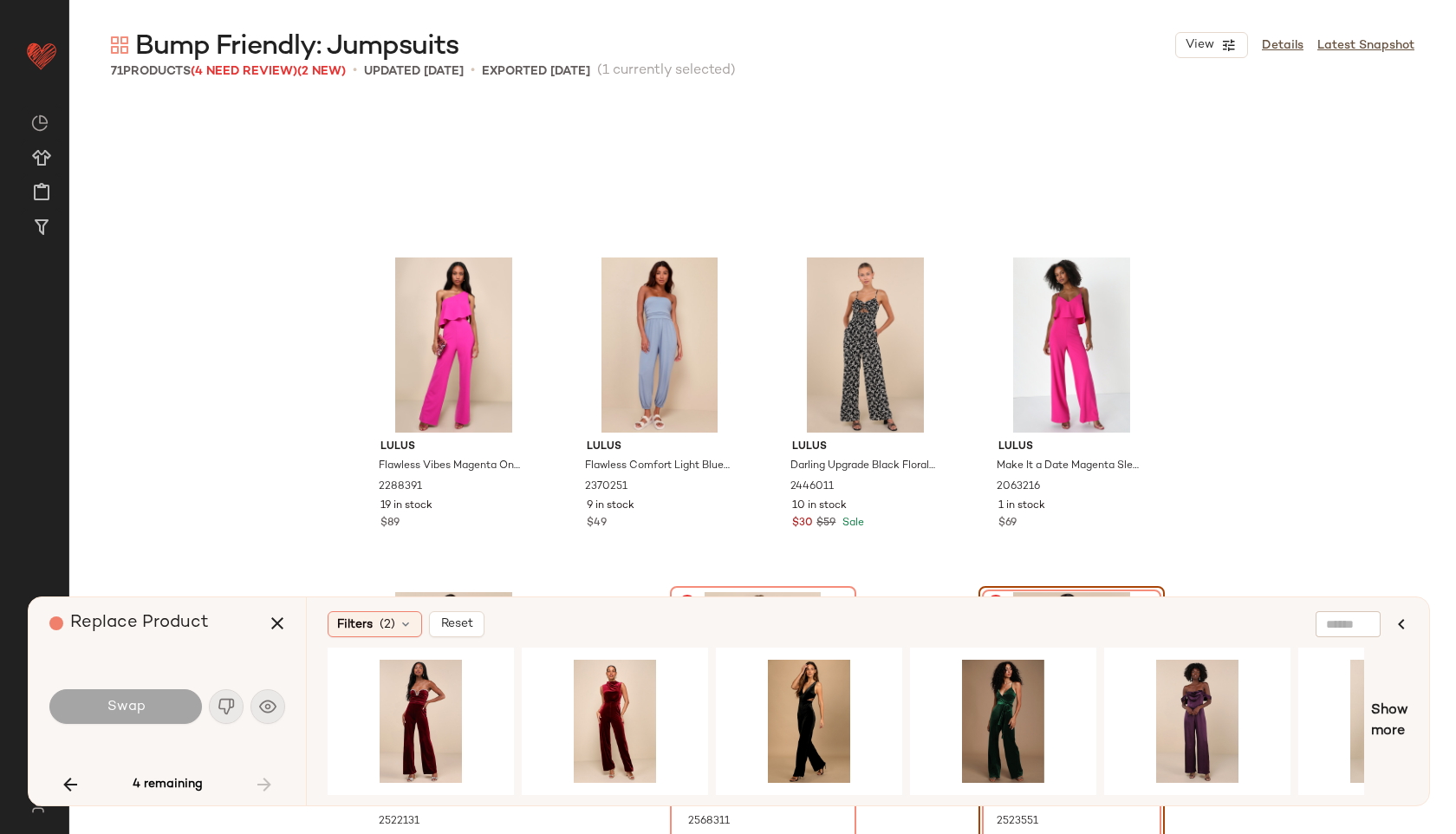
click at [268, 790] on div "4 remaining" at bounding box center [168, 784] width 236 height 42
click at [281, 628] on icon "button" at bounding box center [277, 623] width 20 height 20
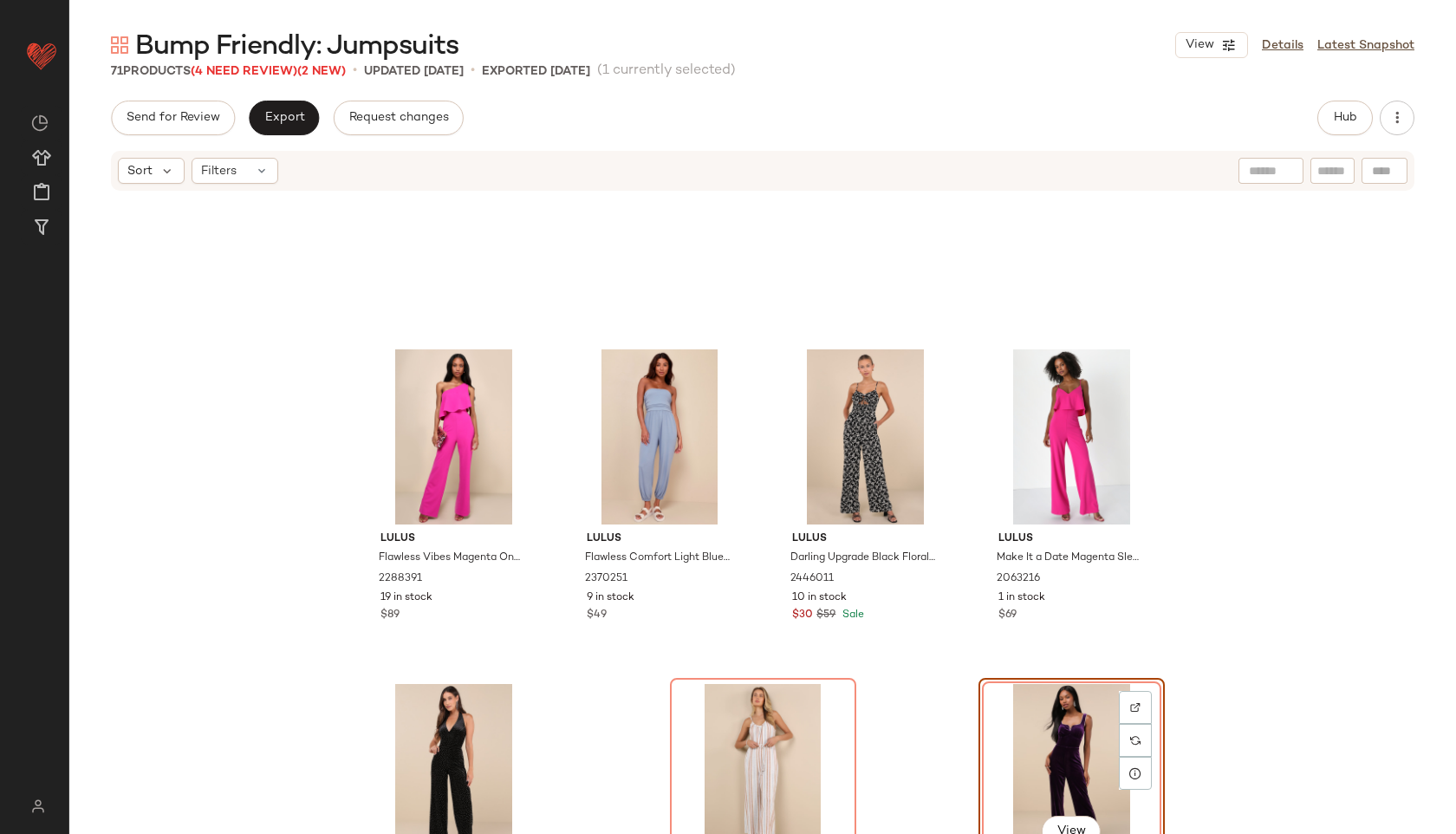
click at [235, 184] on div "Sort Filters" at bounding box center [763, 171] width 1304 height 40
click at [233, 164] on span "Filters" at bounding box center [218, 171] width 35 height 19
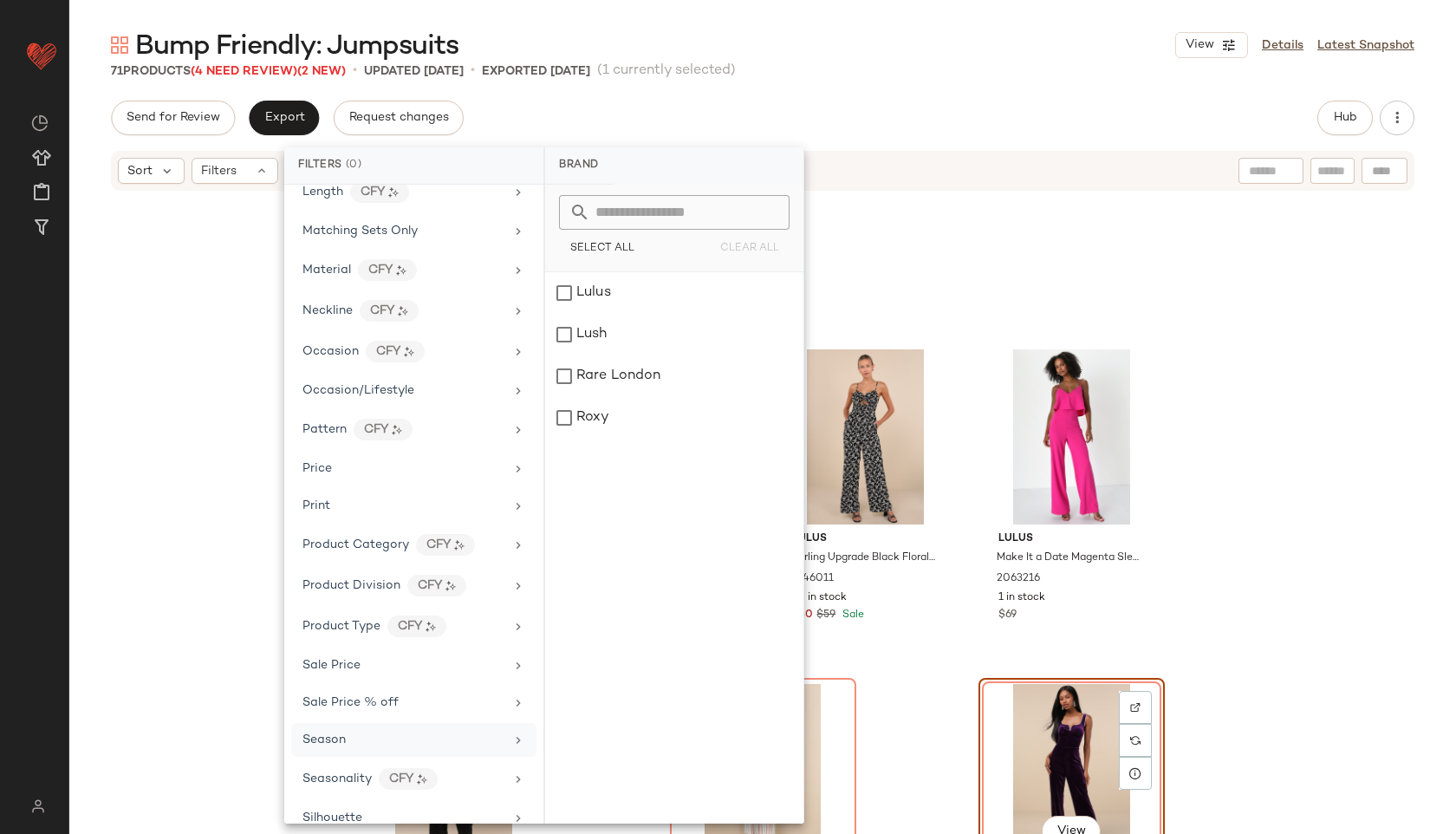
scroll to position [851, 0]
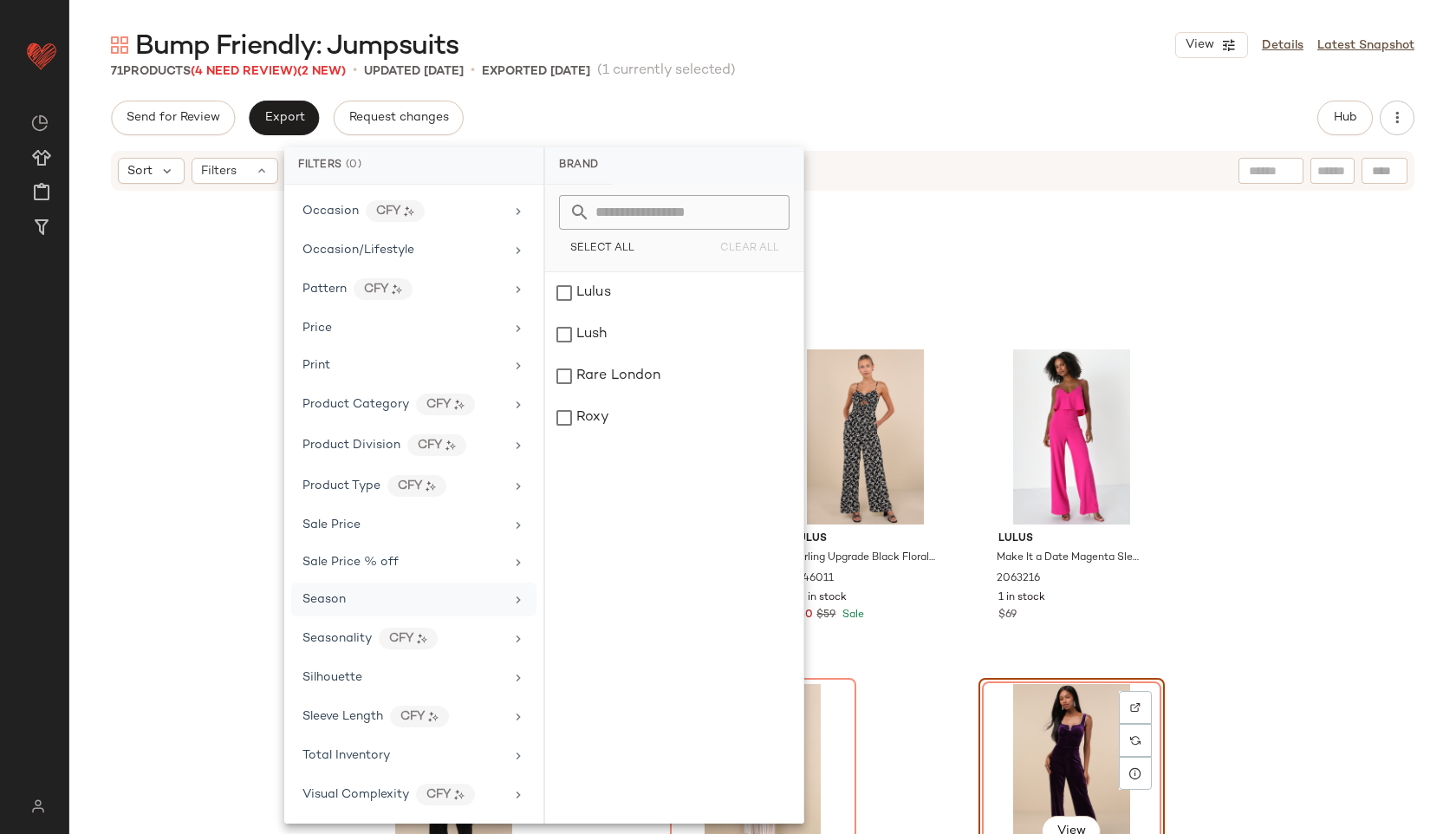
click at [346, 750] on span "Total Inventory" at bounding box center [346, 755] width 88 height 13
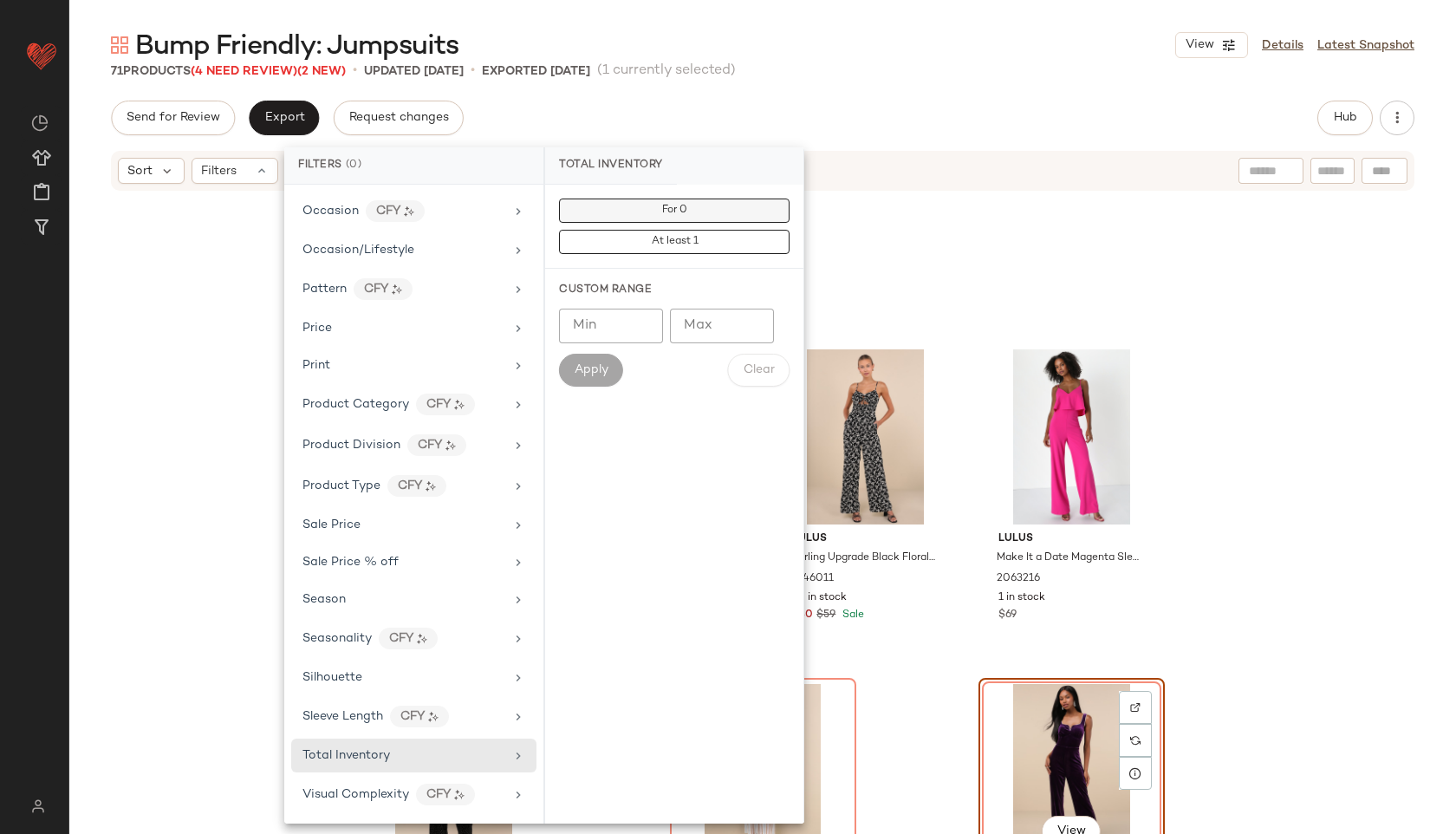
click at [642, 210] on button "For 0" at bounding box center [674, 210] width 231 height 24
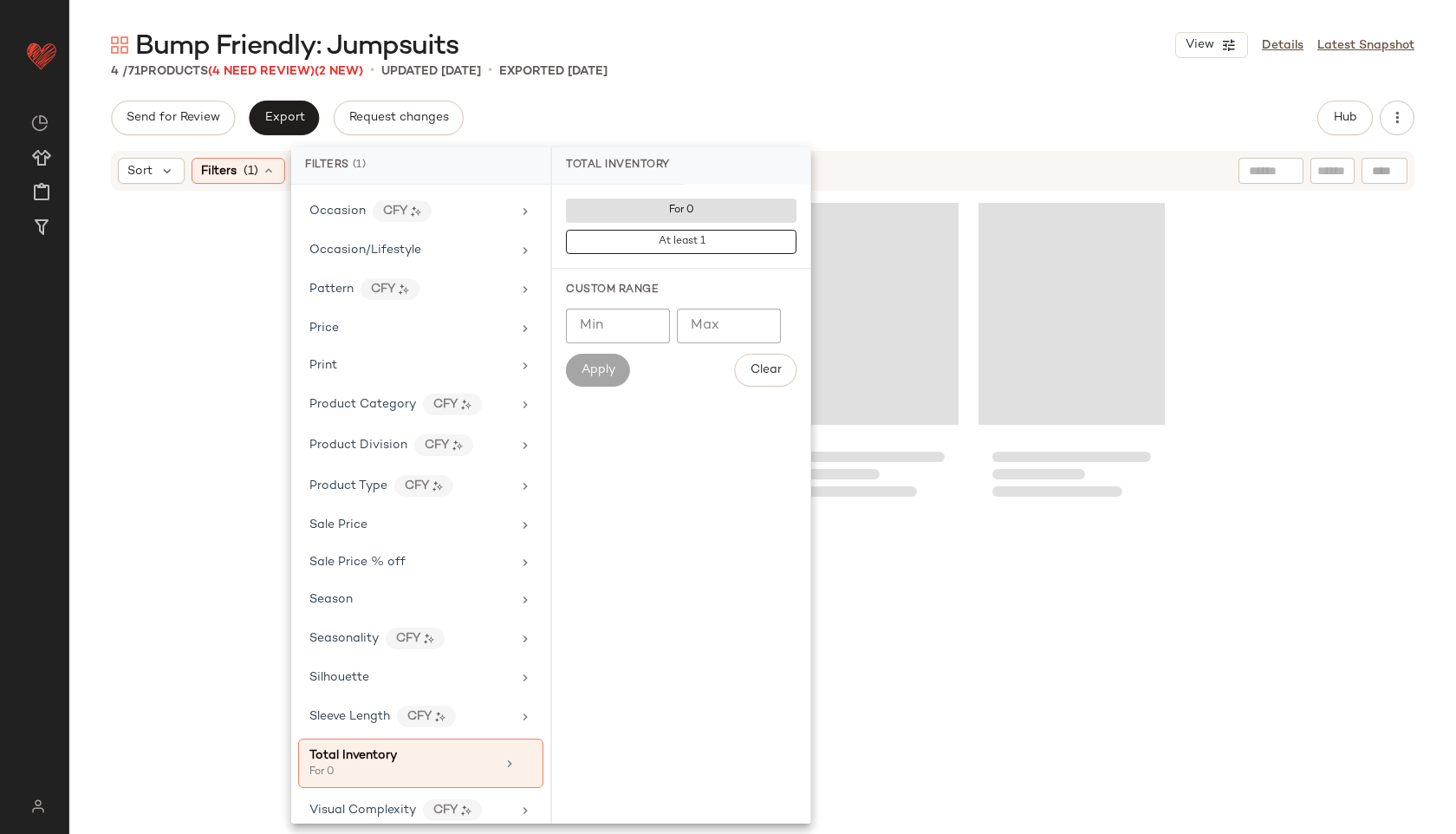
click at [883, 85] on div "Bump Friendly: Jumpsuits View Details Latest Snapshot 4 / 71 Products (4 Need R…" at bounding box center [762, 430] width 1387 height 806
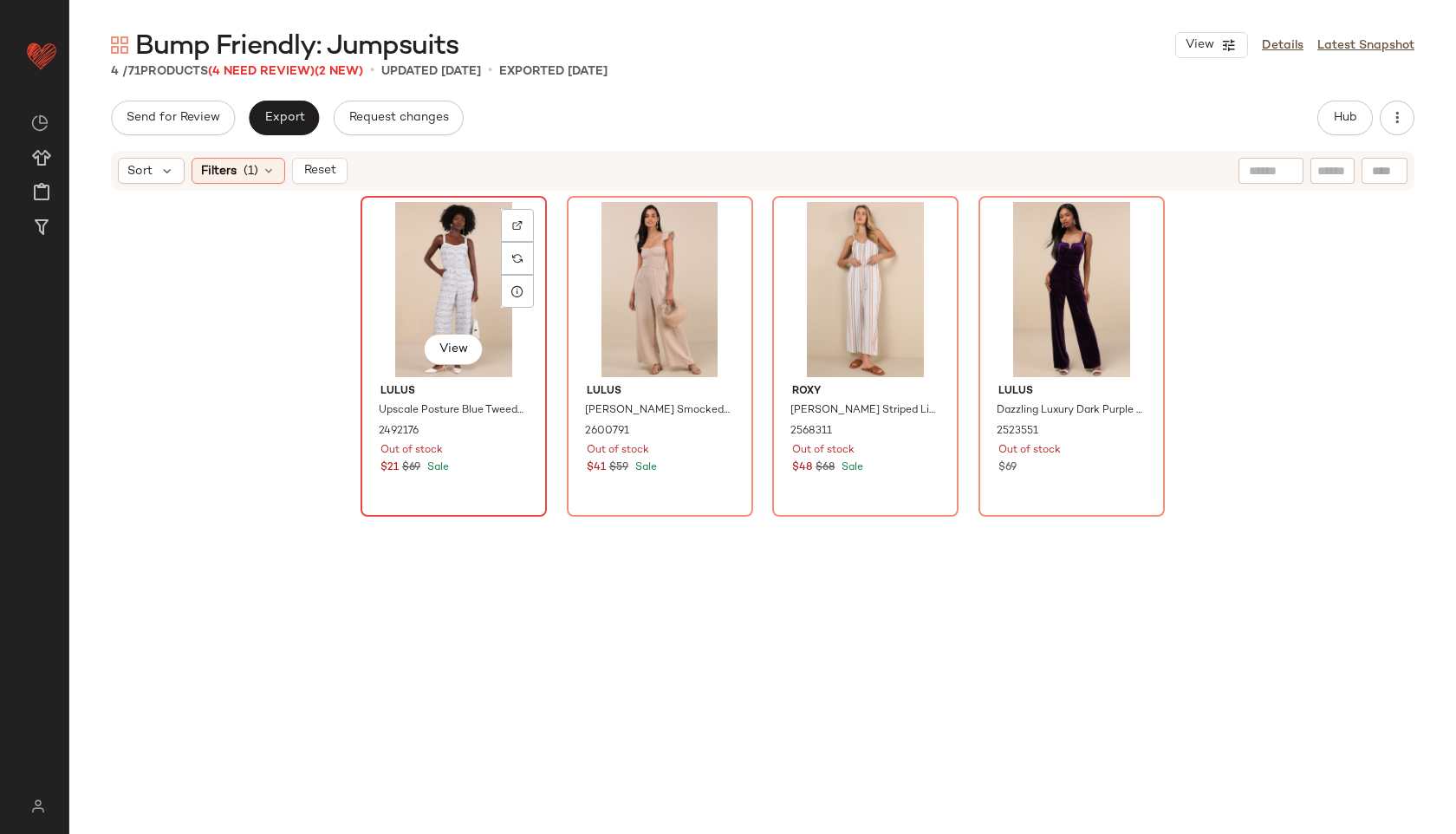
click at [443, 307] on div "View" at bounding box center [453, 289] width 174 height 175
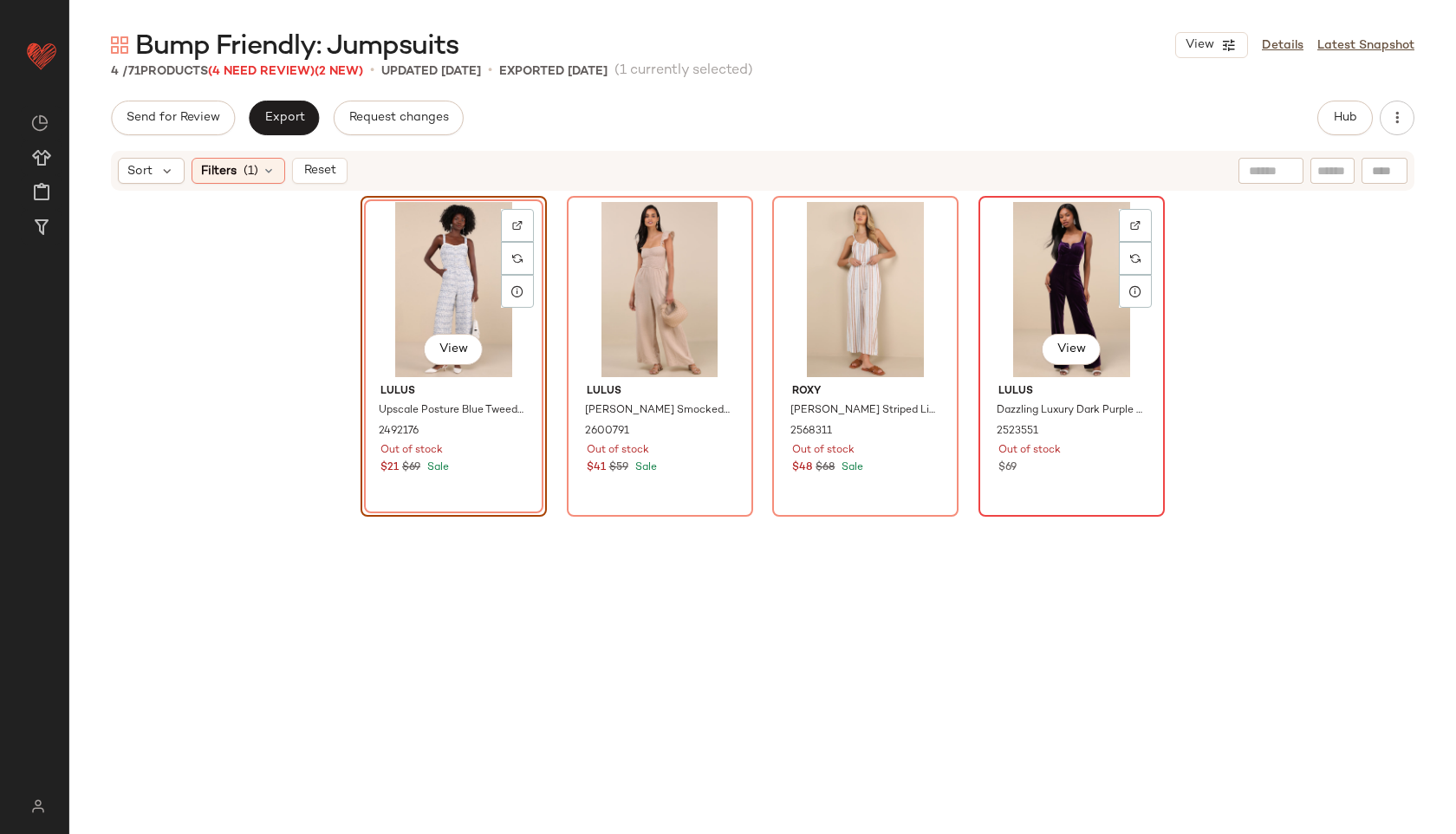
click at [1057, 296] on div "View" at bounding box center [1072, 289] width 174 height 175
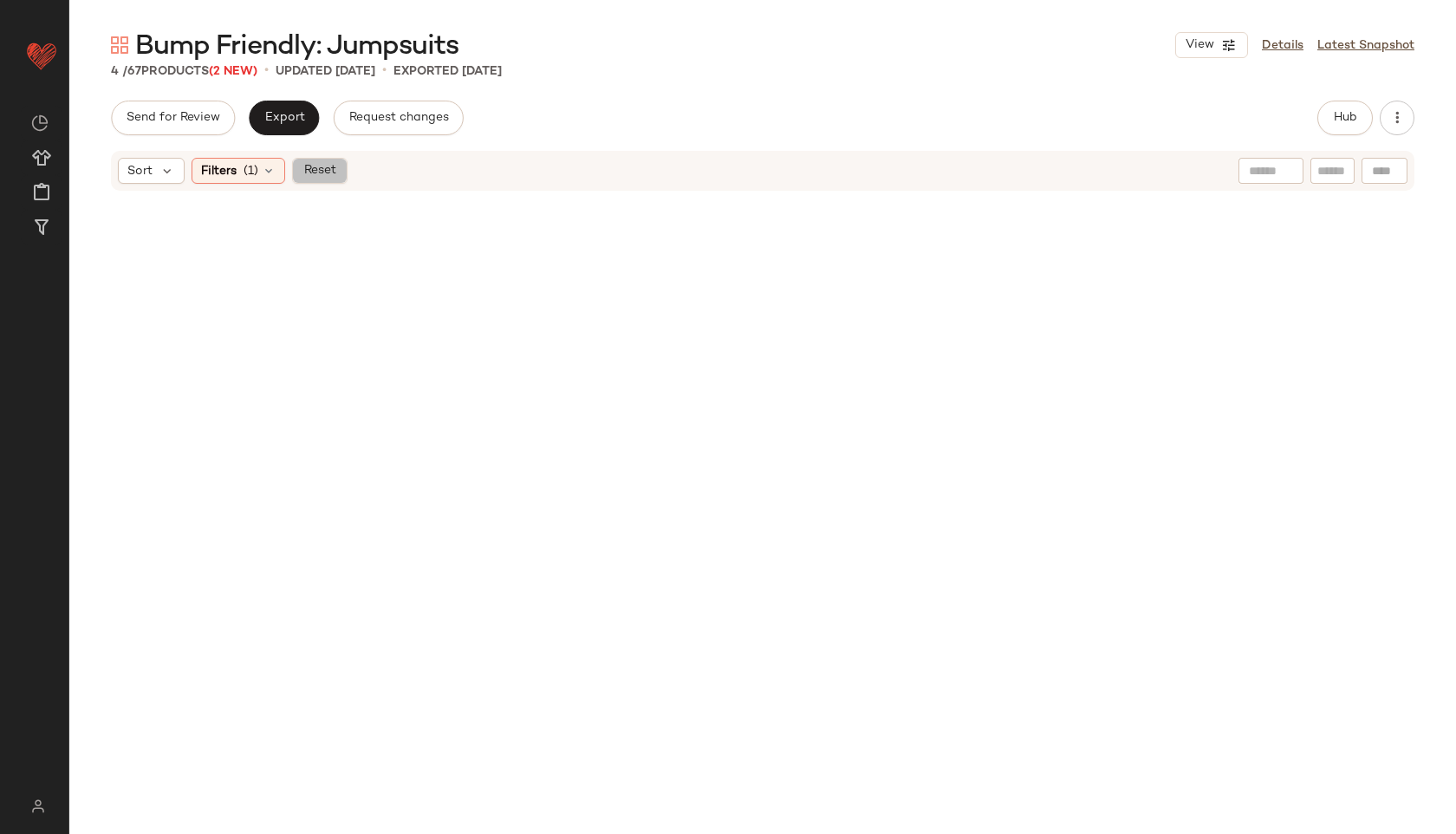
click at [320, 171] on span "Reset" at bounding box center [319, 171] width 33 height 14
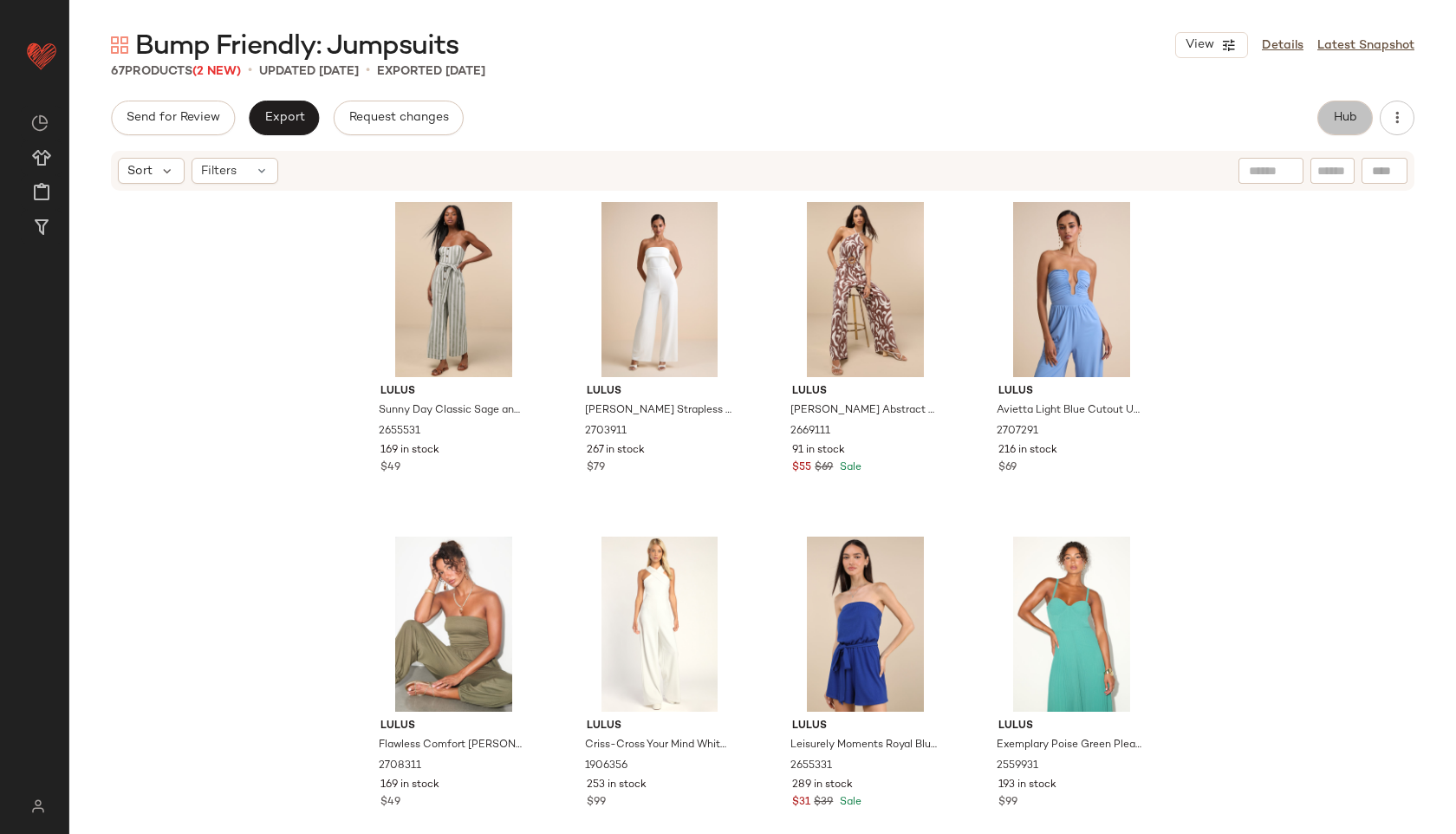
click at [1339, 123] on span "Hub" at bounding box center [1345, 118] width 24 height 14
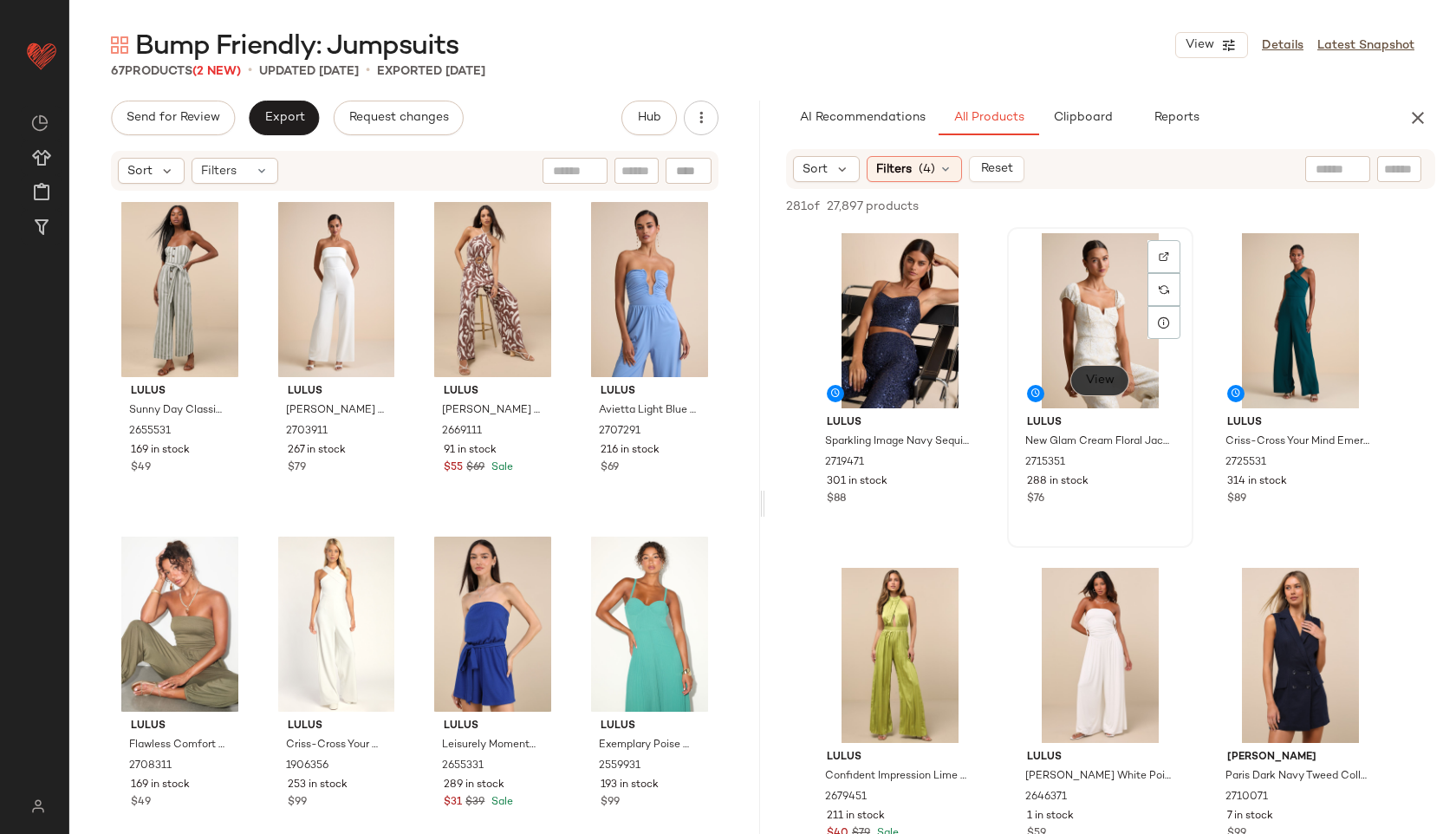
click at [1112, 382] on span "View" at bounding box center [1100, 380] width 29 height 14
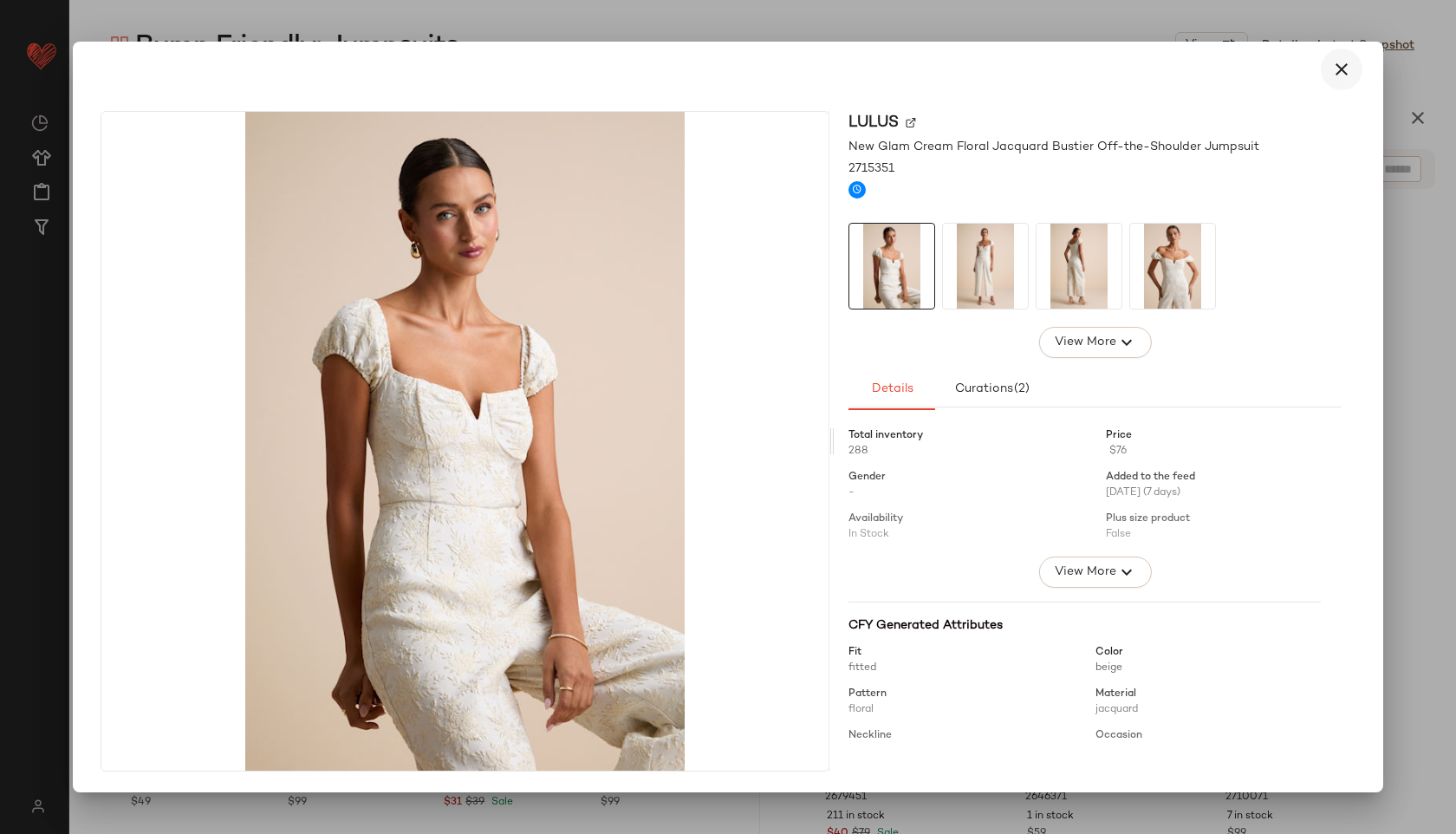
click at [1338, 73] on icon "button" at bounding box center [1341, 68] width 20 height 20
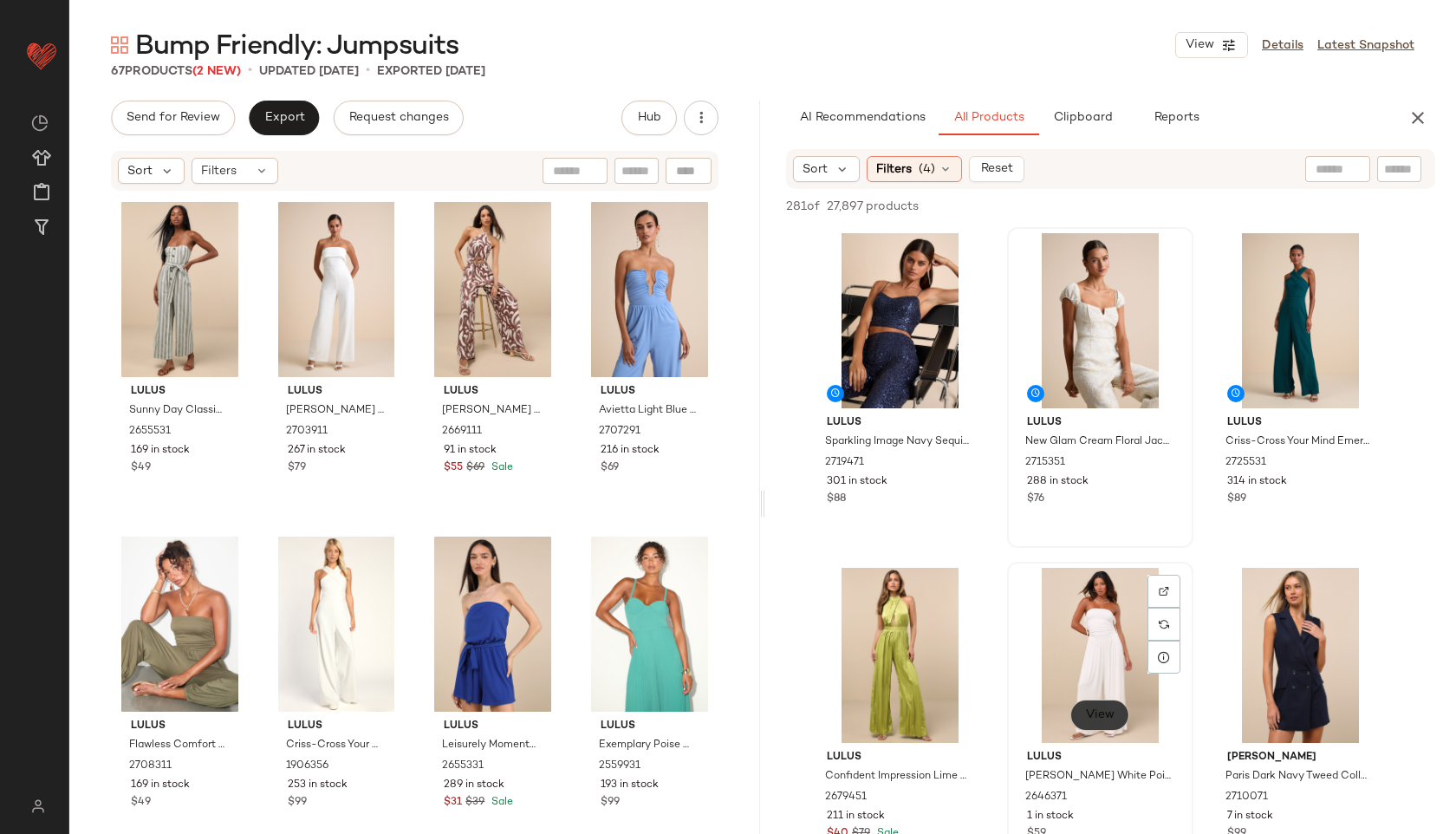
click at [1091, 722] on button "View" at bounding box center [1100, 715] width 58 height 31
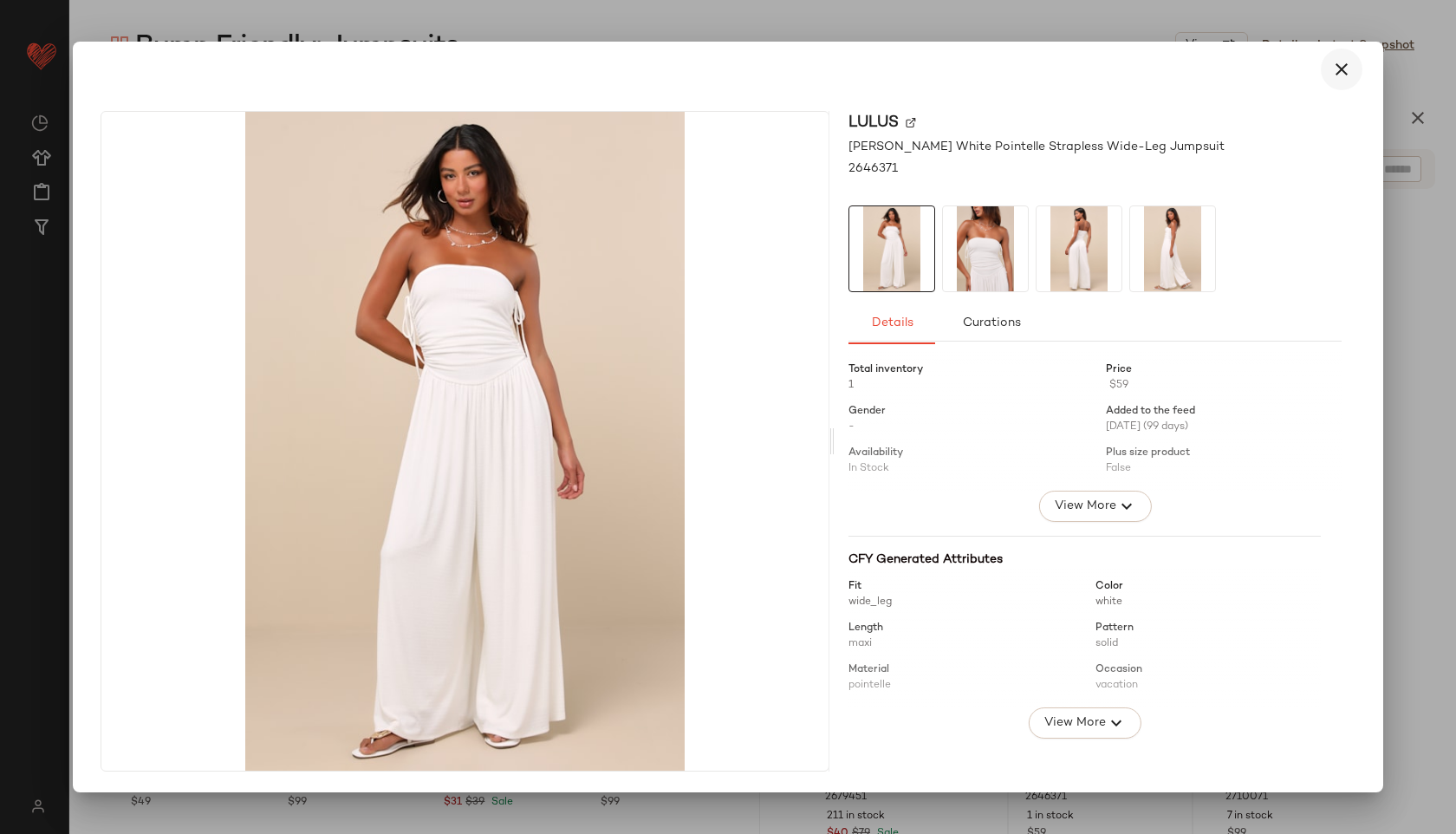
click at [1339, 72] on icon "button" at bounding box center [1341, 68] width 20 height 20
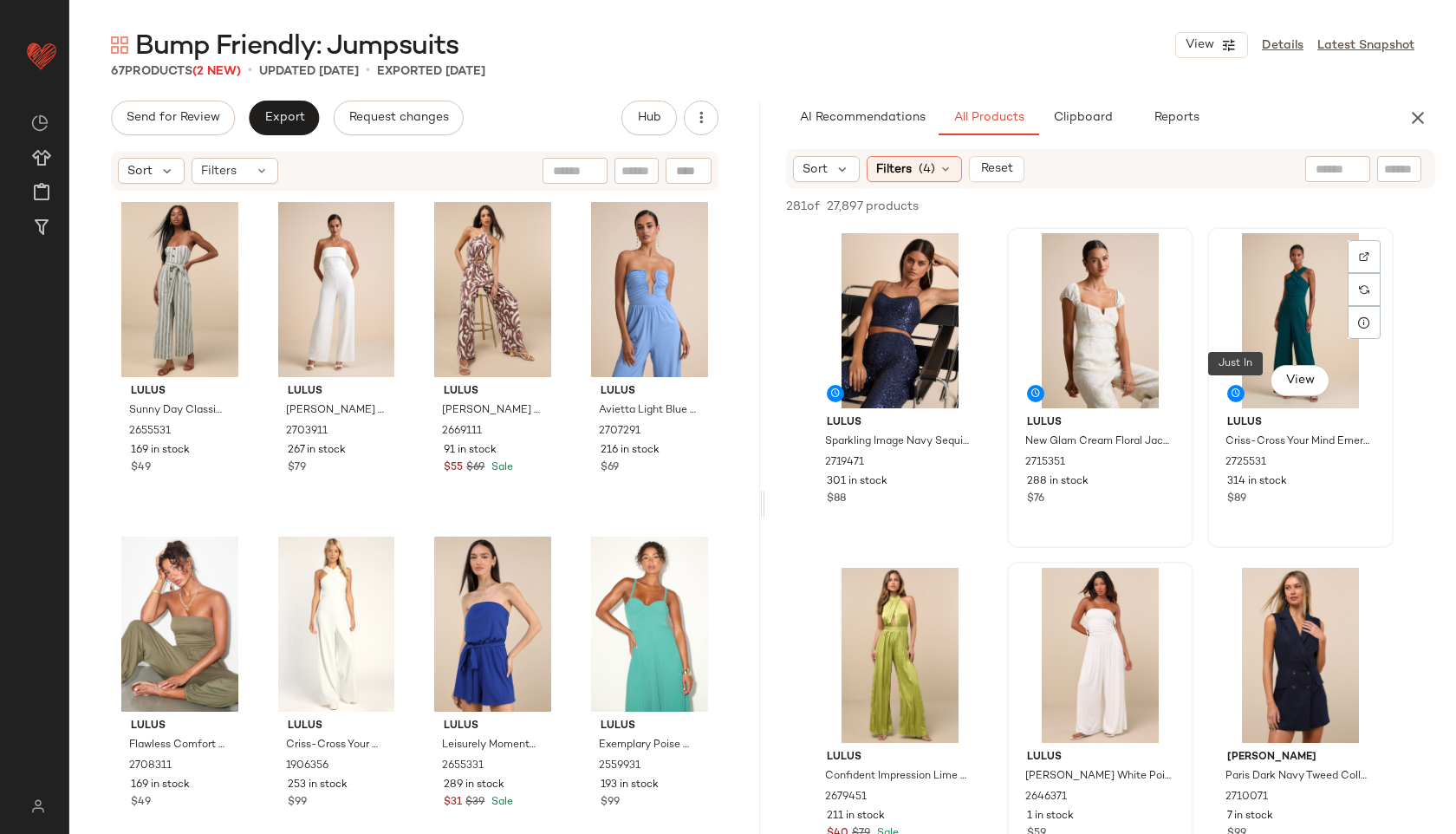
scroll to position [65, 0]
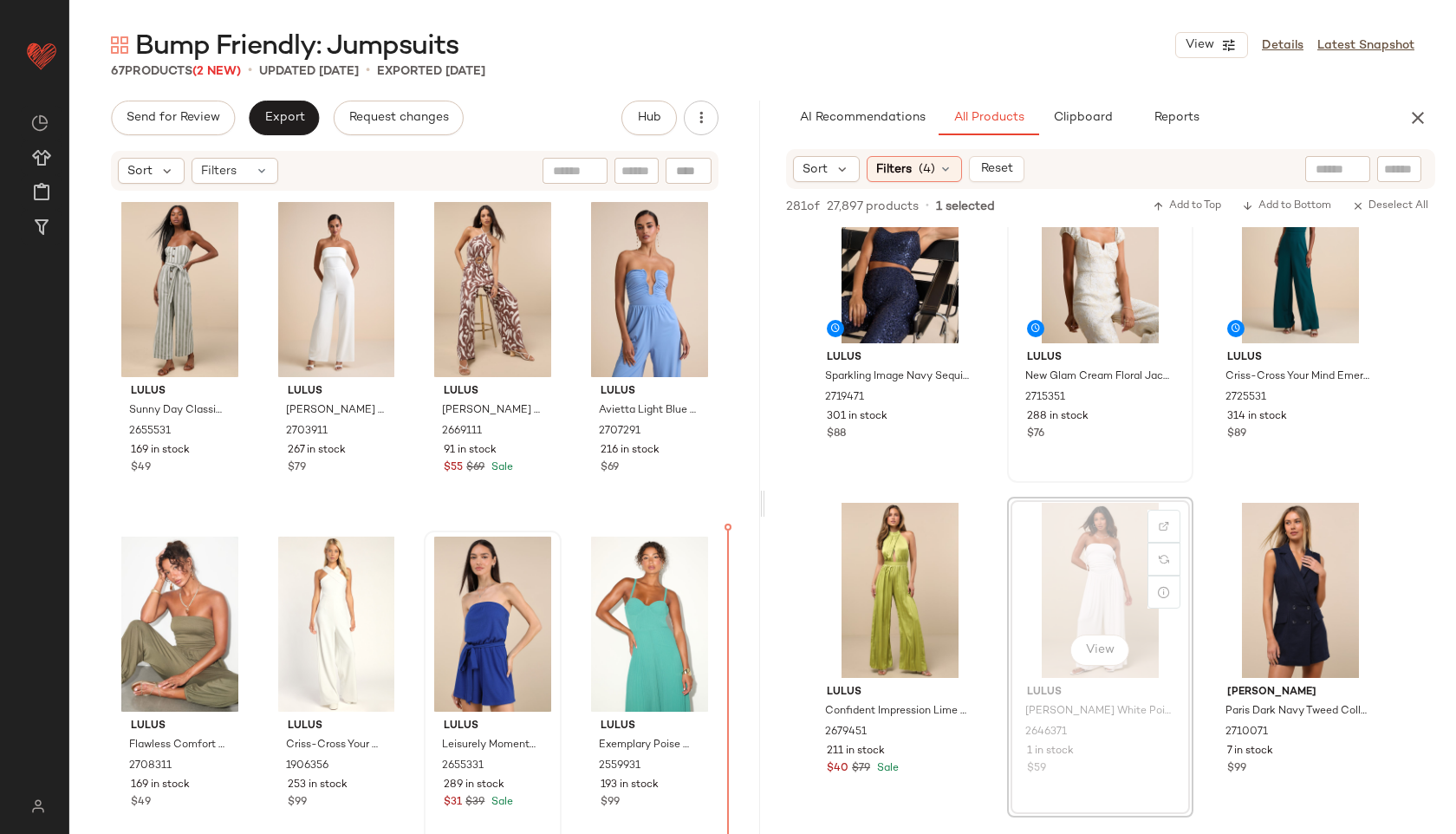
drag, startPoint x: 1109, startPoint y: 610, endPoint x: 465, endPoint y: 647, distance: 645.1
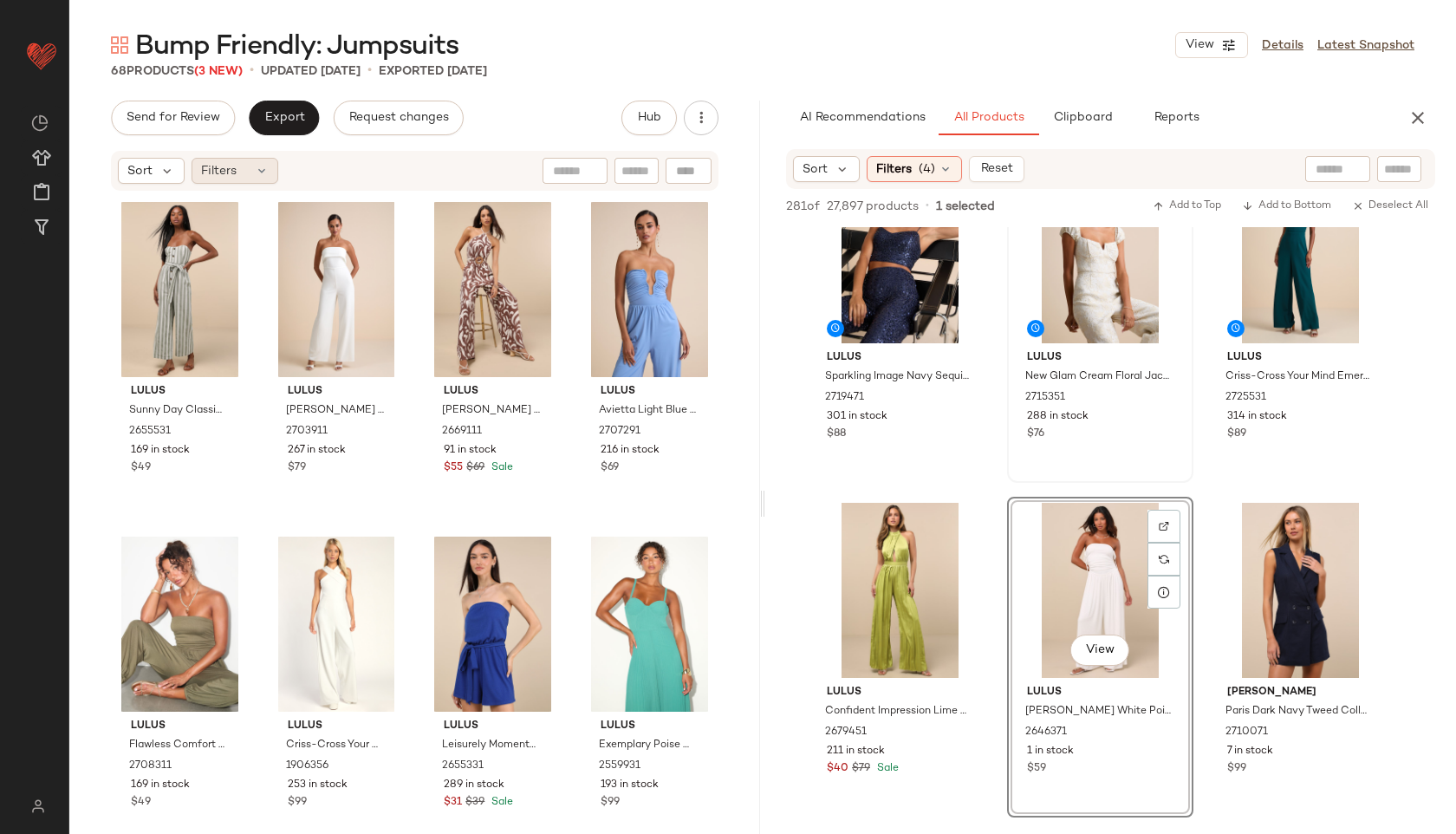
click at [233, 172] on span "Filters" at bounding box center [218, 171] width 35 height 19
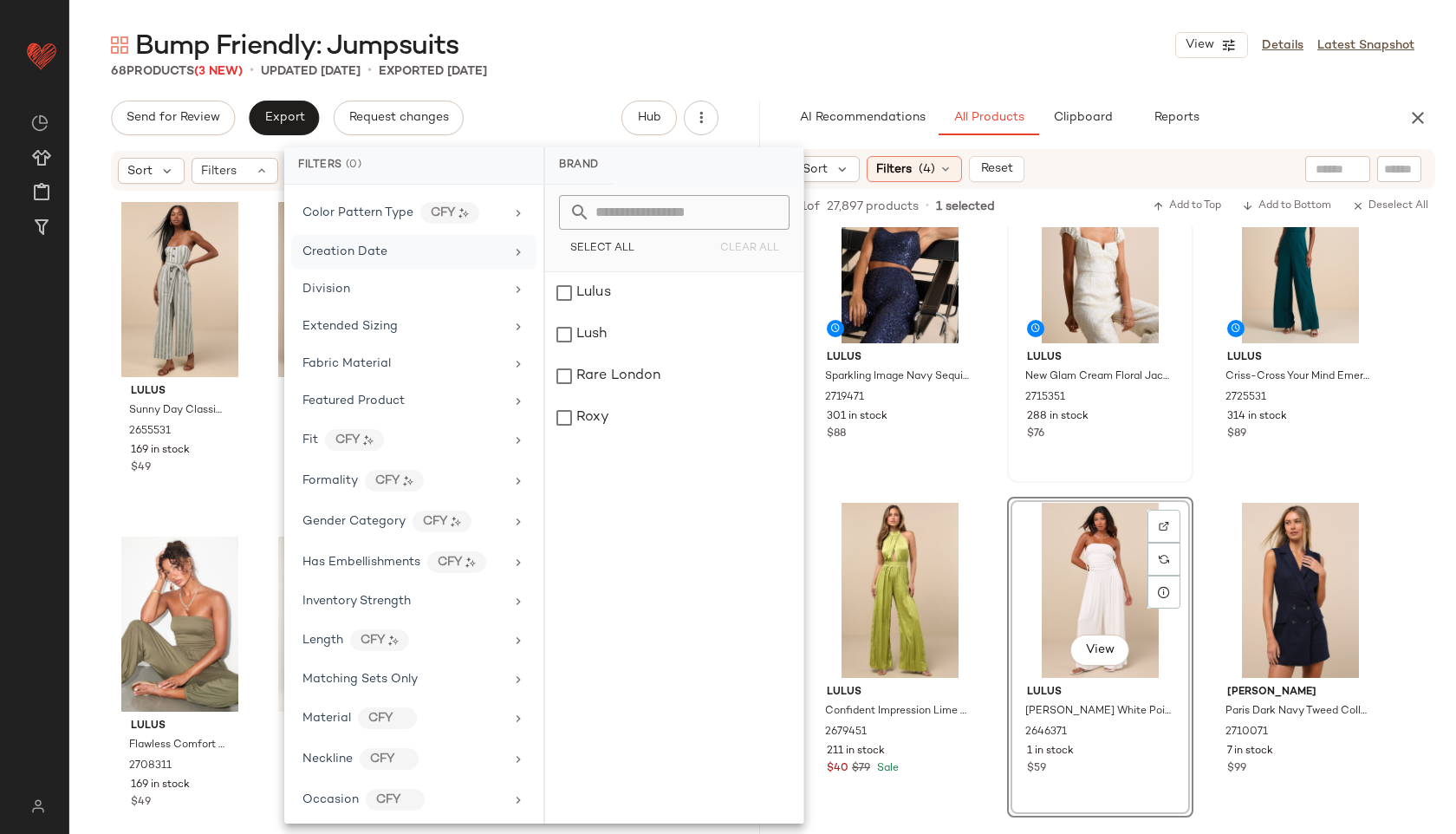
scroll to position [851, 0]
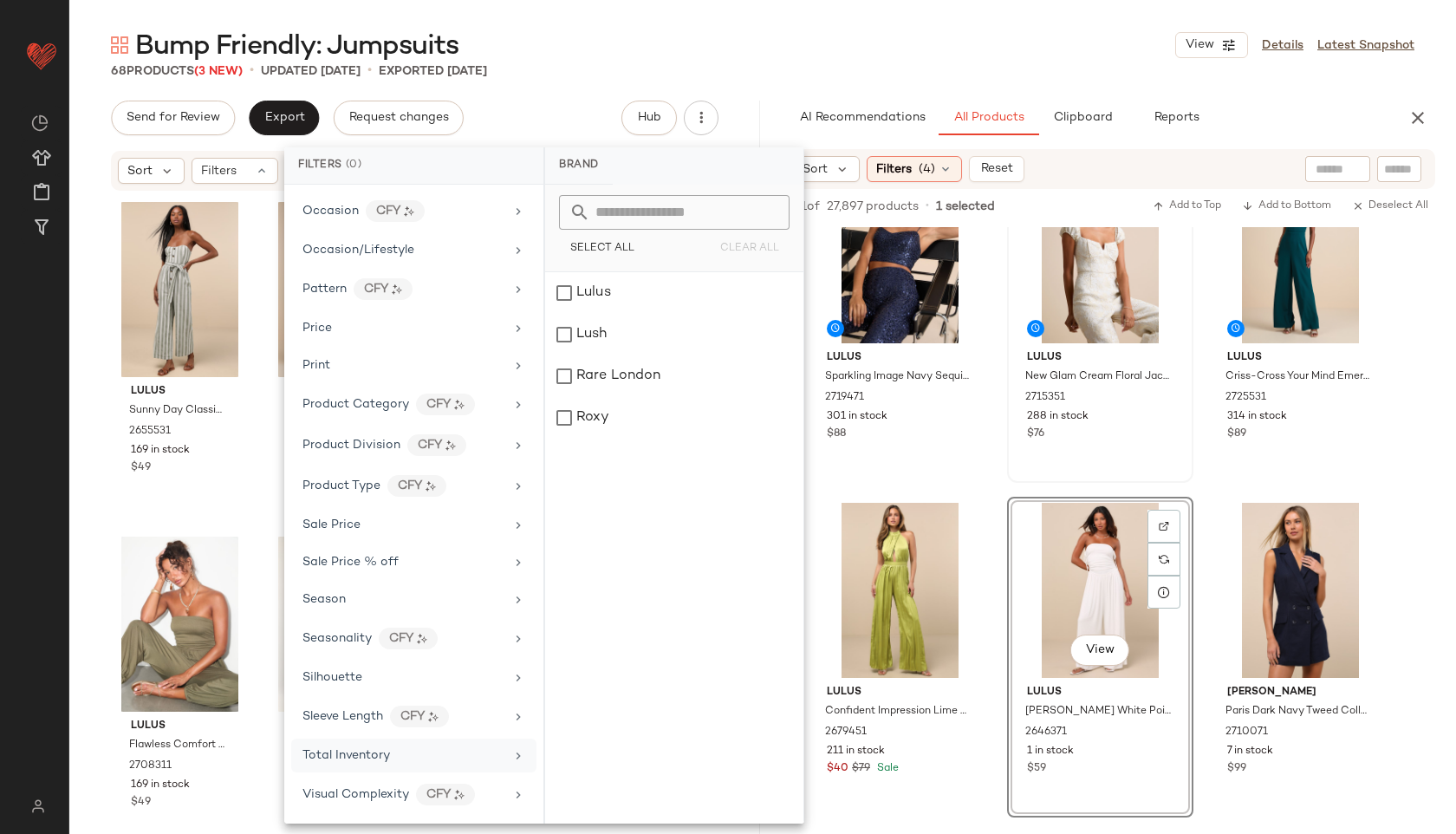
click at [363, 755] on span "Total Inventory" at bounding box center [346, 755] width 88 height 13
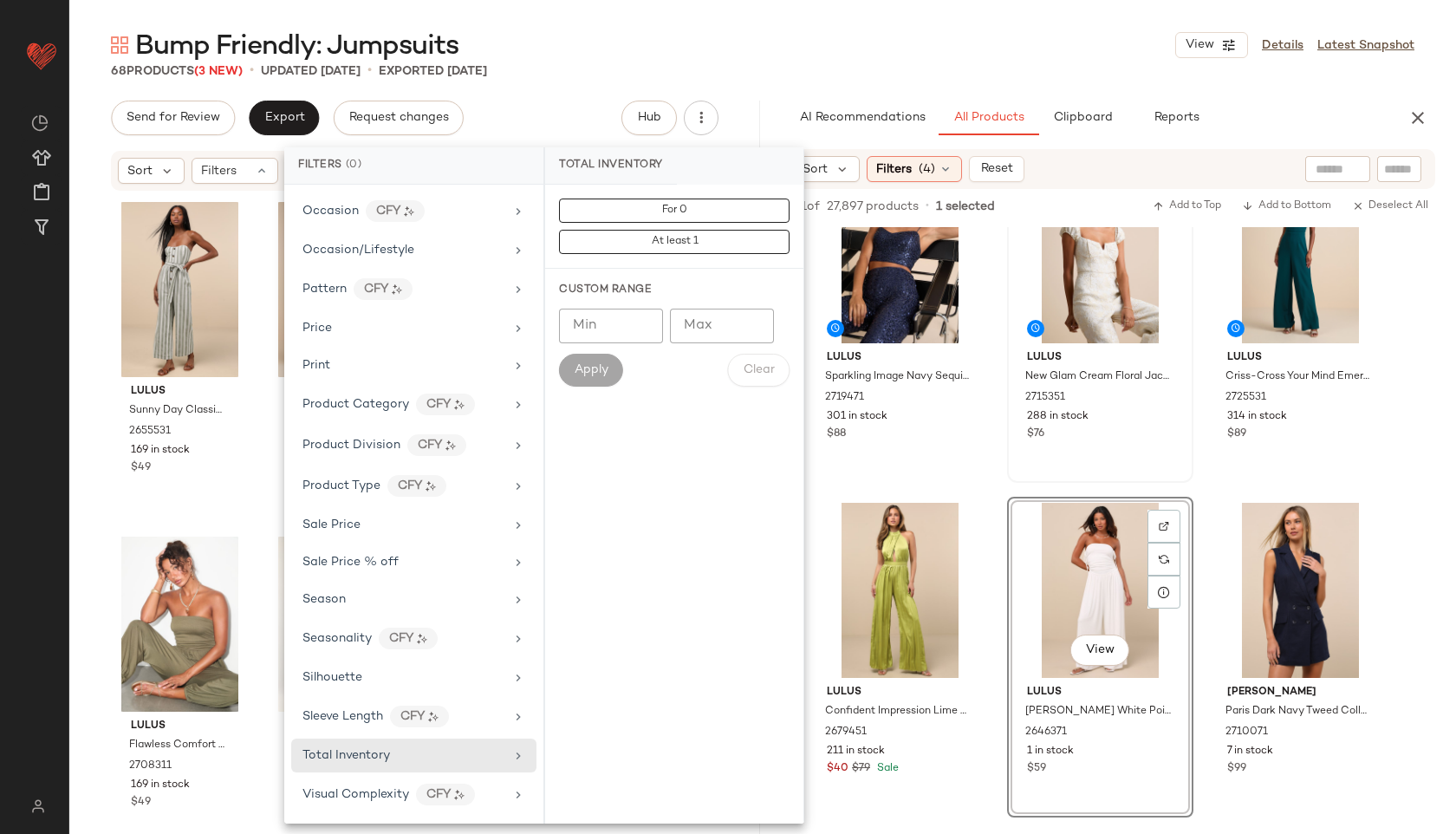
click at [703, 336] on input "Max" at bounding box center [722, 326] width 104 height 35
type input "**"
click at [618, 363] on button "Apply" at bounding box center [592, 370] width 64 height 33
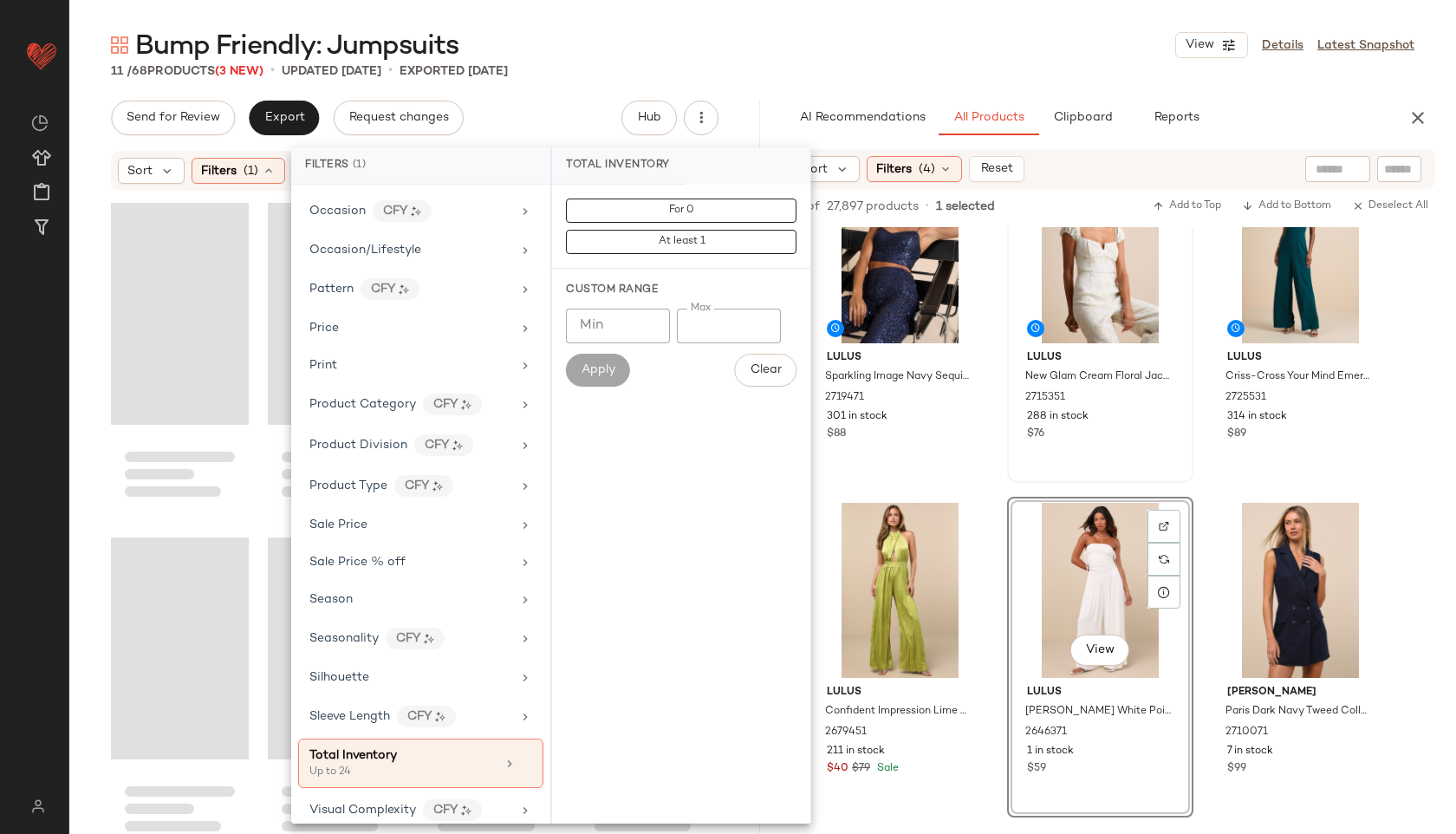
click at [804, 43] on div "Bump Friendly: Jumpsuits View Details Latest Snapshot" at bounding box center [762, 45] width 1387 height 35
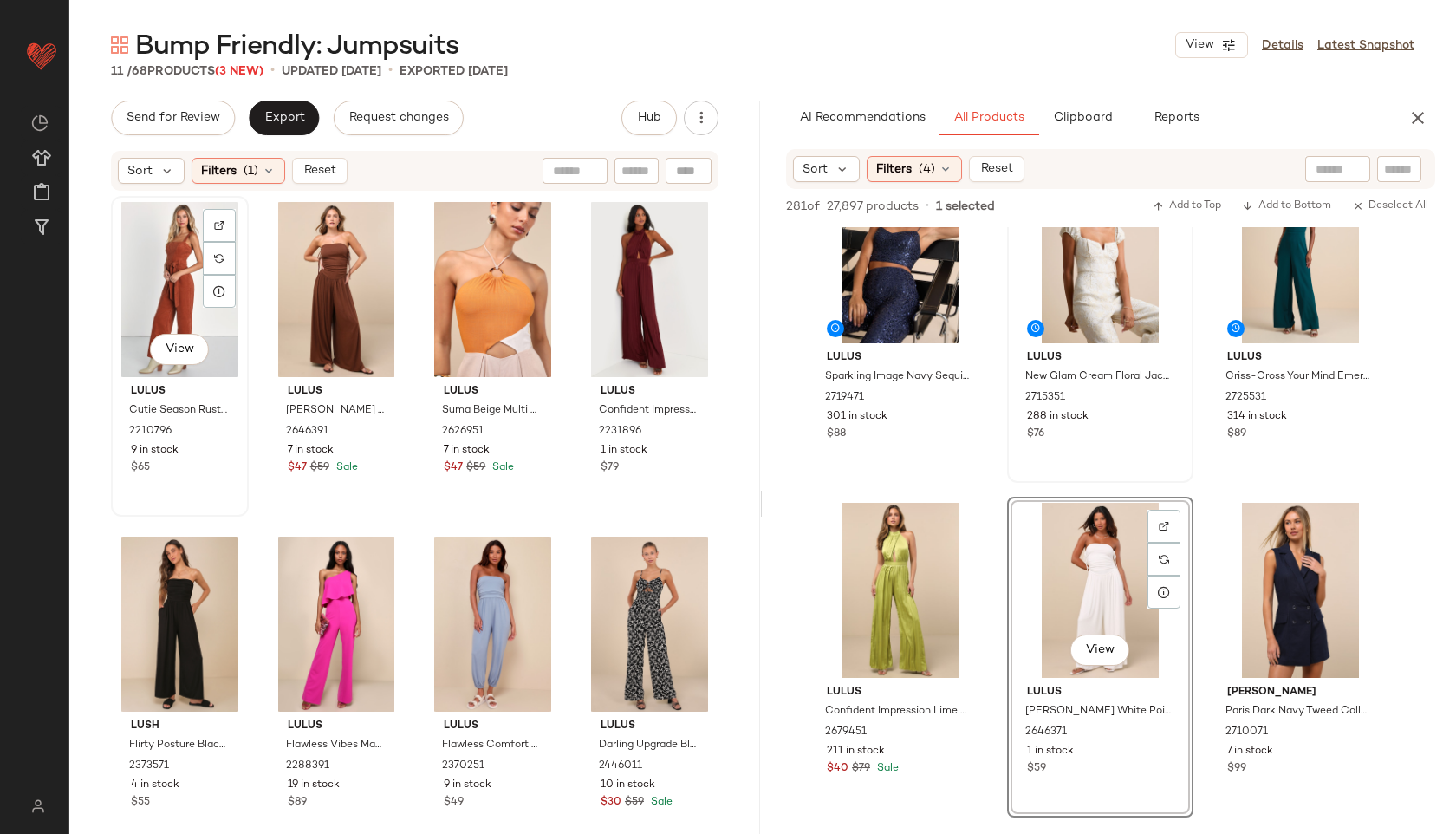
click at [180, 250] on div "View" at bounding box center [179, 289] width 126 height 175
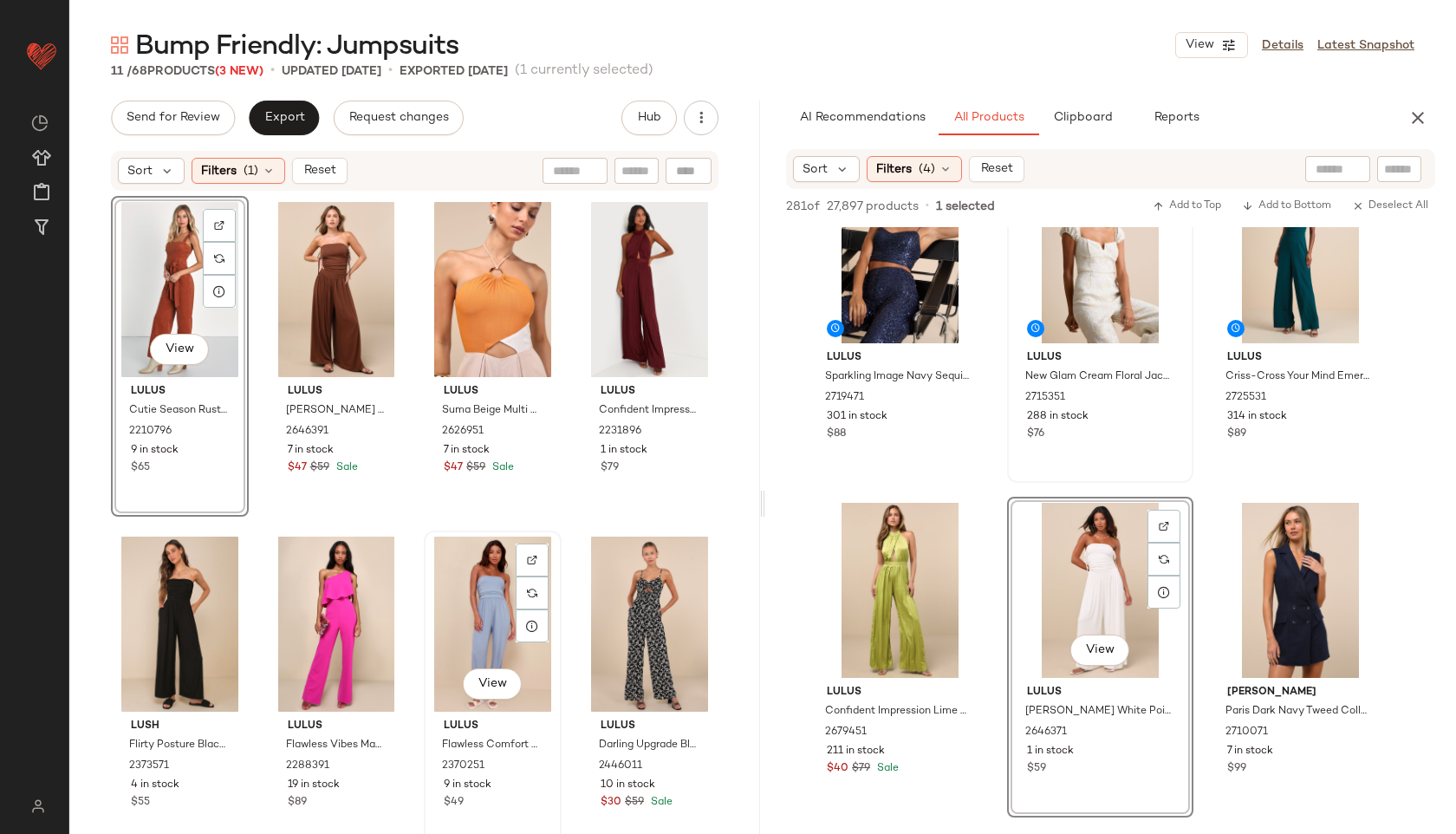
scroll to position [300, 0]
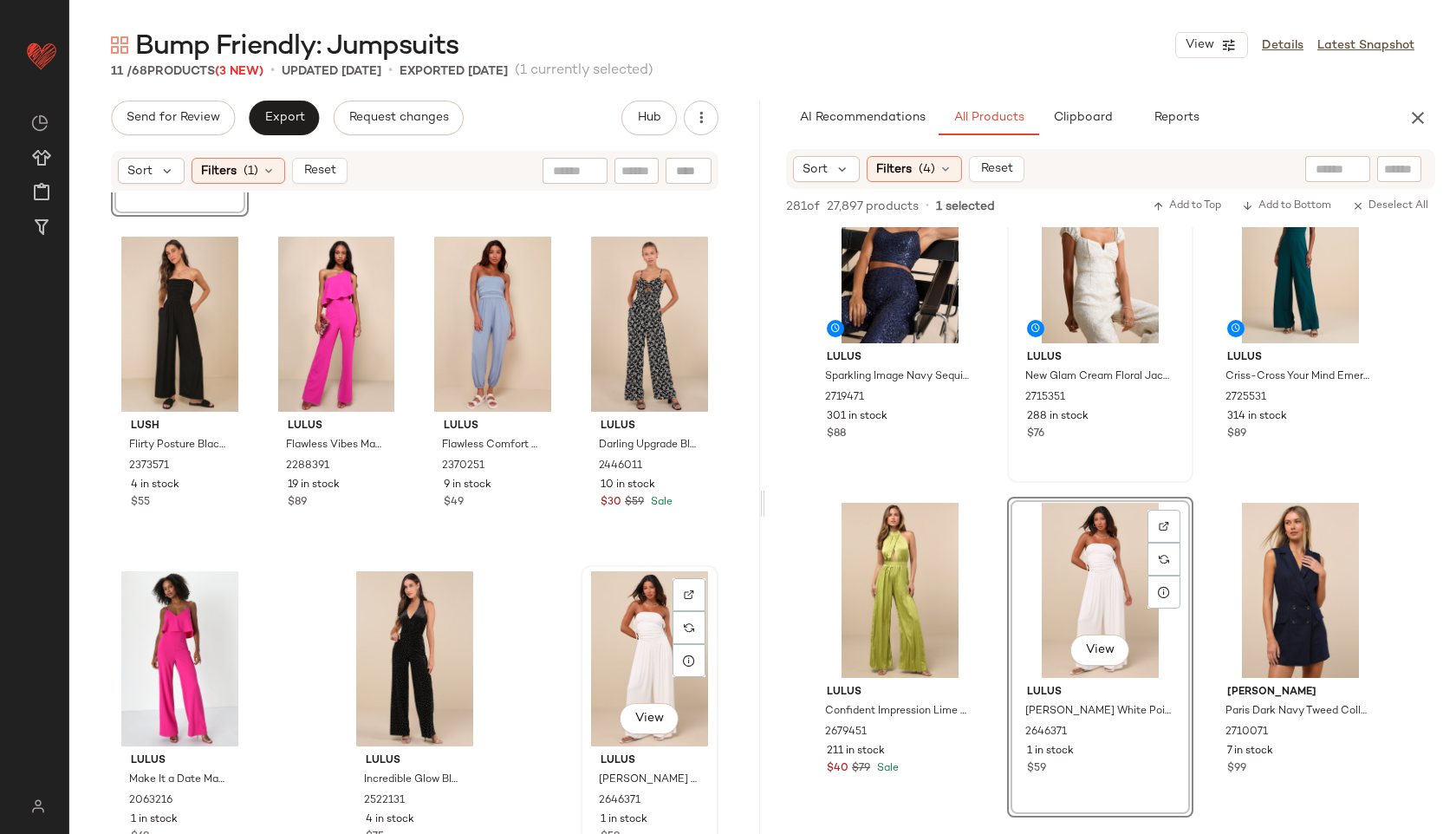
click at [618, 655] on div "View" at bounding box center [649, 659] width 126 height 175
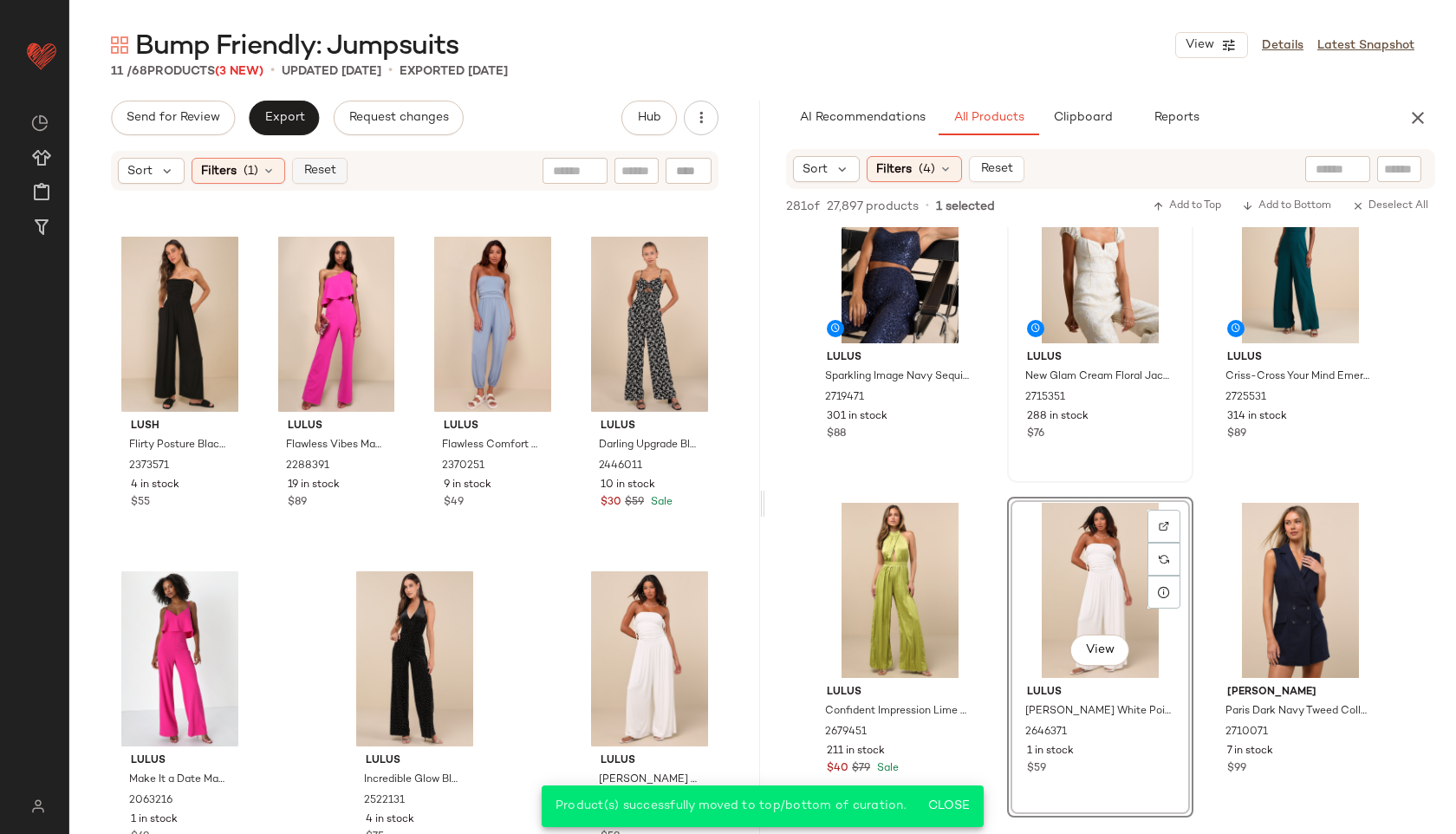
click at [314, 167] on span "Reset" at bounding box center [319, 171] width 33 height 14
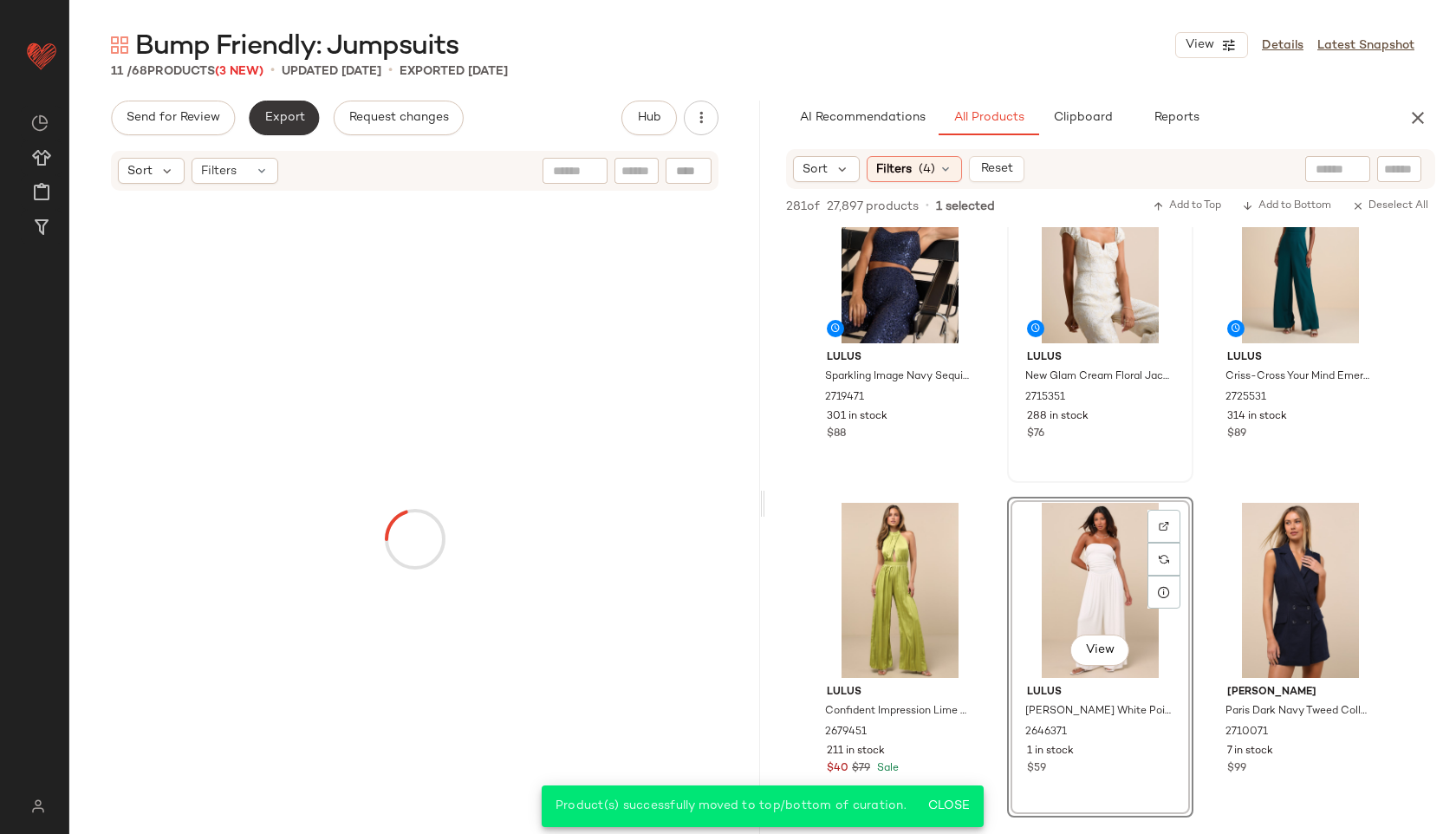
click at [281, 111] on span "Export" at bounding box center [284, 118] width 41 height 14
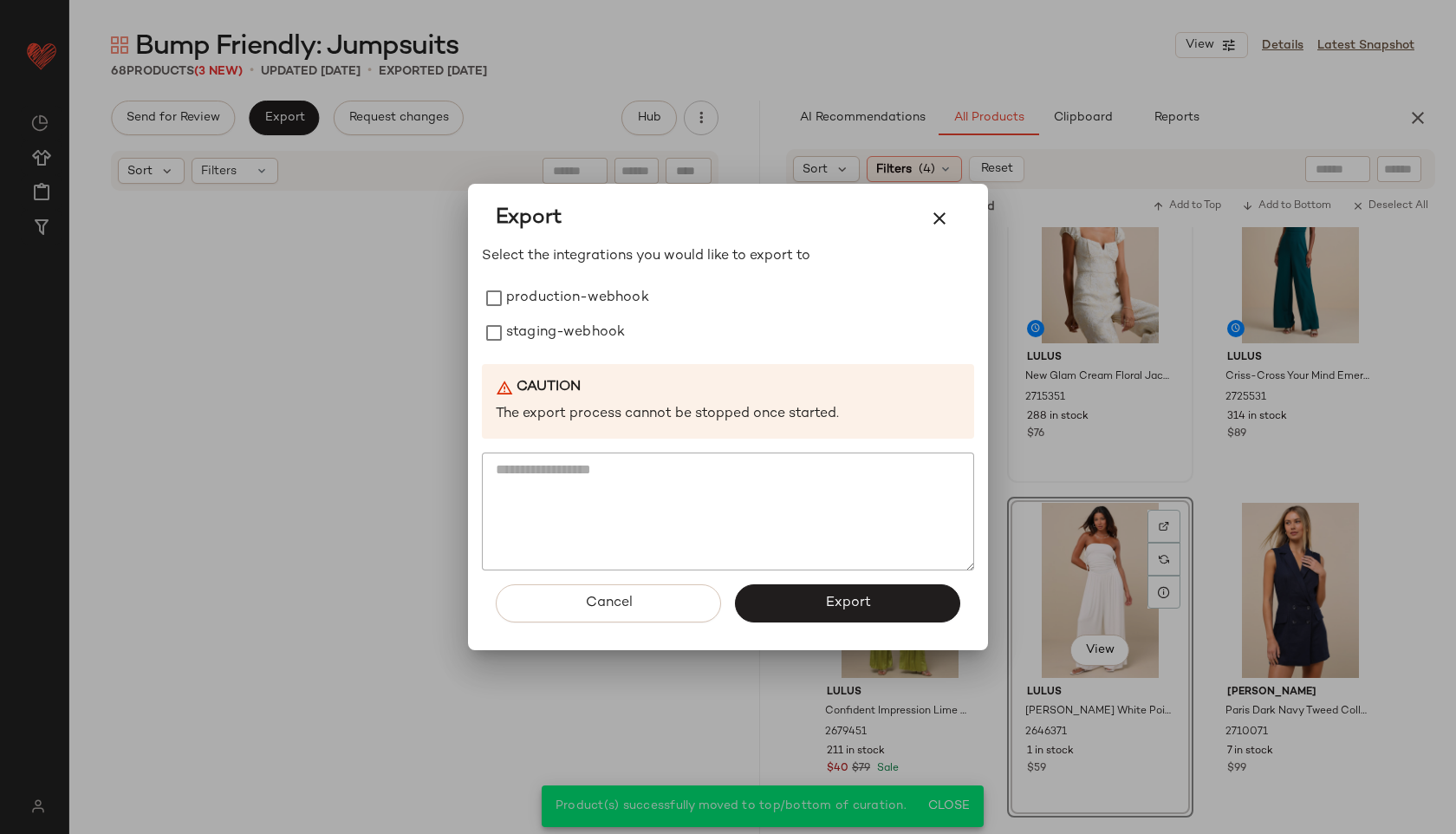
scroll to position [4997, 0]
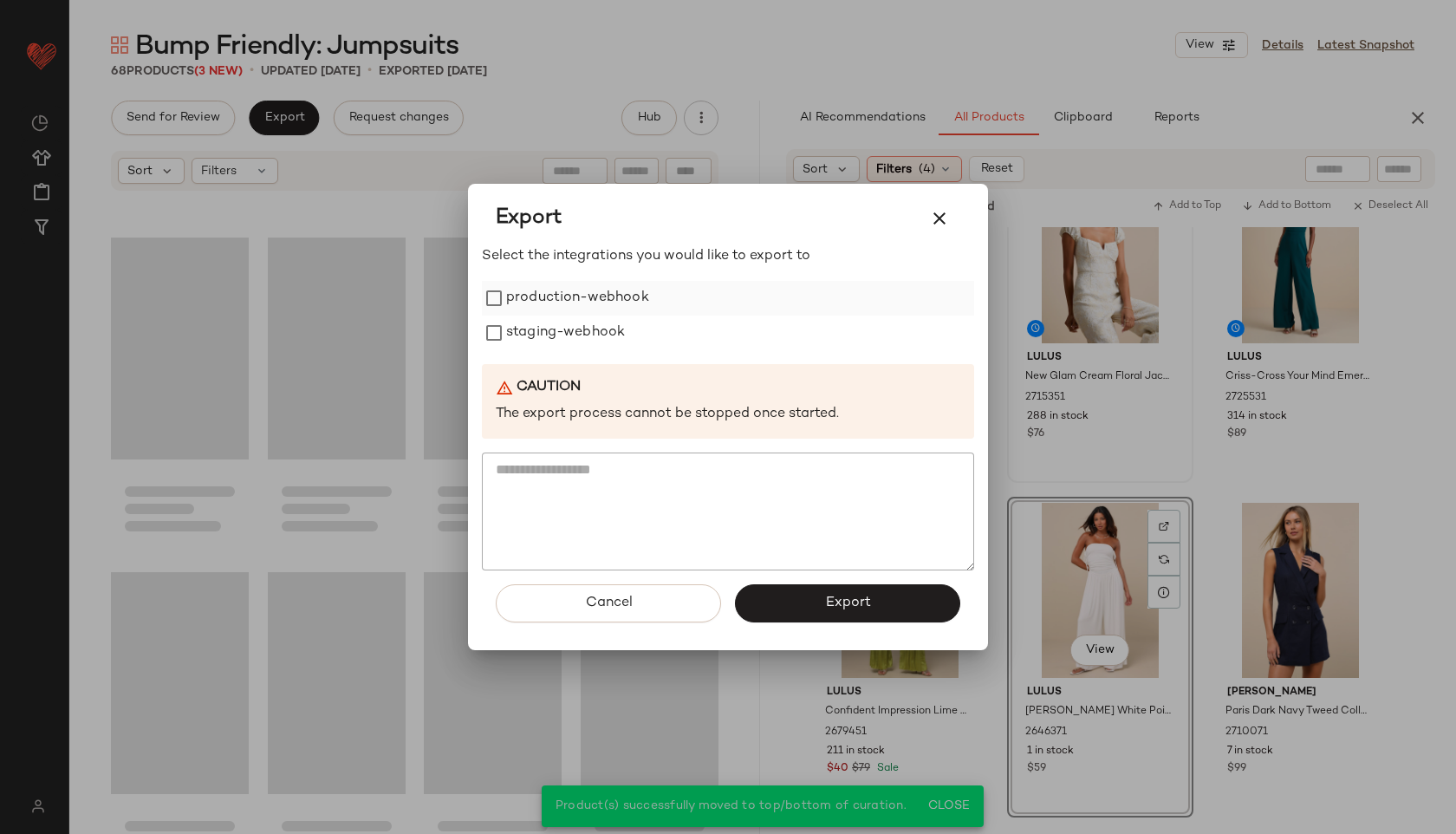
click at [522, 296] on label "production-webhook" at bounding box center [577, 298] width 143 height 35
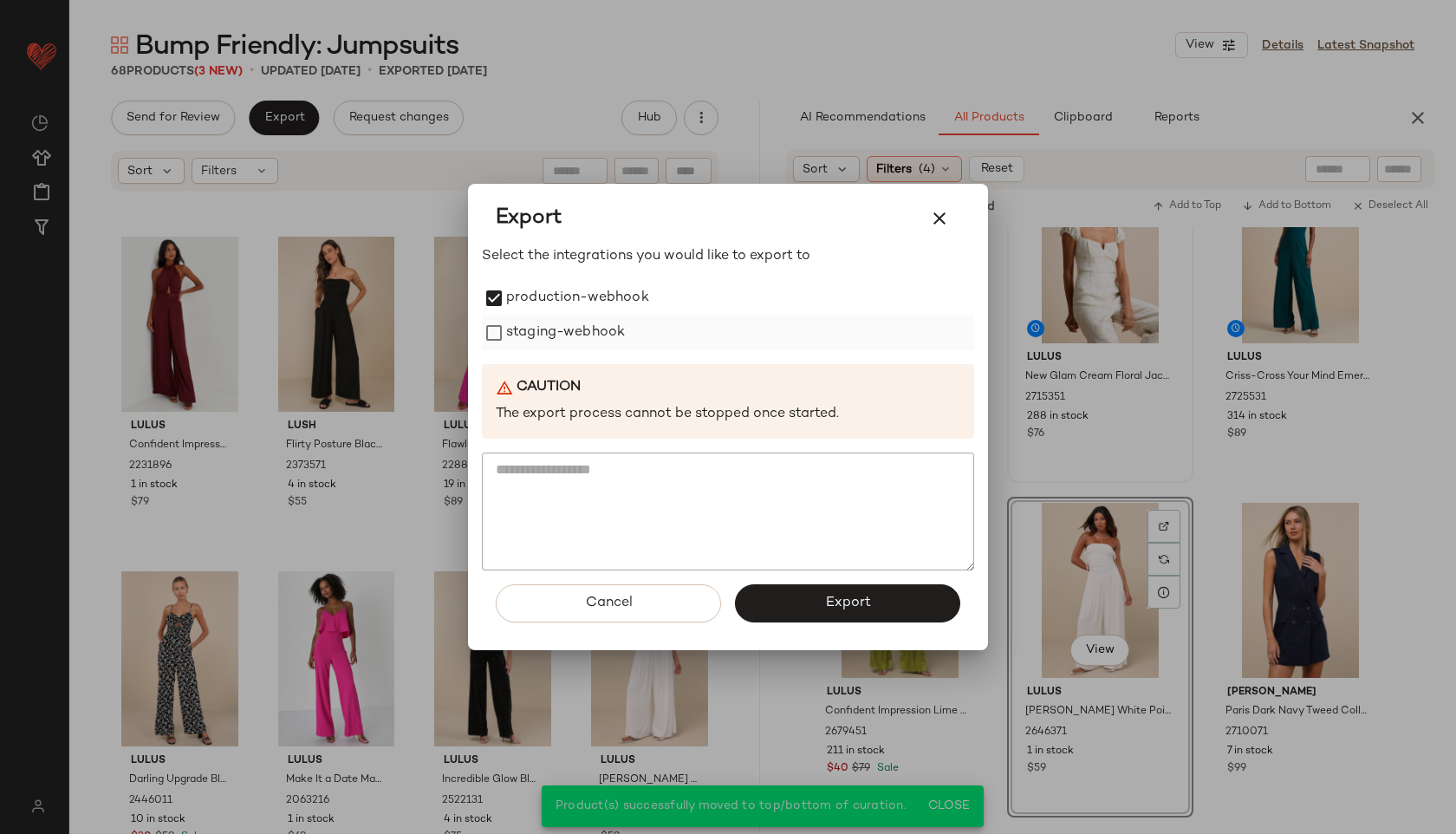
click at [530, 336] on label "staging-webhook" at bounding box center [565, 333] width 119 height 35
click at [789, 623] on div "Cancel Export" at bounding box center [728, 610] width 492 height 80
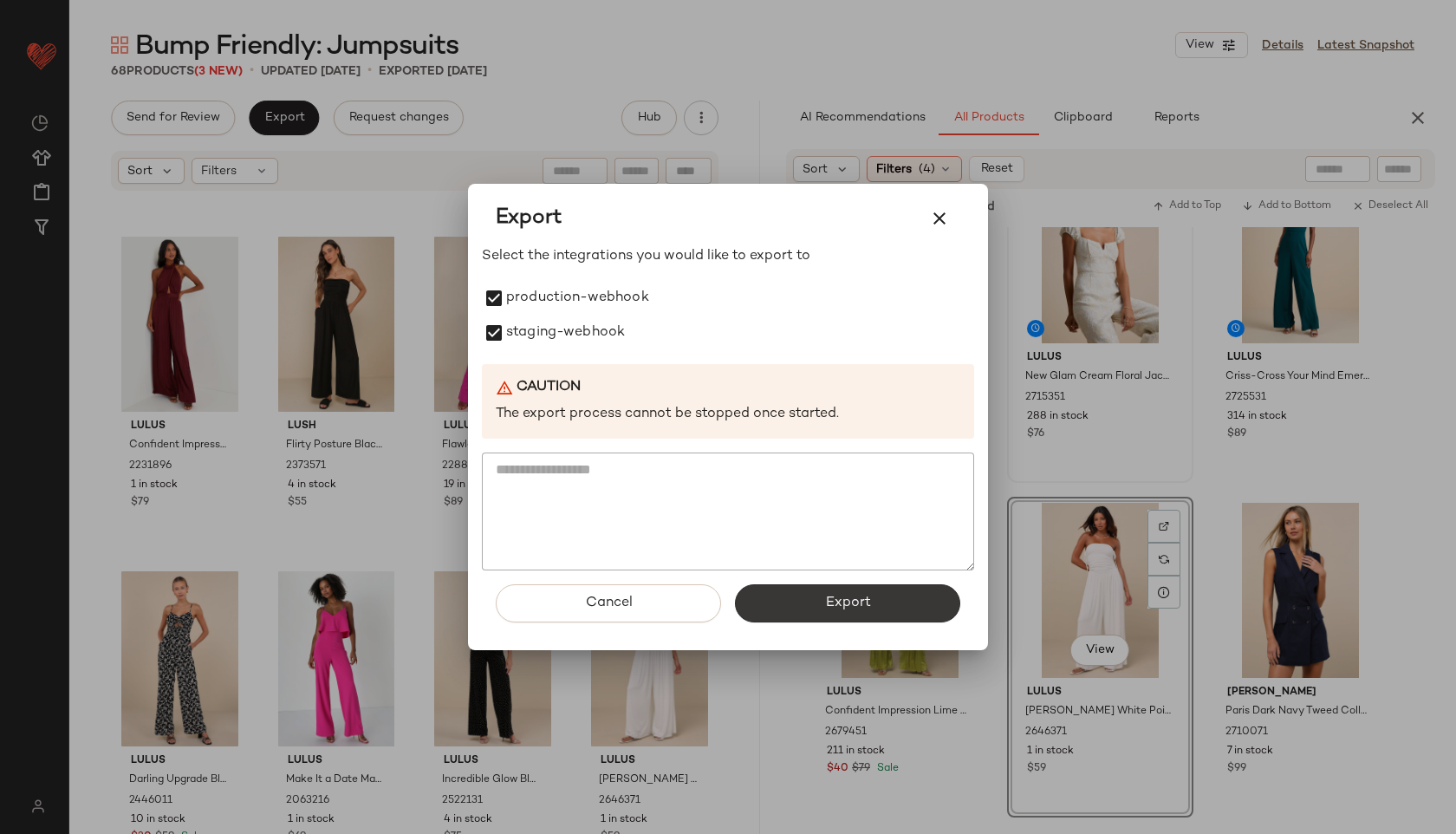
click at [844, 609] on span "Export" at bounding box center [847, 602] width 46 height 17
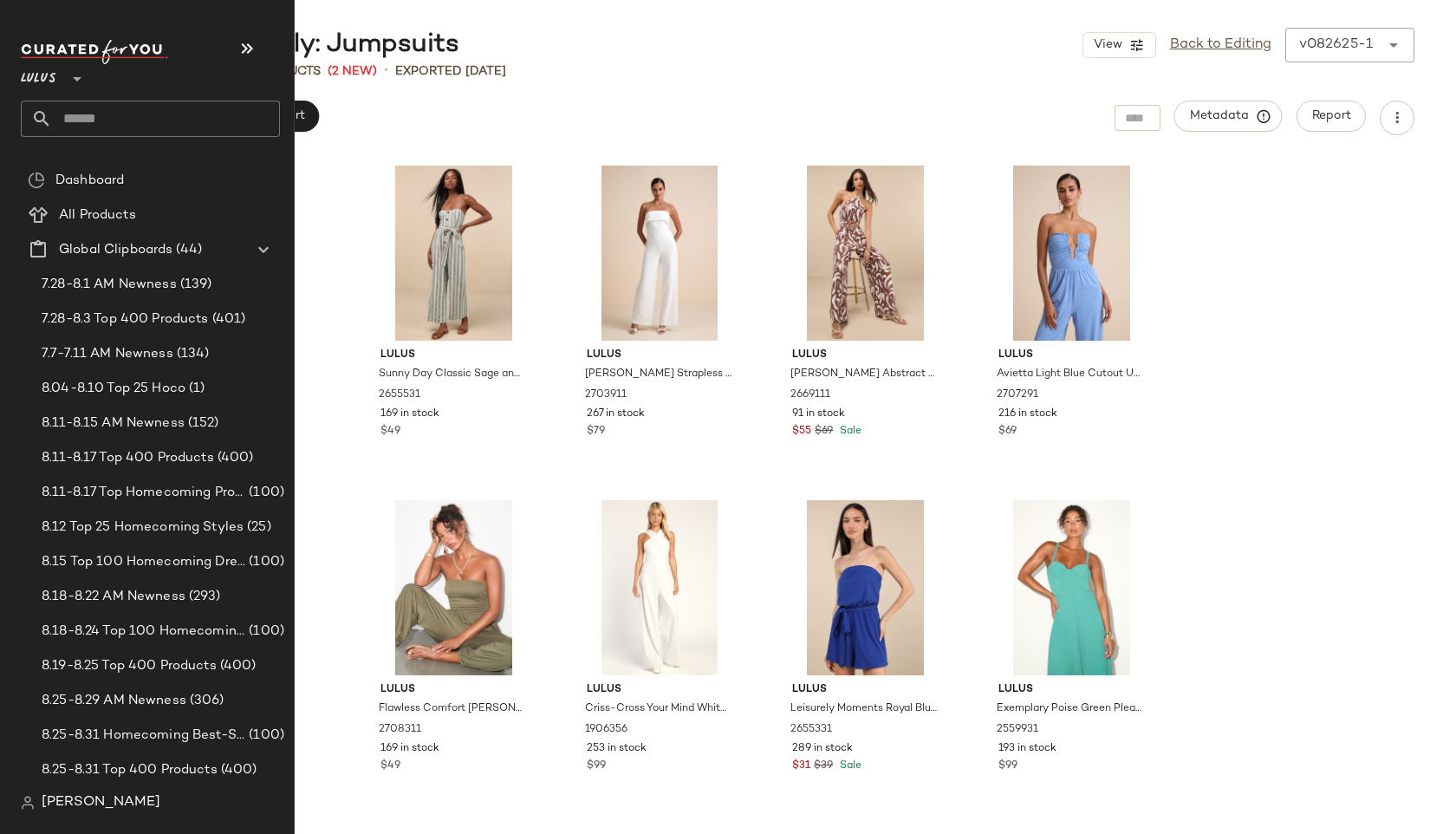
click at [102, 118] on input "text" at bounding box center [166, 118] width 228 height 36
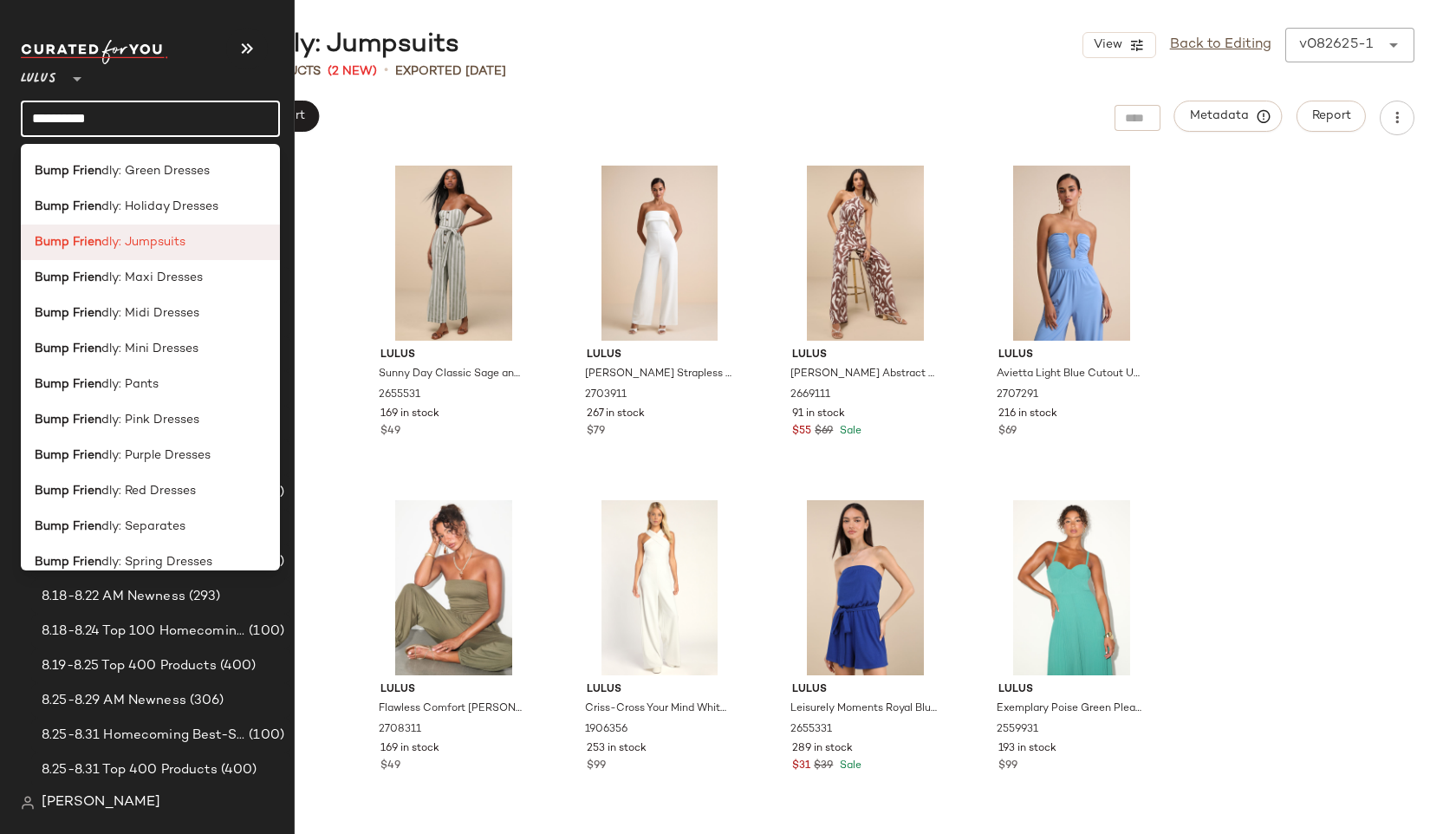
scroll to position [224, 0]
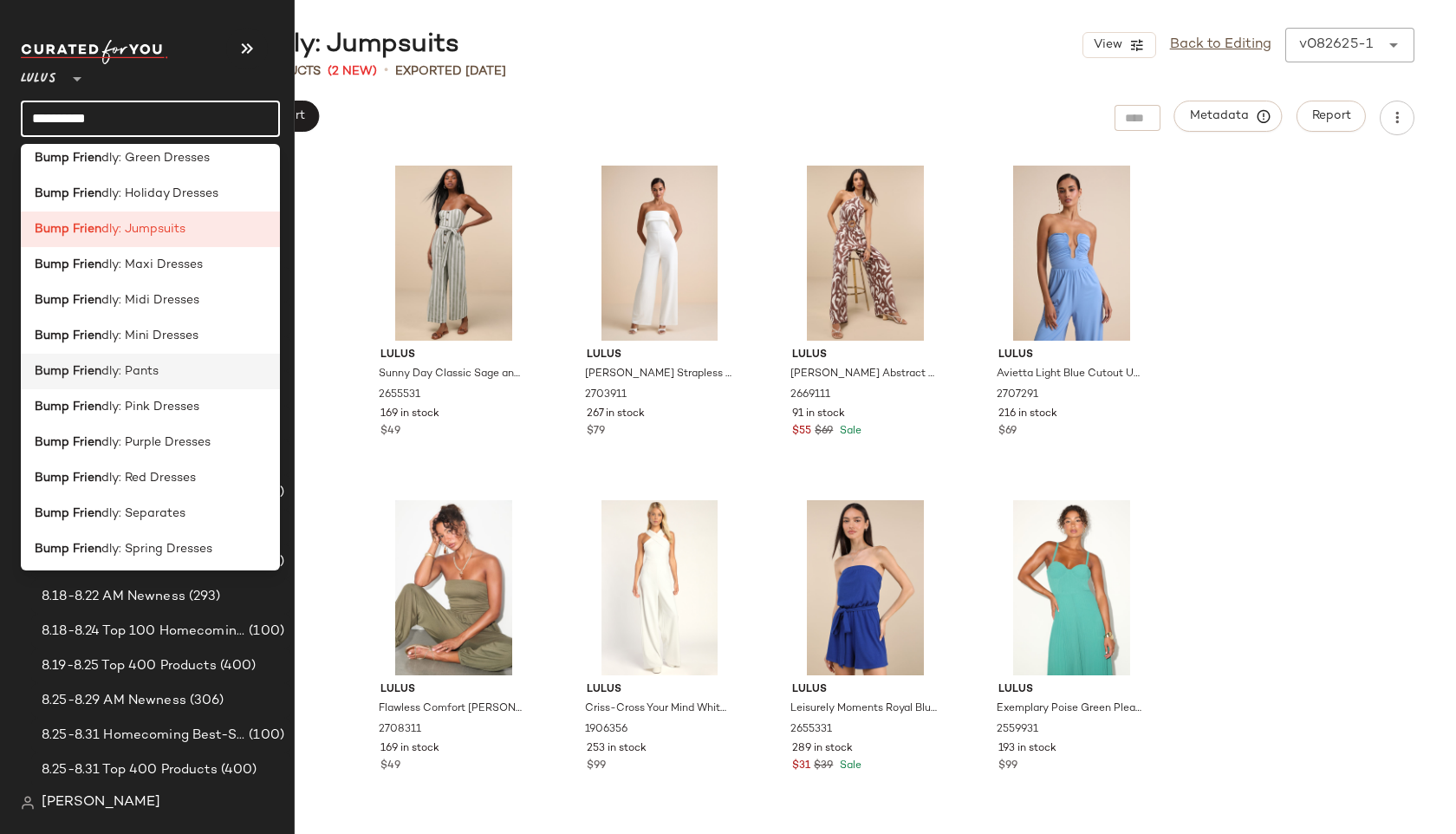
type input "**********"
click at [150, 378] on span "dly: Pants" at bounding box center [130, 371] width 57 height 19
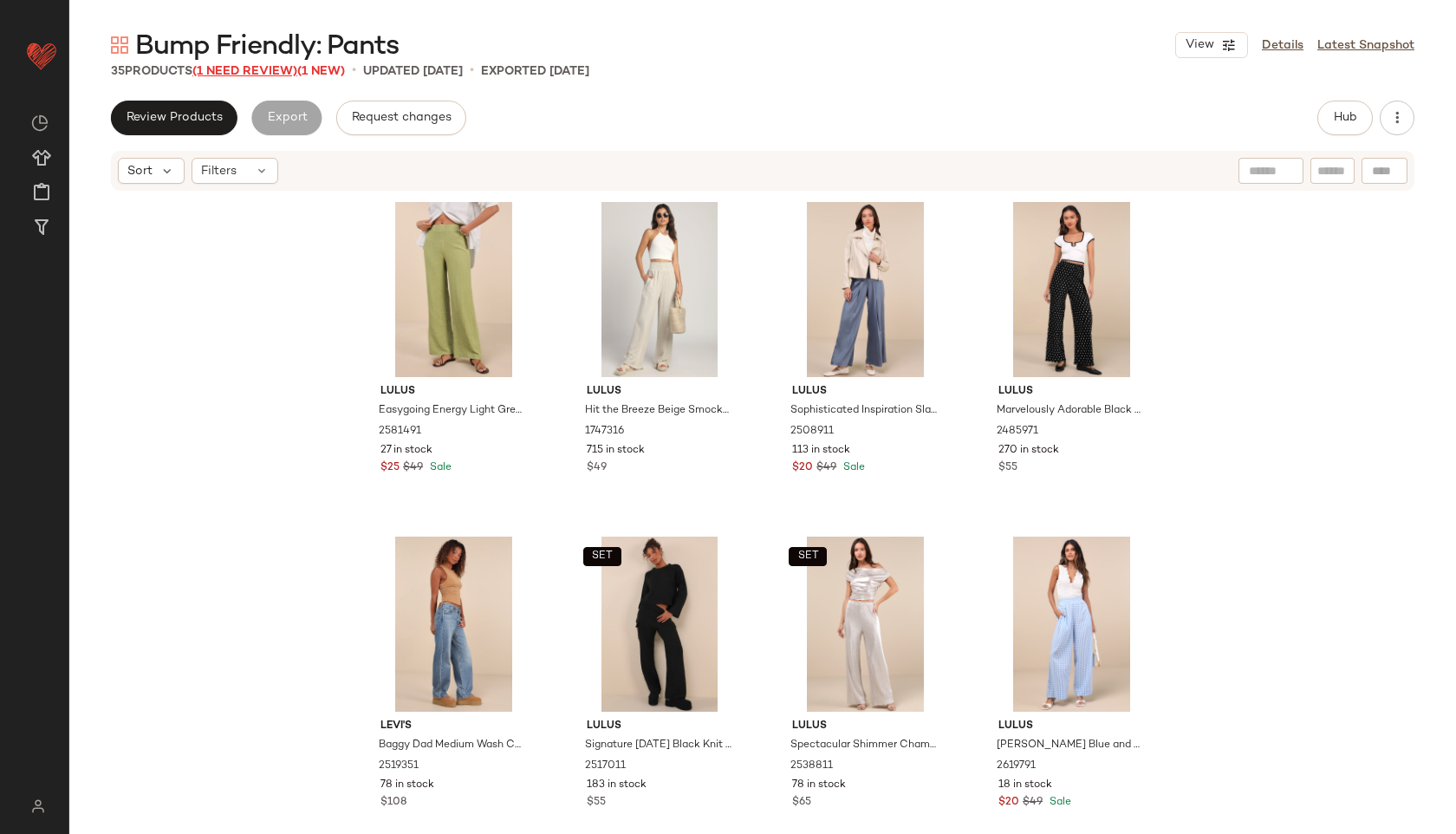
click at [264, 72] on span "(1 Need Review)" at bounding box center [245, 71] width 105 height 13
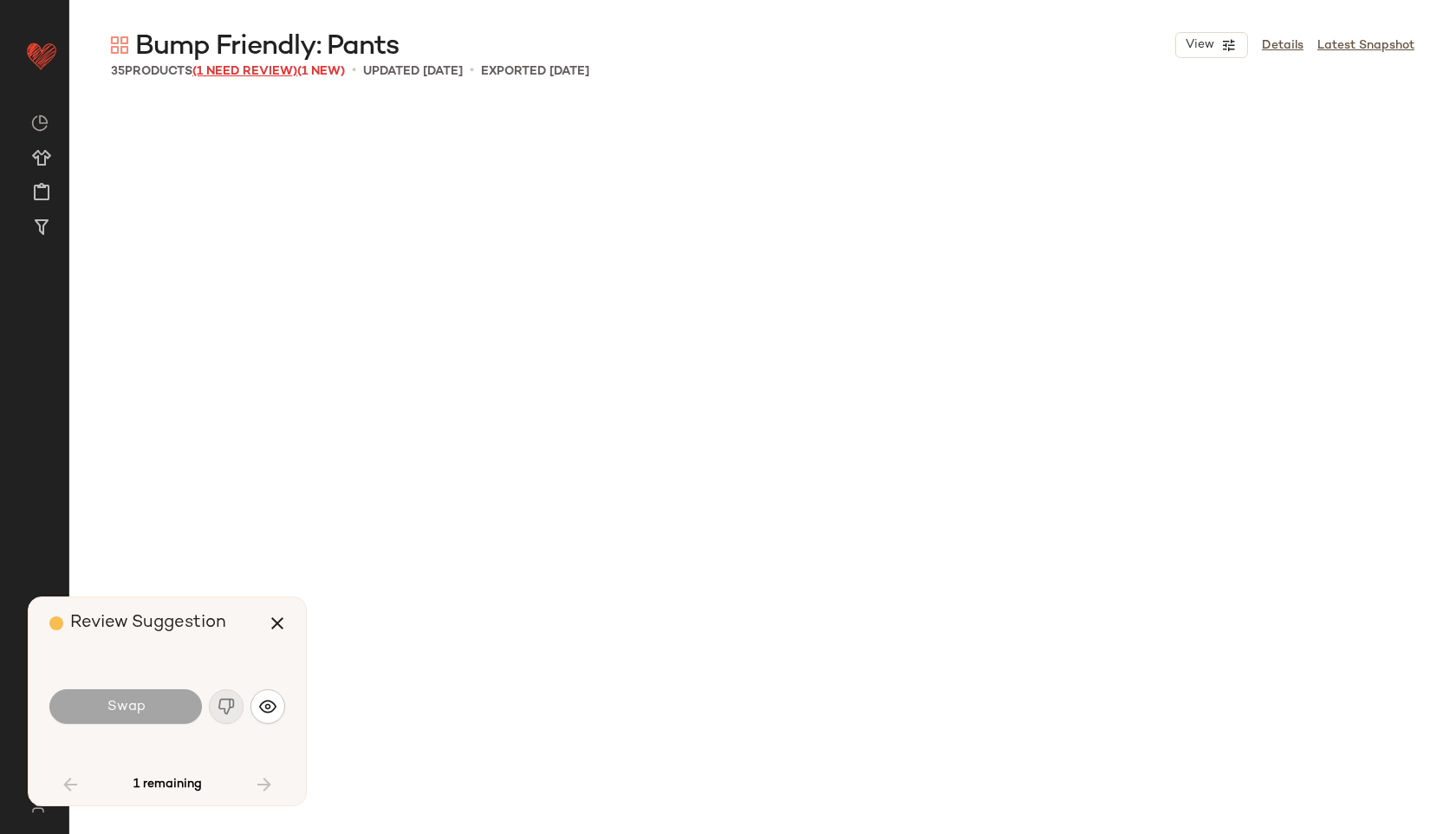
scroll to position [1352, 0]
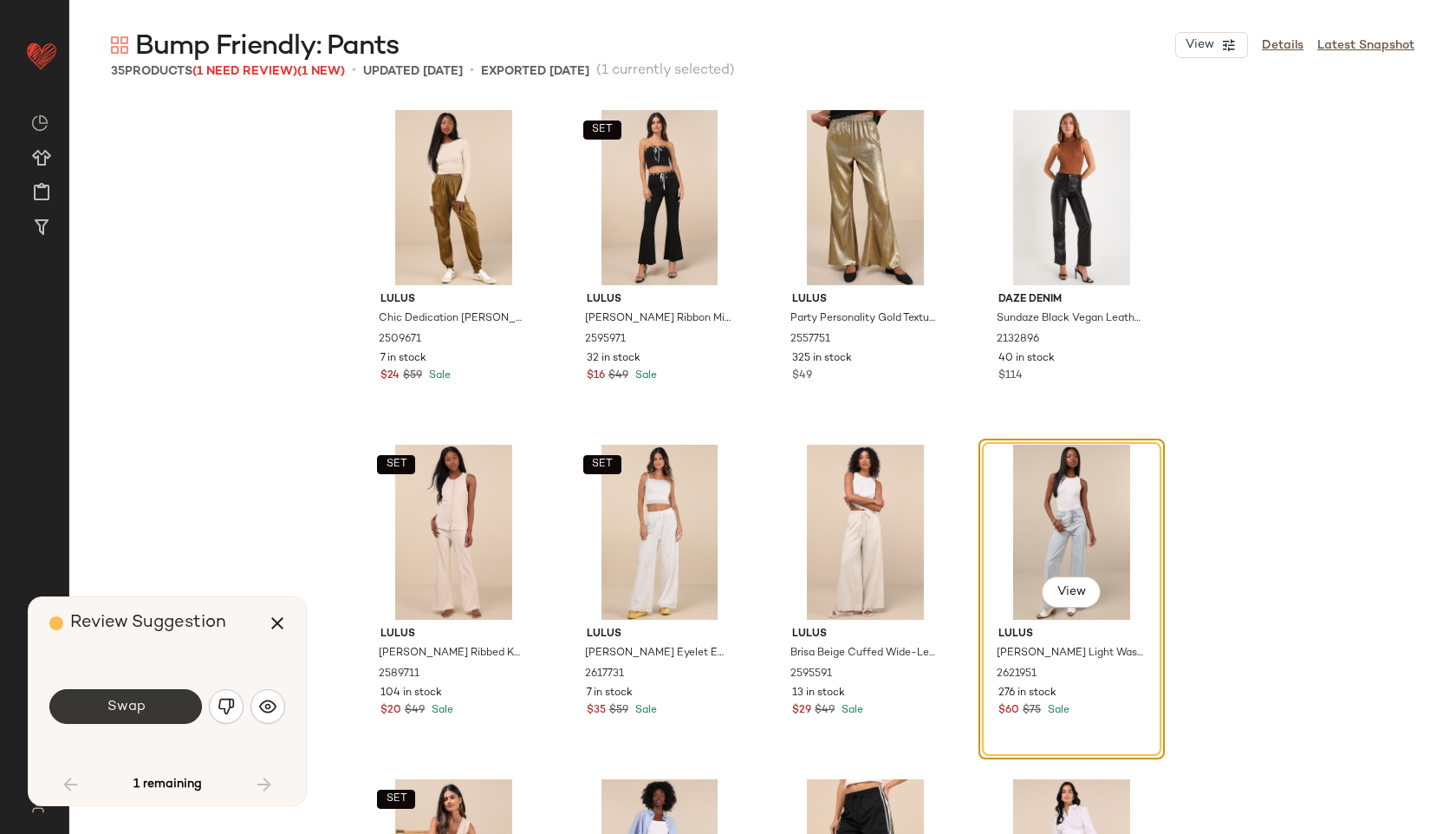
click at [147, 706] on button "Swap" at bounding box center [126, 706] width 153 height 35
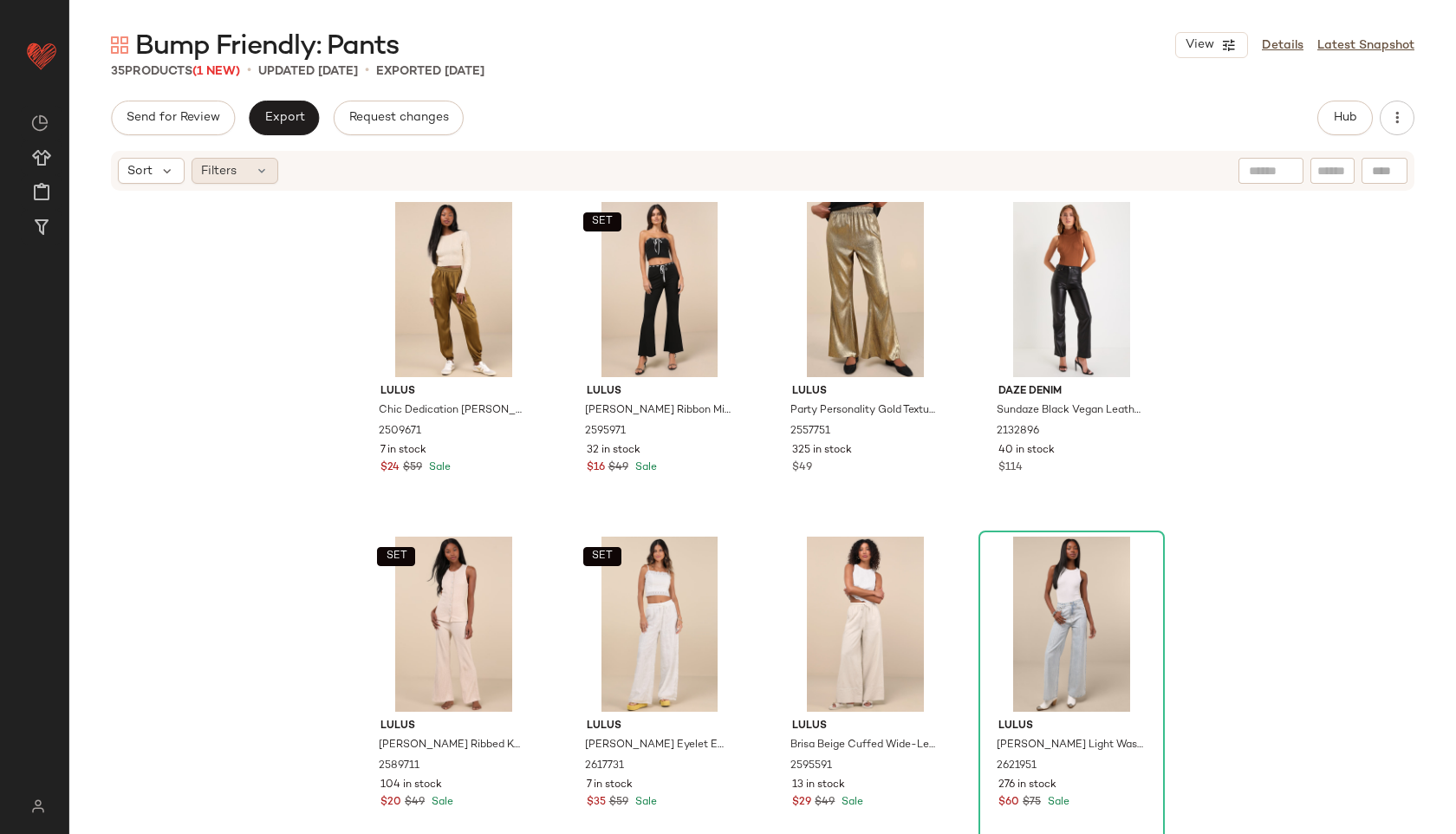
click at [256, 177] on div "Filters" at bounding box center [235, 171] width 87 height 26
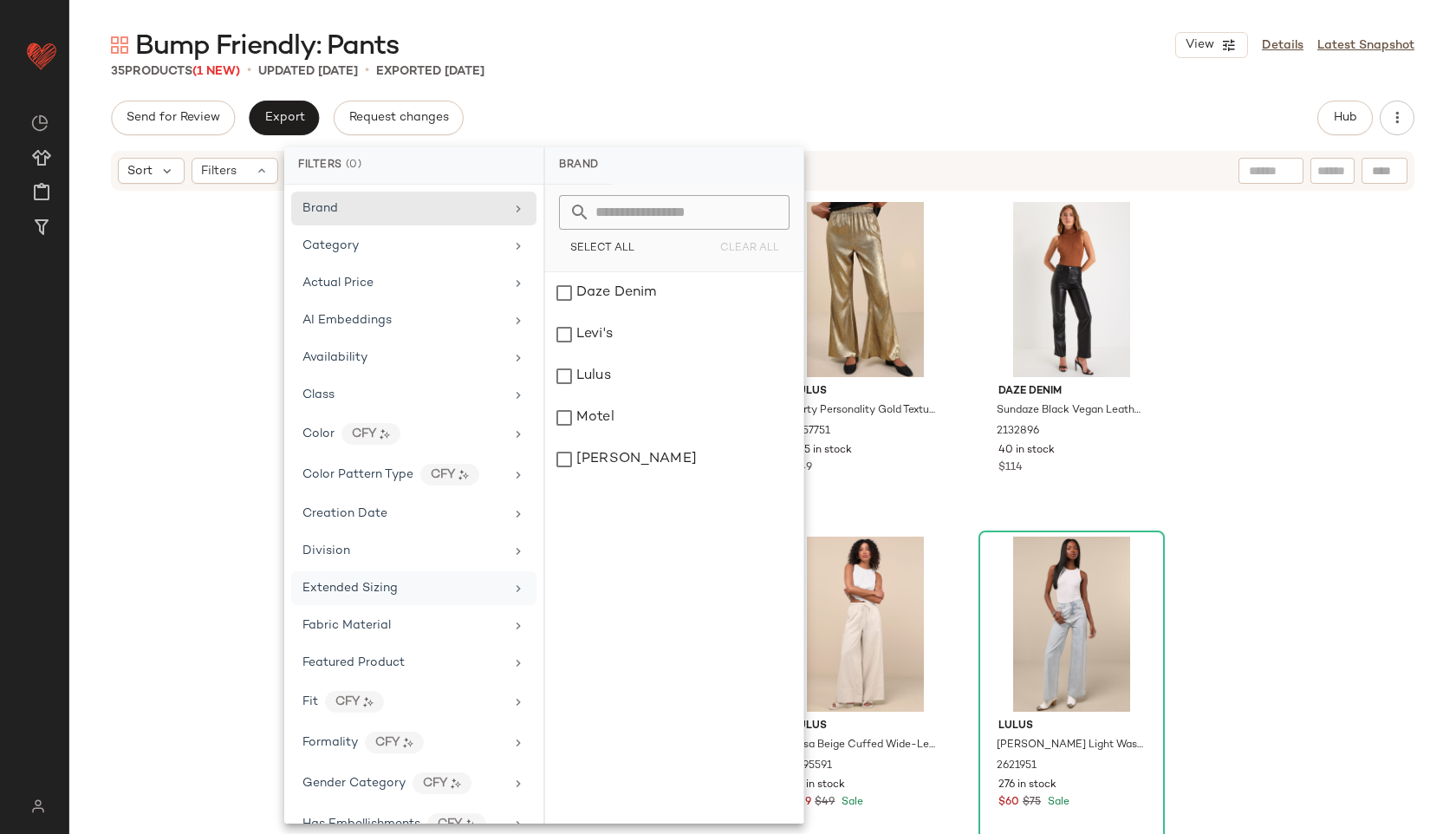
scroll to position [773, 0]
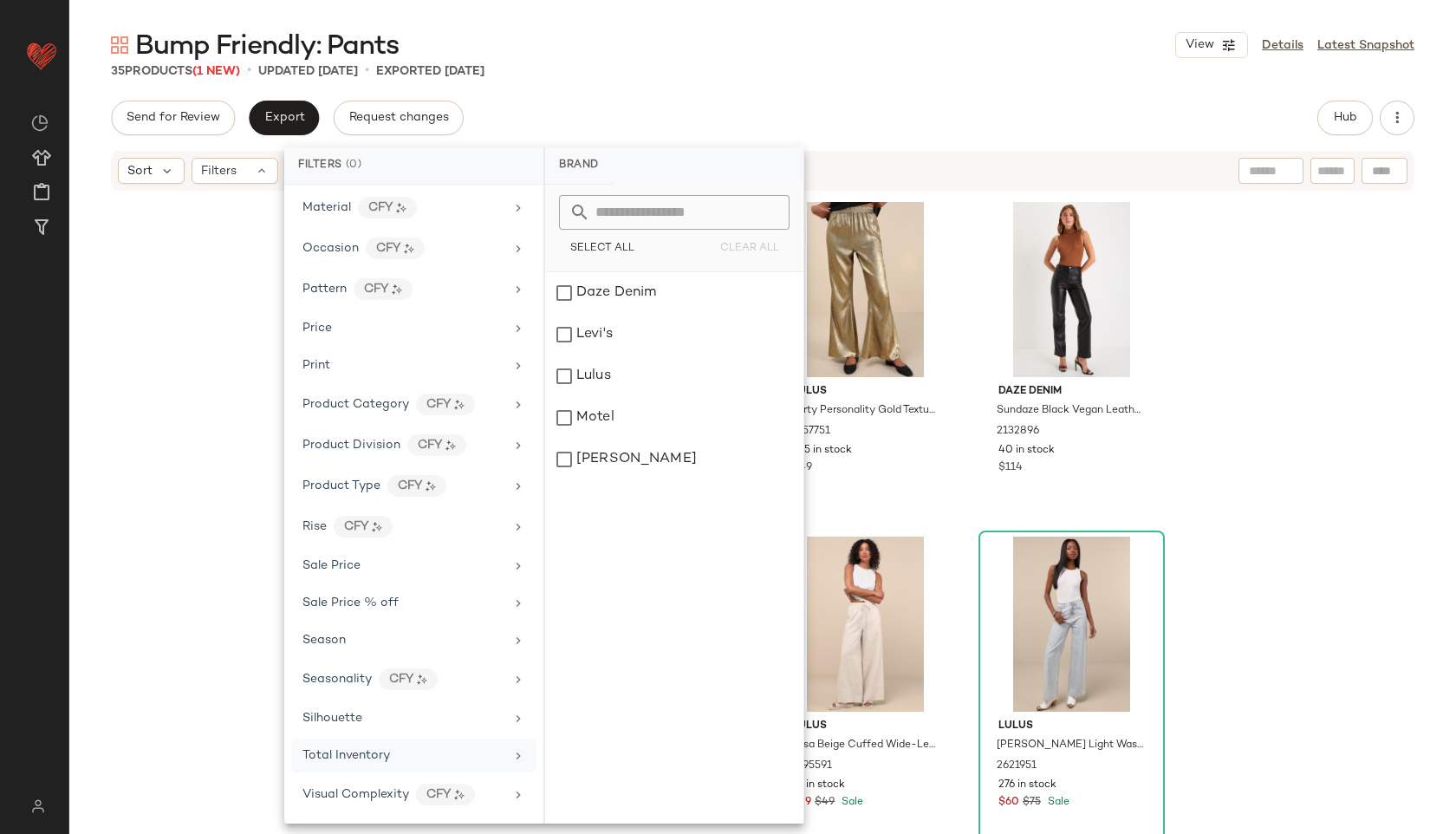
click at [364, 759] on span "Total Inventory" at bounding box center [346, 755] width 88 height 13
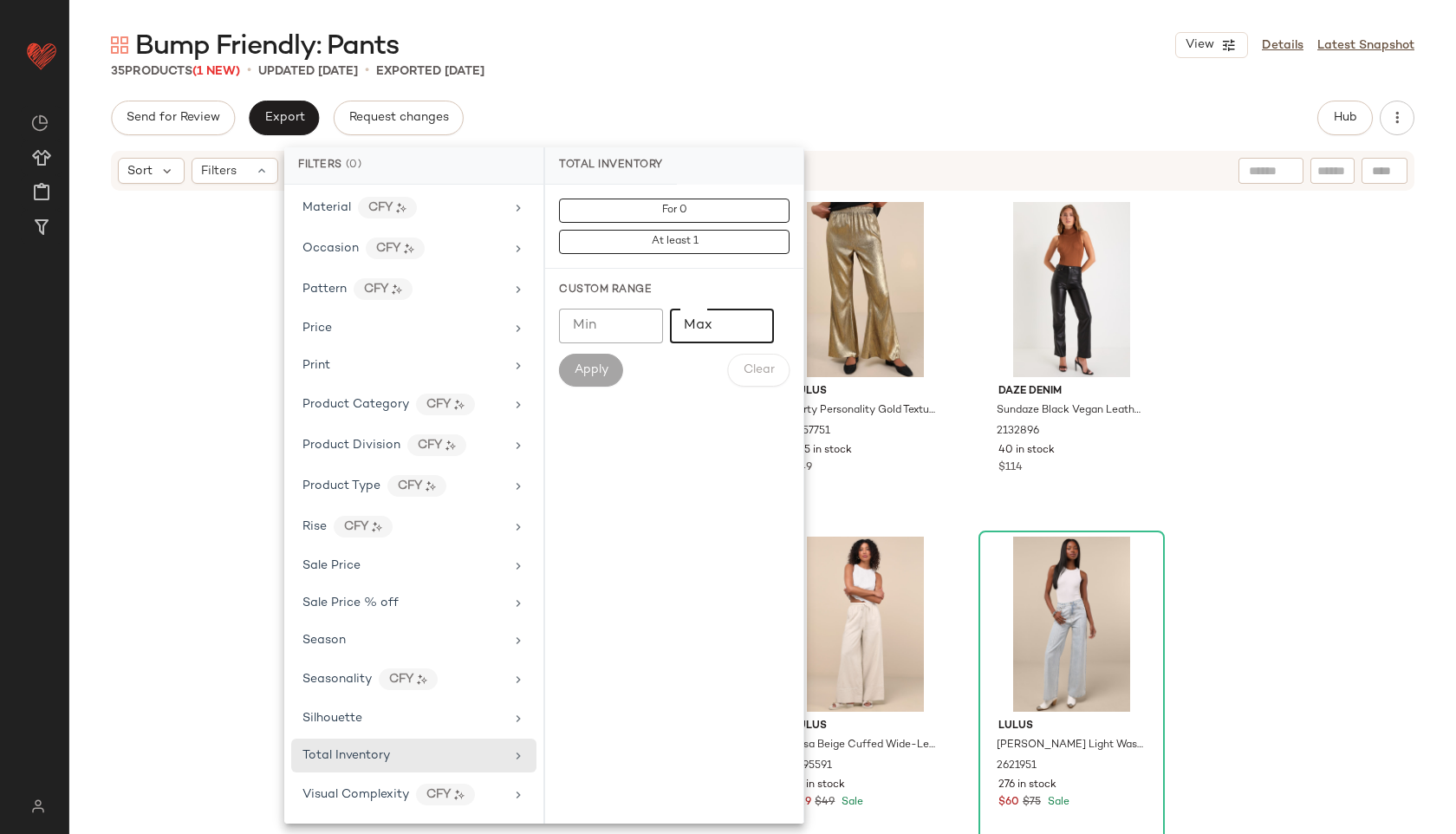
click at [704, 336] on input "Max" at bounding box center [722, 326] width 104 height 35
type input "**"
click at [600, 364] on span "Apply" at bounding box center [592, 370] width 35 height 14
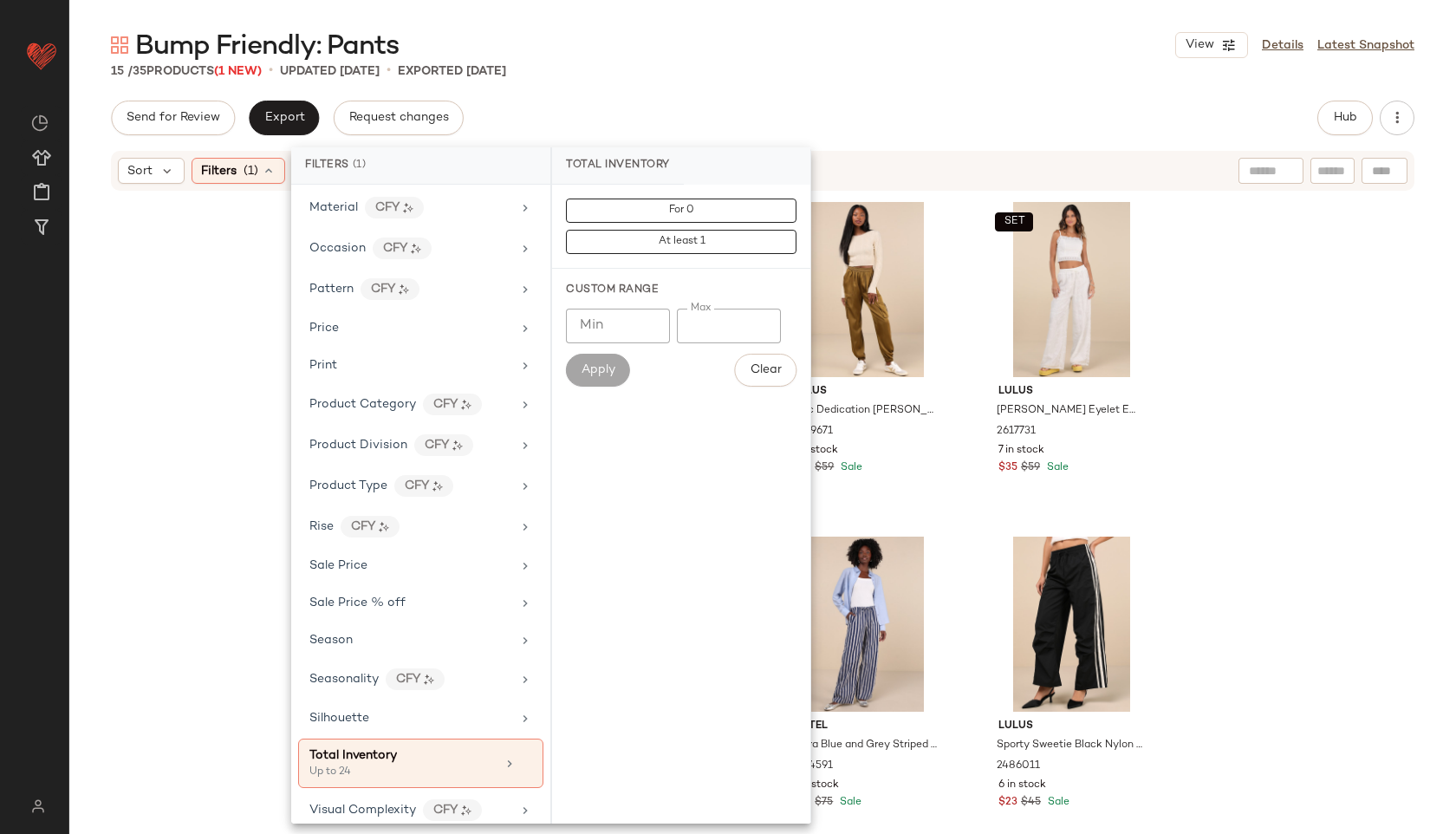
click at [804, 78] on div "15 / 35 Products (1 New) • updated [DATE] • Exported [DATE]" at bounding box center [762, 71] width 1387 height 18
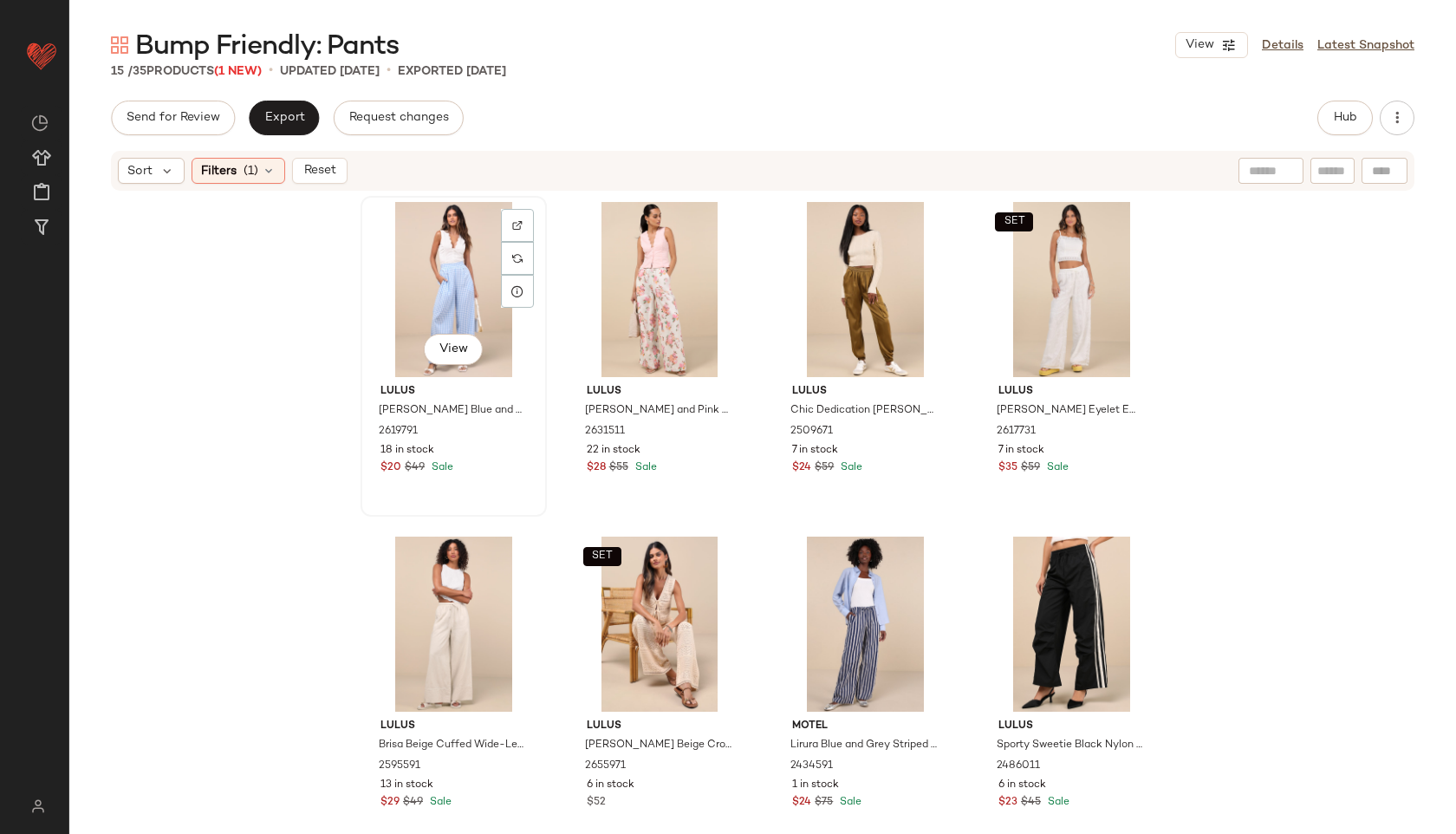
click at [449, 248] on div "View" at bounding box center [453, 289] width 174 height 175
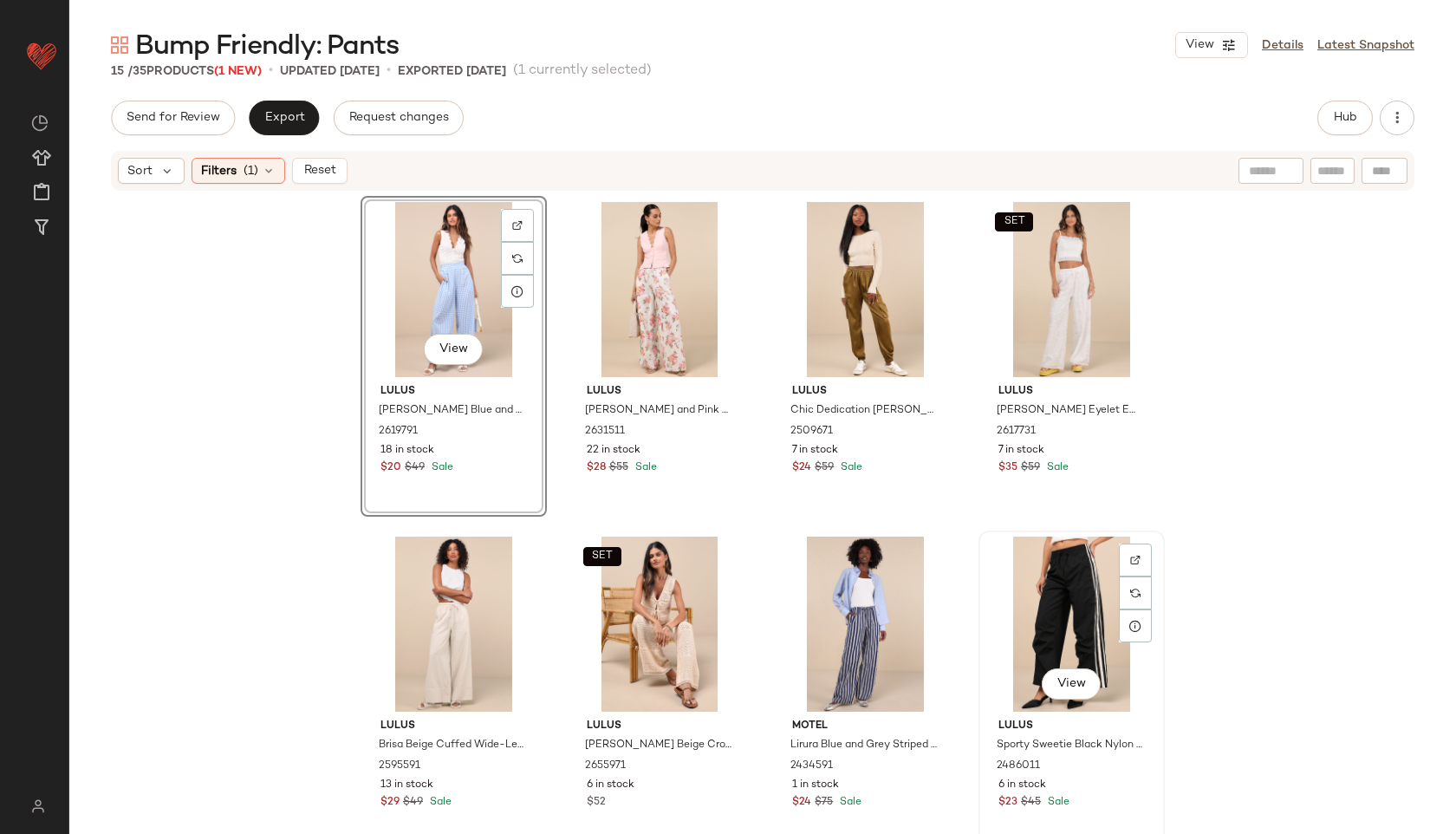
scroll to position [648, 0]
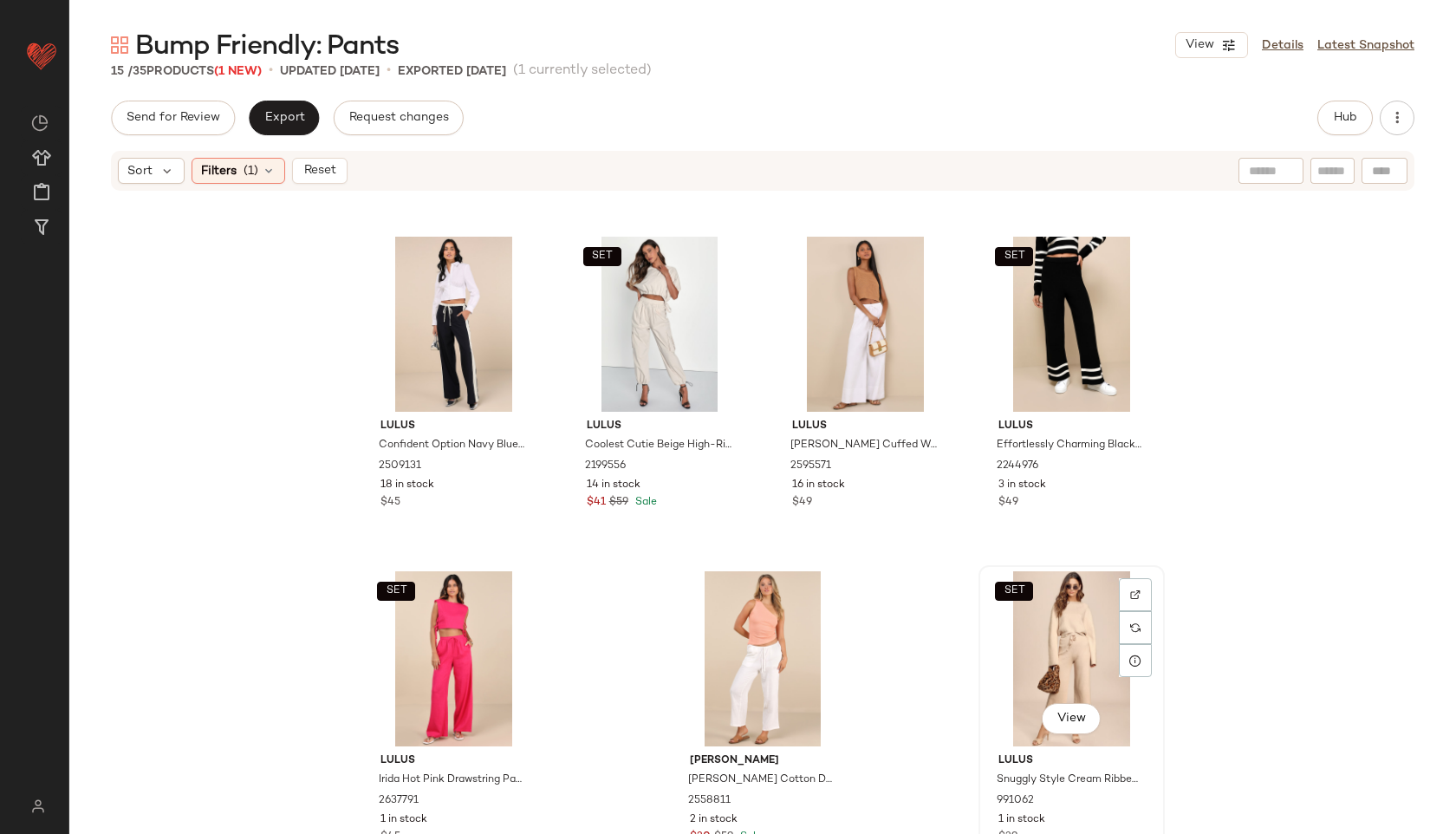
click at [1085, 654] on div "SET View" at bounding box center [1072, 659] width 174 height 175
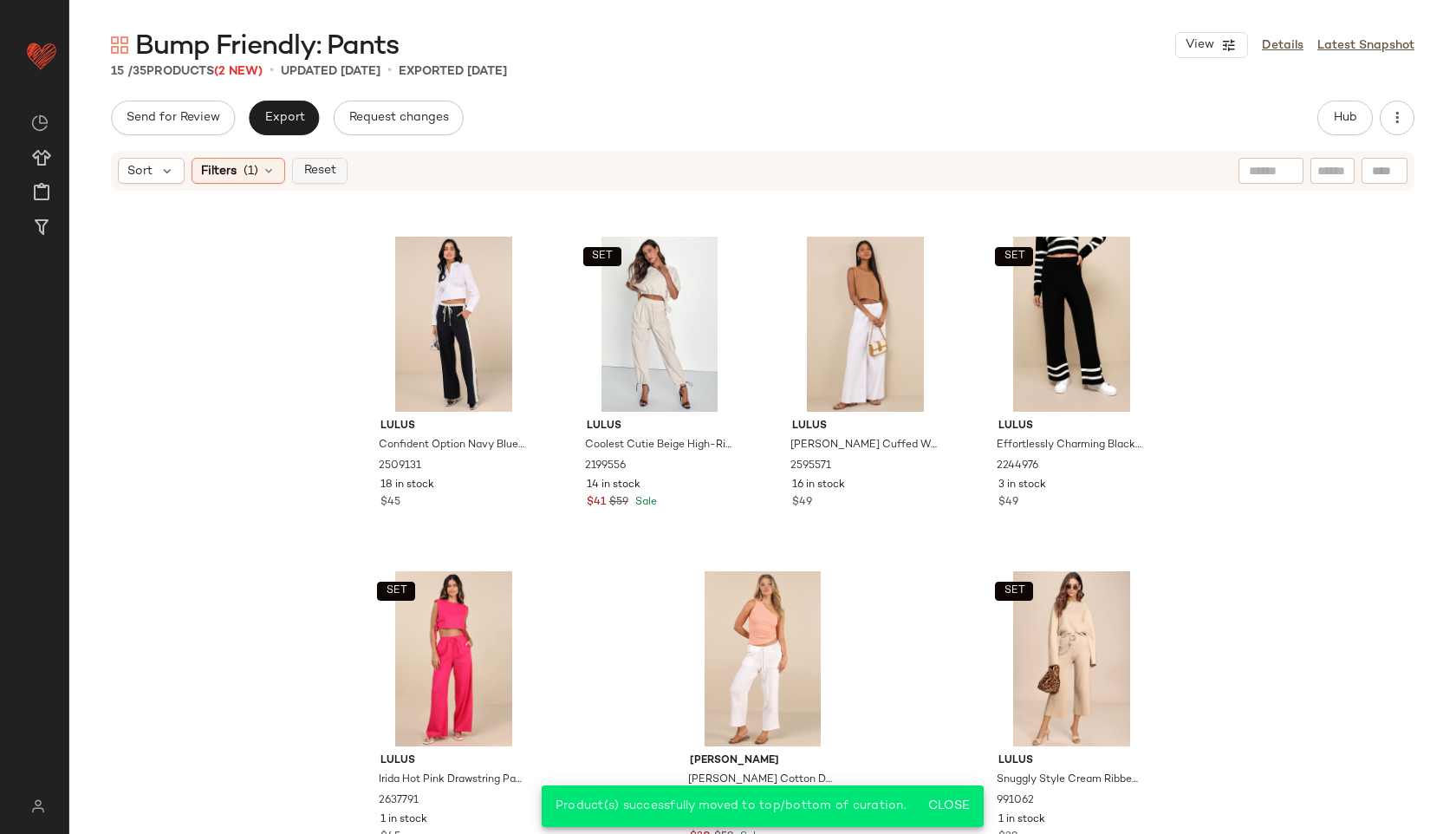
click at [318, 166] on span "Reset" at bounding box center [319, 171] width 33 height 14
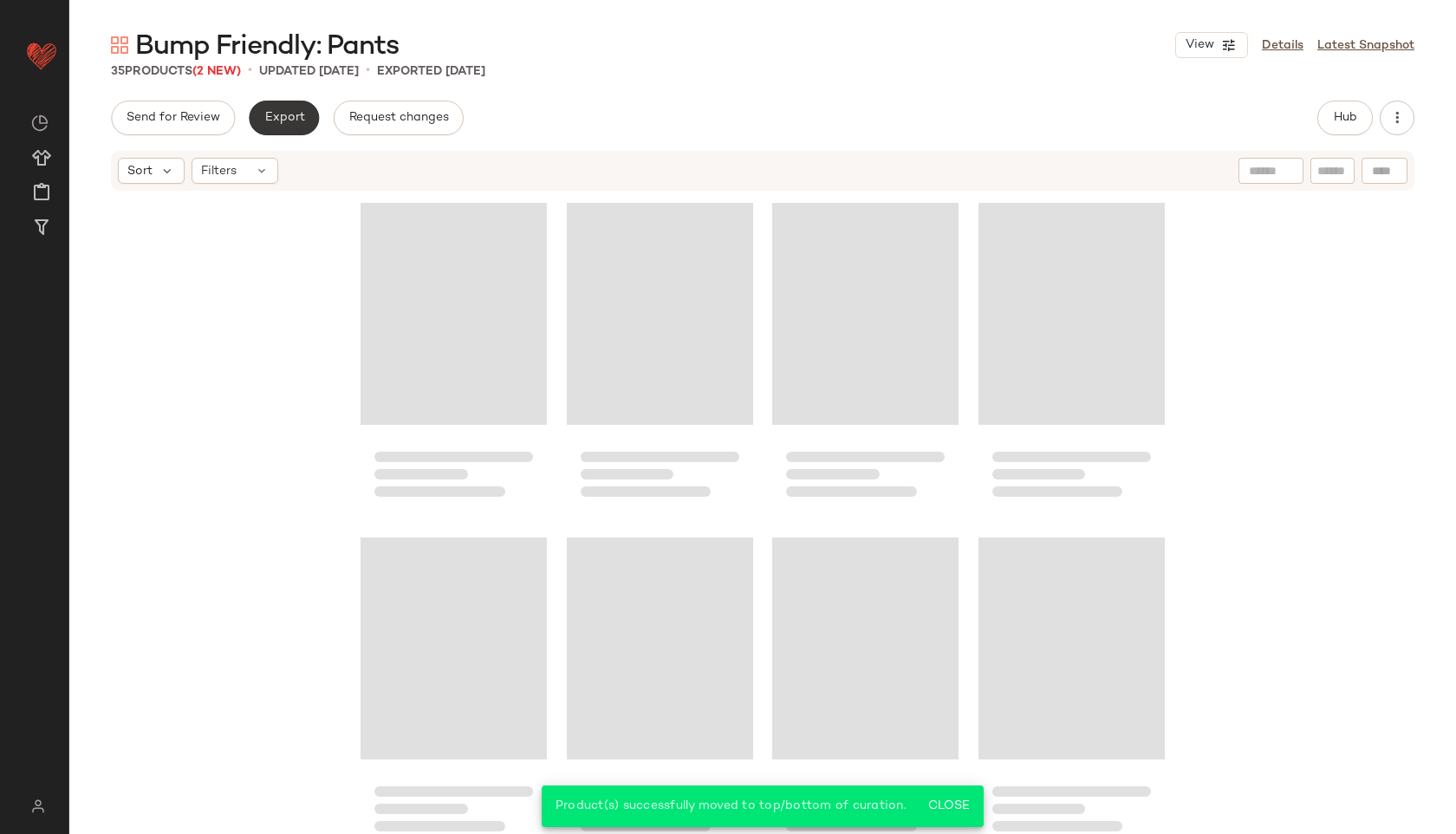
click at [285, 120] on span "Export" at bounding box center [284, 118] width 41 height 14
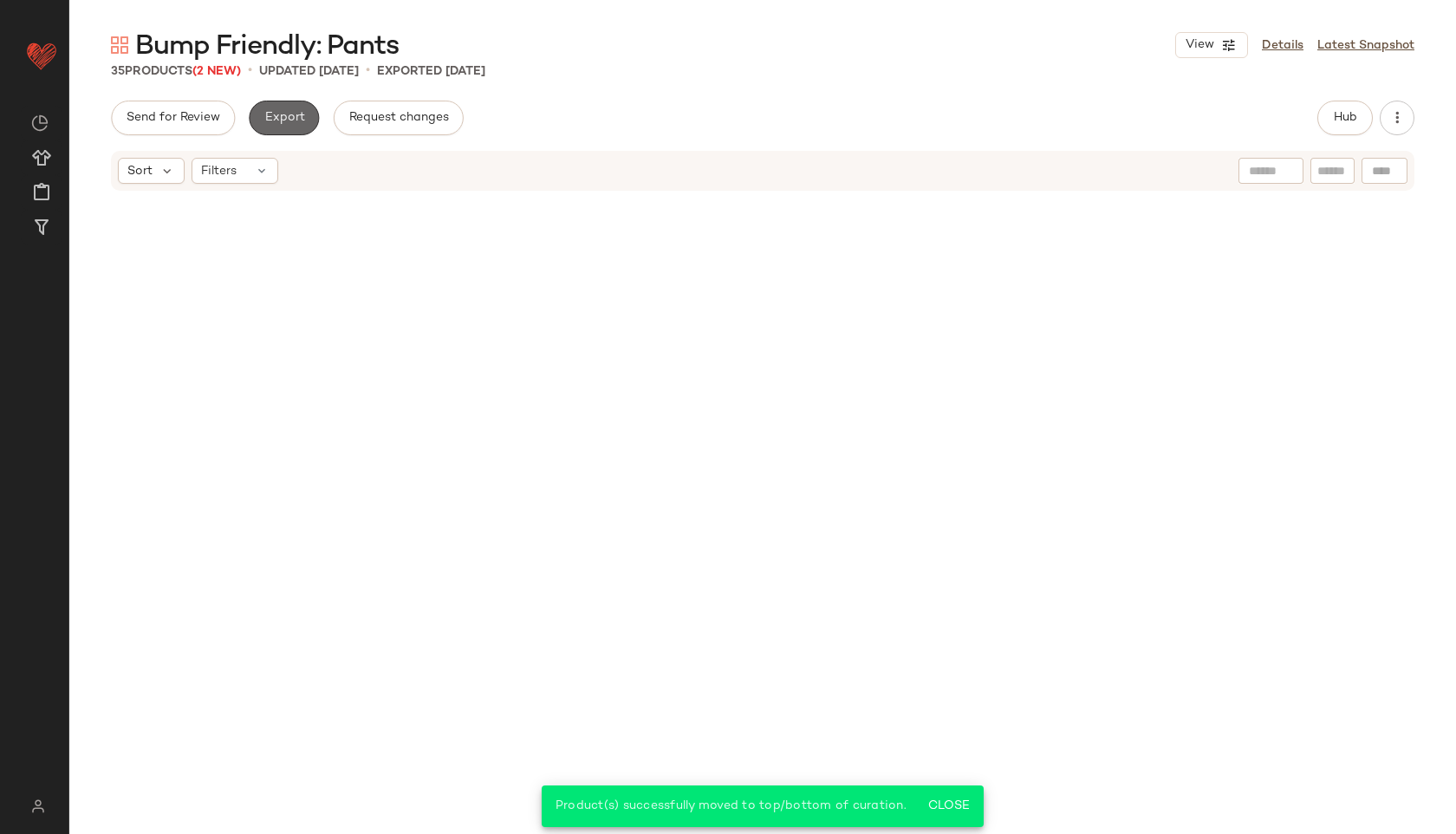
scroll to position [2321, 0]
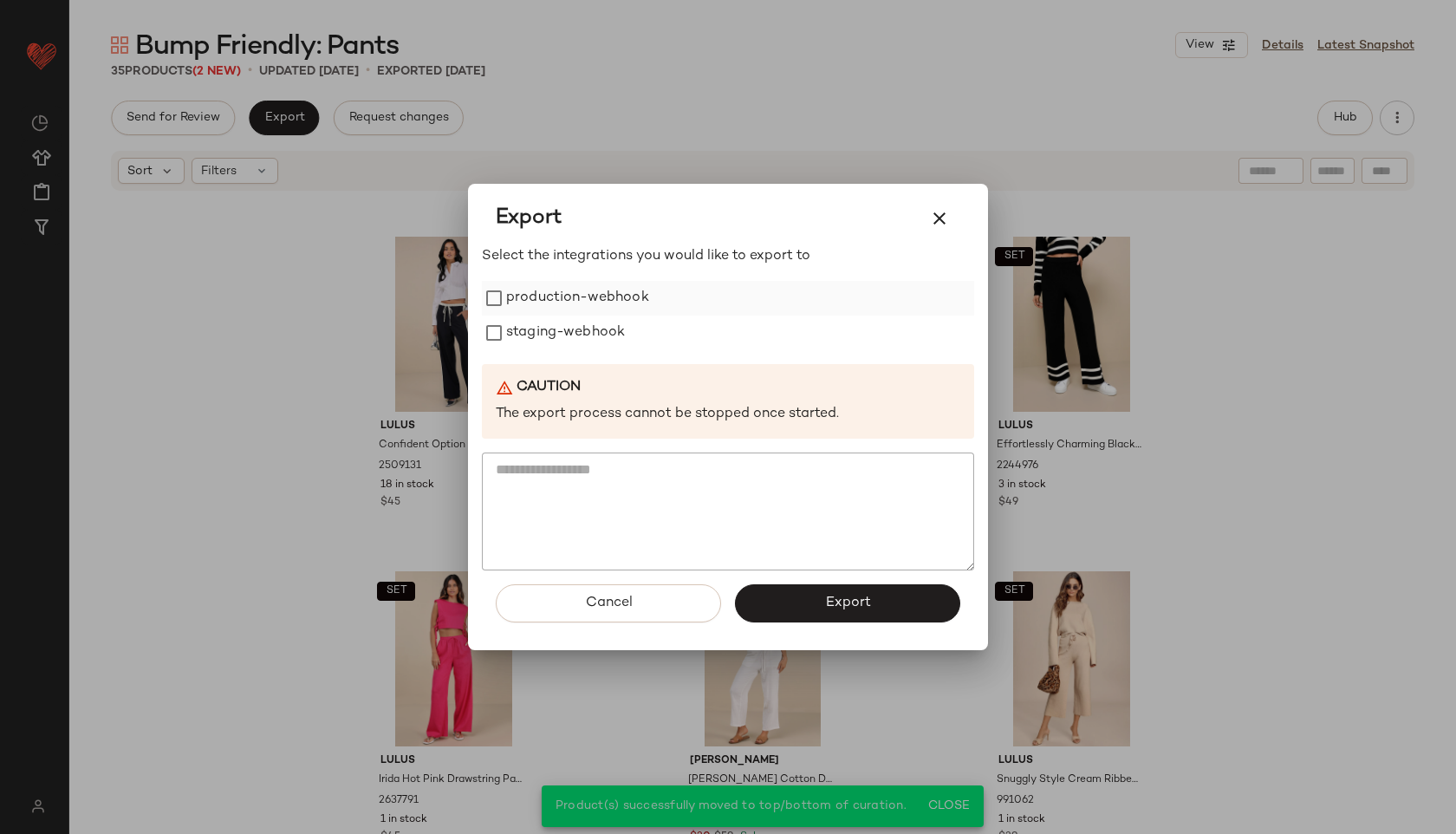
click at [608, 299] on label "production-webhook" at bounding box center [577, 298] width 143 height 35
click at [608, 329] on label "staging-webhook" at bounding box center [565, 333] width 119 height 35
click at [800, 613] on button "Export" at bounding box center [847, 603] width 225 height 38
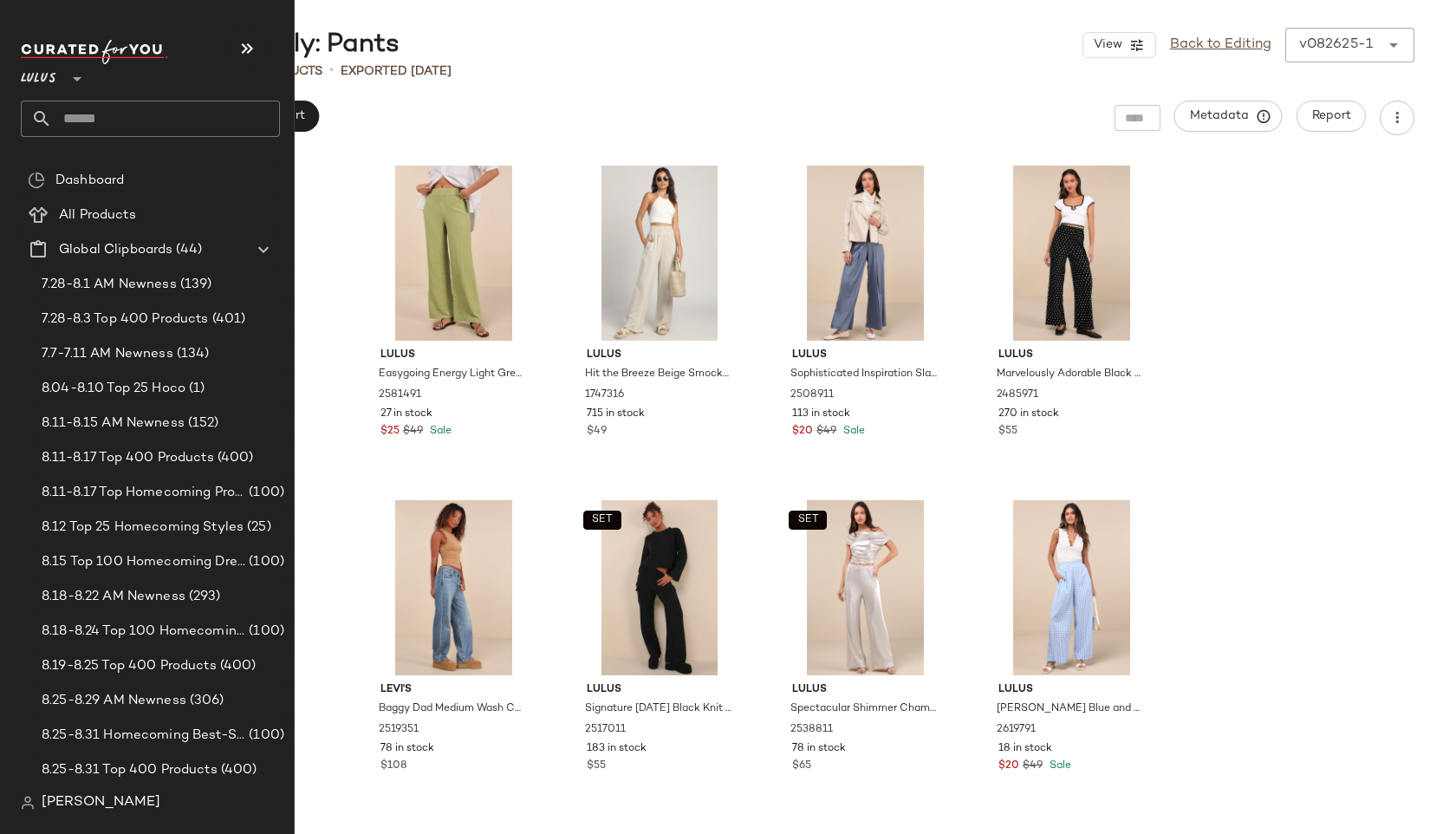
click at [101, 123] on input "text" at bounding box center [166, 118] width 228 height 36
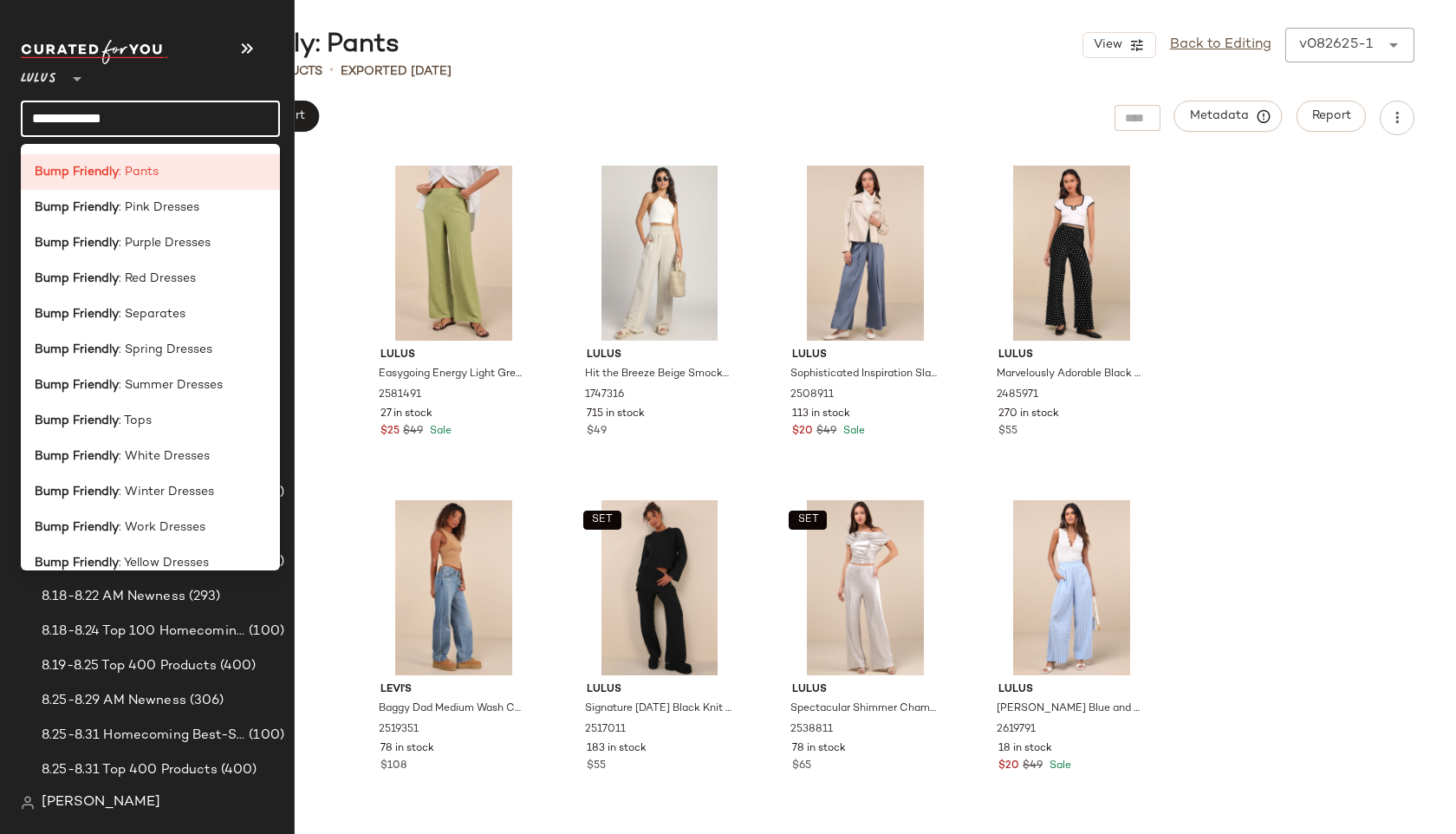
scroll to position [428, 0]
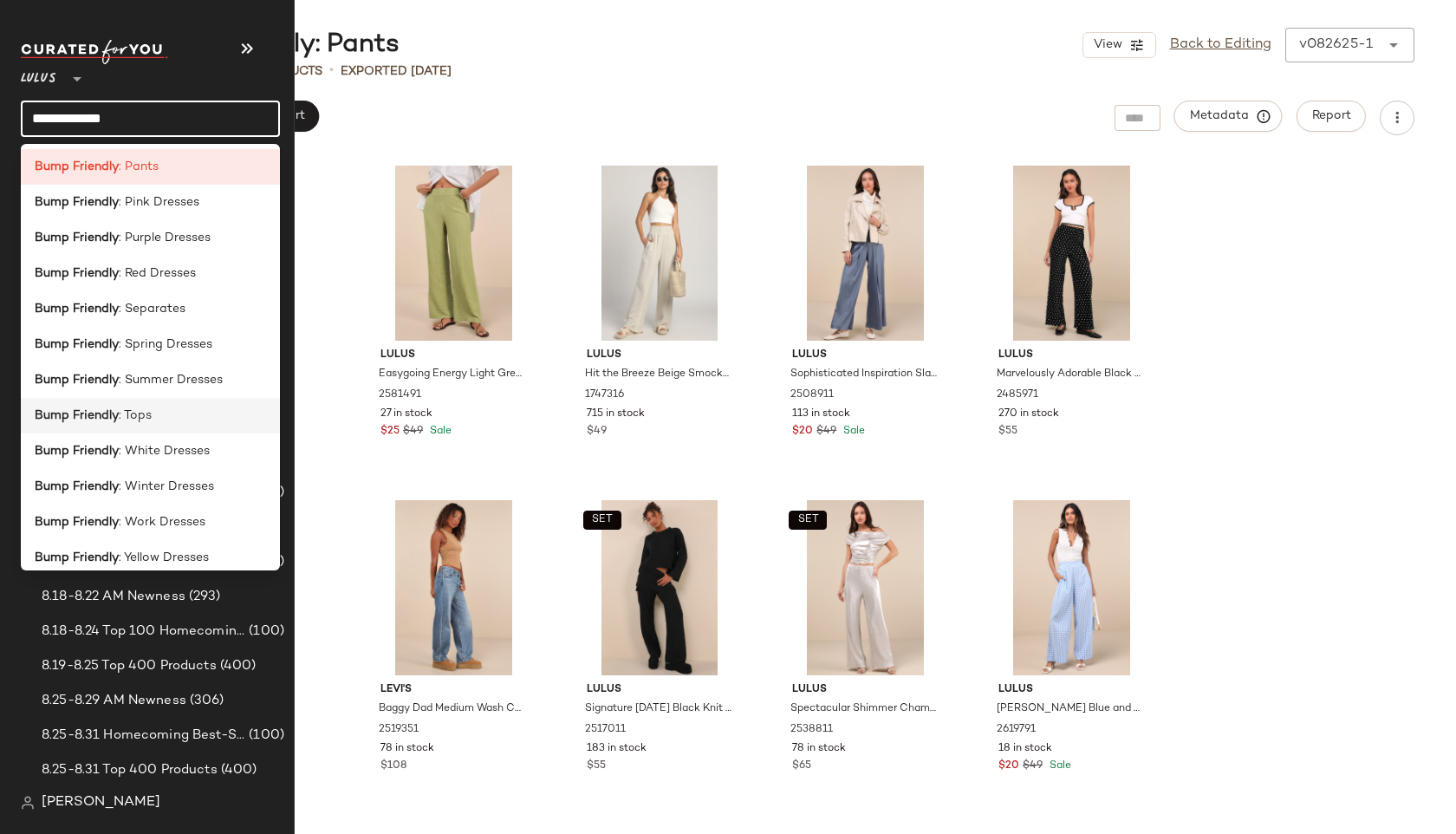
type input "**********"
click at [122, 421] on span ": Tops" at bounding box center [135, 415] width 33 height 19
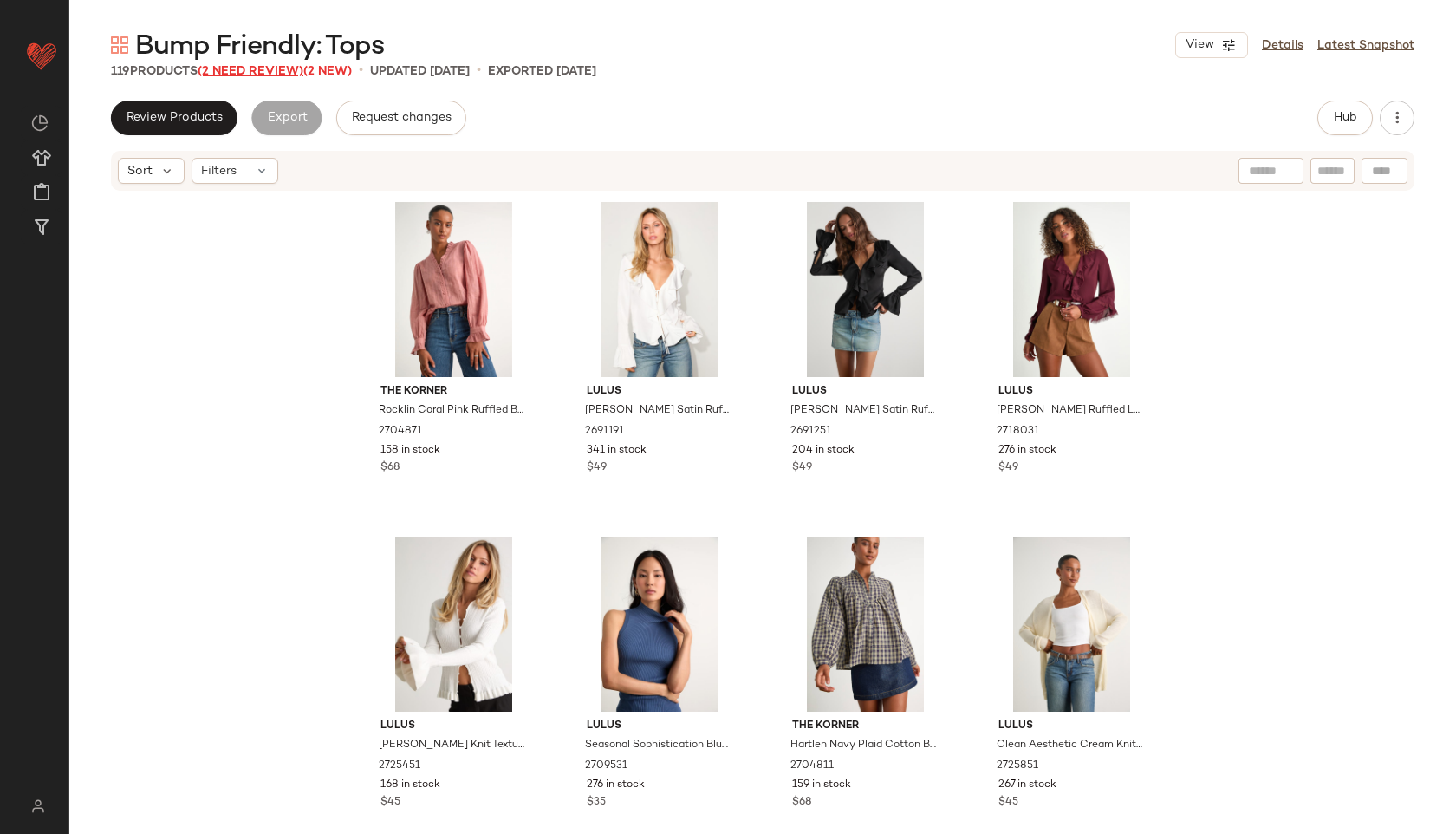
click at [245, 66] on span "(2 Need Review)" at bounding box center [250, 71] width 106 height 13
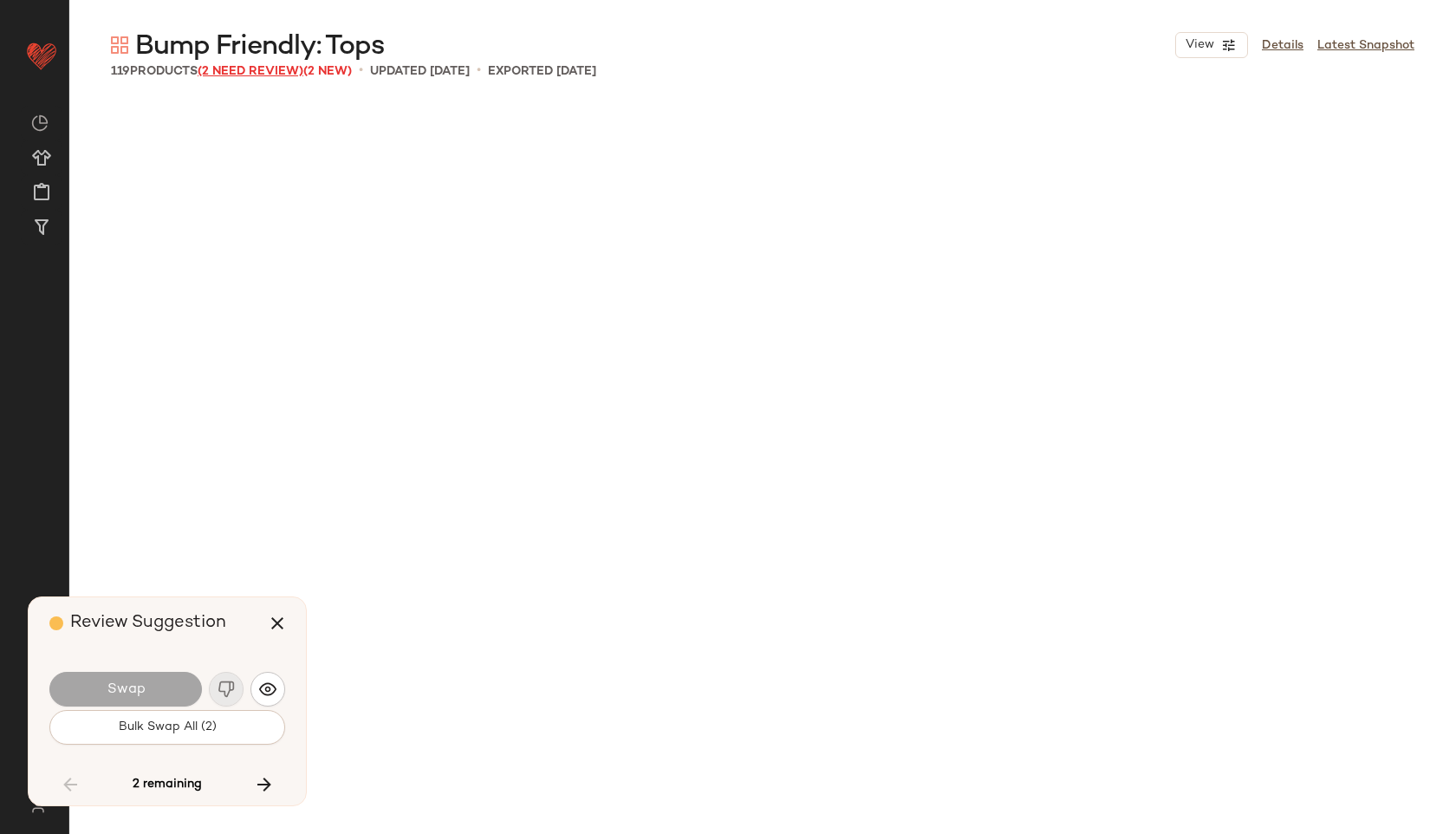
scroll to position [8029, 0]
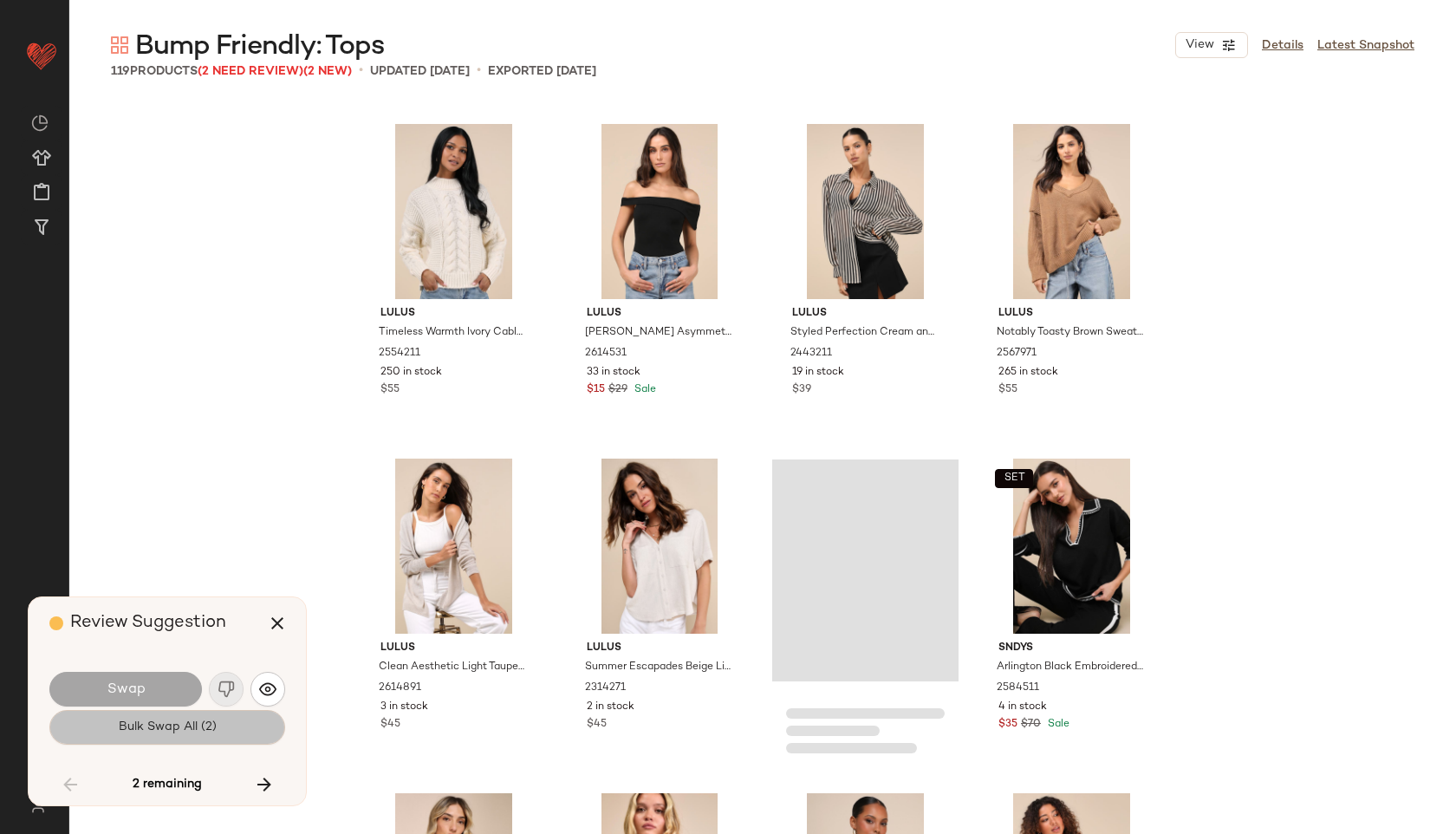
click at [145, 737] on button "Bulk Swap All (2)" at bounding box center [168, 728] width 236 height 35
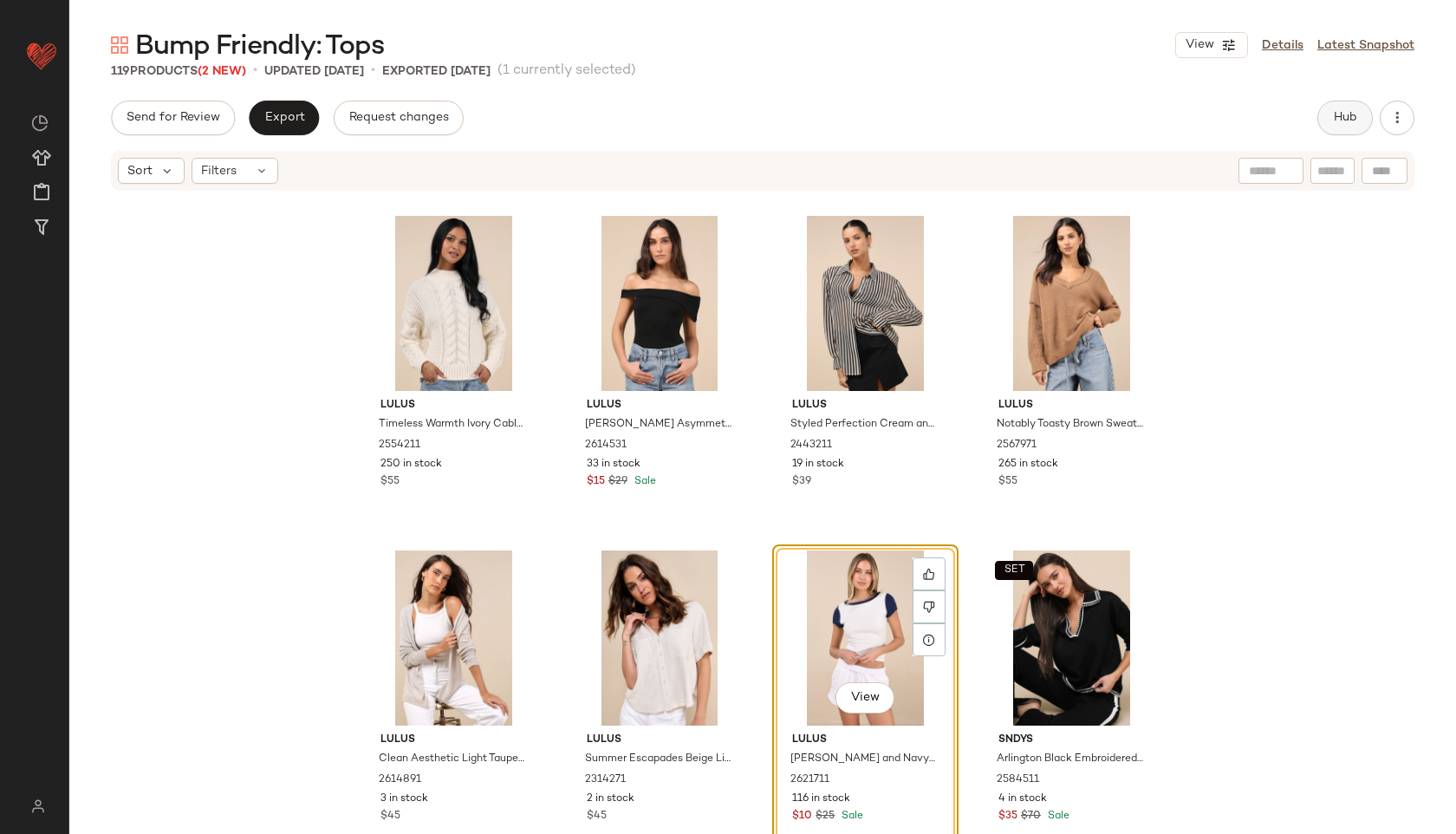
click at [1346, 113] on span "Hub" at bounding box center [1345, 118] width 24 height 14
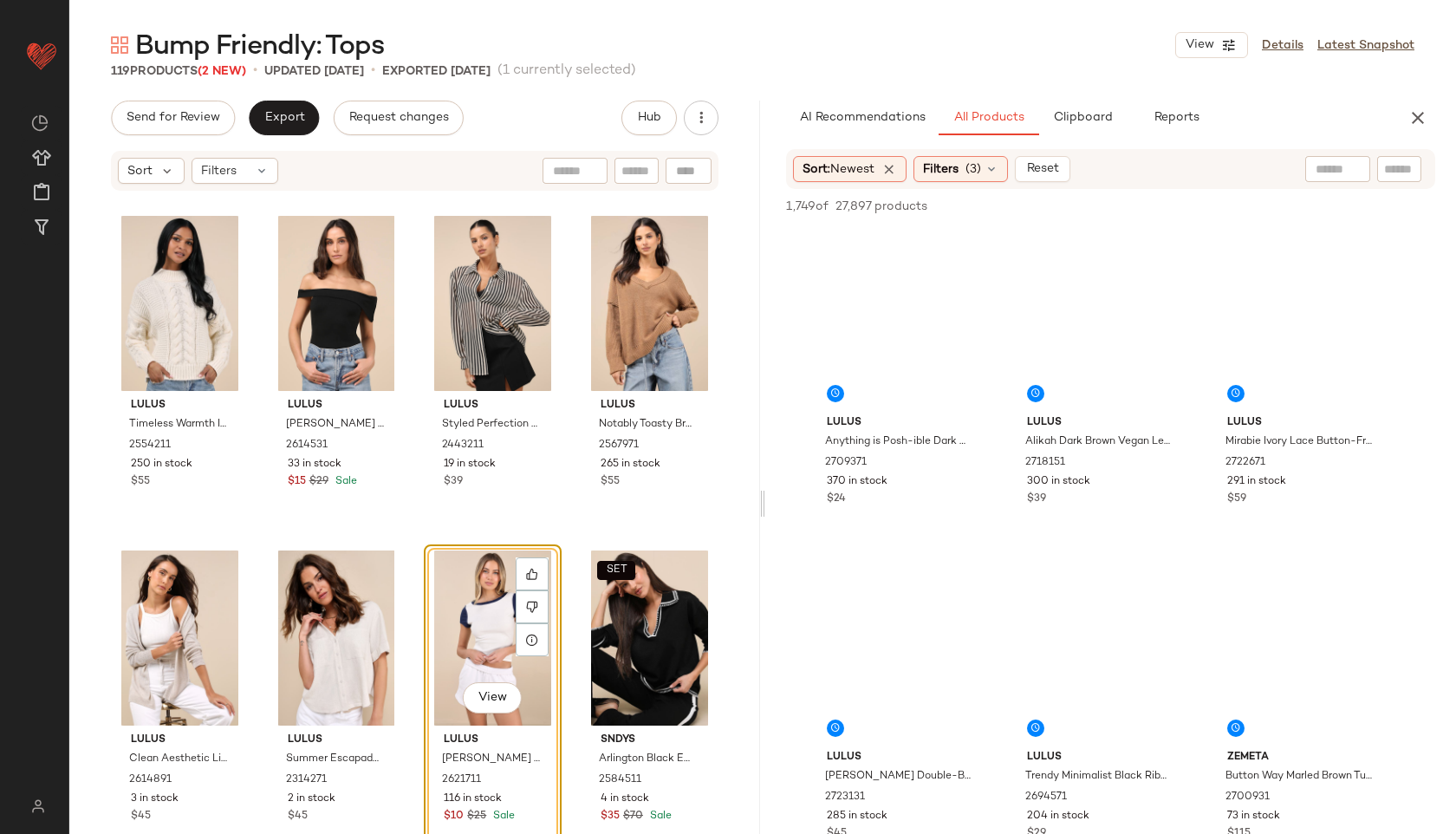
click at [760, 507] on div at bounding box center [762, 503] width 6 height 806
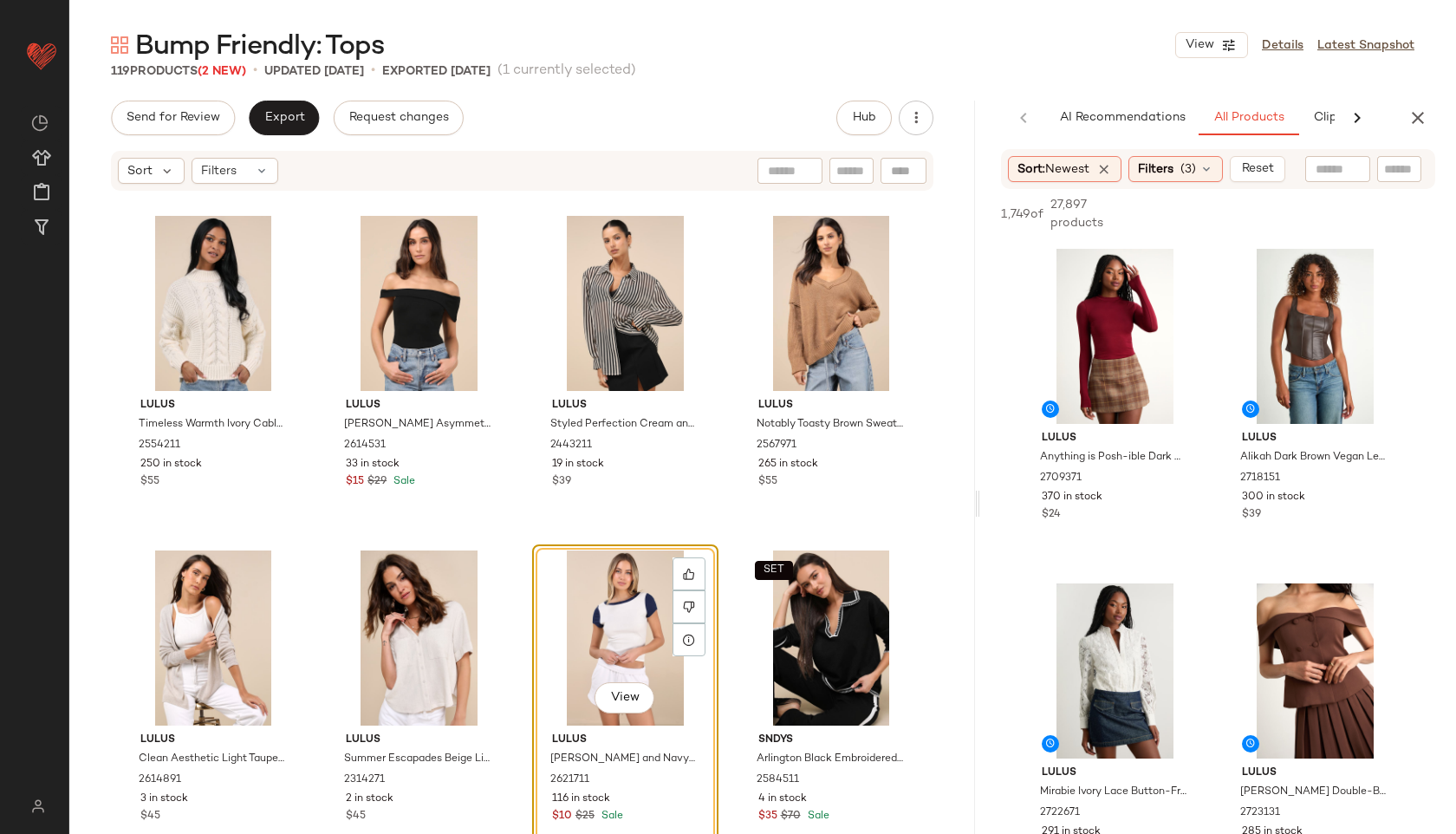
drag, startPoint x: 762, startPoint y: 507, endPoint x: 1134, endPoint y: 489, distance: 372.4
click at [1134, 489] on div "Bump Friendly: Tops View Details Latest Snapshot 119 Products (2 New) • updated…" at bounding box center [762, 430] width 1387 height 806
click at [1197, 169] on span "(3)" at bounding box center [1189, 170] width 16 height 19
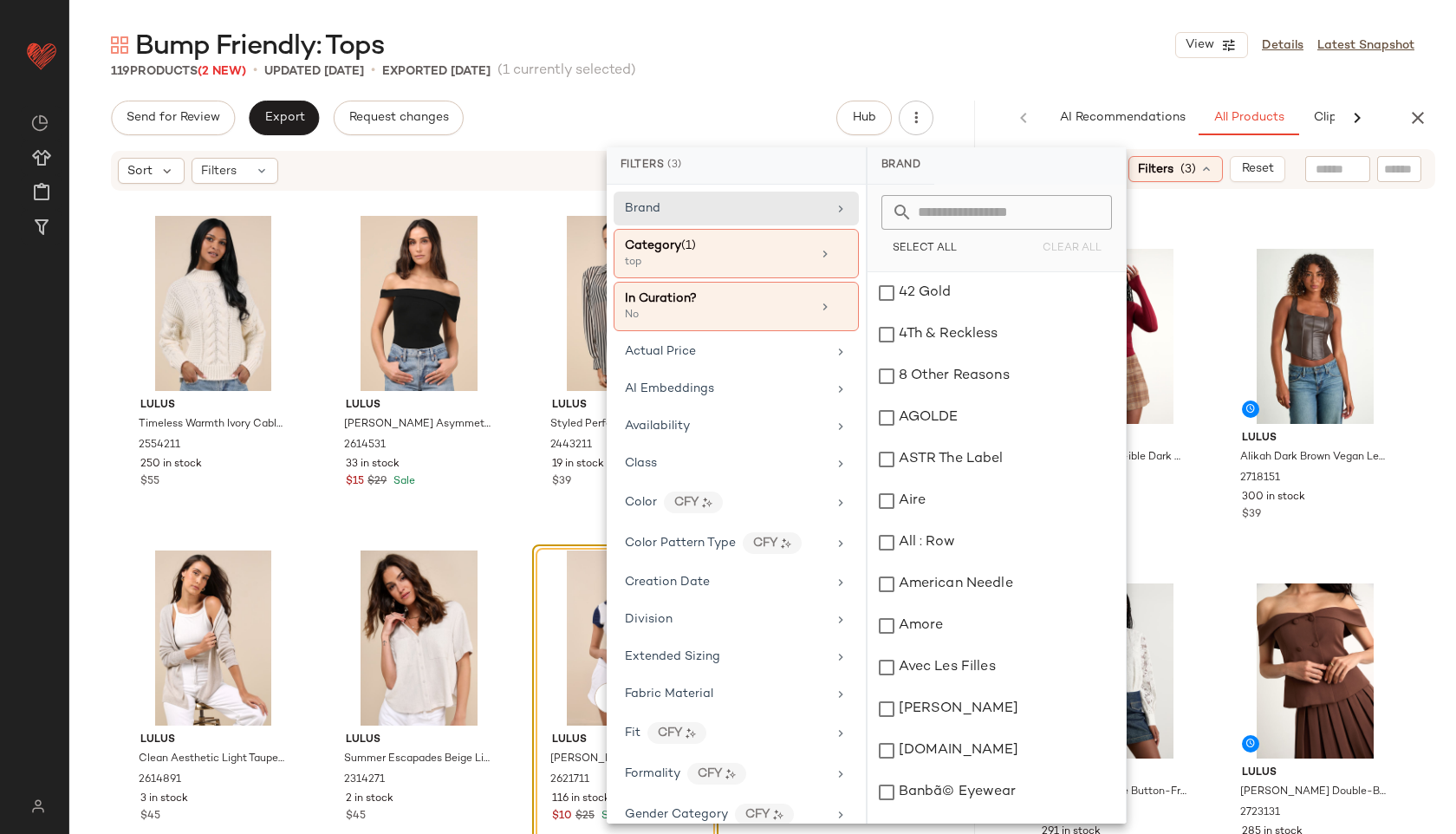
click at [1101, 33] on div "Bump Friendly: Tops View Details Latest Snapshot" at bounding box center [762, 45] width 1387 height 35
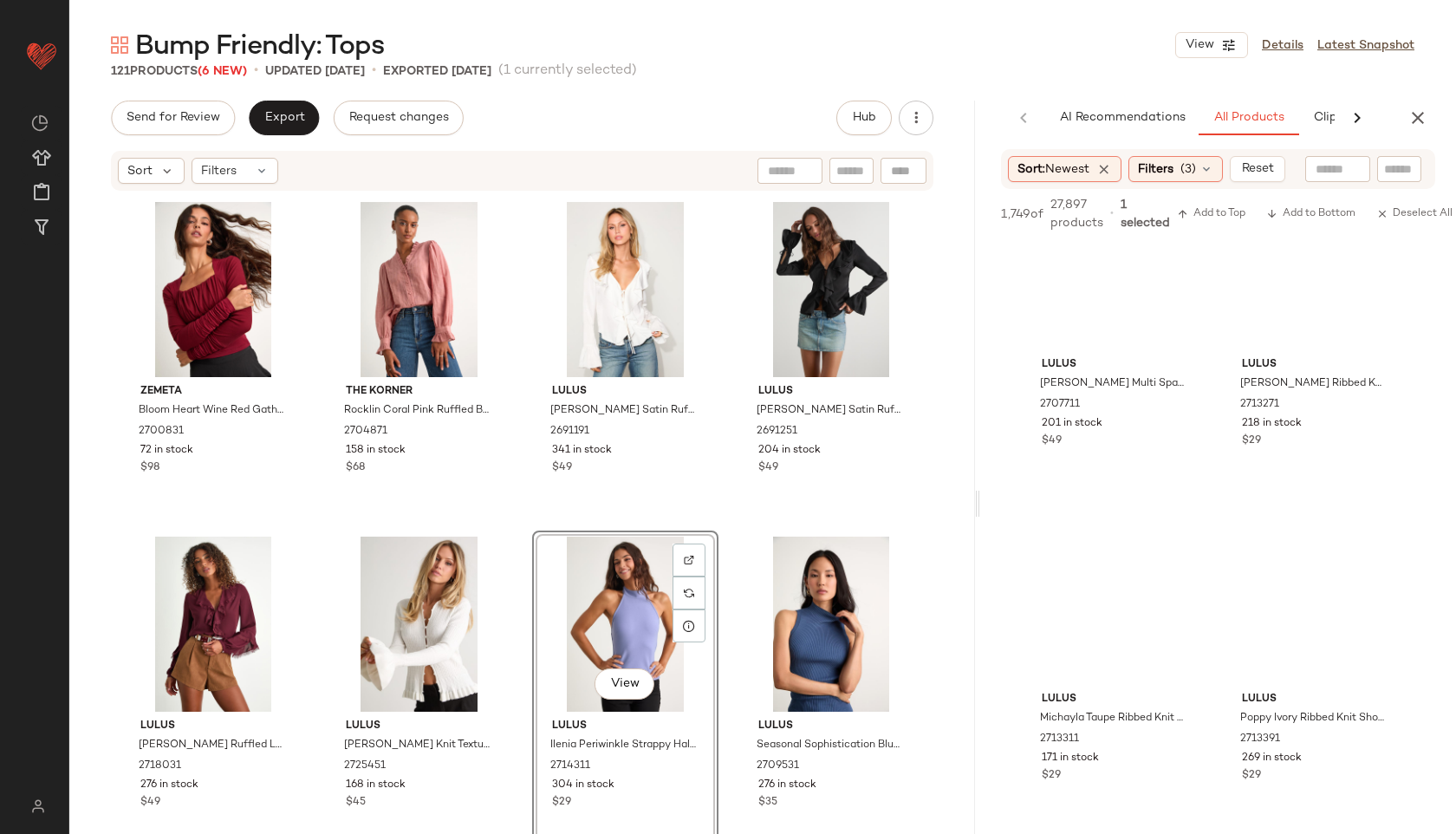
scroll to position [7463, 0]
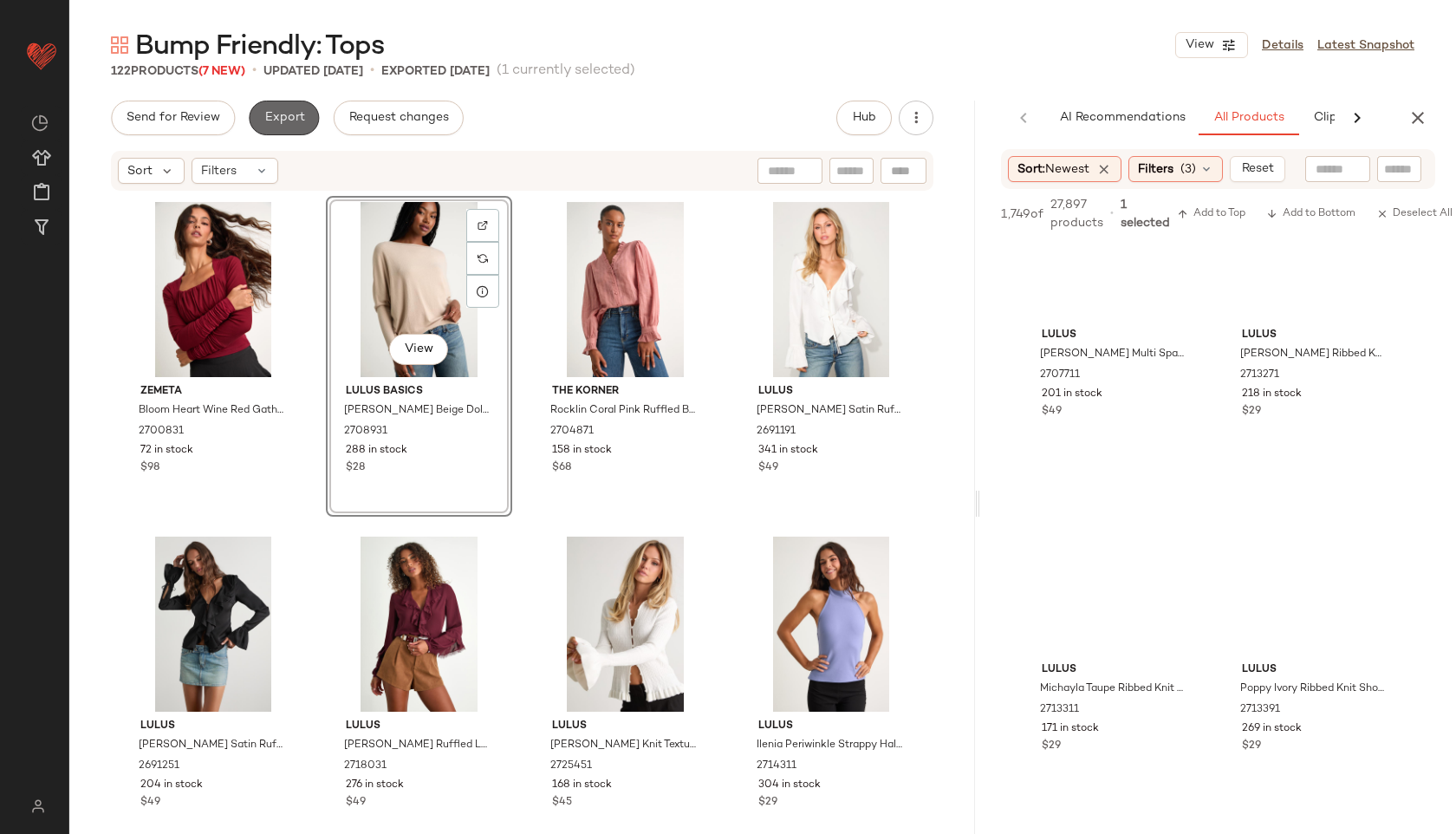
click at [269, 104] on button "Export" at bounding box center [284, 118] width 70 height 35
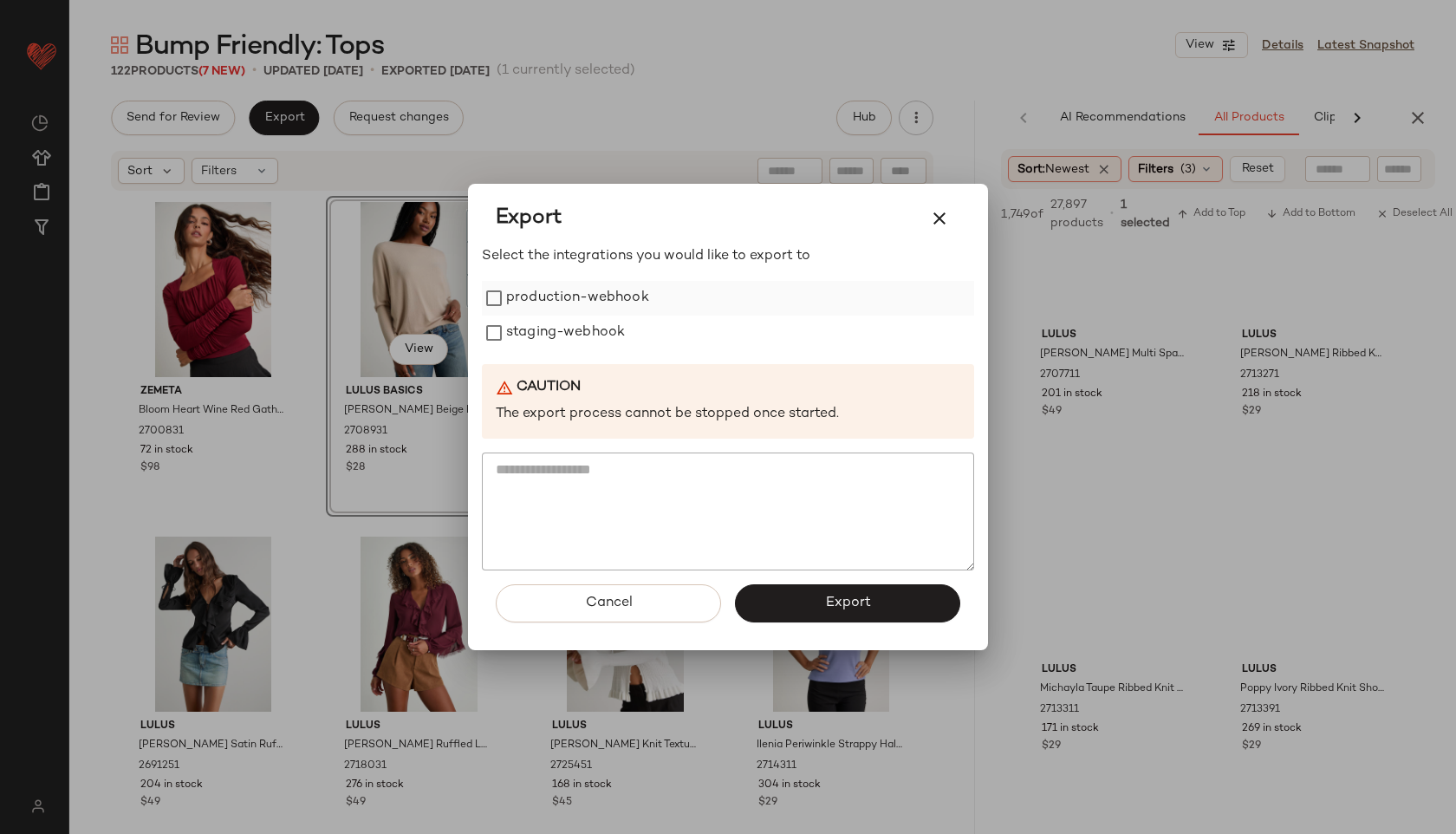
click at [519, 307] on label "production-webhook" at bounding box center [577, 298] width 143 height 35
click at [521, 329] on label "staging-webhook" at bounding box center [565, 333] width 119 height 35
click at [788, 600] on button "Export" at bounding box center [847, 603] width 225 height 38
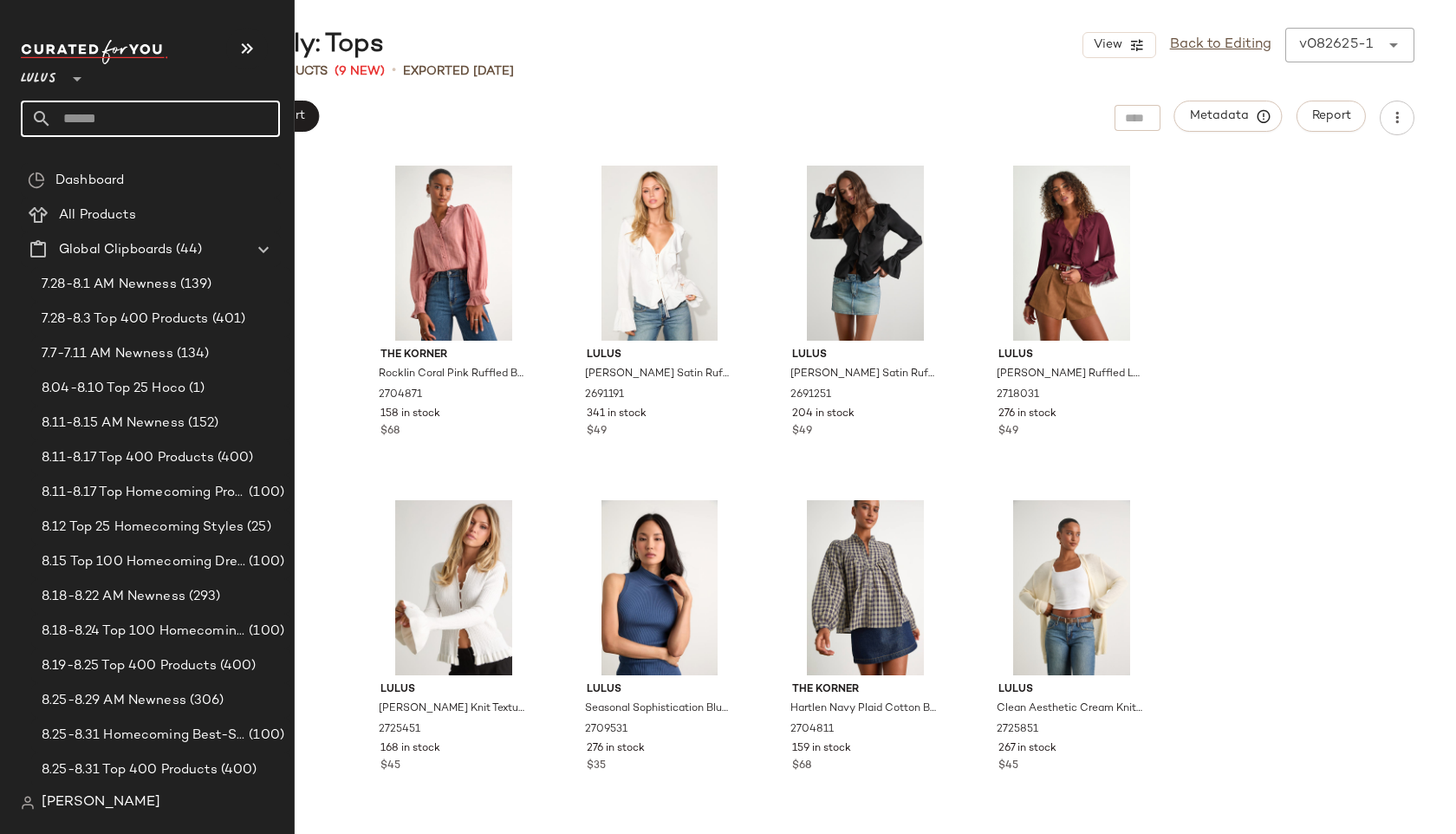
click at [95, 124] on input "text" at bounding box center [166, 118] width 228 height 36
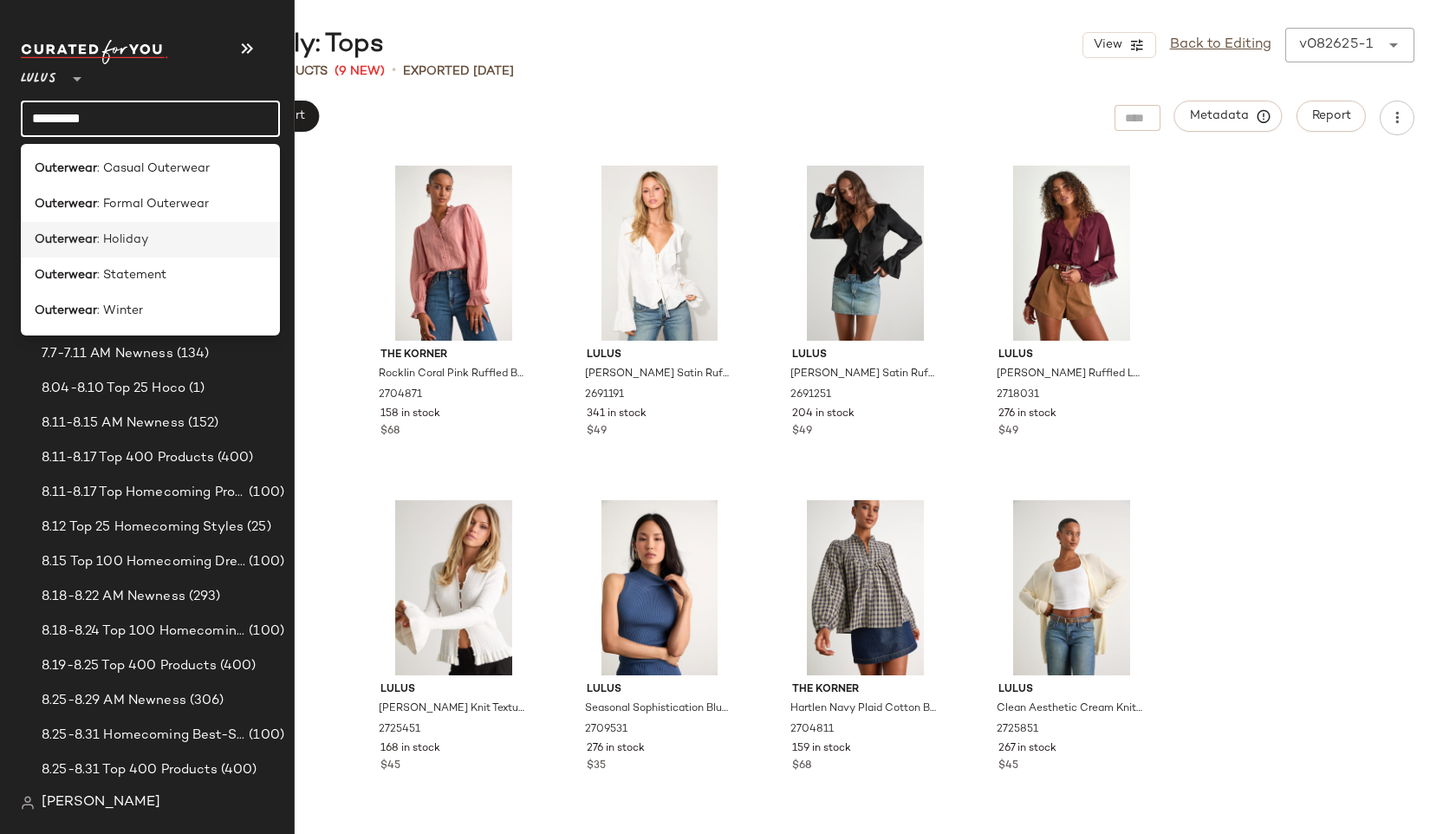
type input "*********"
click at [128, 247] on span ": Holiday" at bounding box center [123, 240] width 51 height 19
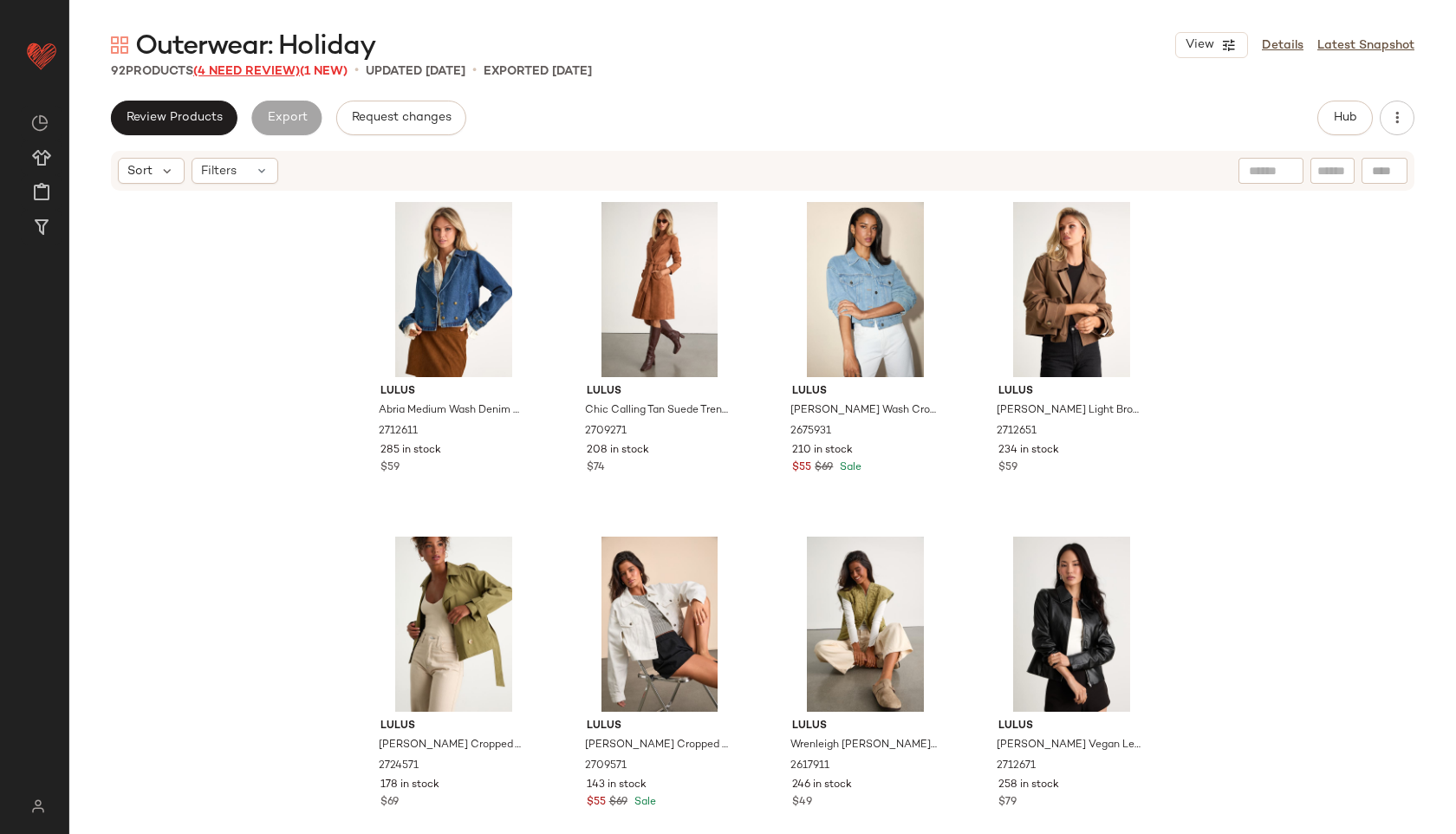
click at [239, 76] on span "(4 Need Review)" at bounding box center [246, 71] width 106 height 13
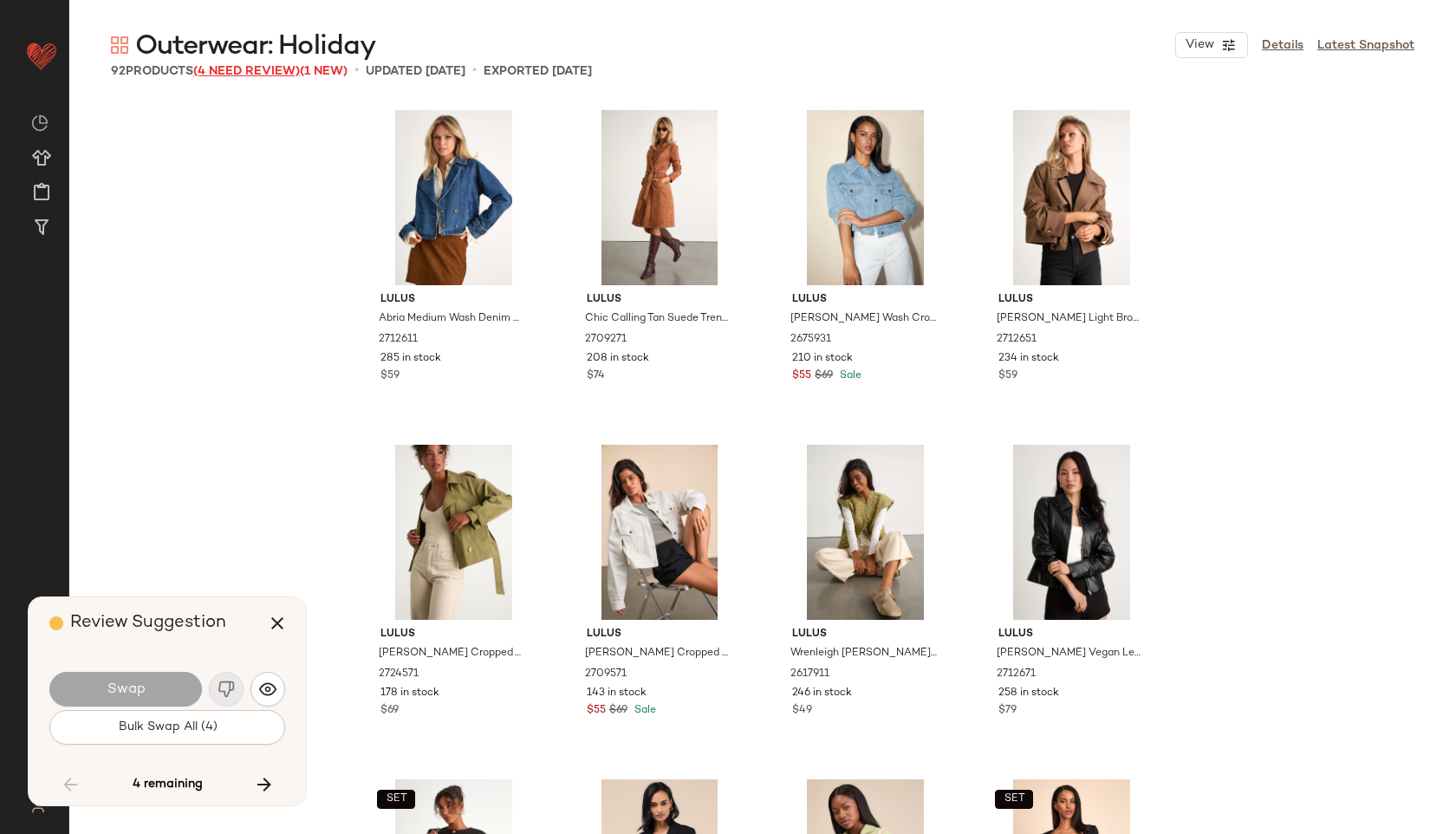
scroll to position [5687, 0]
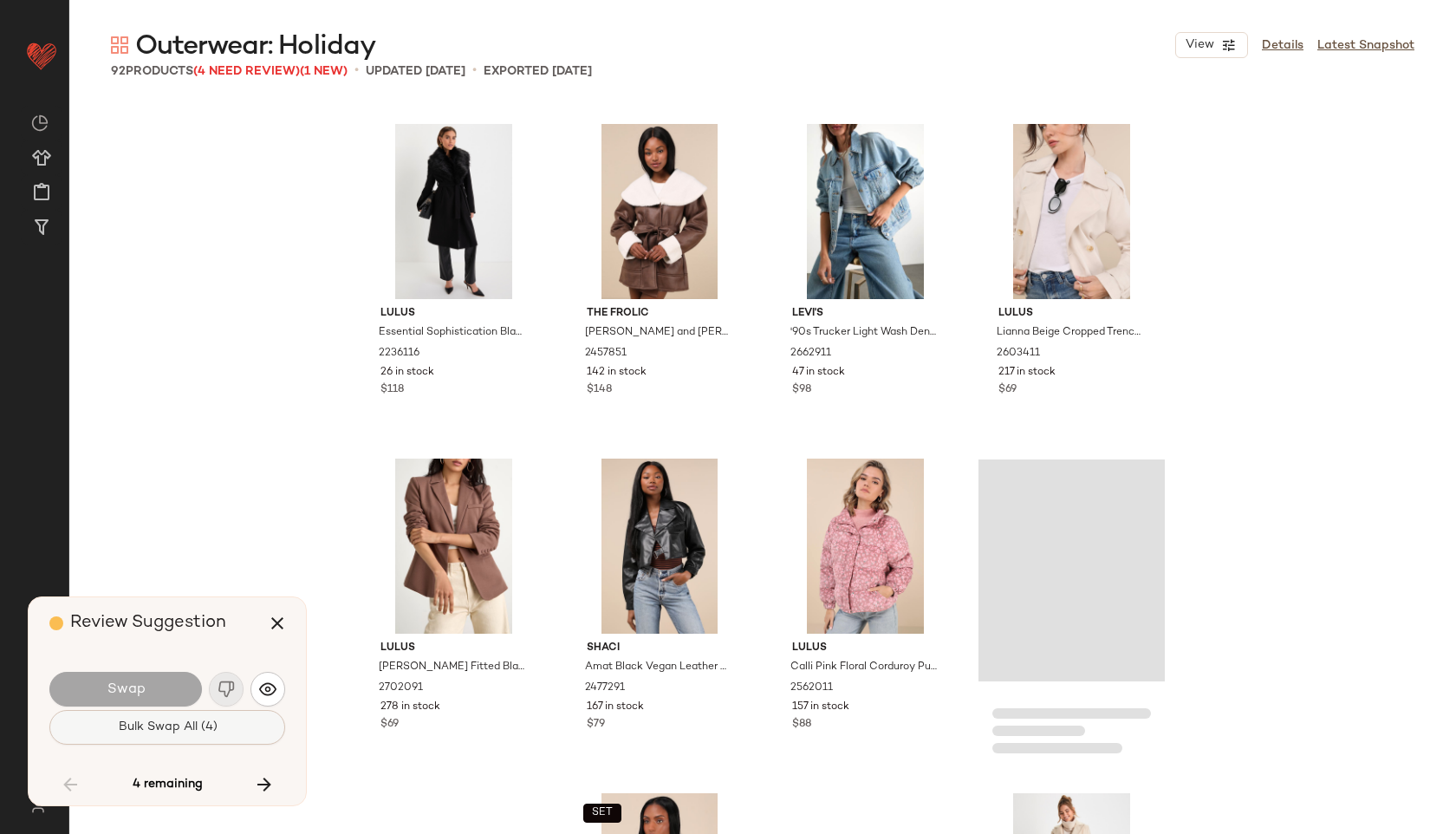
click at [163, 732] on span "Bulk Swap All (4)" at bounding box center [167, 727] width 99 height 14
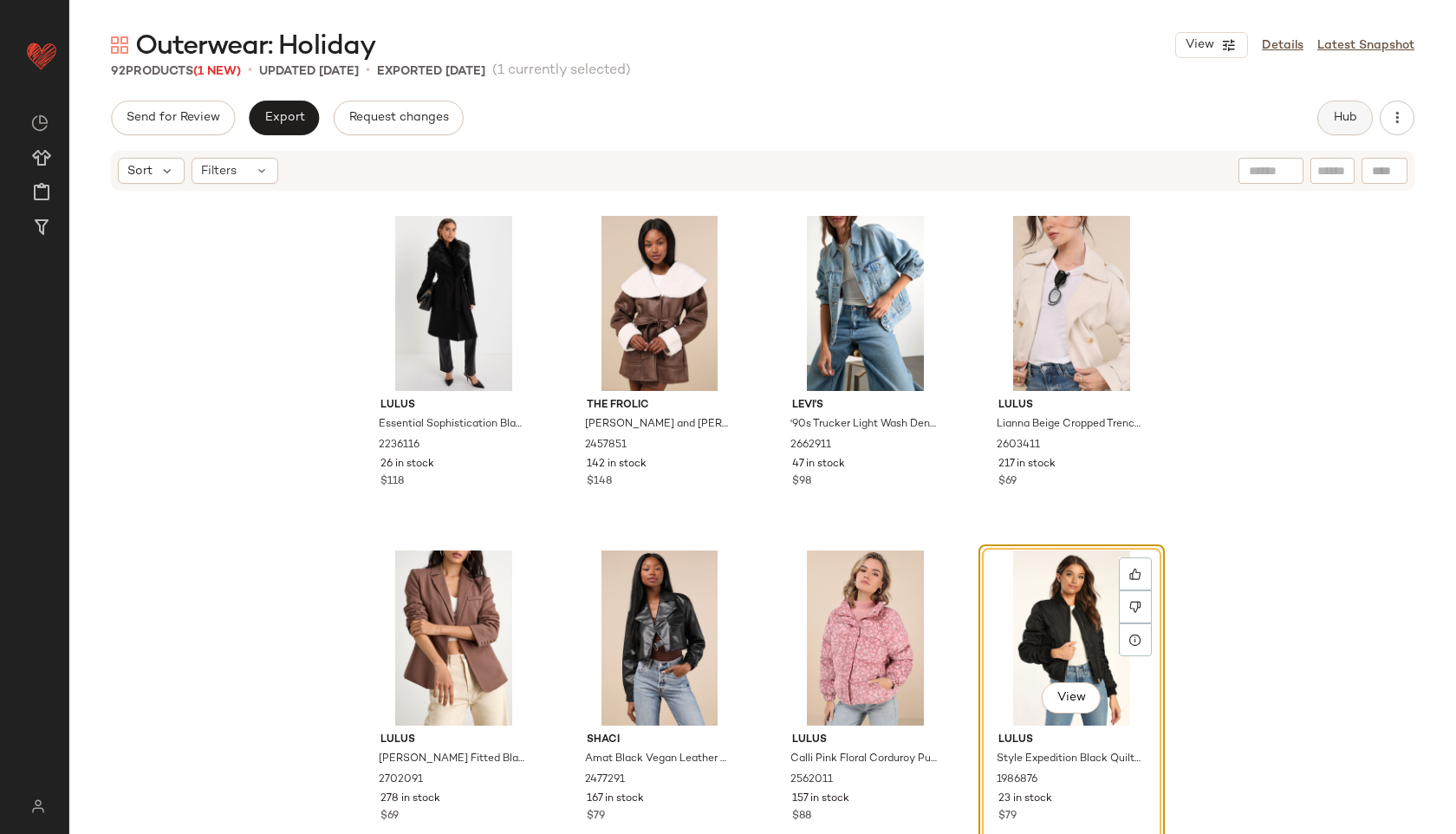
click at [1357, 114] on span "Hub" at bounding box center [1345, 118] width 24 height 14
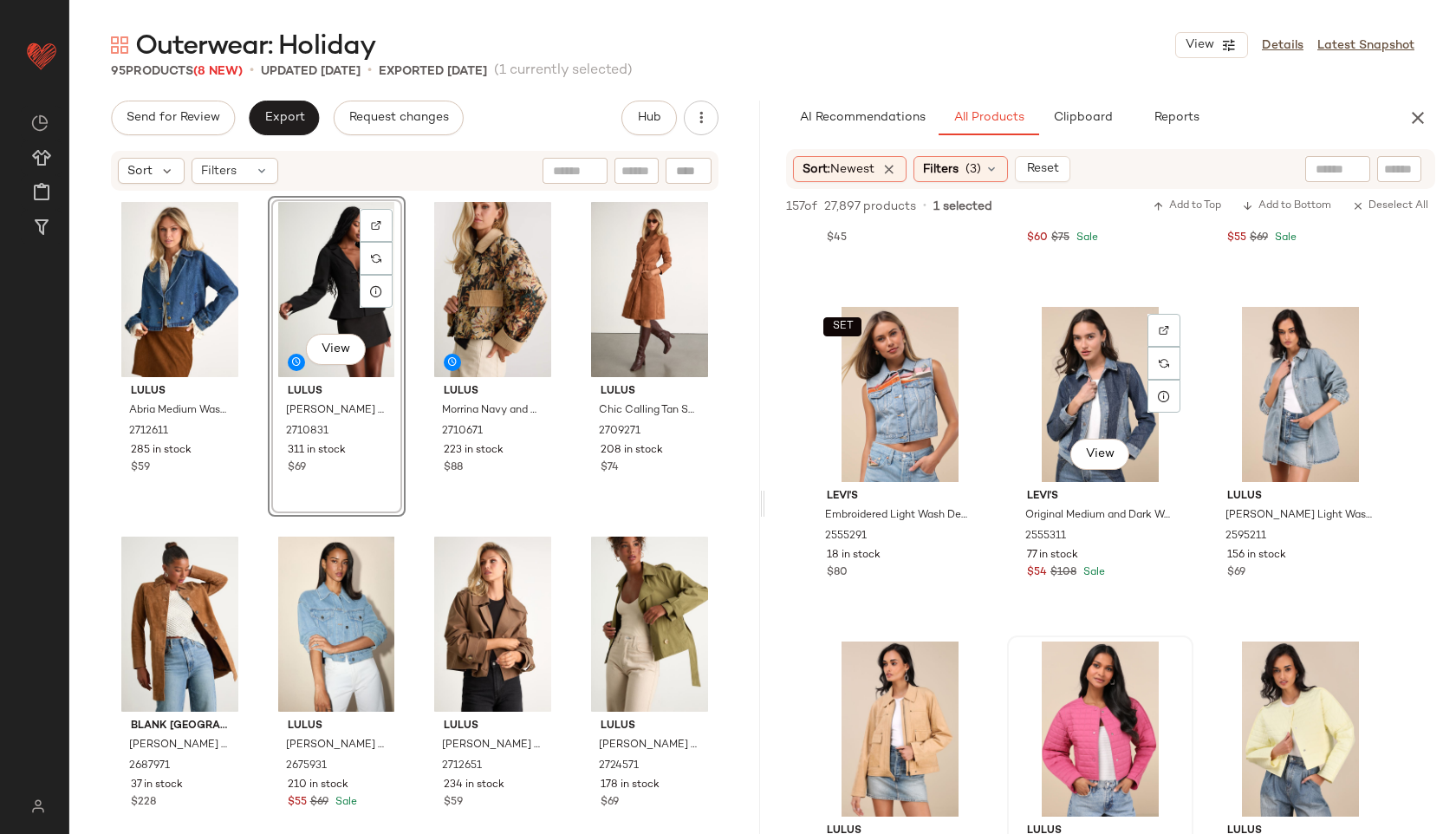
scroll to position [1566, 0]
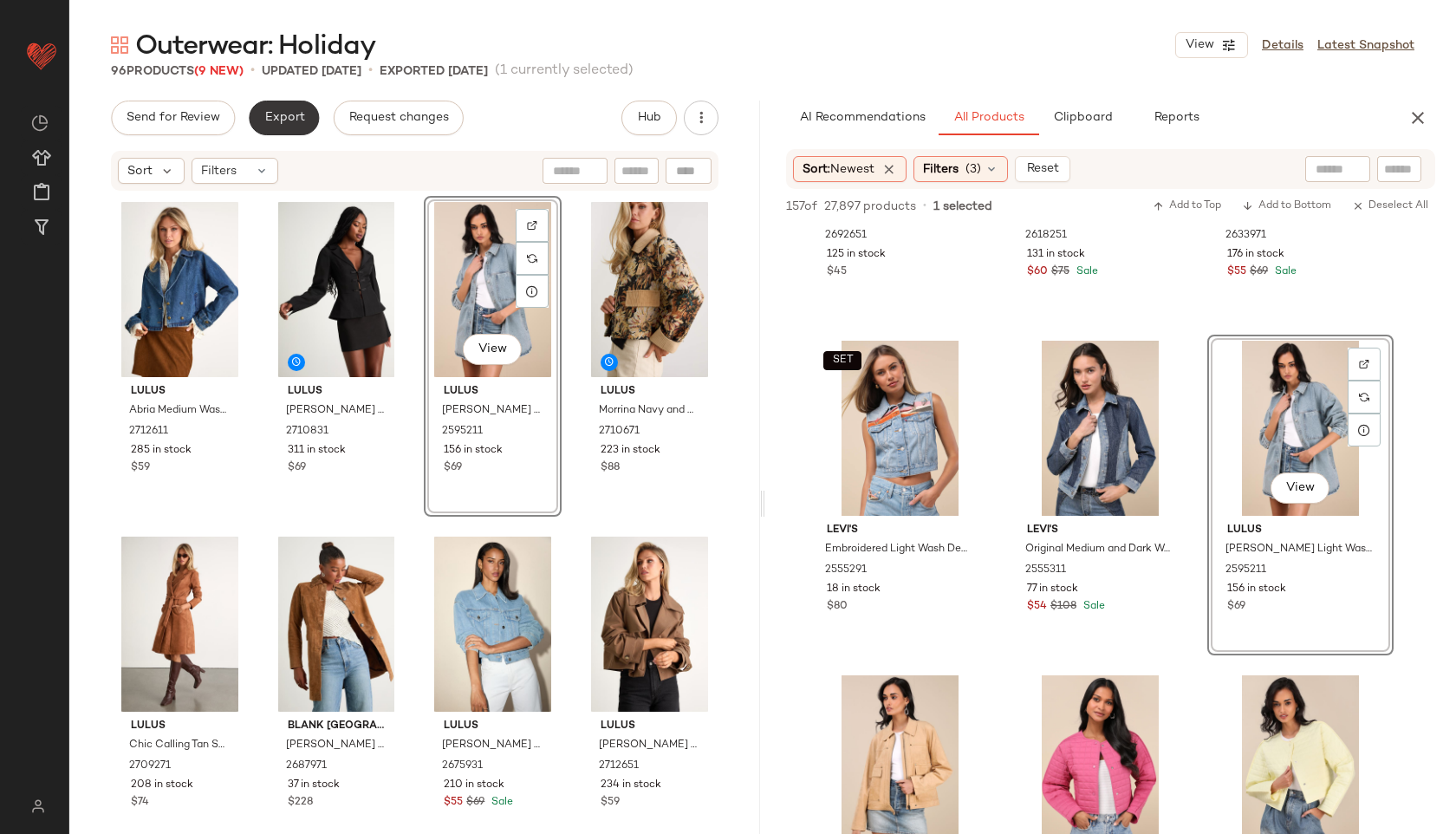
click at [293, 132] on button "Export" at bounding box center [284, 118] width 70 height 35
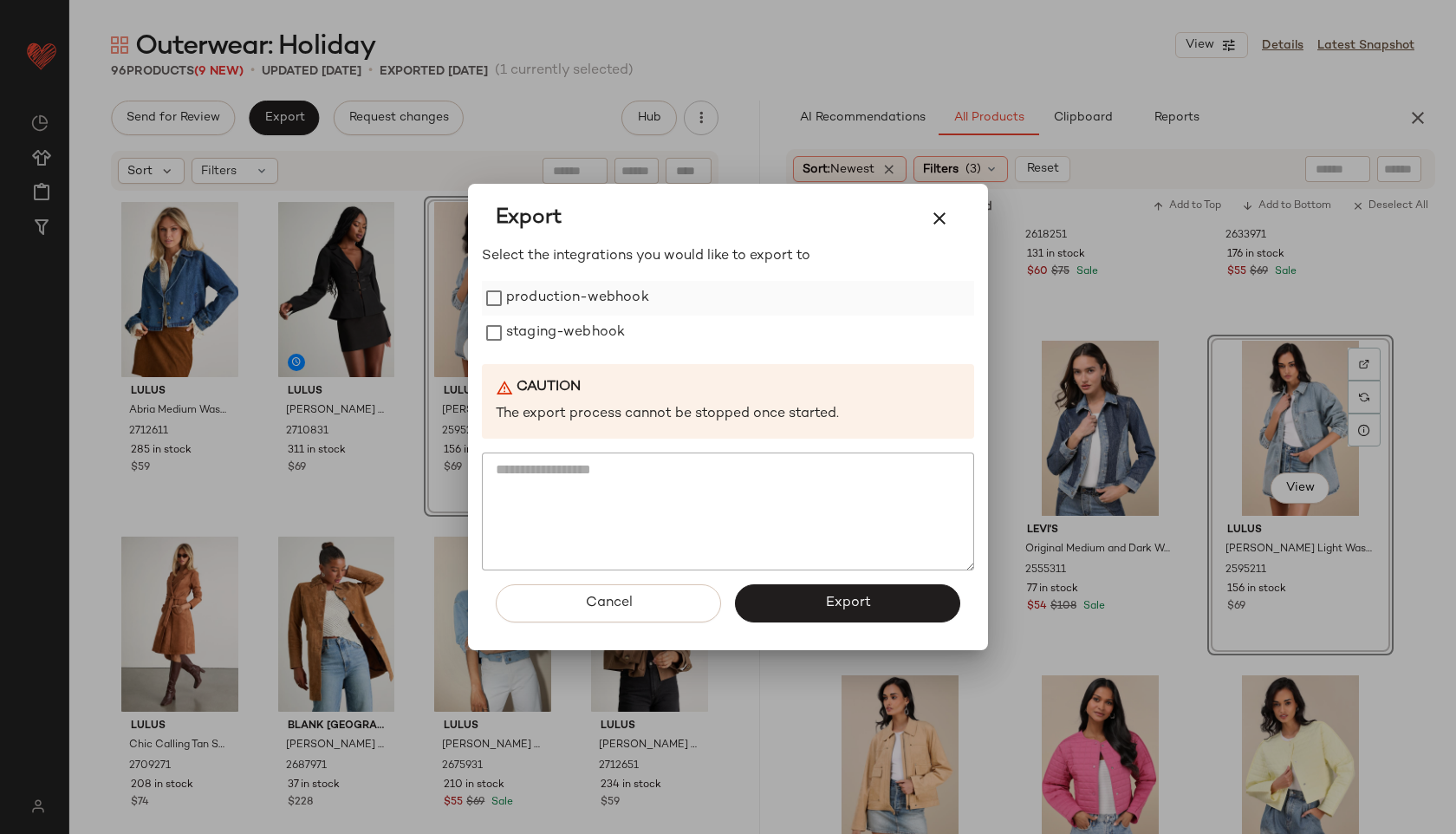
click at [538, 303] on label "production-webhook" at bounding box center [577, 298] width 143 height 35
click at [545, 340] on label "staging-webhook" at bounding box center [565, 333] width 119 height 35
click at [835, 589] on button "Export" at bounding box center [847, 603] width 225 height 38
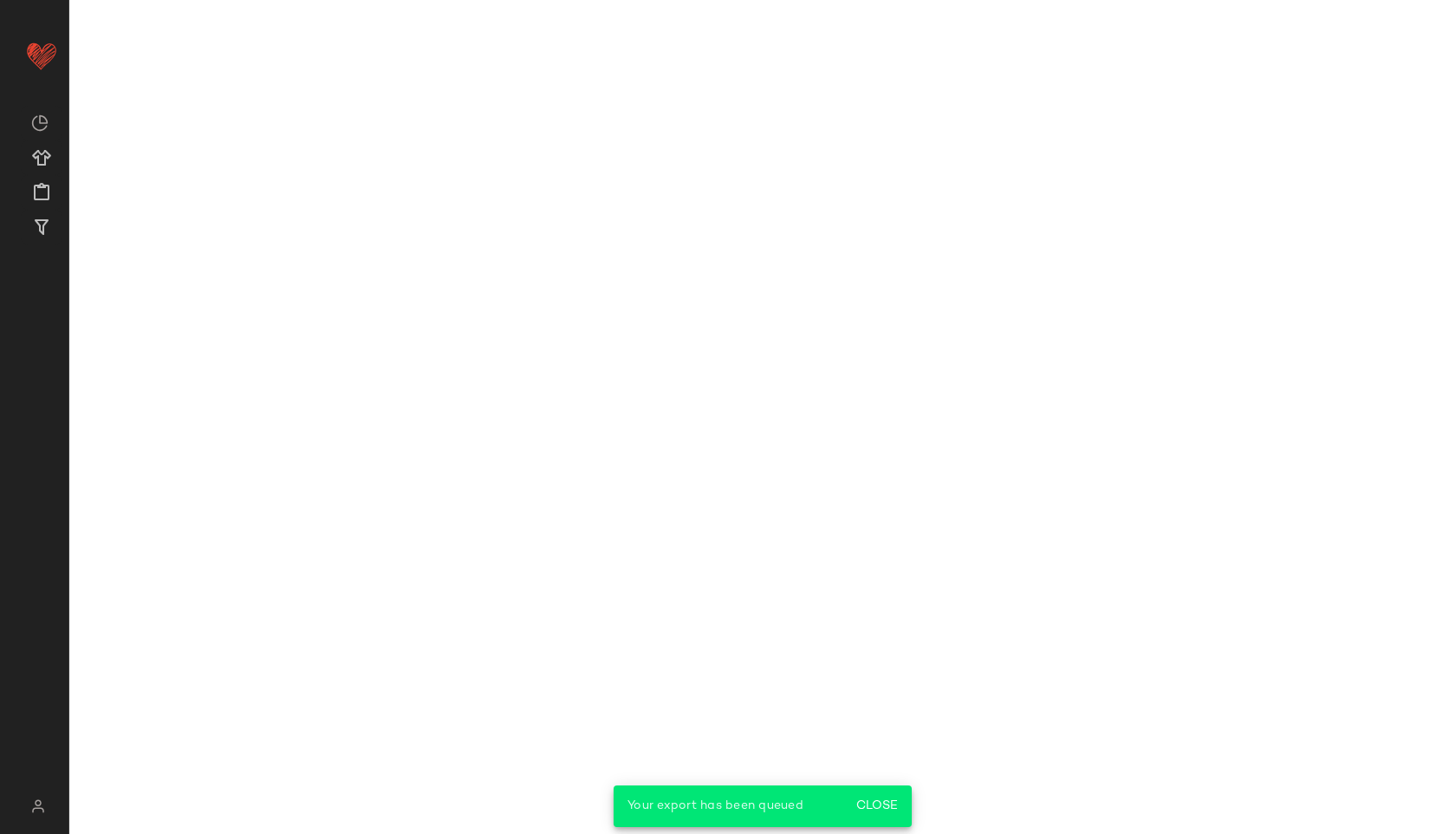
scroll to position [2234, 0]
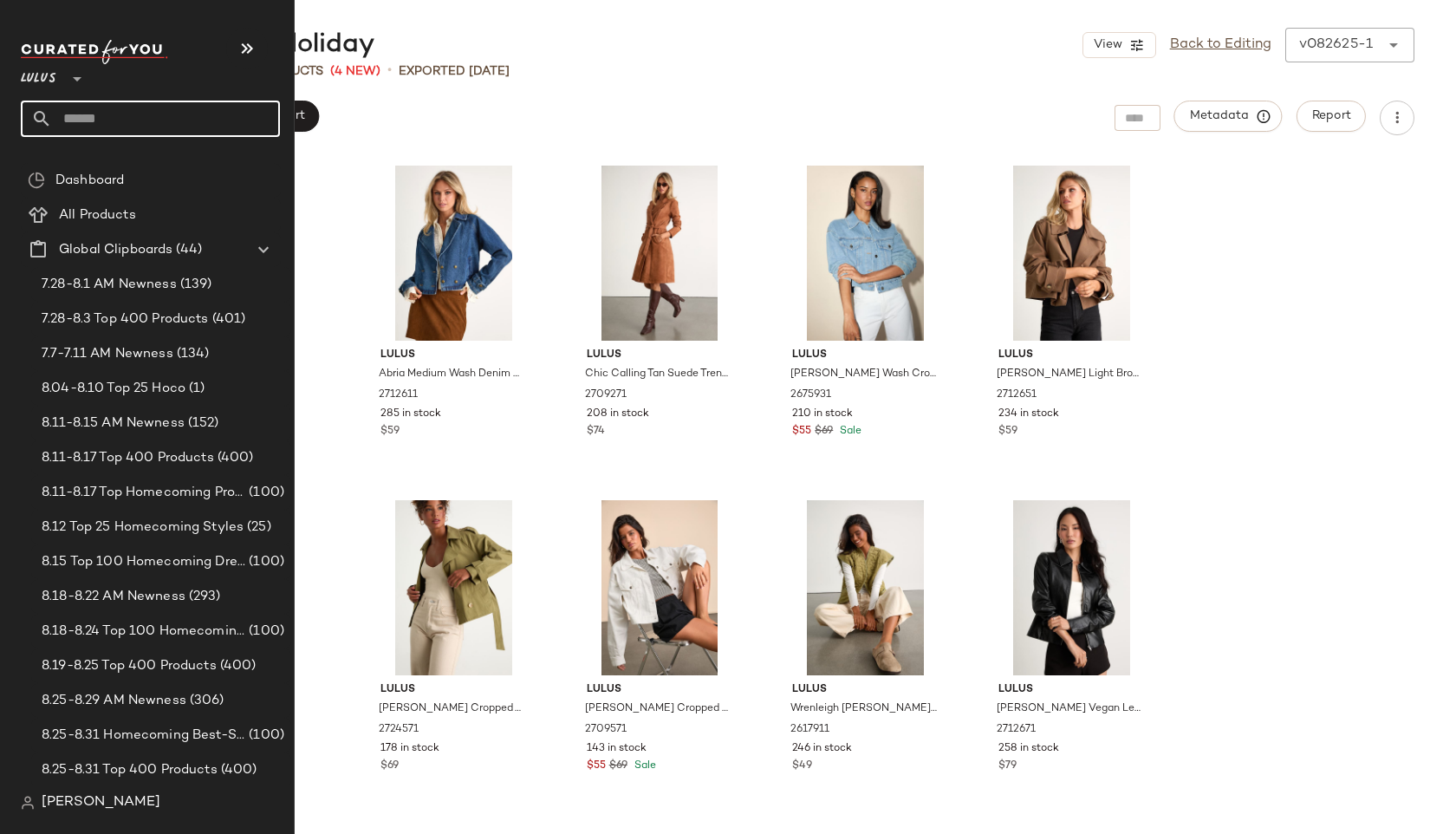
click at [133, 106] on input "text" at bounding box center [166, 118] width 228 height 36
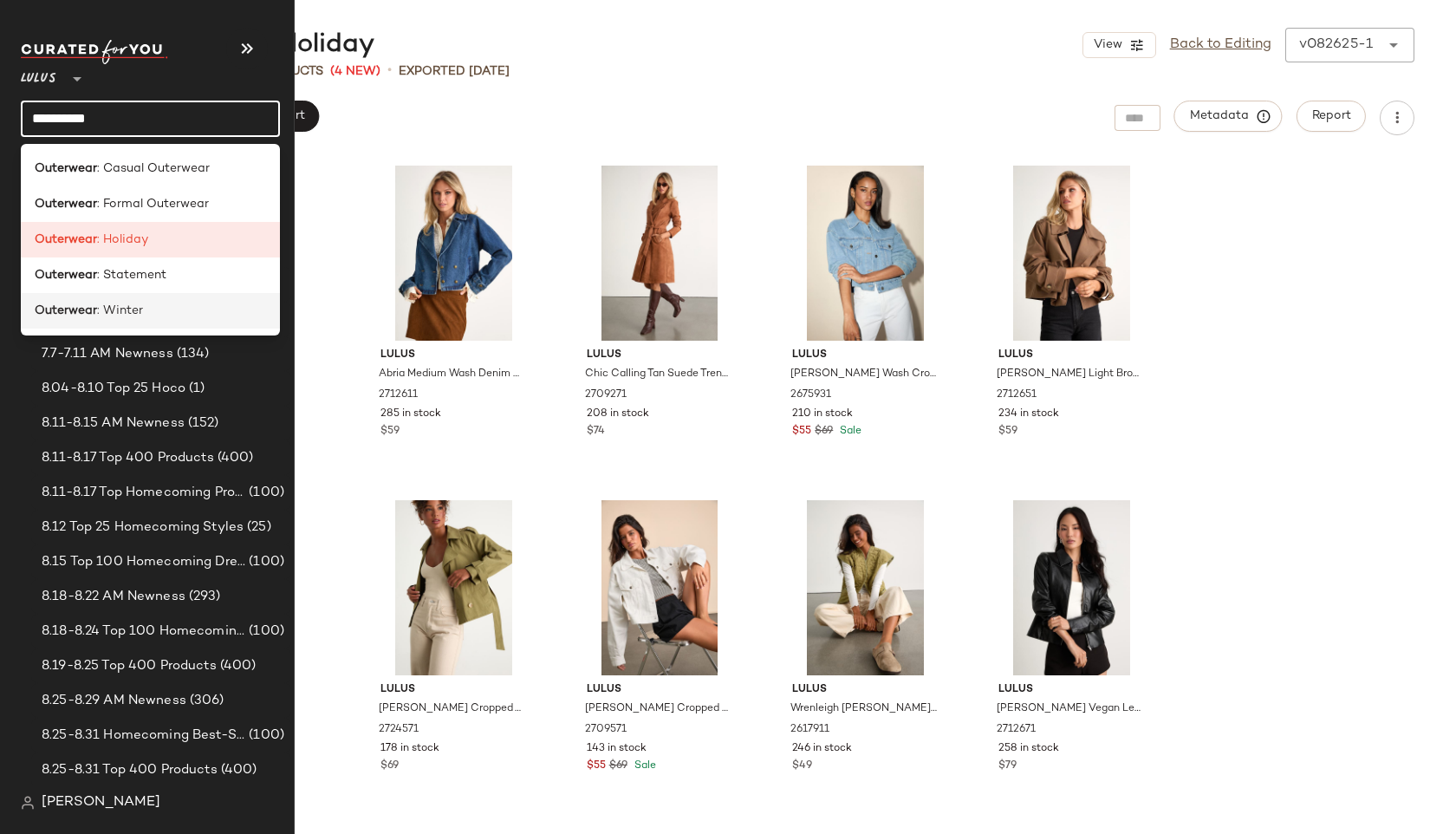
type input "*********"
click at [134, 322] on div "Outerwear : Winter" at bounding box center [150, 311] width 259 height 35
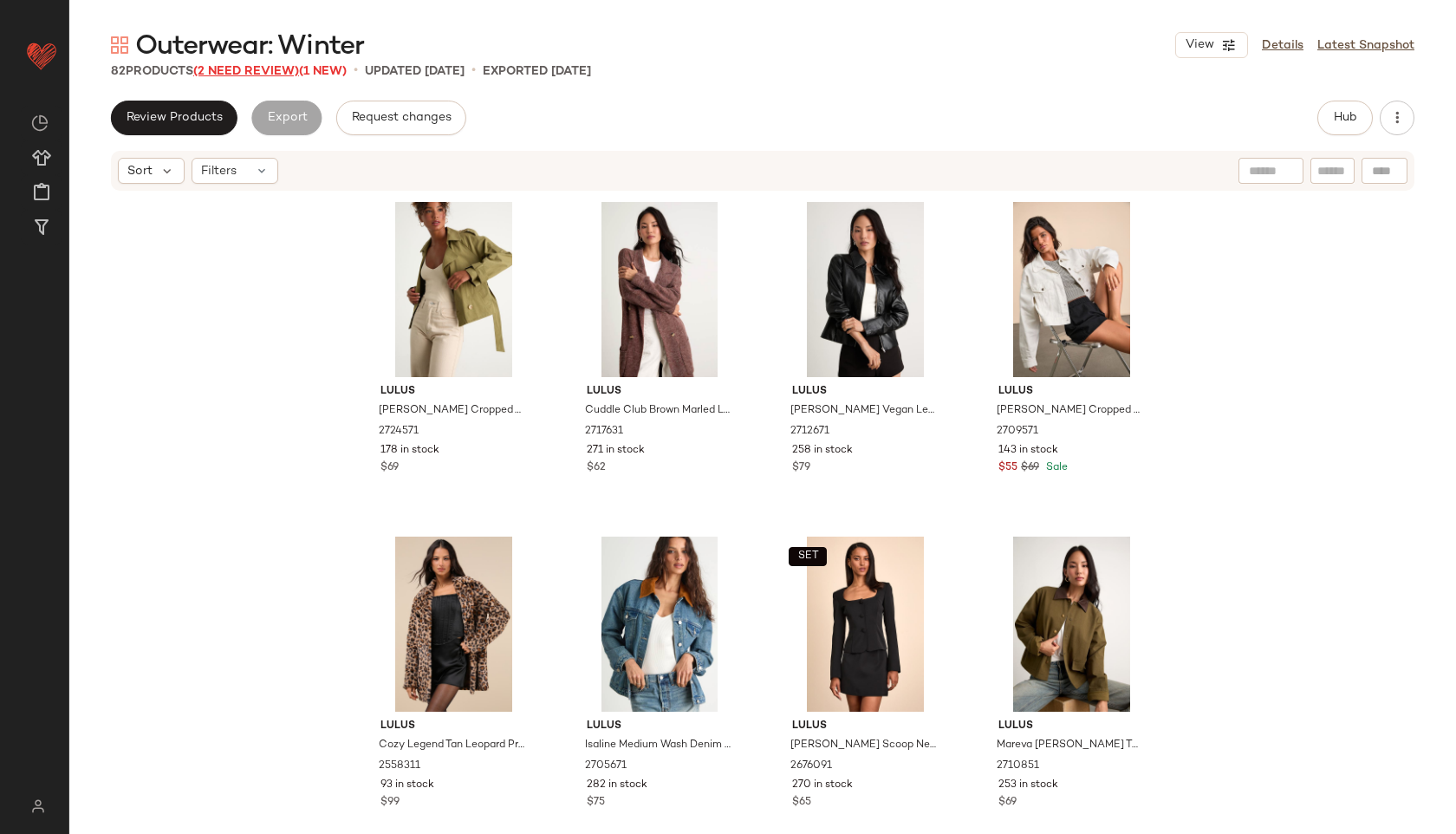
click at [255, 67] on span "(2 Need Review)" at bounding box center [246, 71] width 106 height 13
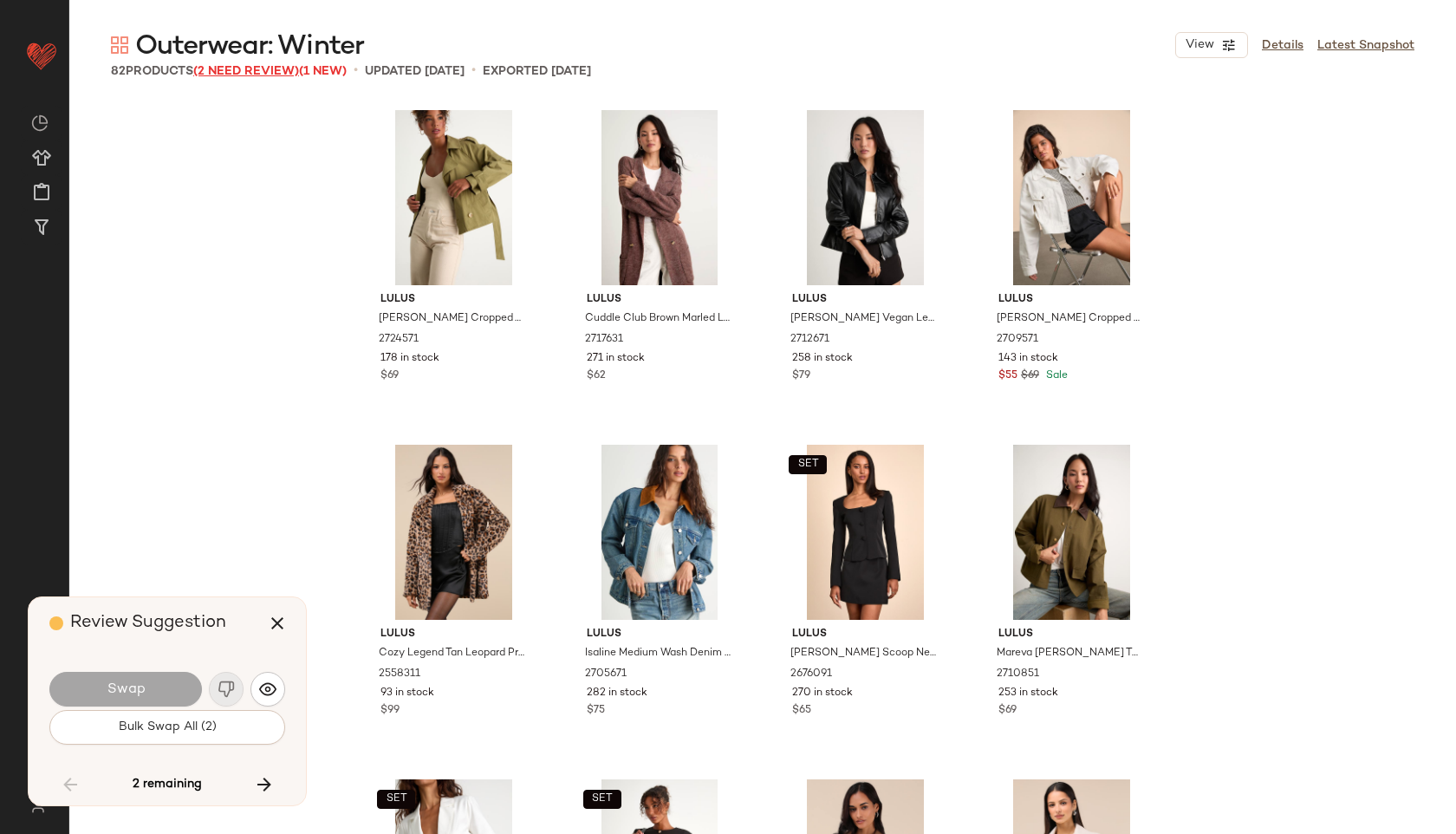
scroll to position [5687, 0]
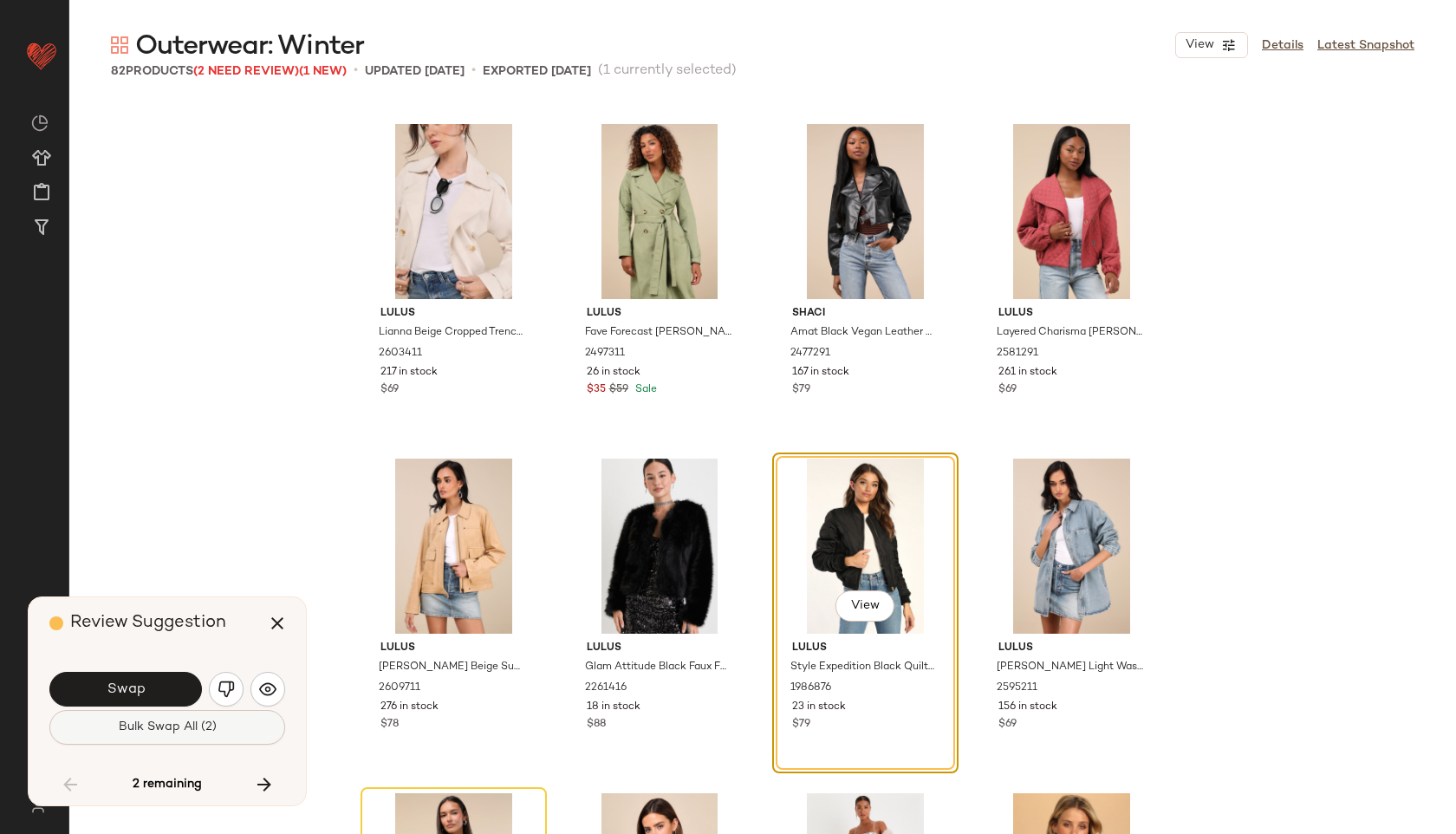
click at [148, 740] on button "Bulk Swap All (2)" at bounding box center [168, 728] width 236 height 35
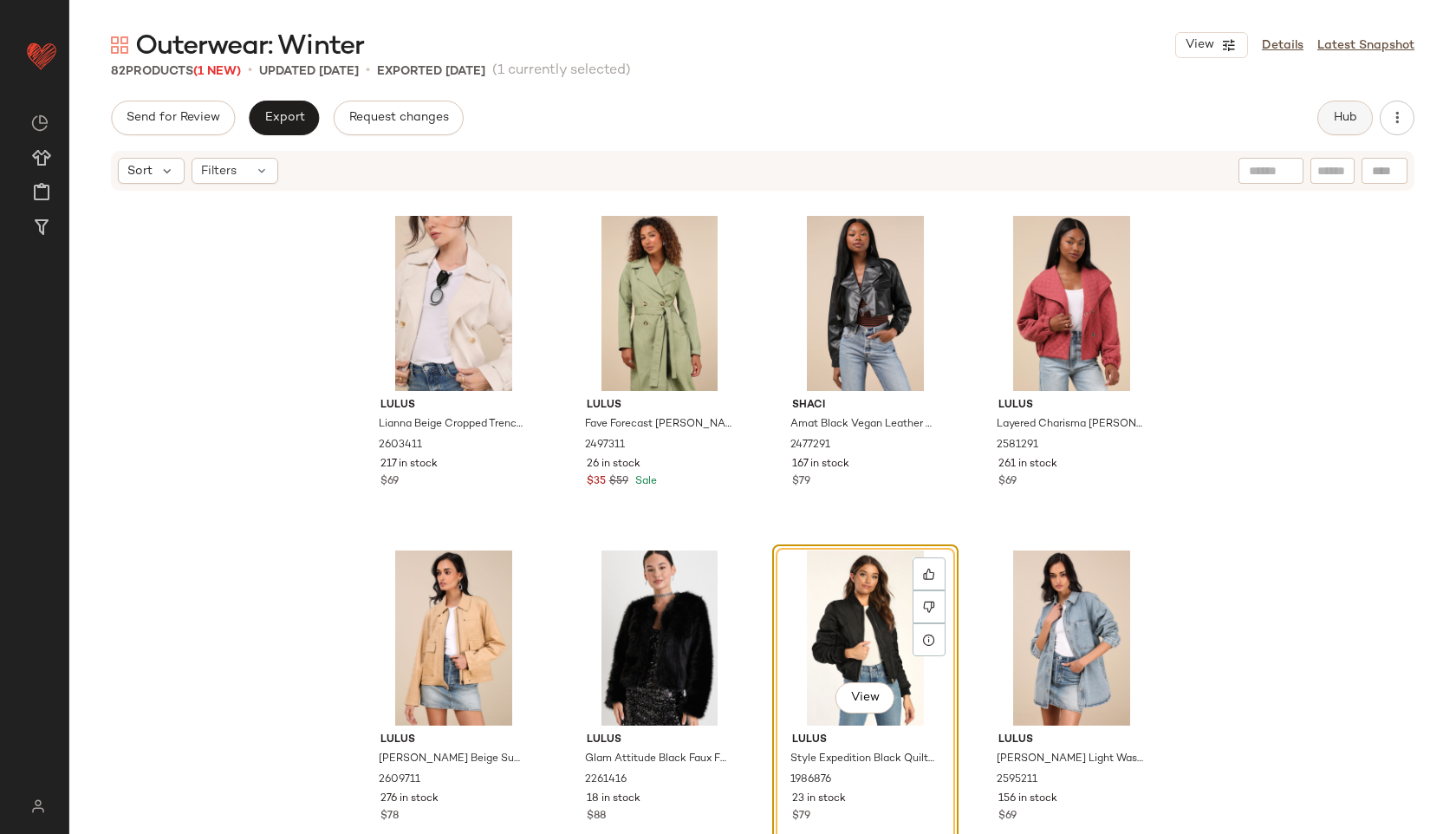
click at [1352, 104] on button "Hub" at bounding box center [1345, 118] width 56 height 35
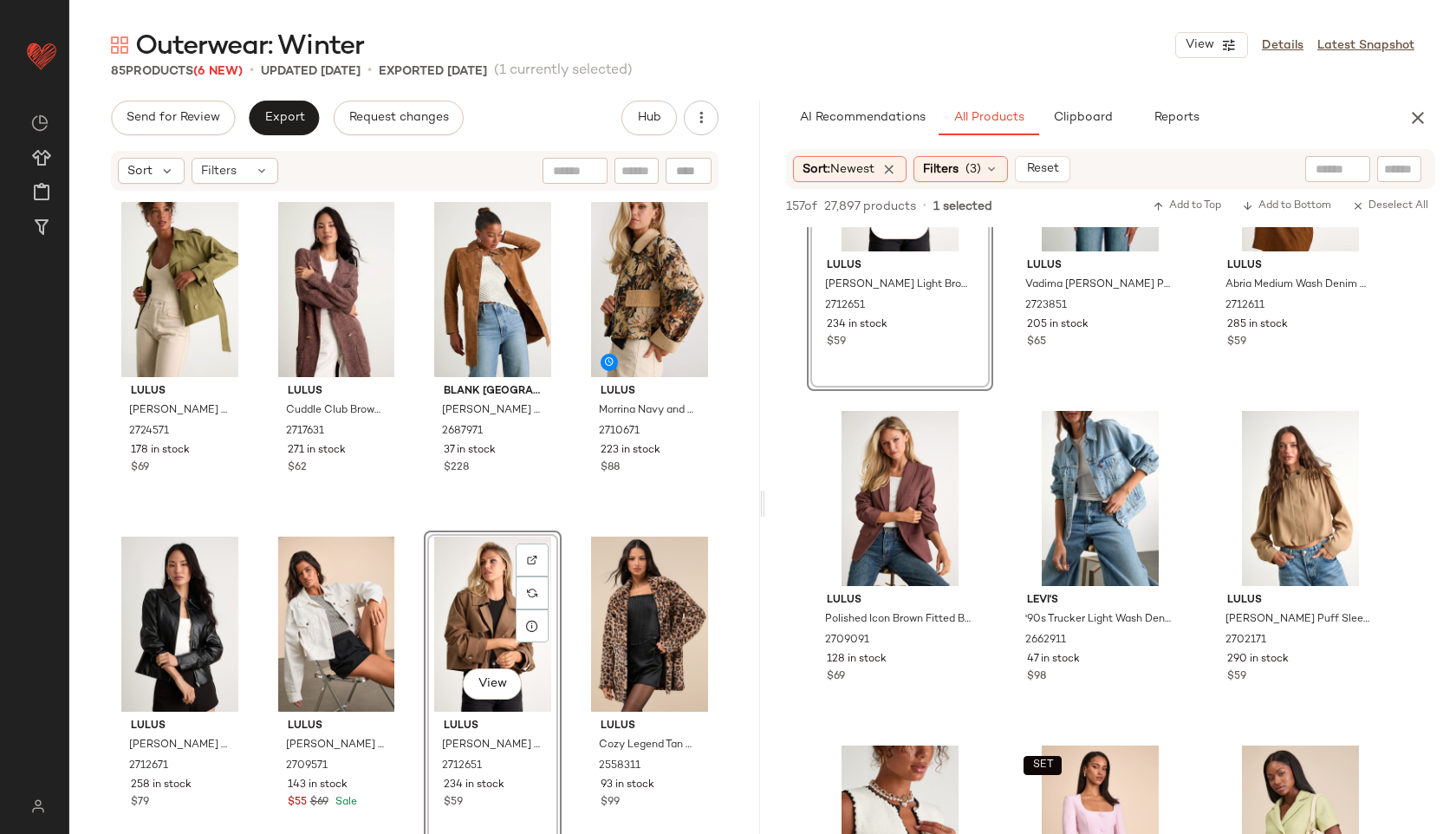
scroll to position [827, 0]
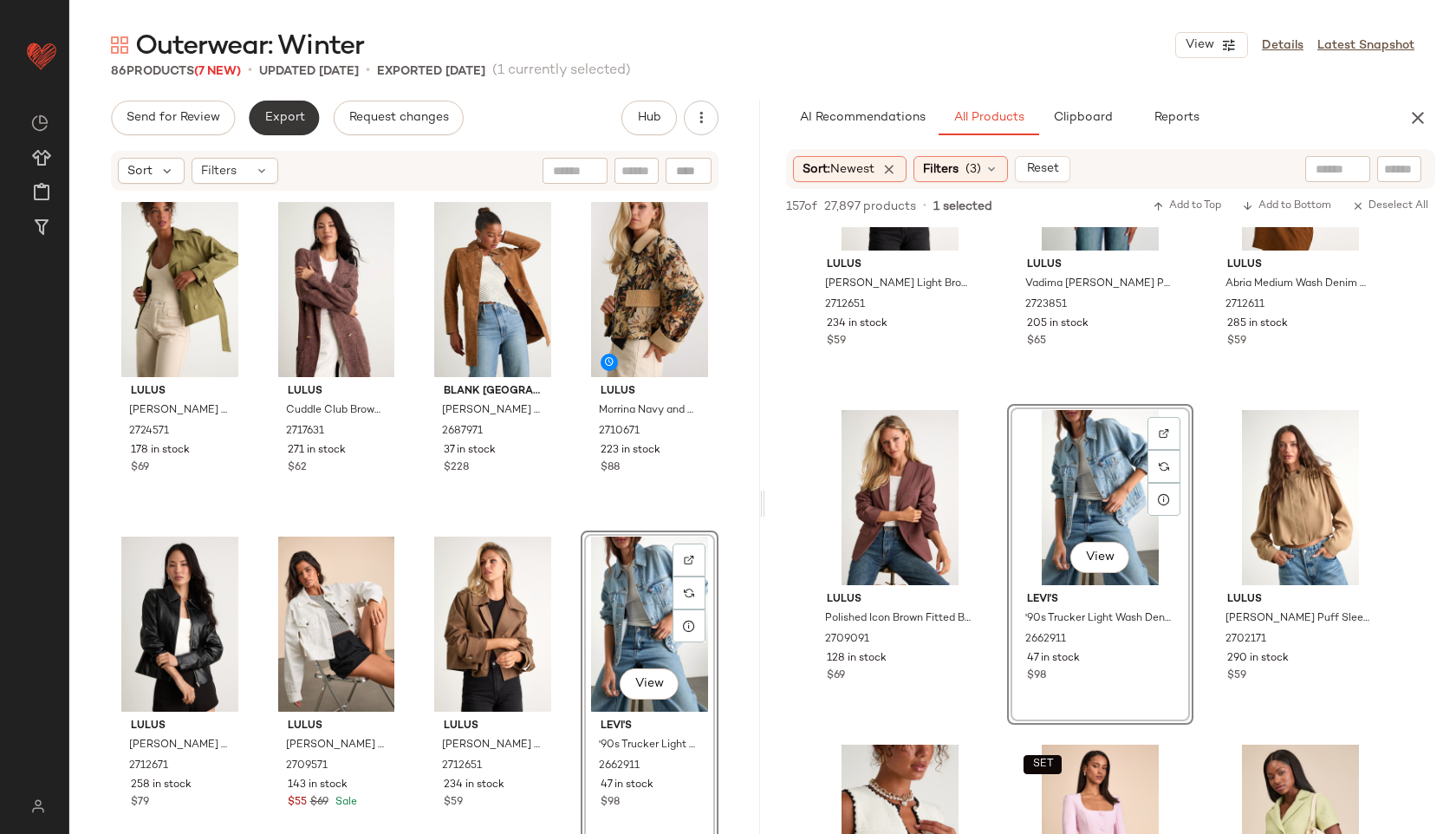
click at [282, 120] on span "Export" at bounding box center [284, 118] width 41 height 14
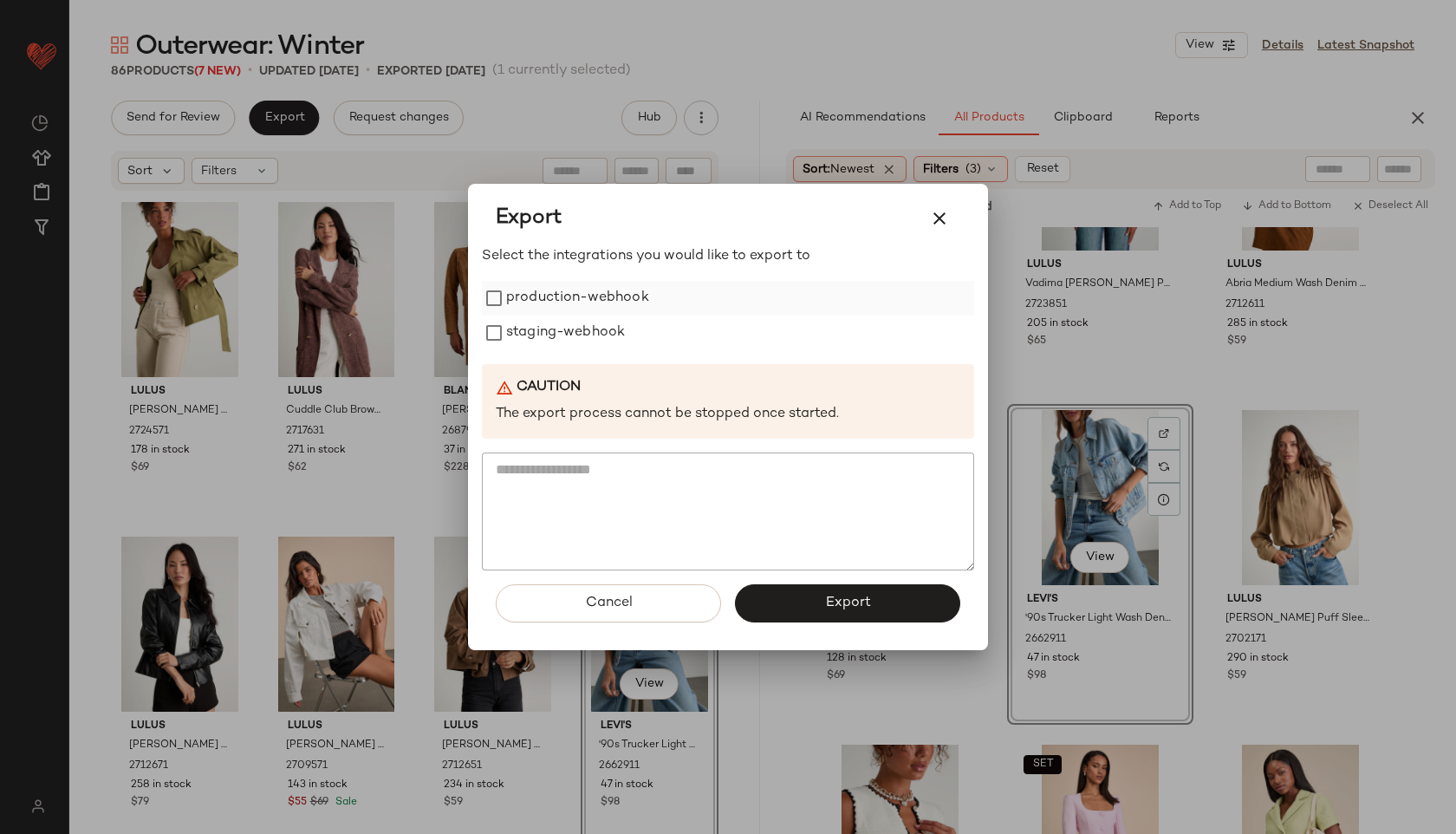
click at [574, 303] on label "production-webhook" at bounding box center [577, 298] width 143 height 35
click at [574, 333] on label "staging-webhook" at bounding box center [565, 333] width 119 height 35
click at [801, 616] on button "Export" at bounding box center [847, 603] width 225 height 38
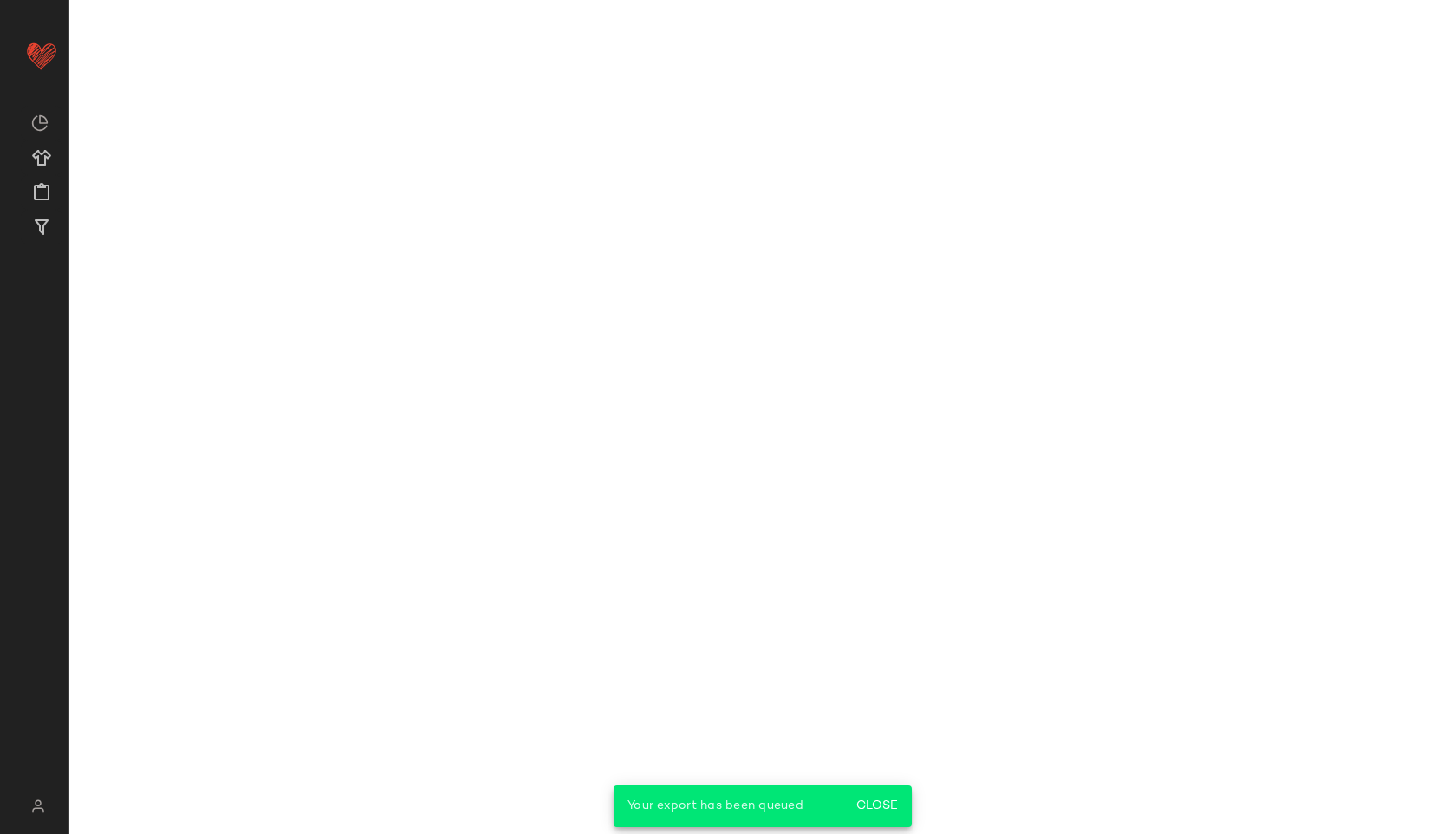
scroll to position [1161, 0]
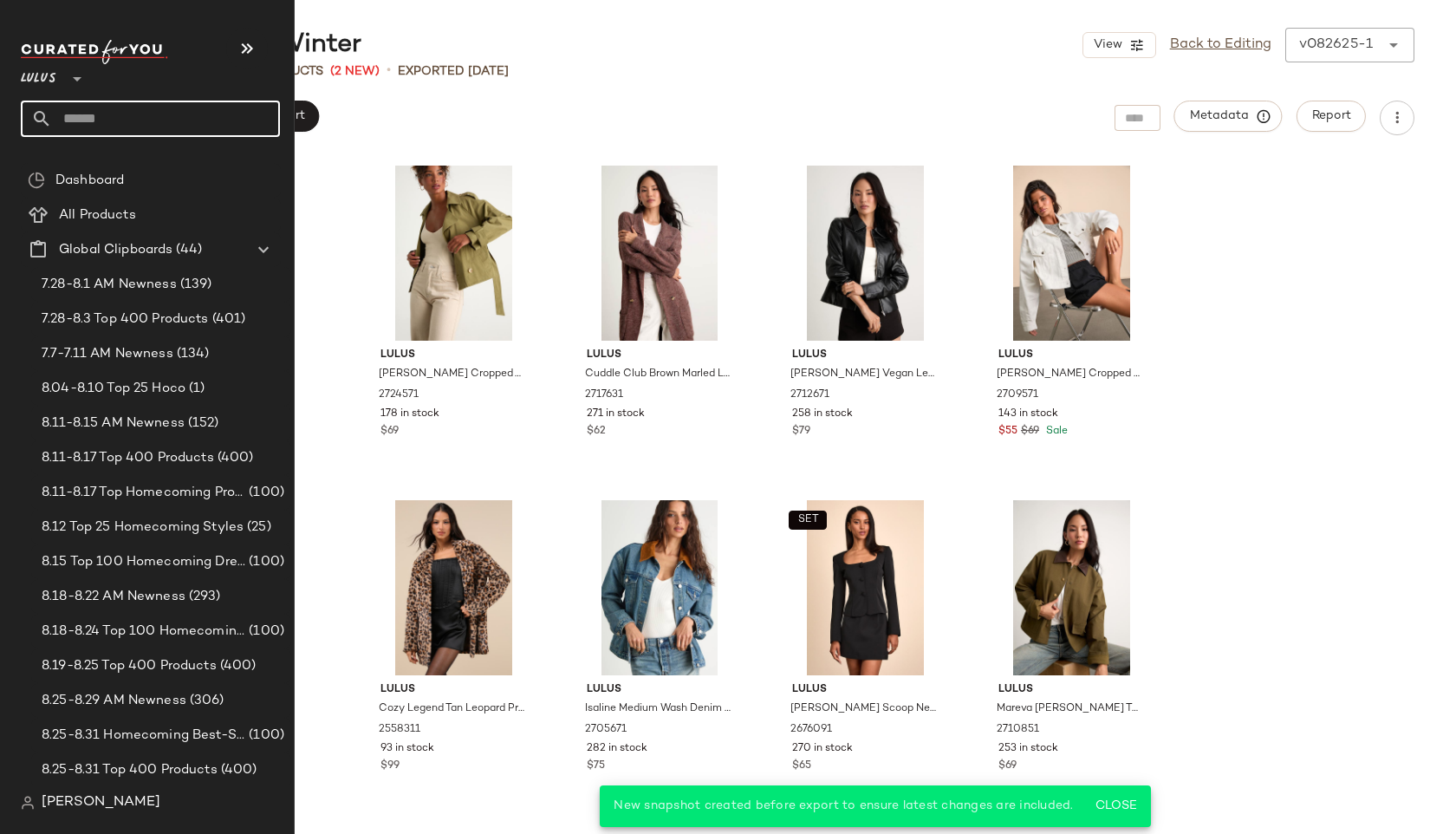
click at [96, 126] on input "text" at bounding box center [166, 118] width 228 height 36
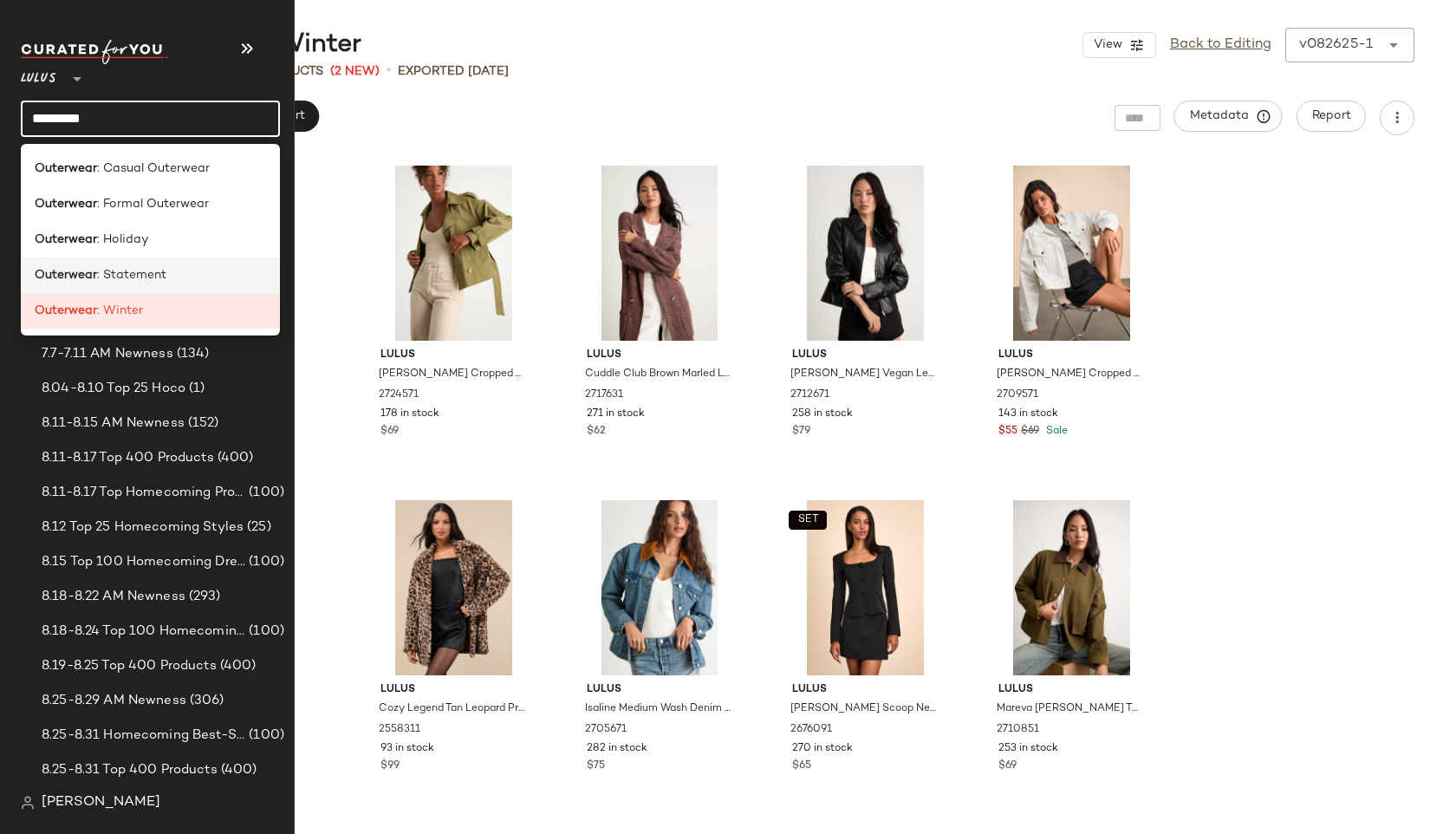
type input "*********"
click at [104, 276] on span ": Statement" at bounding box center [132, 275] width 69 height 19
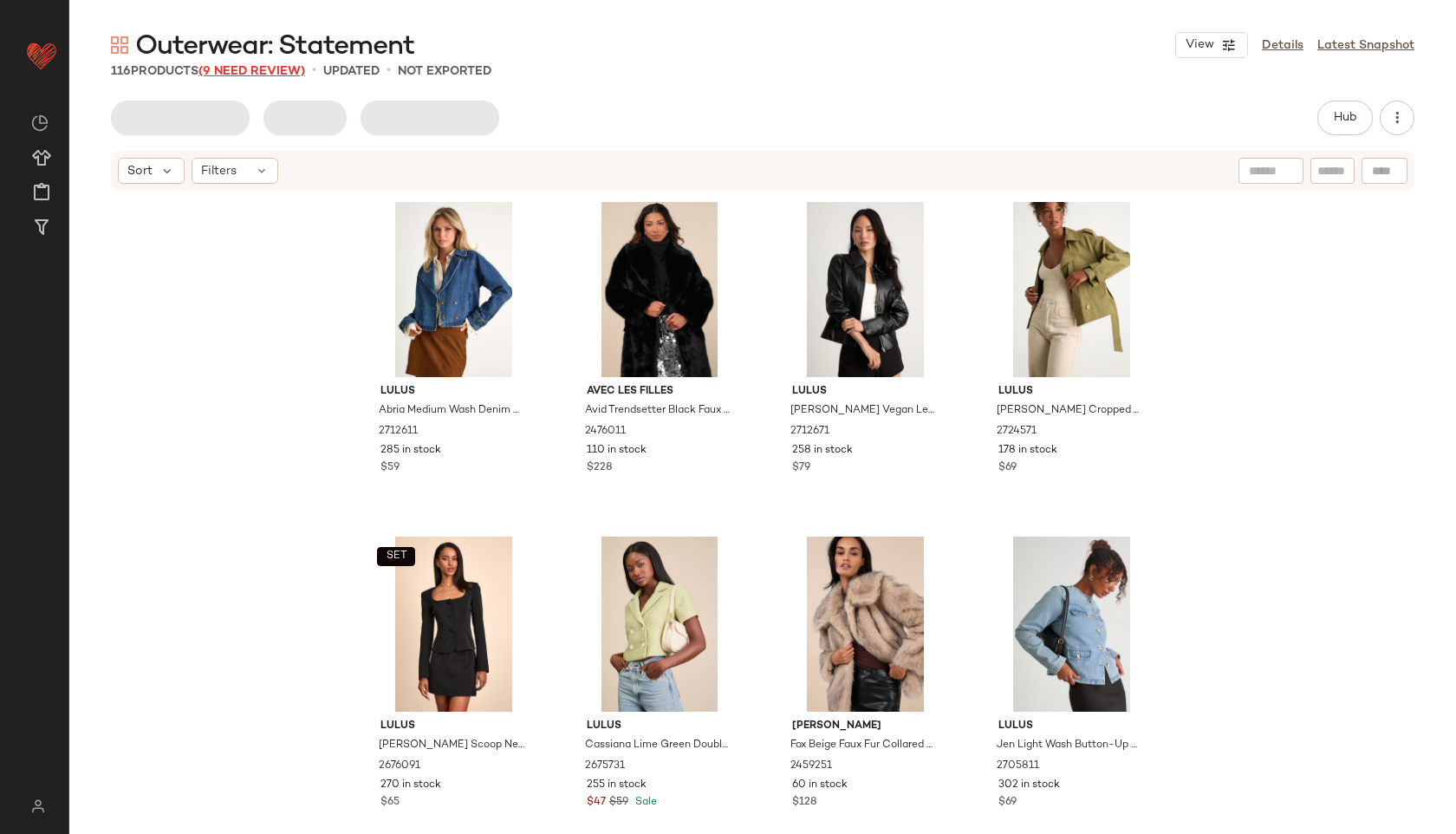
click at [268, 67] on span "(9 Need Review)" at bounding box center [251, 71] width 106 height 13
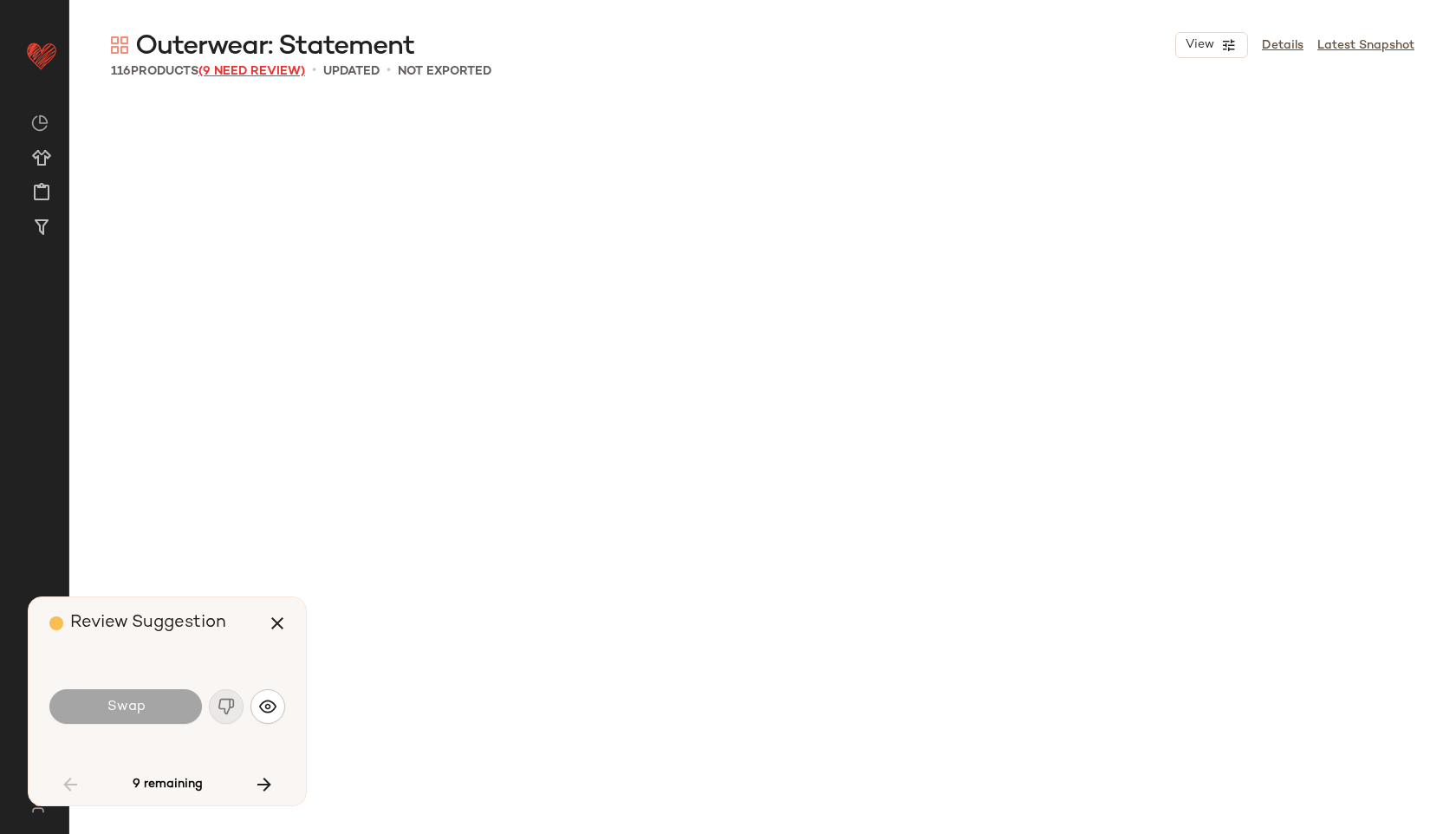
scroll to position [2007, 0]
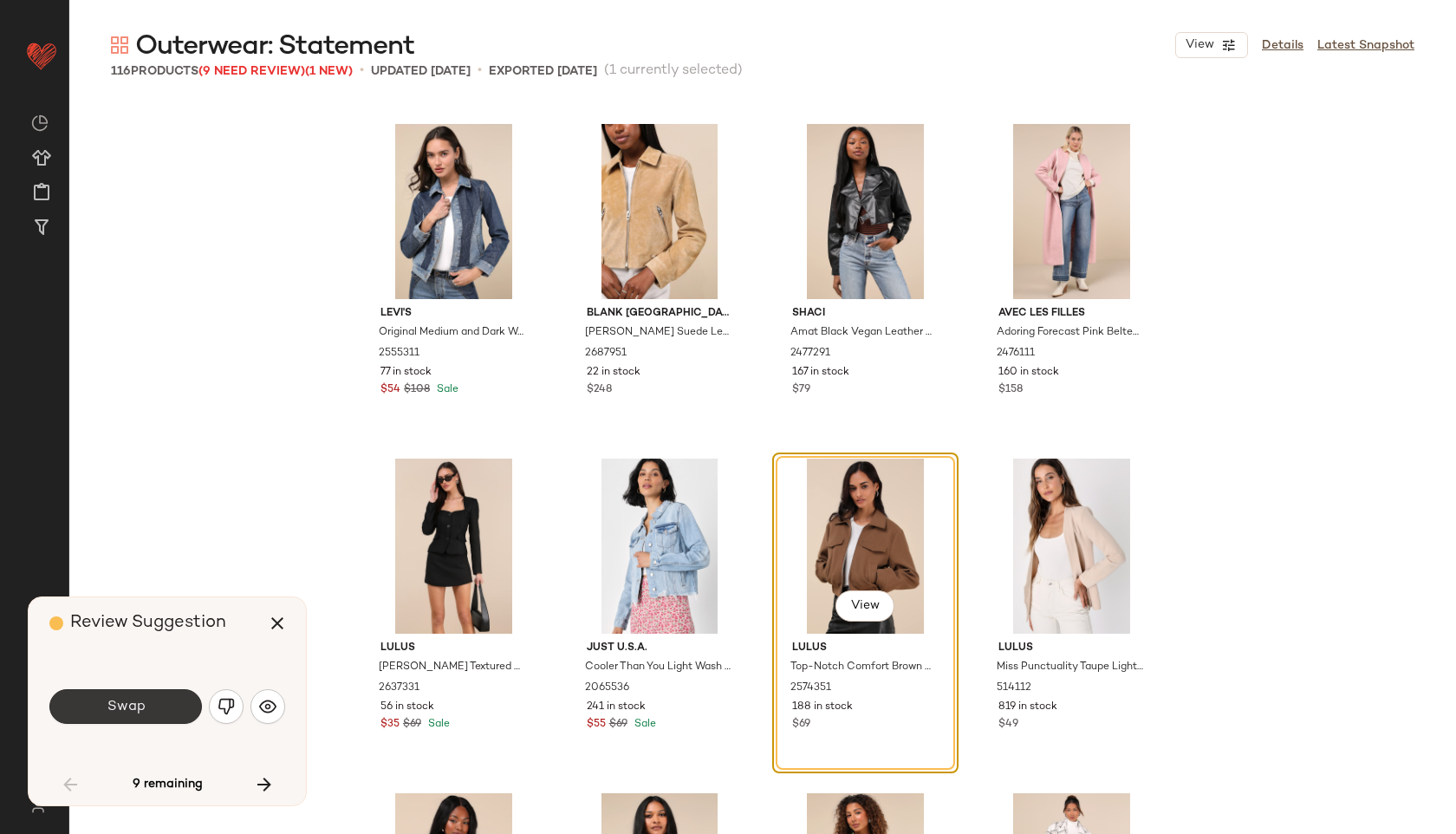
click at [150, 698] on button "Swap" at bounding box center [126, 706] width 153 height 35
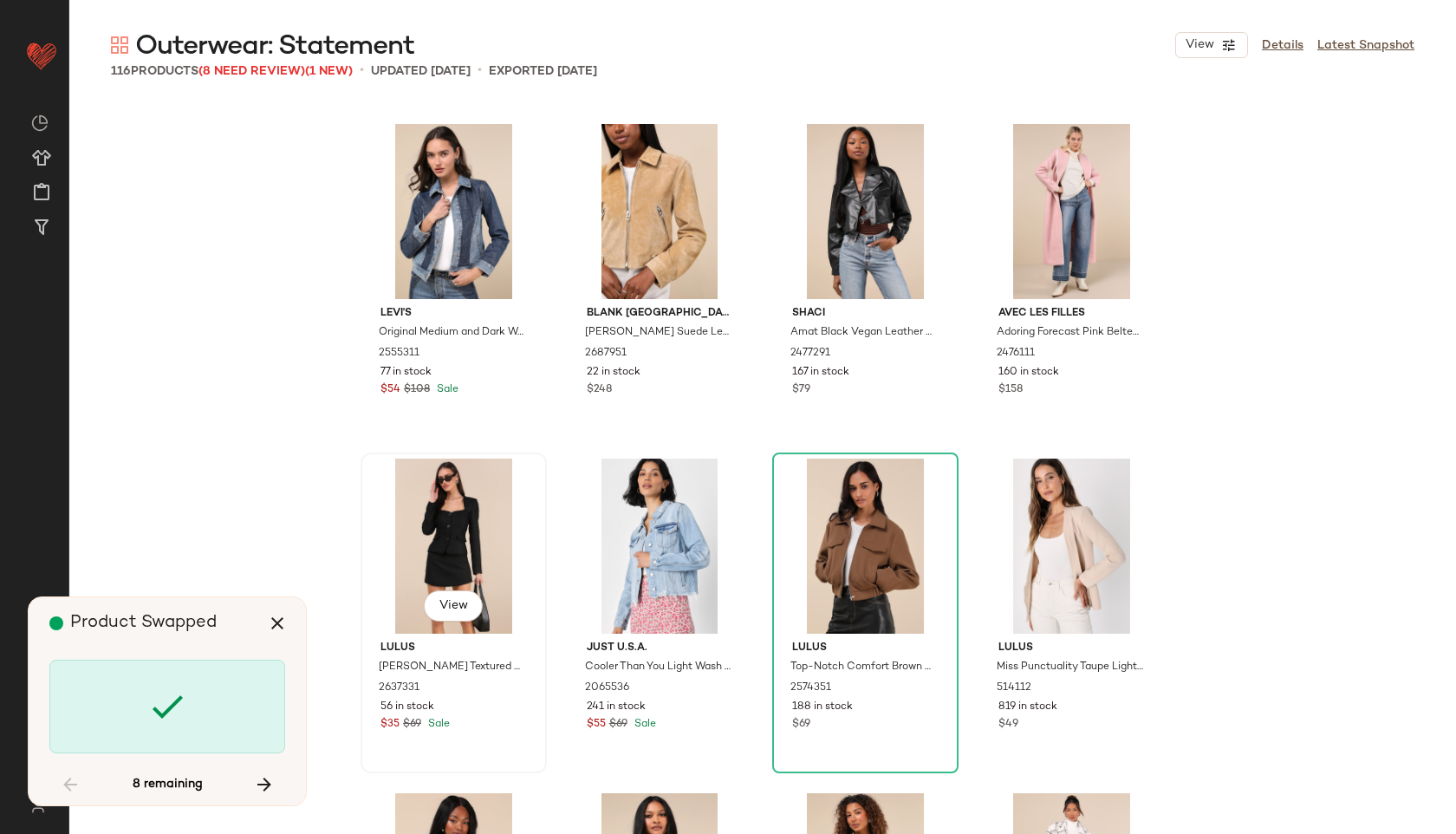
scroll to position [7360, 0]
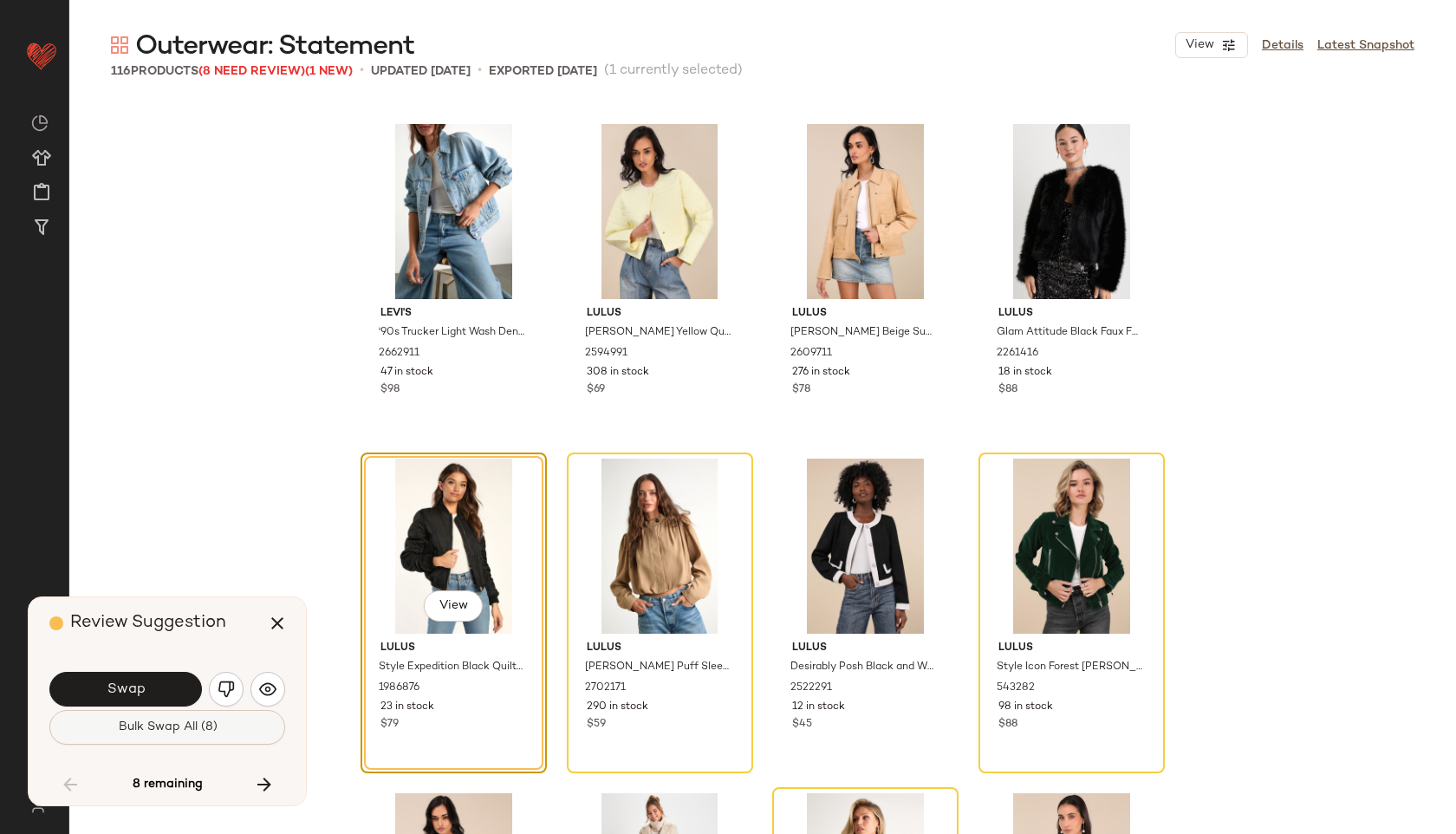
click at [124, 728] on span "Bulk Swap All (8)" at bounding box center [167, 727] width 99 height 14
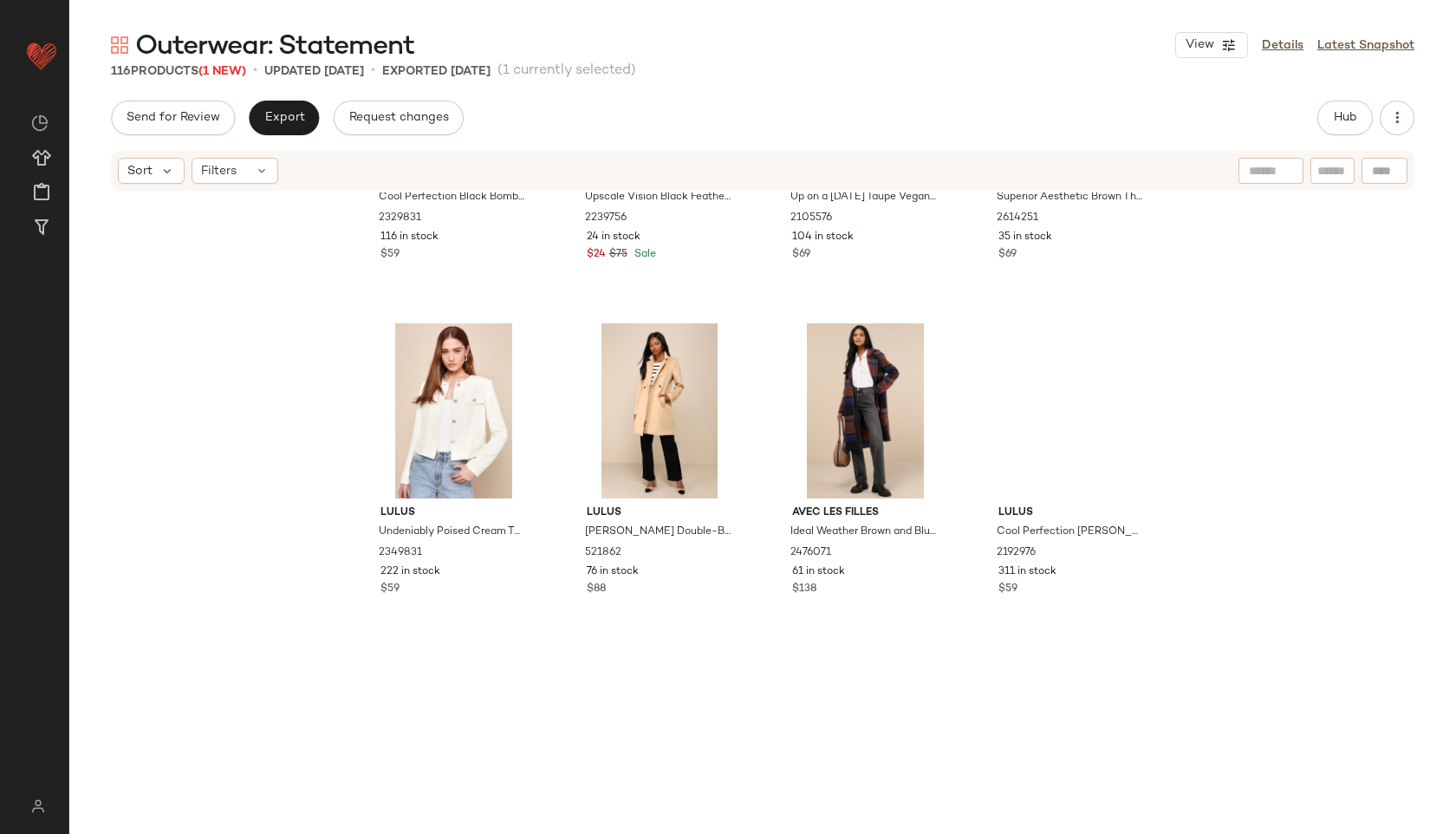
scroll to position [4947, 0]
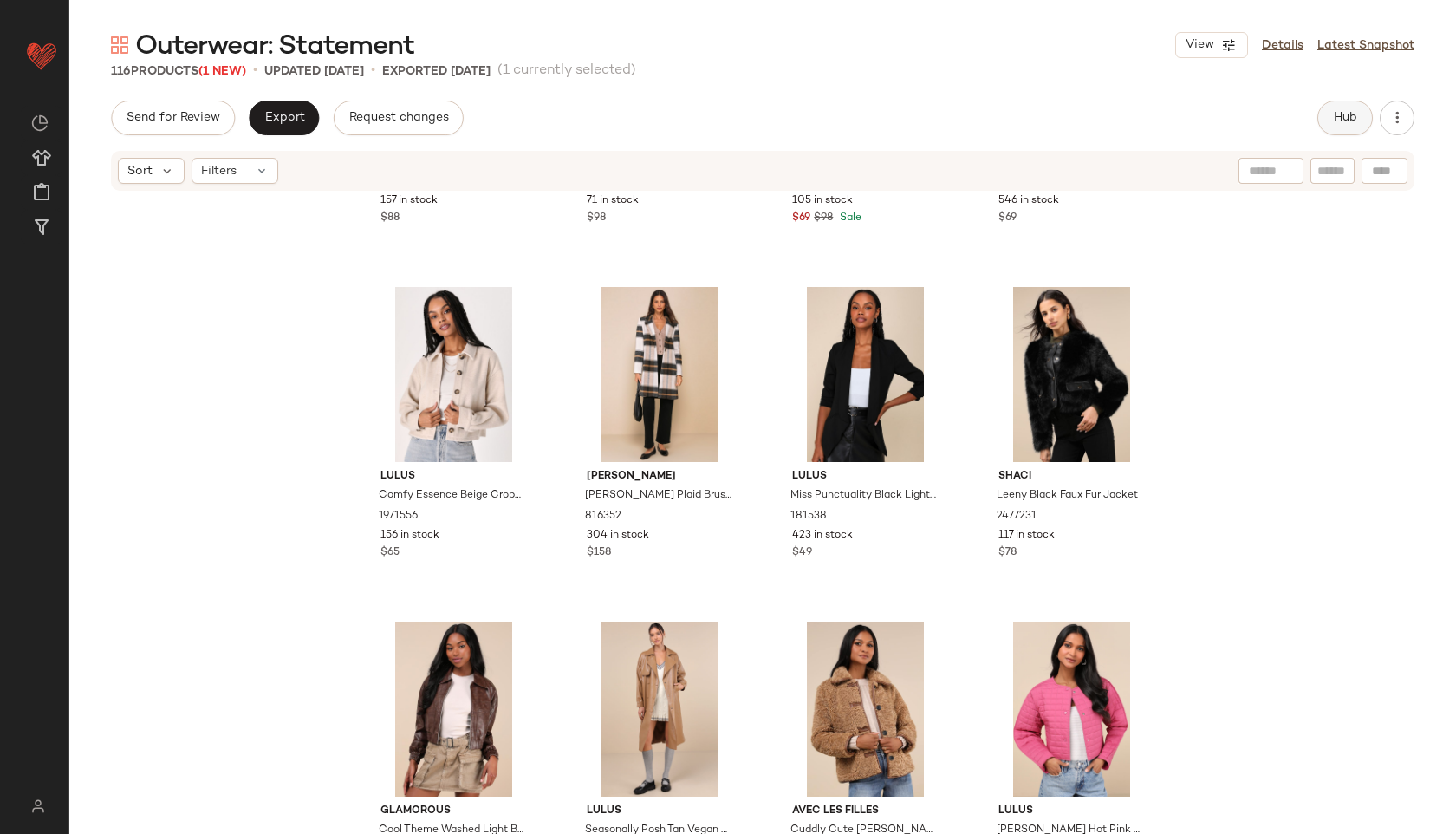
click at [1360, 109] on button "Hub" at bounding box center [1345, 118] width 56 height 35
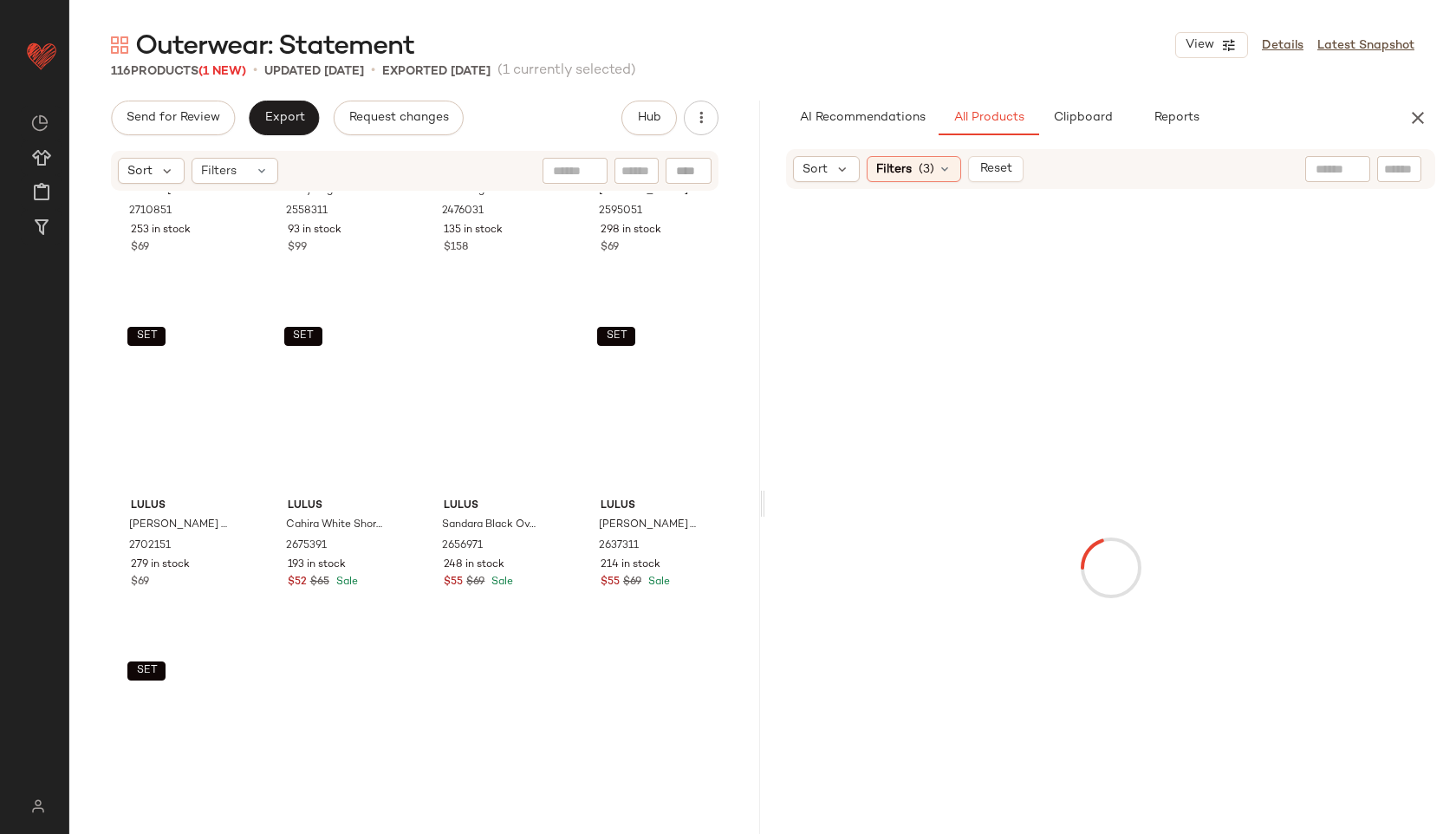
scroll to position [0, 0]
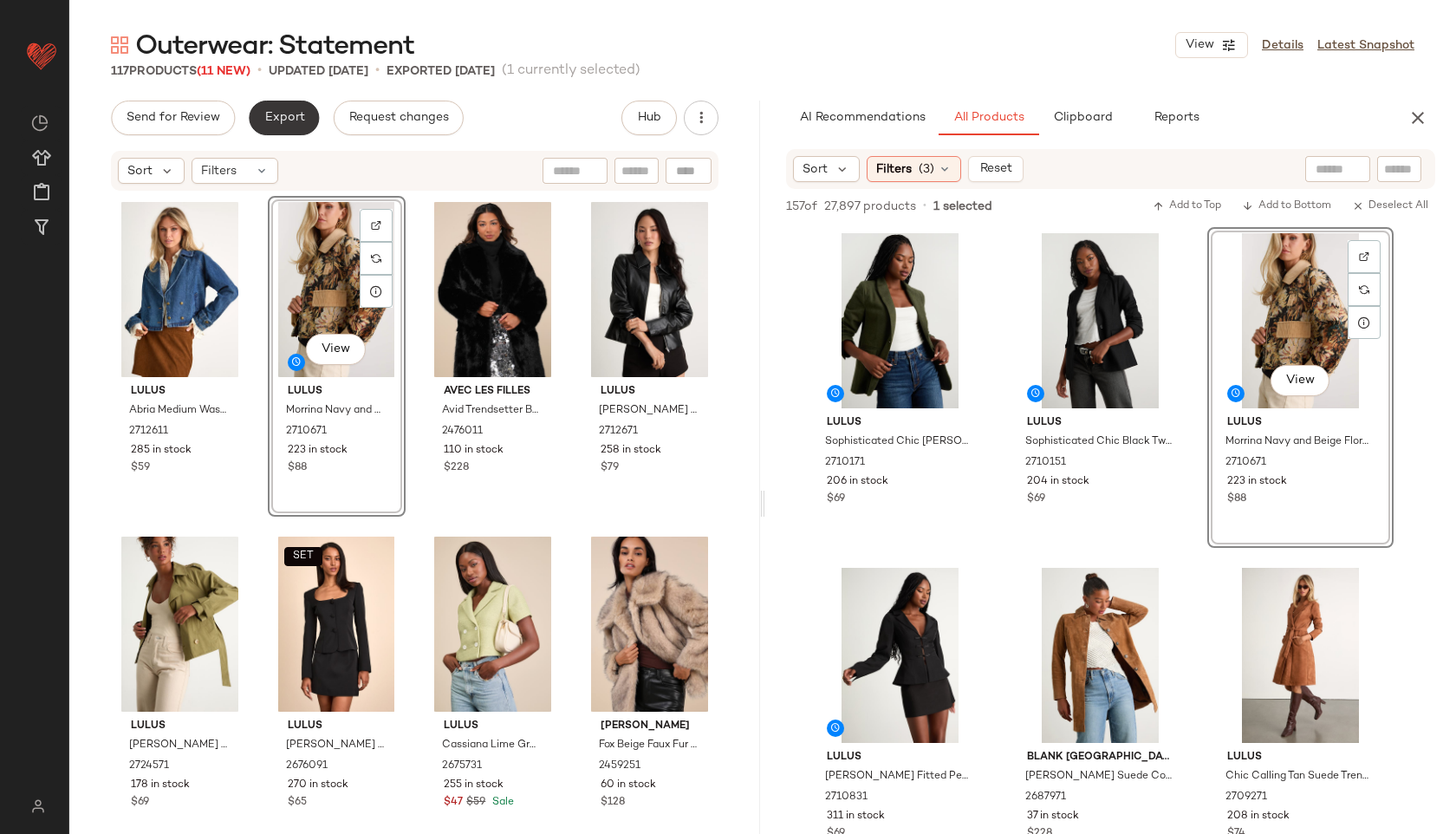
click at [282, 107] on button "Export" at bounding box center [284, 118] width 70 height 35
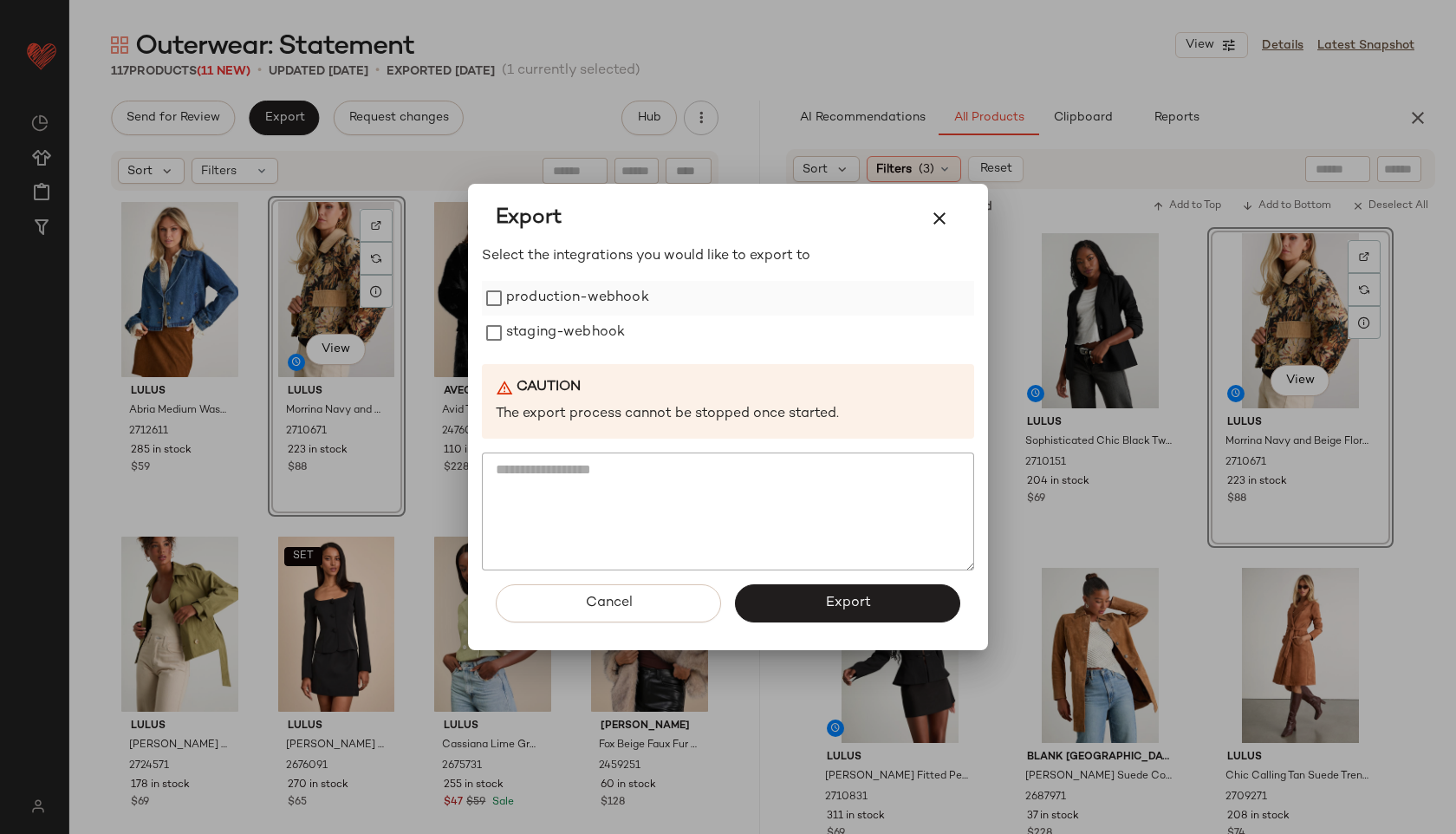
click at [546, 294] on label "production-webhook" at bounding box center [577, 298] width 143 height 35
click at [546, 366] on div "Caution The export process cannot be stopped once started." at bounding box center [728, 401] width 492 height 75
click at [545, 349] on label "staging-webhook" at bounding box center [565, 333] width 119 height 35
click at [810, 598] on button "Export" at bounding box center [847, 603] width 225 height 38
